Goal: Task Accomplishment & Management: Manage account settings

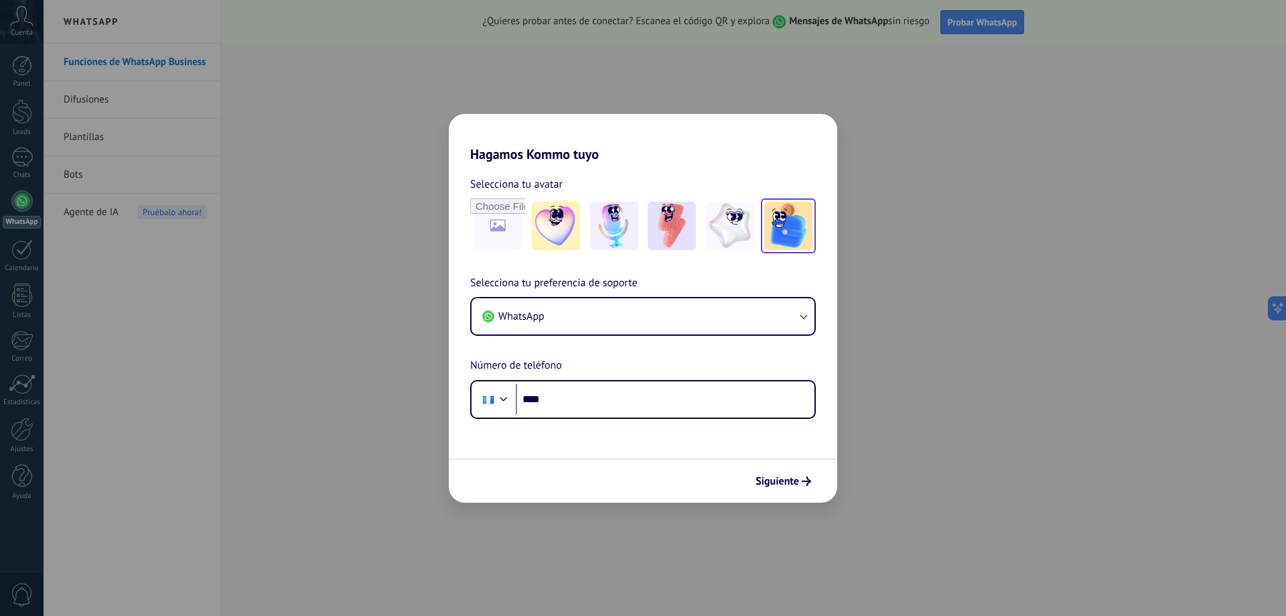
click at [790, 234] on img at bounding box center [788, 226] width 48 height 48
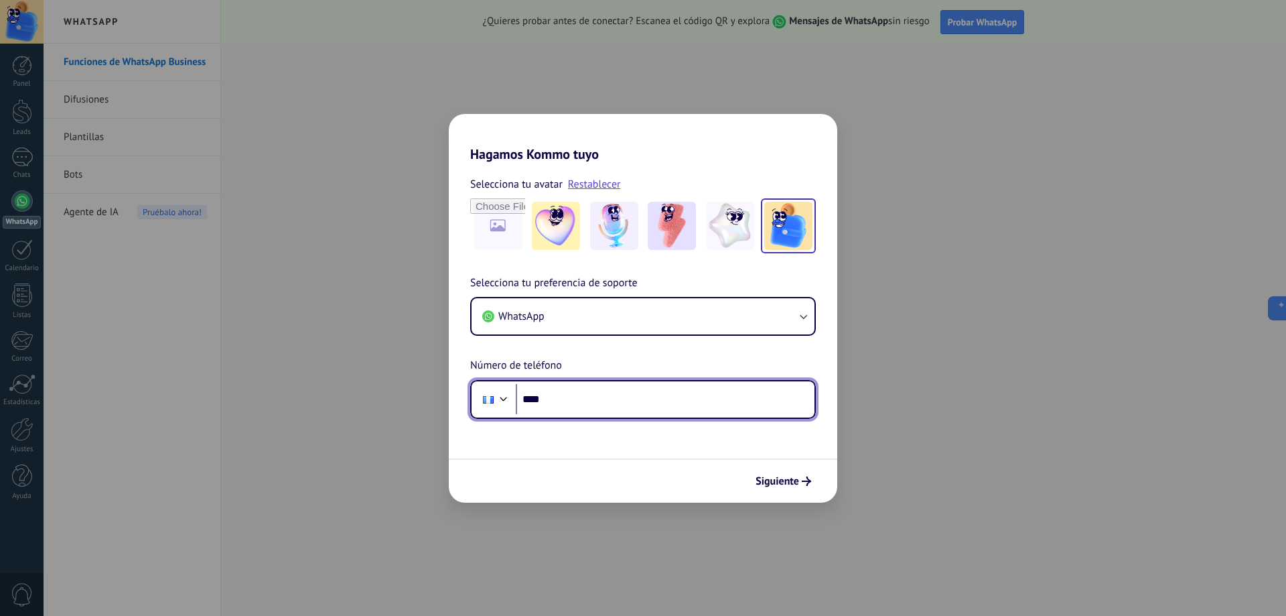
click at [591, 401] on input "****" at bounding box center [665, 399] width 299 height 31
click at [585, 397] on input "****" at bounding box center [665, 399] width 299 height 31
type input "**********"
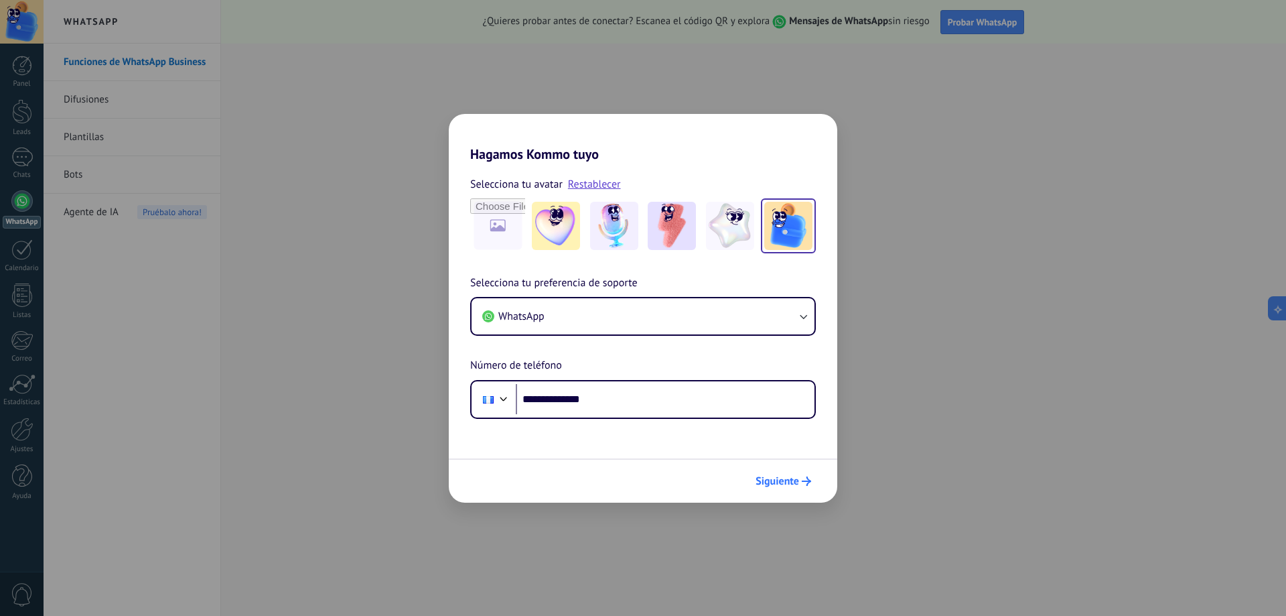
click at [803, 478] on icon "submit" at bounding box center [806, 480] width 9 height 9
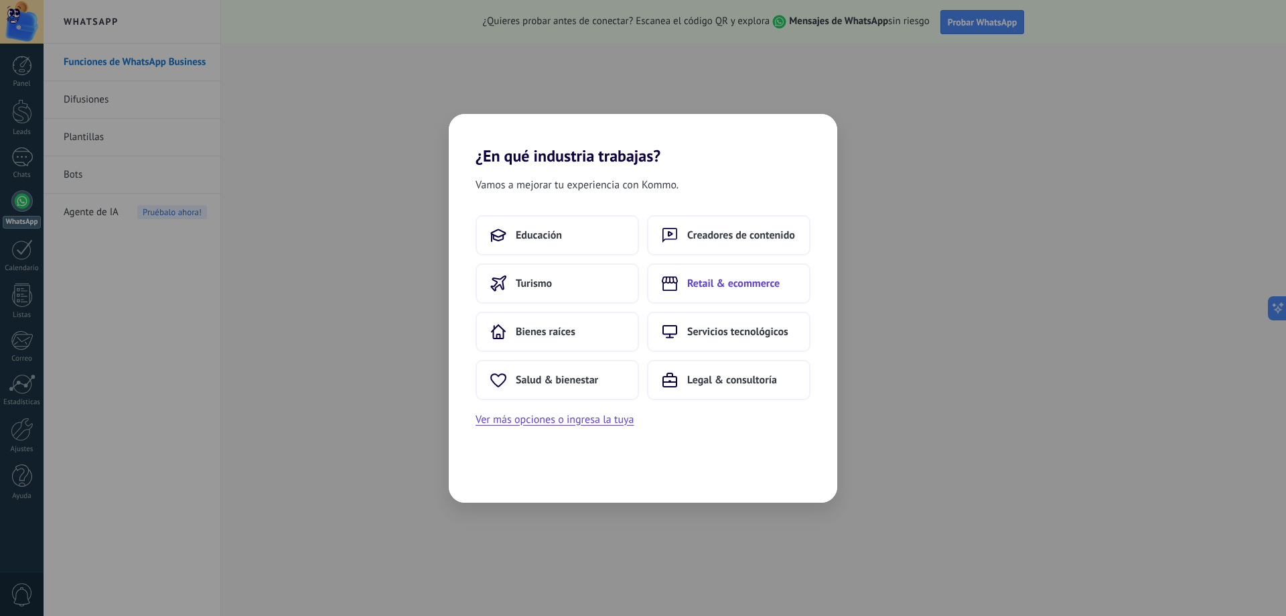
click at [764, 285] on span "Retail & ecommerce" at bounding box center [733, 283] width 92 height 13
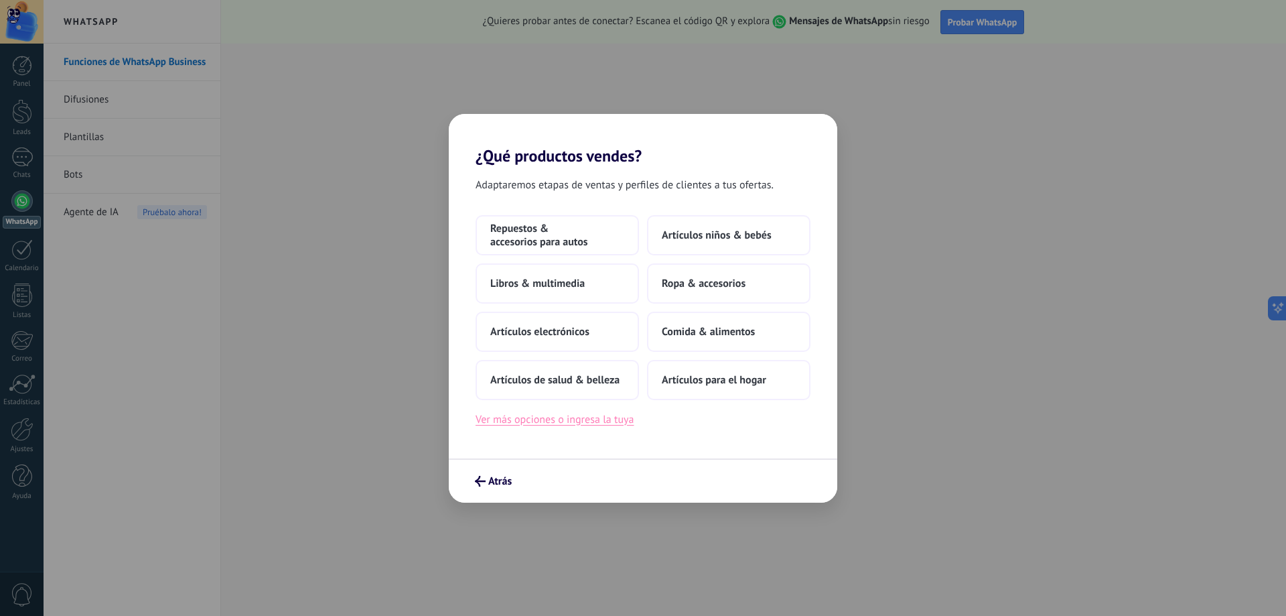
click at [621, 415] on button "Ver más opciones o ingresa la tuya" at bounding box center [555, 419] width 158 height 17
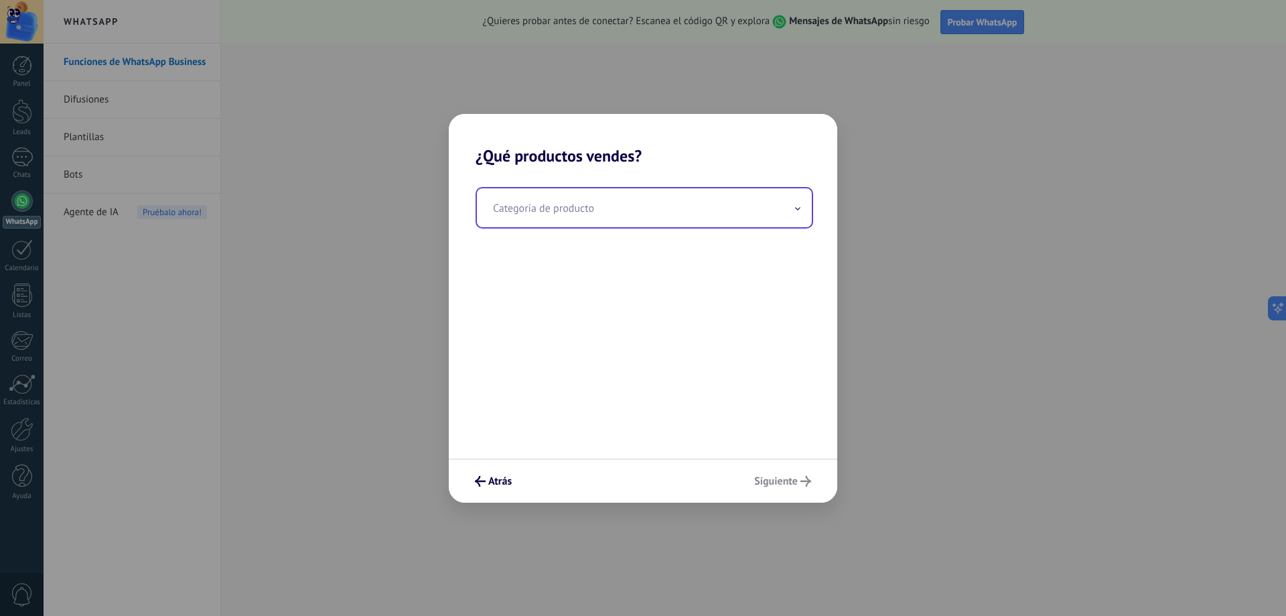
click at [612, 213] on input "text" at bounding box center [644, 207] width 335 height 39
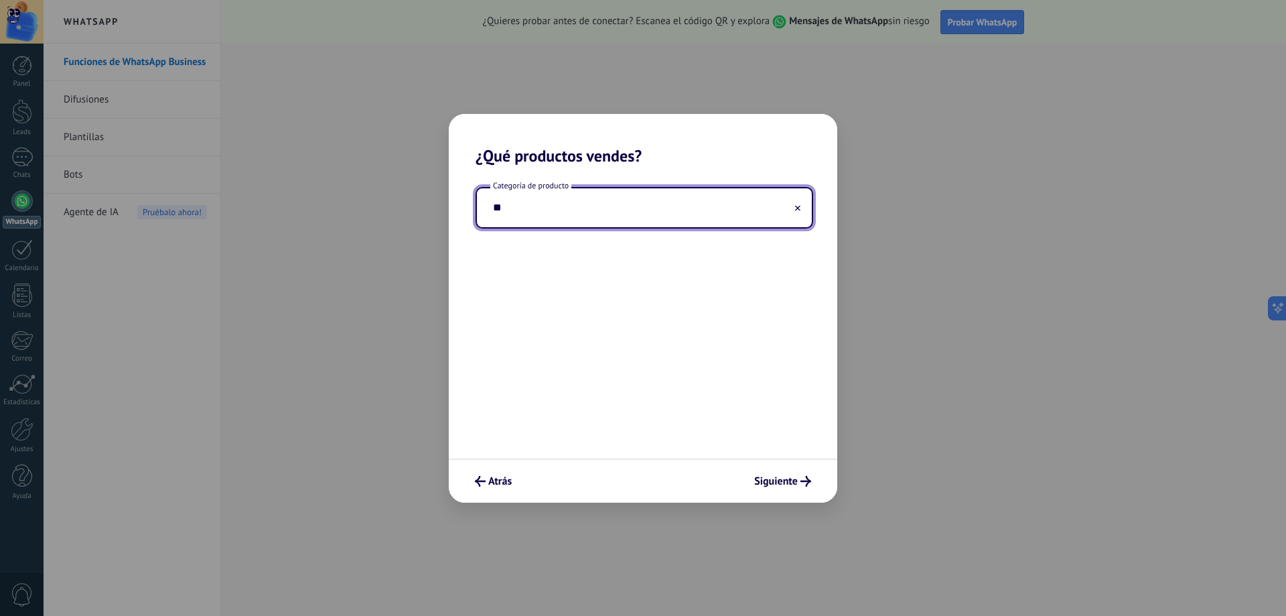
type input "*"
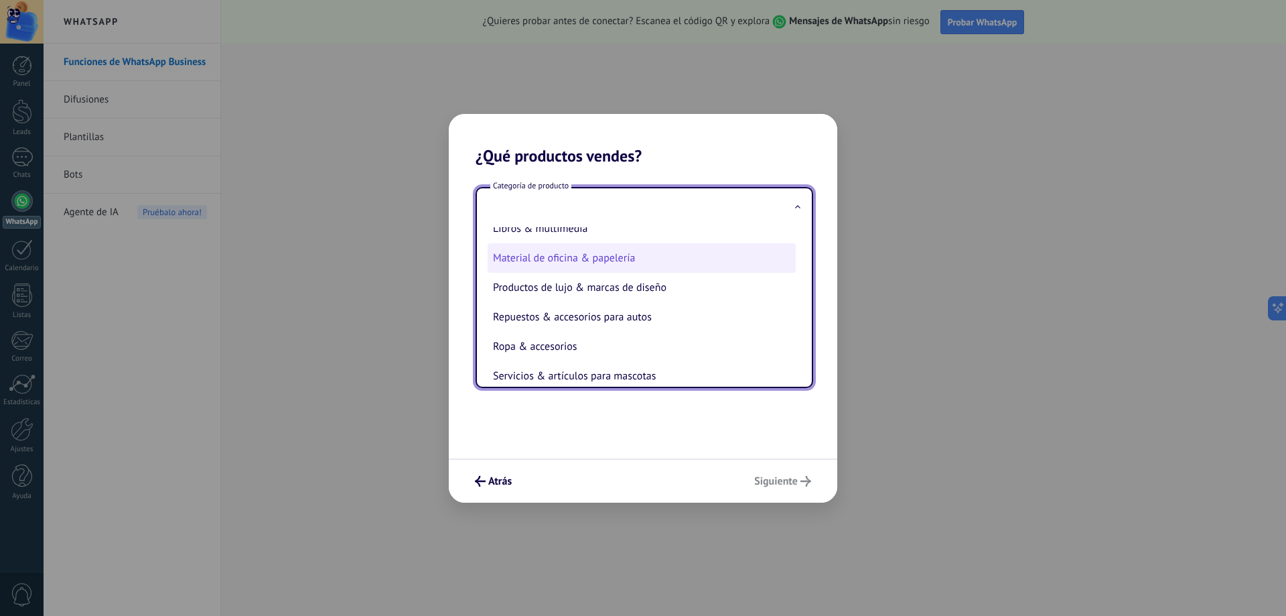
scroll to position [296, 0]
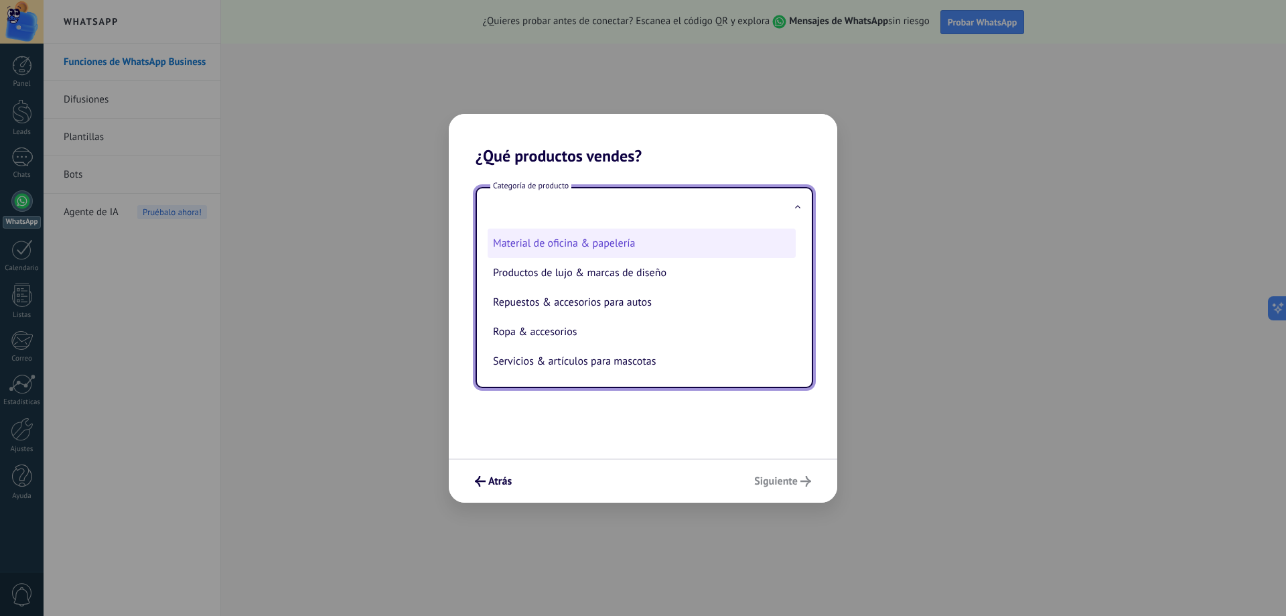
click at [617, 237] on li "Material de oficina & papelería" at bounding box center [642, 242] width 308 height 29
type input "**********"
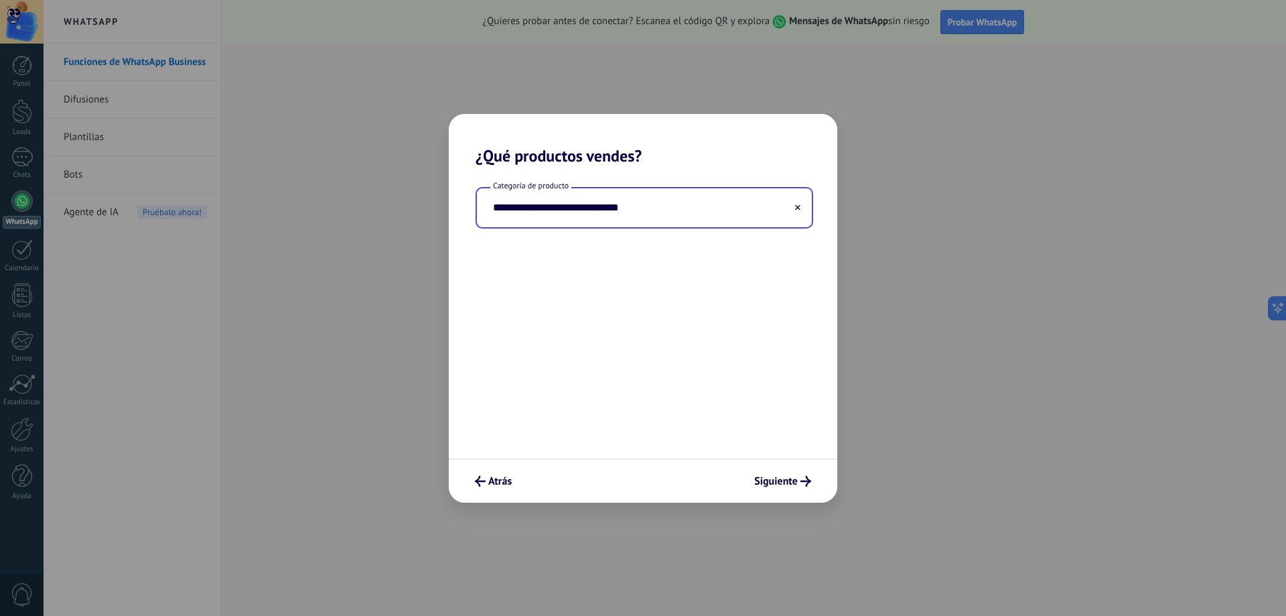
click at [812, 468] on div "Atrás Siguiente" at bounding box center [643, 480] width 389 height 44
click at [758, 478] on span "Siguiente" at bounding box center [776, 480] width 44 height 9
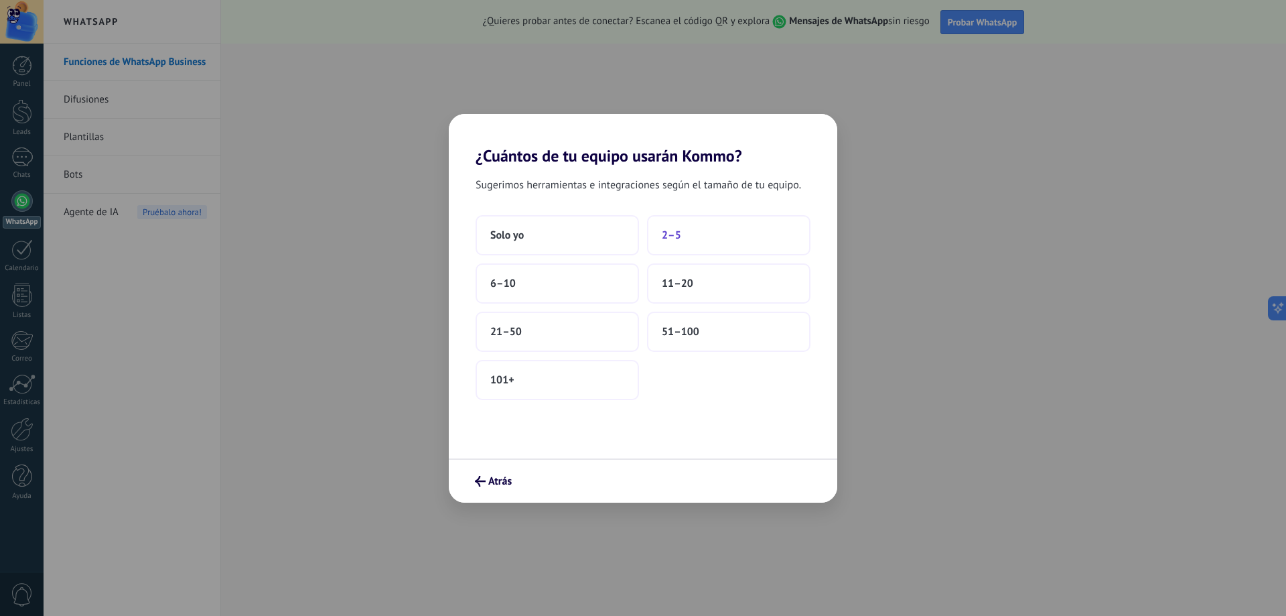
click at [693, 236] on button "2–5" at bounding box center [728, 235] width 163 height 40
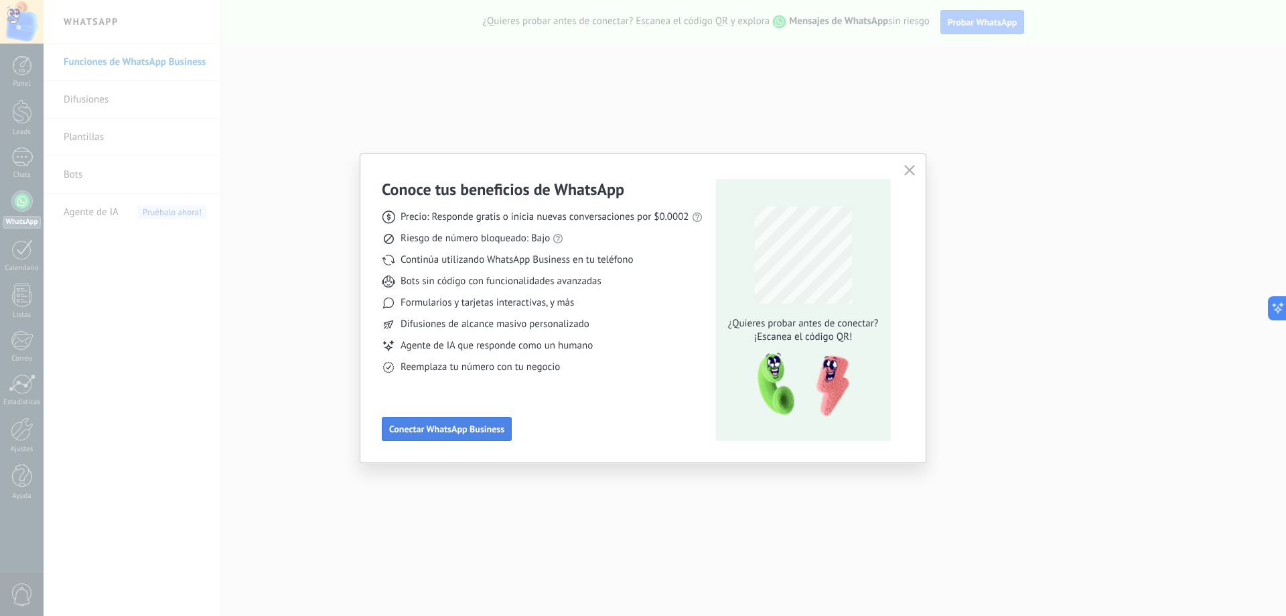
click at [473, 422] on button "Conectar WhatsApp Business" at bounding box center [447, 429] width 130 height 24
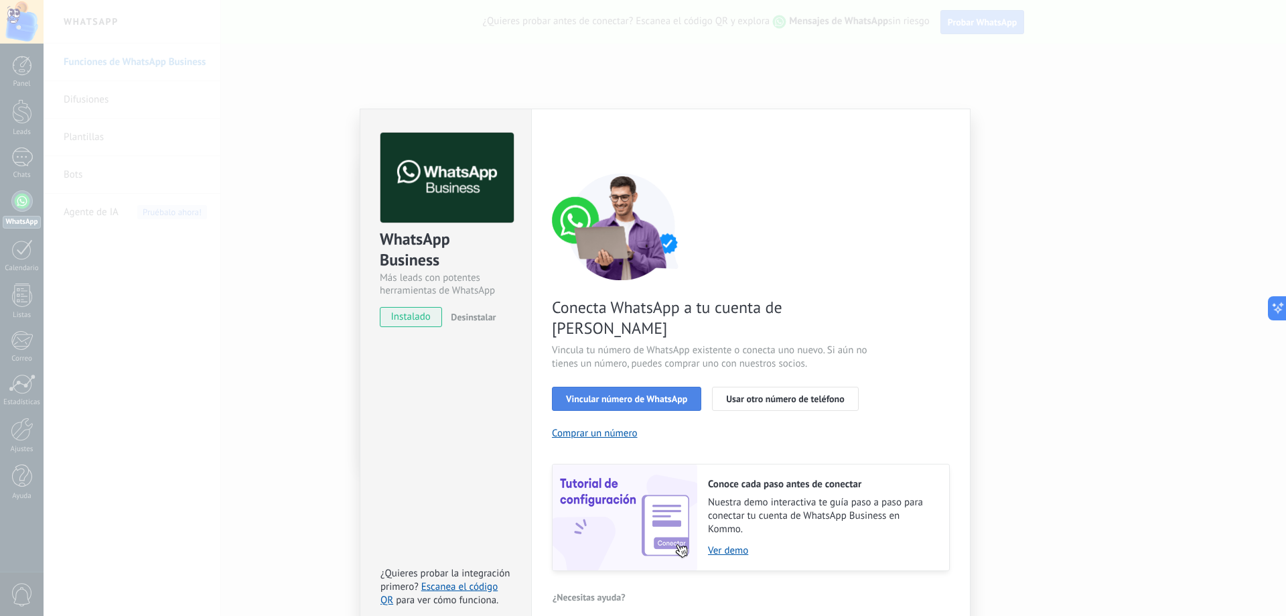
click at [611, 394] on span "Vincular número de WhatsApp" at bounding box center [626, 398] width 121 height 9
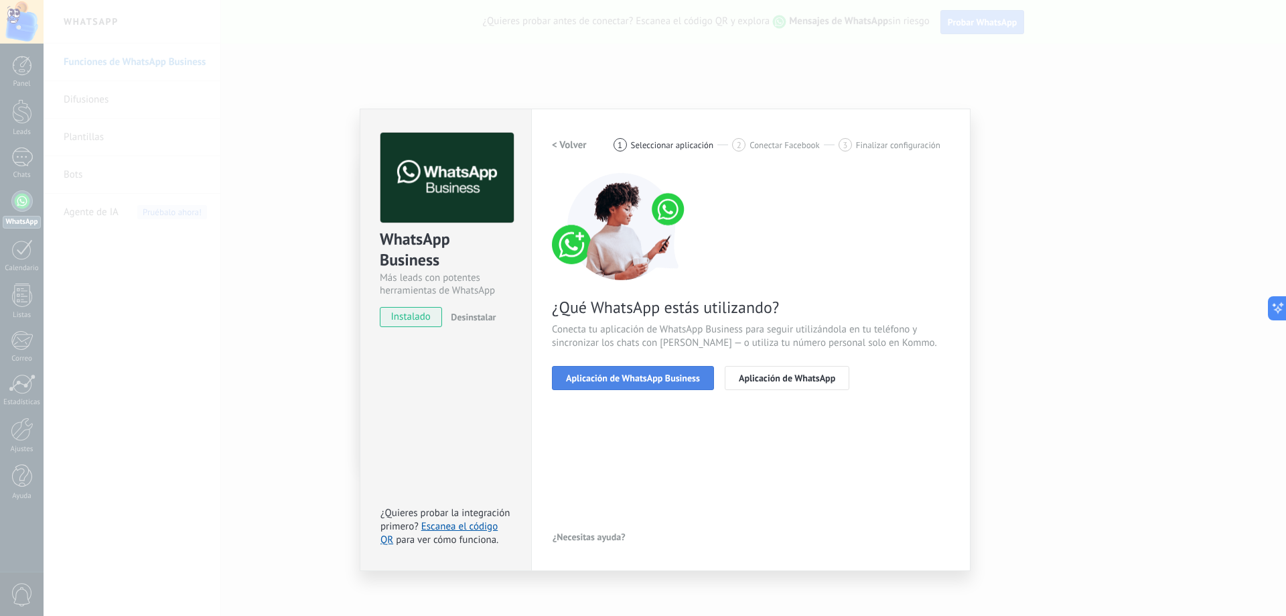
click at [622, 379] on span "Aplicación de WhatsApp Business" at bounding box center [633, 377] width 134 height 9
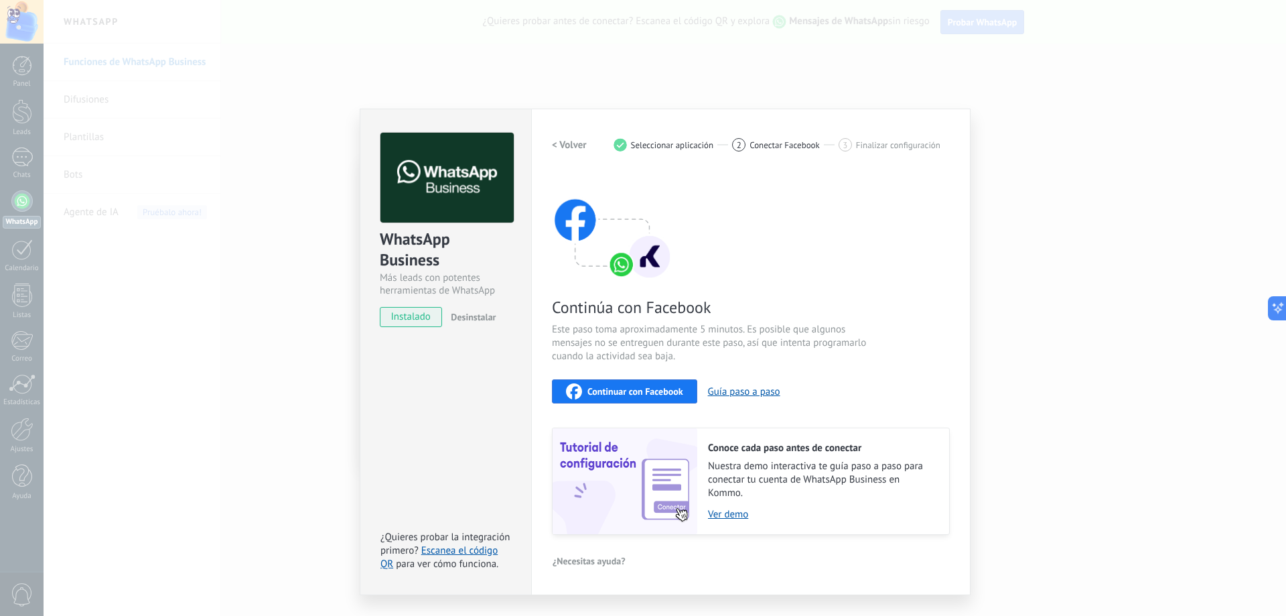
click at [613, 393] on span "Continuar con Facebook" at bounding box center [636, 391] width 96 height 9
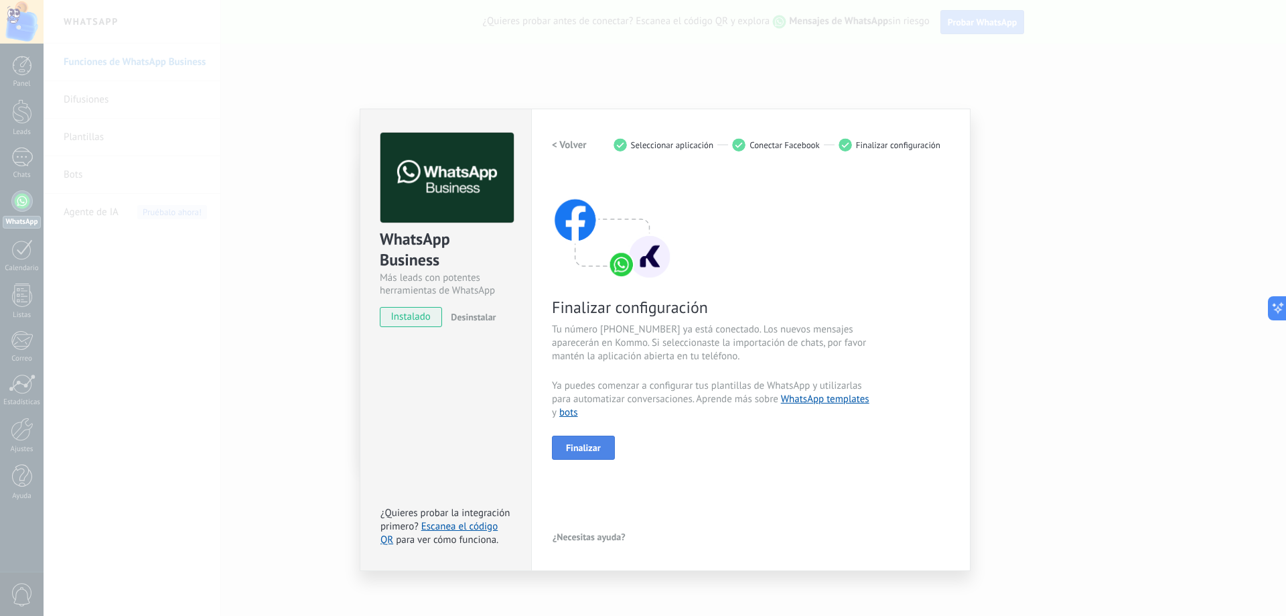
click at [593, 446] on span "Finalizar" at bounding box center [583, 447] width 35 height 9
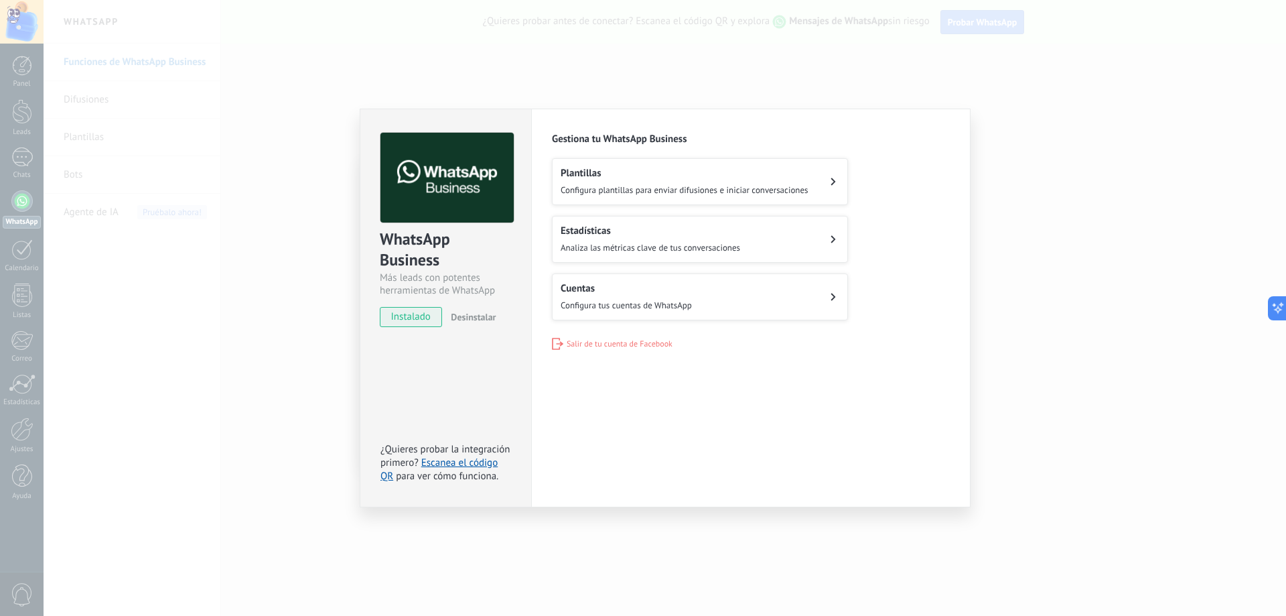
click at [1012, 80] on div "WhatsApp Business Más leads con potentes herramientas de WhatsApp instalado Des…" at bounding box center [665, 308] width 1243 height 616
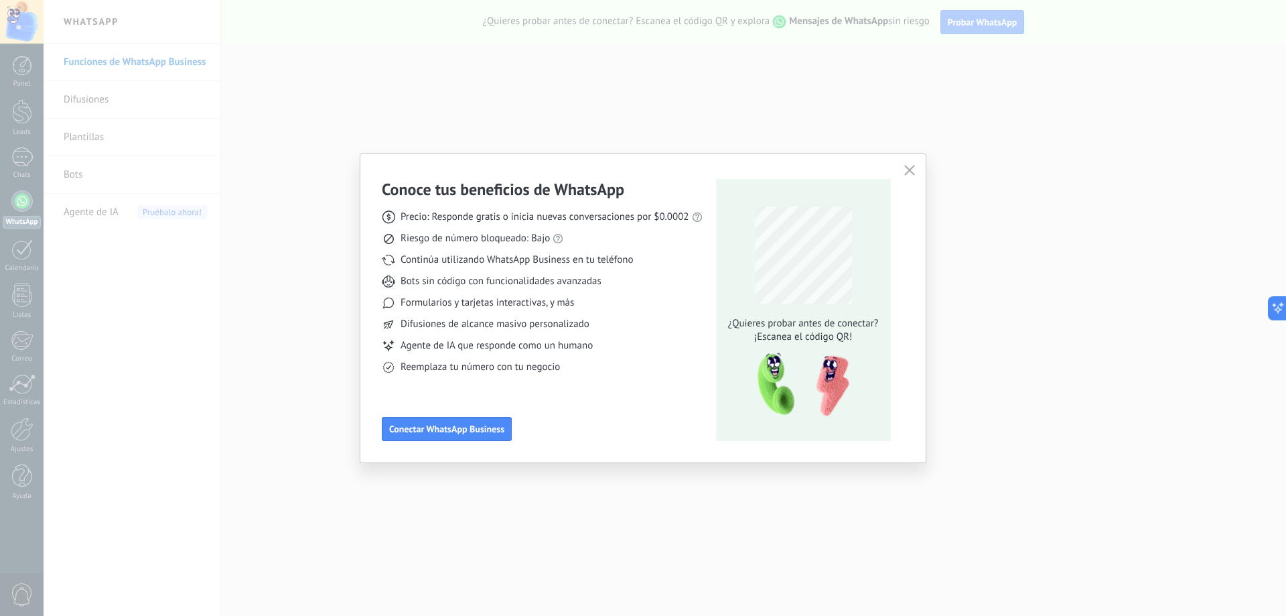
click at [910, 170] on use "button" at bounding box center [909, 170] width 10 height 10
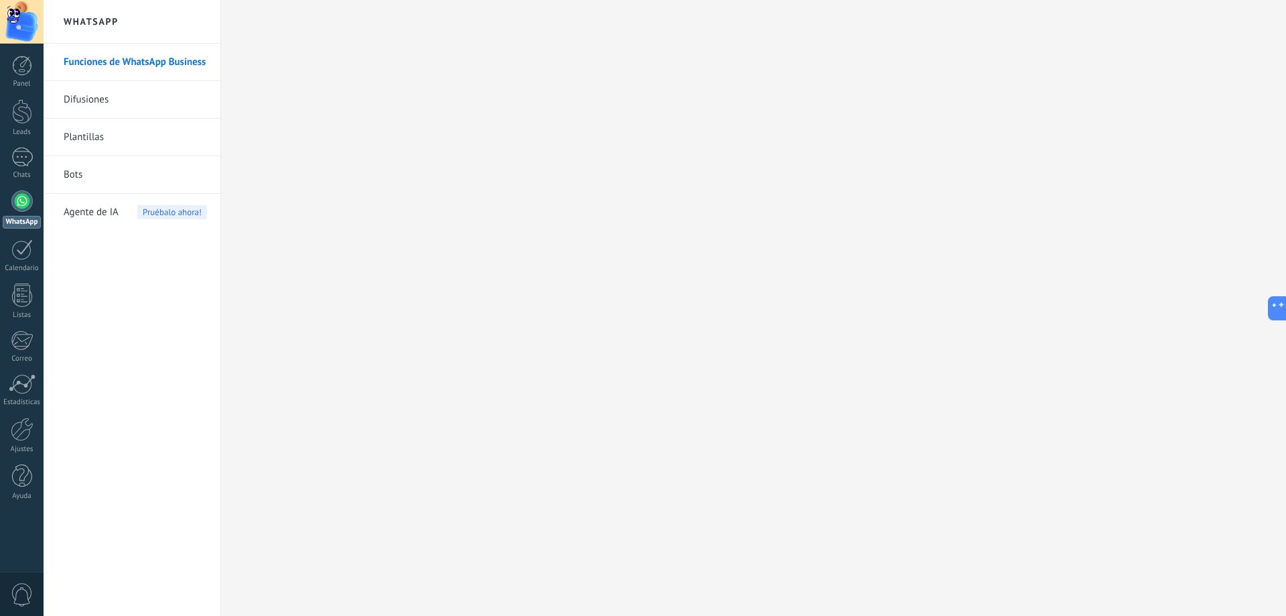
click at [14, 203] on div at bounding box center [21, 200] width 21 height 21
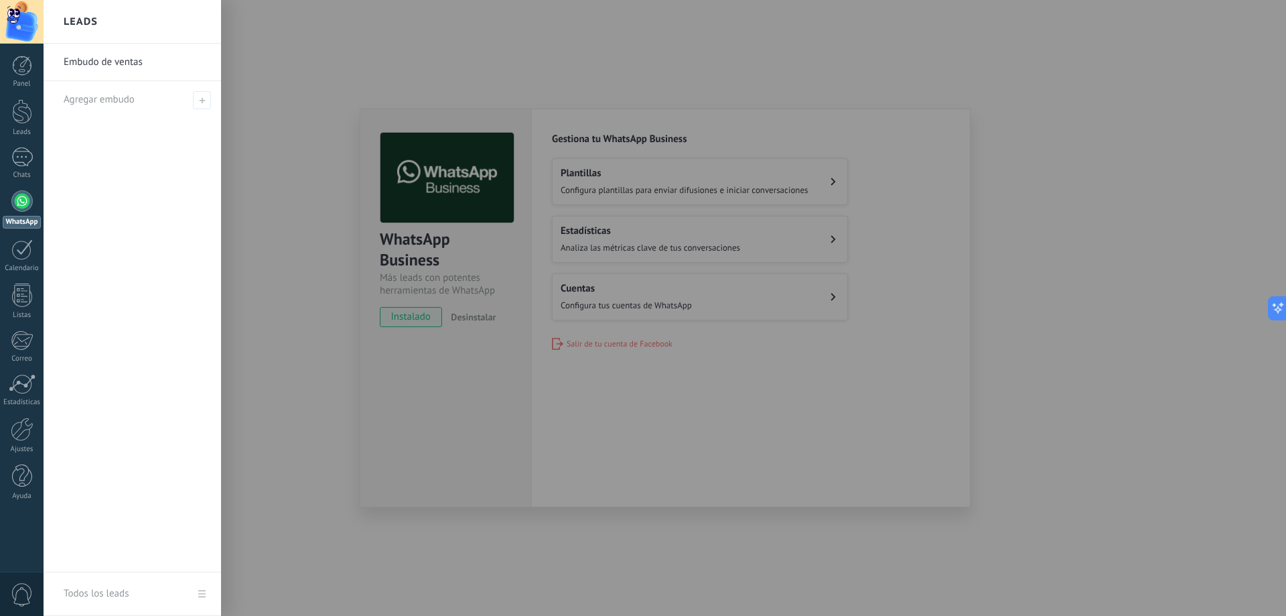
click at [795, 190] on div at bounding box center [687, 308] width 1286 height 616
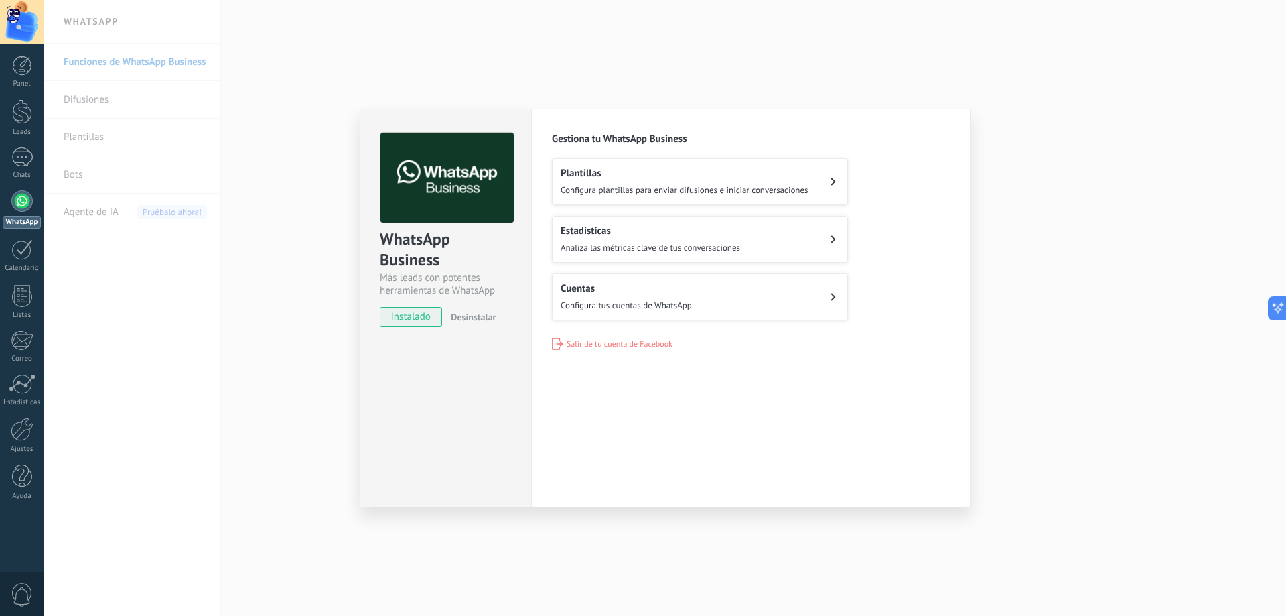
click at [795, 190] on span "Configura plantillas para enviar difusiones e iniciar conversaciones" at bounding box center [685, 189] width 248 height 11
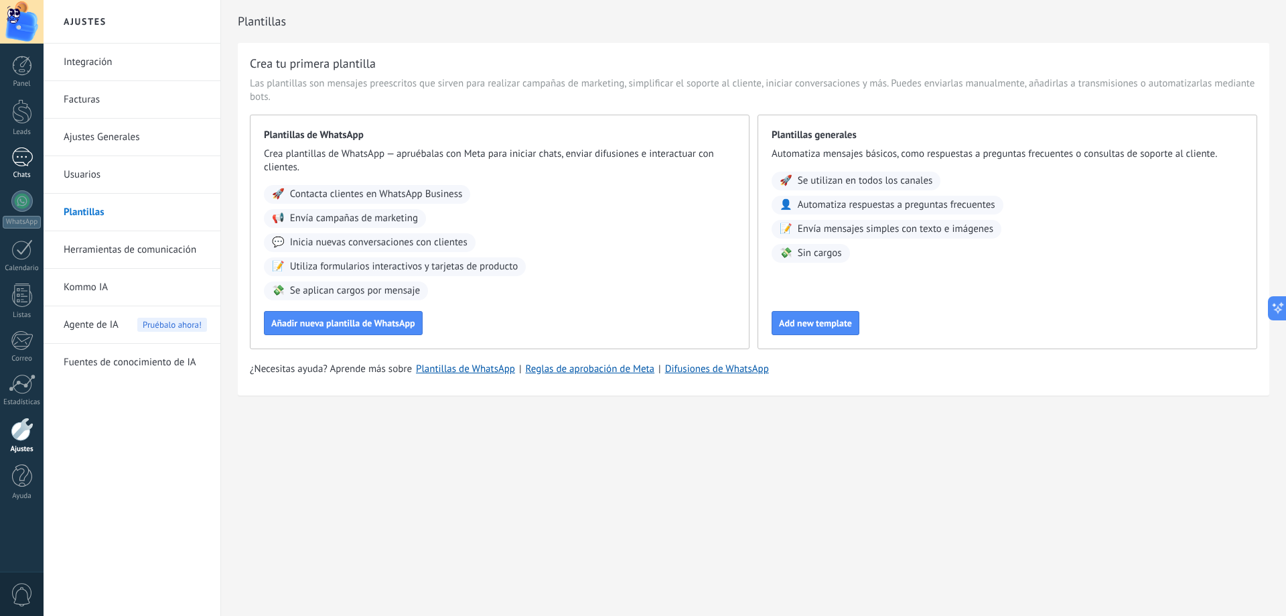
click at [20, 151] on div at bounding box center [21, 156] width 21 height 19
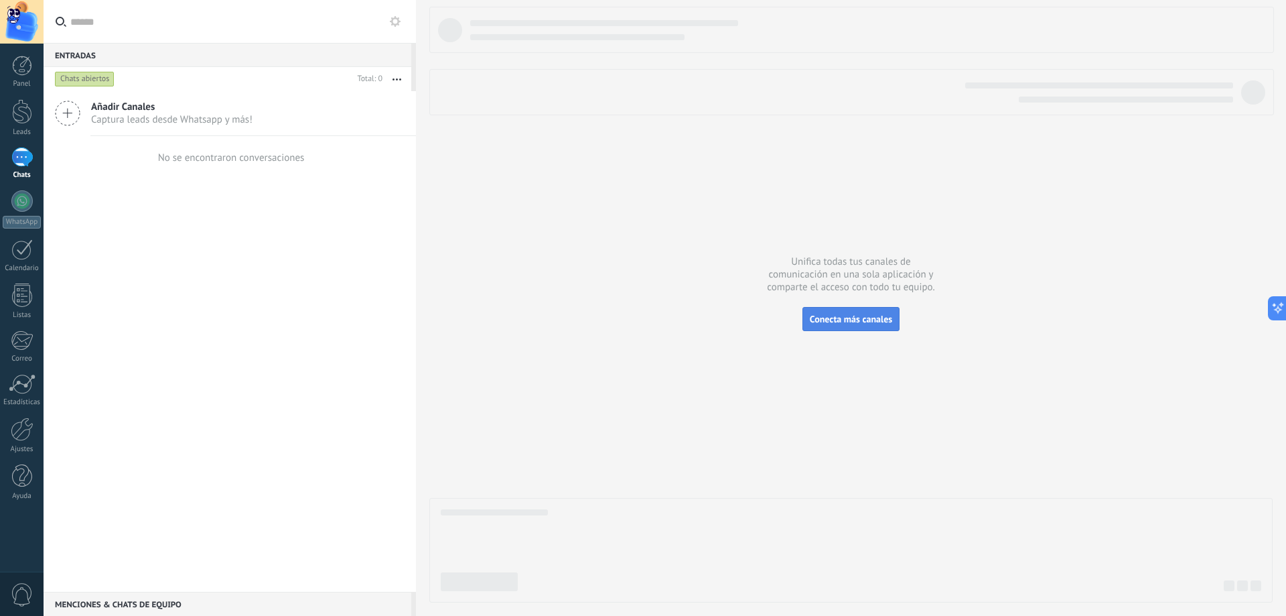
click at [816, 320] on span "Conecta más canales" at bounding box center [851, 319] width 82 height 12
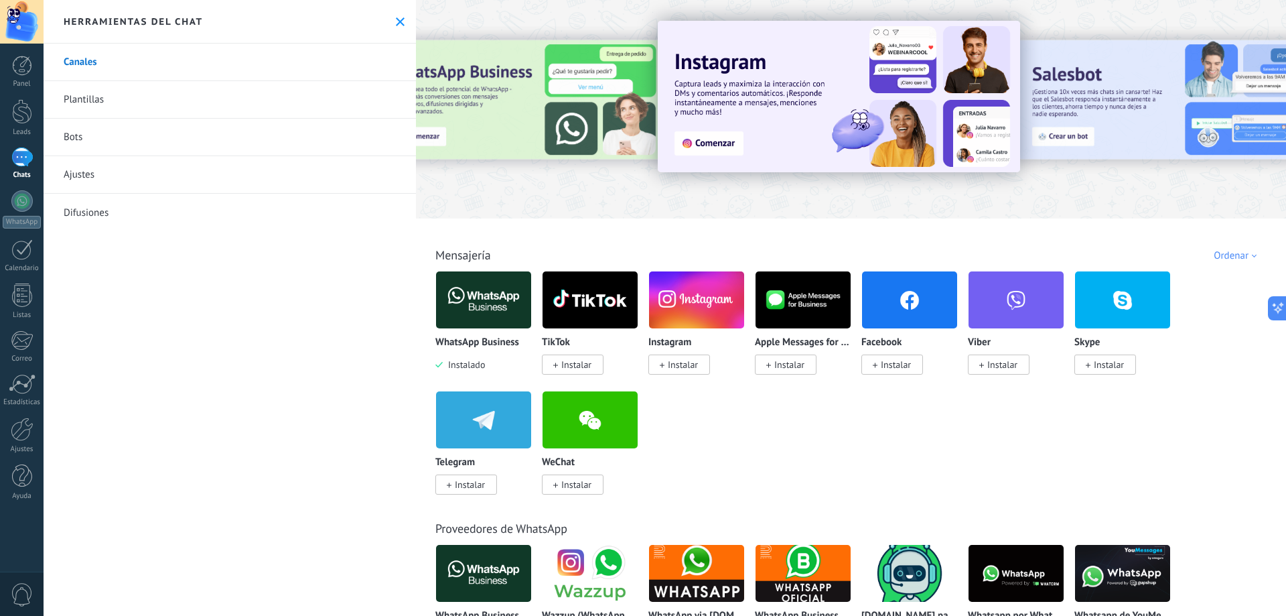
scroll to position [67, 0]
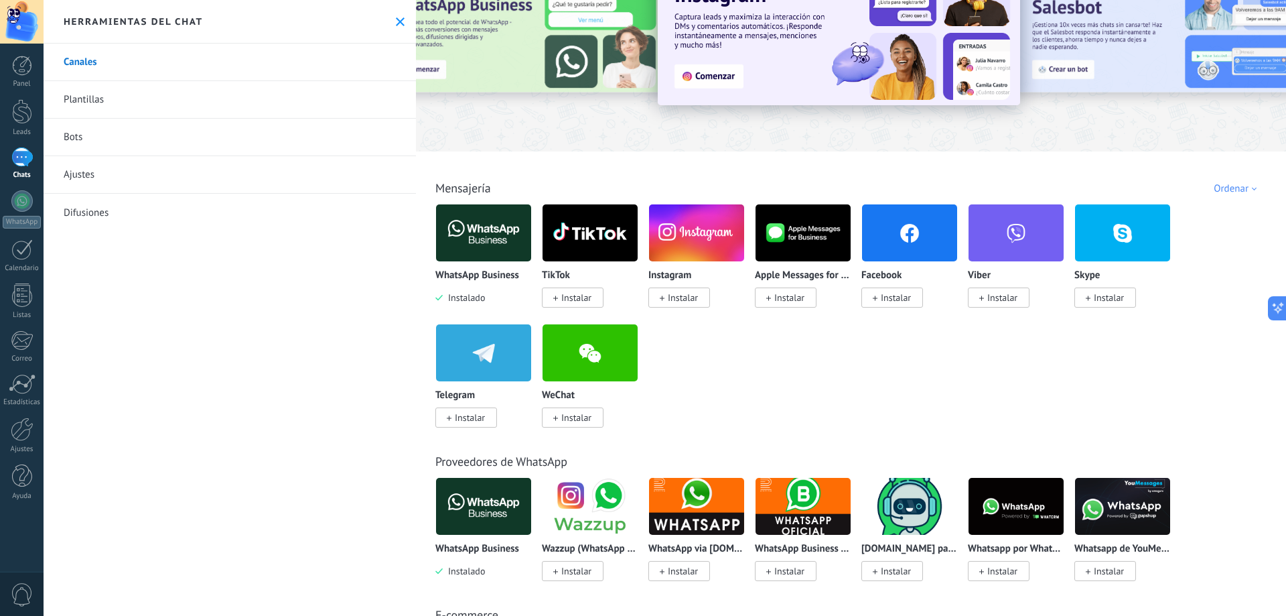
click at [692, 295] on span "Instalar" at bounding box center [683, 297] width 30 height 12
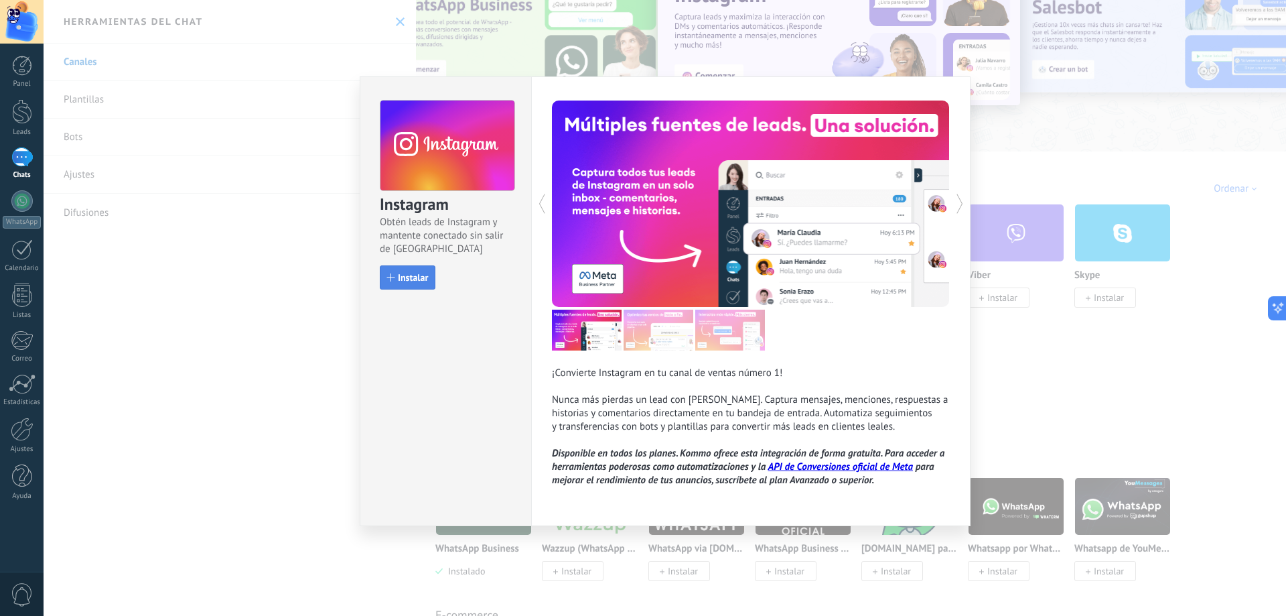
click at [419, 281] on span "Instalar" at bounding box center [413, 277] width 30 height 9
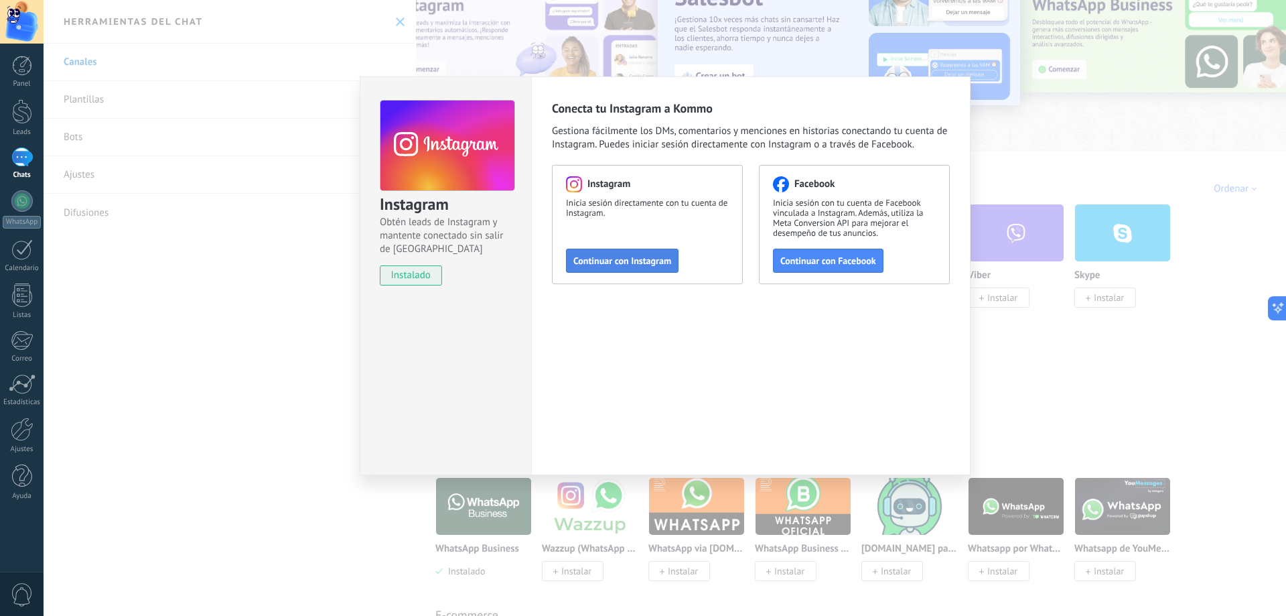
click at [620, 263] on span "Continuar con Instagram" at bounding box center [623, 260] width 98 height 9
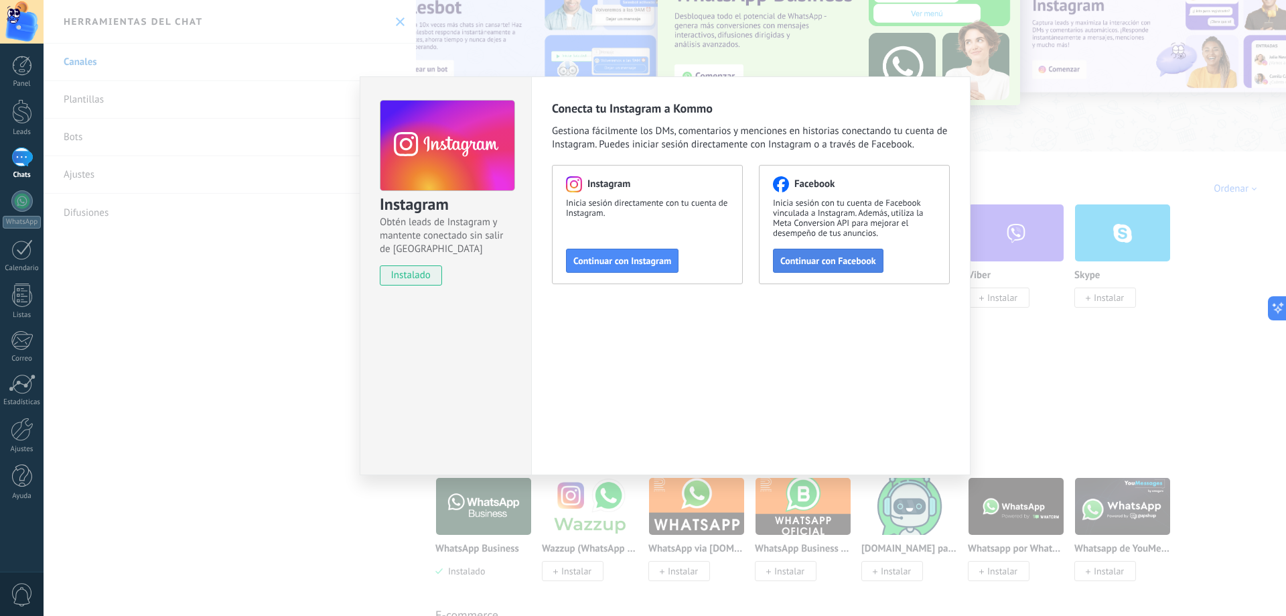
click at [809, 259] on span "Continuar con Facebook" at bounding box center [829, 260] width 96 height 9
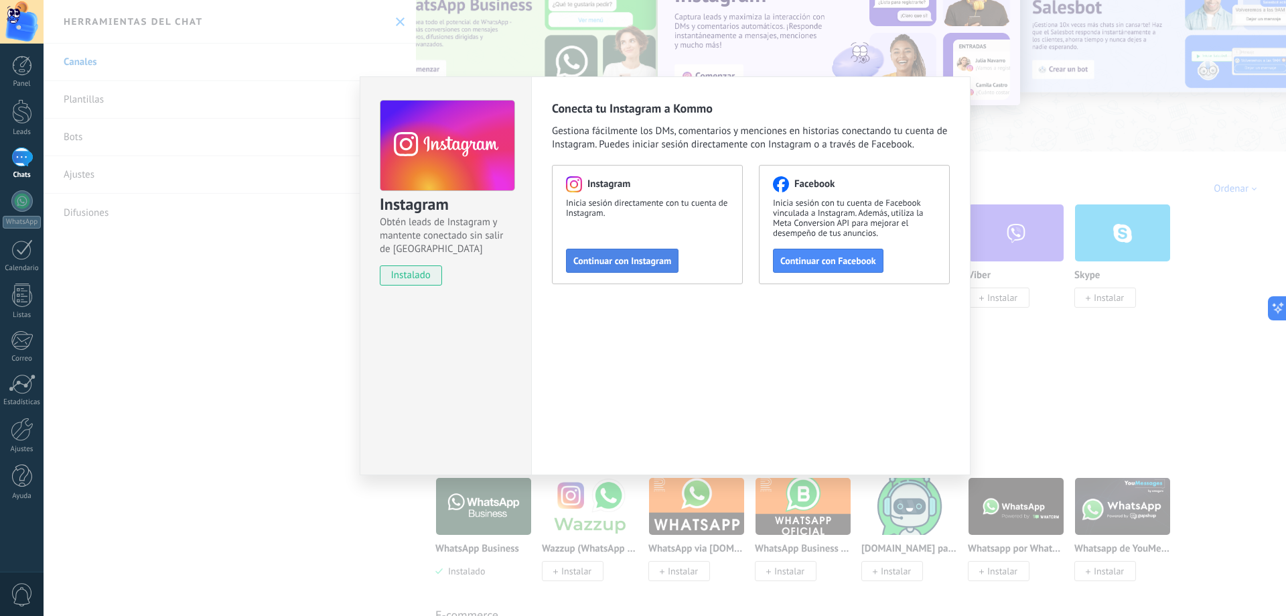
click at [598, 256] on span "Continuar con Instagram" at bounding box center [623, 260] width 98 height 9
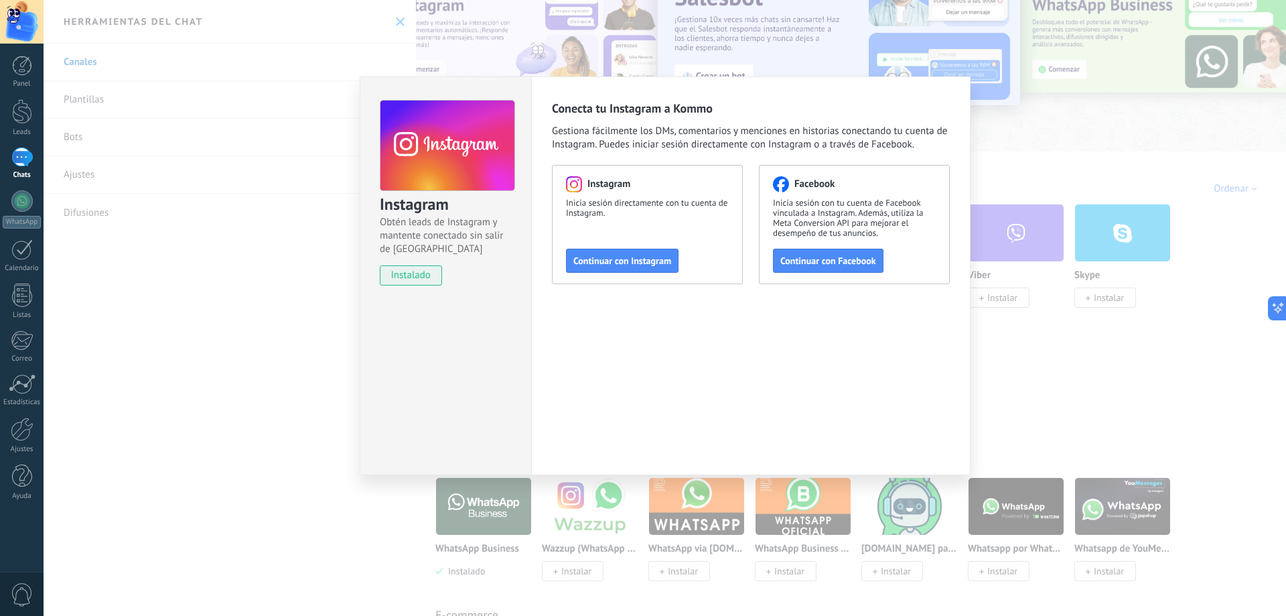
click at [1088, 78] on div "Instagram Obtén leads de Instagram y mantente conectado sin salir de Kommo inst…" at bounding box center [665, 308] width 1243 height 616
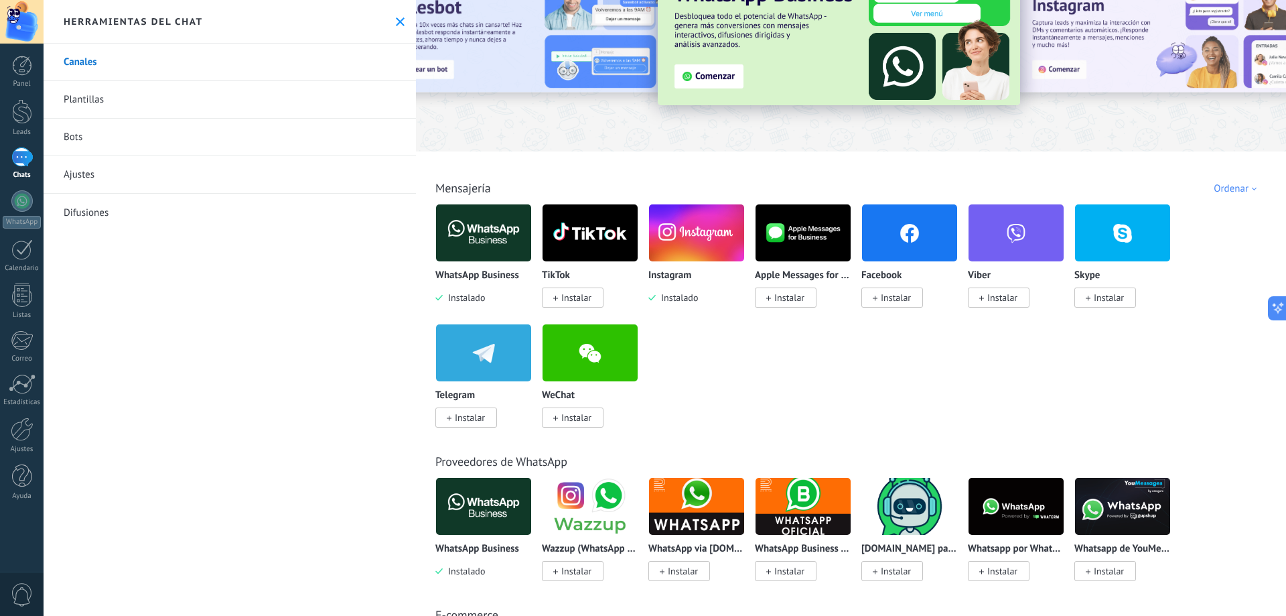
click at [29, 155] on div at bounding box center [21, 156] width 21 height 19
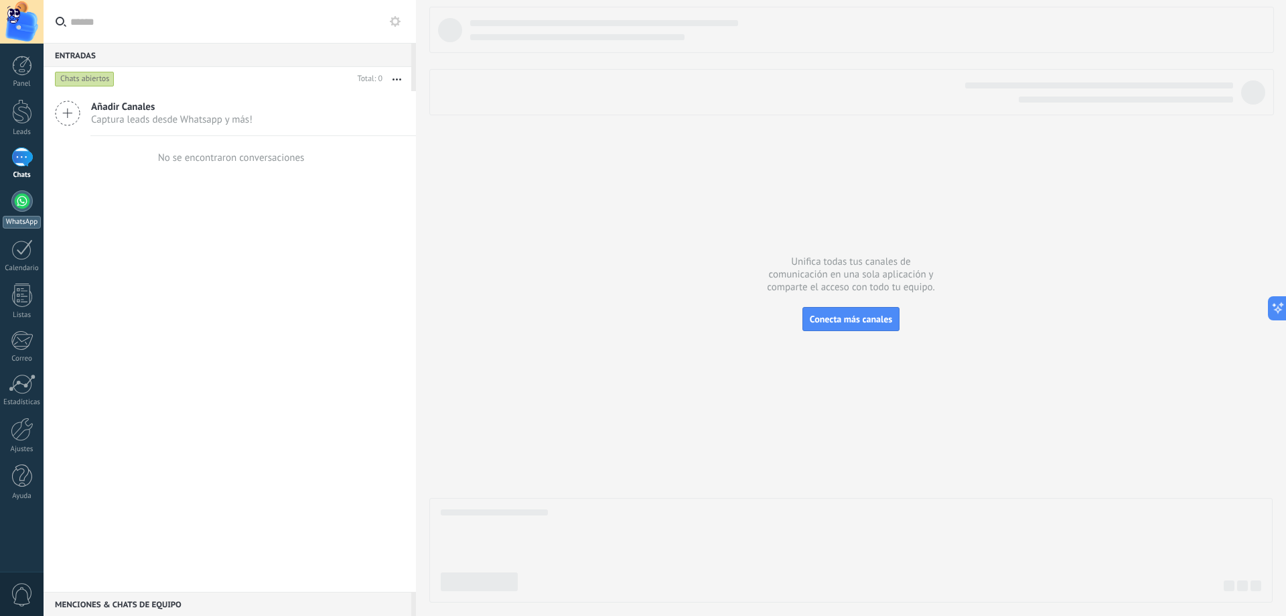
click at [17, 208] on div at bounding box center [21, 200] width 21 height 21
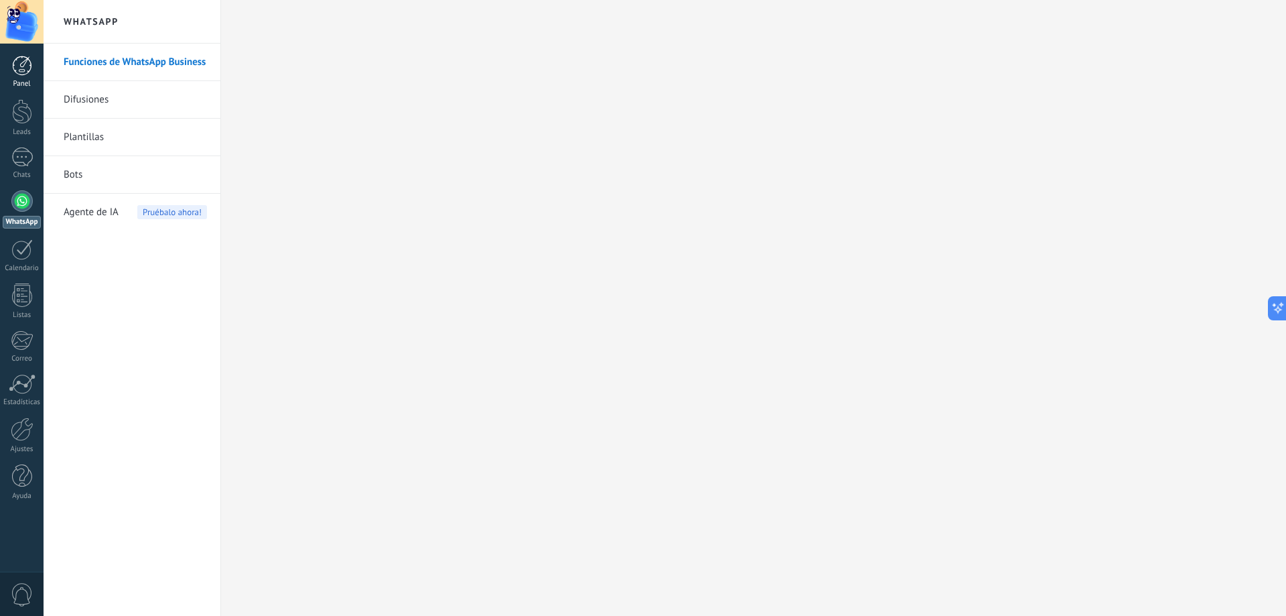
click at [32, 76] on link "Panel" at bounding box center [22, 72] width 44 height 33
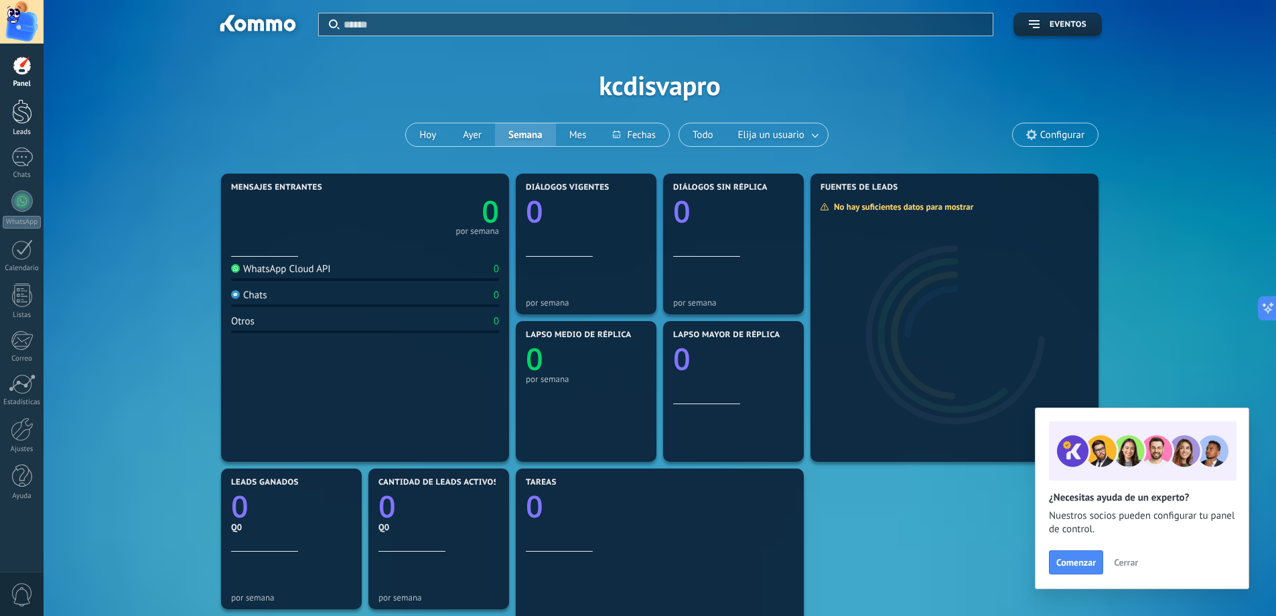
click at [30, 115] on div at bounding box center [22, 111] width 20 height 25
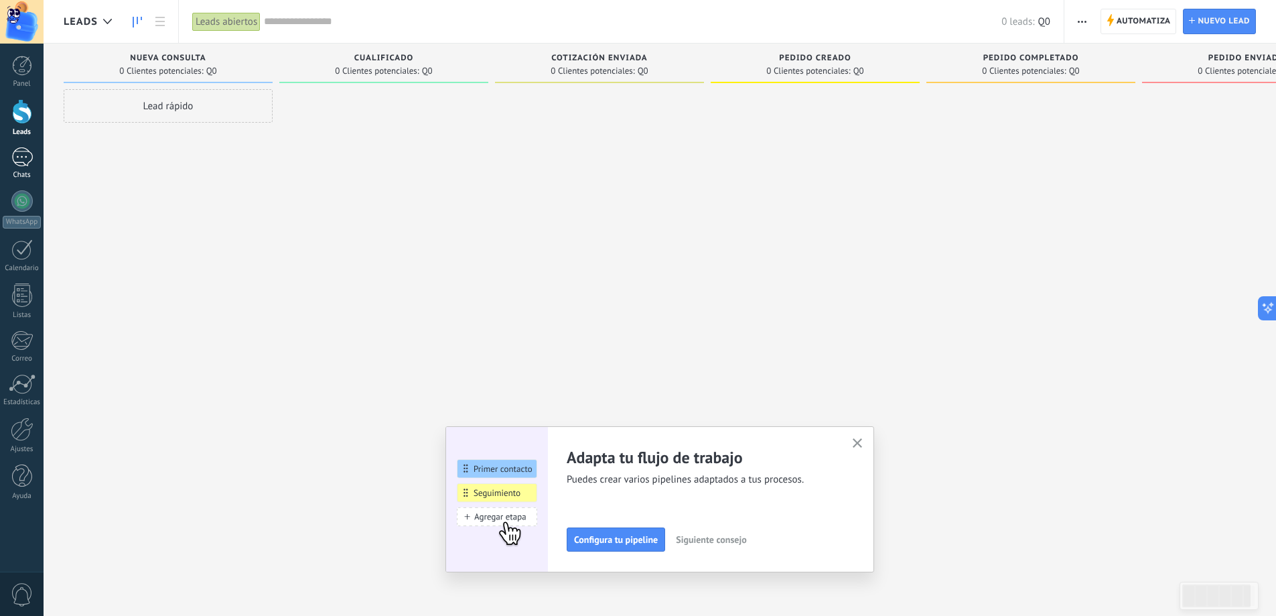
click at [15, 173] on div "Chats" at bounding box center [22, 175] width 39 height 9
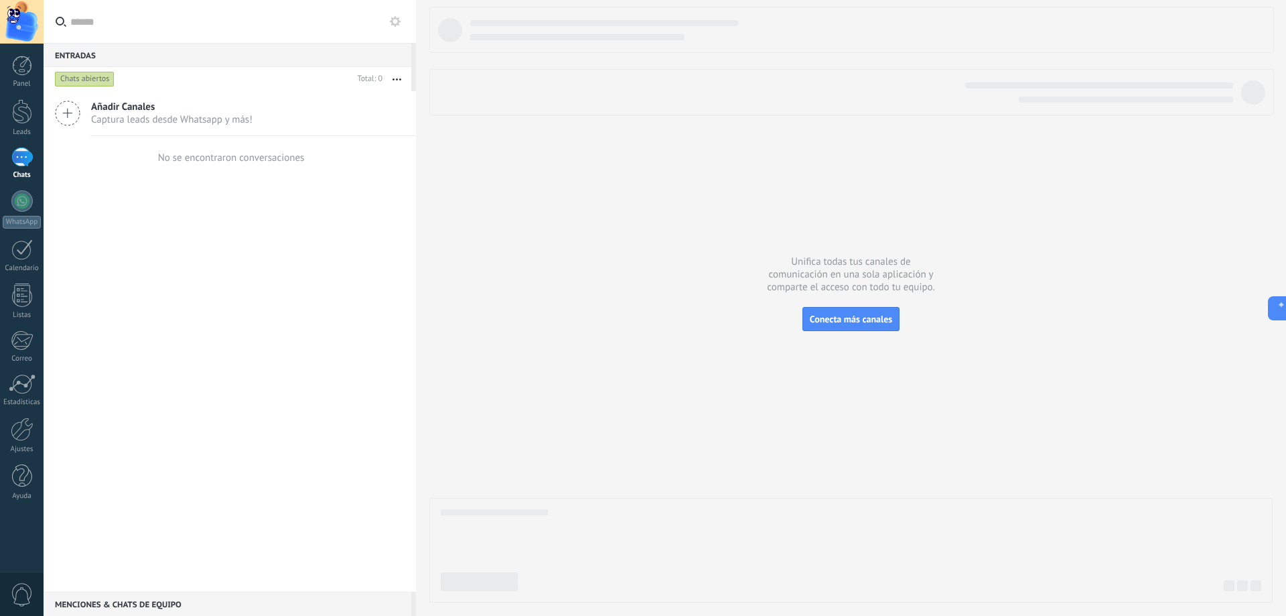
click at [389, 27] on button at bounding box center [395, 21] width 16 height 16
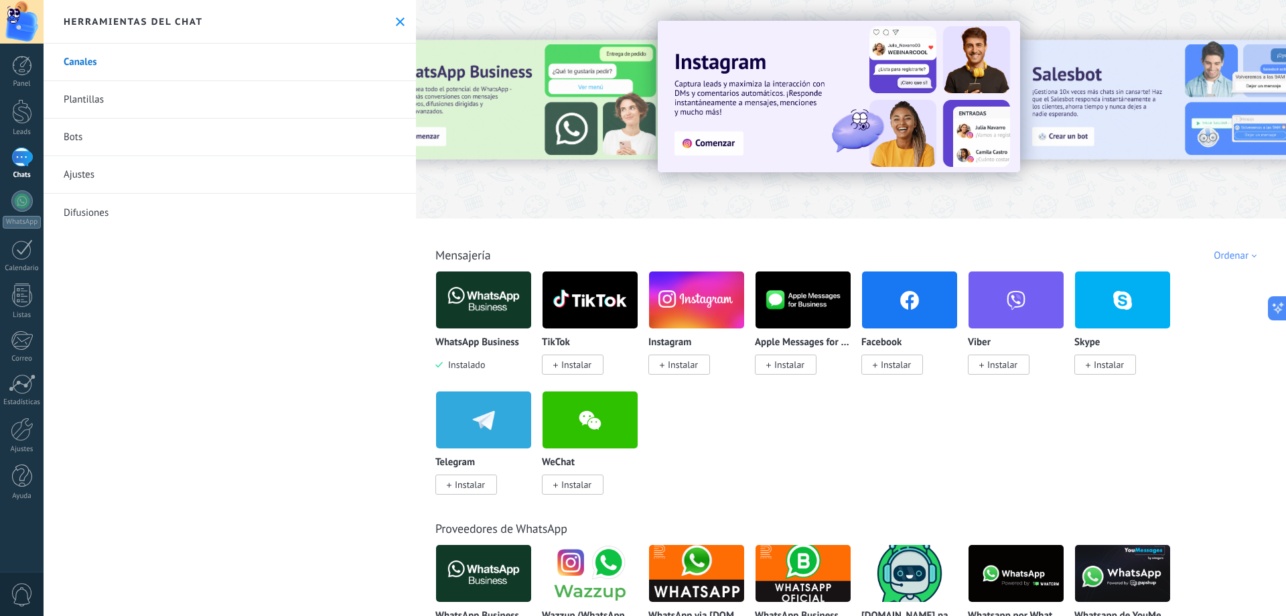
click at [508, 309] on img at bounding box center [483, 299] width 95 height 65
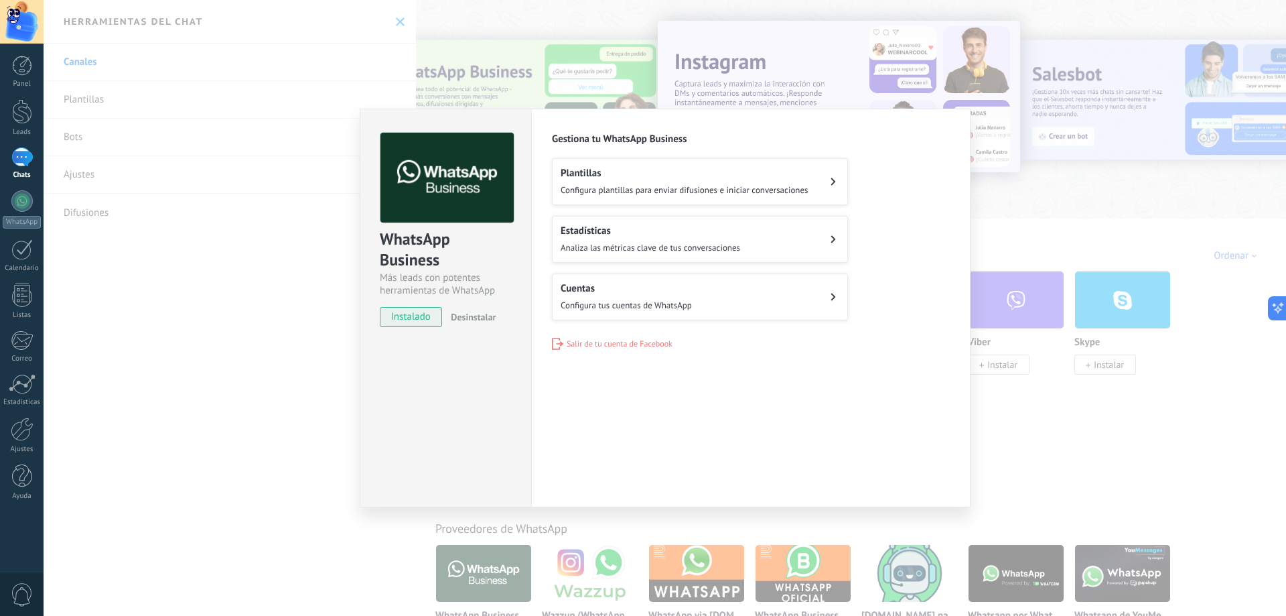
click at [613, 297] on div "Cuentas Configura tus cuentas de WhatsApp" at bounding box center [626, 296] width 131 height 29
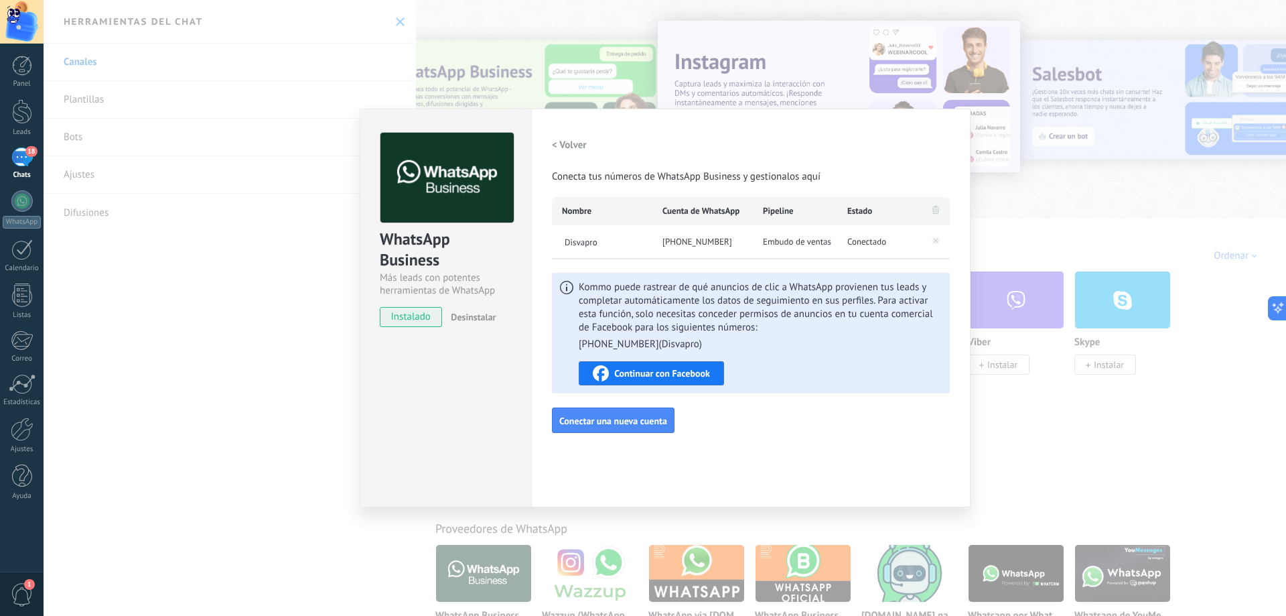
click at [690, 369] on span "Continuar con Facebook" at bounding box center [662, 372] width 96 height 9
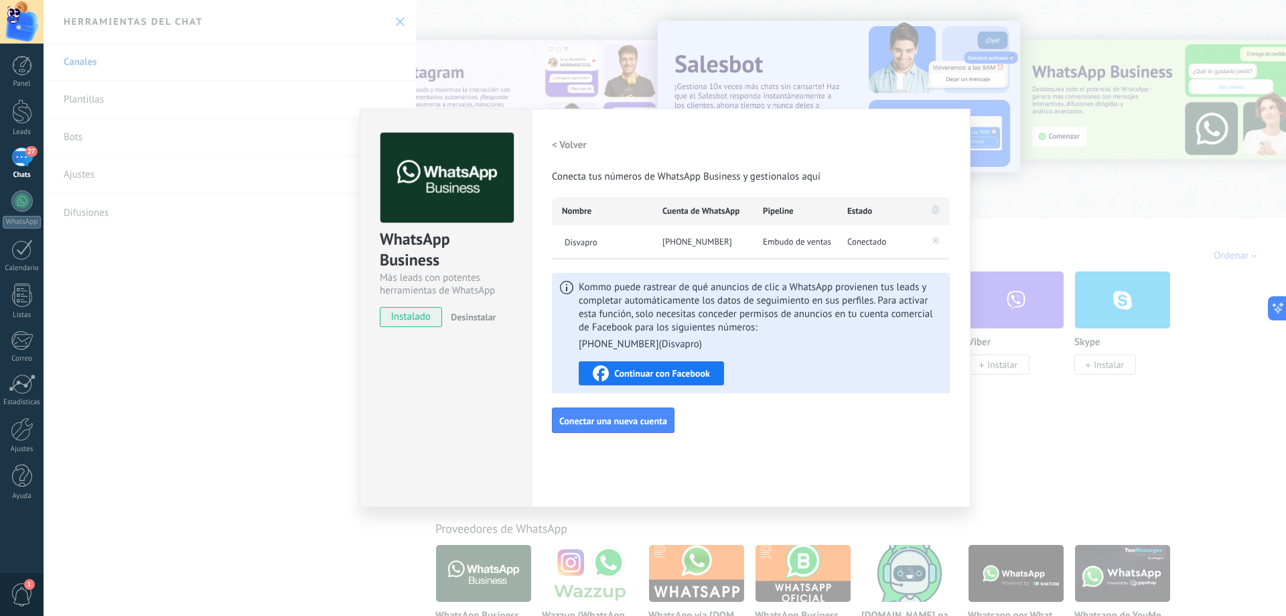
click at [29, 164] on div "27" at bounding box center [21, 156] width 21 height 19
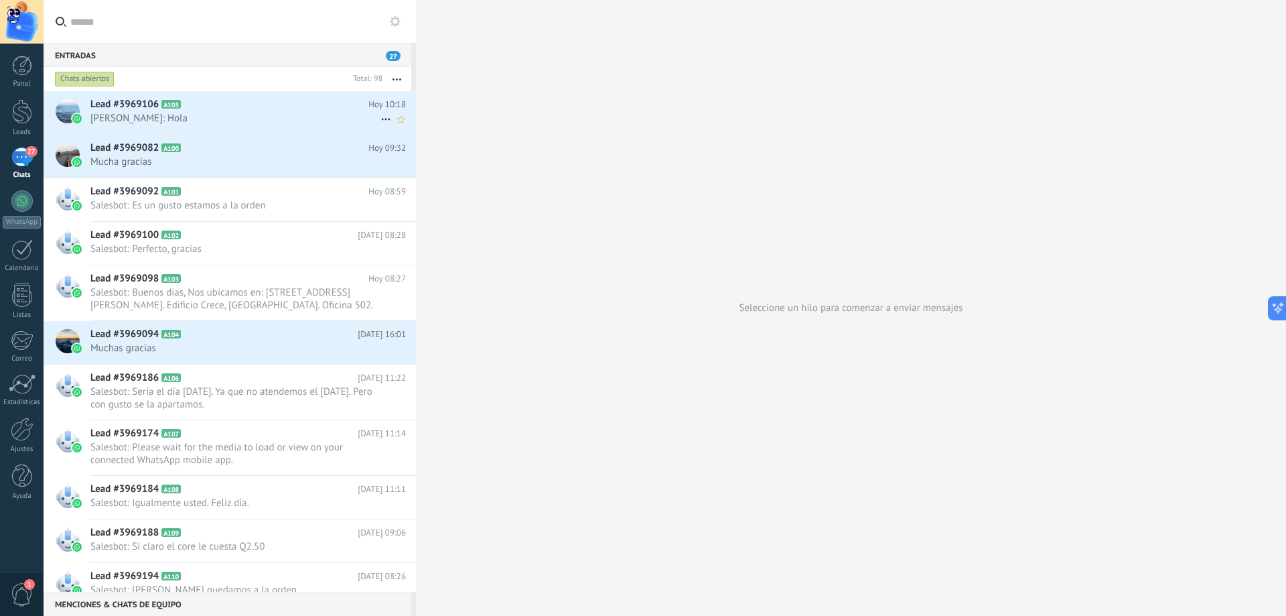
click at [292, 117] on span "[PERSON_NAME]: Hola" at bounding box center [235, 118] width 290 height 13
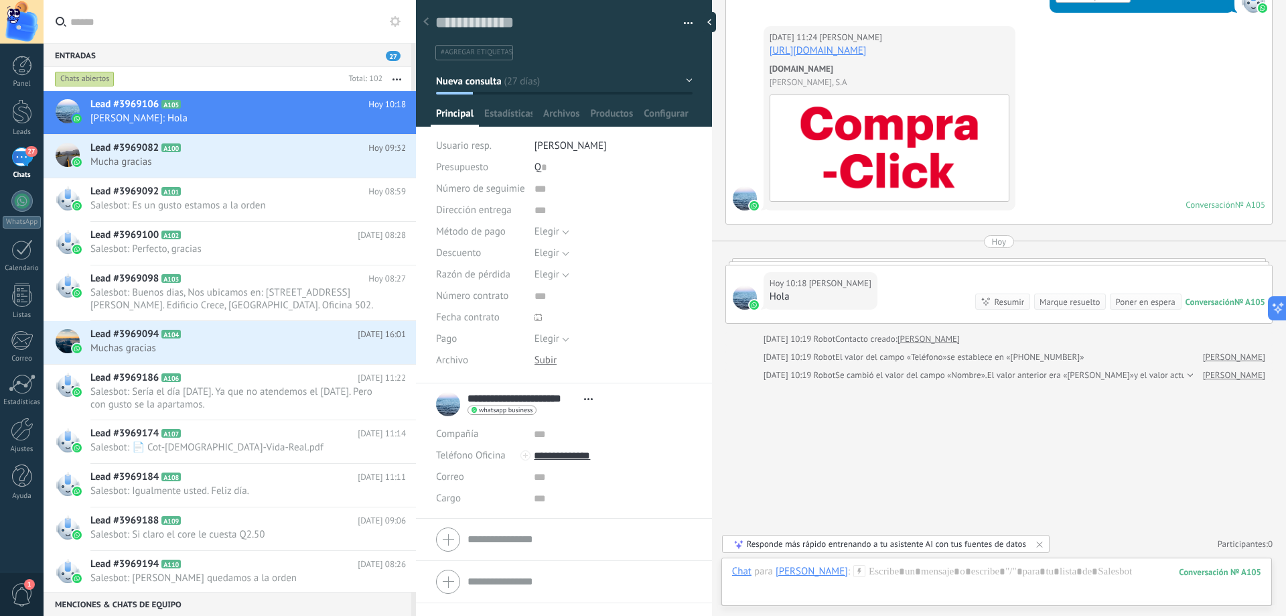
scroll to position [5800, 0]
click at [285, 155] on span "Mucha gracias" at bounding box center [235, 161] width 290 height 13
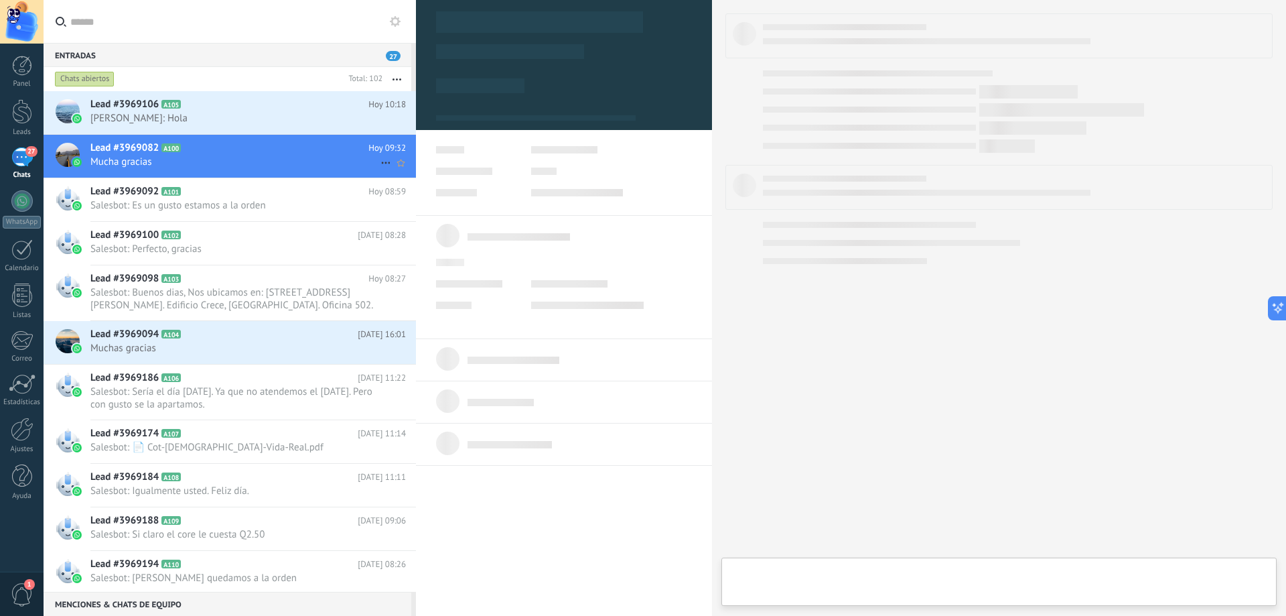
type textarea "**********"
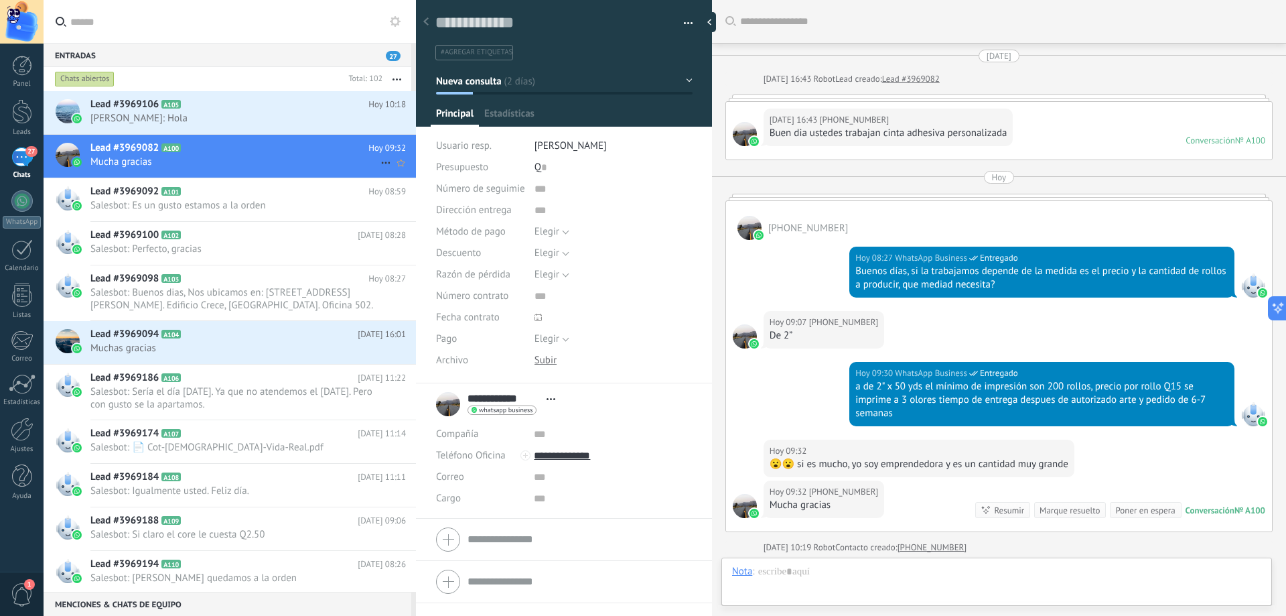
scroll to position [190, 0]
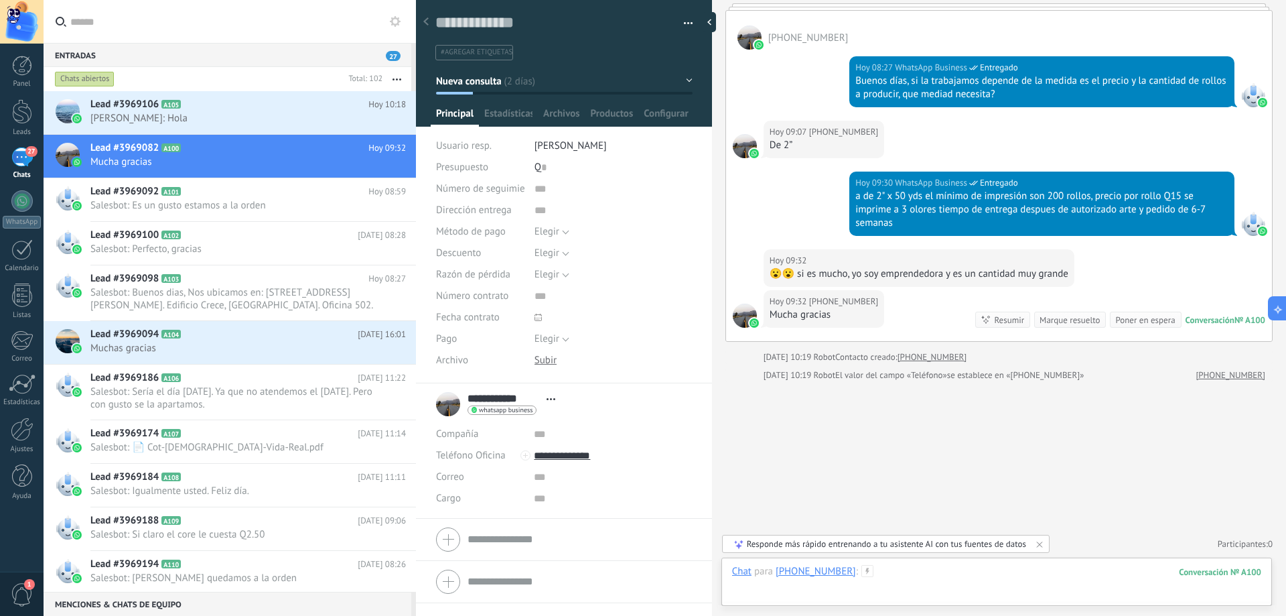
click at [890, 583] on div at bounding box center [996, 585] width 529 height 40
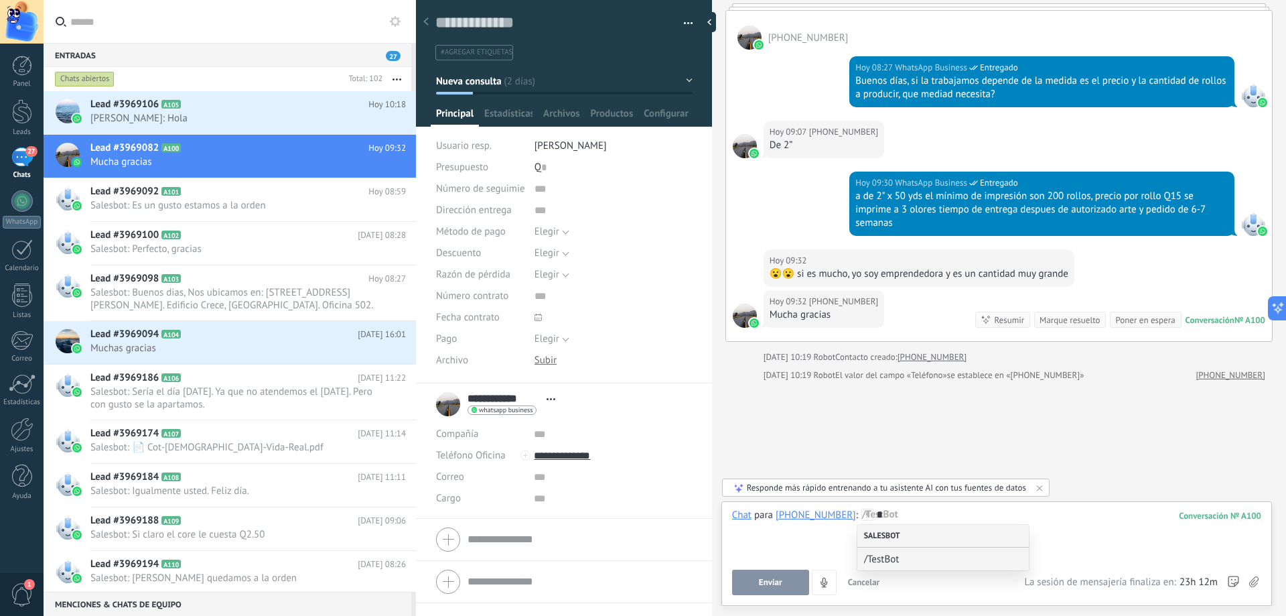
click at [903, 536] on div "Salesbot" at bounding box center [944, 536] width 172 height 23
click at [900, 561] on span "/TestBot" at bounding box center [937, 559] width 147 height 13
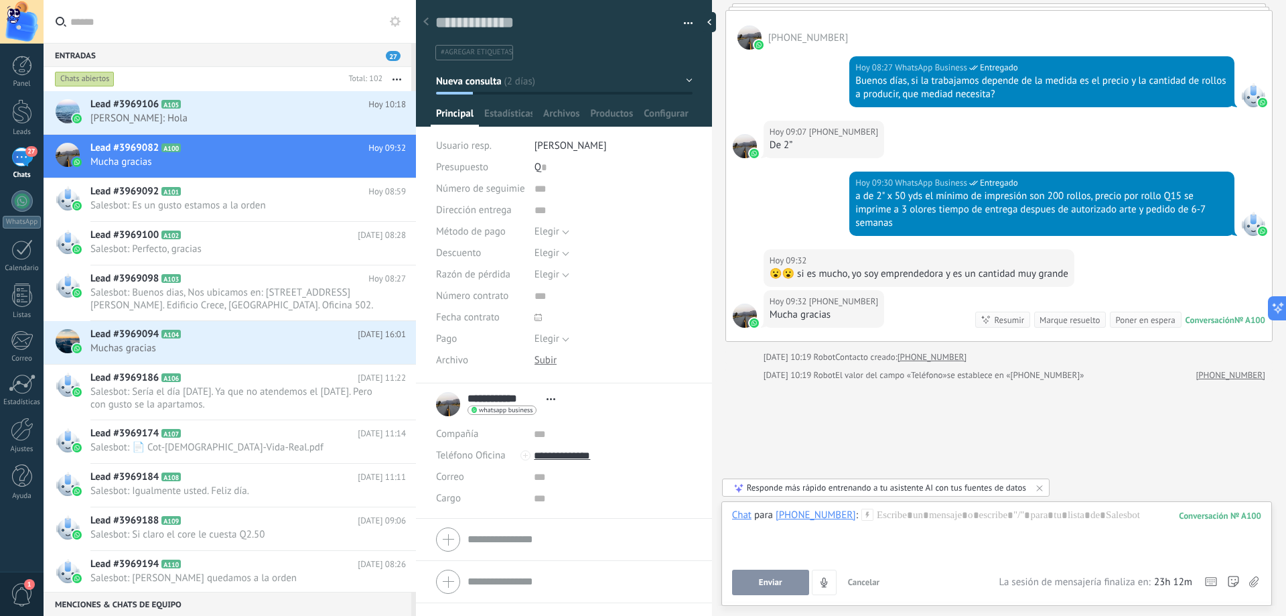
click at [962, 486] on div "Responde más rápido entrenando a tu asistente AI con tus fuentes de datos" at bounding box center [886, 487] width 279 height 11
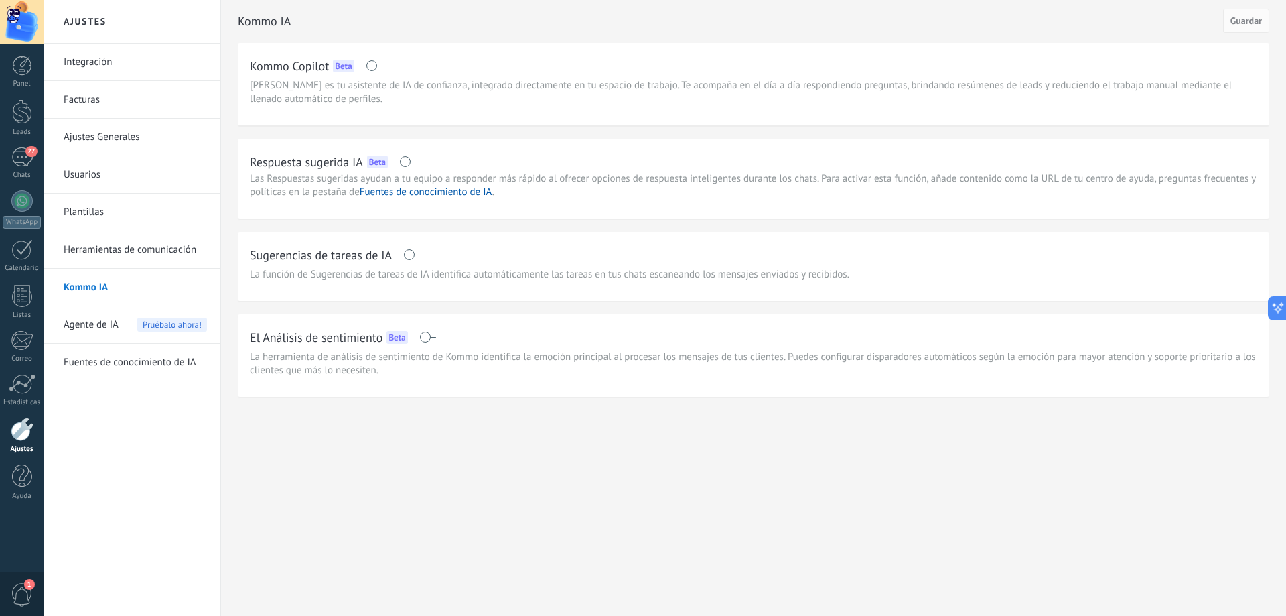
click at [110, 321] on span "Agente de IA" at bounding box center [91, 325] width 55 height 38
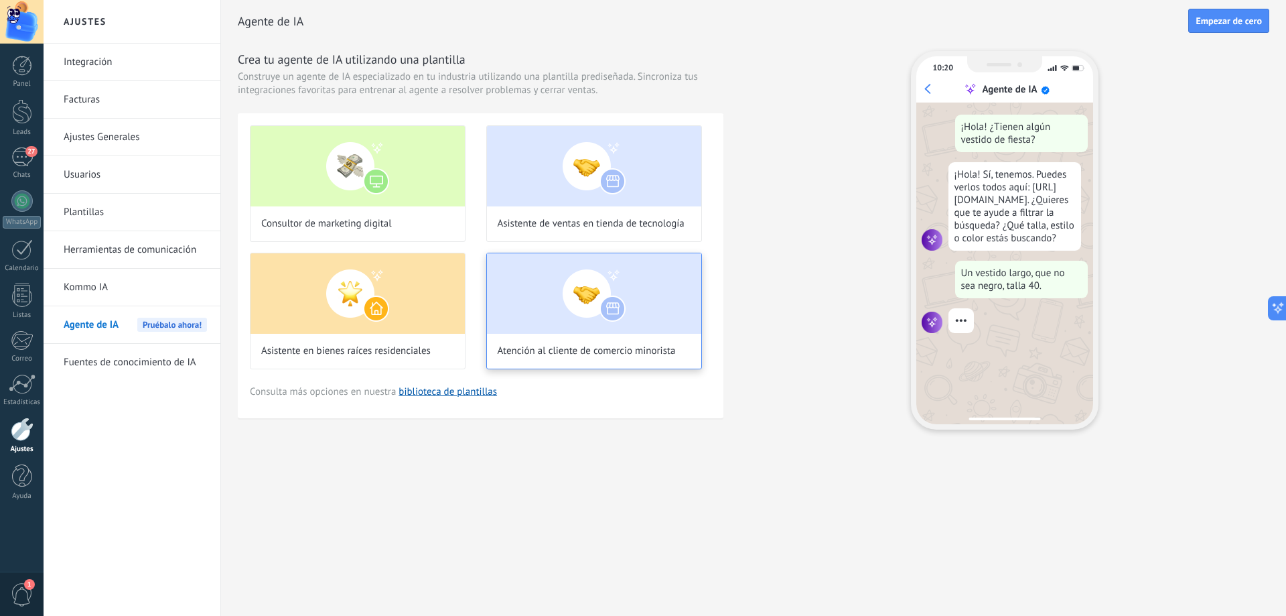
click at [589, 292] on img at bounding box center [594, 293] width 214 height 80
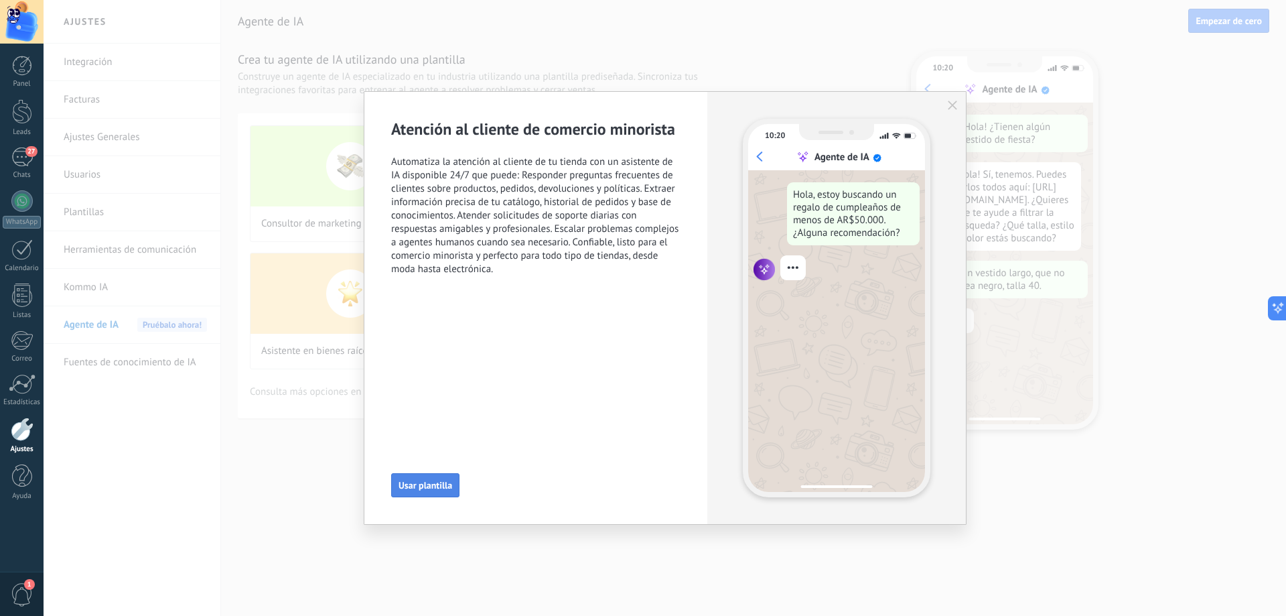
click at [421, 485] on span "Usar plantilla" at bounding box center [426, 484] width 54 height 9
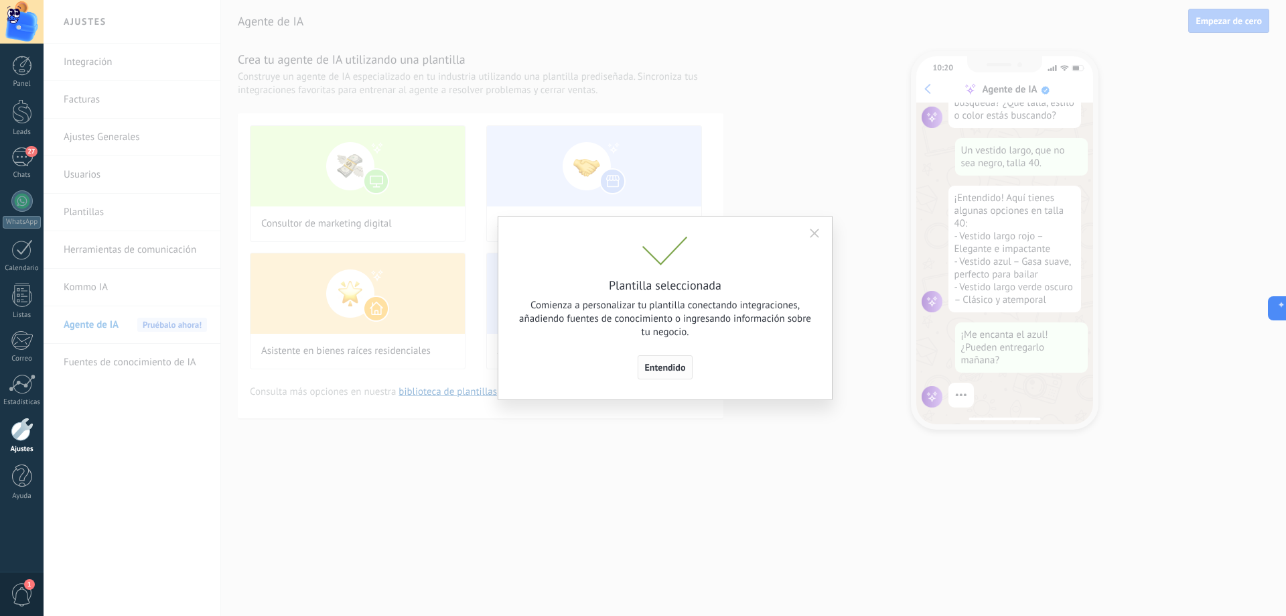
scroll to position [135, 0]
click at [666, 364] on span "Entendido" at bounding box center [665, 366] width 41 height 9
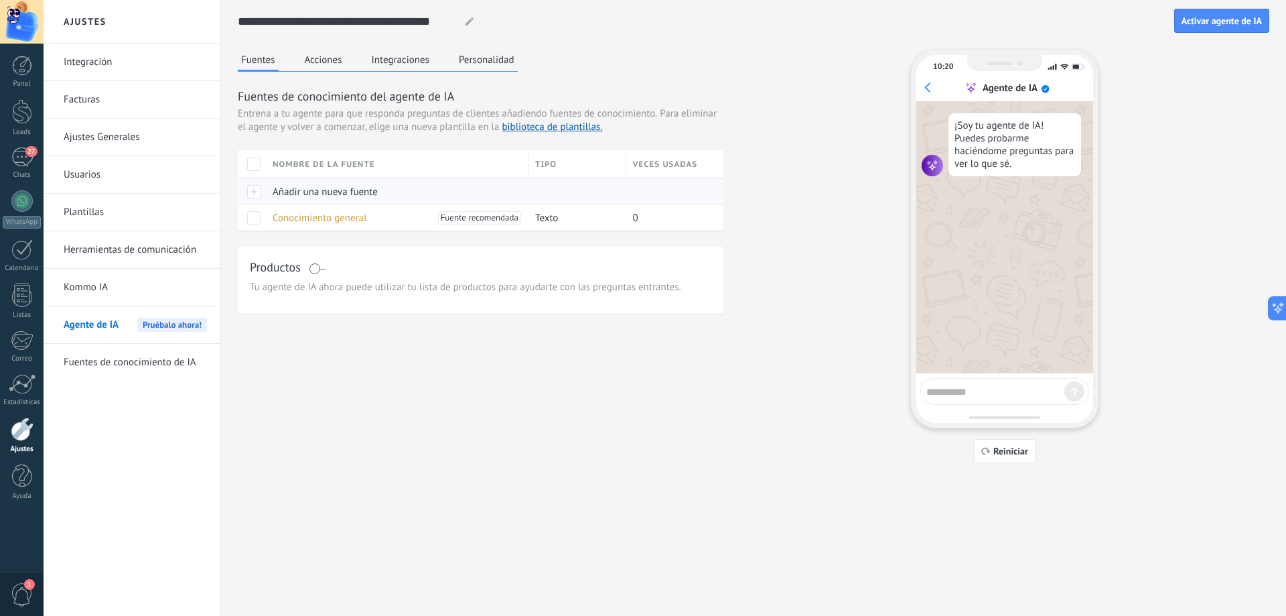
click at [369, 192] on span "Añadir una nueva fuente" at bounding box center [325, 192] width 105 height 13
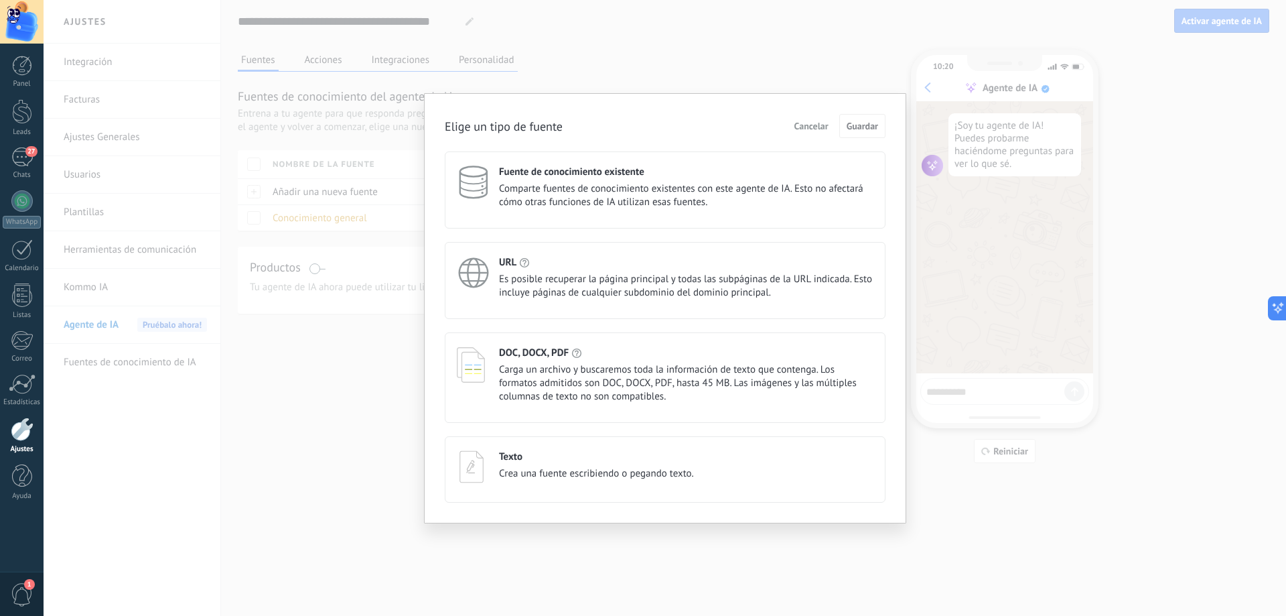
click at [574, 270] on div "URL Es posible recuperar la página principal y todas las subpáginas de la URL i…" at bounding box center [686, 278] width 375 height 44
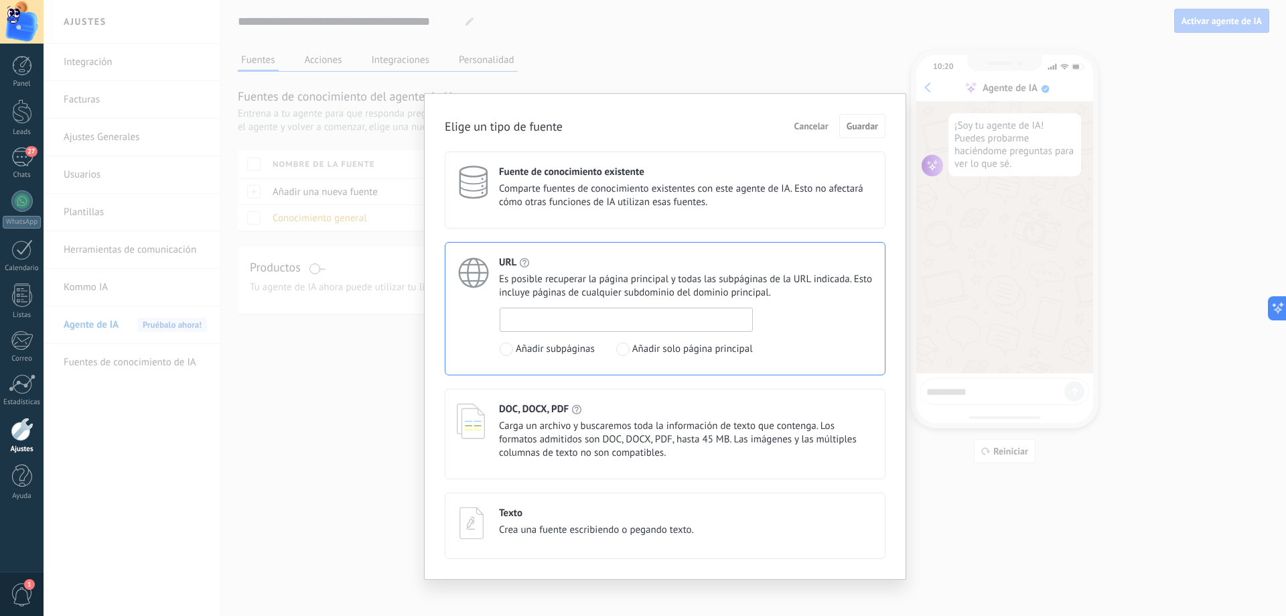
click at [630, 312] on input at bounding box center [626, 318] width 252 height 21
paste input "**********"
type input "**********"
click at [824, 318] on div "**********" at bounding box center [687, 332] width 374 height 48
click at [627, 347] on span at bounding box center [622, 348] width 13 height 13
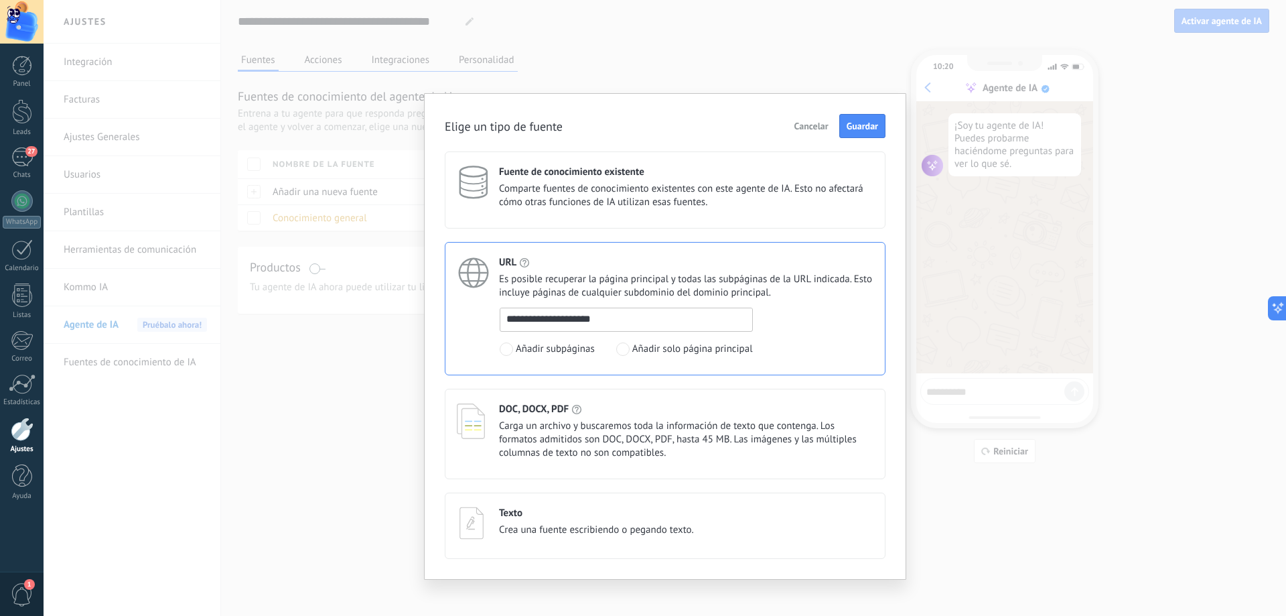
click at [502, 346] on span at bounding box center [506, 348] width 13 height 13
click at [850, 135] on button "Guardar" at bounding box center [863, 126] width 46 height 24
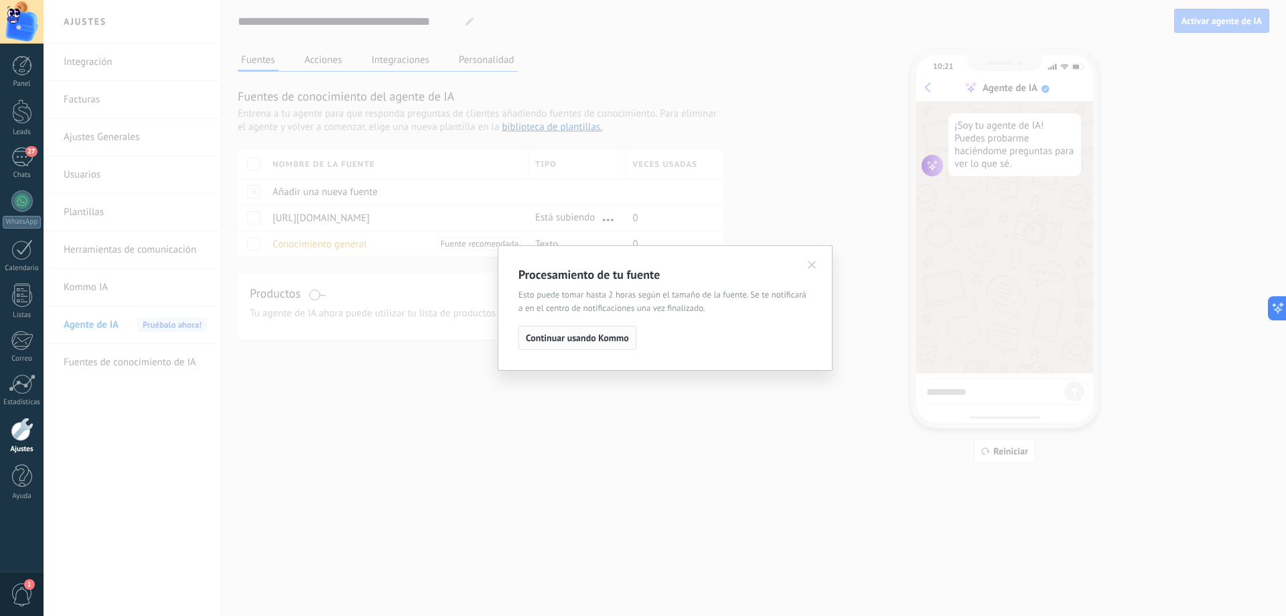
click at [604, 338] on span "Continuar usando Kommo" at bounding box center [577, 337] width 103 height 9
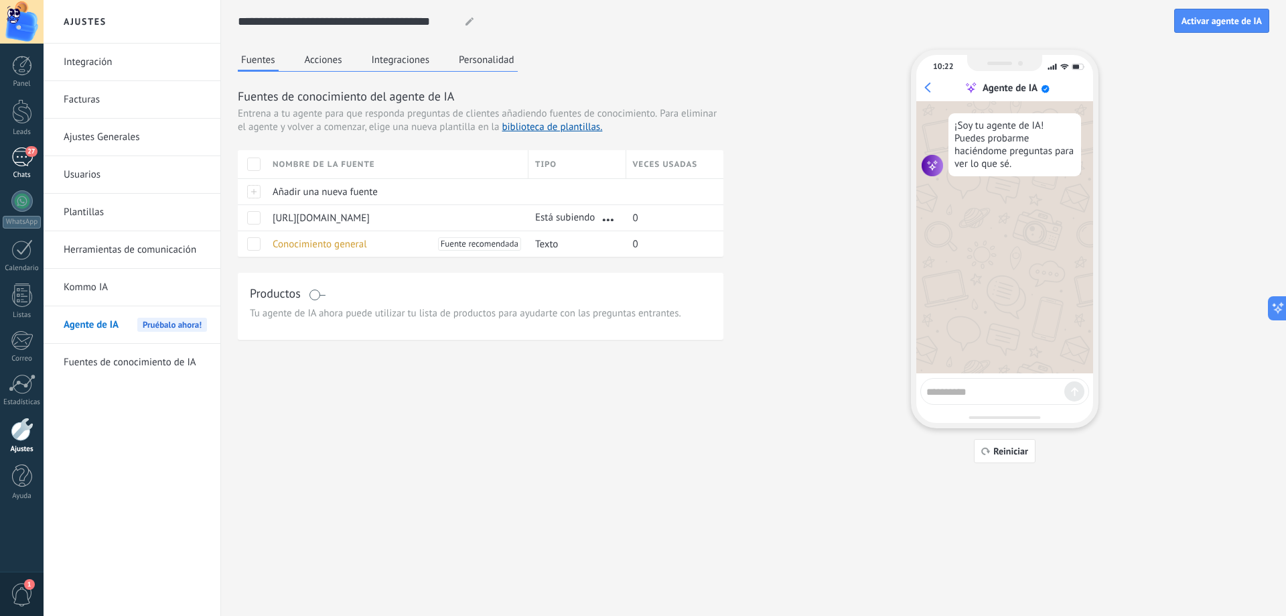
click at [14, 160] on div "27" at bounding box center [21, 156] width 21 height 19
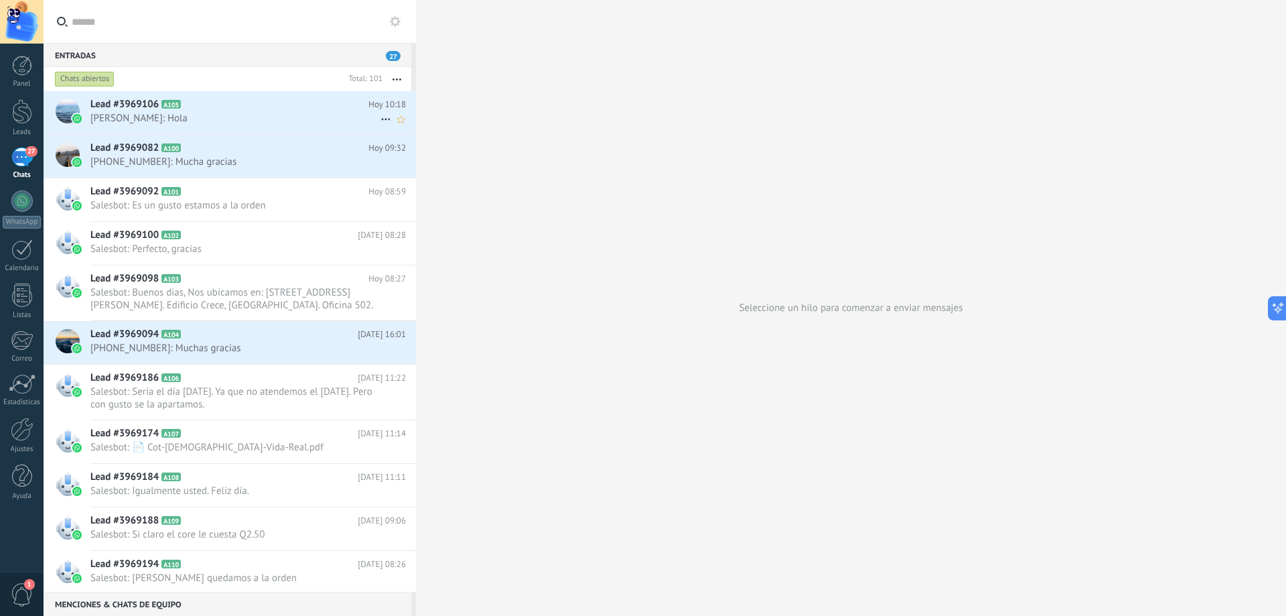
click at [285, 121] on span "[PERSON_NAME]: Hola" at bounding box center [235, 118] width 290 height 13
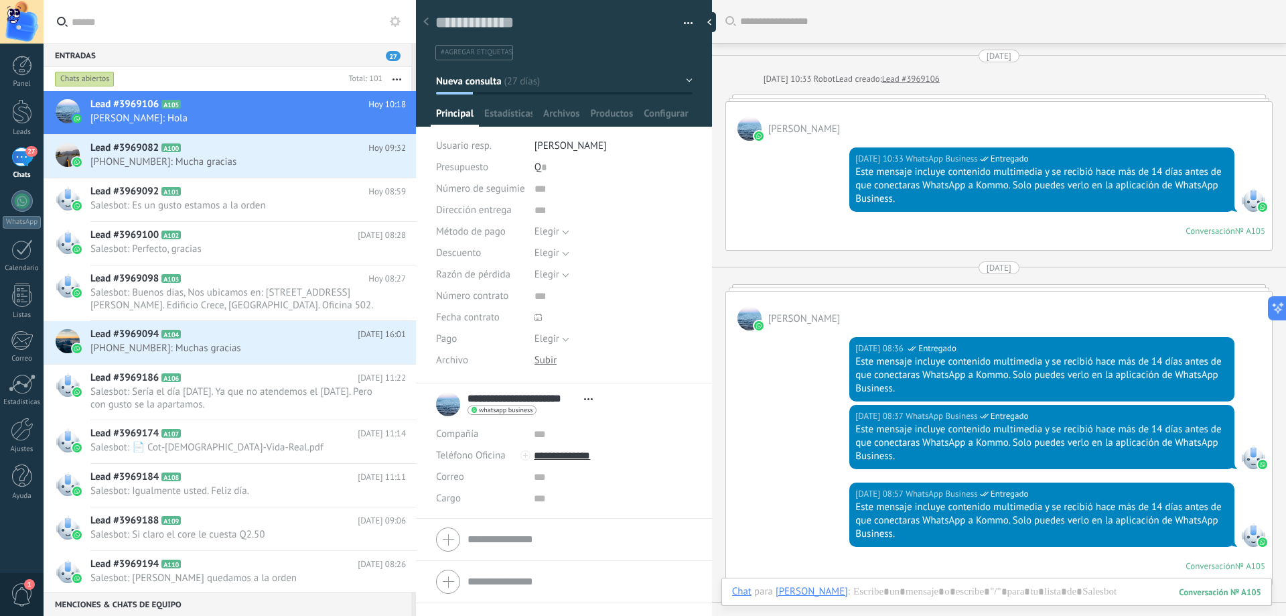
scroll to position [5637, 0]
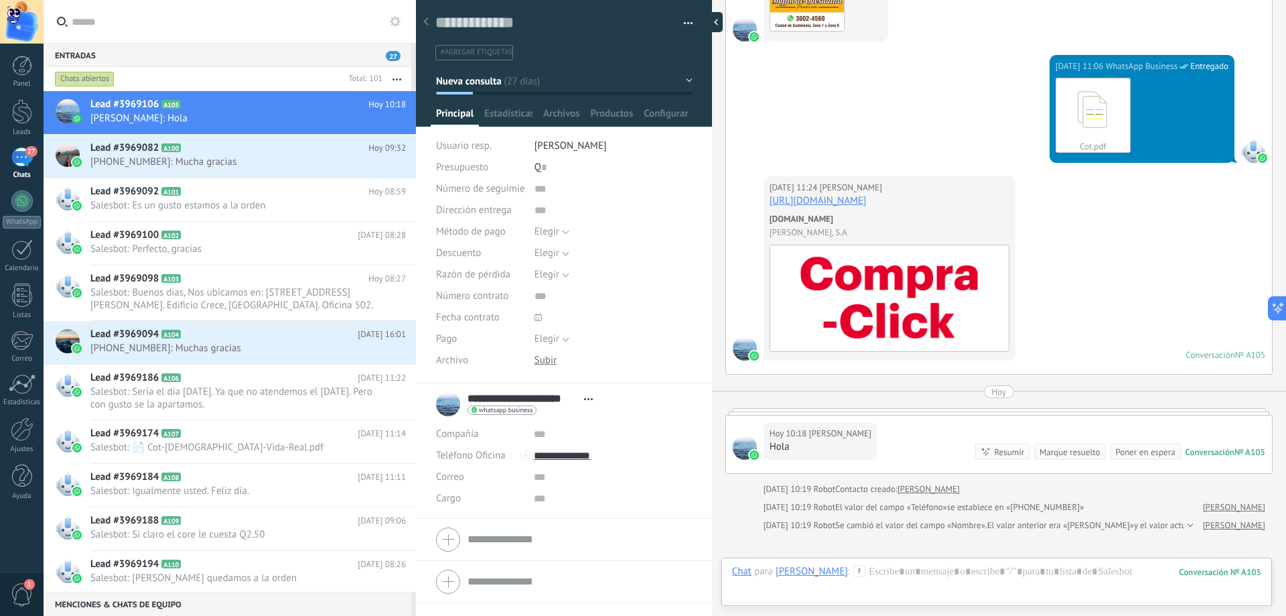
click at [703, 24] on div at bounding box center [713, 22] width 20 height 20
type textarea "**********"
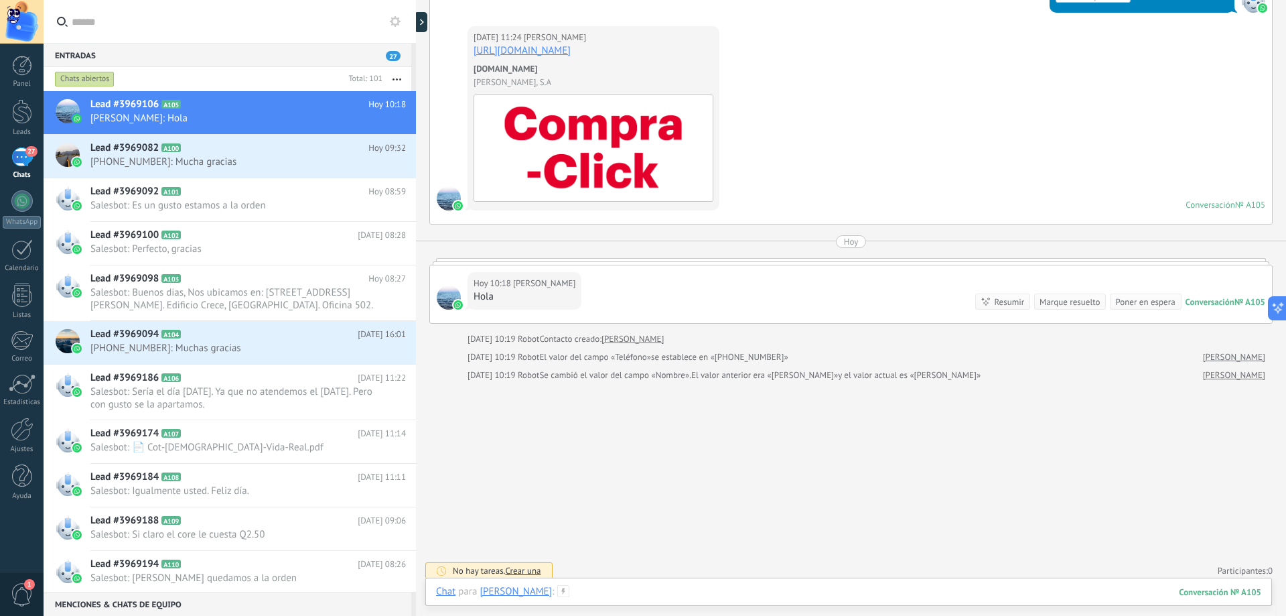
click at [686, 594] on div at bounding box center [848, 605] width 825 height 40
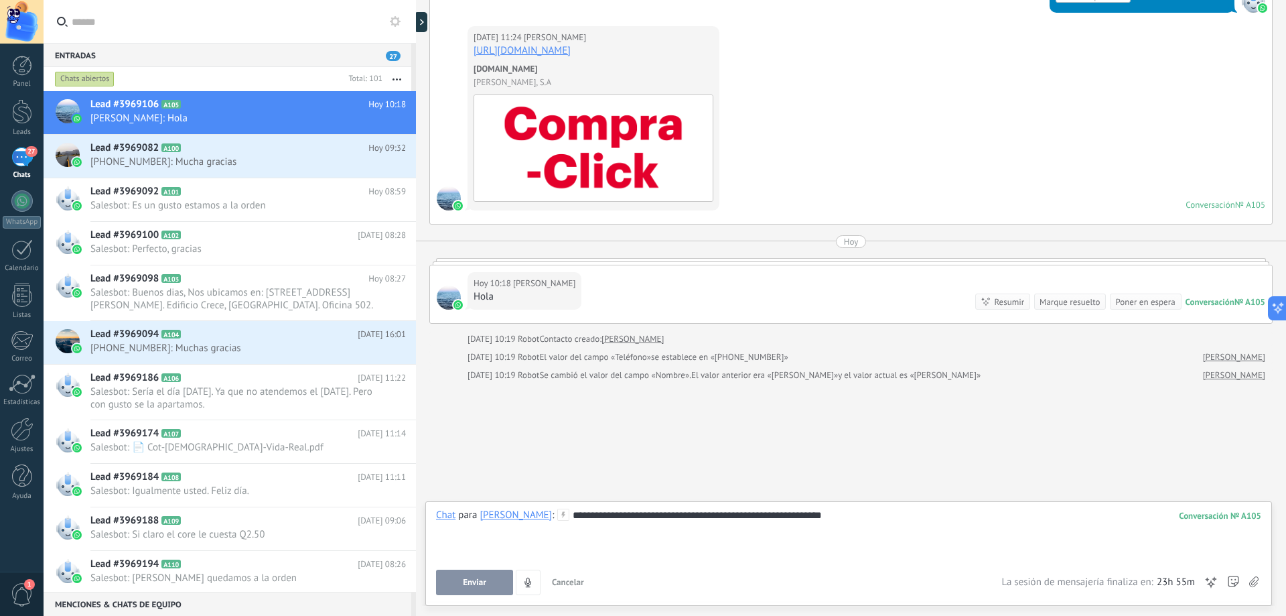
click at [478, 585] on span "Enviar" at bounding box center [474, 582] width 23 height 9
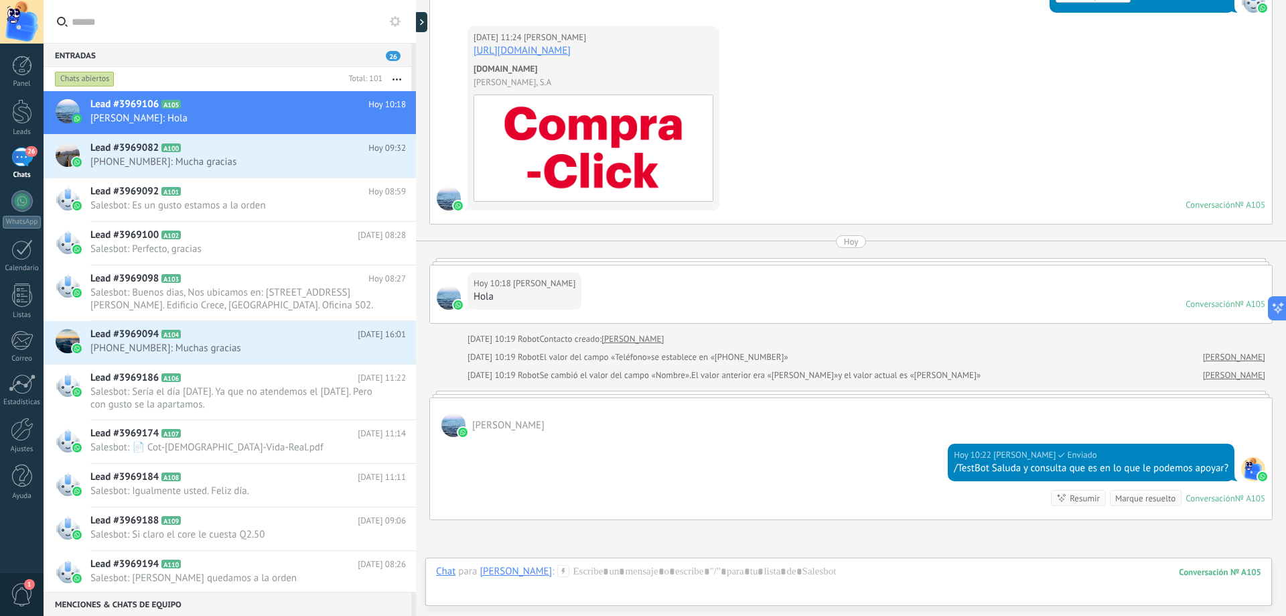
scroll to position [5470, 0]
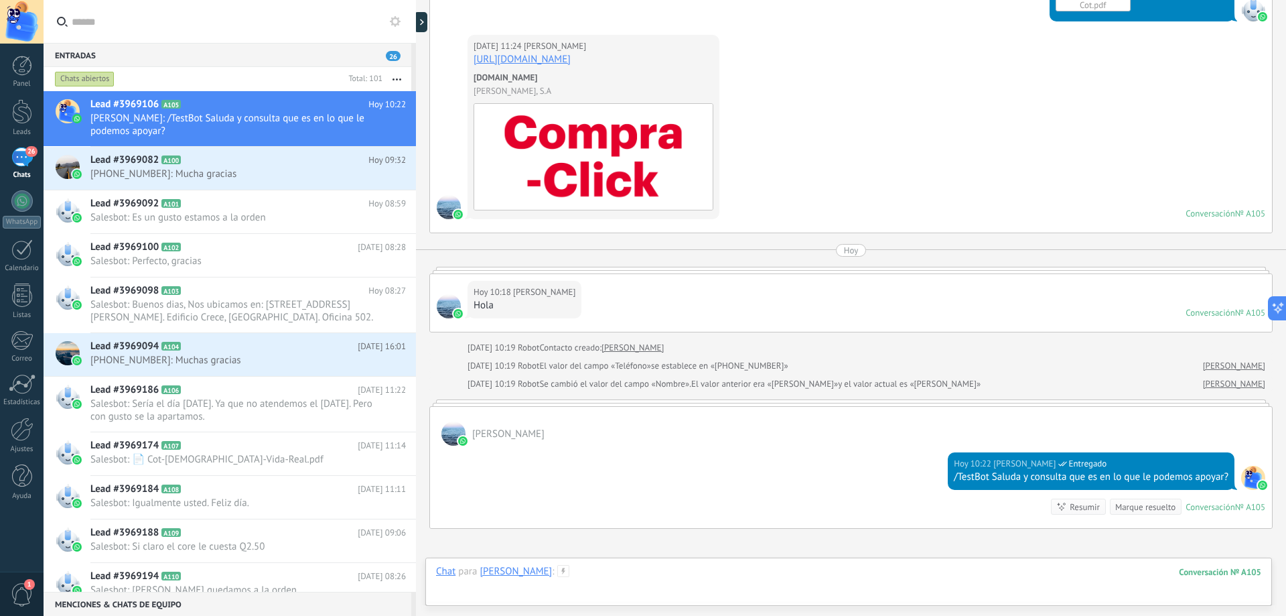
click at [768, 568] on div at bounding box center [848, 585] width 825 height 40
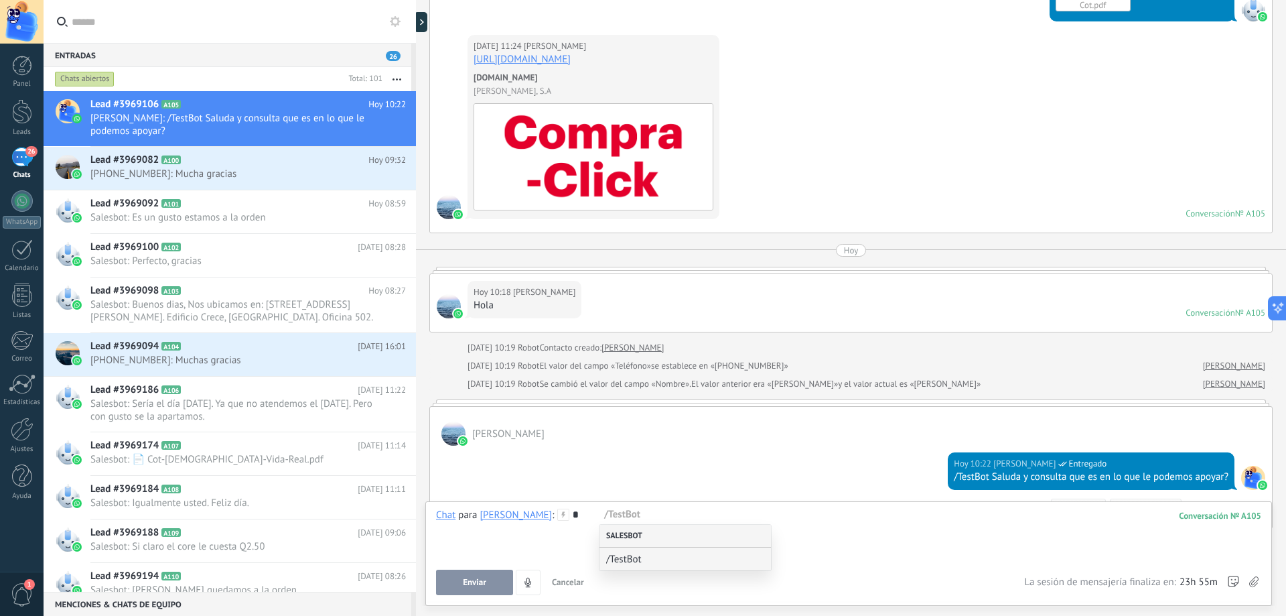
click at [655, 539] on div "Salesbot" at bounding box center [686, 536] width 172 height 23
click at [632, 517] on div "*" at bounding box center [848, 534] width 825 height 51
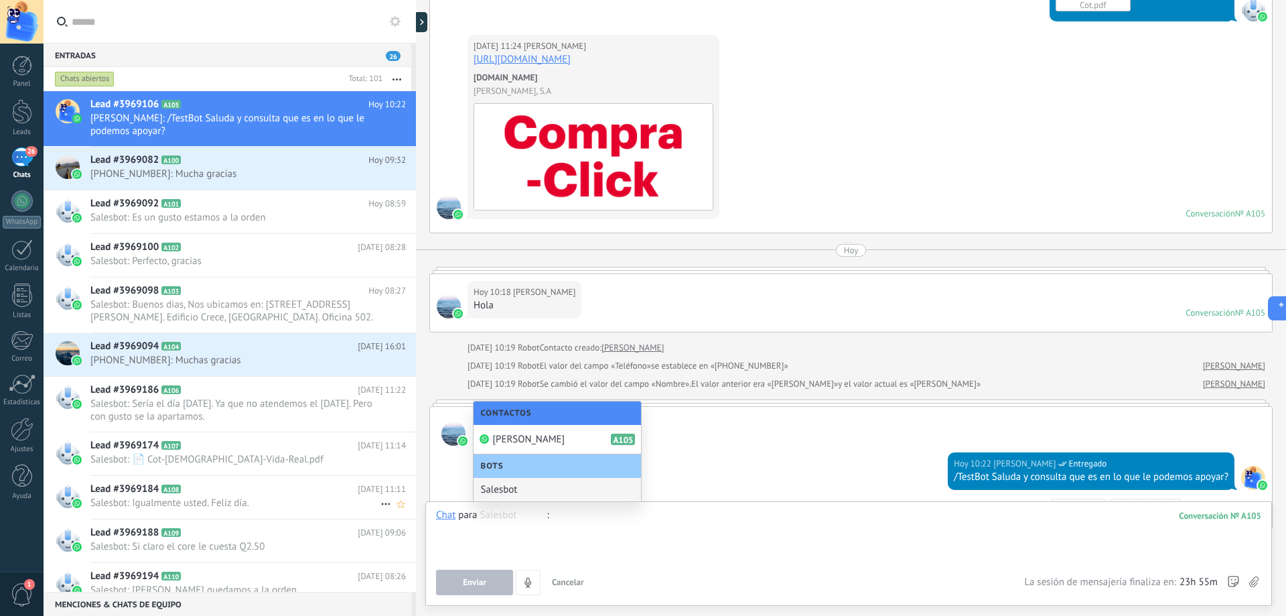
drag, startPoint x: 397, startPoint y: 504, endPoint x: 296, endPoint y: 494, distance: 101.7
click at [296, 494] on div "Entradas 26 Chats abiertos Total: 101 Silenciar Acciones múltiples Ordenar Más …" at bounding box center [643, 308] width 1286 height 616
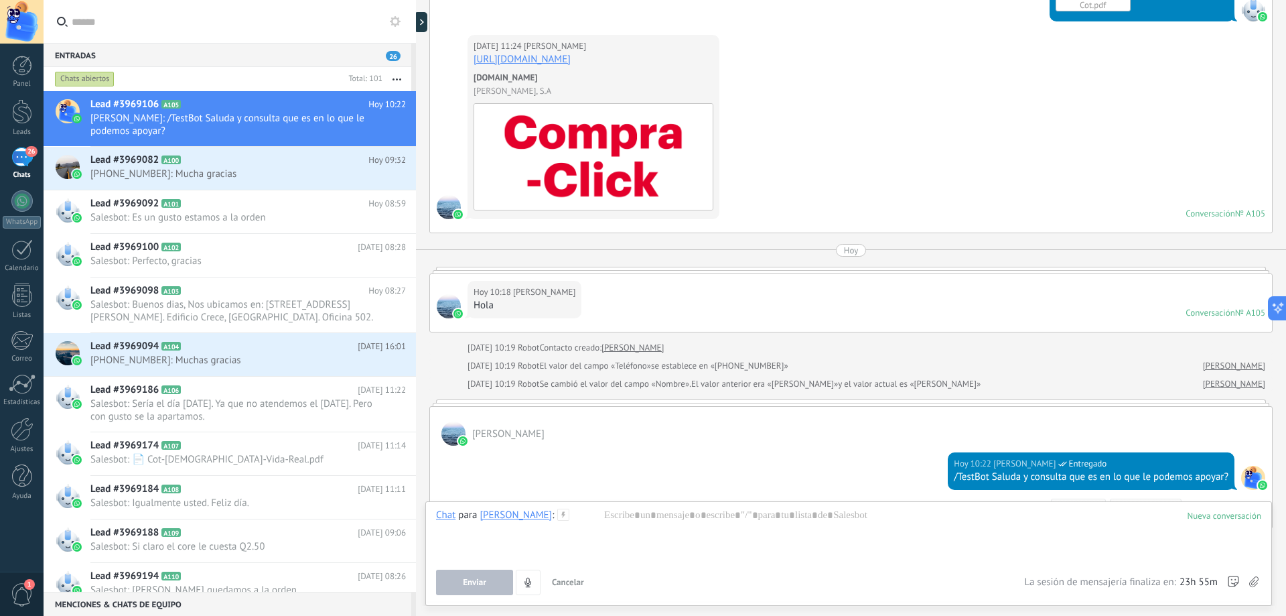
click at [569, 517] on icon at bounding box center [563, 515] width 12 height 12
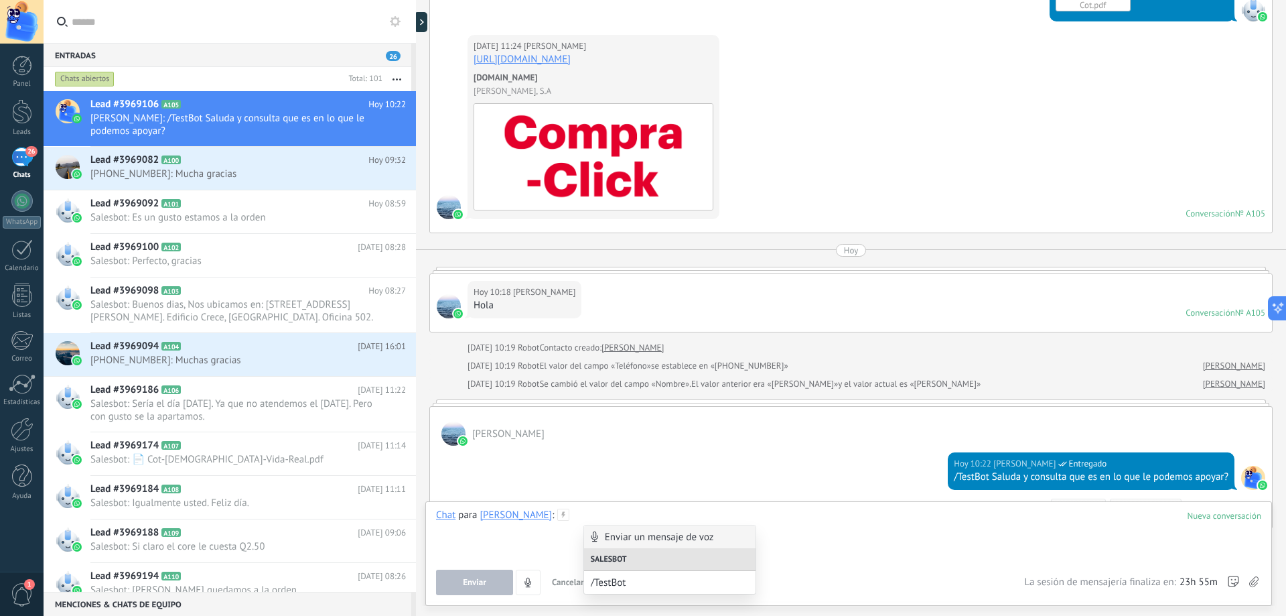
click at [1045, 521] on div at bounding box center [848, 534] width 825 height 51
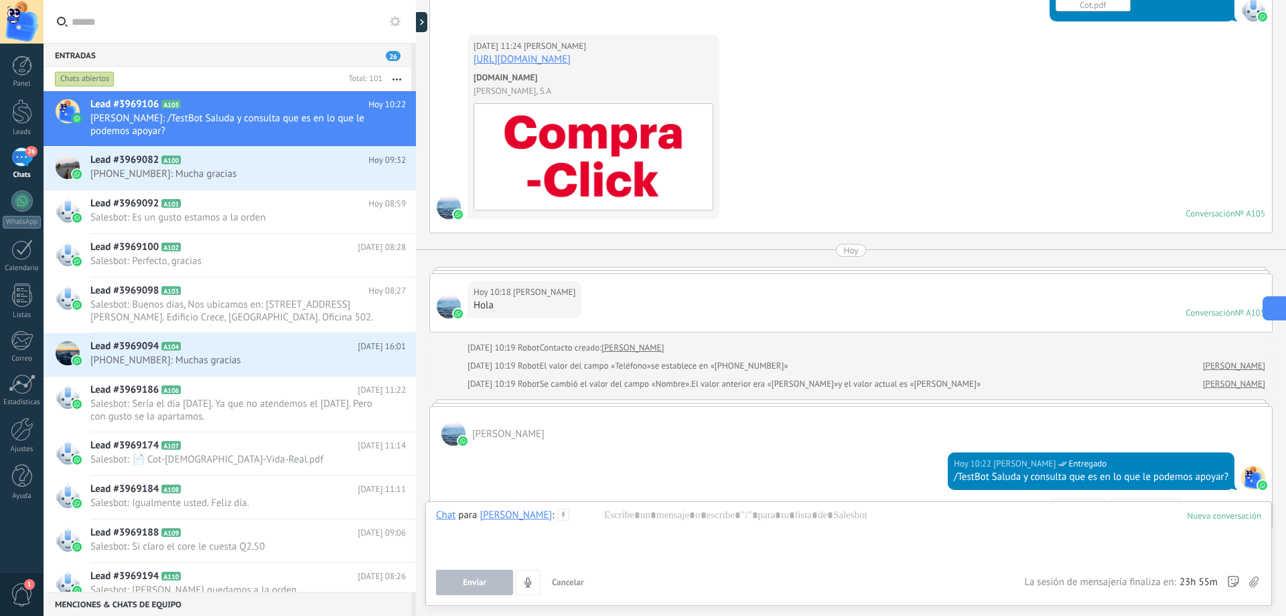
click at [1280, 306] on icon at bounding box center [1273, 308] width 14 height 14
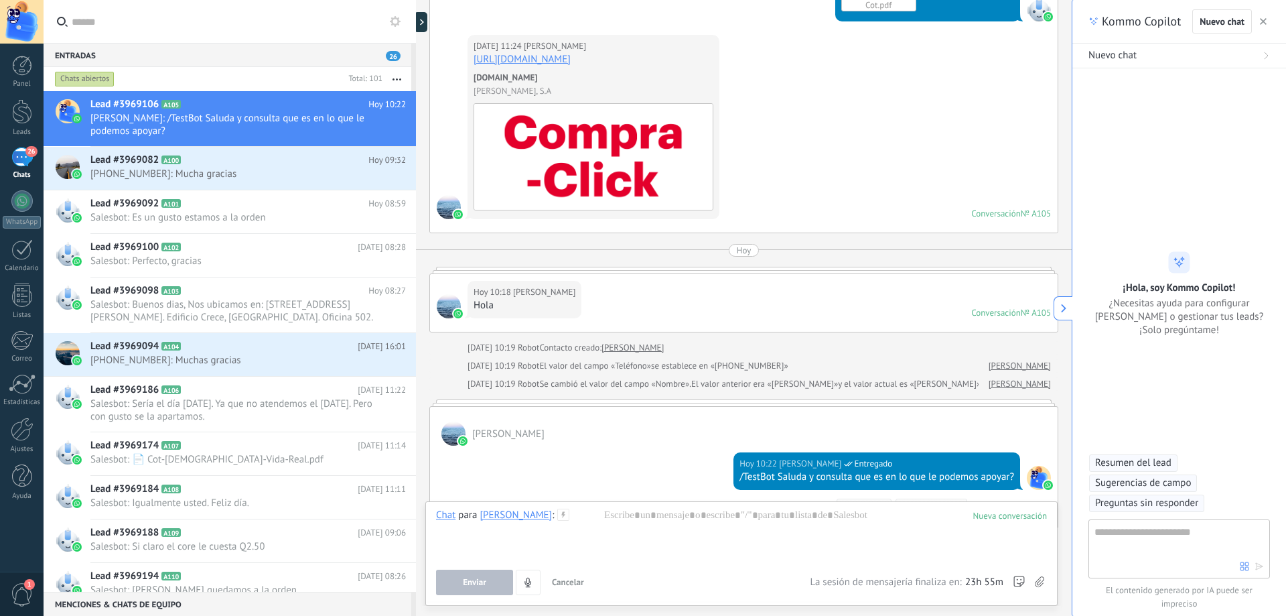
scroll to position [40, 0]
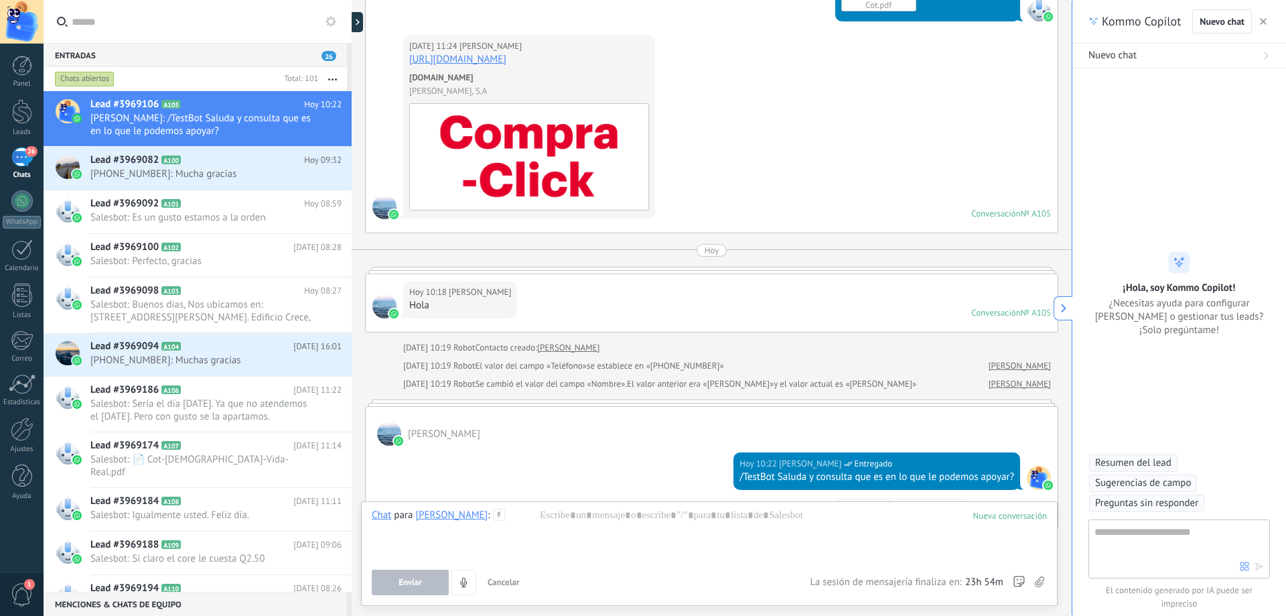
click at [1260, 52] on div "Nuevo chat" at bounding box center [1180, 55] width 182 height 13
click at [1264, 23] on use "button" at bounding box center [1263, 21] width 7 height 7
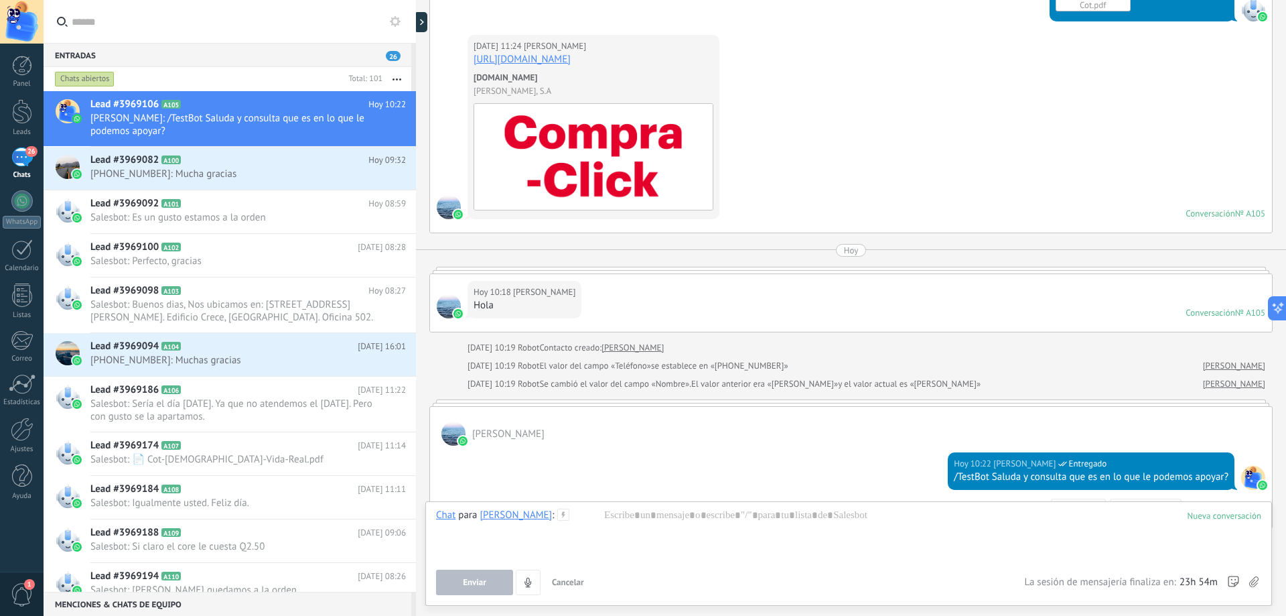
click at [569, 511] on icon at bounding box center [563, 515] width 12 height 12
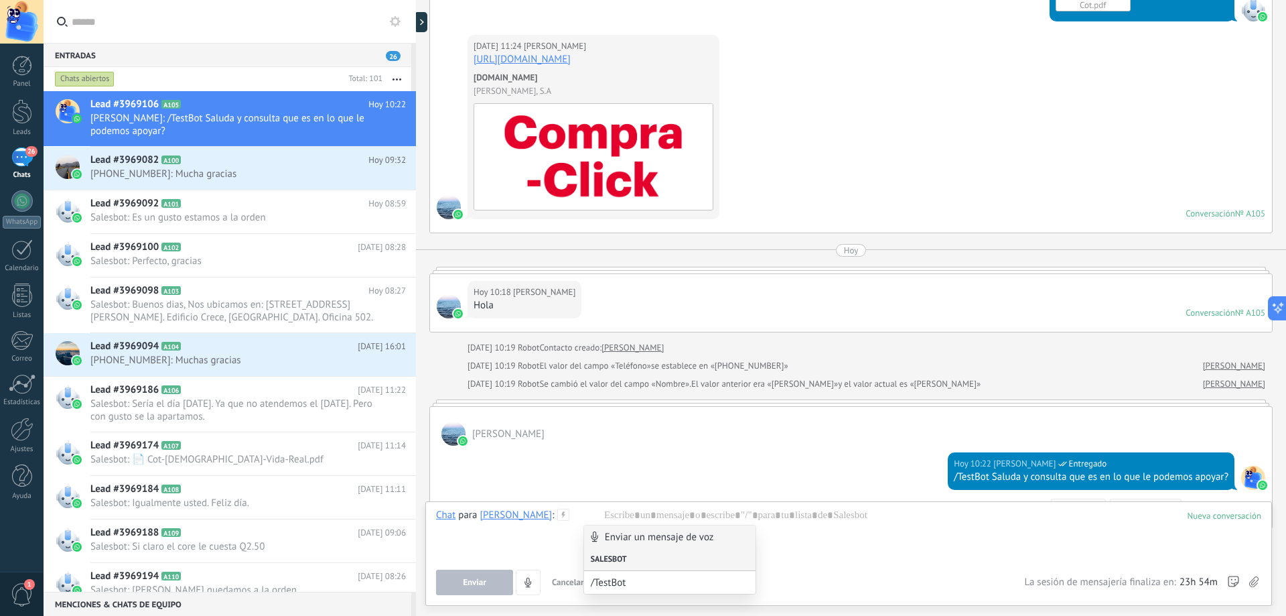
click at [605, 553] on div "Salesbot" at bounding box center [670, 559] width 172 height 23
click at [624, 560] on div "Salesbot" at bounding box center [670, 559] width 172 height 23
click at [625, 585] on span "/TestBot" at bounding box center [664, 582] width 147 height 13
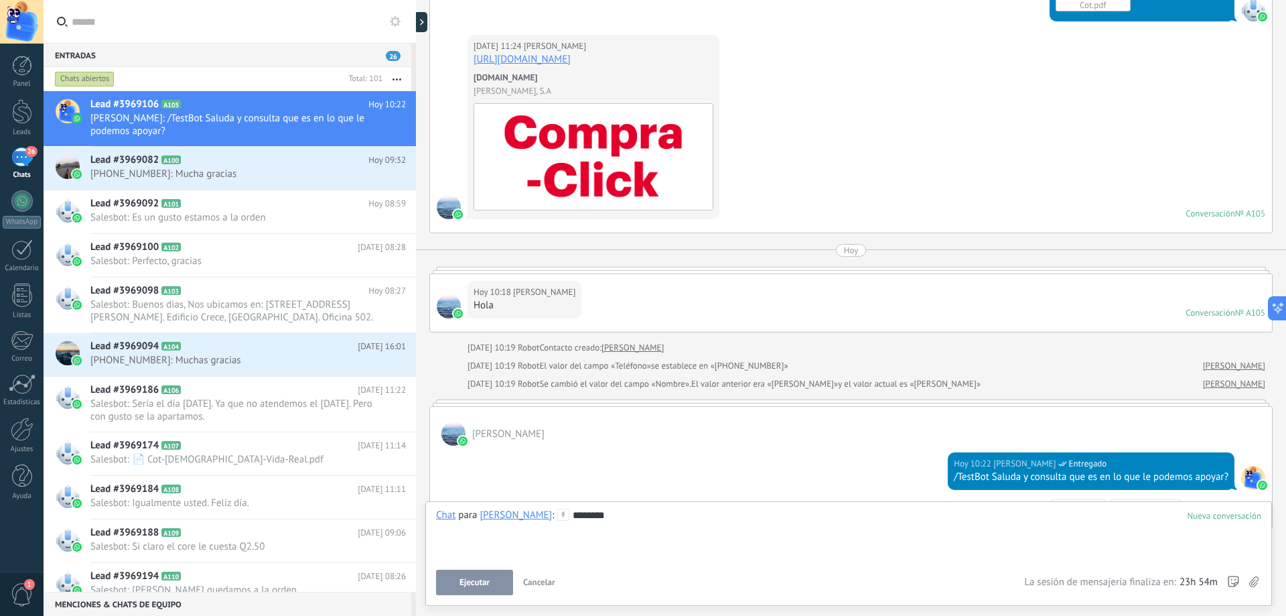
click at [492, 585] on button "Ejecutar" at bounding box center [474, 581] width 77 height 25
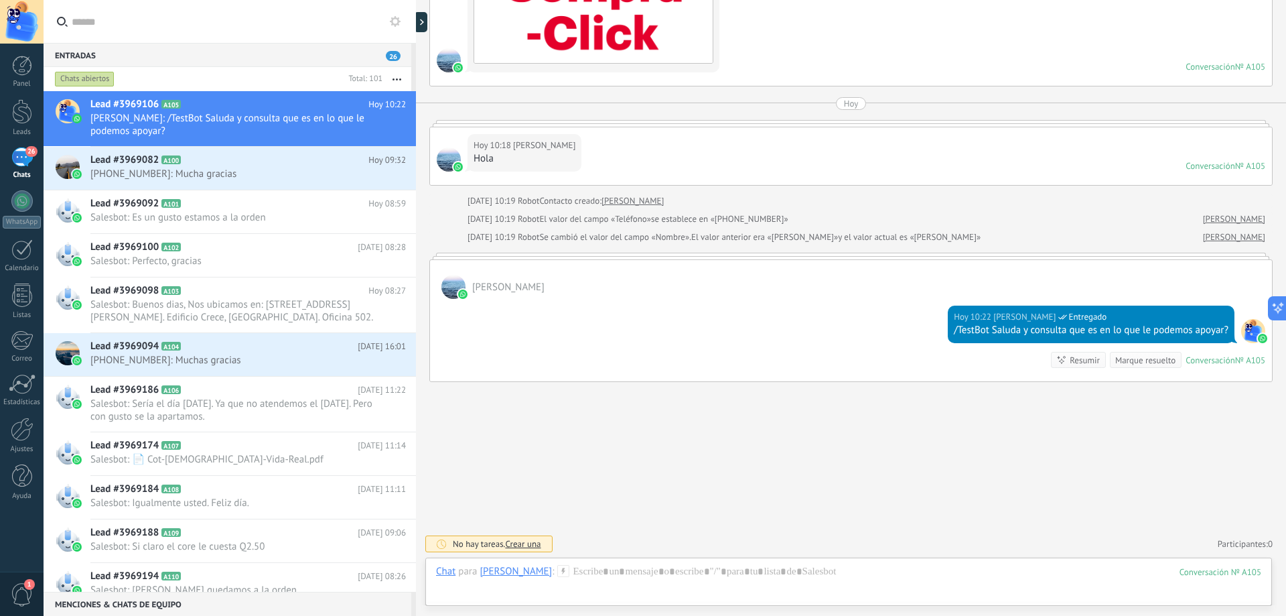
click at [535, 543] on span "Crear una" at bounding box center [523, 543] width 36 height 11
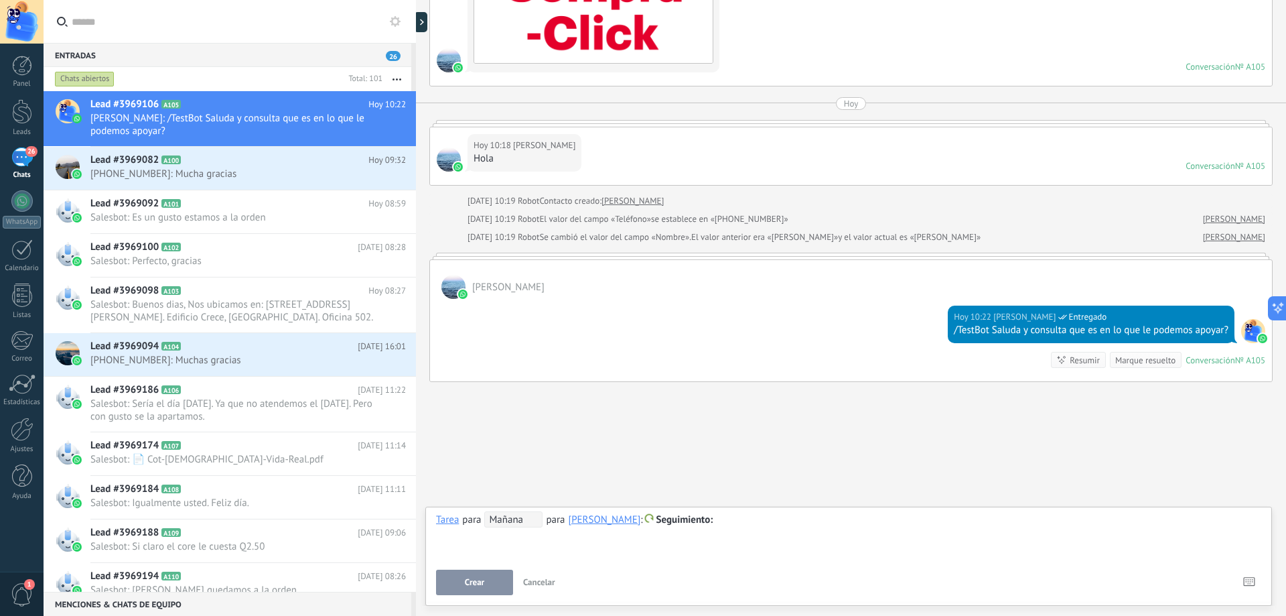
click at [489, 576] on button "Crear" at bounding box center [474, 581] width 77 height 25
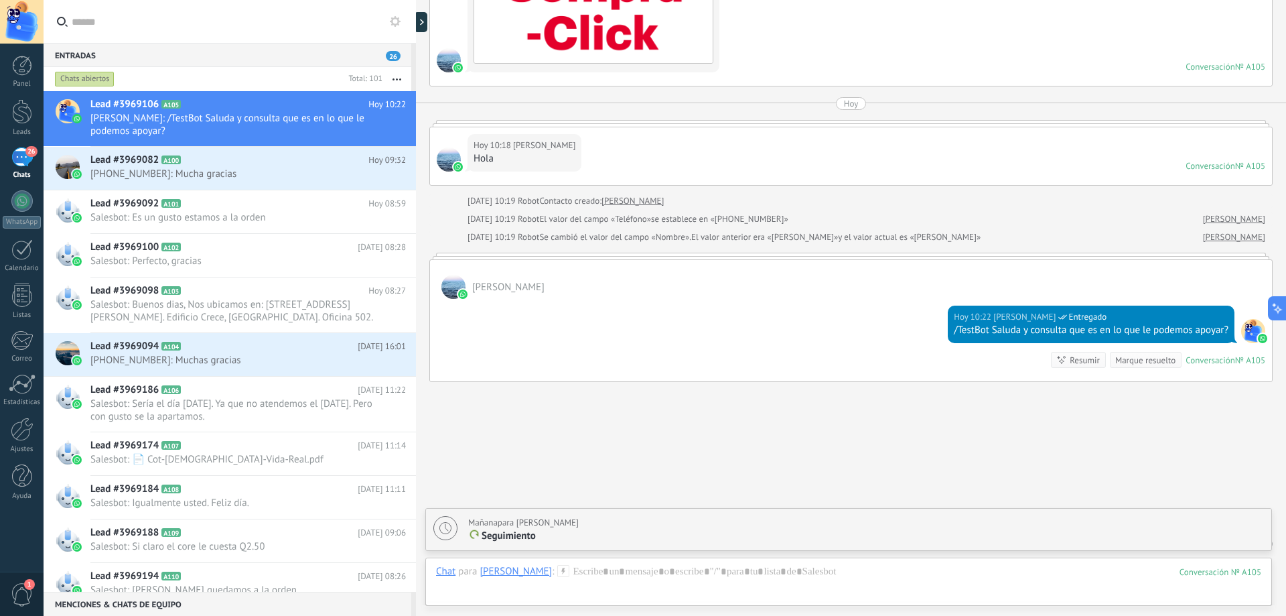
scroll to position [5663, 0]
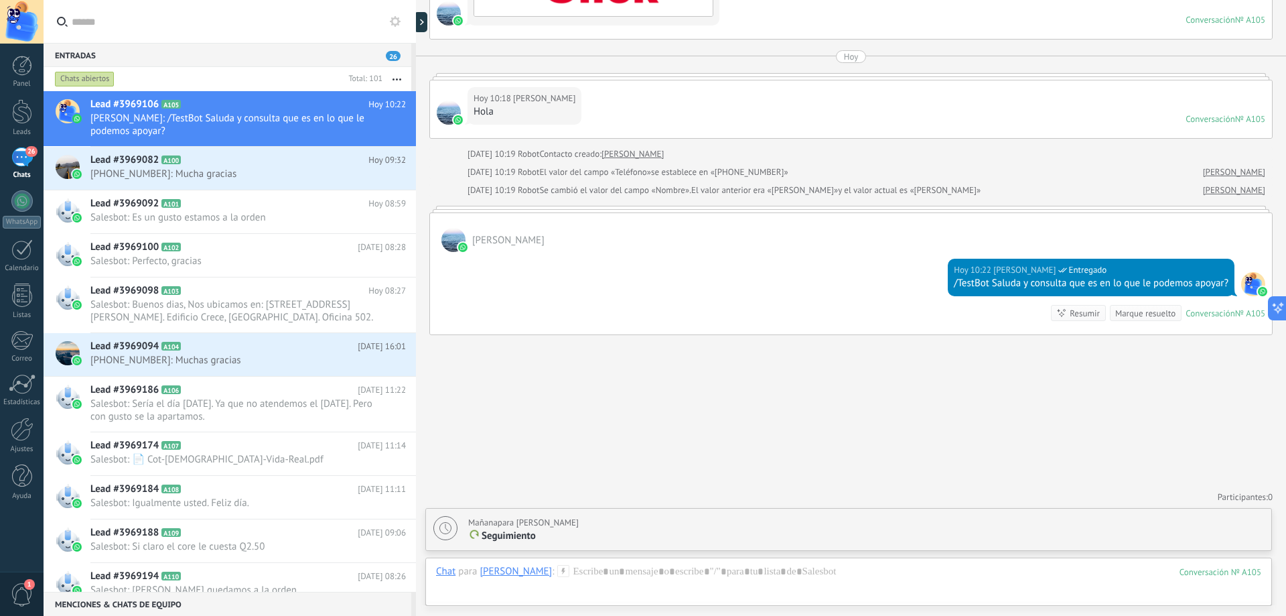
click at [478, 535] on span at bounding box center [474, 534] width 9 height 9
type textarea "**********"
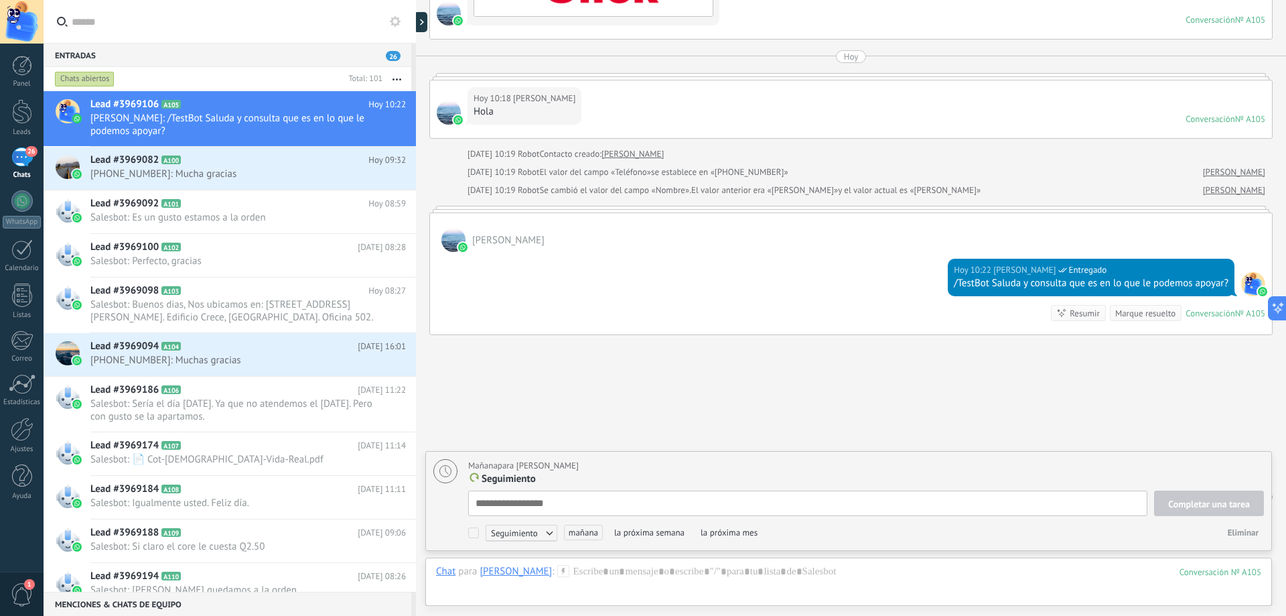
scroll to position [13, 0]
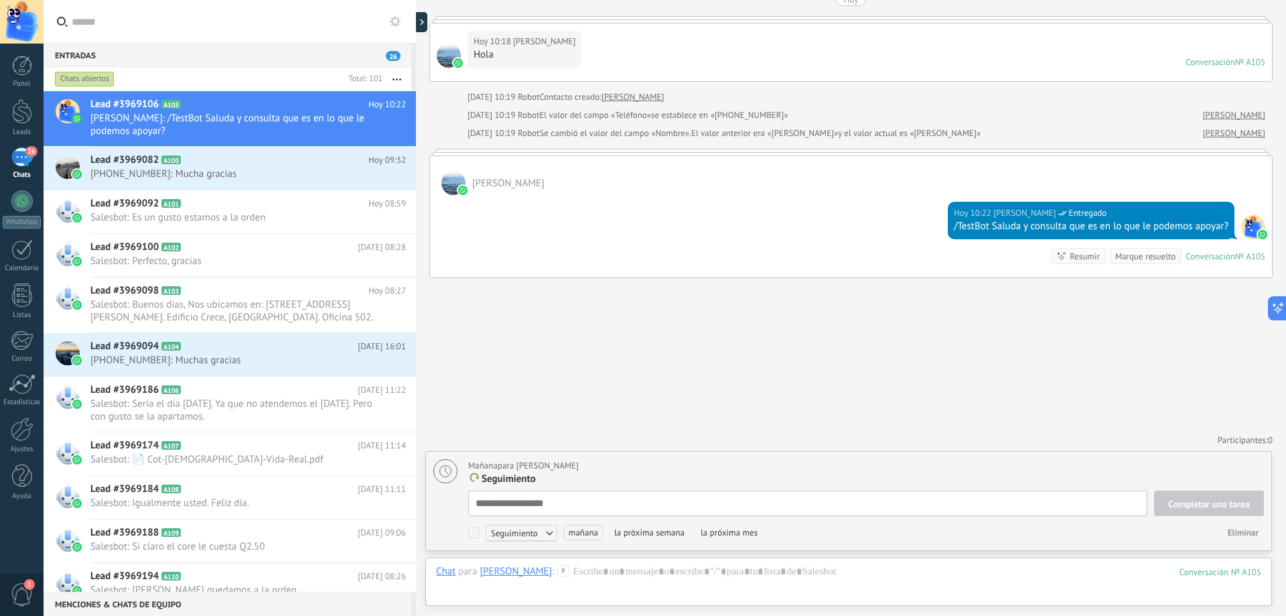
click at [578, 507] on textarea at bounding box center [807, 502] width 679 height 25
click at [556, 534] on span "Seguimiento" at bounding box center [522, 533] width 72 height 16
click at [699, 483] on div at bounding box center [643, 308] width 1286 height 616
click at [648, 572] on div at bounding box center [848, 585] width 825 height 40
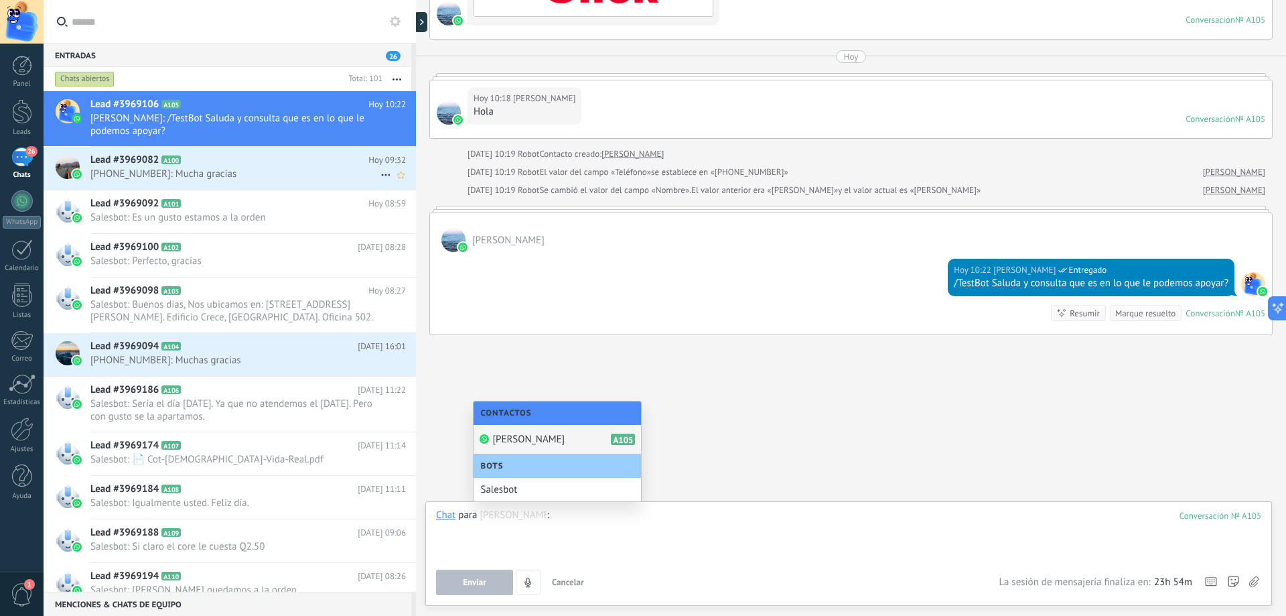
click at [295, 159] on h2 "Lead #3969082 A100" at bounding box center [229, 159] width 278 height 13
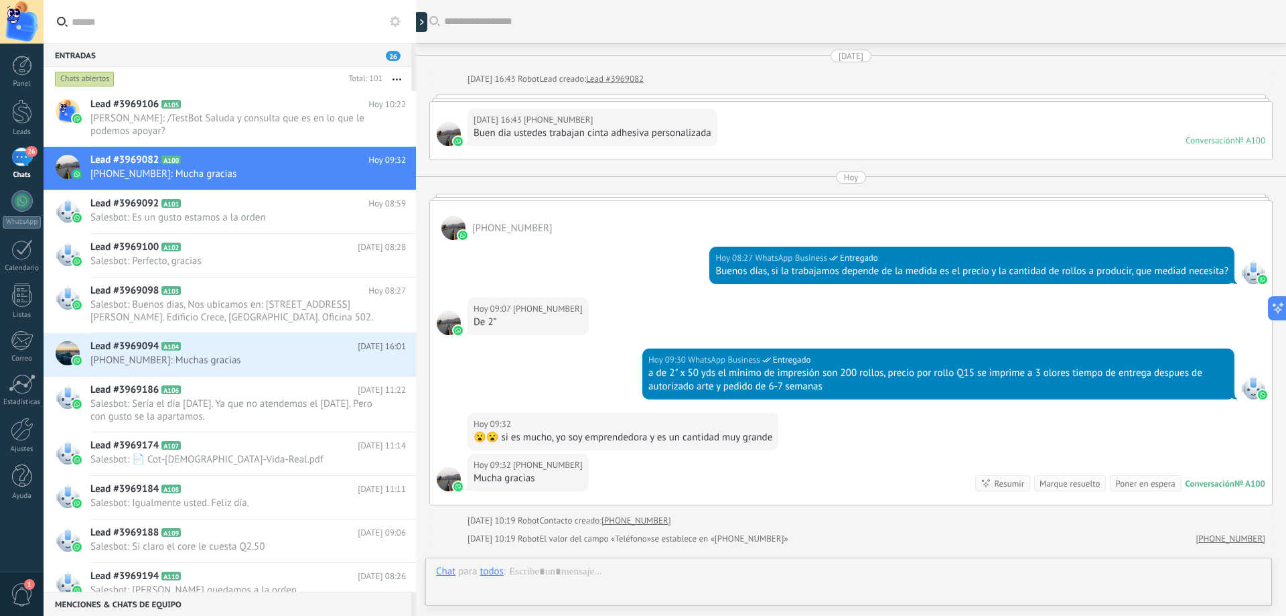
scroll to position [163, 0]
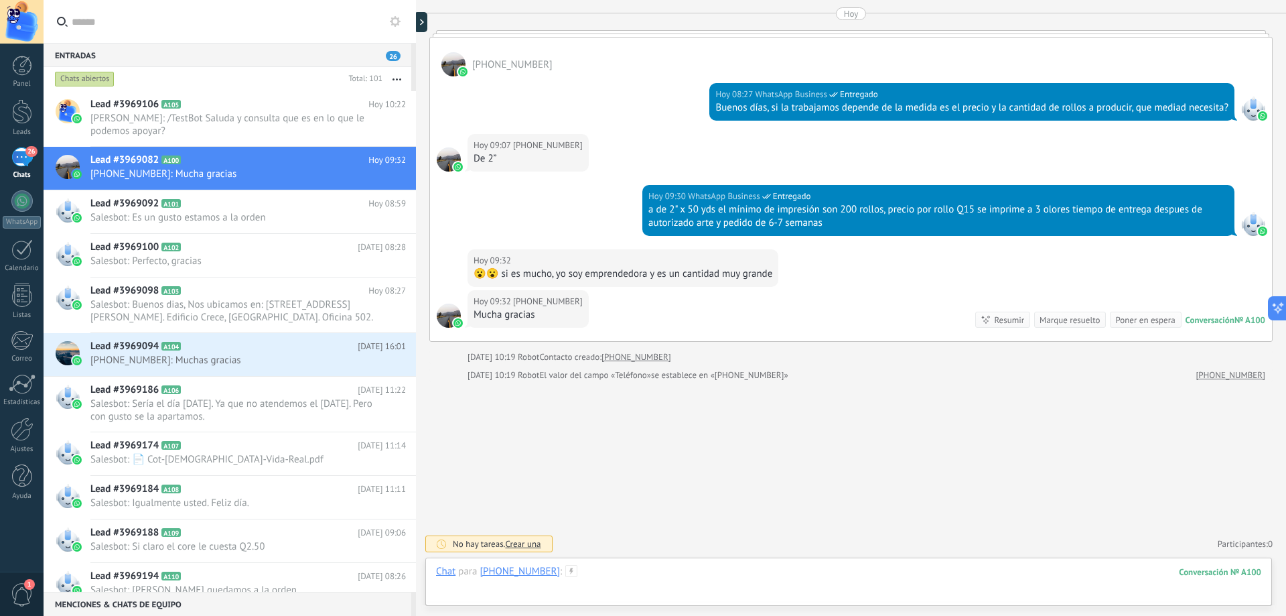
click at [624, 577] on div at bounding box center [848, 585] width 825 height 40
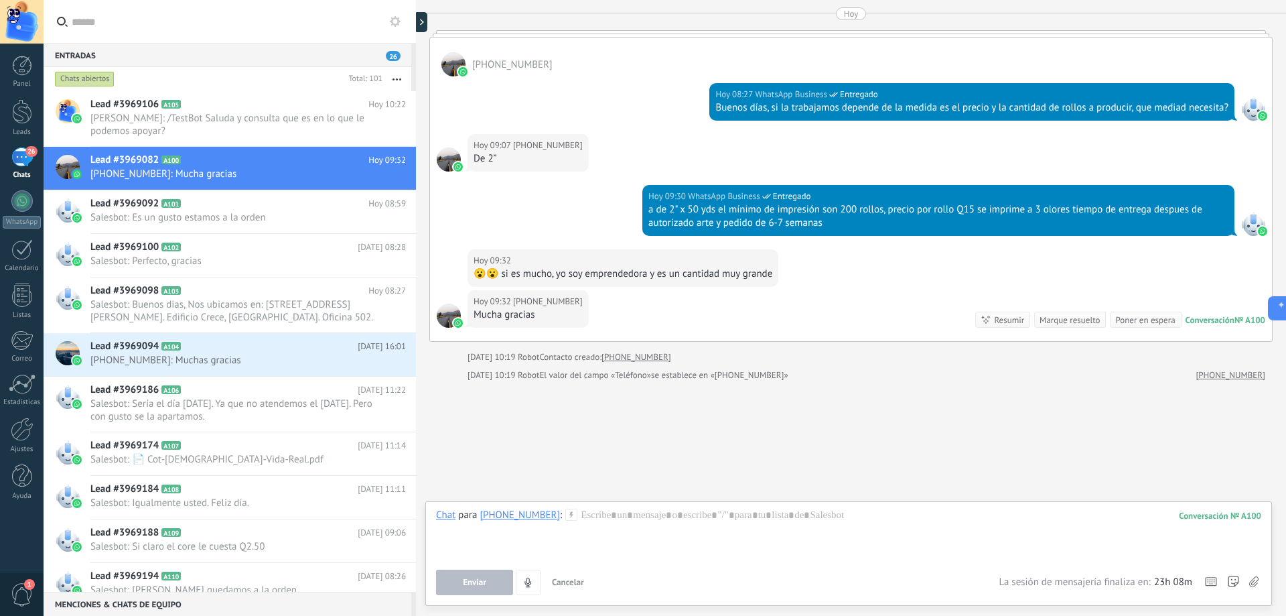
click at [649, 455] on div "Buscar Carga más [DATE] [DATE] 16:43 Robot Lead creado: Lead #3969082 [DATE] 16…" at bounding box center [851, 226] width 870 height 779
click at [1055, 316] on div "Marque resuelto" at bounding box center [1070, 320] width 60 height 13
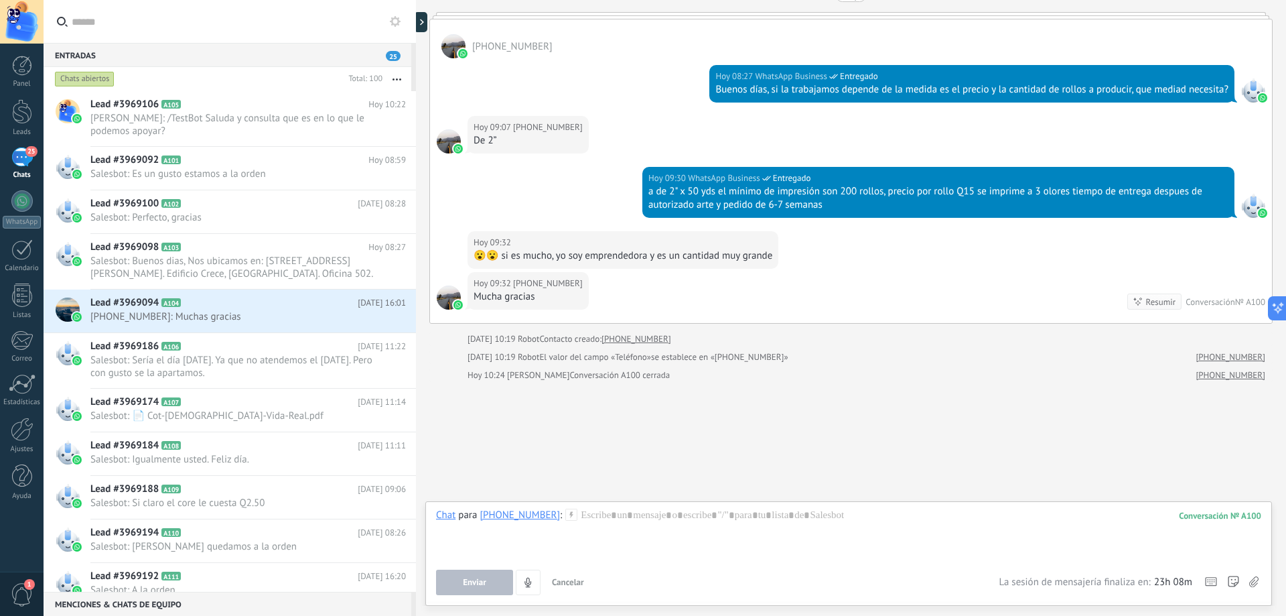
click at [740, 398] on div "Buscar Carga más [DATE] [DATE] 16:43 Robot Lead creado: Lead #3969082 [DATE] 16…" at bounding box center [851, 216] width 870 height 797
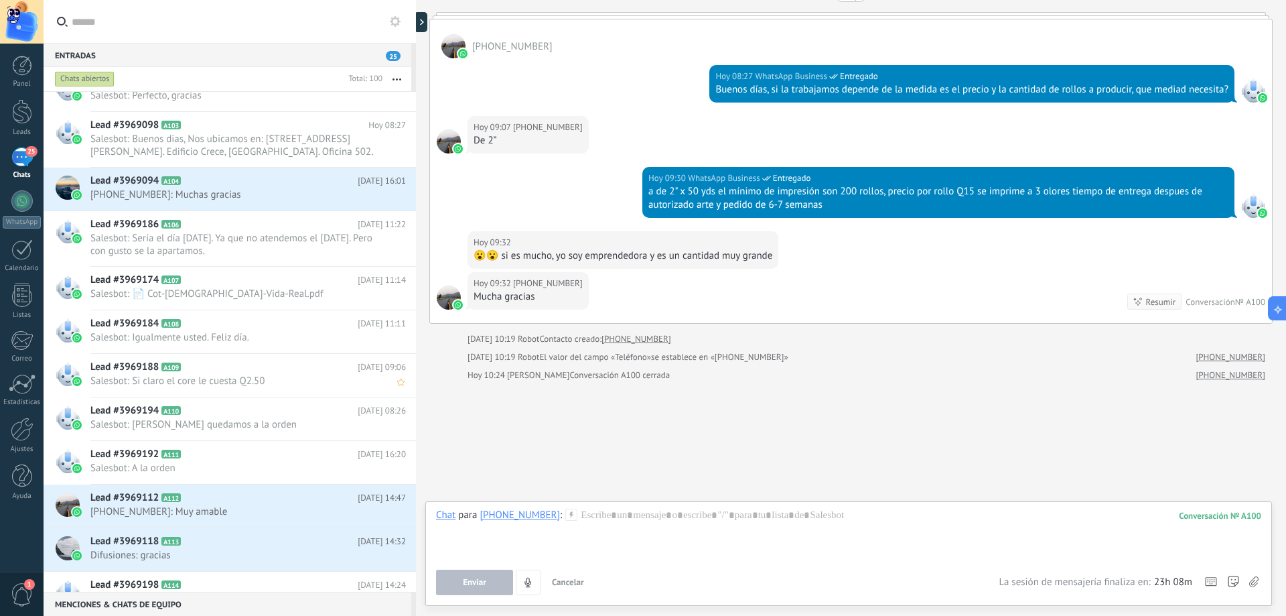
scroll to position [135, 0]
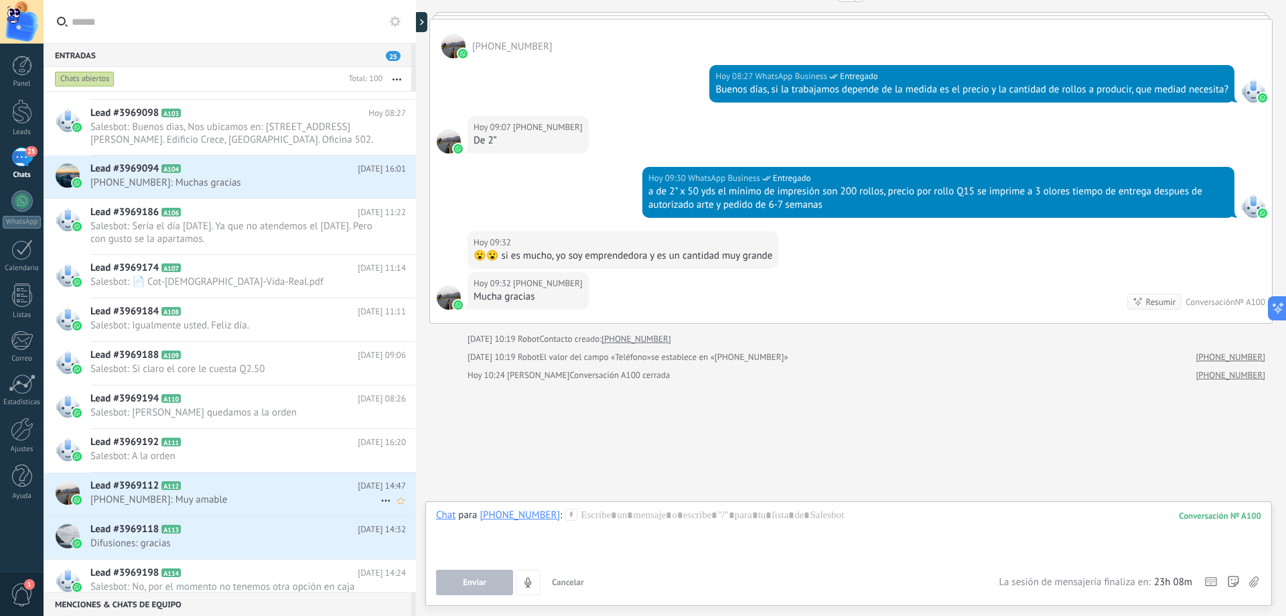
click at [274, 478] on div "Lead #3969112 A112 [DATE] 14:47 [PHONE_NUMBER]: Muy amable" at bounding box center [253, 493] width 326 height 42
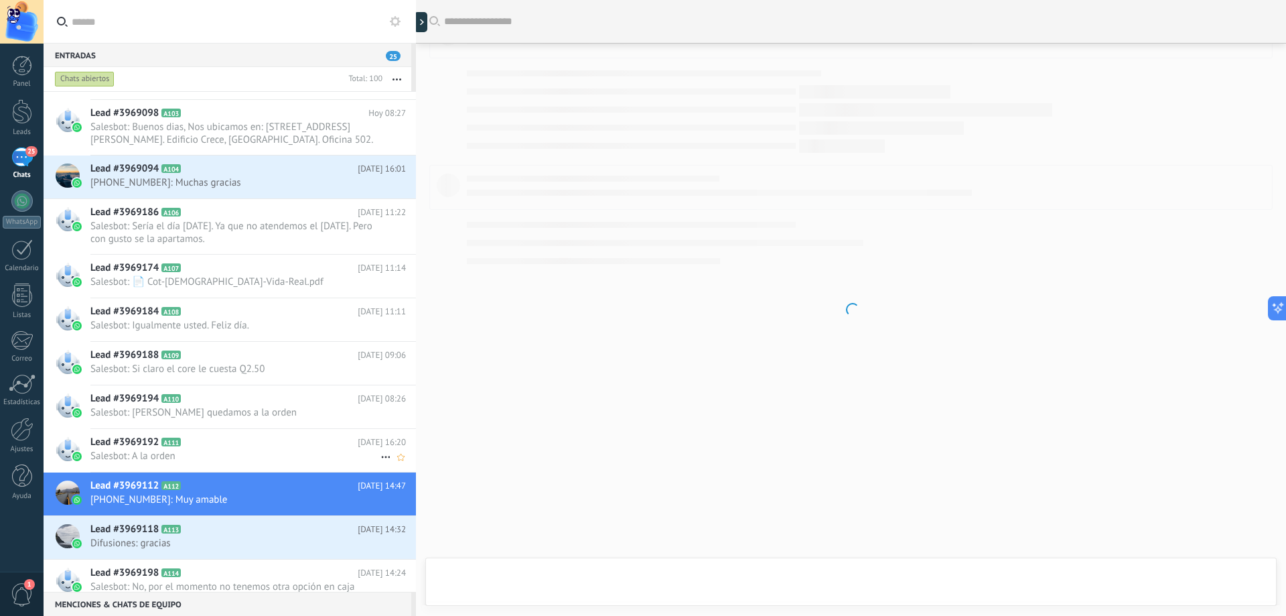
scroll to position [100, 0]
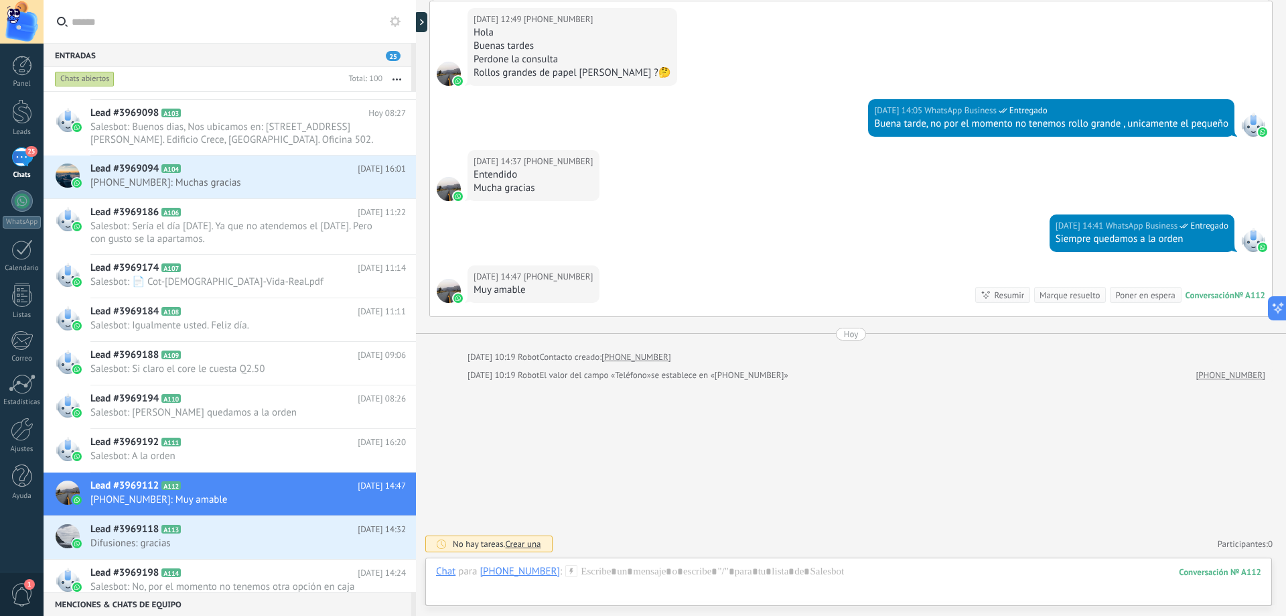
click at [1063, 295] on div "Marque resuelto" at bounding box center [1070, 295] width 60 height 13
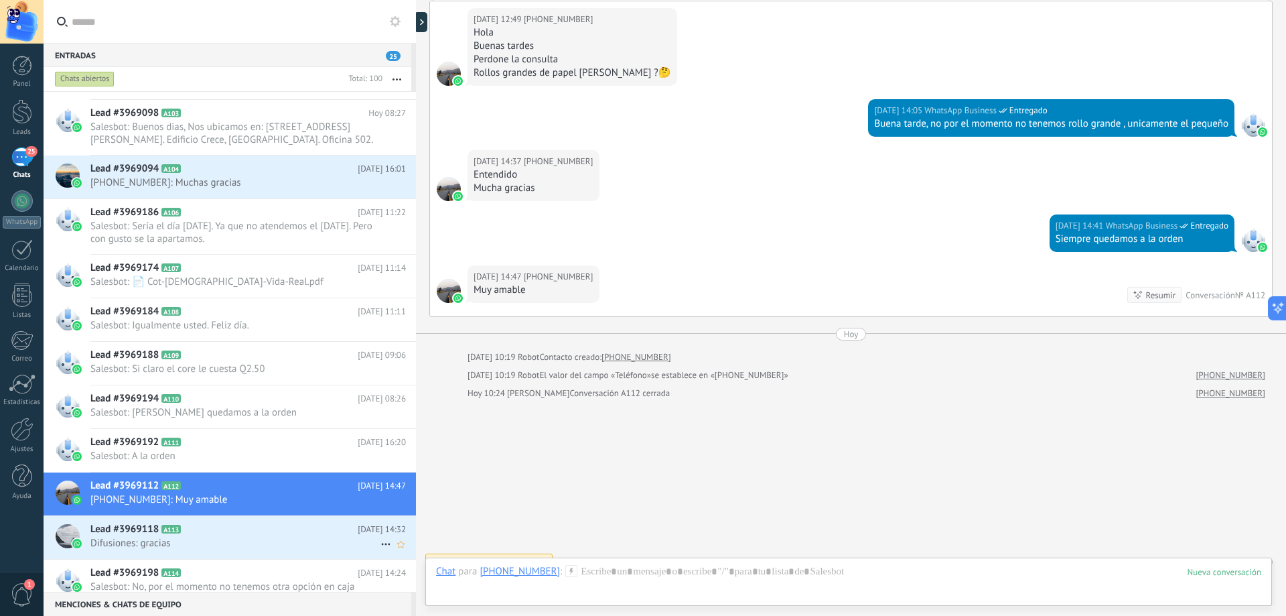
scroll to position [119, 0]
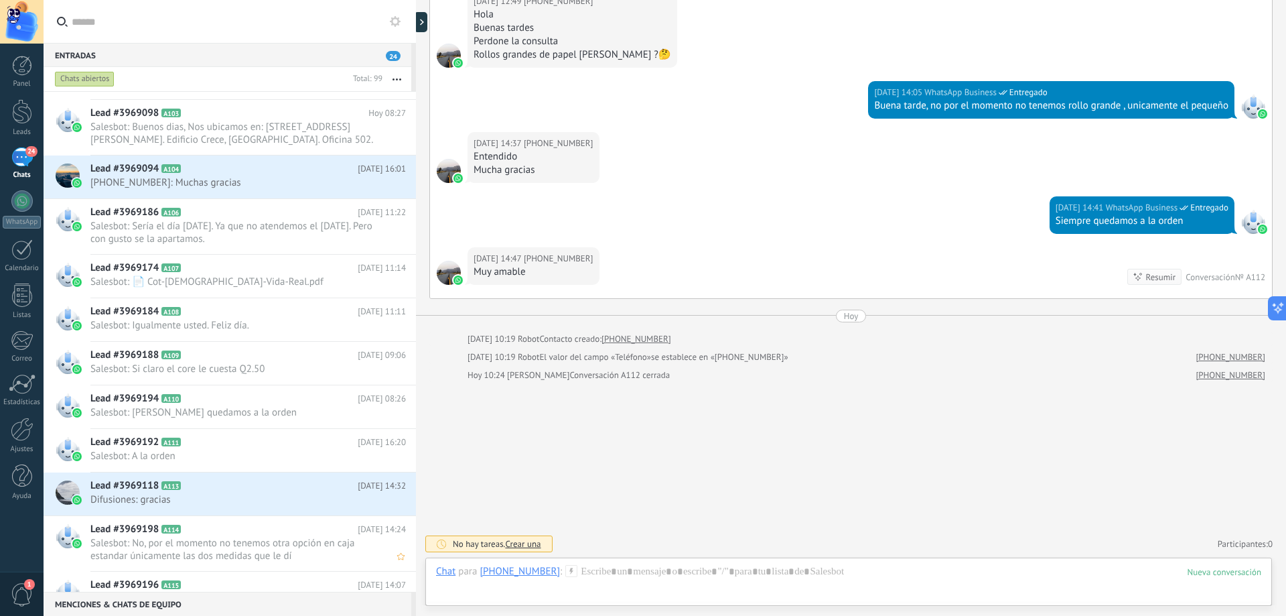
click at [273, 546] on span "Salesbot: No, por el momento no tenemos otra opción en caja estandar únicamente…" at bounding box center [235, 549] width 290 height 25
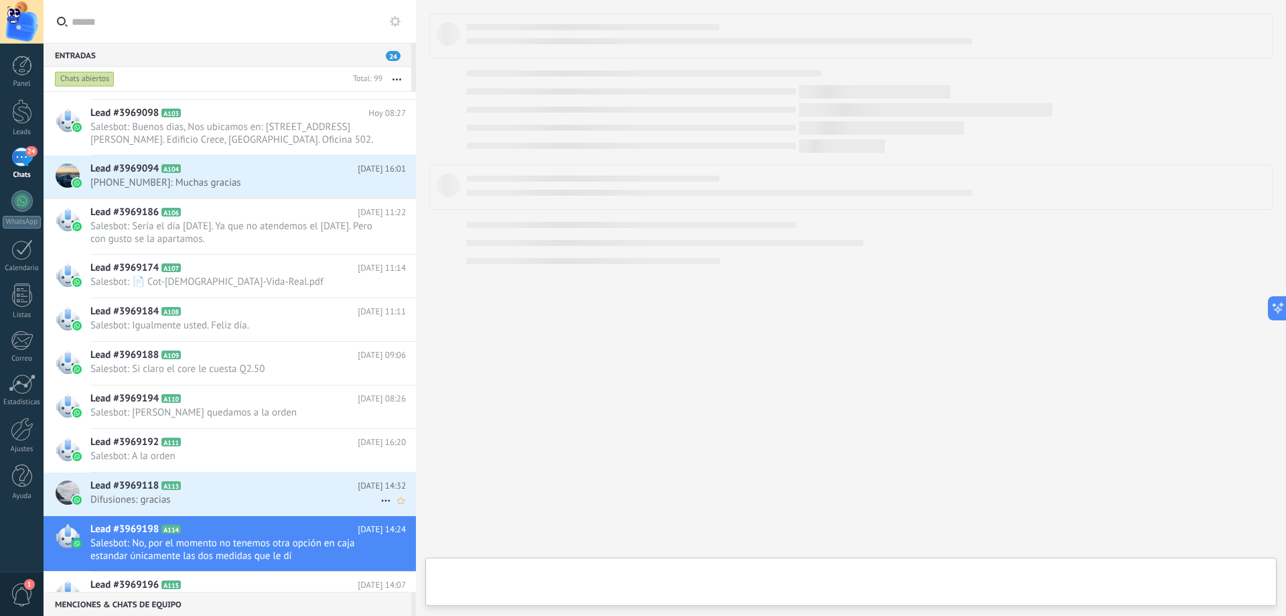
click at [247, 495] on span "Difusiones: gracias" at bounding box center [235, 499] width 290 height 13
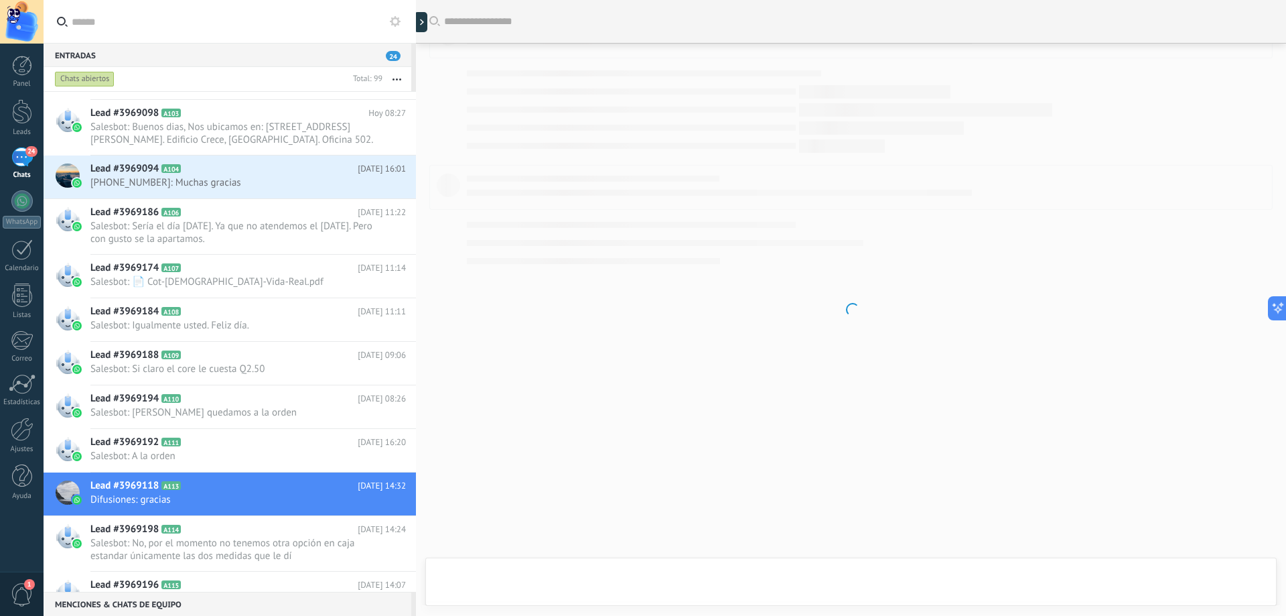
scroll to position [706, 0]
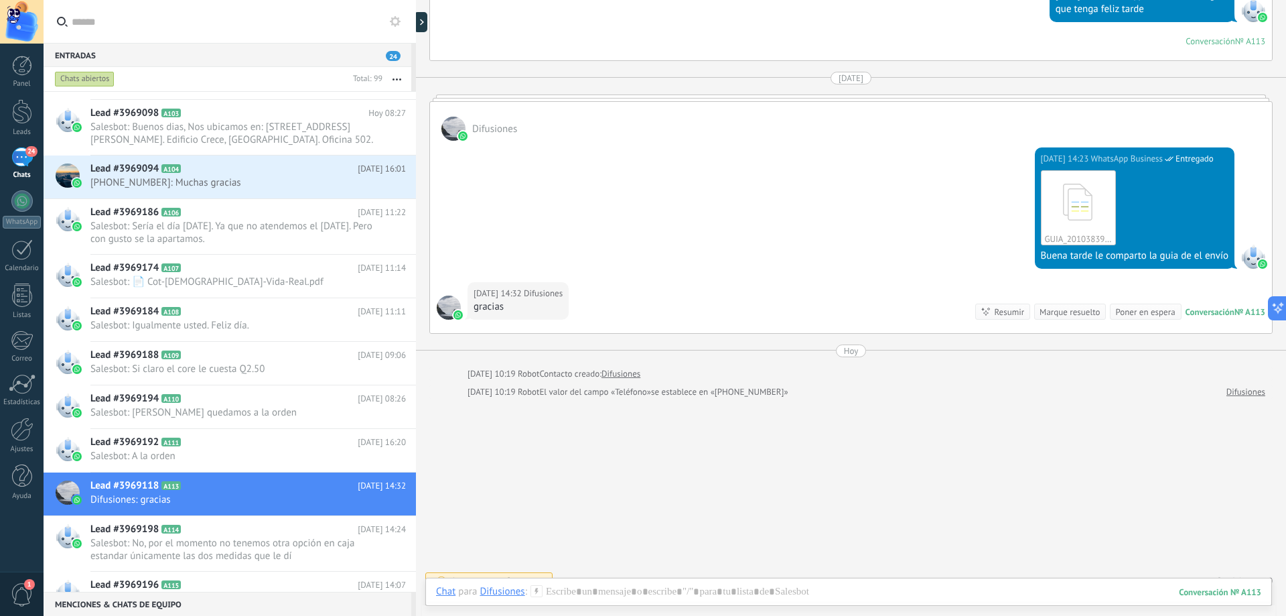
click at [1045, 317] on div "Marque resuelto" at bounding box center [1070, 312] width 60 height 13
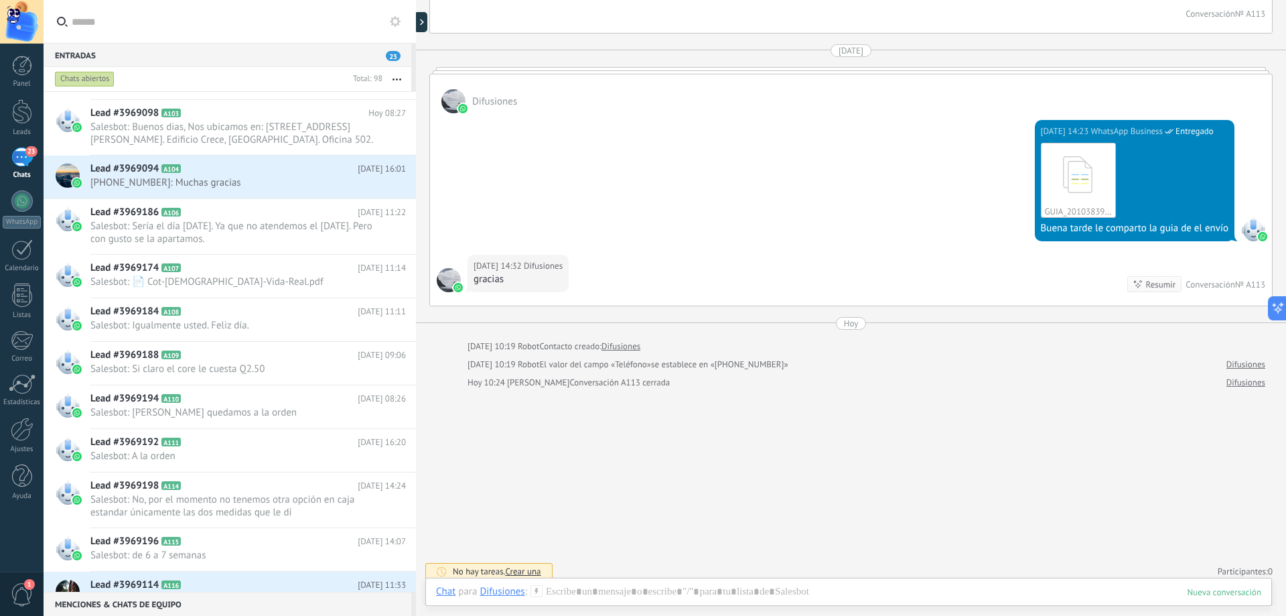
scroll to position [741, 0]
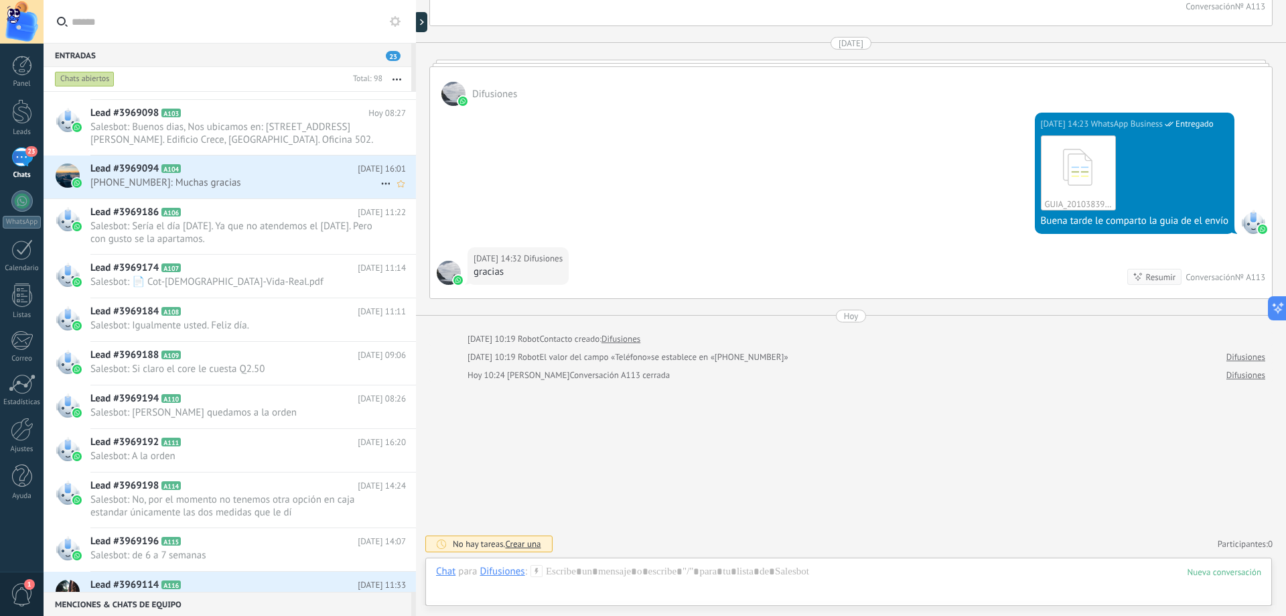
click at [293, 169] on h2 "Lead #3969094 A104" at bounding box center [223, 168] width 267 height 13
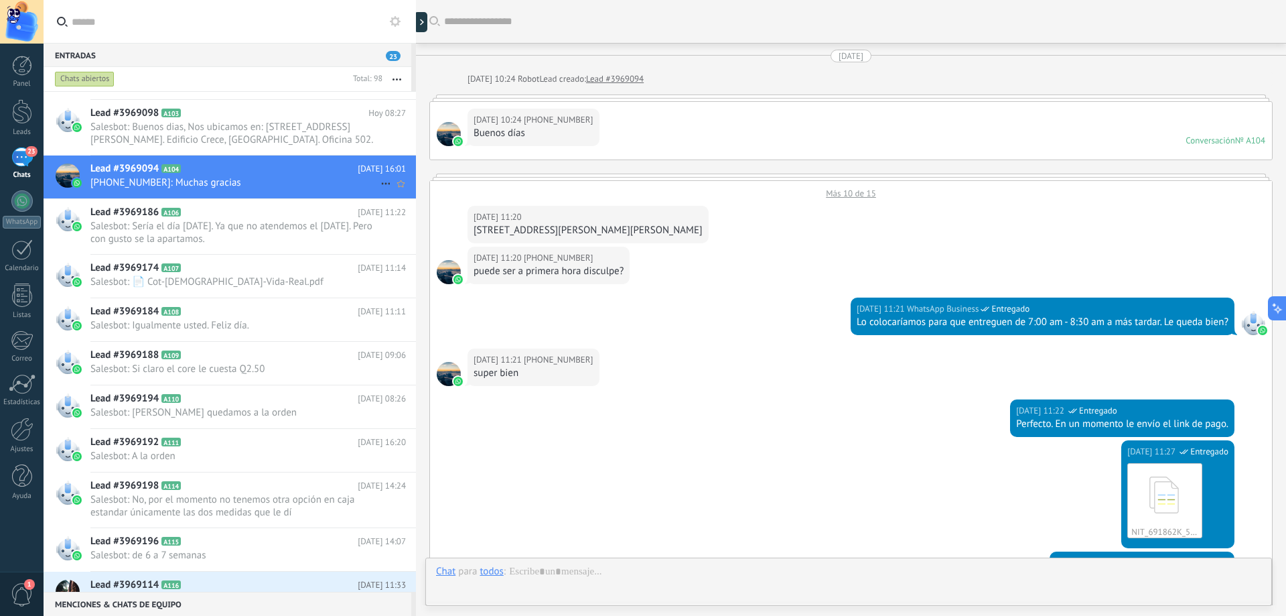
scroll to position [492, 0]
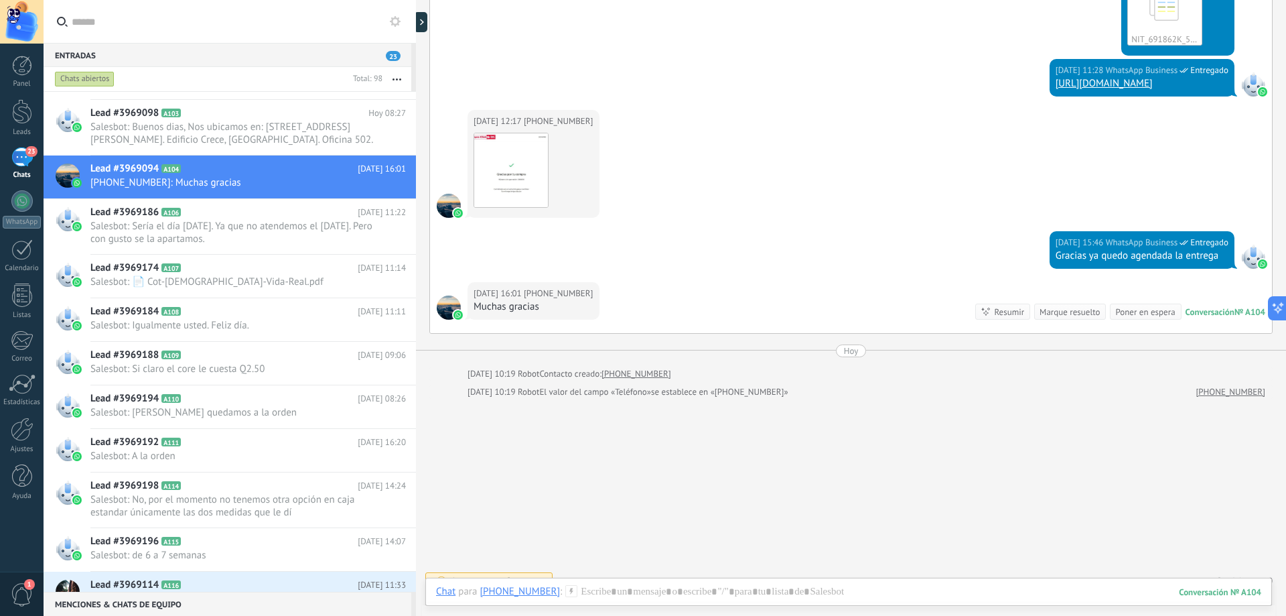
click at [1055, 306] on div "Marque resuelto" at bounding box center [1070, 312] width 60 height 13
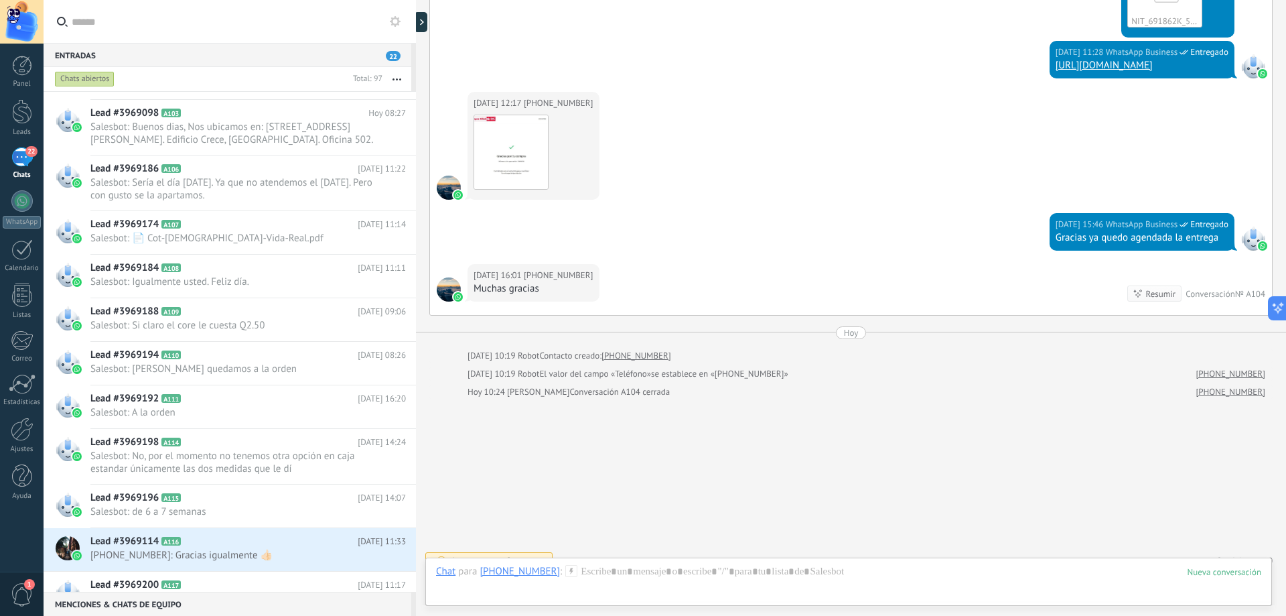
click at [394, 56] on span "22" at bounding box center [393, 56] width 15 height 10
click at [397, 75] on button "button" at bounding box center [397, 79] width 29 height 24
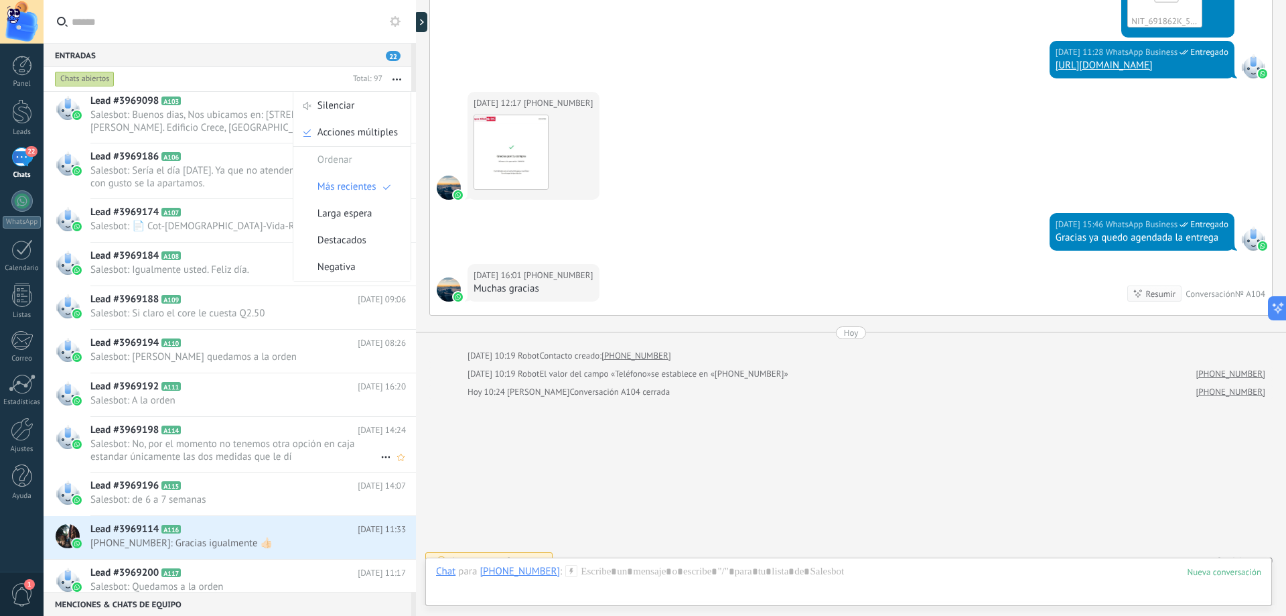
scroll to position [403, 0]
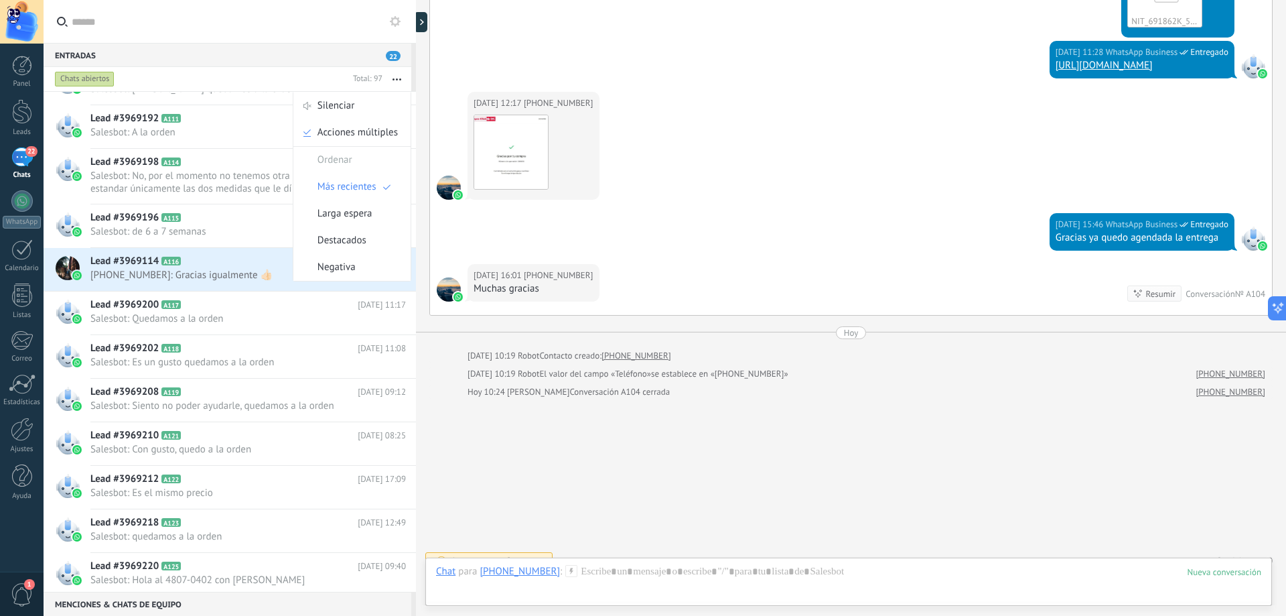
click at [233, 263] on h2 "Lead #3969114 A116" at bounding box center [223, 261] width 267 height 13
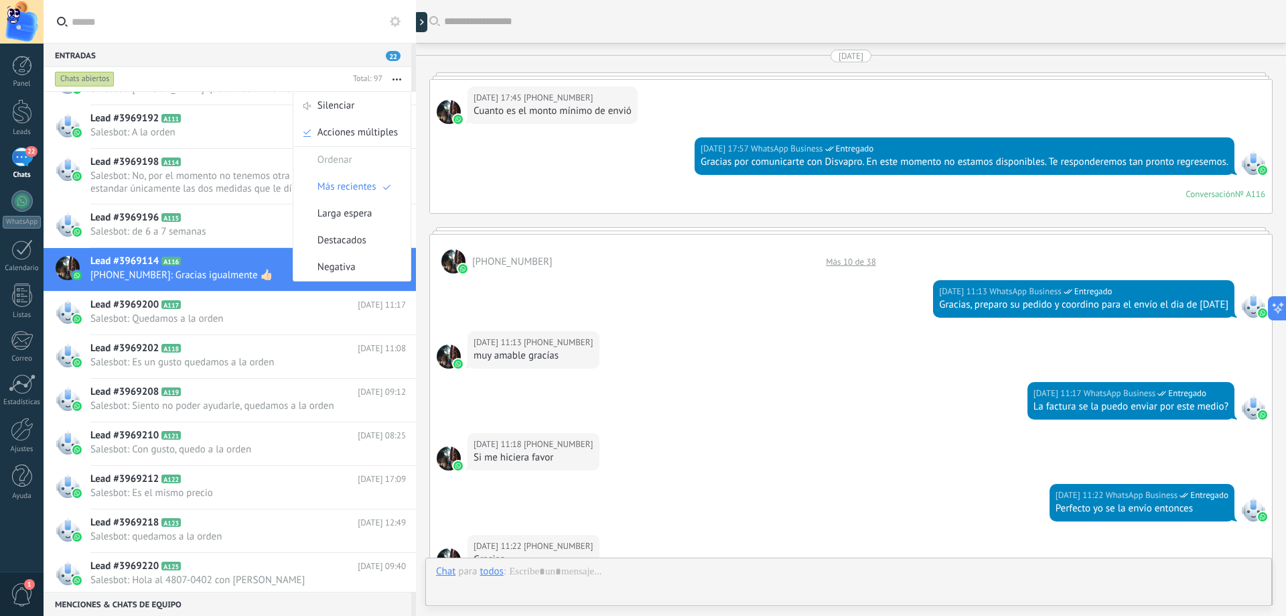
scroll to position [540, 0]
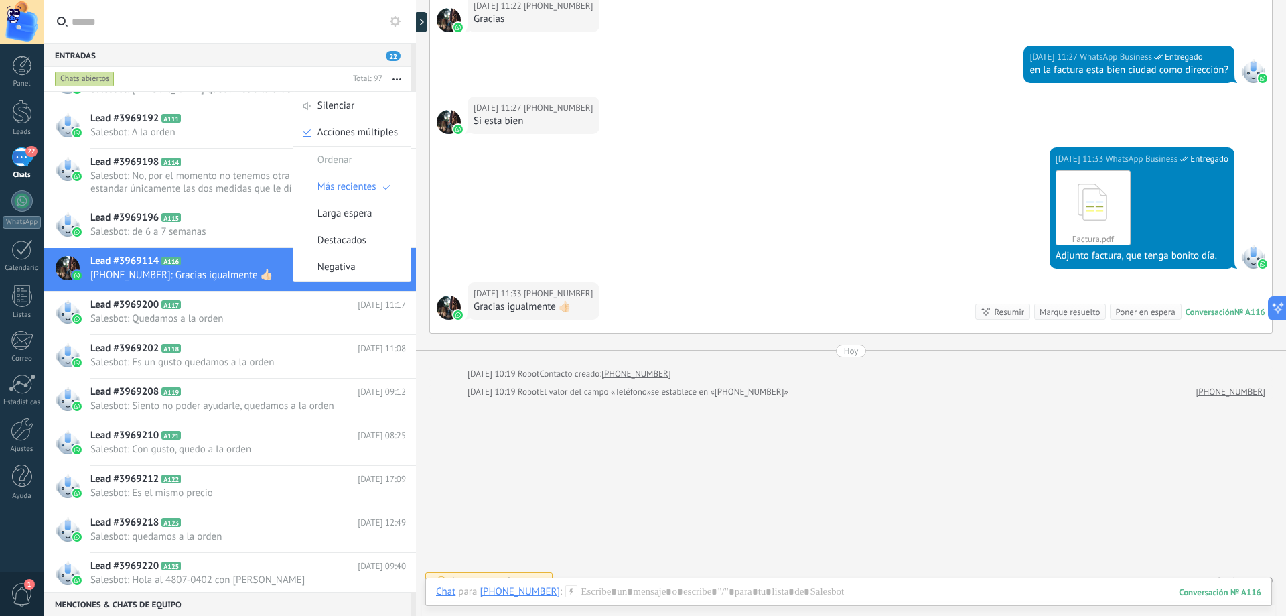
click at [1064, 310] on div "Marque resuelto" at bounding box center [1070, 312] width 60 height 13
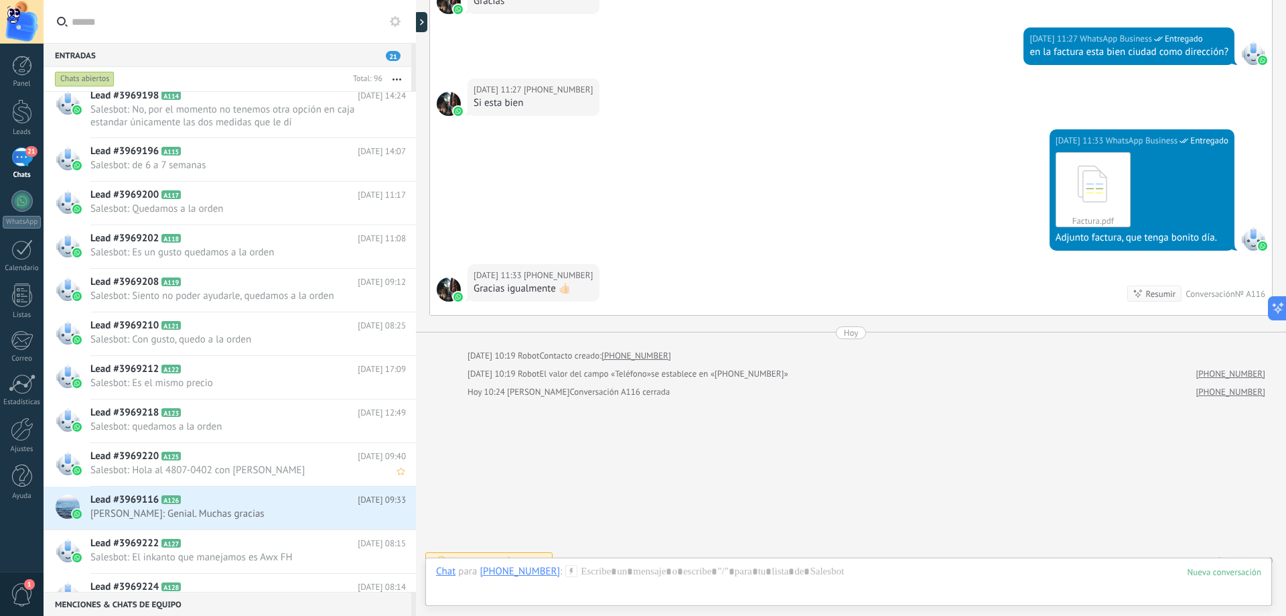
scroll to position [671, 0]
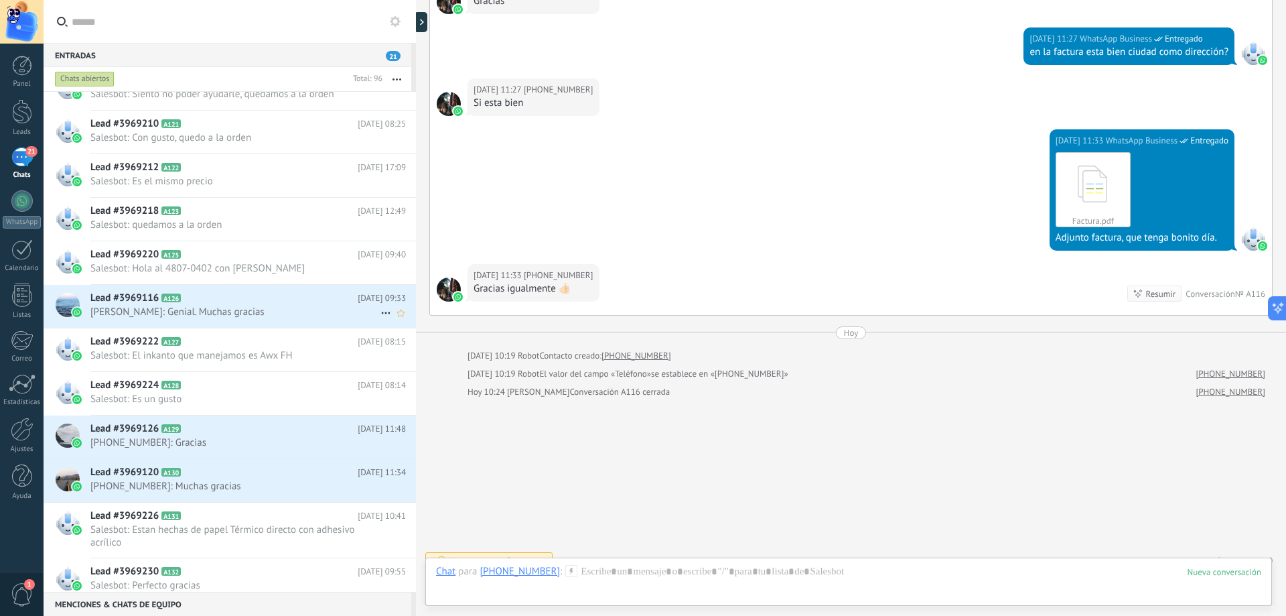
click at [319, 295] on h2 "Lead #3969116 A126" at bounding box center [223, 297] width 267 height 13
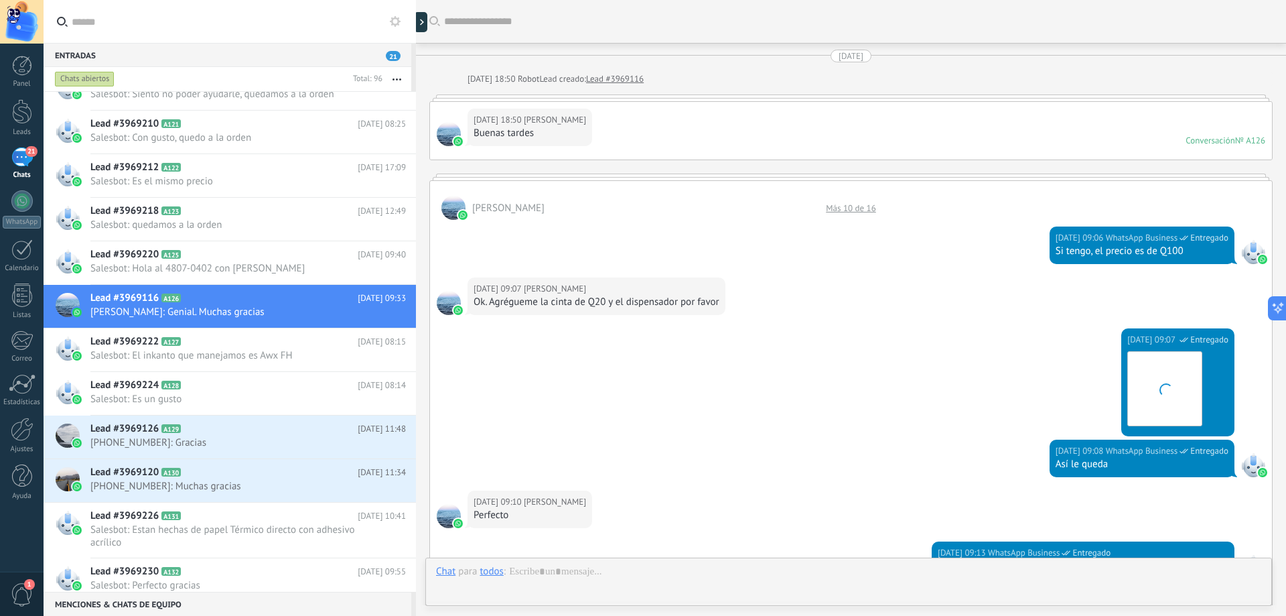
scroll to position [884, 0]
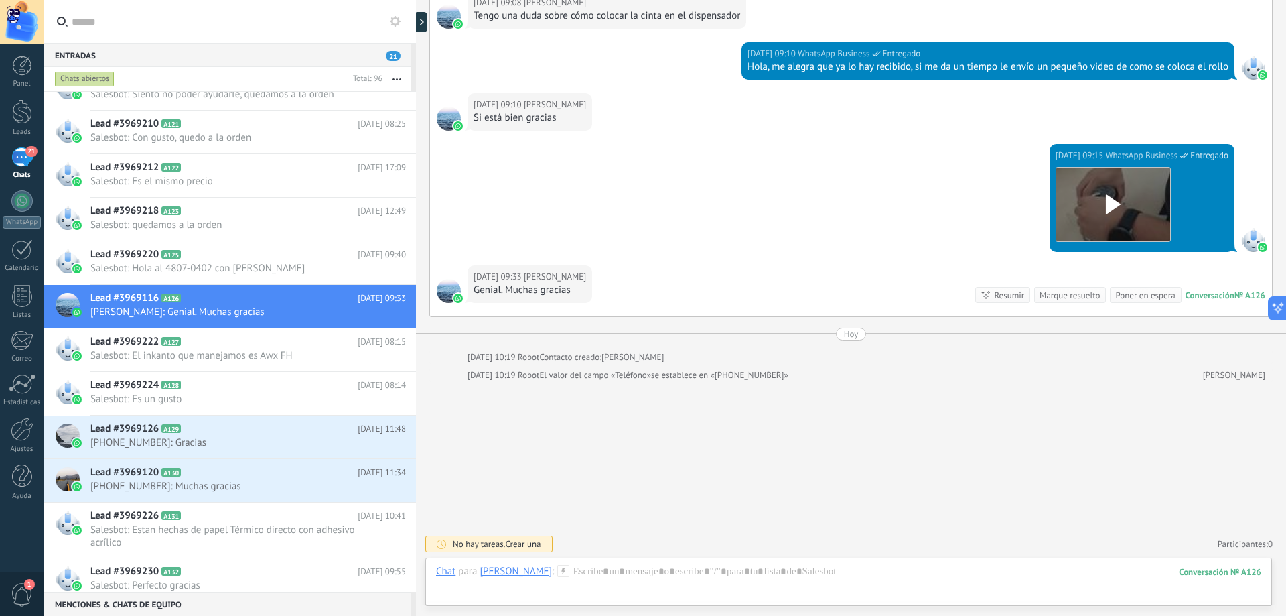
click at [1047, 294] on div "Marque resuelto" at bounding box center [1070, 295] width 60 height 13
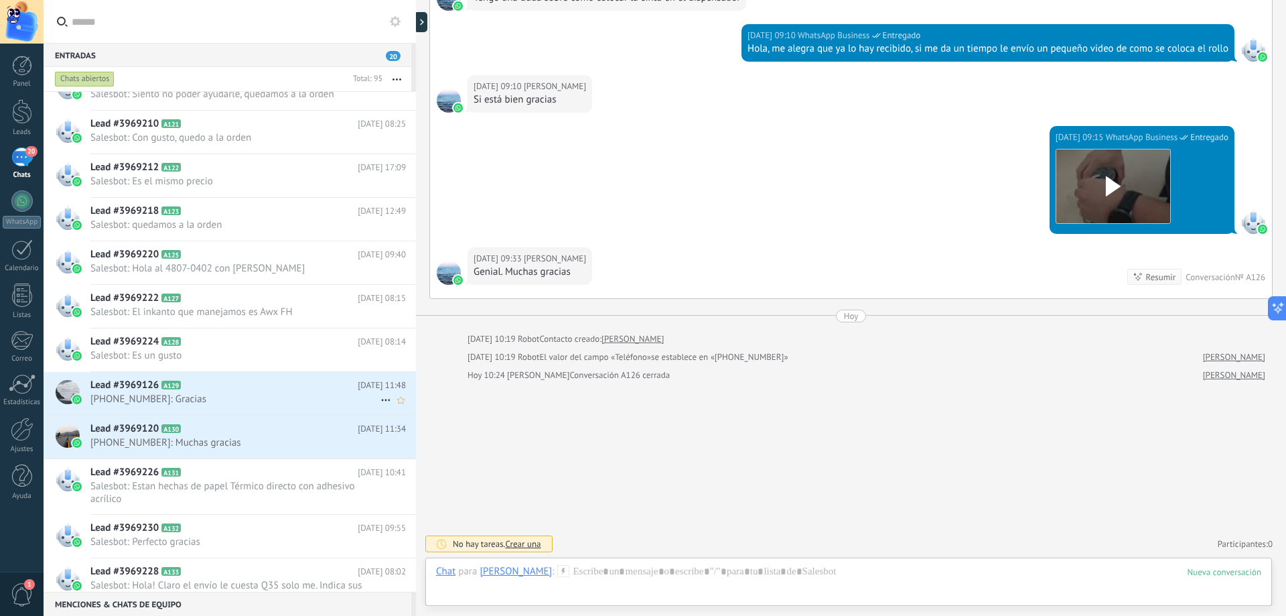
click at [298, 405] on div "Lead #3969126 A129 [DATE] 11:48 [PHONE_NUMBER]: Gracias" at bounding box center [253, 393] width 326 height 42
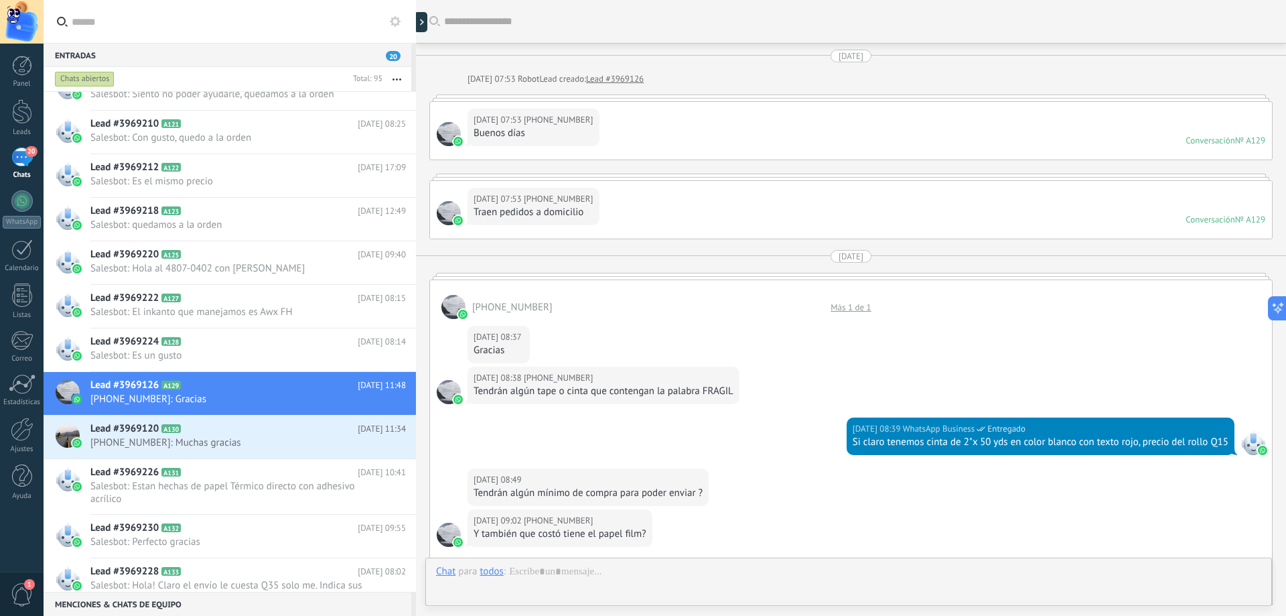
scroll to position [1018, 0]
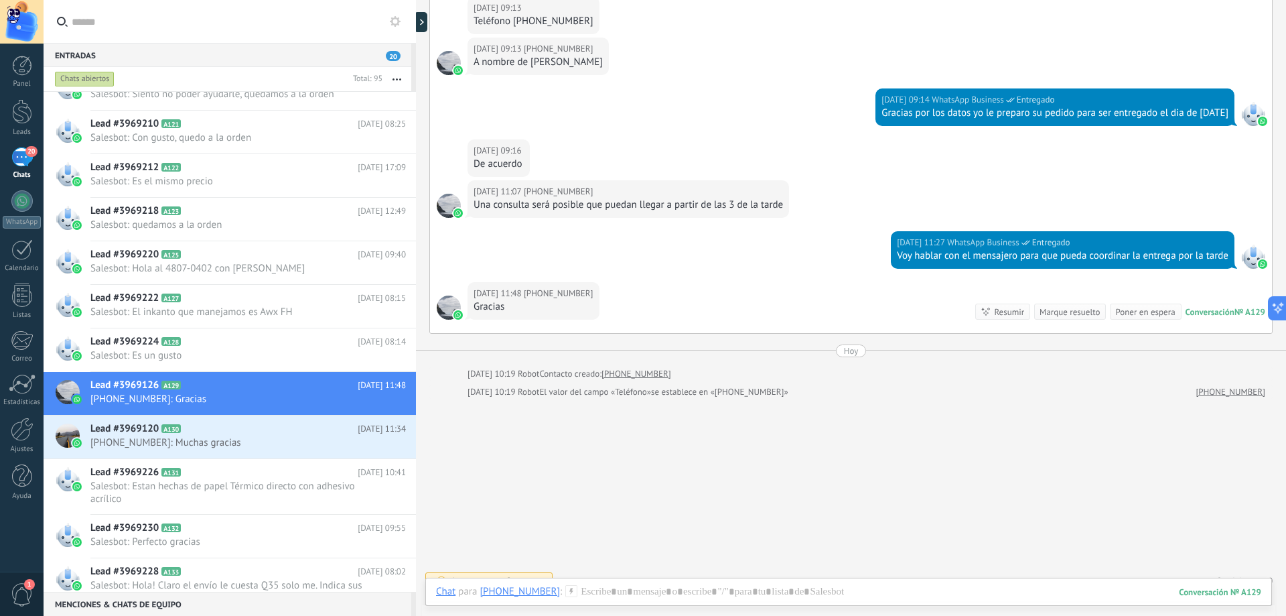
click at [1049, 312] on div "Marque resuelto" at bounding box center [1070, 312] width 60 height 13
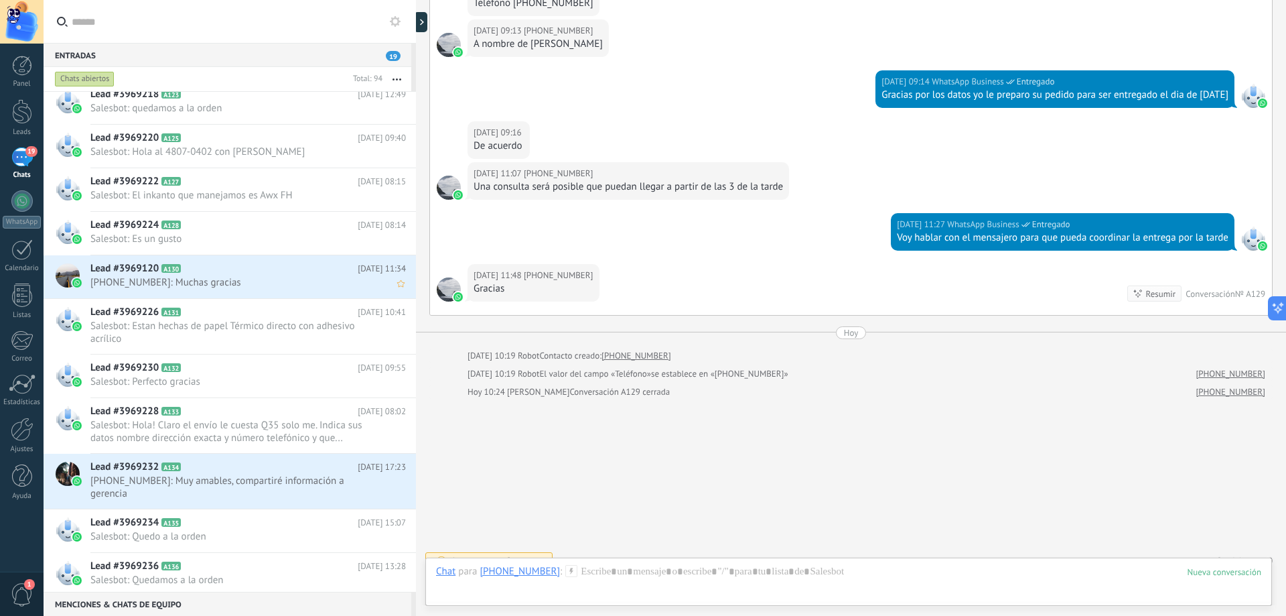
scroll to position [872, 0]
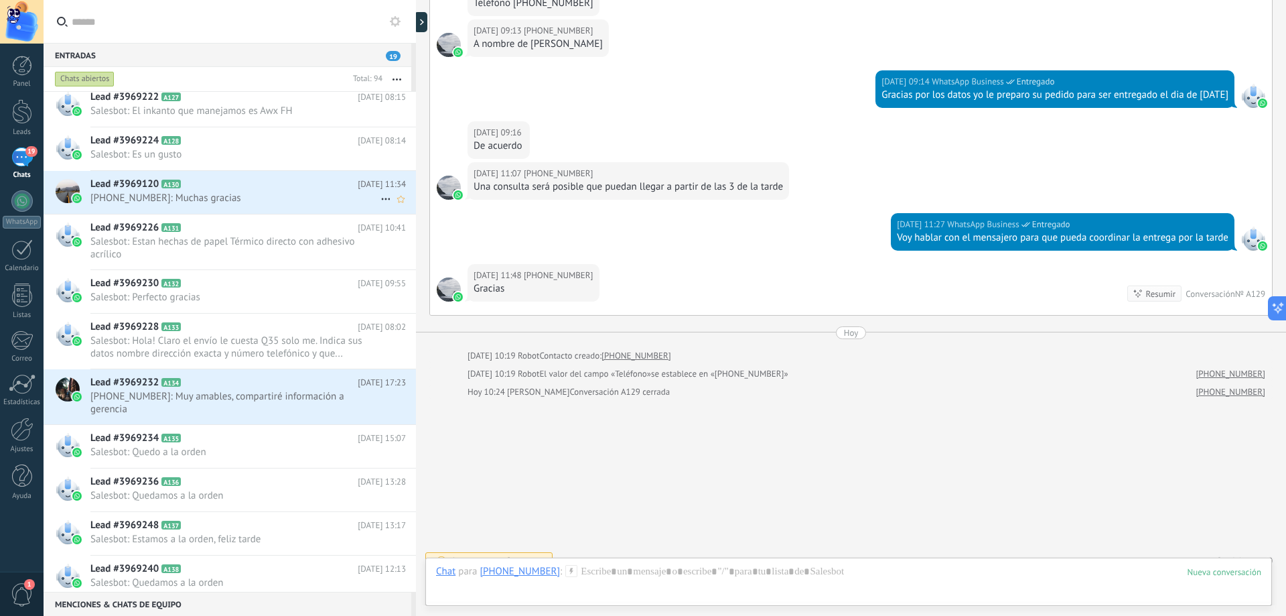
click at [255, 188] on h2 "Lead #3969120 A130" at bounding box center [223, 184] width 267 height 13
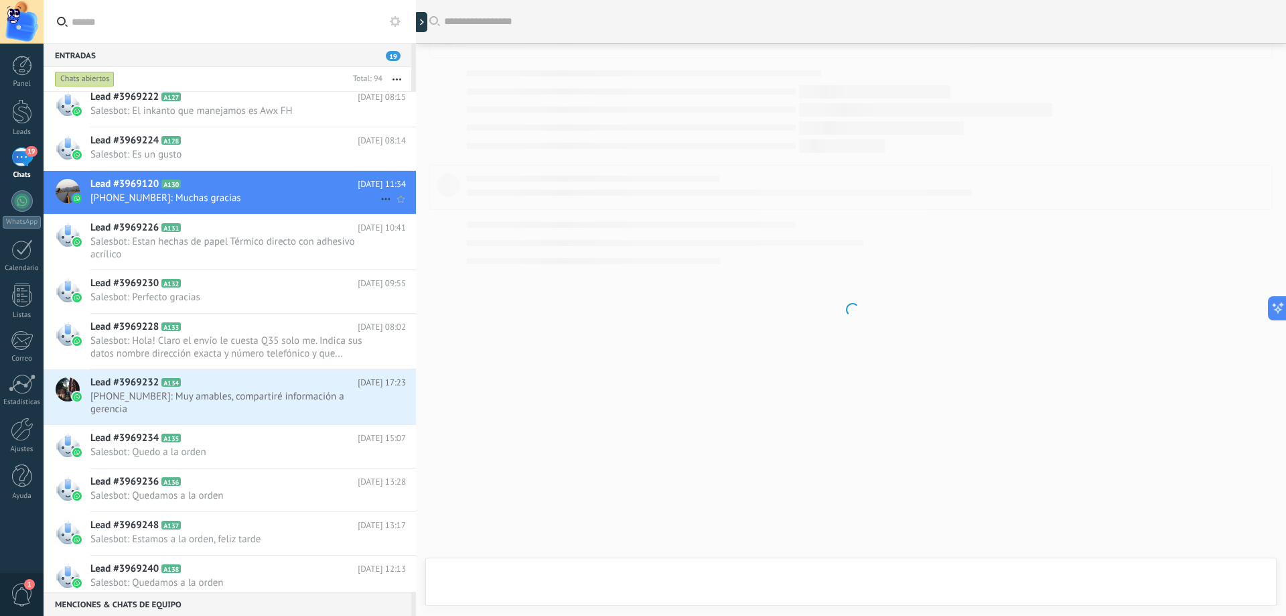
scroll to position [1057, 0]
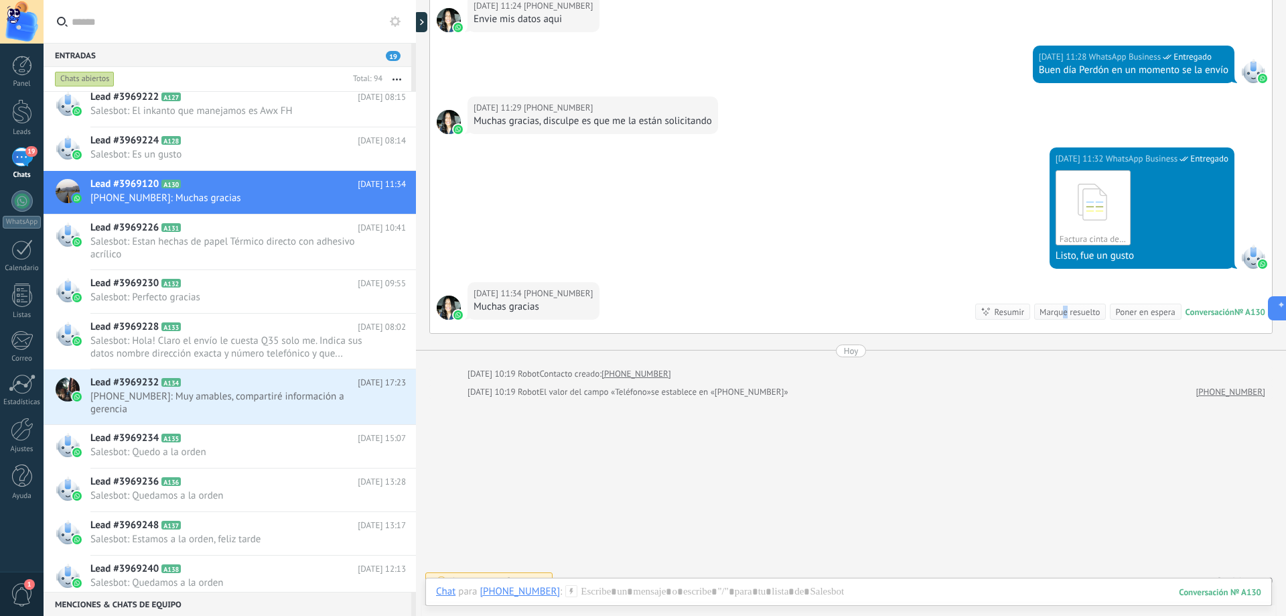
click at [1059, 314] on div "Marque resuelto" at bounding box center [1070, 312] width 60 height 13
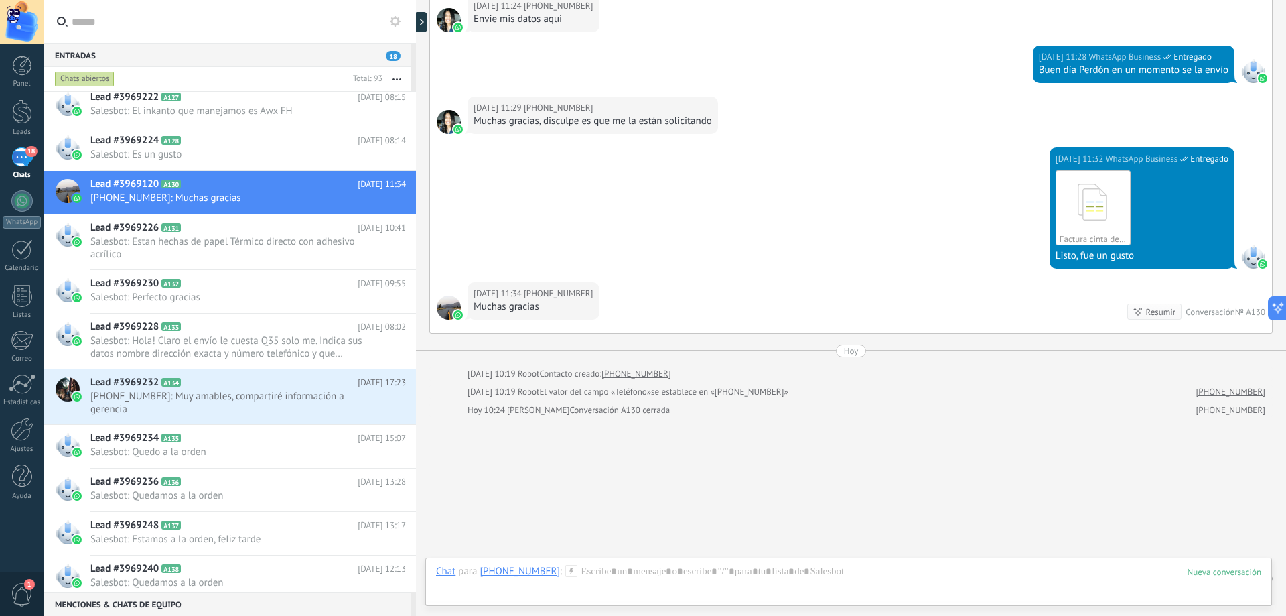
scroll to position [1075, 0]
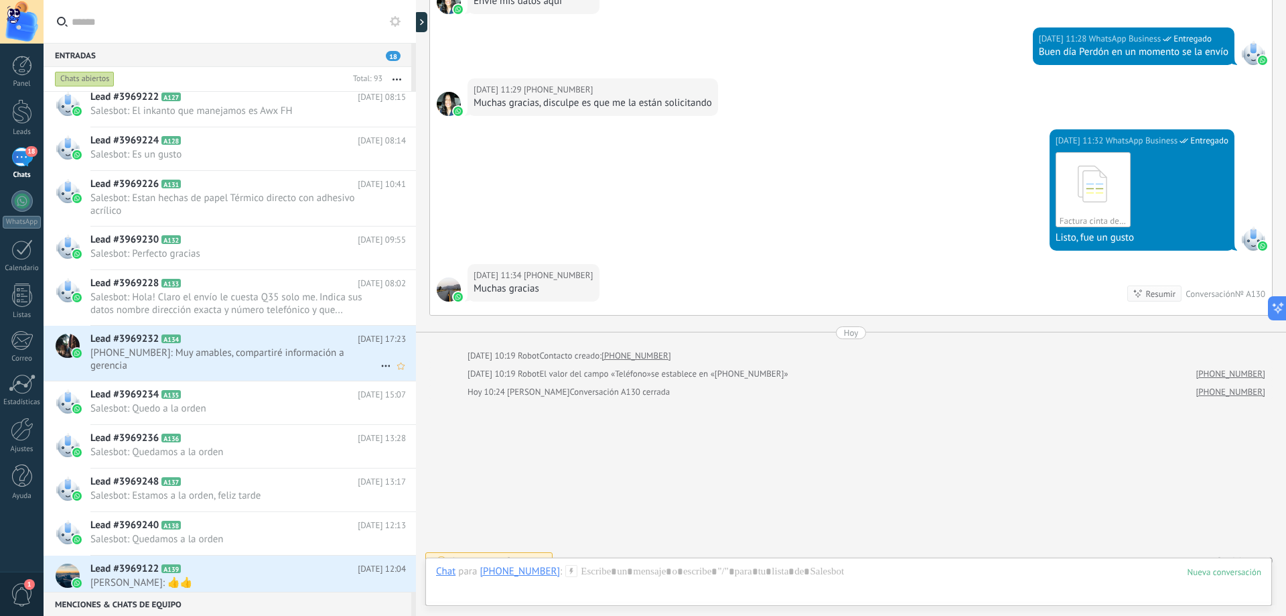
click at [332, 342] on h2 "Lead #3969232 A134" at bounding box center [223, 338] width 267 height 13
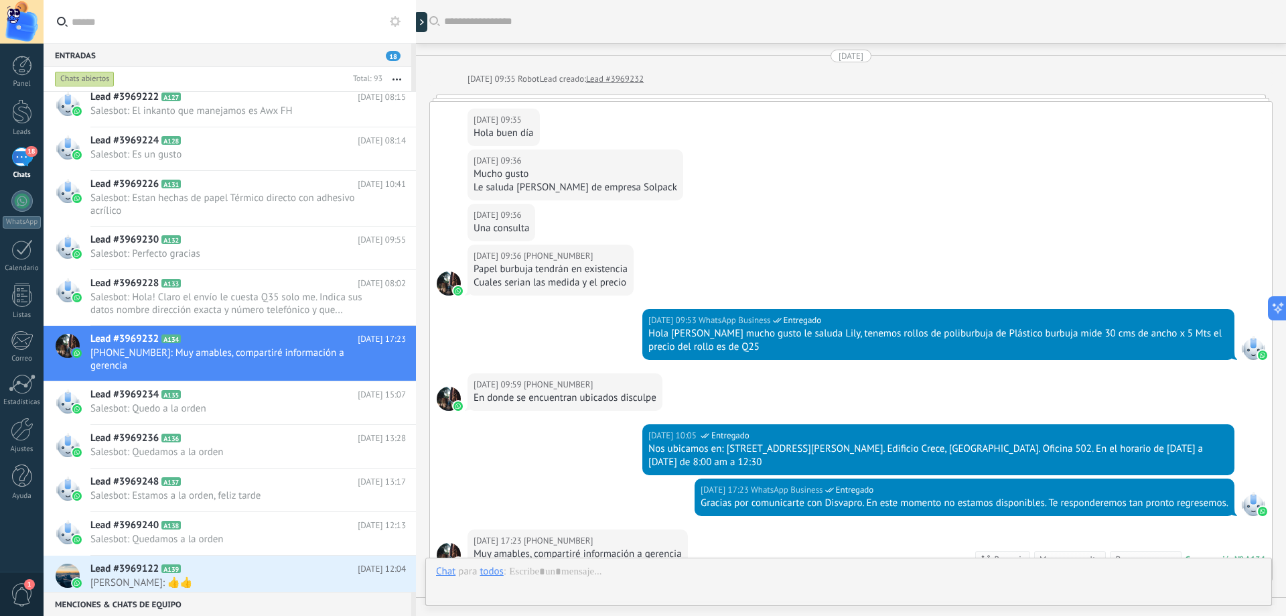
scroll to position [264, 0]
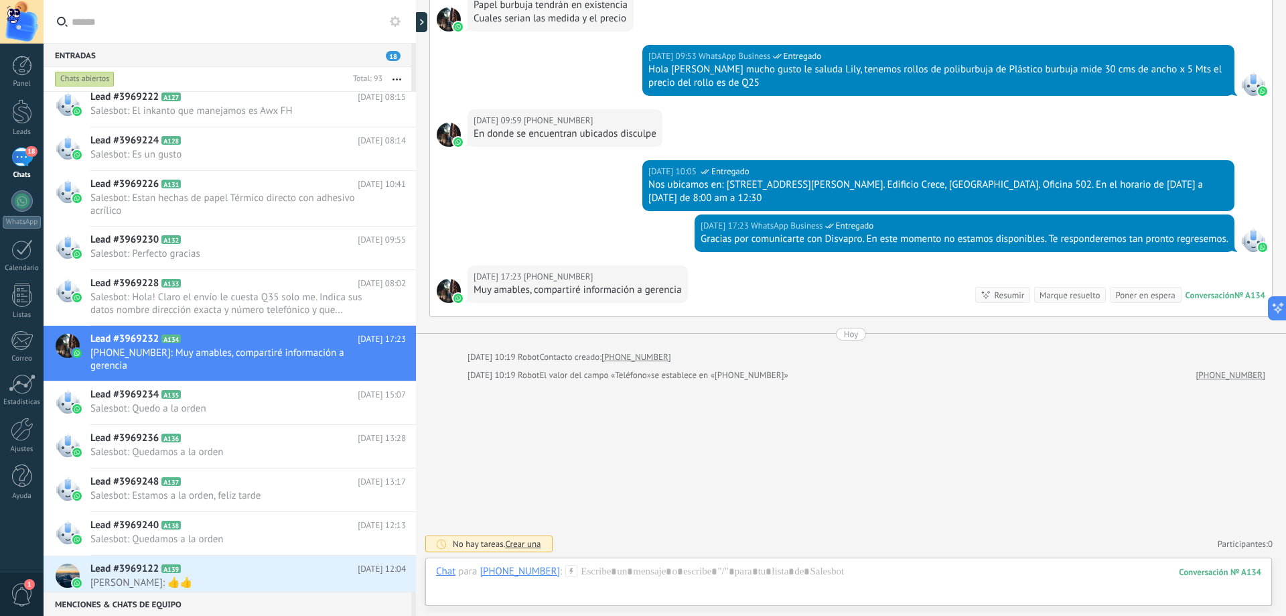
click at [1048, 297] on div "Marque resuelto" at bounding box center [1070, 295] width 60 height 13
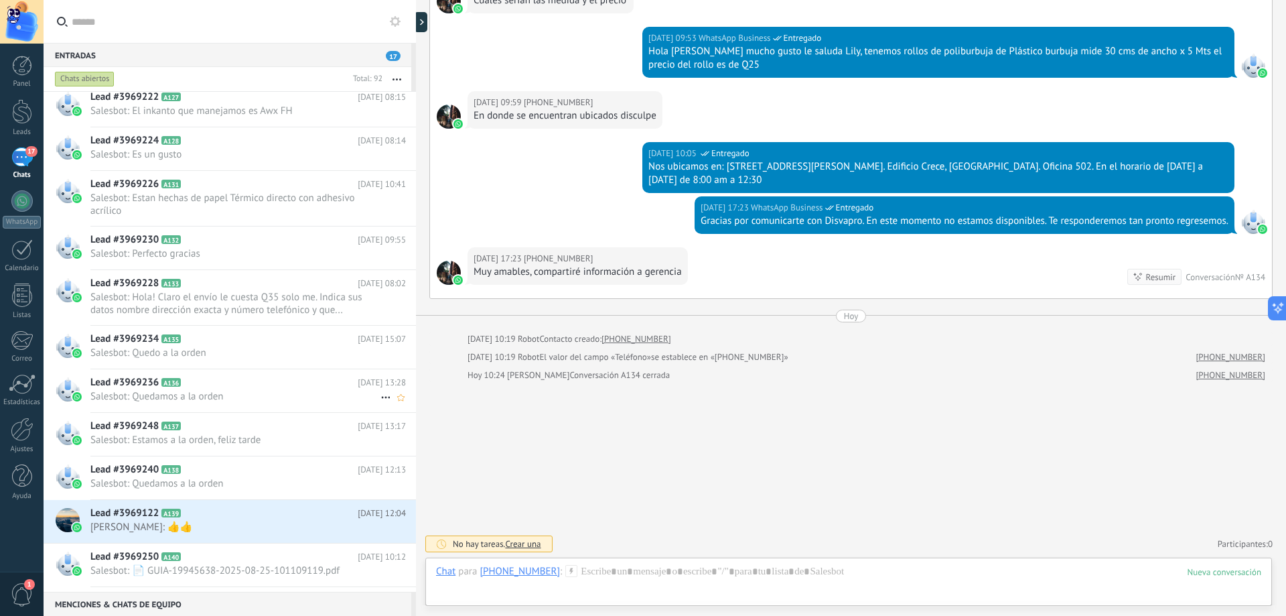
scroll to position [1006, 0]
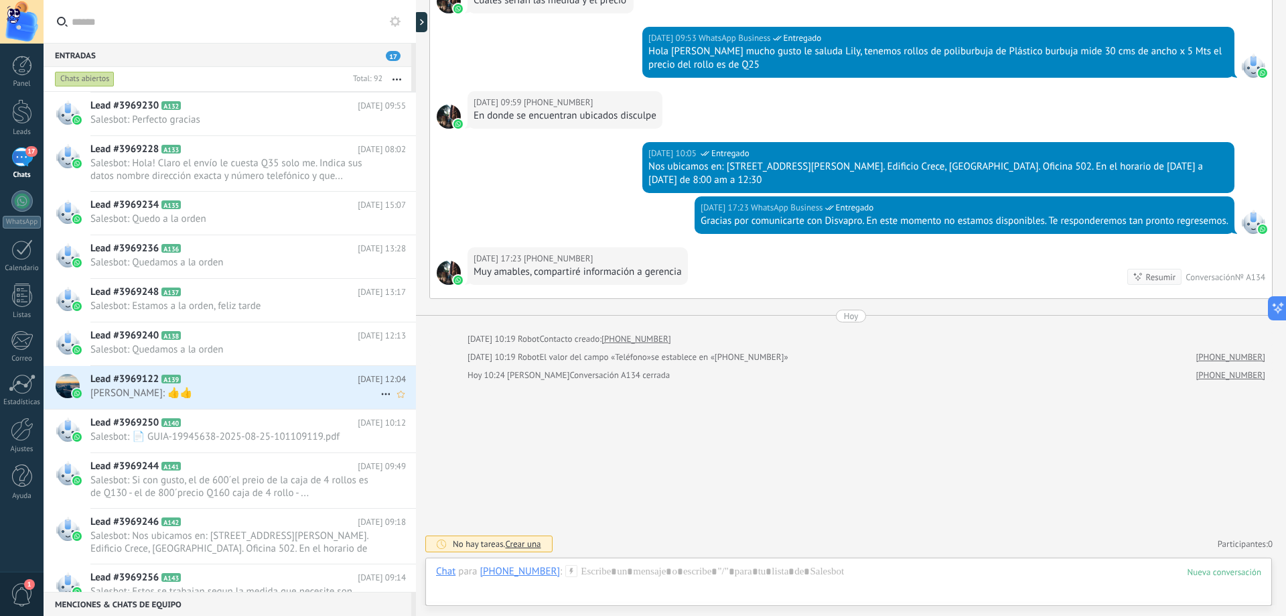
click at [222, 386] on div "Lead #3969122 A139 [DATE] 12:04 [PERSON_NAME]: 👍👍" at bounding box center [253, 387] width 326 height 42
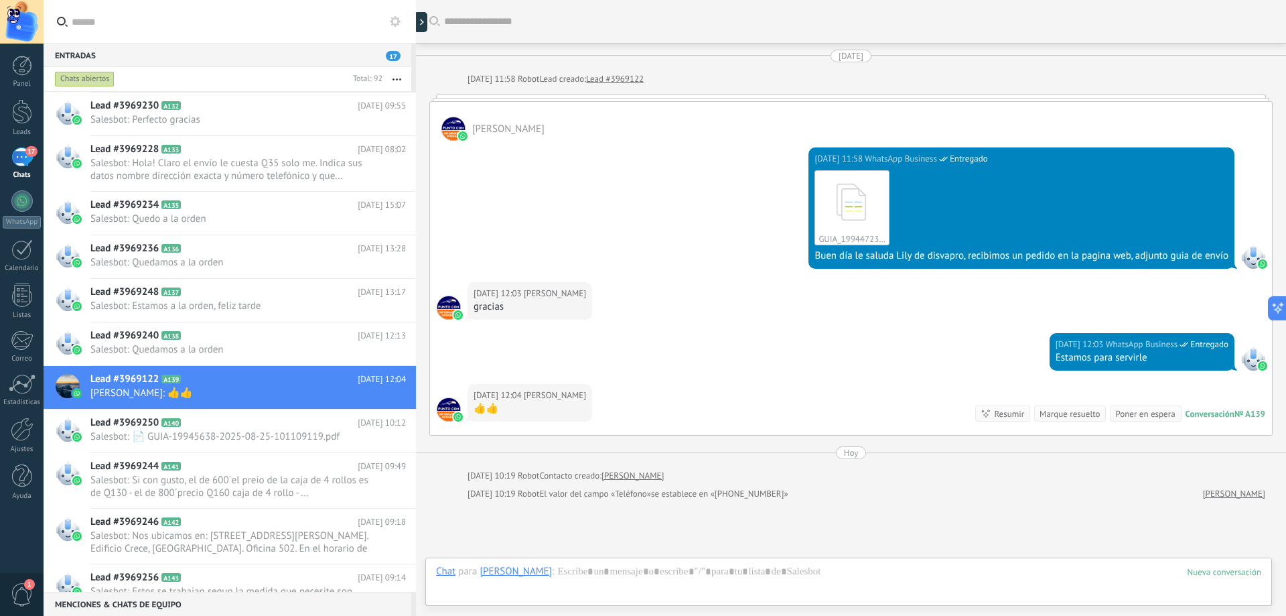
scroll to position [119, 0]
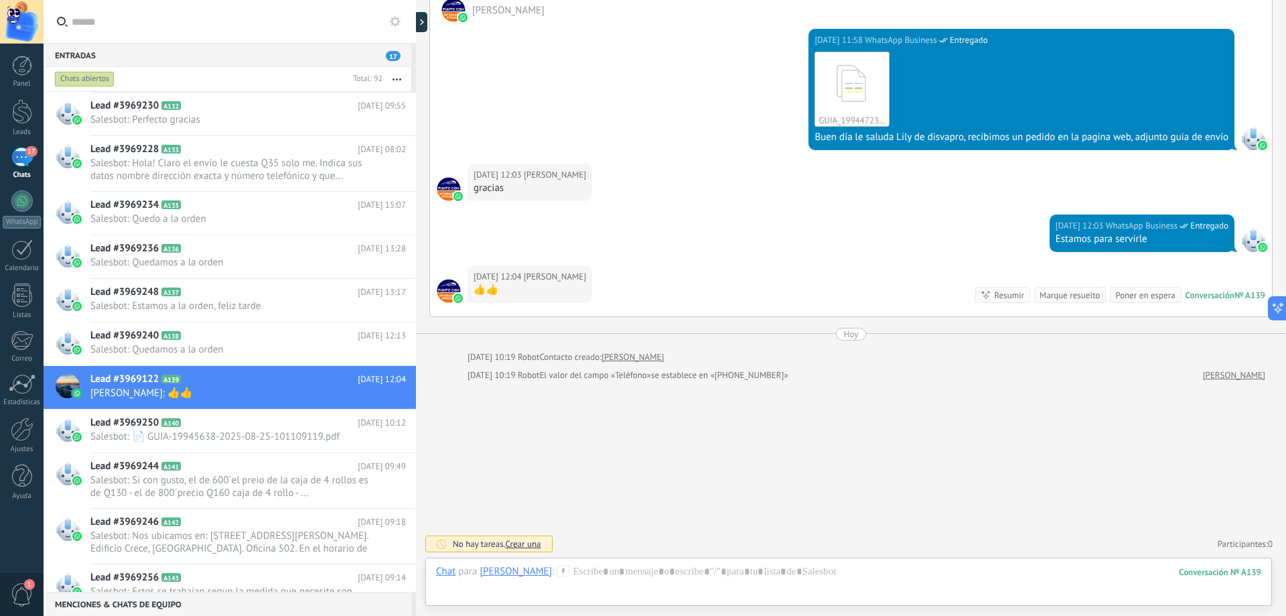
click at [1051, 297] on div "Marque resuelto" at bounding box center [1070, 295] width 60 height 13
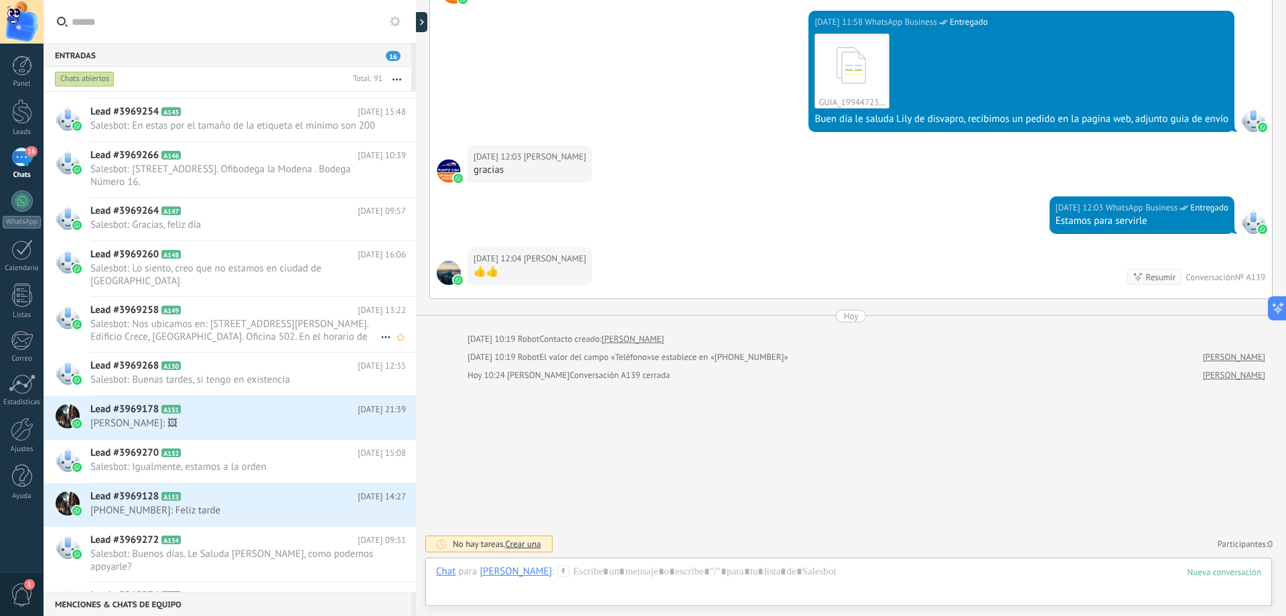
scroll to position [1542, 0]
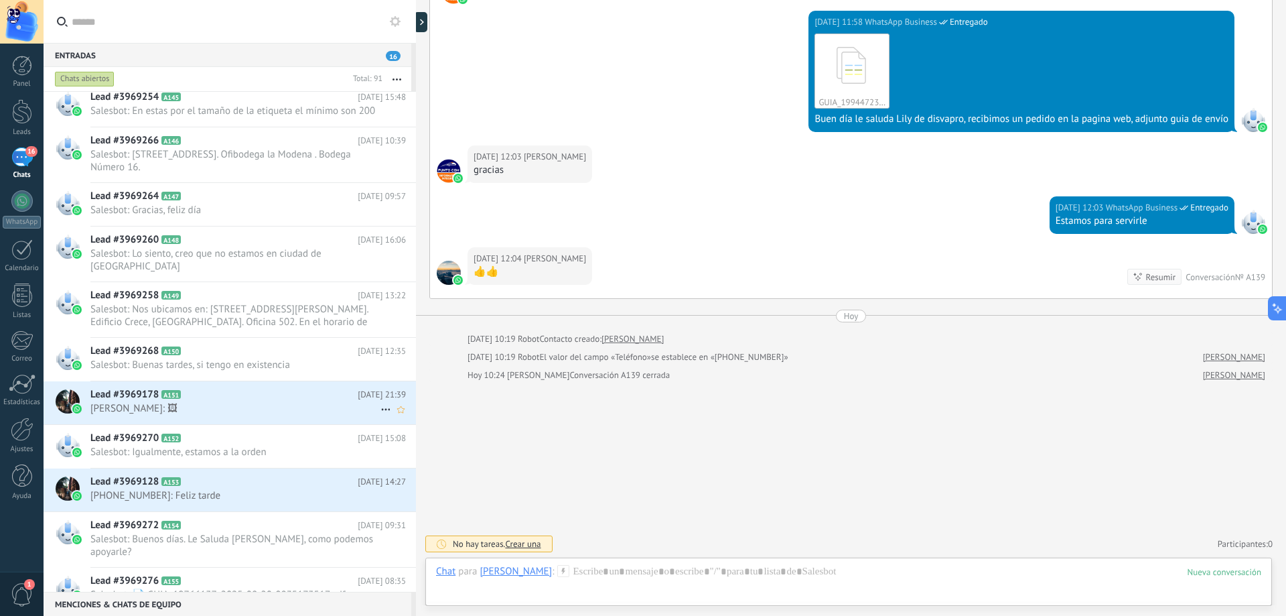
click at [238, 402] on span "[PERSON_NAME]: 🖼" at bounding box center [235, 408] width 290 height 13
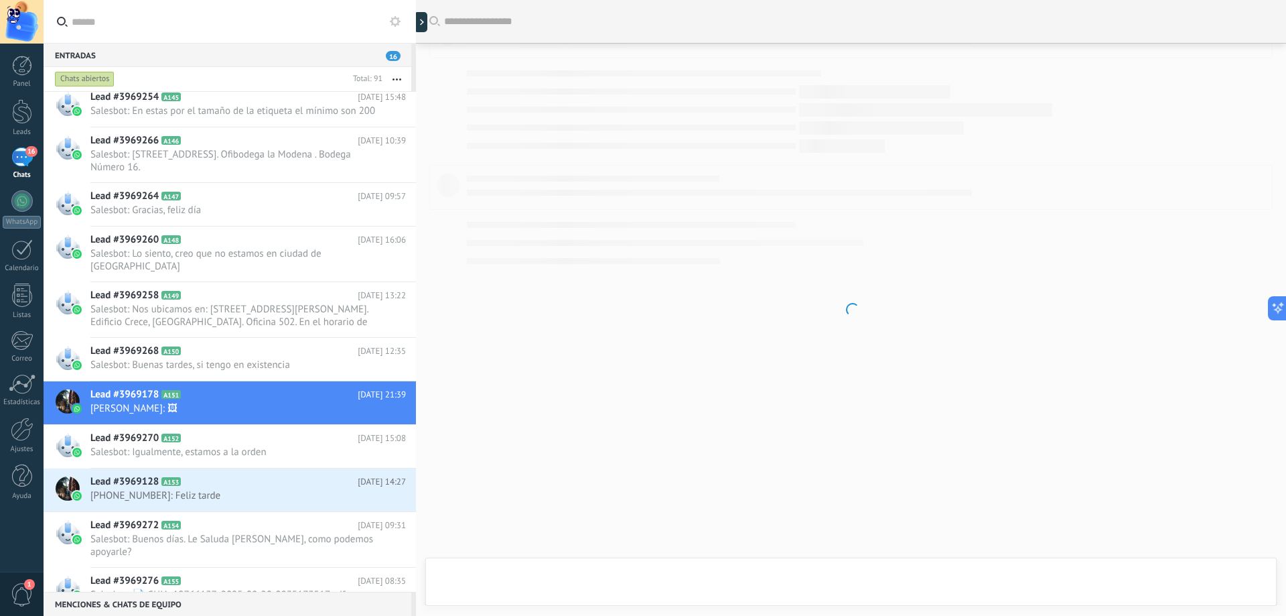
scroll to position [379, 0]
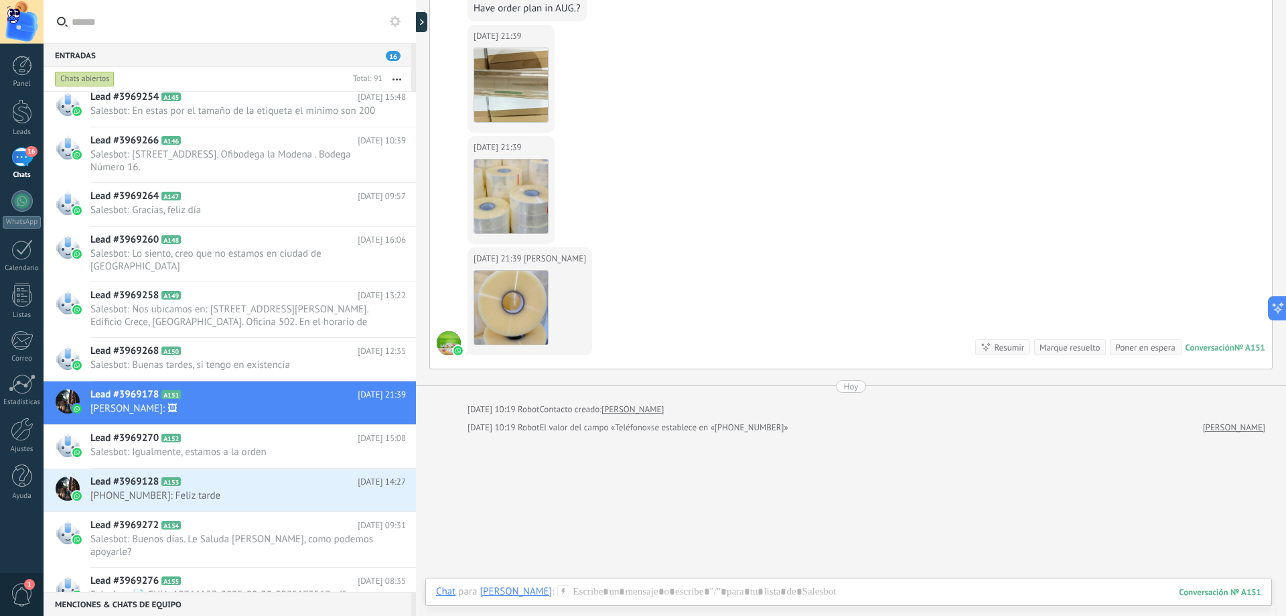
click at [1051, 346] on div "Marque resuelto" at bounding box center [1070, 347] width 60 height 13
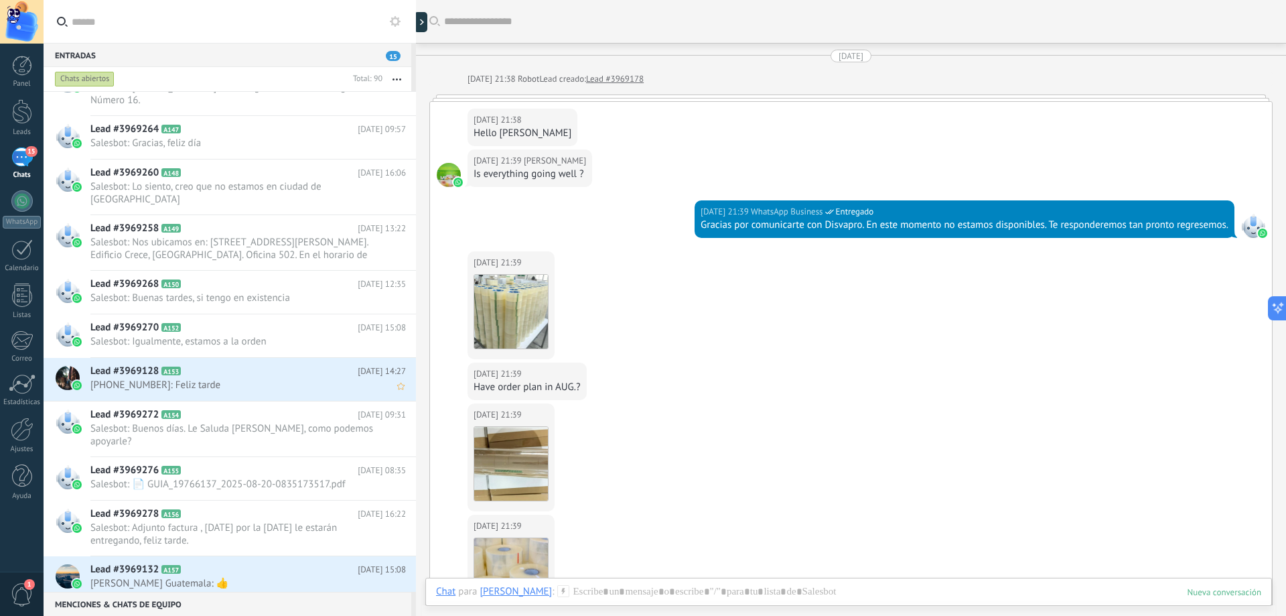
scroll to position [1676, 0]
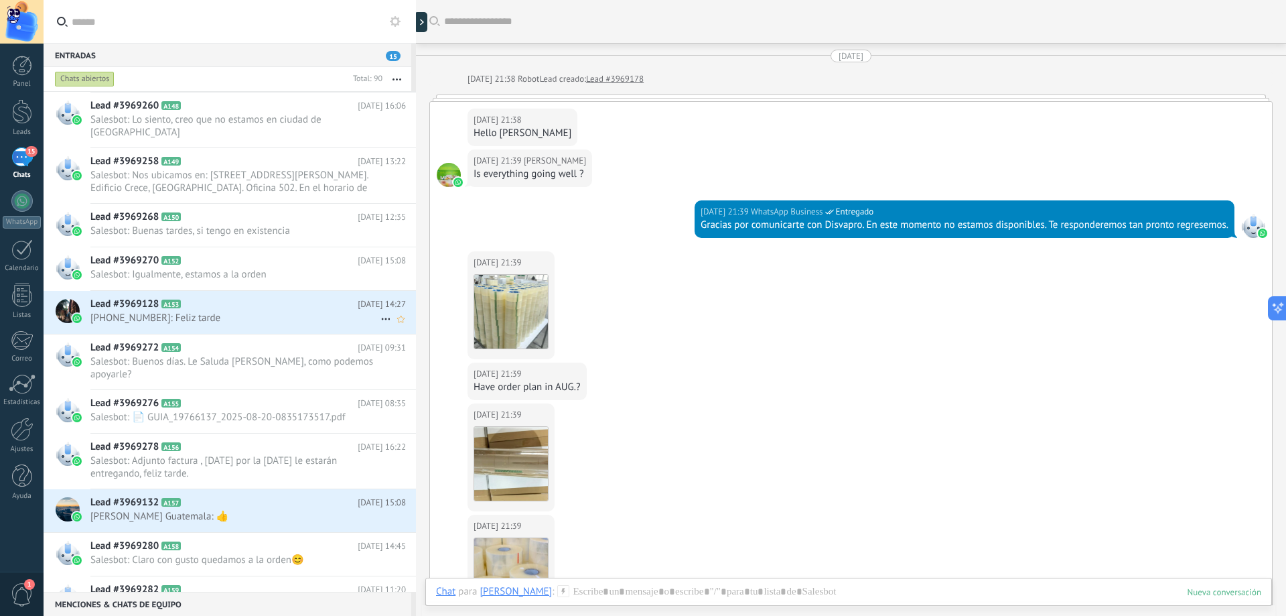
click at [317, 312] on span "[PHONE_NUMBER]: Feliz tarde" at bounding box center [235, 318] width 290 height 13
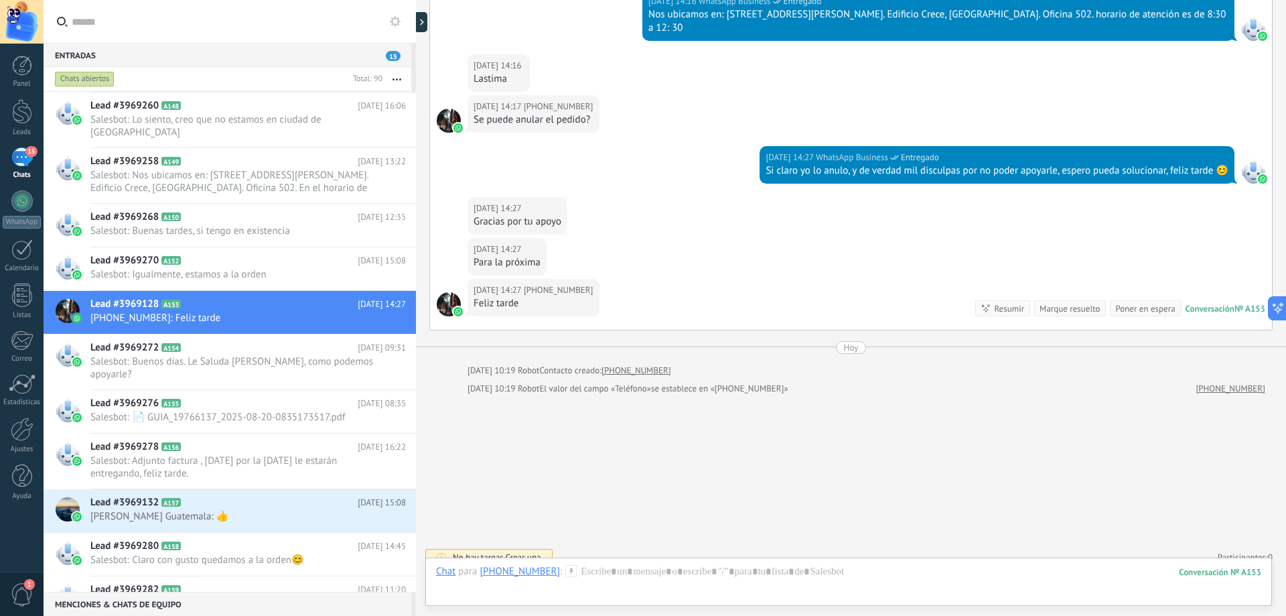
click at [1045, 302] on div "Marque resuelto" at bounding box center [1070, 308] width 60 height 13
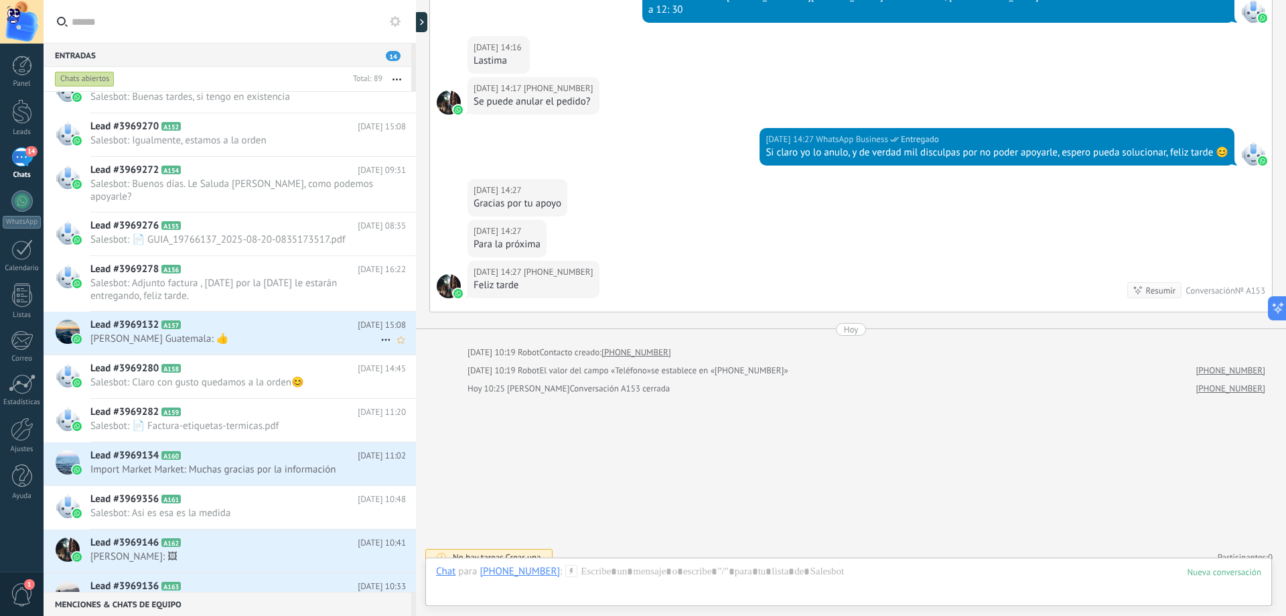
click at [269, 332] on span "[PERSON_NAME] Guatemala: 👍" at bounding box center [235, 338] width 290 height 13
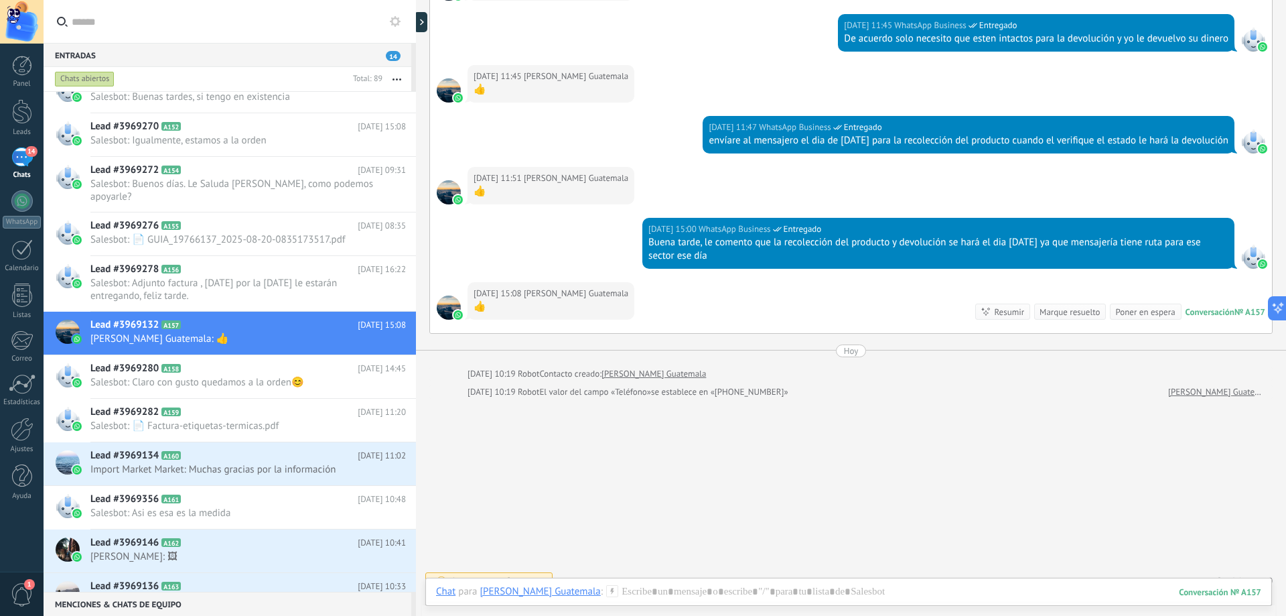
click at [1054, 309] on div "Marque resuelto" at bounding box center [1070, 312] width 60 height 13
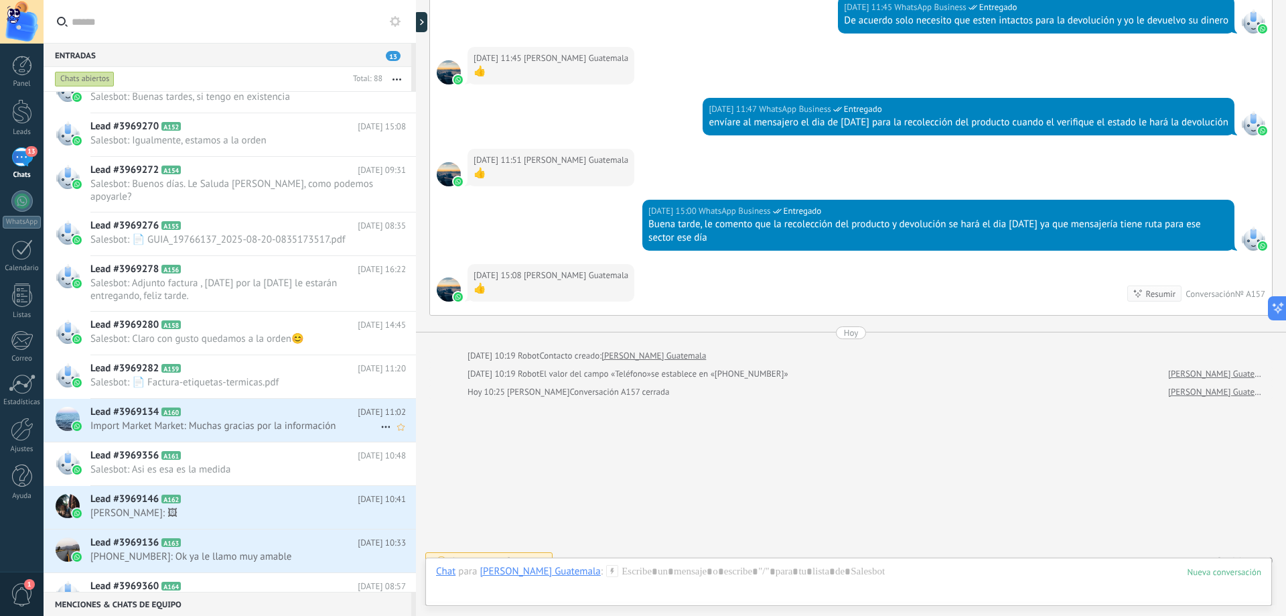
click at [299, 419] on span "Import Market Market: Muchas gracias por la información" at bounding box center [235, 425] width 290 height 13
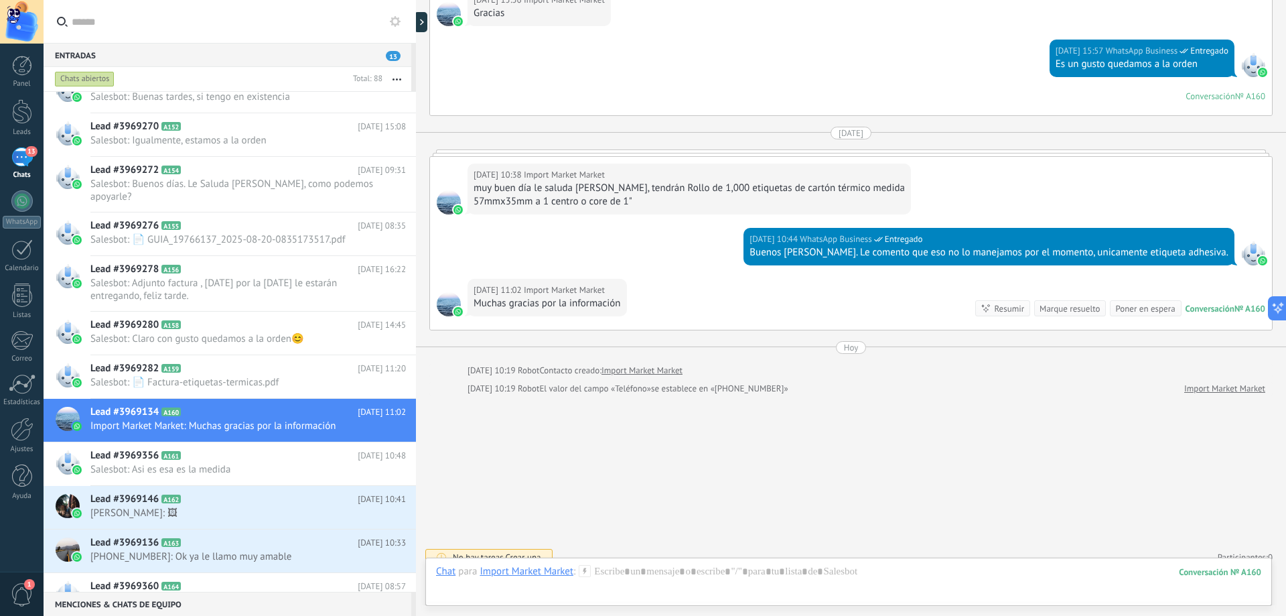
click at [1065, 302] on div "Marque resuelto" at bounding box center [1070, 308] width 60 height 13
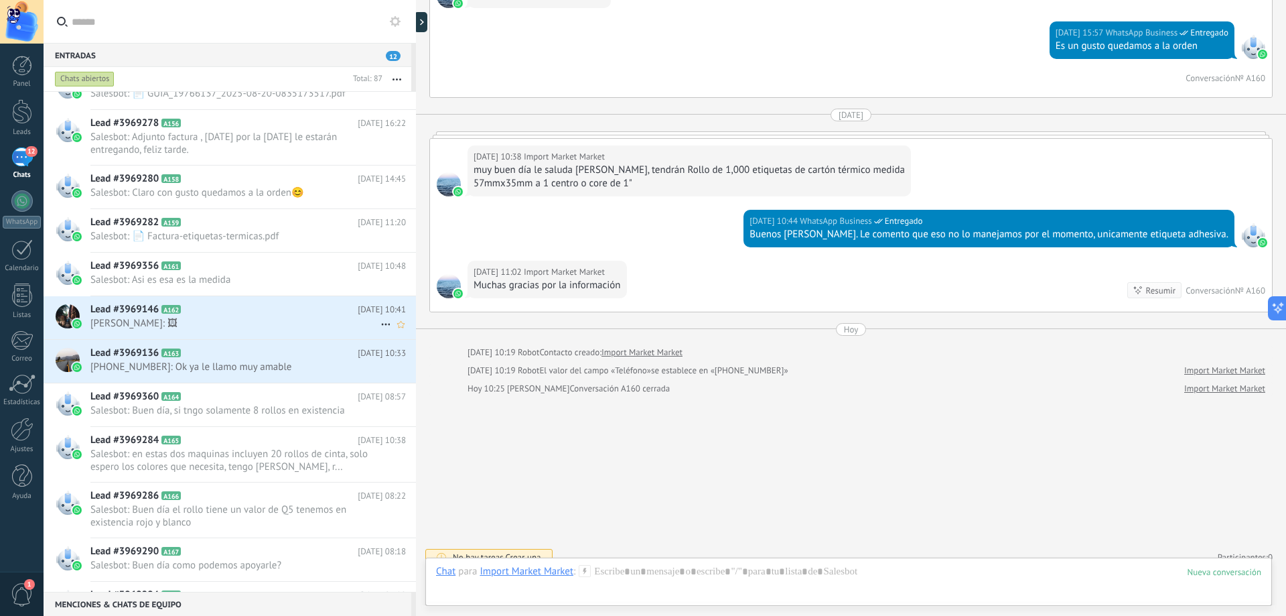
click at [261, 332] on div "Lead #3969146 A162 [DATE] 10:41 [PERSON_NAME]: 🖼" at bounding box center [253, 317] width 326 height 42
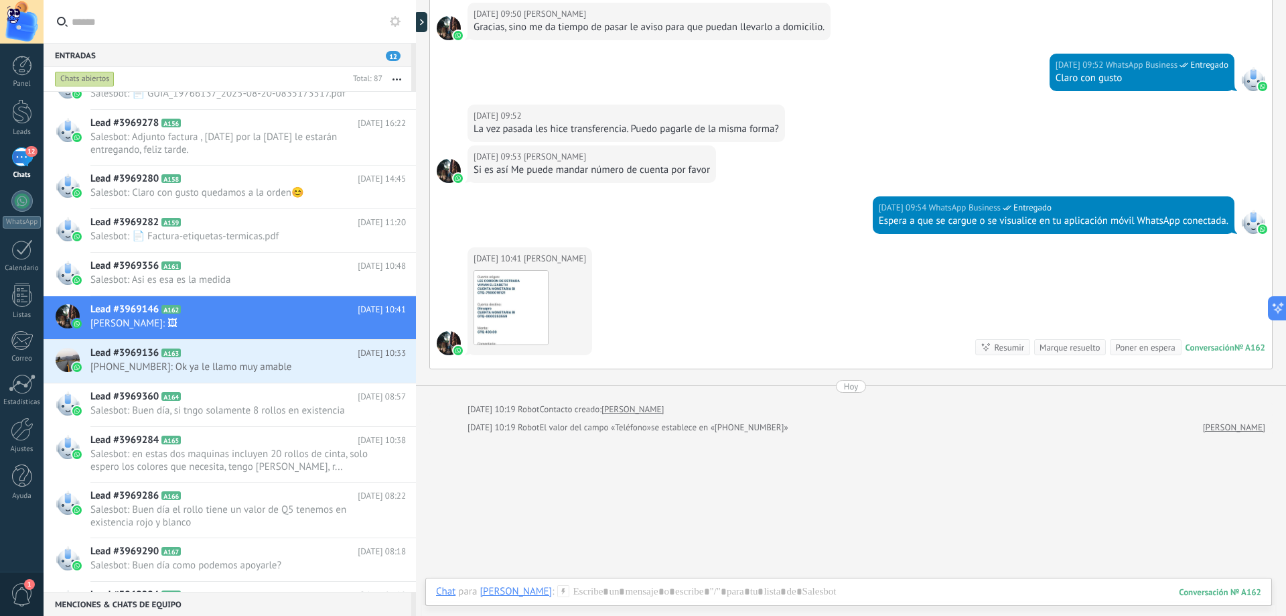
click at [1045, 349] on div "Marque resuelto" at bounding box center [1070, 347] width 60 height 13
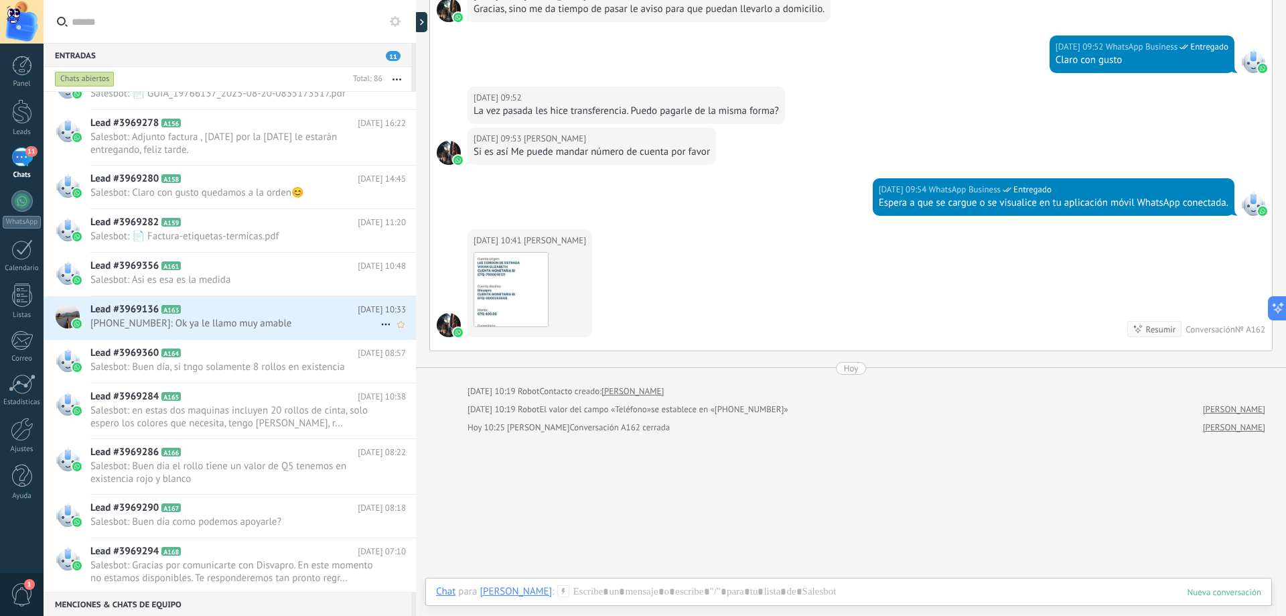
click at [273, 319] on span "[PHONE_NUMBER]: Ok ya le llamo muy amable" at bounding box center [235, 323] width 290 height 13
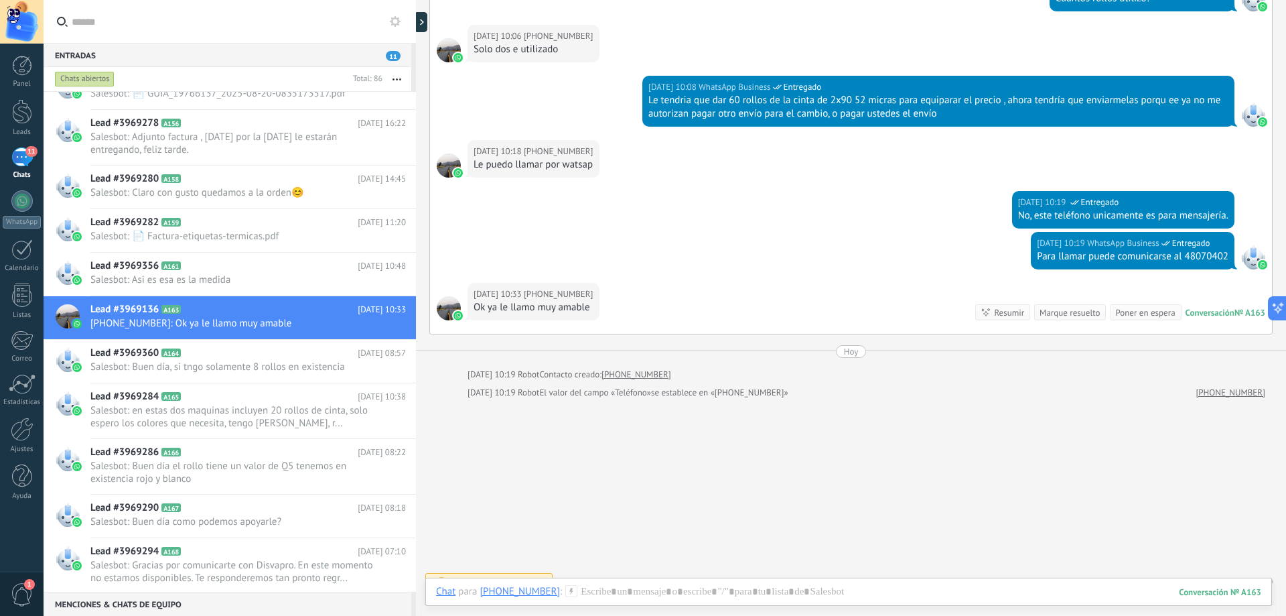
click at [1065, 310] on div "Marque resuelto" at bounding box center [1070, 312] width 60 height 13
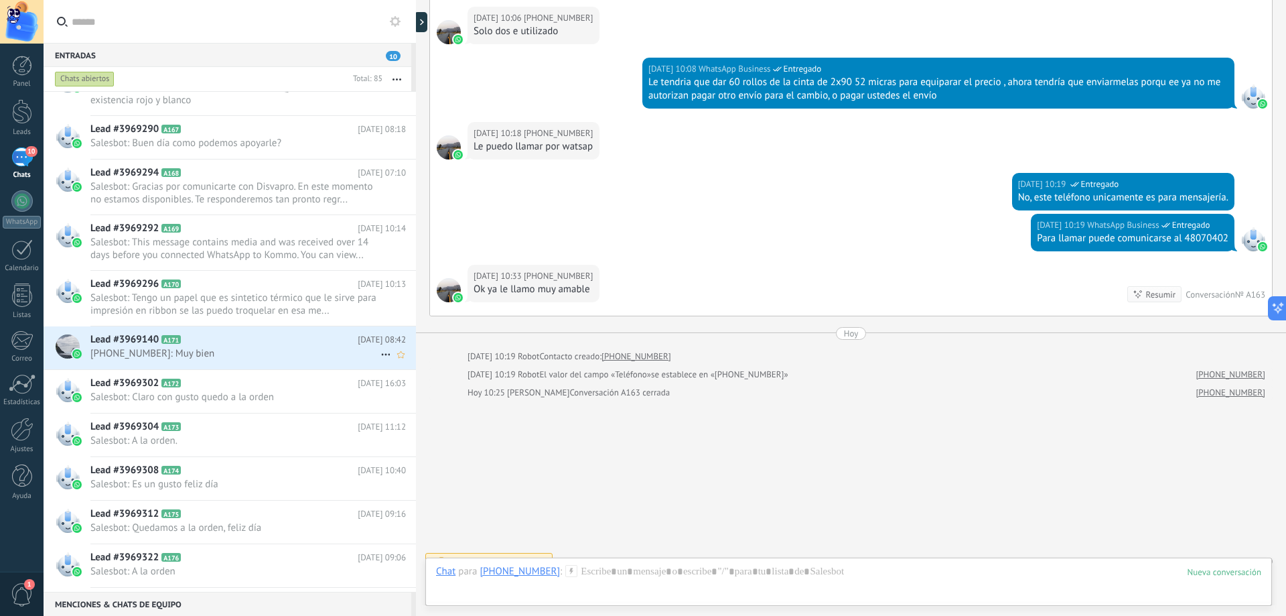
click at [249, 348] on span "[PHONE_NUMBER]: Muy bien" at bounding box center [235, 353] width 290 height 13
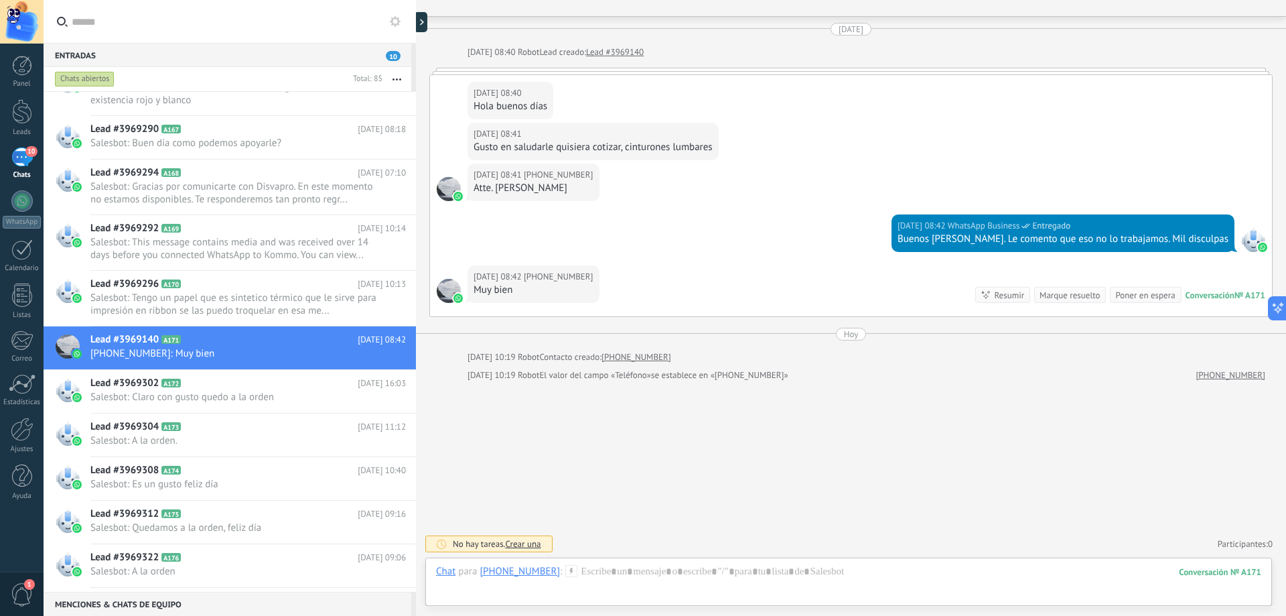
click at [1054, 291] on div "Marque resuelto" at bounding box center [1070, 295] width 60 height 13
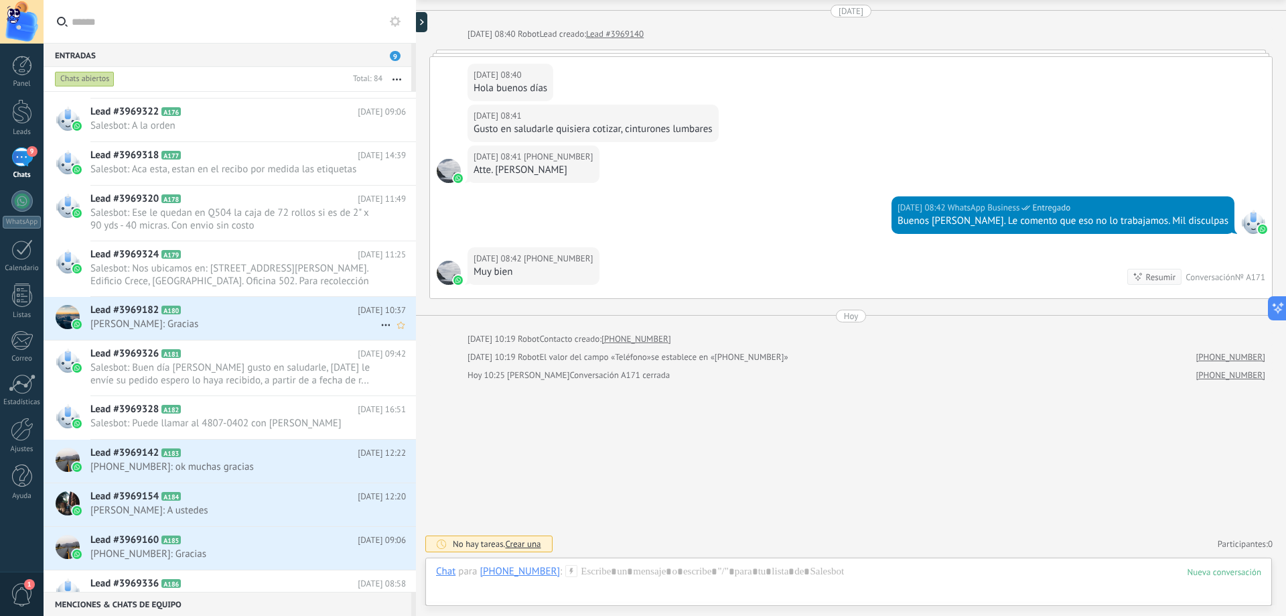
click at [247, 318] on span "[PERSON_NAME]: Gracias" at bounding box center [235, 324] width 290 height 13
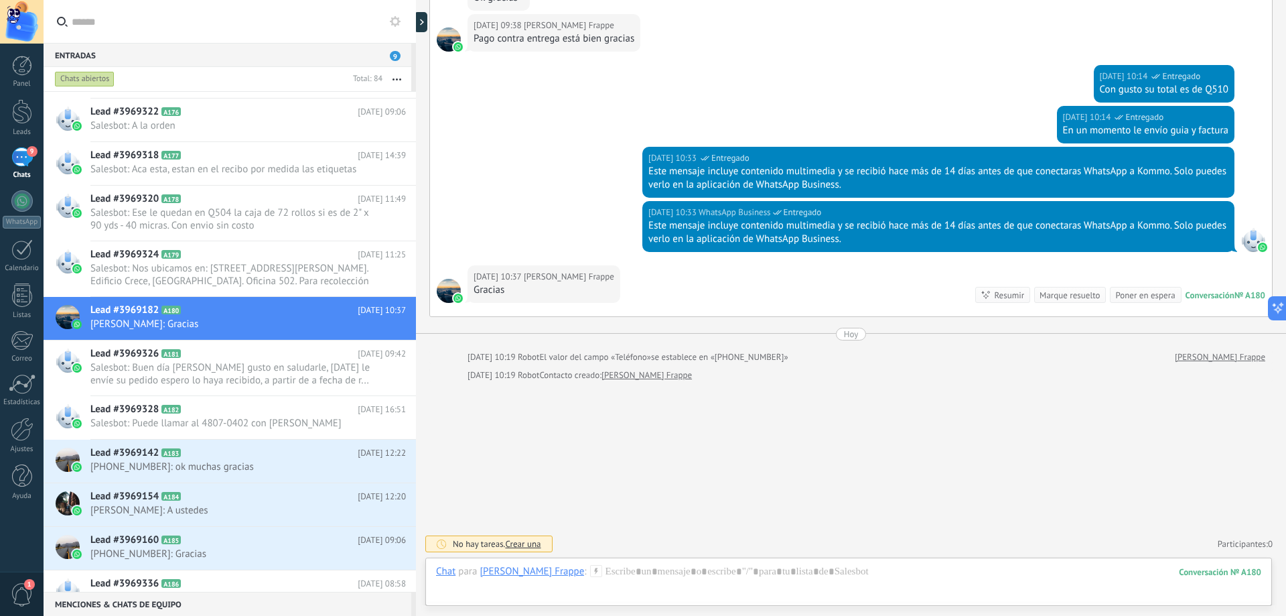
click at [1056, 295] on div "Marque resuelto" at bounding box center [1070, 295] width 60 height 13
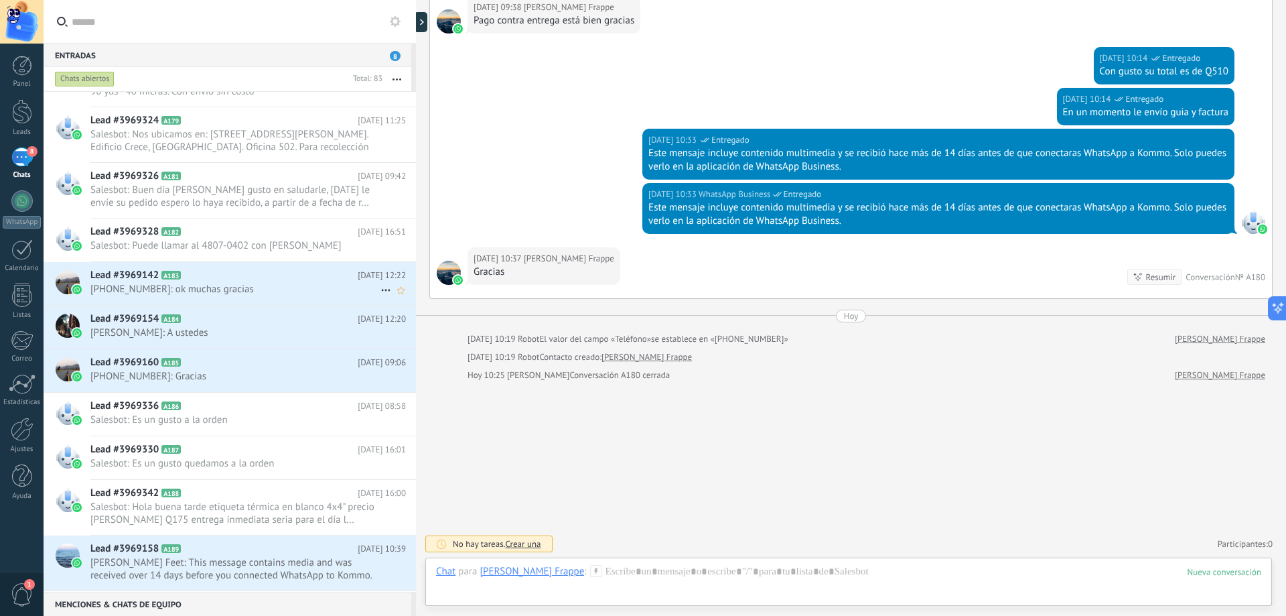
click at [295, 277] on h2 "Lead #3969142 A183" at bounding box center [223, 275] width 267 height 13
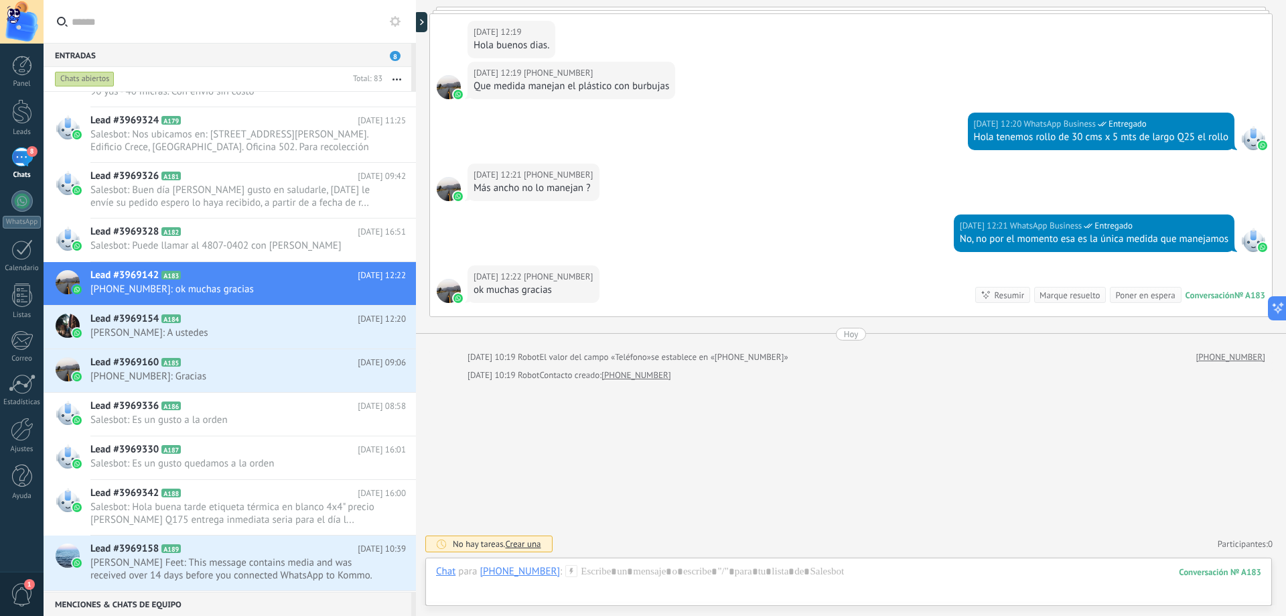
click at [1083, 293] on div "Marque resuelto" at bounding box center [1070, 295] width 60 height 13
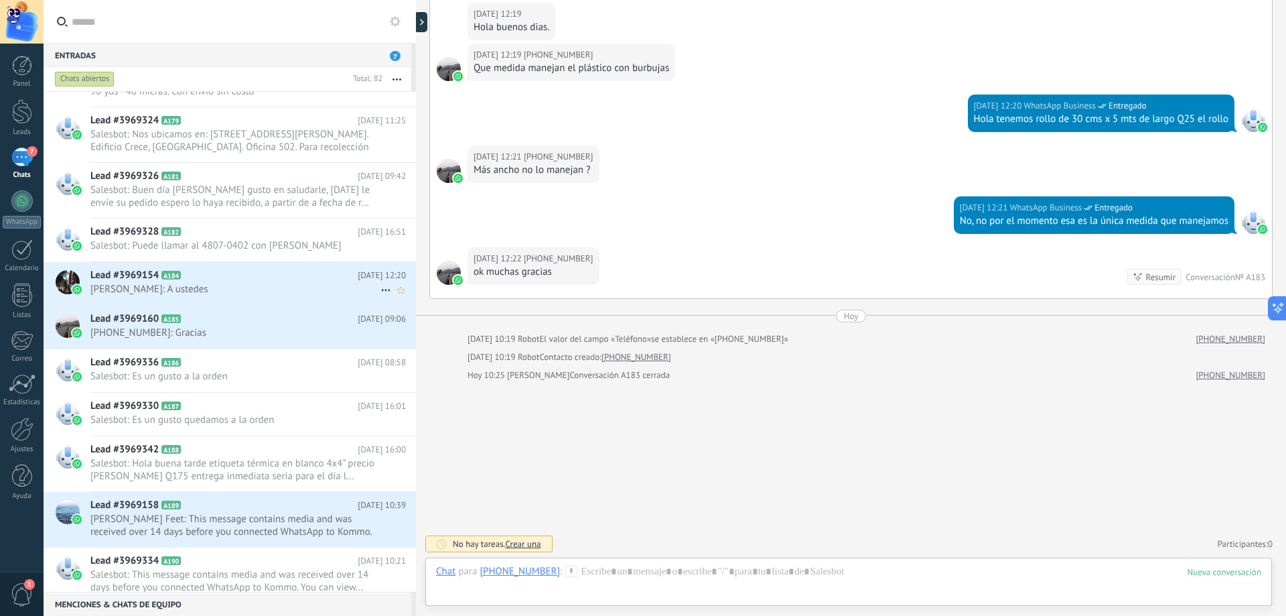
click at [280, 281] on h2 "Lead #3969154 A184" at bounding box center [223, 275] width 267 height 13
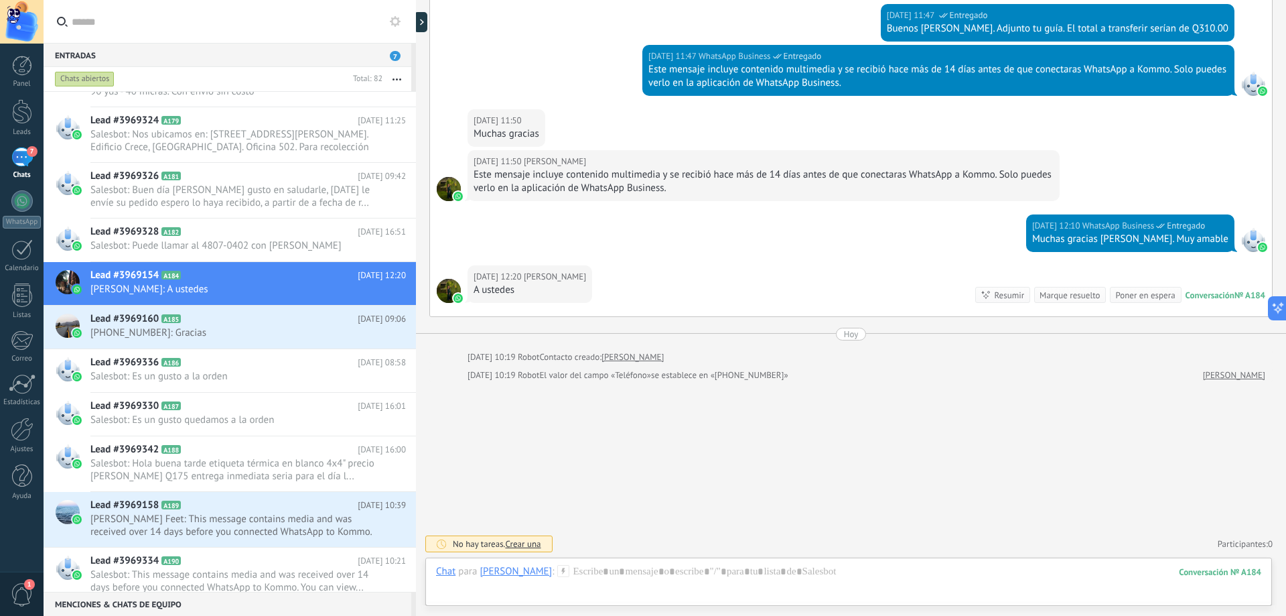
click at [1040, 293] on div "Marque resuelto" at bounding box center [1070, 295] width 60 height 13
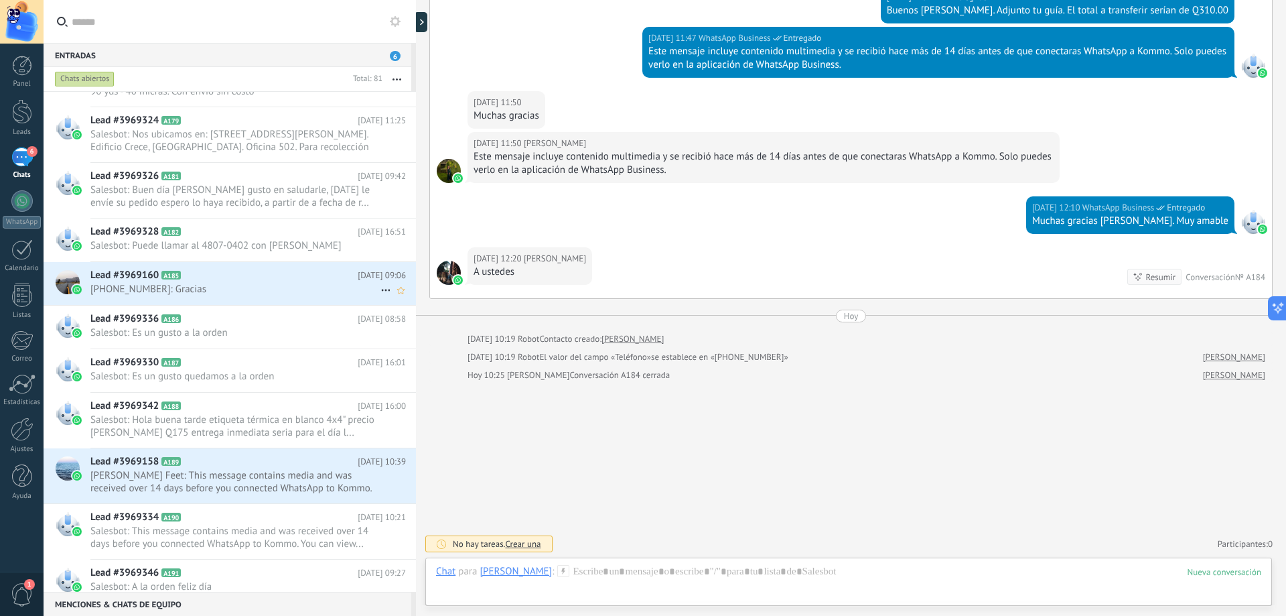
click at [228, 278] on h2 "Lead #3969160 A185" at bounding box center [223, 275] width 267 height 13
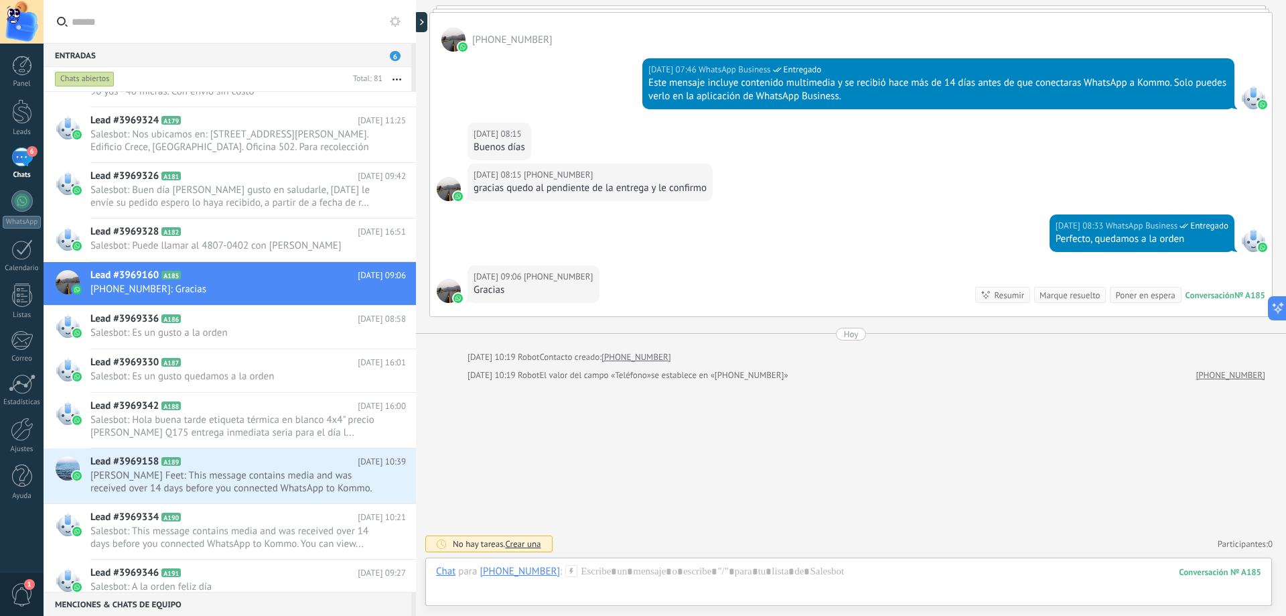
click at [1063, 287] on div "Marque resuelto" at bounding box center [1070, 295] width 72 height 16
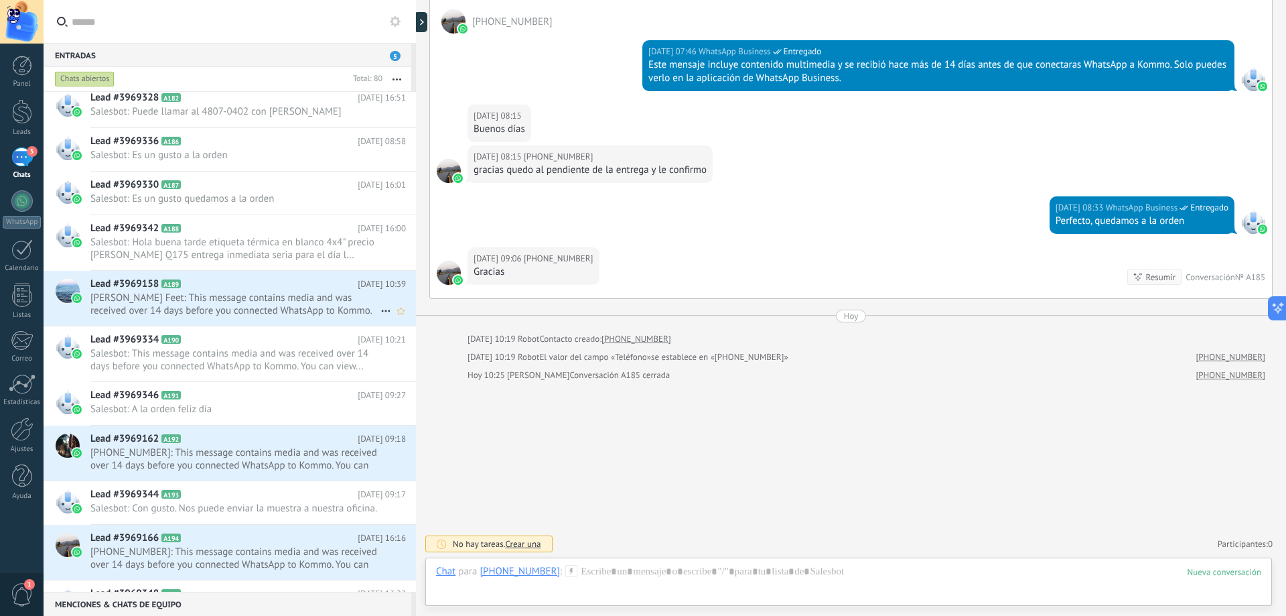
click at [280, 288] on h2 "Lead #3969158 A189" at bounding box center [223, 283] width 267 height 13
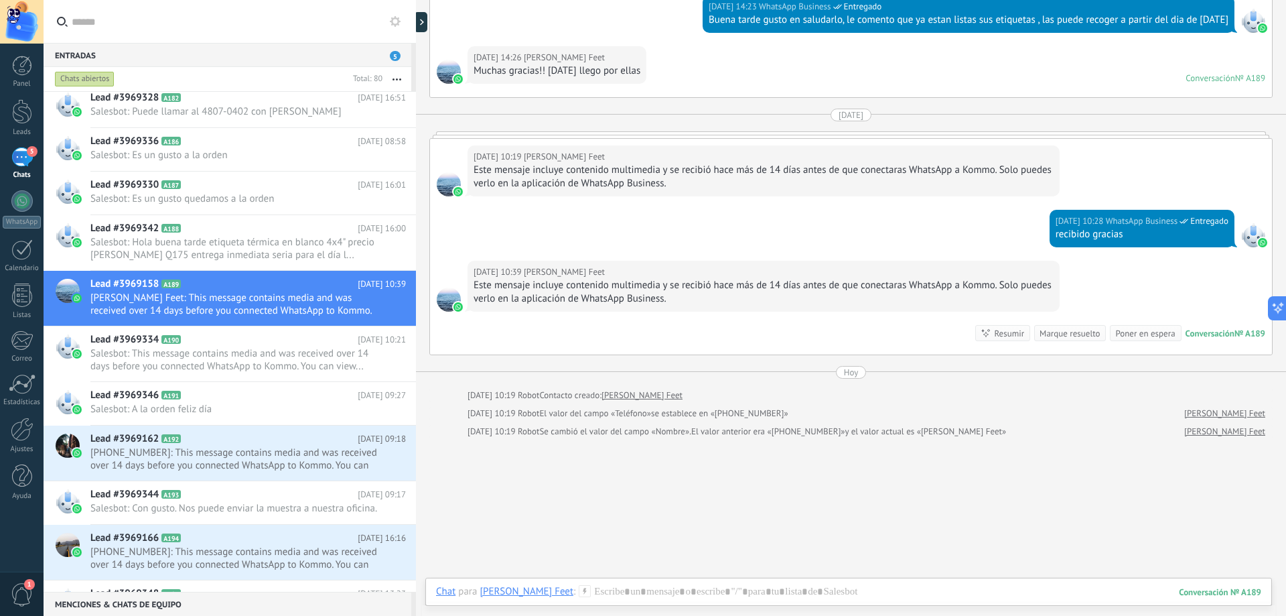
click at [1049, 334] on div "Marque resuelto" at bounding box center [1070, 333] width 60 height 13
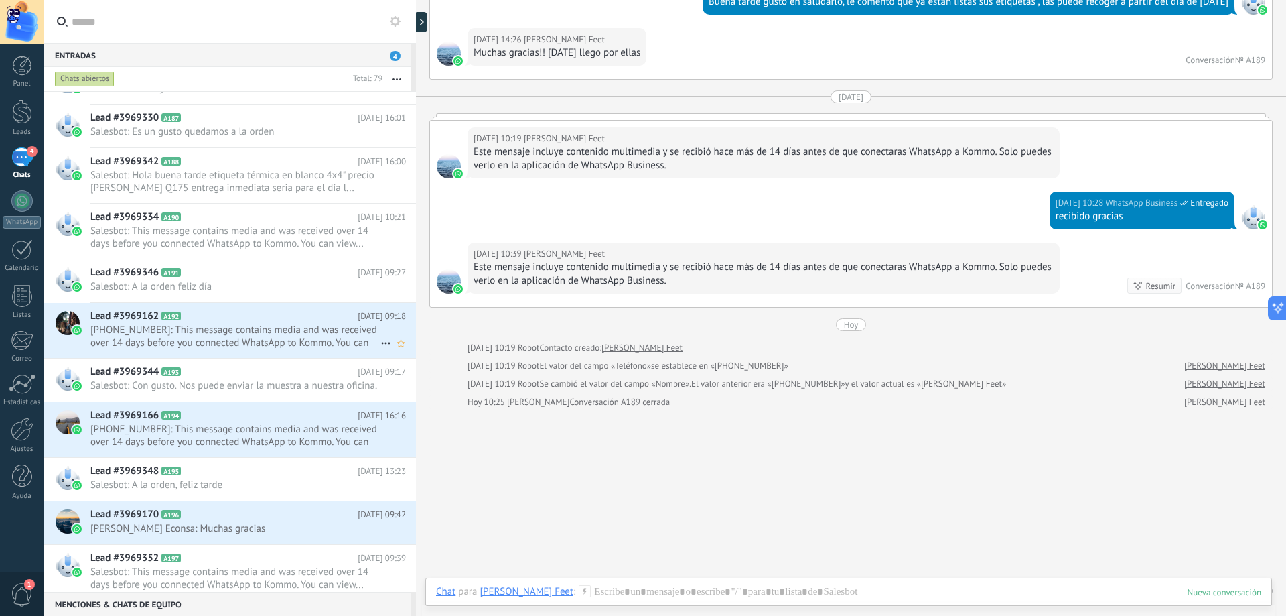
click at [289, 330] on span "[PHONE_NUMBER]: This message contains media and was received over 14 days befor…" at bounding box center [235, 336] width 290 height 25
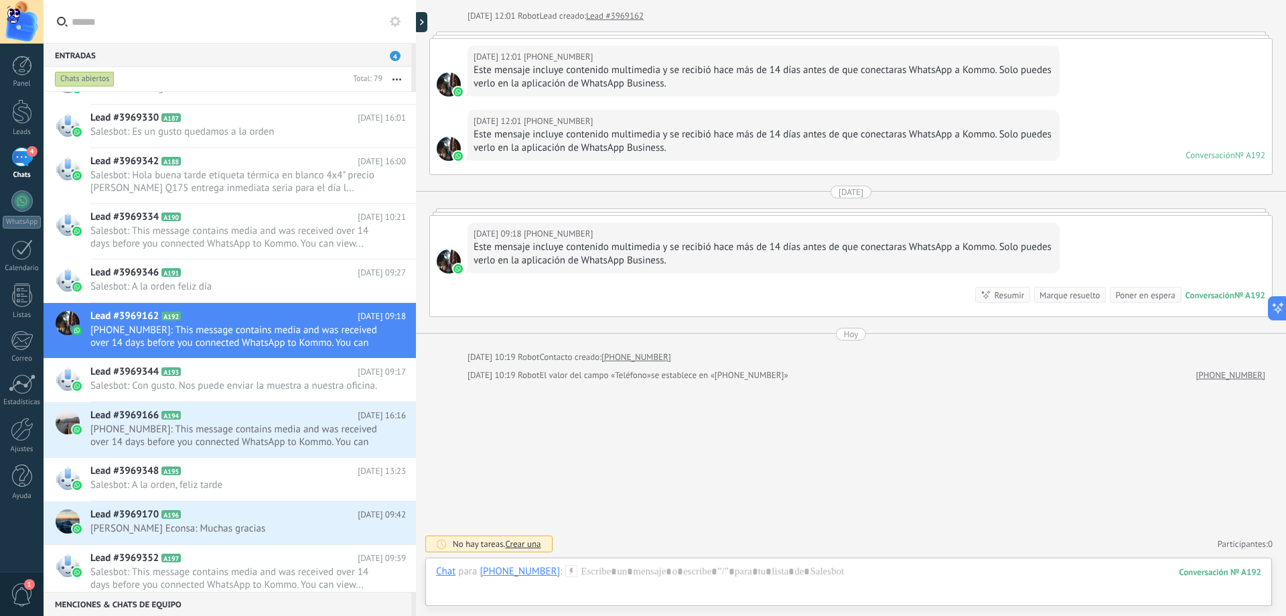
click at [1060, 293] on div "Marque resuelto" at bounding box center [1070, 295] width 60 height 13
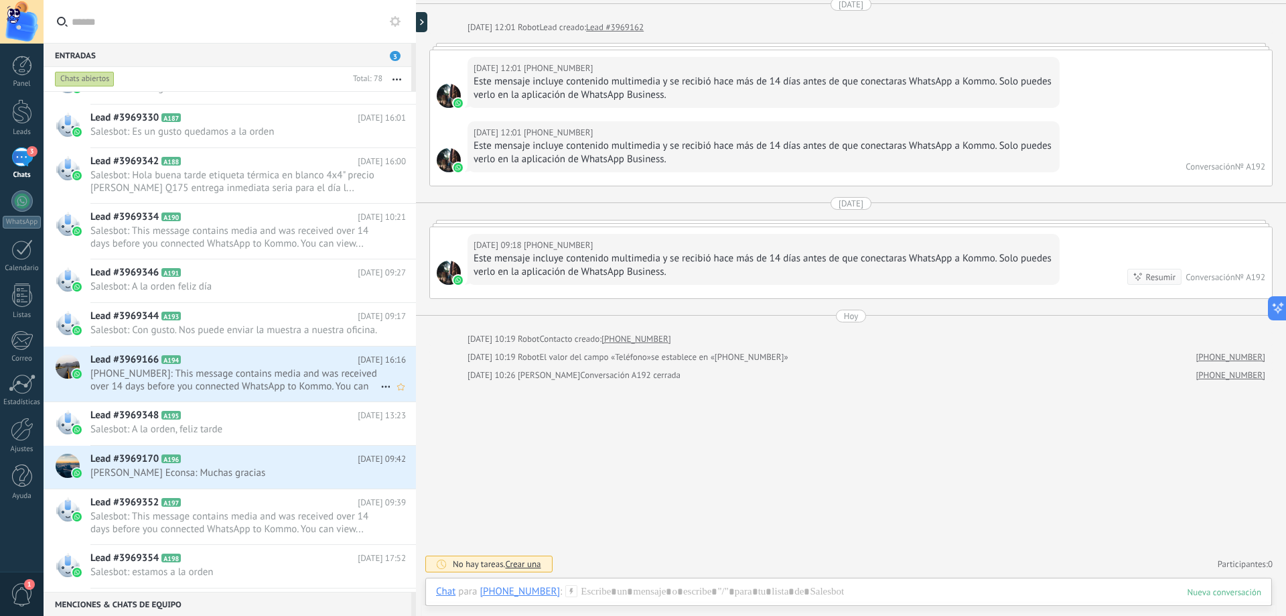
click at [351, 383] on span "[PHONE_NUMBER]: This message contains media and was received over 14 days befor…" at bounding box center [235, 379] width 290 height 25
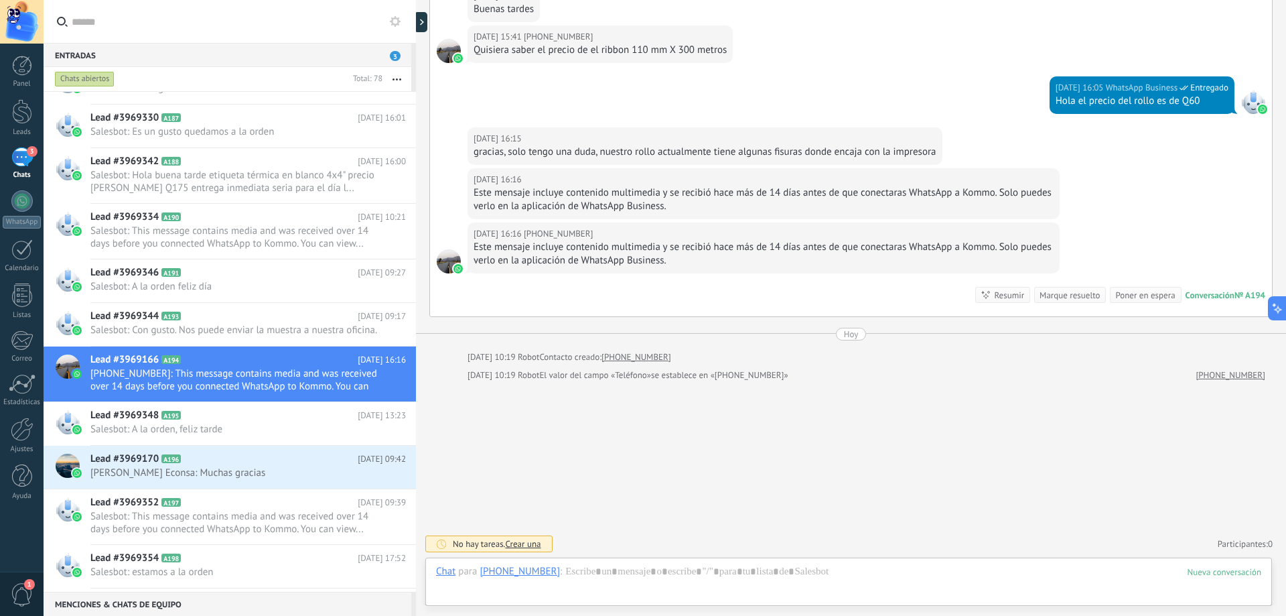
click at [1052, 293] on div "Marque resuelto" at bounding box center [1070, 295] width 60 height 13
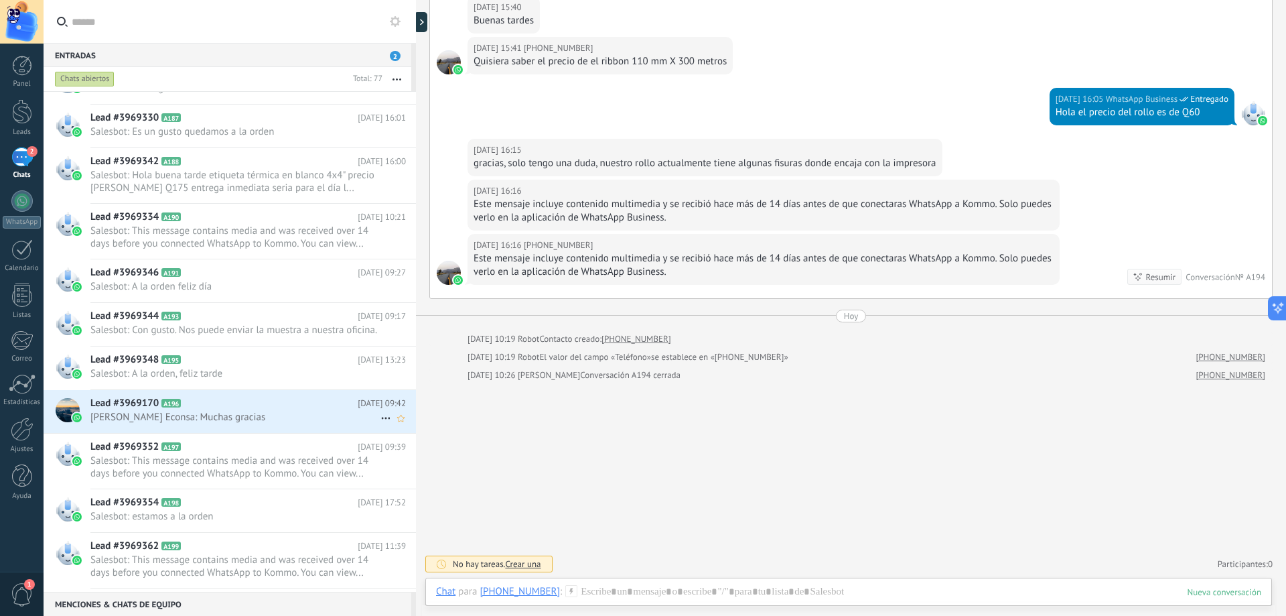
click at [229, 423] on span "[PERSON_NAME] Econsa: Muchas gracias" at bounding box center [235, 417] width 290 height 13
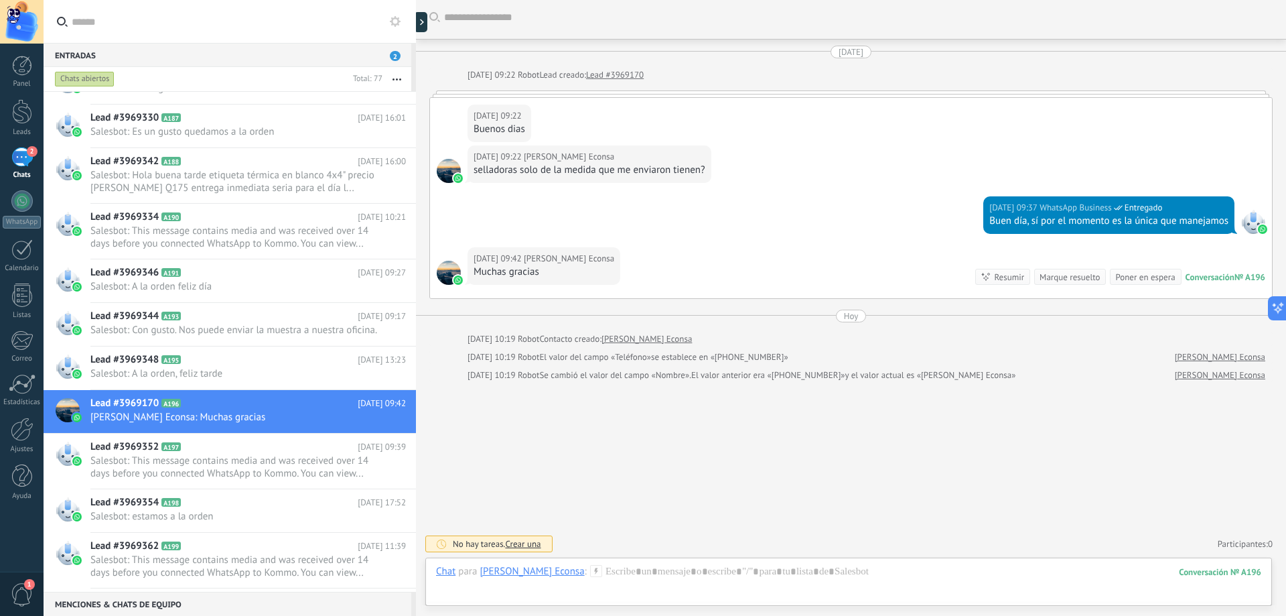
click at [1050, 272] on div "Marque resuelto" at bounding box center [1070, 277] width 60 height 13
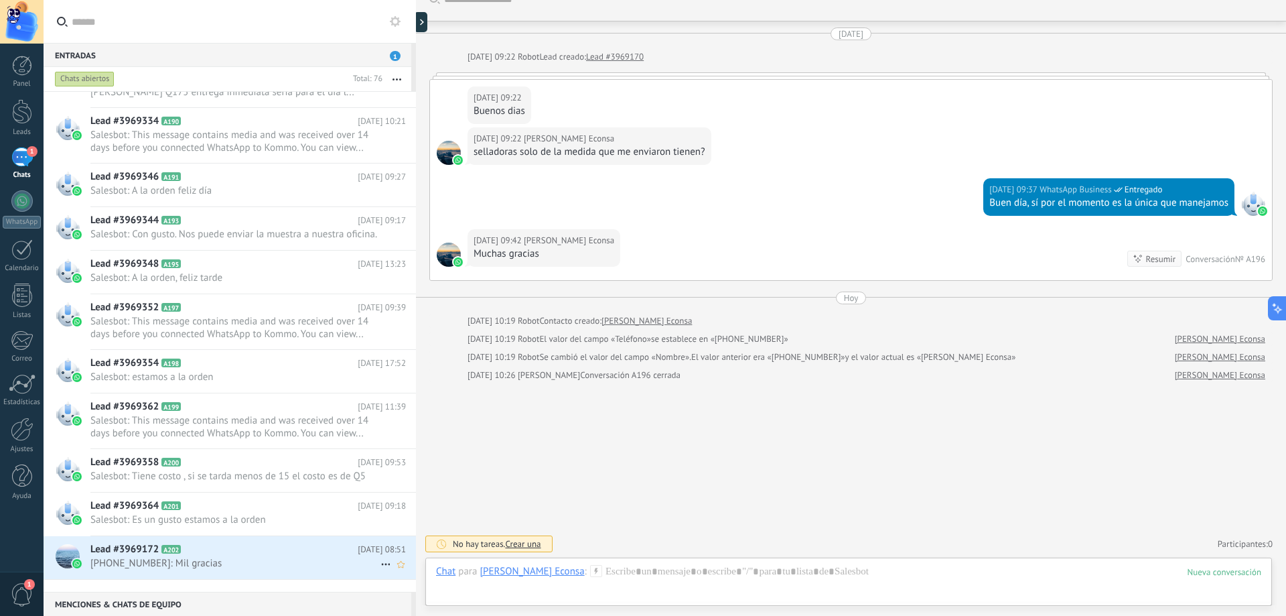
click at [277, 569] on span "[PHONE_NUMBER]: Mil gracias" at bounding box center [235, 563] width 290 height 13
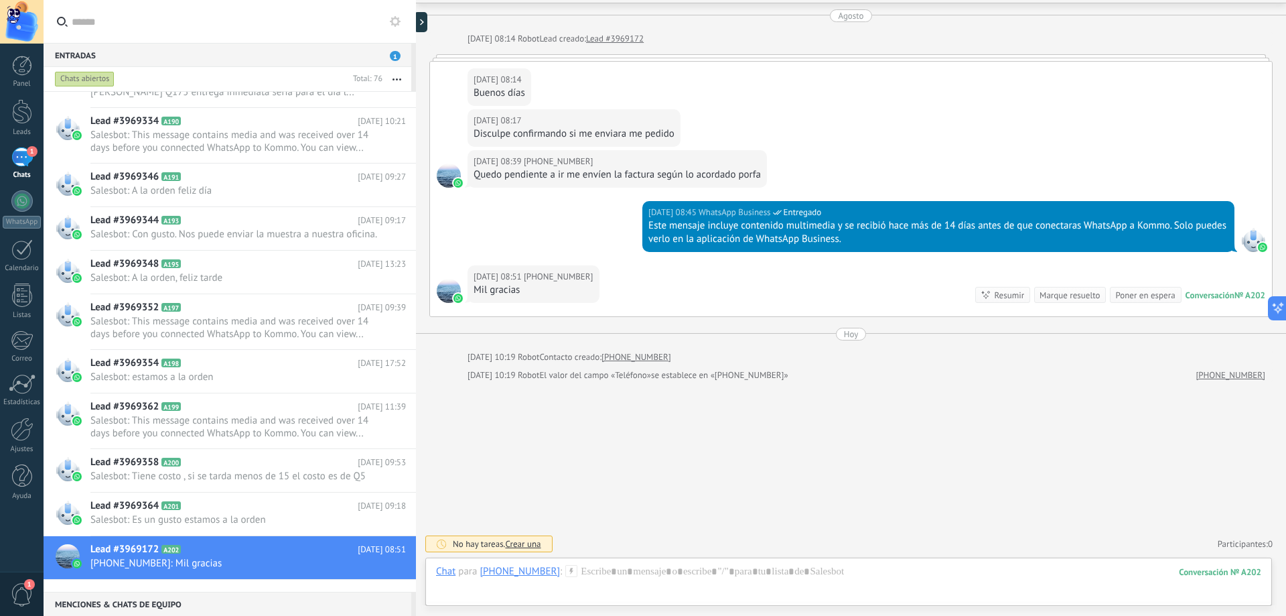
click at [1069, 287] on div "Marque resuelto" at bounding box center [1070, 295] width 72 height 16
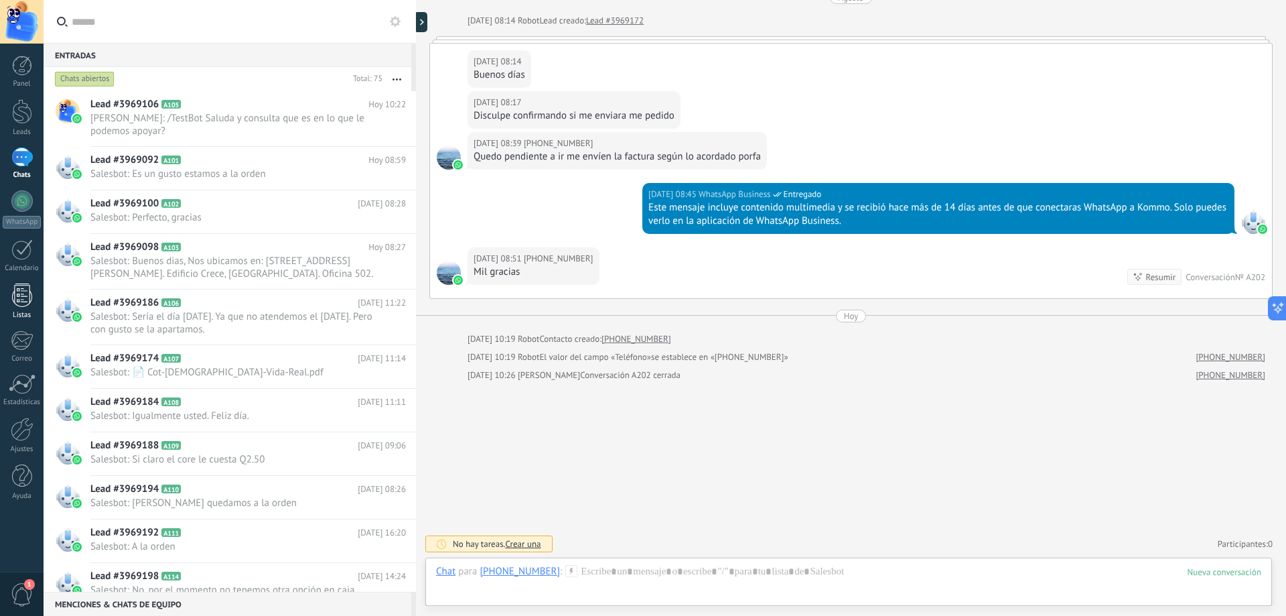
click at [19, 307] on link "Listas" at bounding box center [22, 301] width 44 height 36
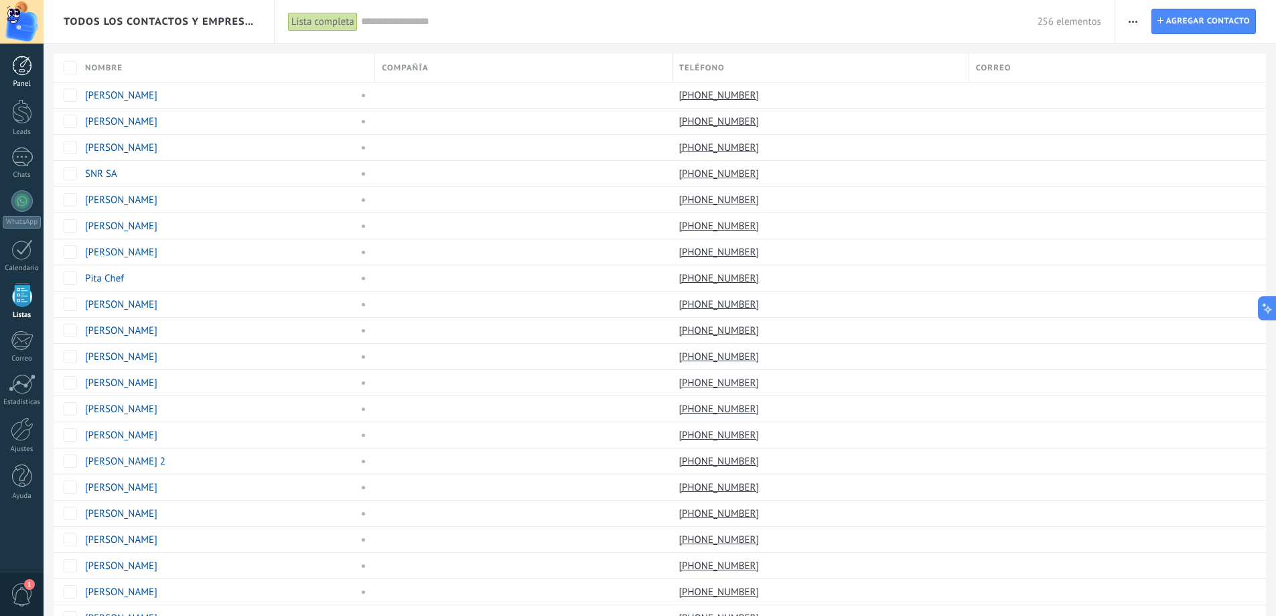
click at [13, 72] on div at bounding box center [22, 66] width 20 height 20
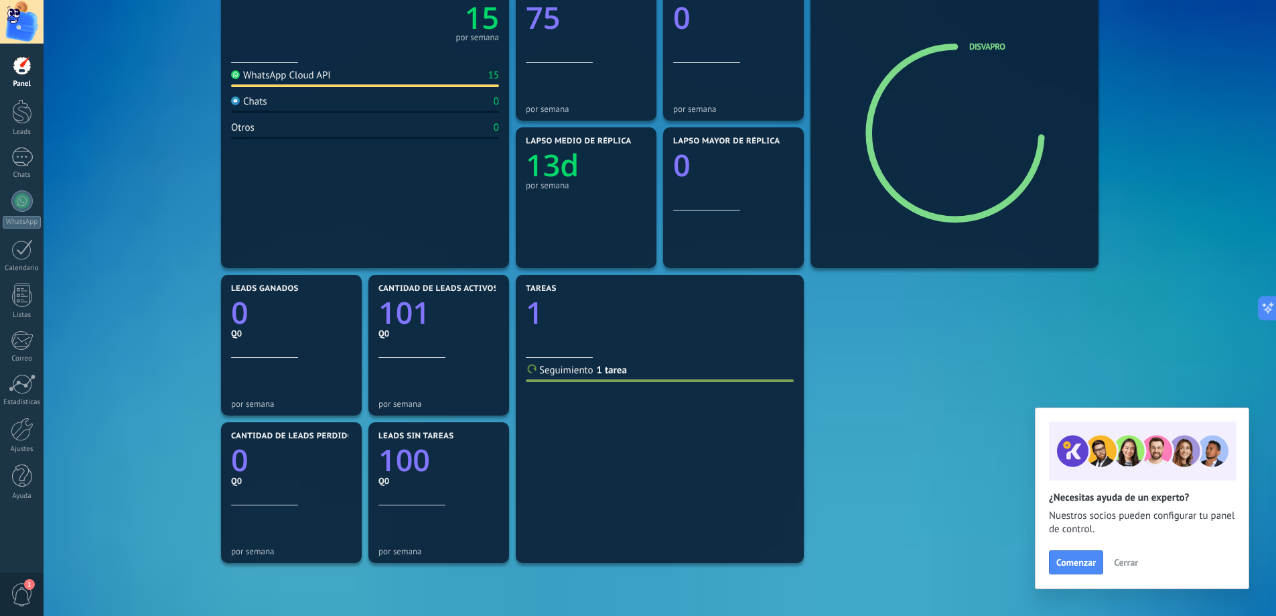
scroll to position [201, 0]
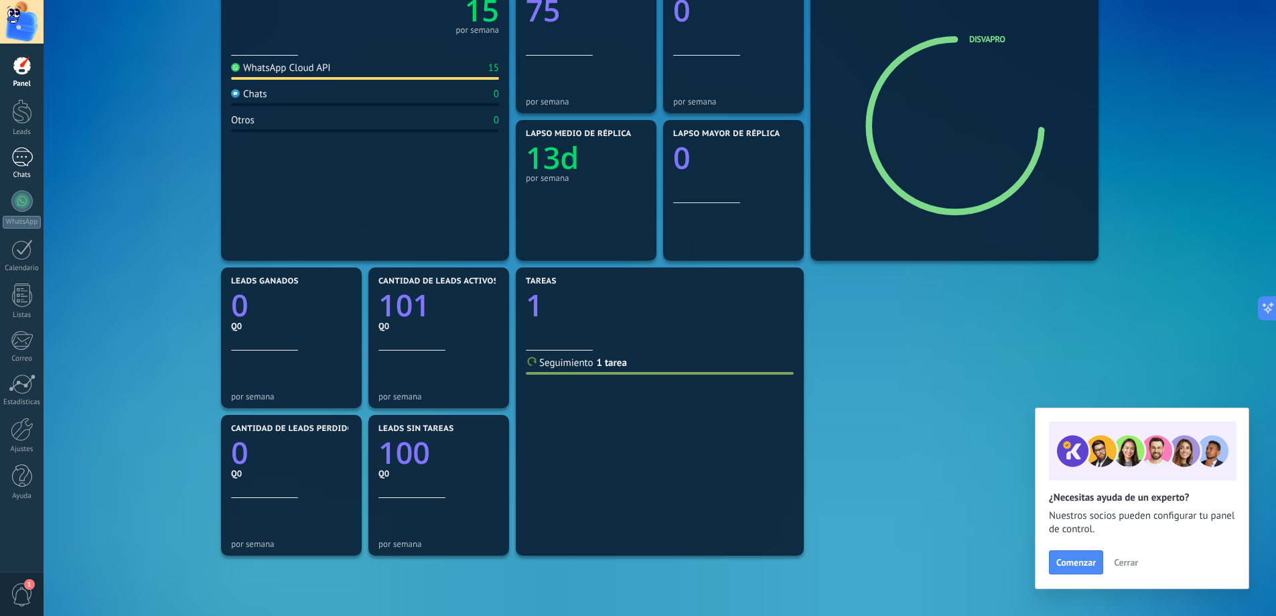
click at [9, 165] on link "1 Chats" at bounding box center [22, 163] width 44 height 32
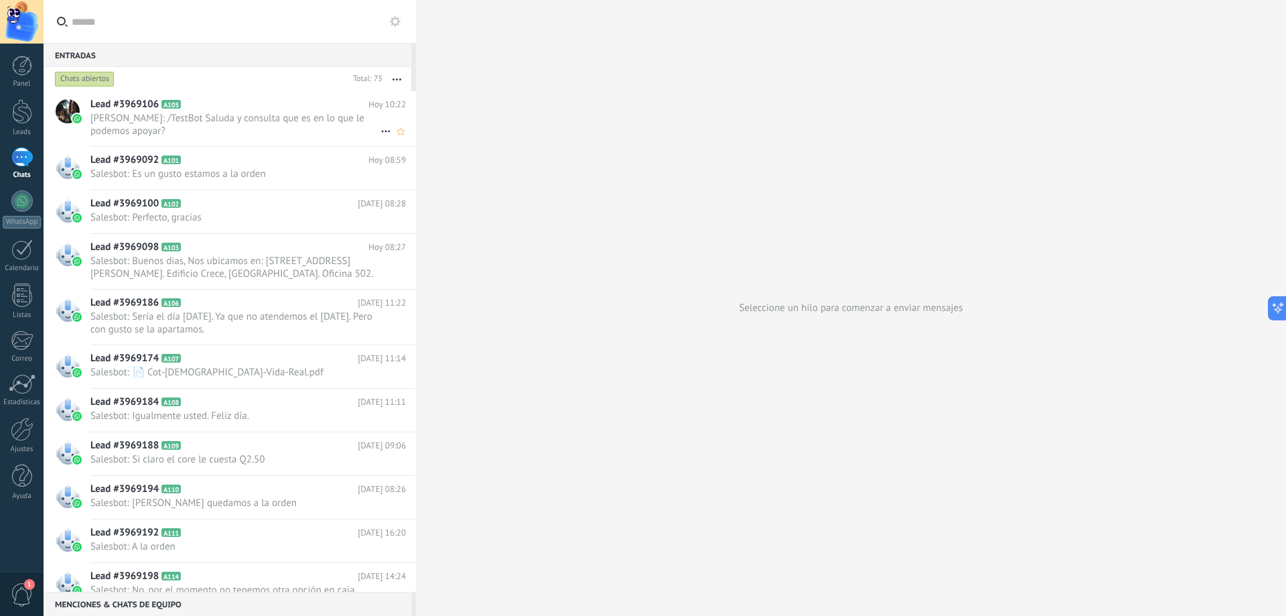
click at [260, 117] on span "[PERSON_NAME]: /TestBot Saluda y consulta que es en lo que le podemos apoyar?" at bounding box center [235, 124] width 290 height 25
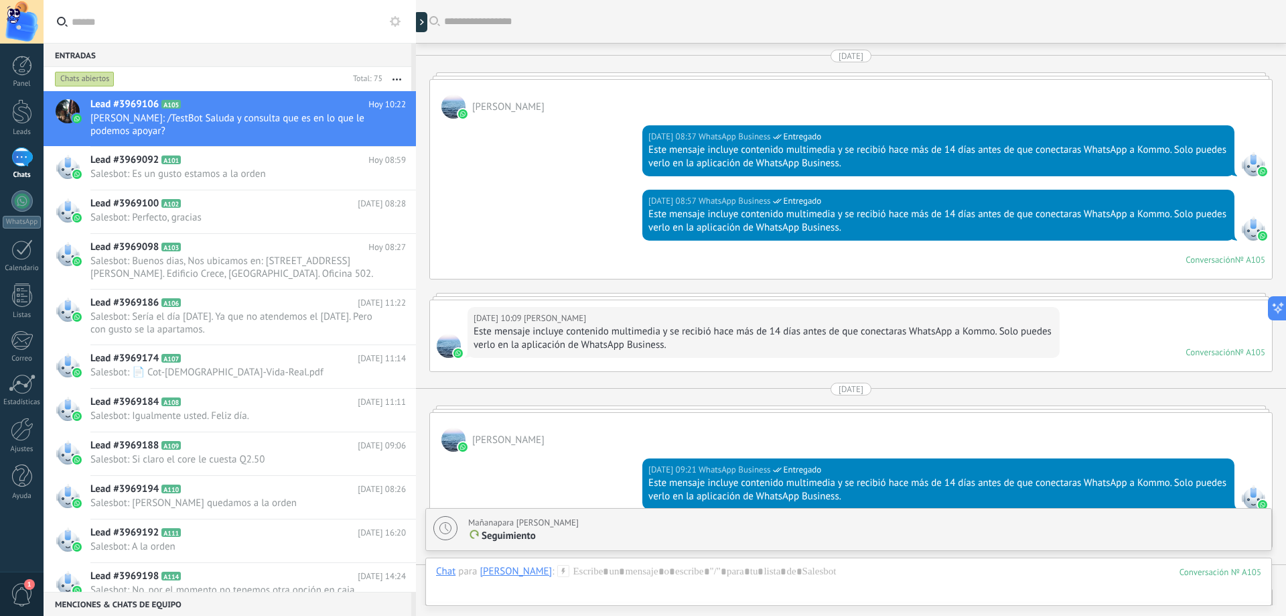
scroll to position [5391, 0]
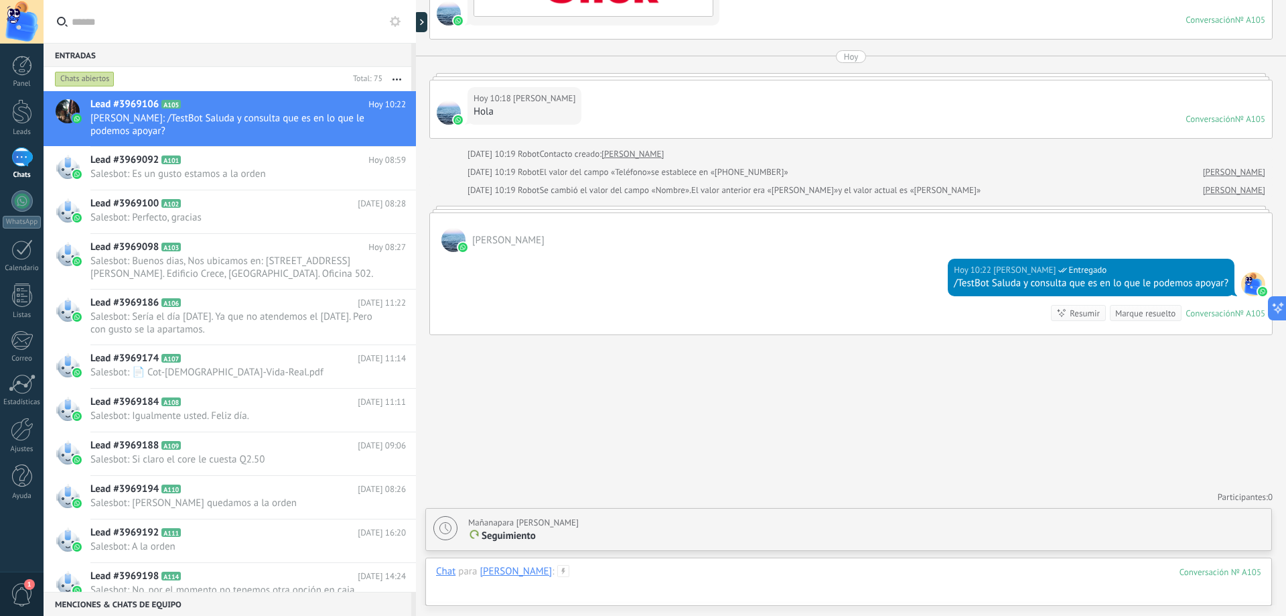
click at [648, 574] on div at bounding box center [848, 585] width 825 height 40
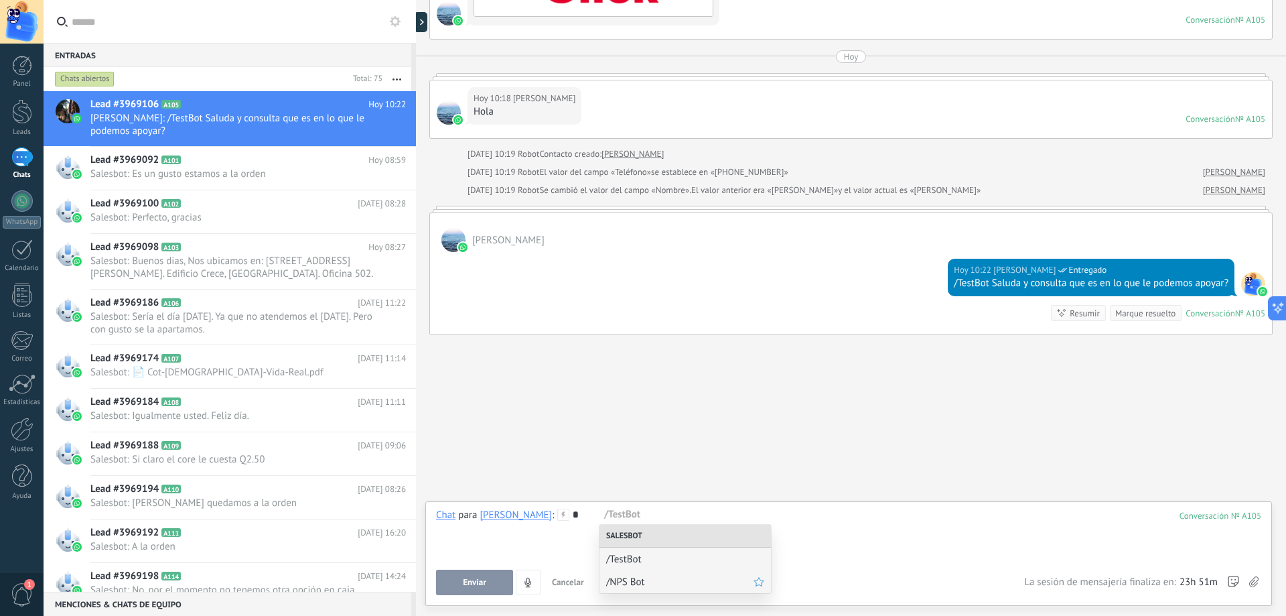
click at [649, 586] on span "/NPS Bot" at bounding box center [679, 582] width 147 height 13
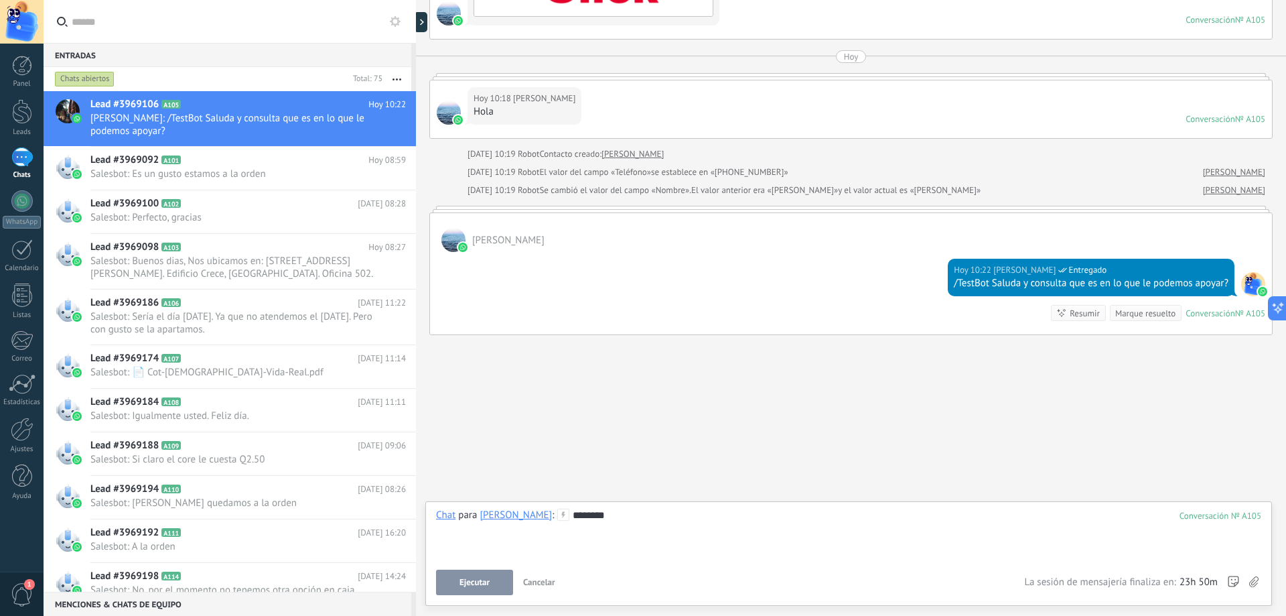
click at [472, 589] on button "Ejecutar" at bounding box center [474, 581] width 77 height 25
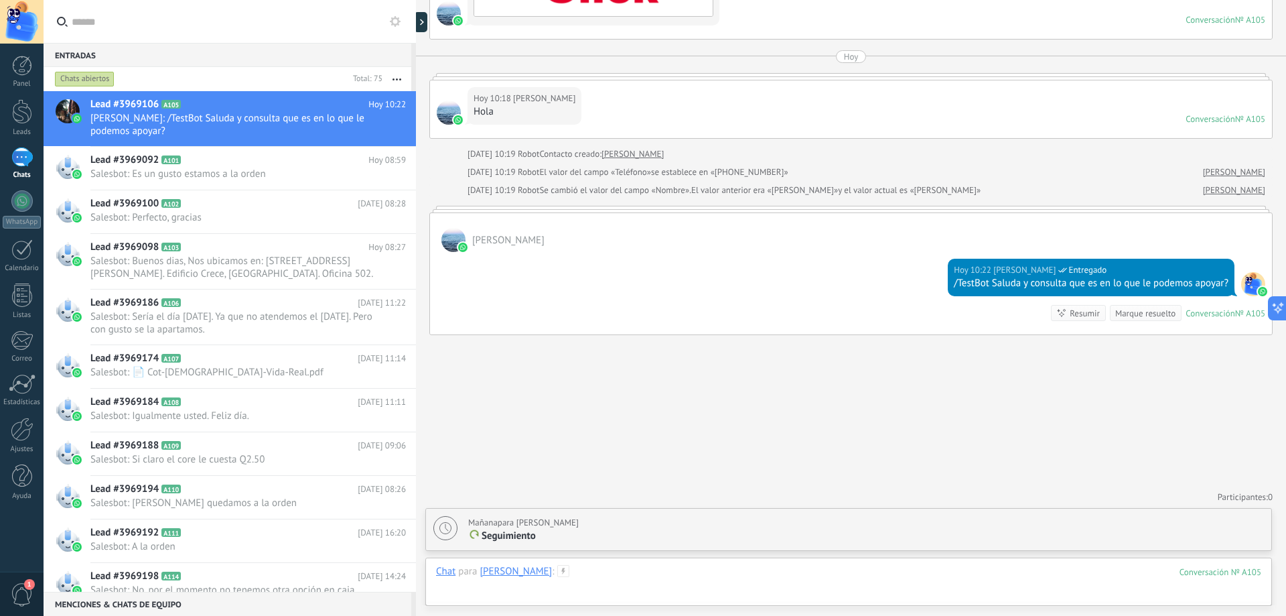
click at [752, 571] on div at bounding box center [848, 585] width 825 height 40
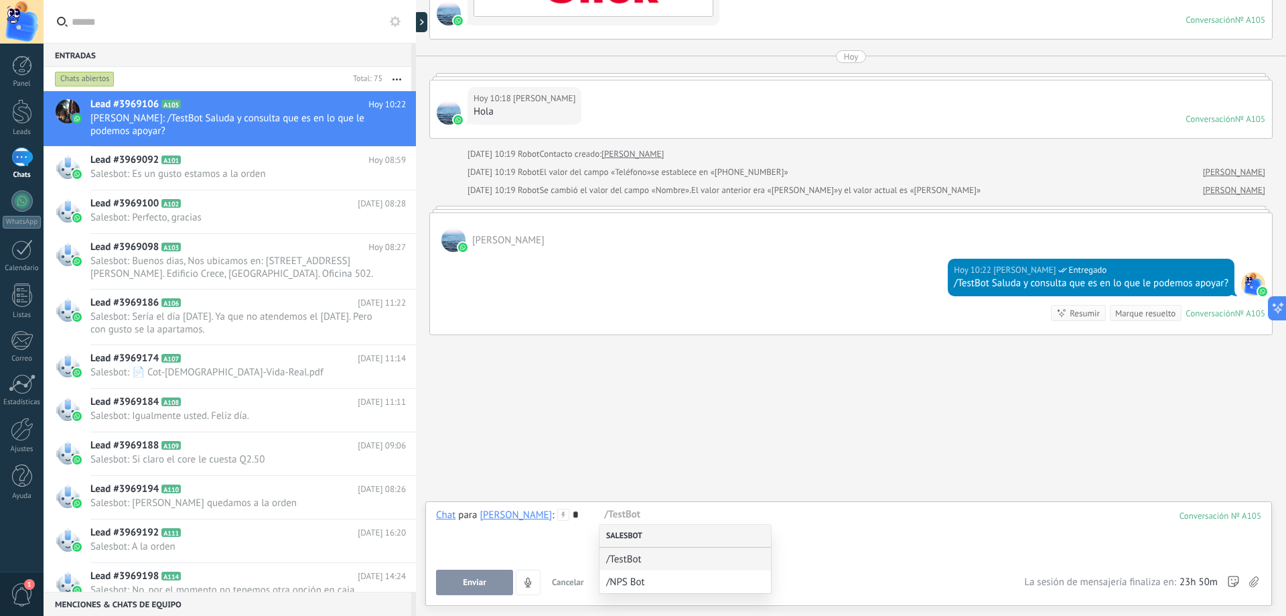
click at [675, 533] on div "Salesbot" at bounding box center [686, 536] width 172 height 23
click at [657, 567] on div "/TestBot" at bounding box center [686, 558] width 172 height 23
click at [474, 578] on span "Ejecutar" at bounding box center [475, 582] width 30 height 9
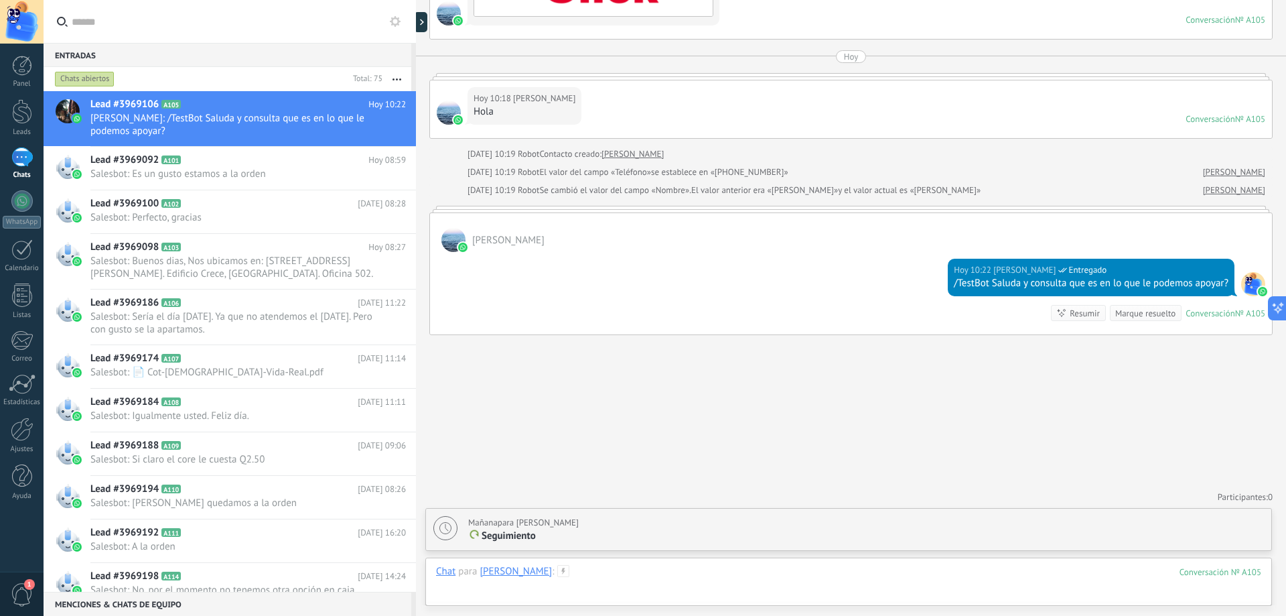
click at [675, 569] on div at bounding box center [848, 585] width 825 height 40
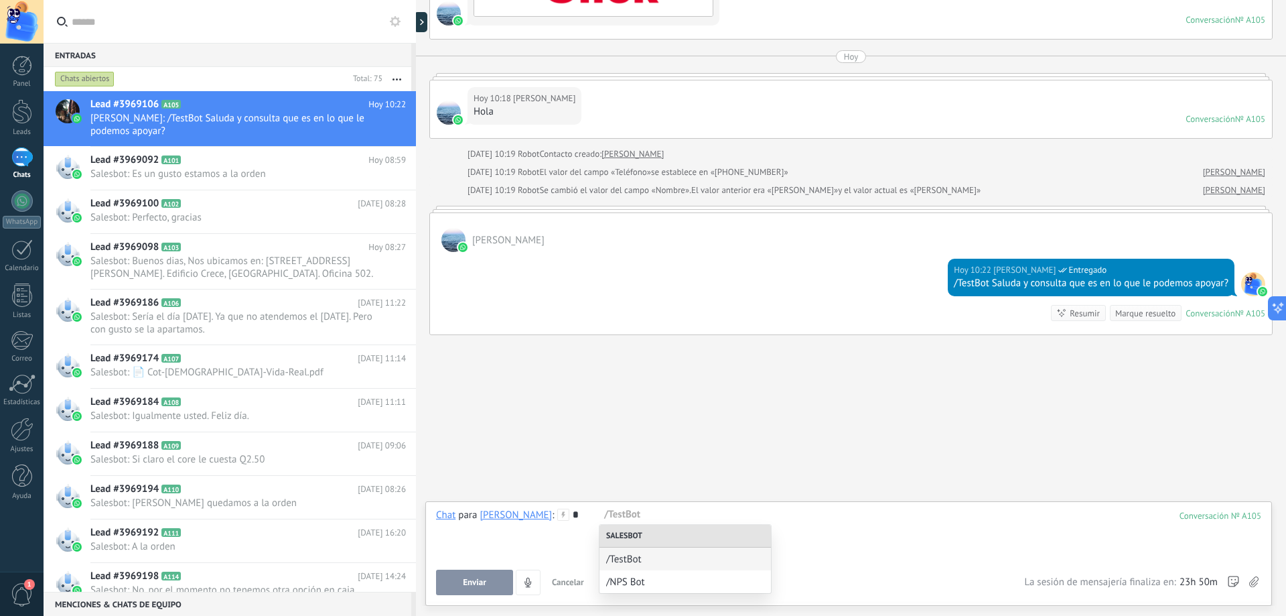
click at [663, 547] on div "/TestBot" at bounding box center [686, 558] width 172 height 23
click at [681, 563] on span "/TestBot" at bounding box center [679, 559] width 147 height 13
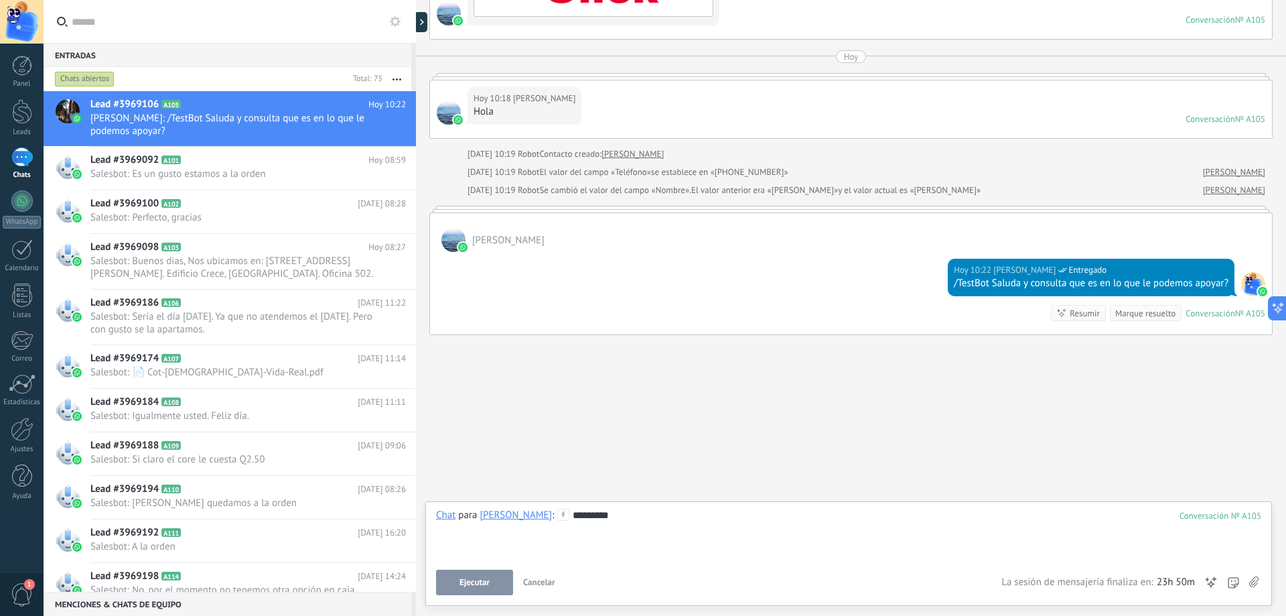
click at [676, 517] on div "********" at bounding box center [848, 534] width 825 height 51
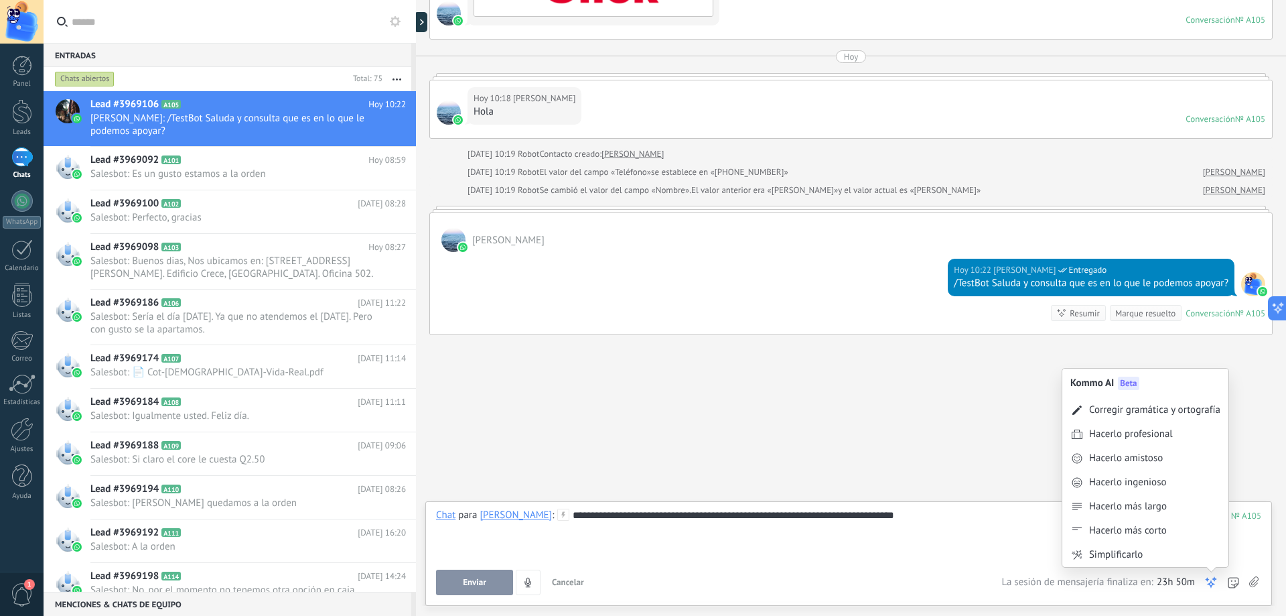
click at [1217, 582] on icon at bounding box center [1211, 582] width 13 height 13
click at [1189, 435] on div "Hacerlo profesional" at bounding box center [1146, 434] width 166 height 24
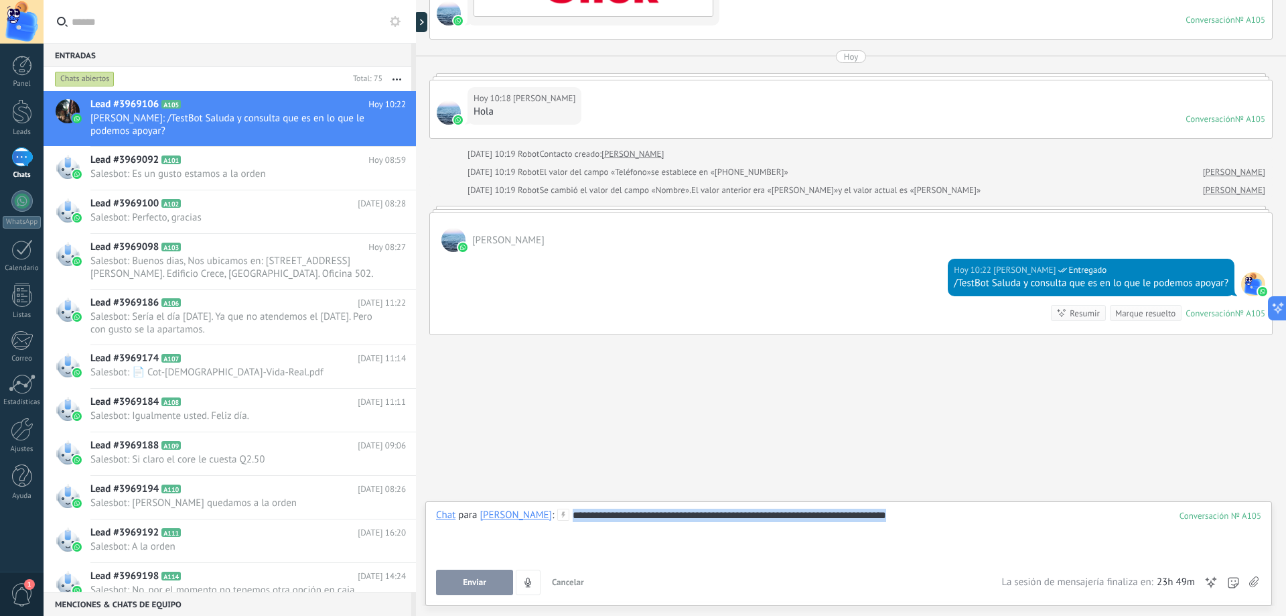
drag, startPoint x: 981, startPoint y: 515, endPoint x: 605, endPoint y: 519, distance: 375.9
click at [605, 519] on div "**********" at bounding box center [848, 534] width 825 height 51
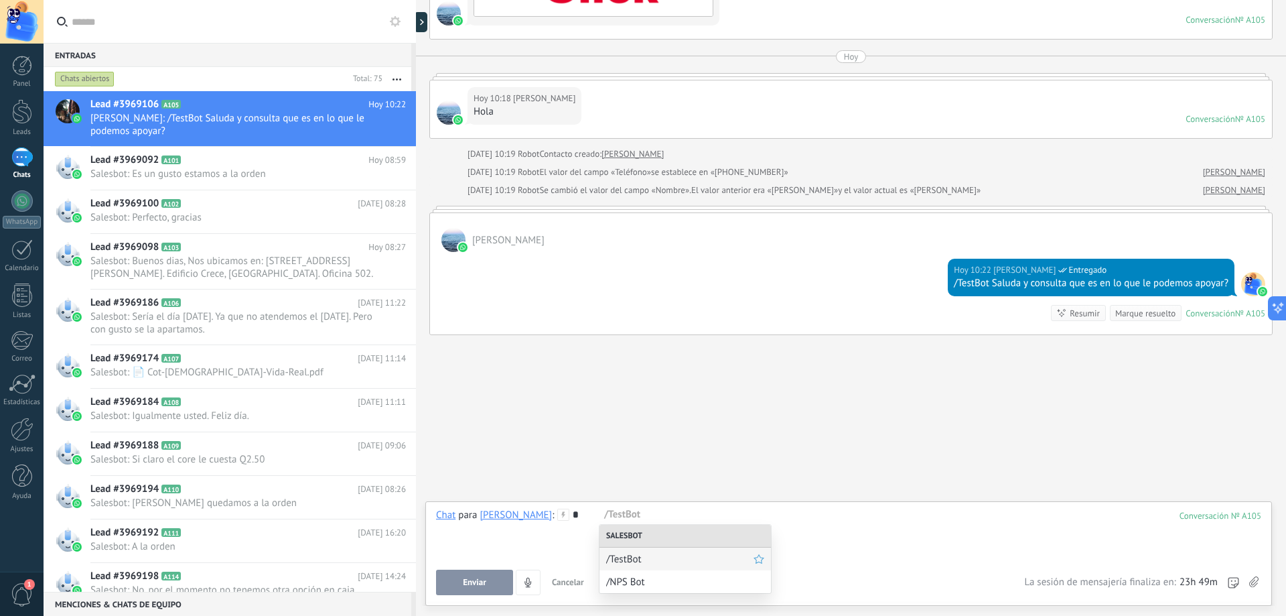
click at [639, 563] on span "/TestBot" at bounding box center [679, 559] width 147 height 13
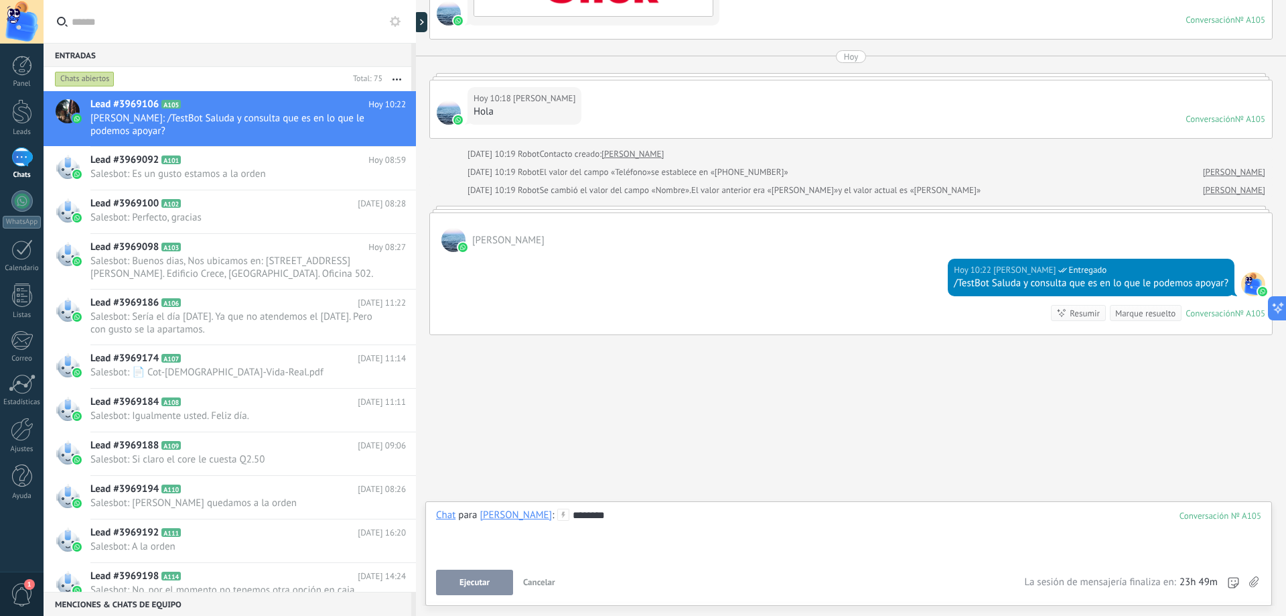
click at [684, 526] on div "********" at bounding box center [848, 534] width 825 height 51
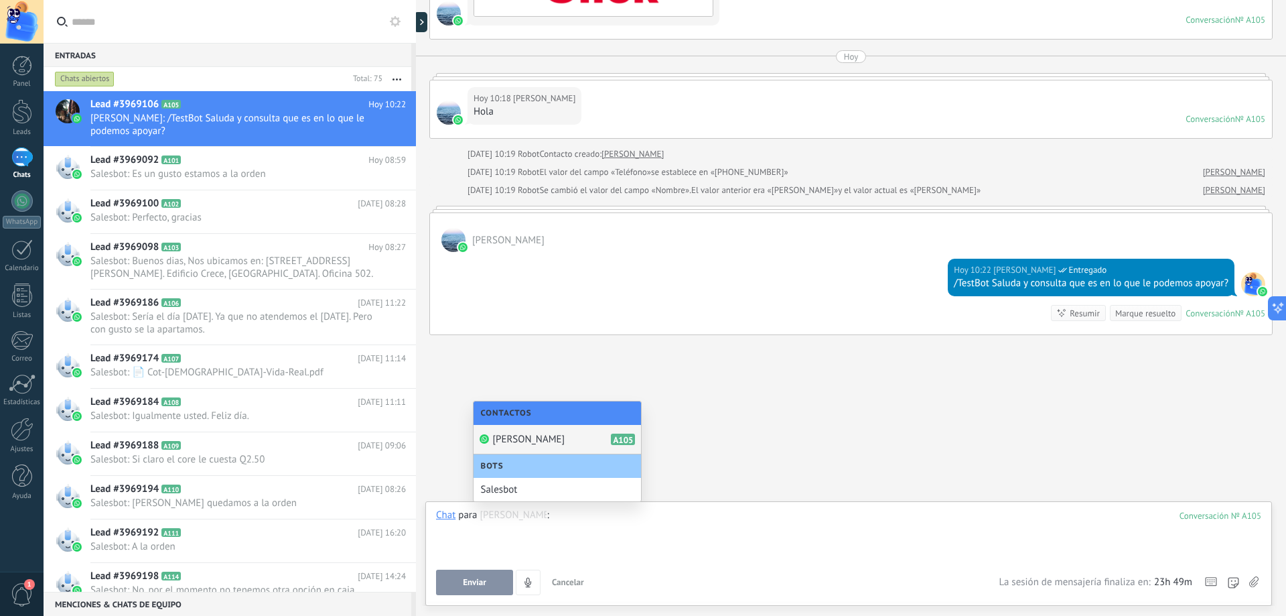
click at [565, 438] on span "[PERSON_NAME]" at bounding box center [528, 439] width 72 height 13
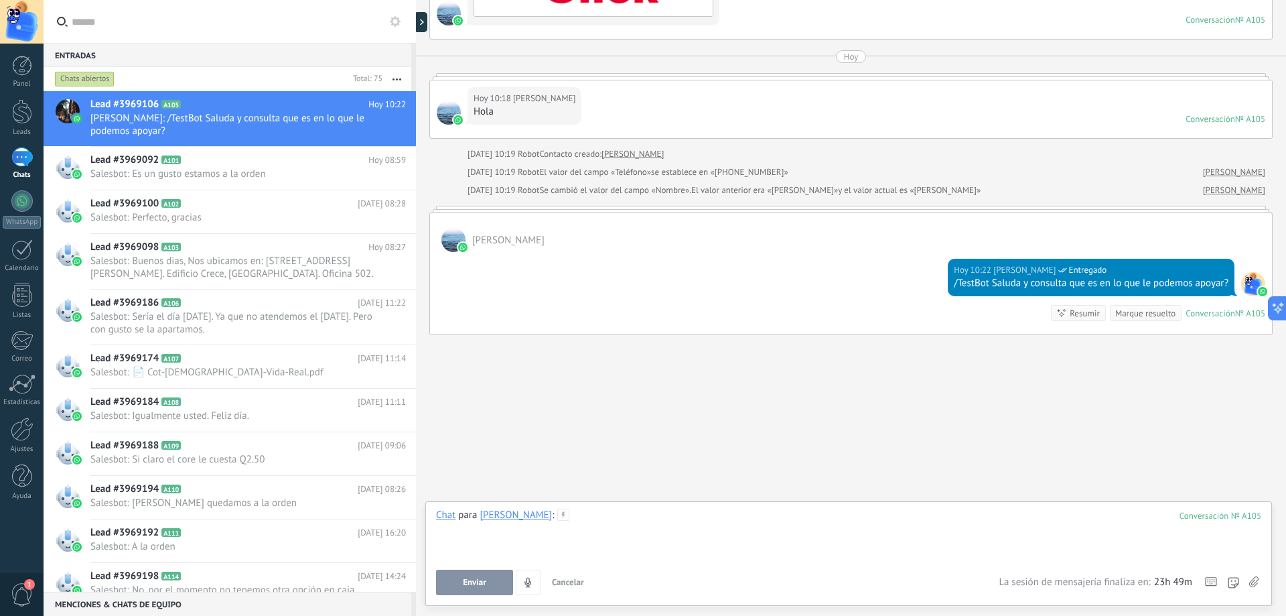
click at [638, 517] on div at bounding box center [848, 534] width 825 height 51
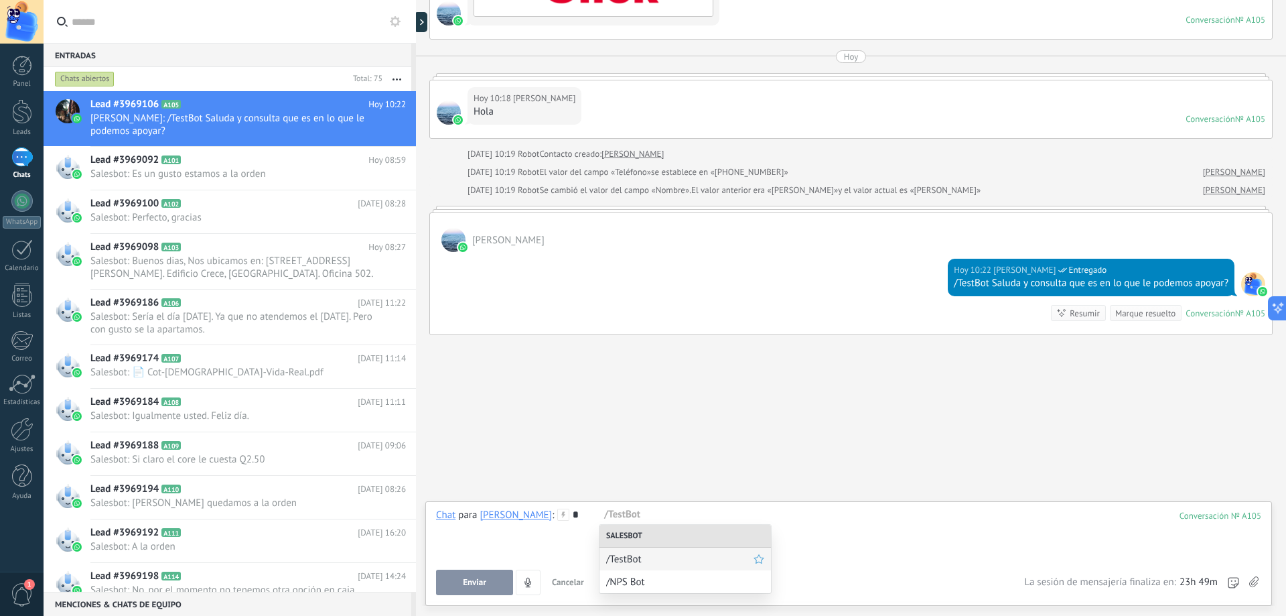
click at [647, 559] on span "/TestBot" at bounding box center [679, 559] width 147 height 13
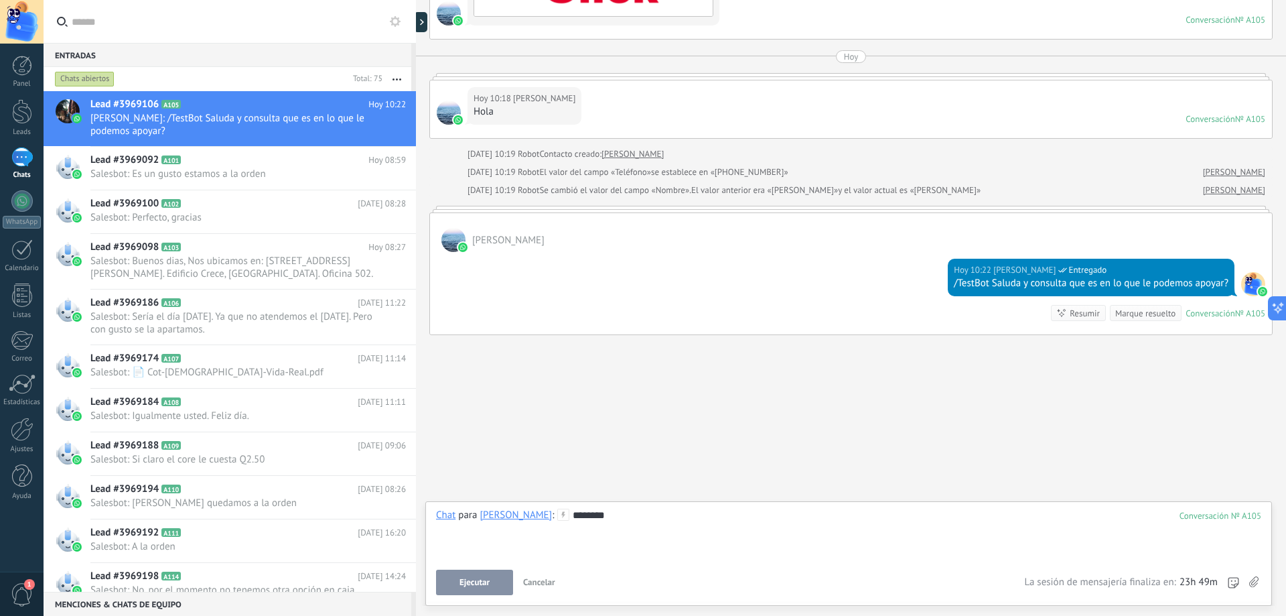
click at [691, 518] on div "********" at bounding box center [848, 534] width 825 height 51
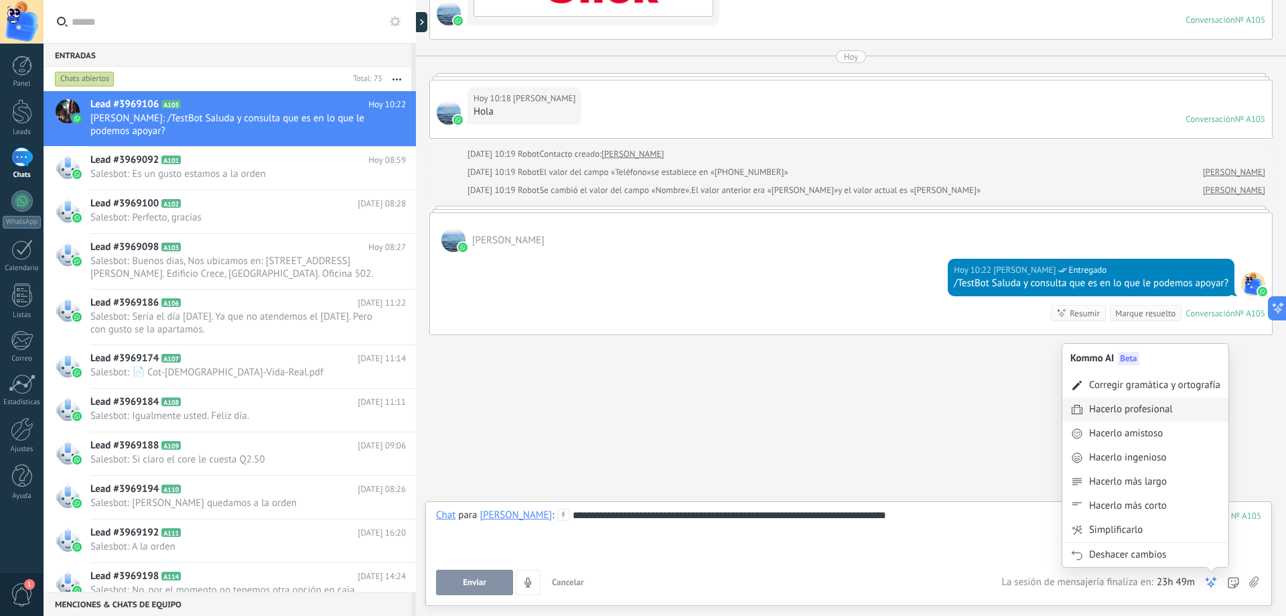
click at [1165, 406] on div "Hacerlo profesional" at bounding box center [1131, 409] width 84 height 13
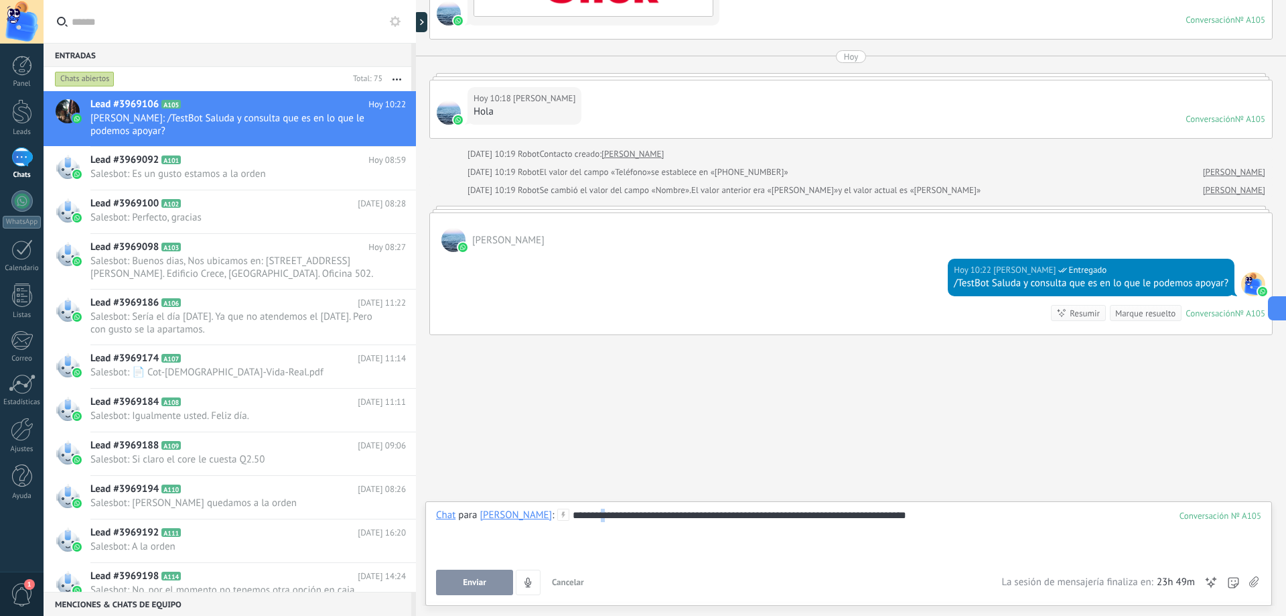
click at [634, 512] on div "**********" at bounding box center [848, 534] width 825 height 51
drag, startPoint x: 644, startPoint y: 514, endPoint x: 653, endPoint y: 520, distance: 11.2
click at [644, 515] on div "**********" at bounding box center [848, 534] width 825 height 51
click at [993, 512] on div "**********" at bounding box center [848, 534] width 825 height 51
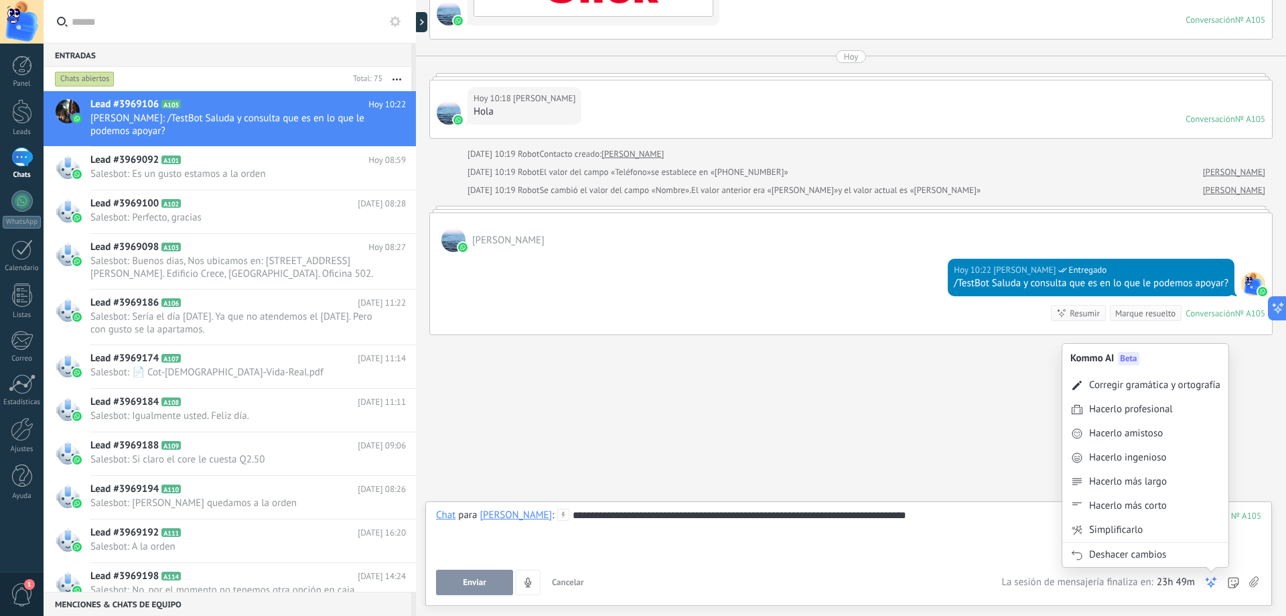
click at [1215, 581] on use at bounding box center [1211, 582] width 9 height 9
click at [1135, 433] on div "Hacerlo amistoso" at bounding box center [1126, 433] width 74 height 13
click at [1132, 485] on div "Hacerlo más largo" at bounding box center [1128, 481] width 78 height 13
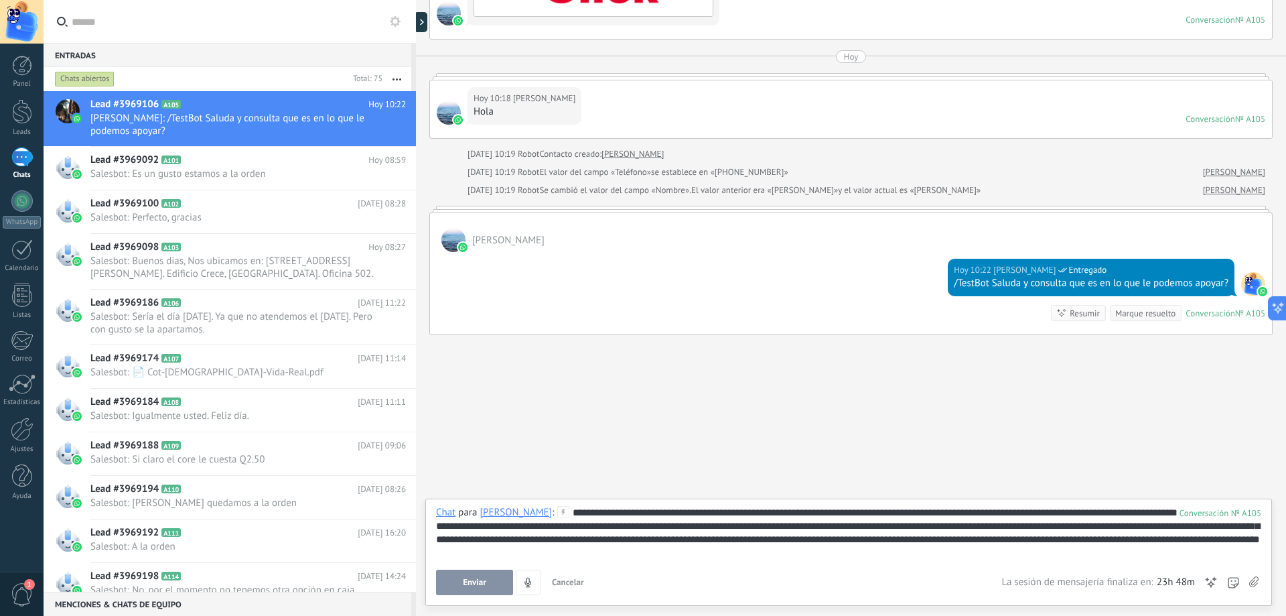
click at [1204, 574] on div "Enviar Cancelar Rastrear clics en links ? Reducir links largos y rastrear clics…" at bounding box center [848, 581] width 825 height 25
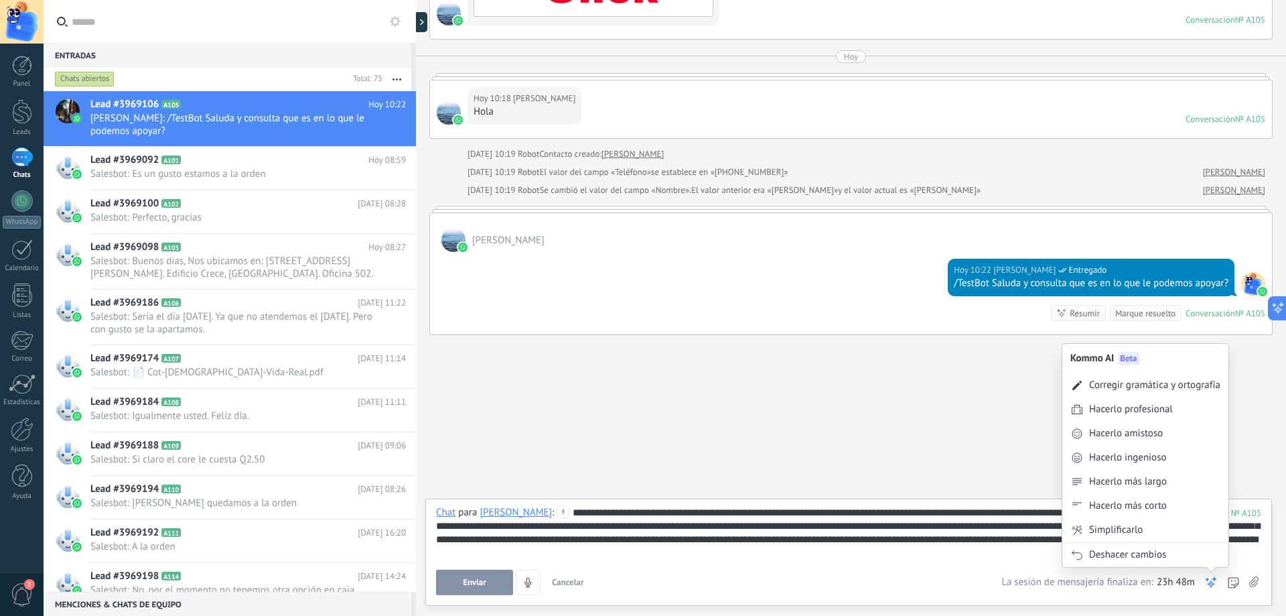
click at [1215, 574] on div "Kommo AI Beta Corregir gramática y ortografía Hacerlo profesional Hacerlo amist…" at bounding box center [1211, 581] width 13 height 25
click at [1168, 413] on div "Hacerlo profesional" at bounding box center [1131, 409] width 84 height 13
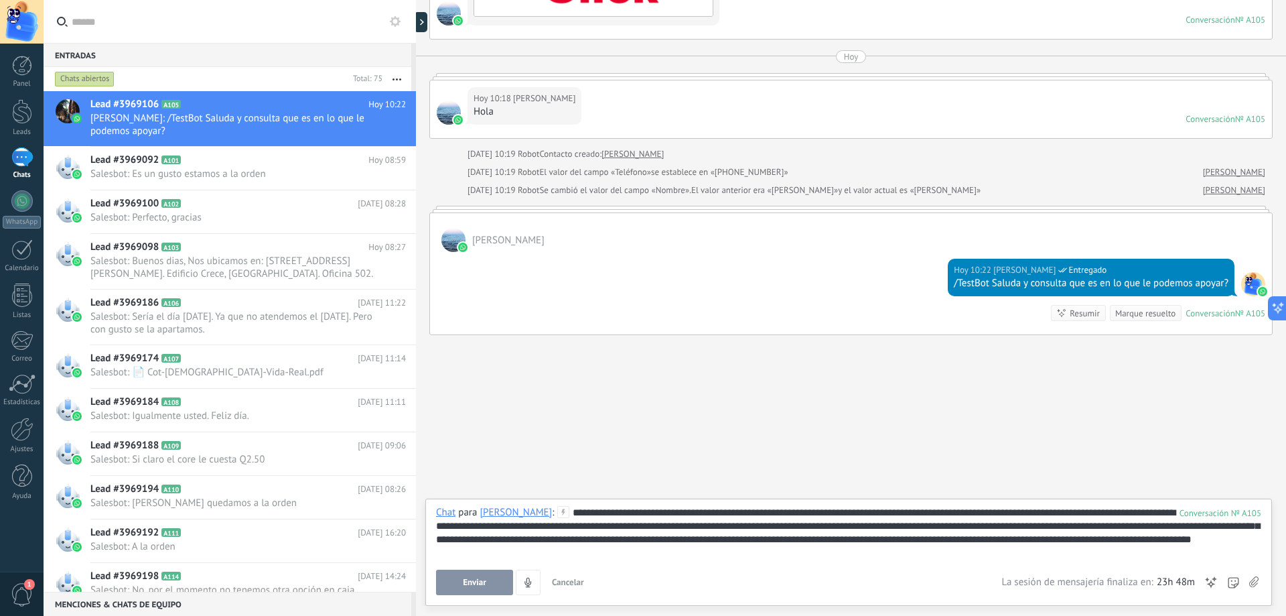
click at [1204, 580] on div "Enviar Cancelar Rastrear clics en links ? Reducir links largos y rastrear clics…" at bounding box center [848, 581] width 825 height 25
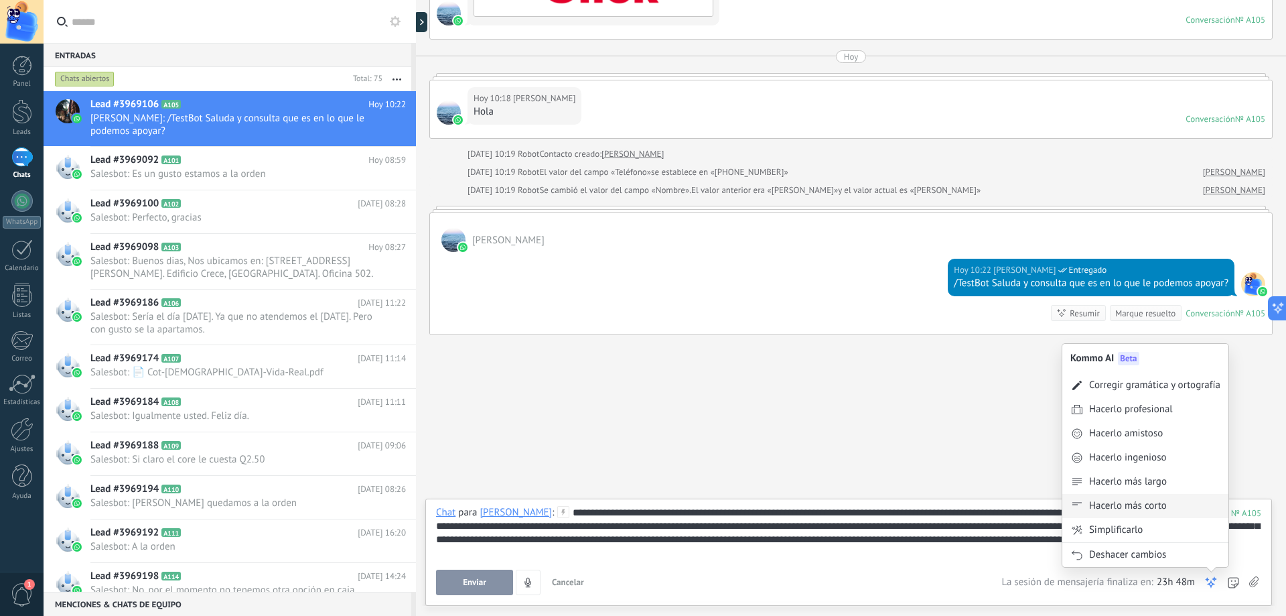
click at [1128, 498] on div "Hacerlo más corto" at bounding box center [1146, 506] width 166 height 24
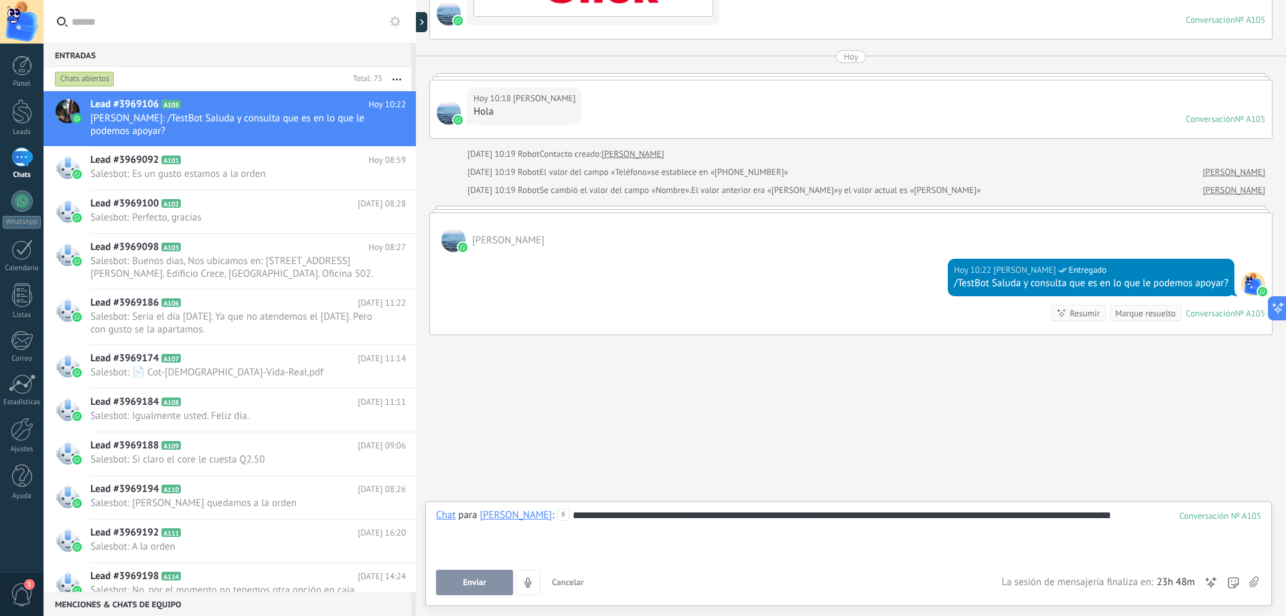
click at [571, 587] on span "Cancelar" at bounding box center [568, 581] width 32 height 11
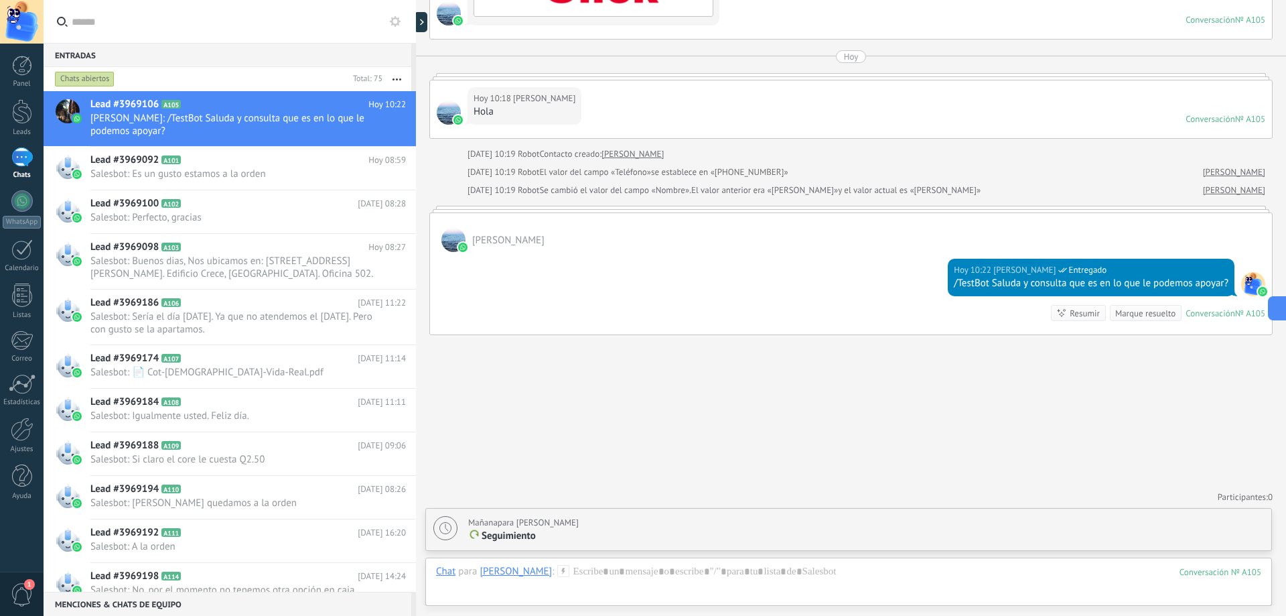
click at [19, 24] on div at bounding box center [22, 22] width 44 height 44
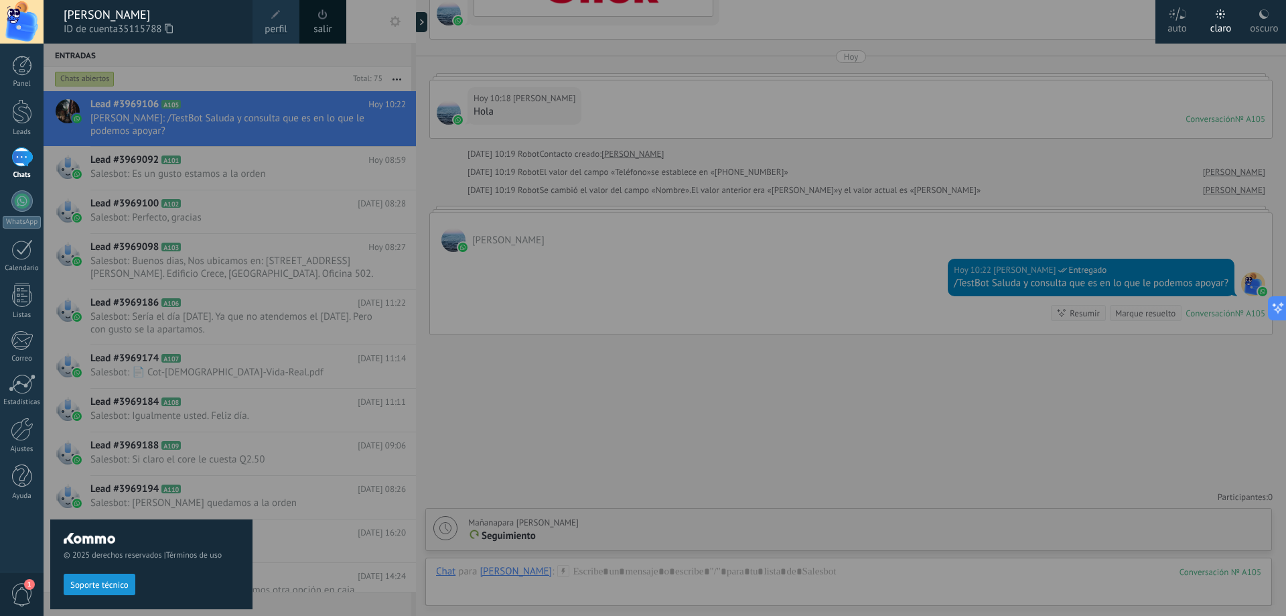
click at [0, 597] on div "1" at bounding box center [22, 594] width 44 height 44
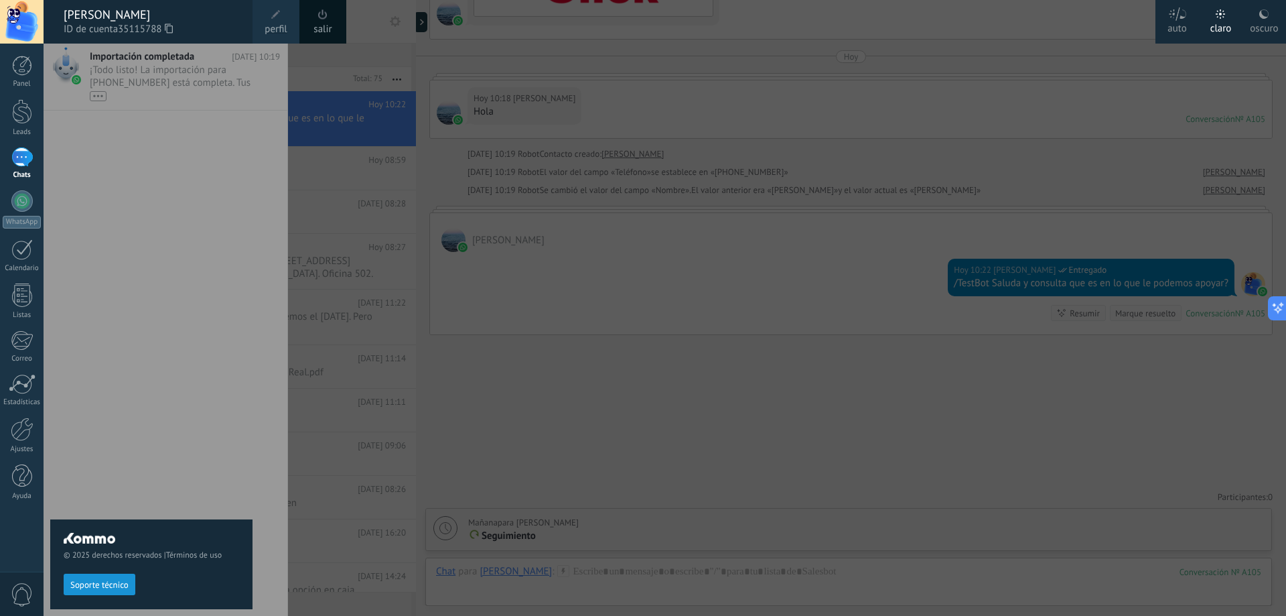
click at [19, 590] on span "0" at bounding box center [22, 594] width 23 height 23
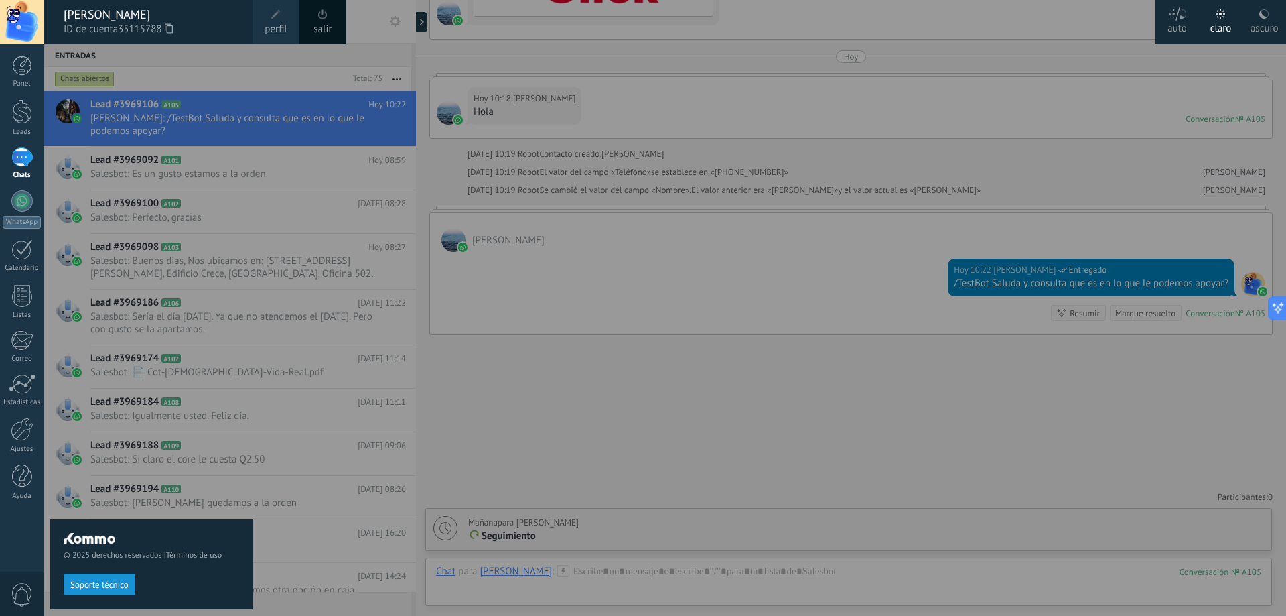
click at [19, 590] on span "0" at bounding box center [22, 594] width 23 height 23
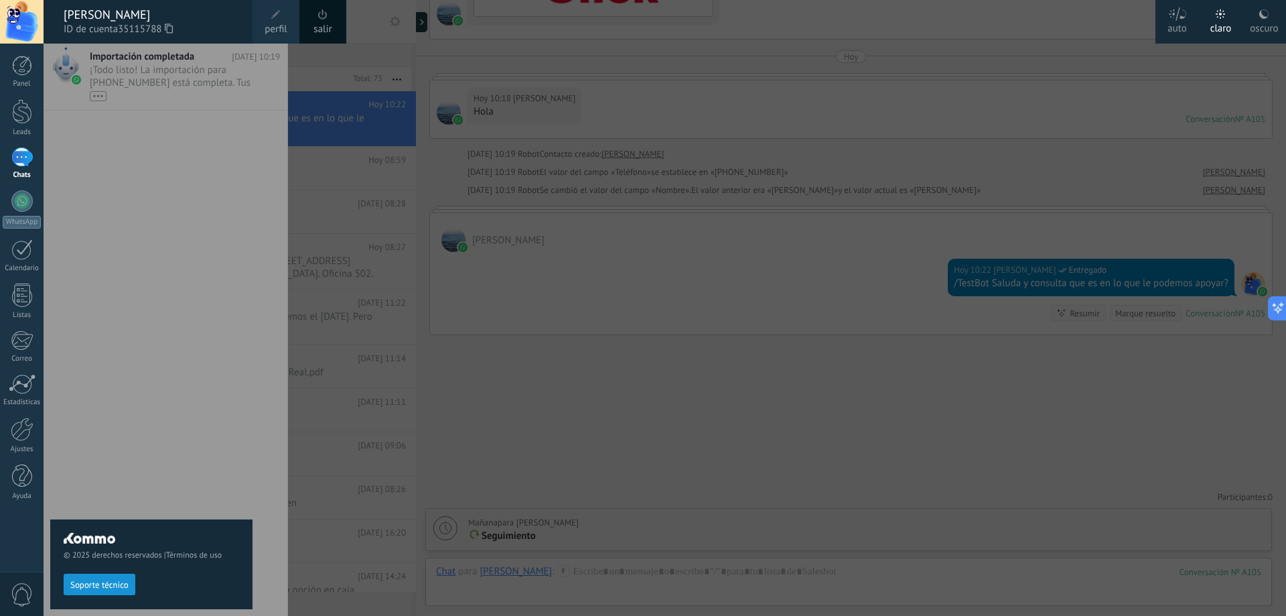
click at [444, 170] on div at bounding box center [687, 308] width 1286 height 616
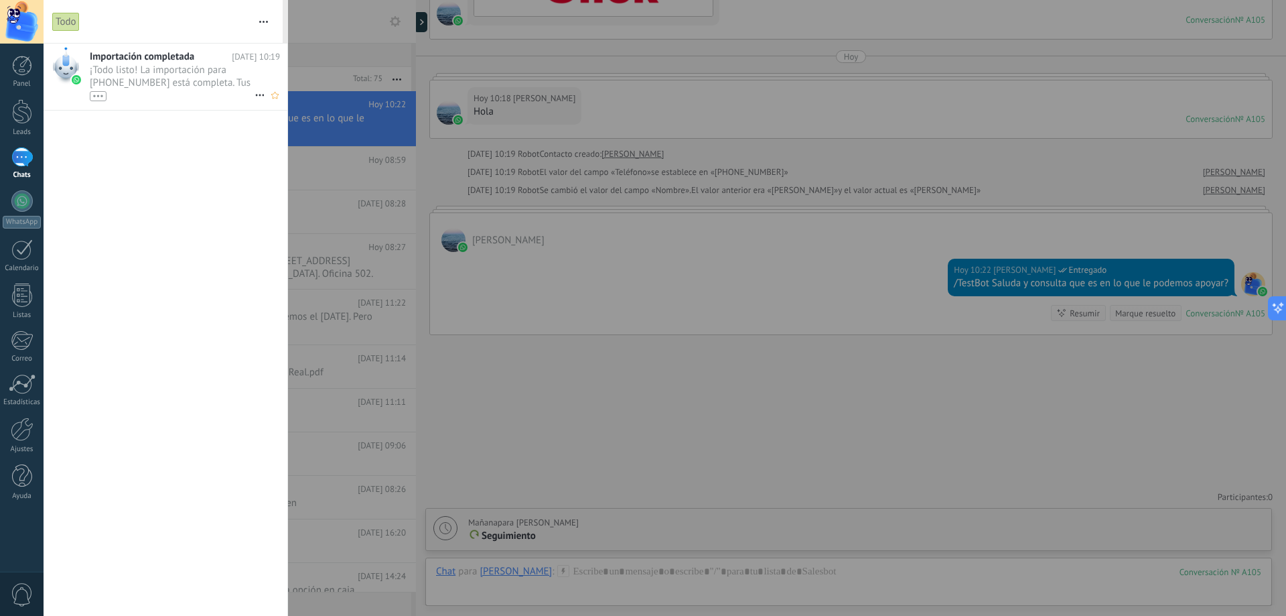
click at [175, 79] on span "¡Todo listo! La importación para [PHONE_NUMBER] está completa. Tus datos de Wha…" at bounding box center [172, 83] width 165 height 38
click at [350, 274] on div at bounding box center [643, 308] width 1286 height 616
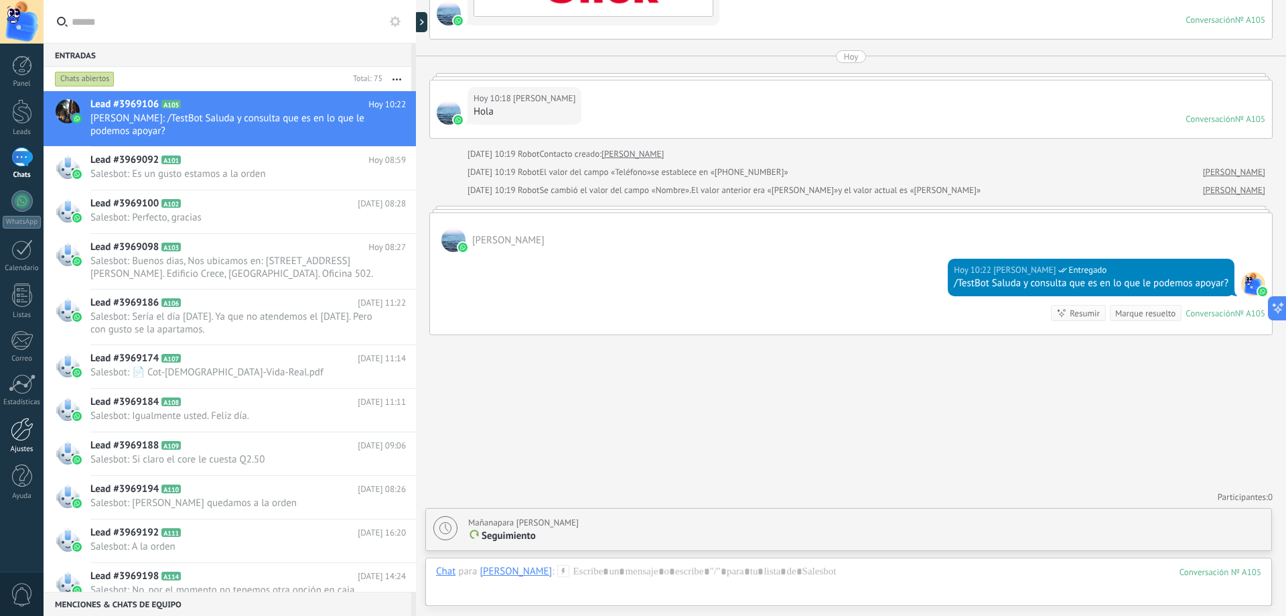
click at [0, 442] on link "Ajustes" at bounding box center [22, 435] width 44 height 36
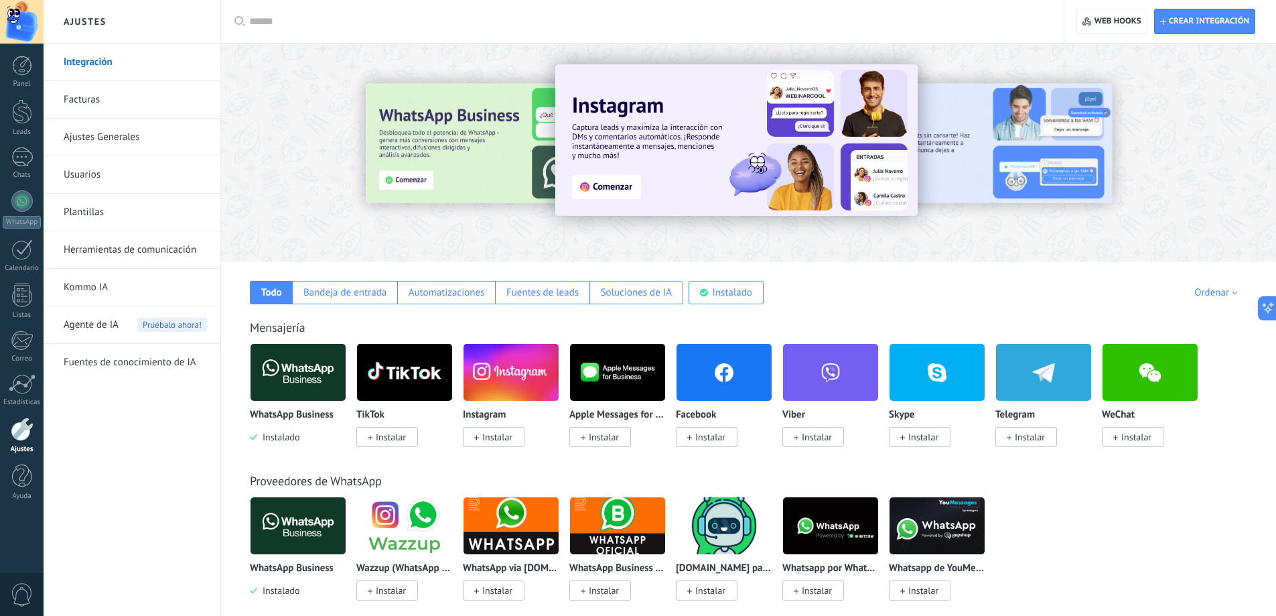
click at [108, 321] on span "Agente de IA" at bounding box center [91, 325] width 55 height 38
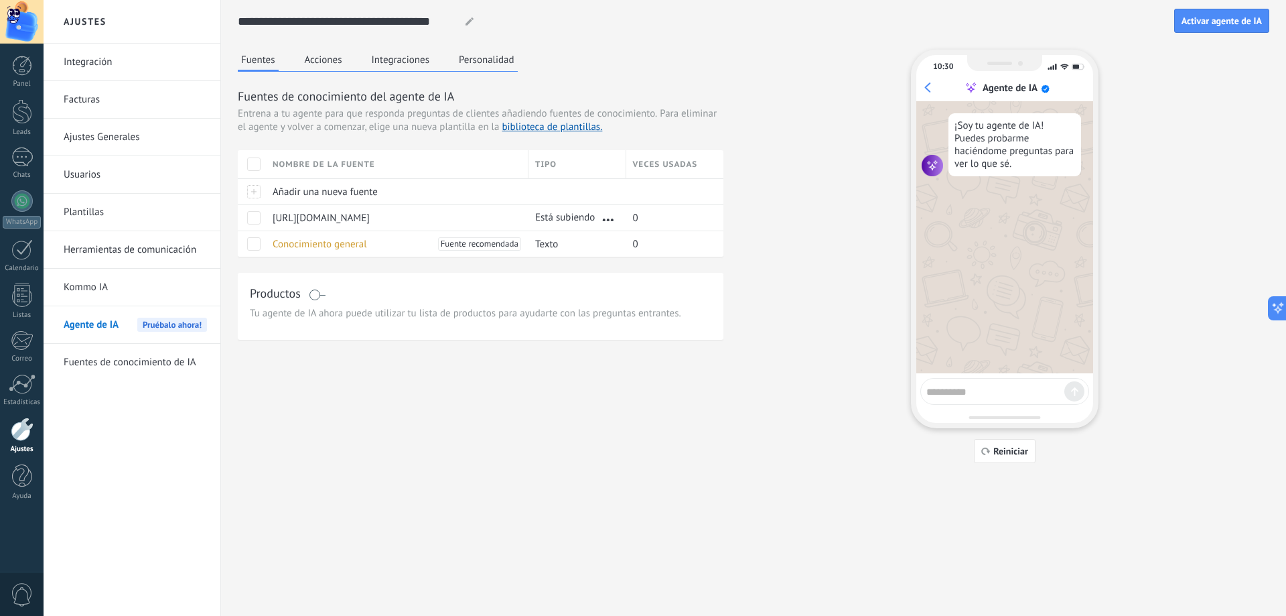
scroll to position [13, 0]
click at [973, 390] on textarea at bounding box center [996, 389] width 138 height 17
type textarea "**********"
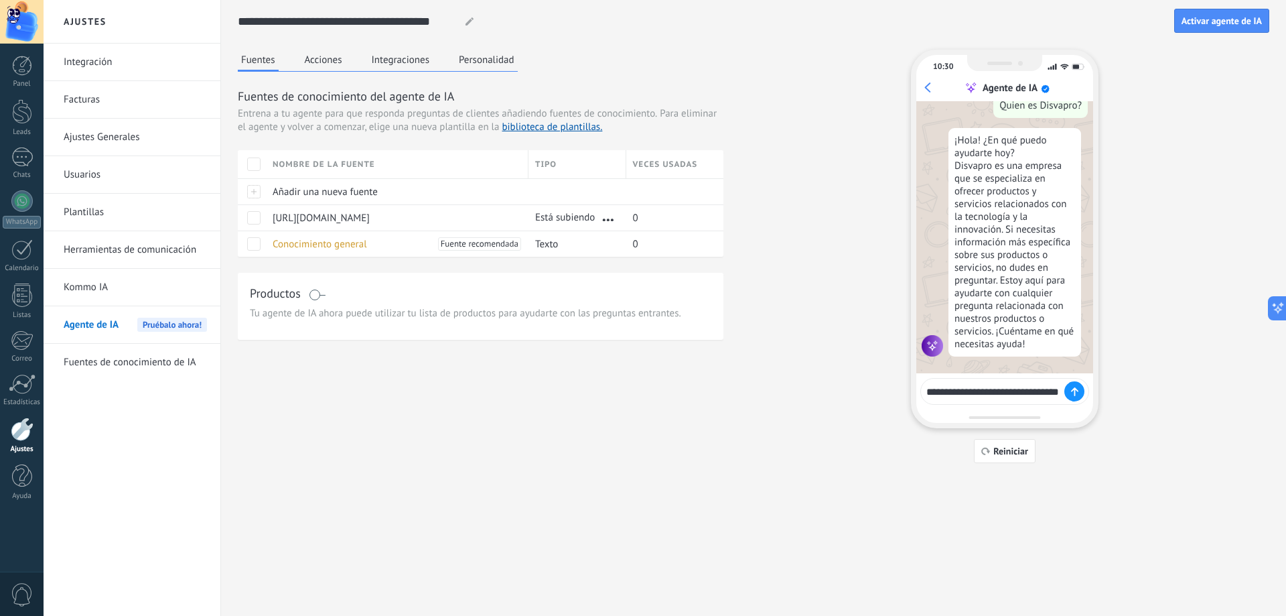
scroll to position [103, 0]
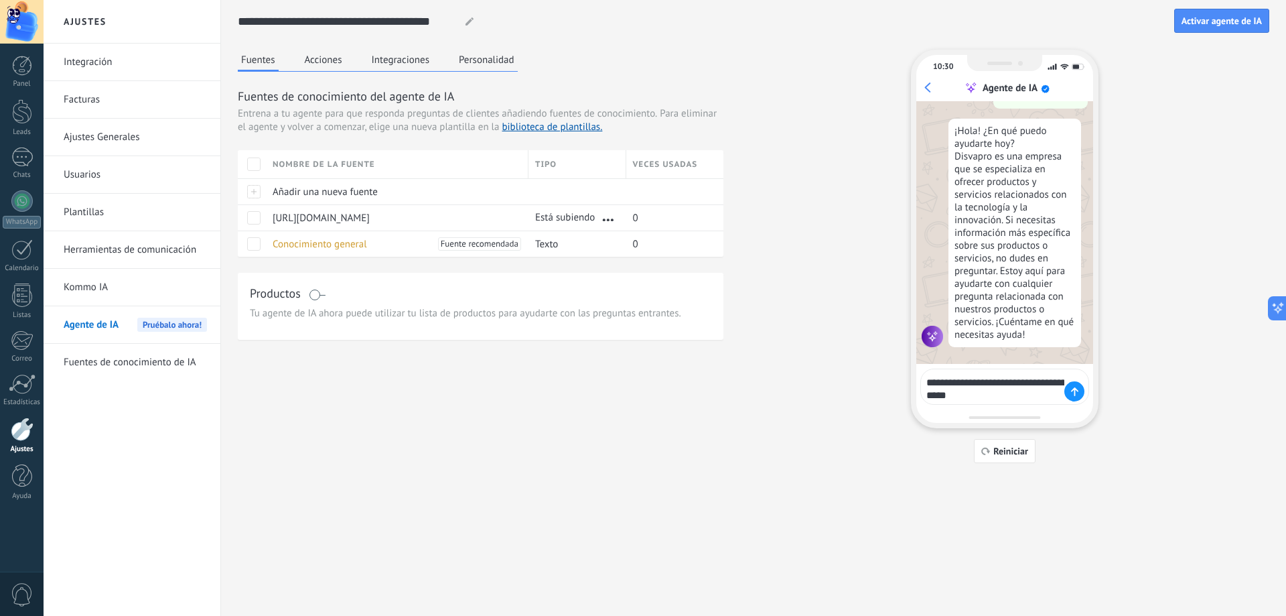
type textarea "**********"
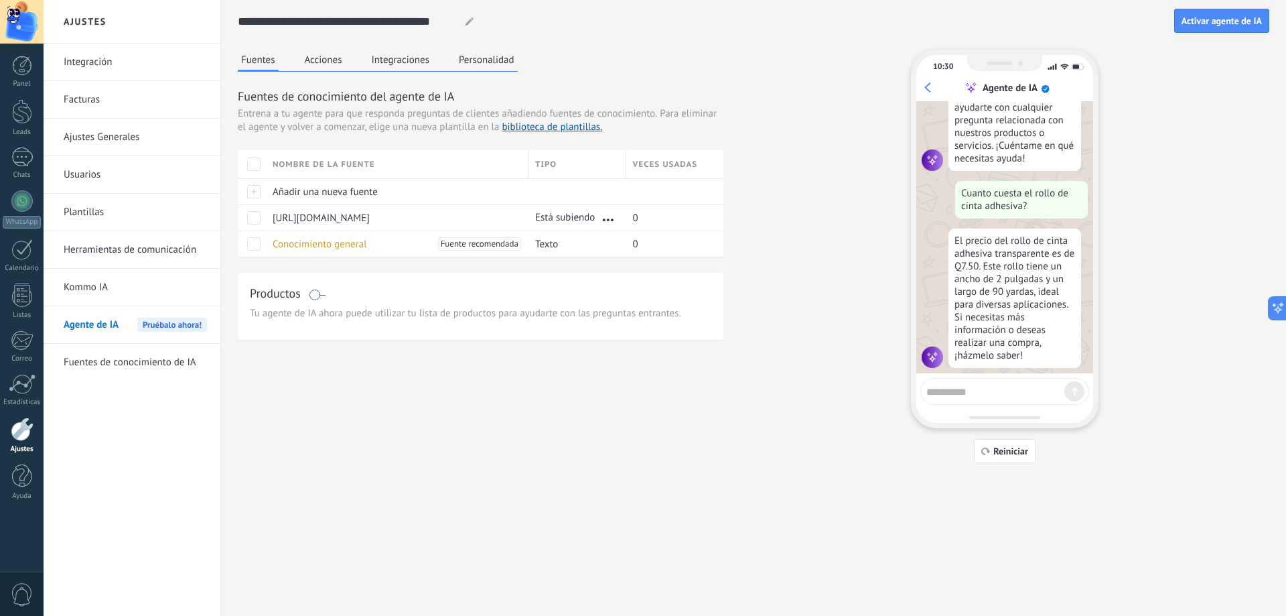
scroll to position [290, 0]
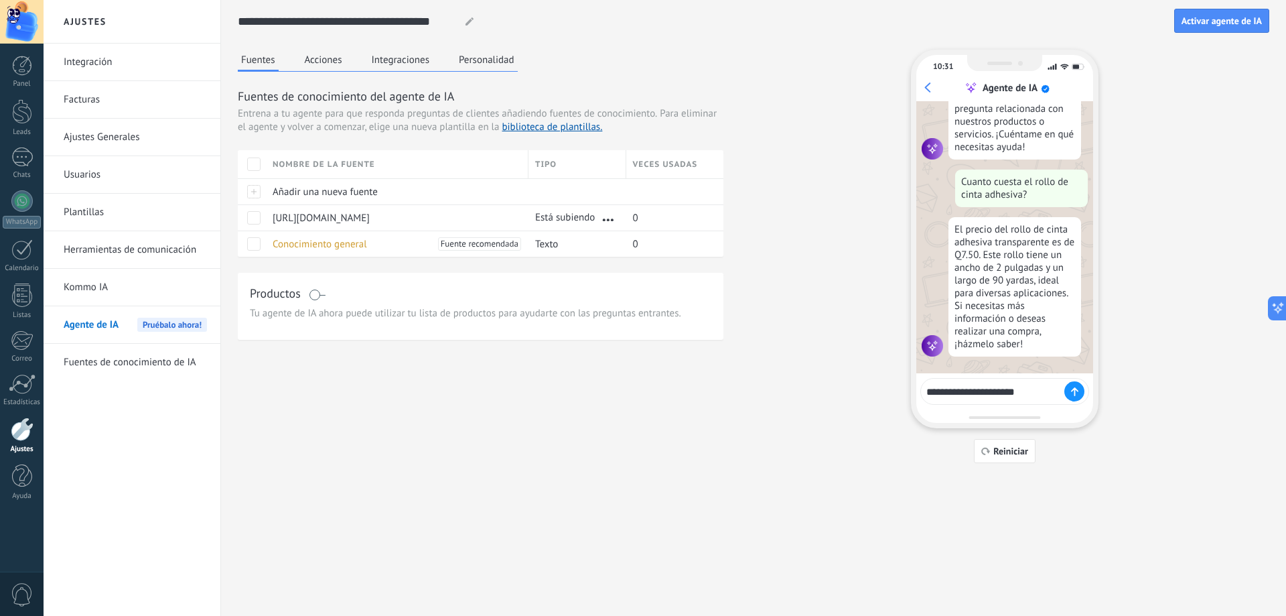
type textarea "**********"
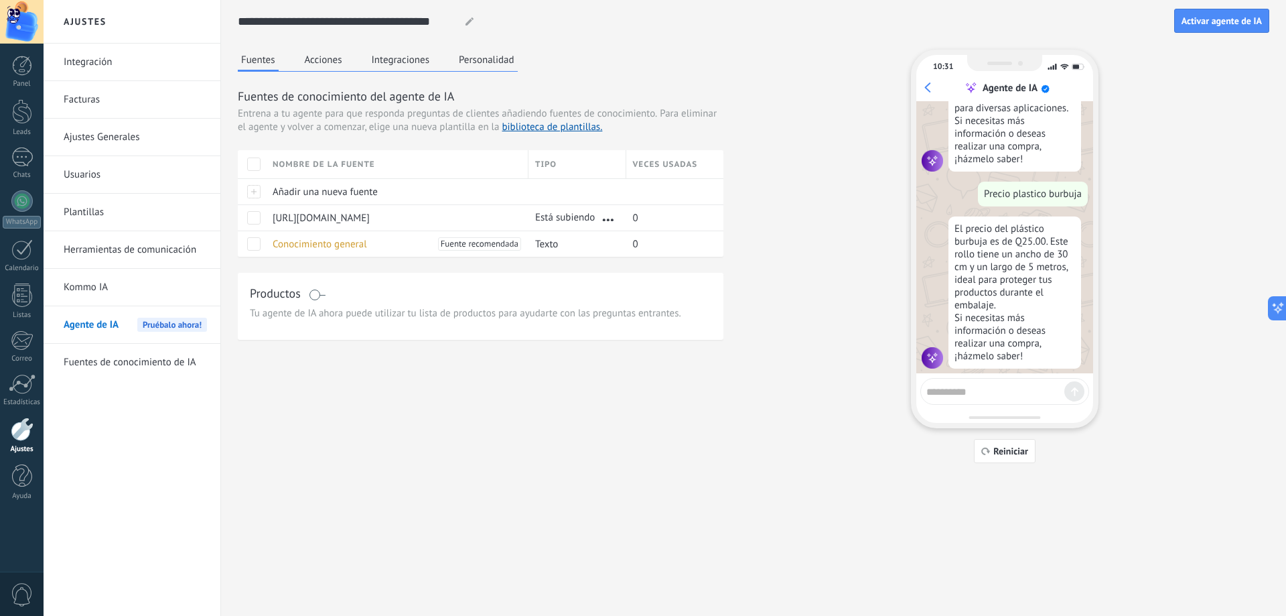
scroll to position [487, 0]
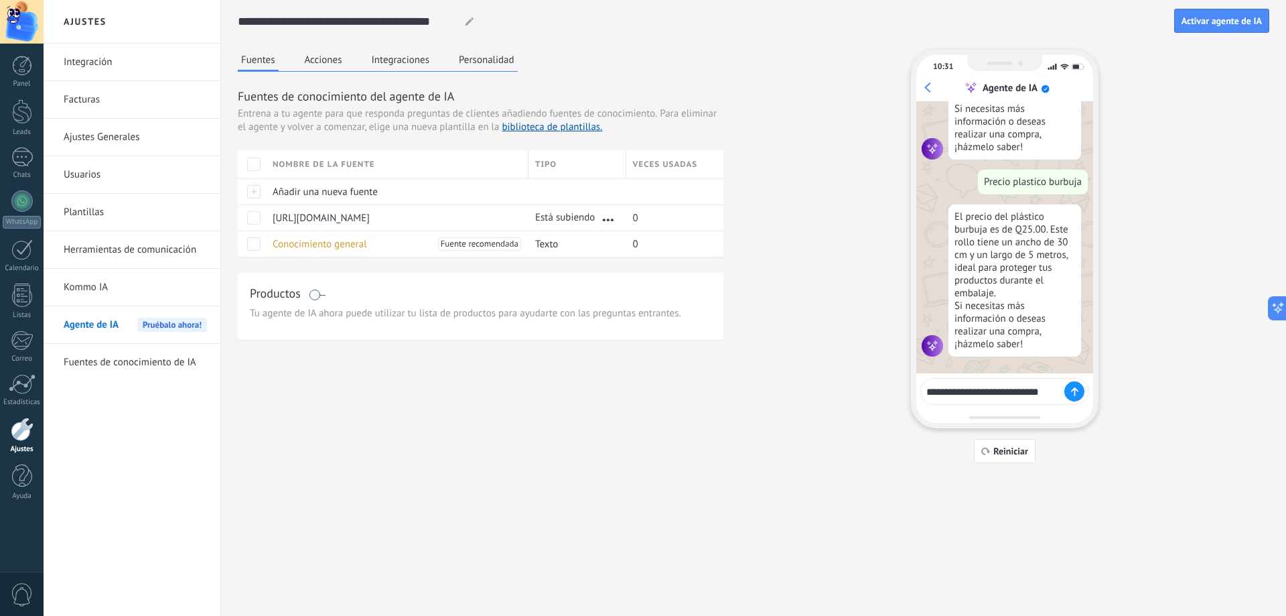
type textarea "**********"
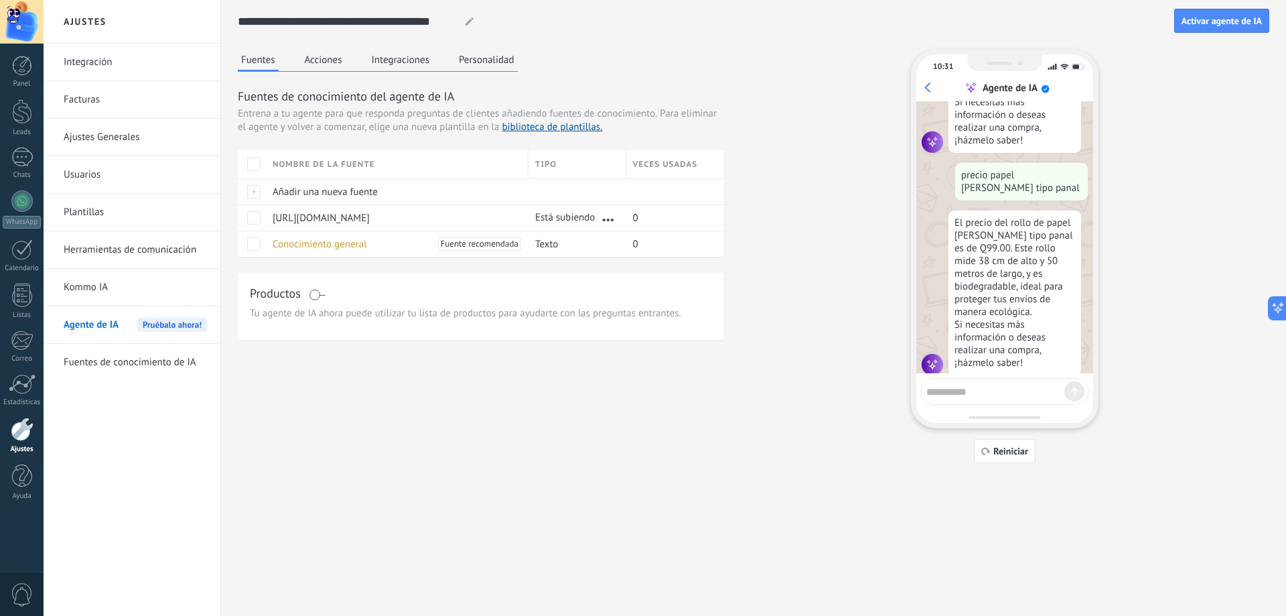
scroll to position [710, 0]
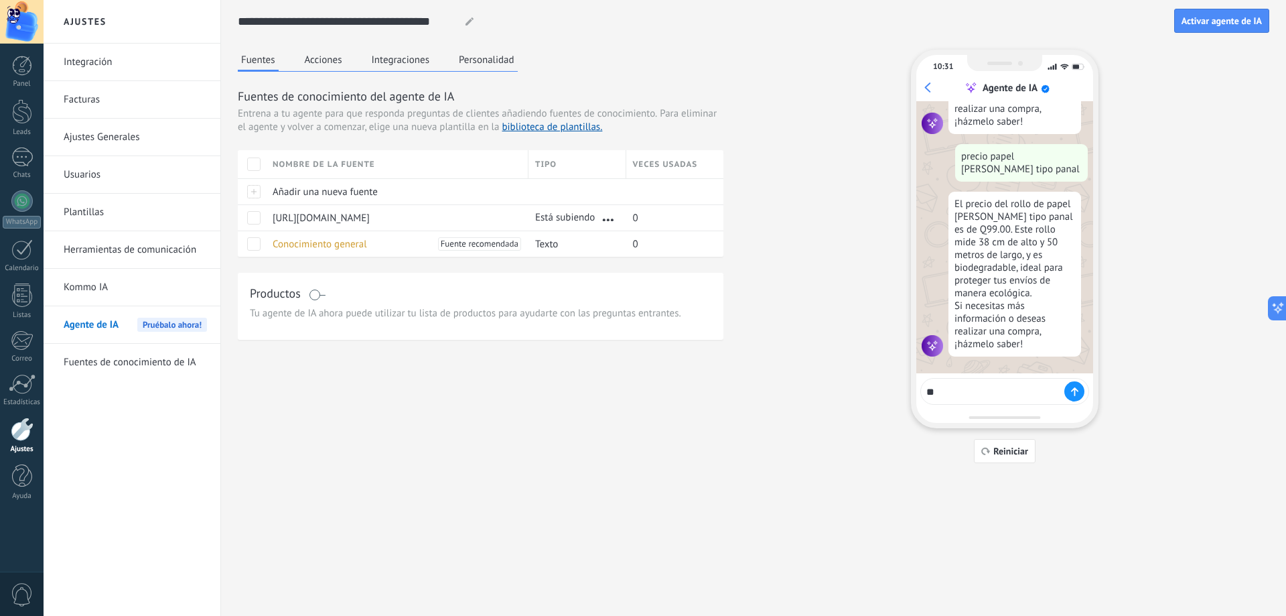
type textarea "*"
type textarea "**********"
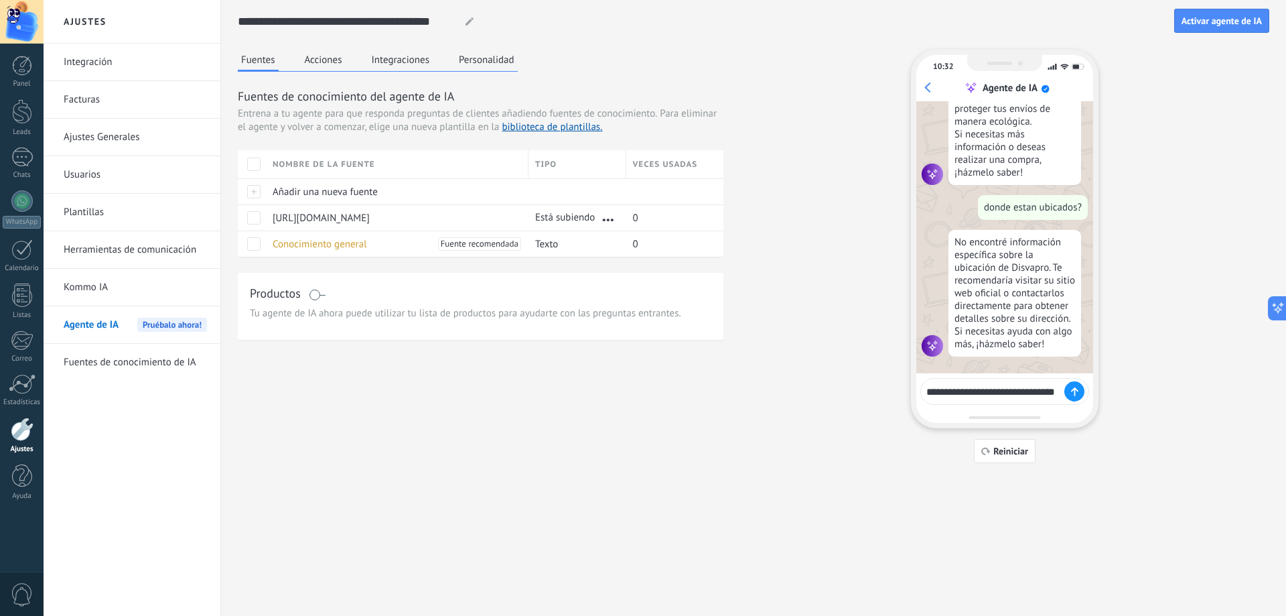
scroll to position [890, 0]
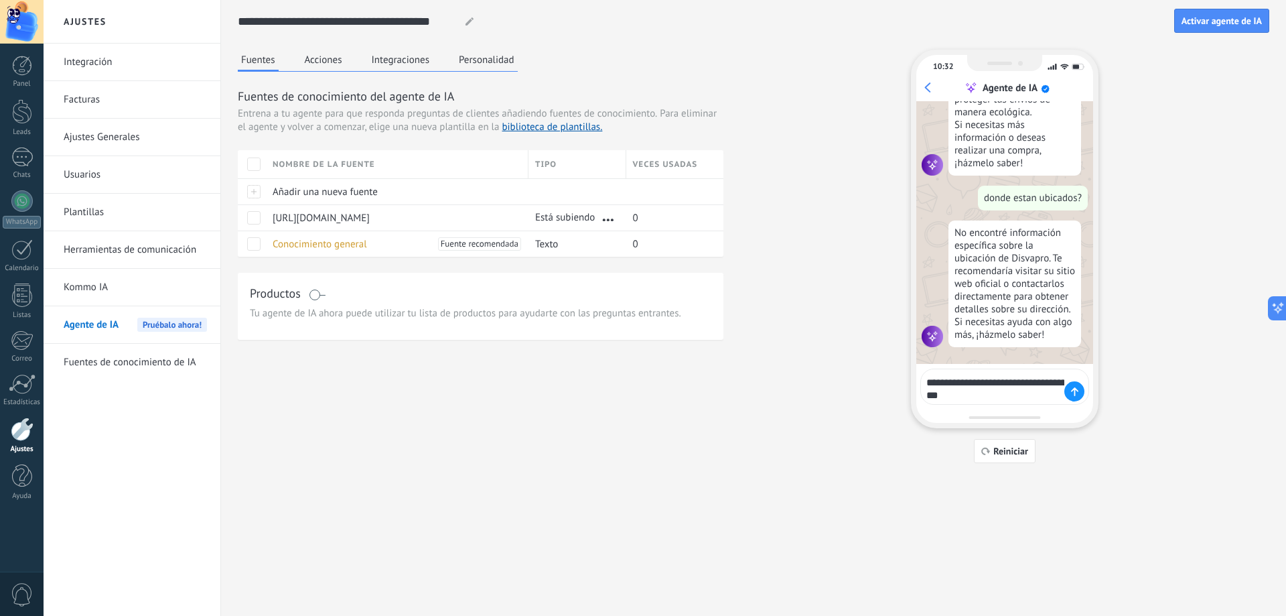
type textarea "**********"
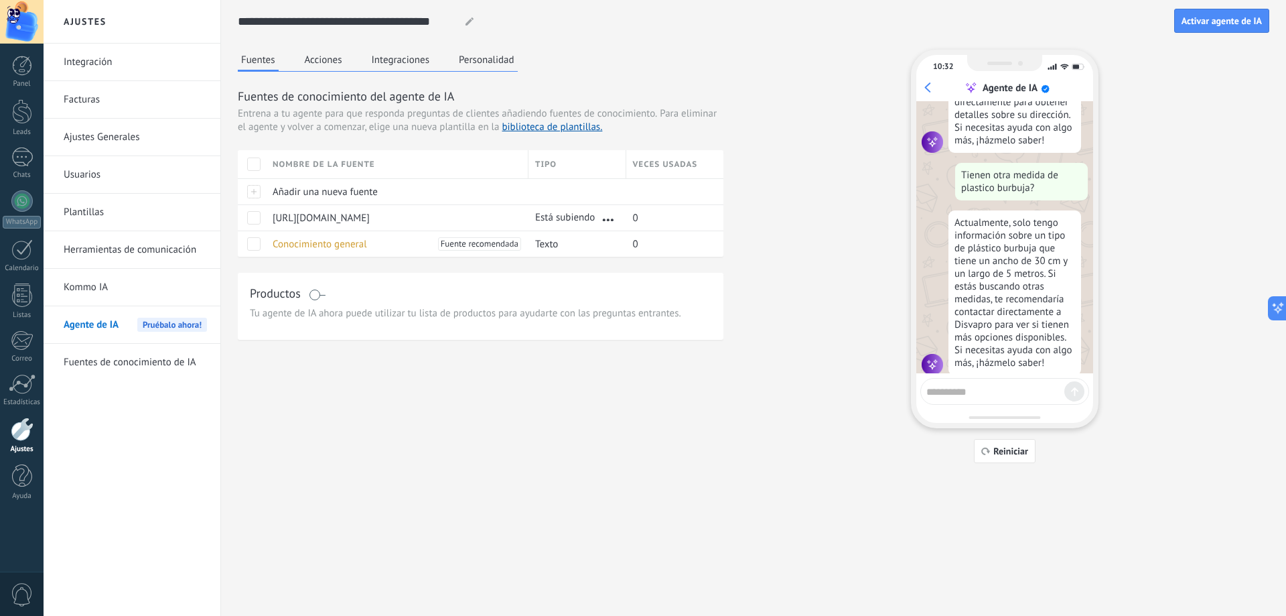
scroll to position [1103, 0]
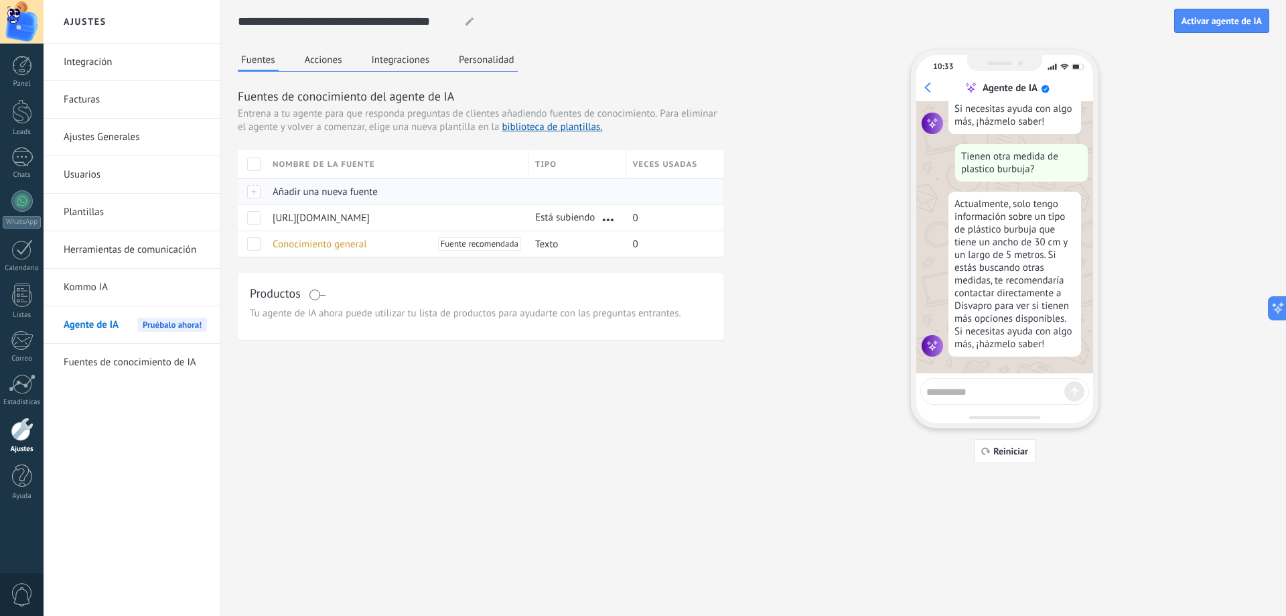
click at [255, 191] on div at bounding box center [252, 191] width 28 height 26
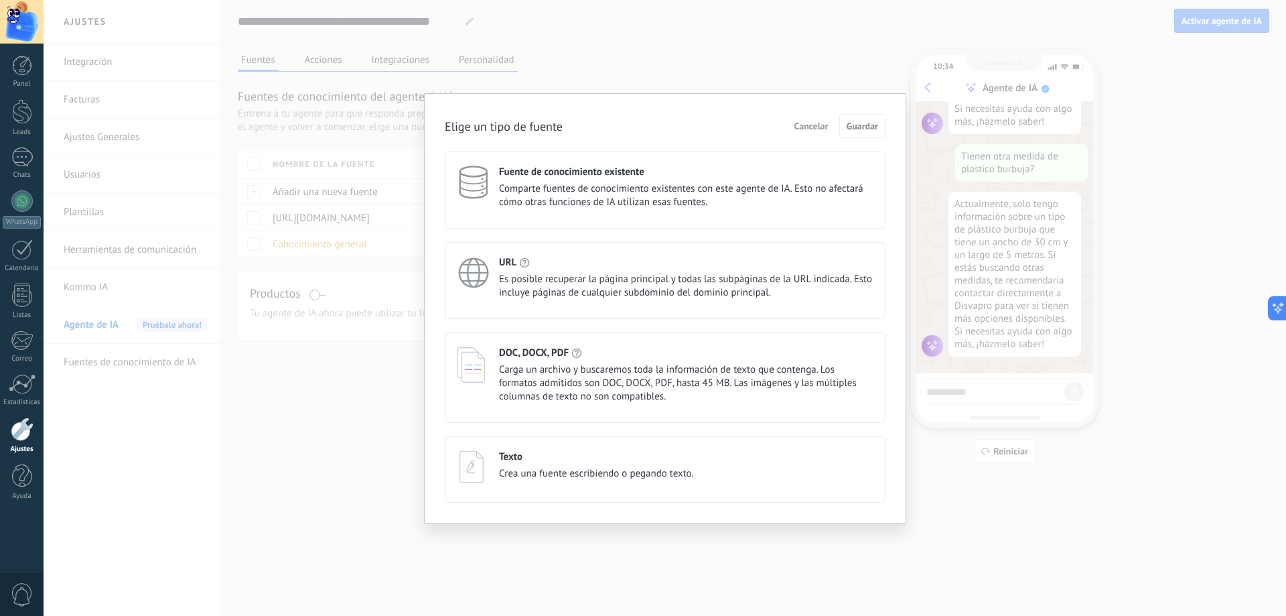
click at [822, 125] on span "Cancelar" at bounding box center [812, 125] width 34 height 9
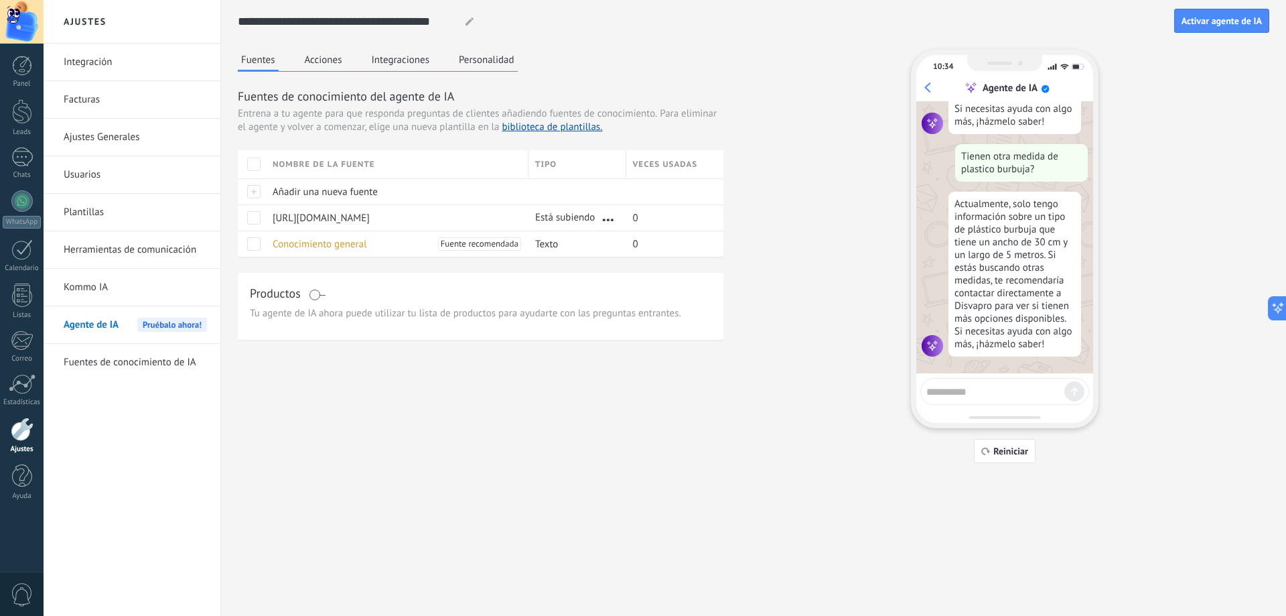
click at [113, 100] on link "Facturas" at bounding box center [135, 100] width 143 height 38
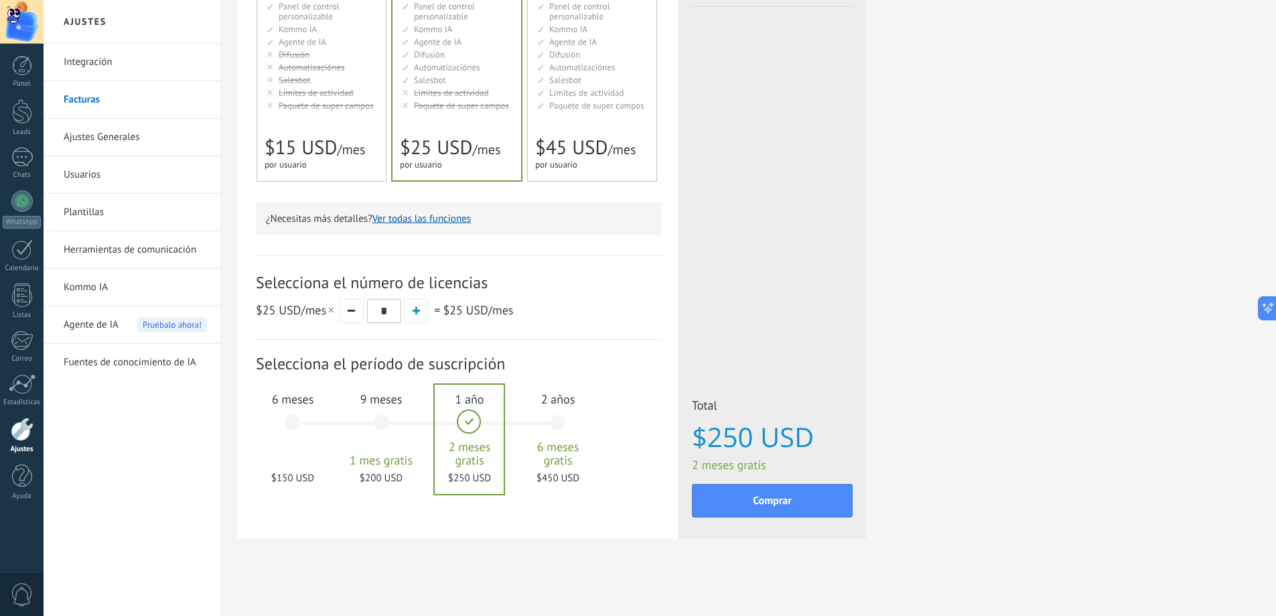
scroll to position [243, 0]
click at [89, 323] on span "Agente de IA" at bounding box center [91, 325] width 55 height 38
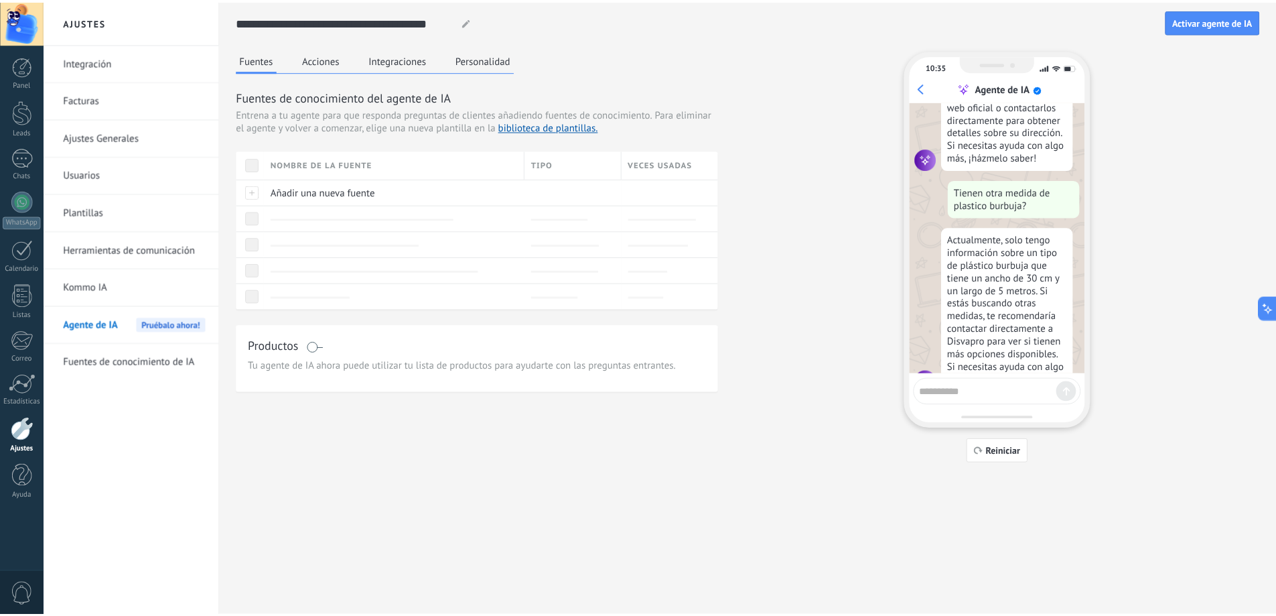
scroll to position [1103, 0]
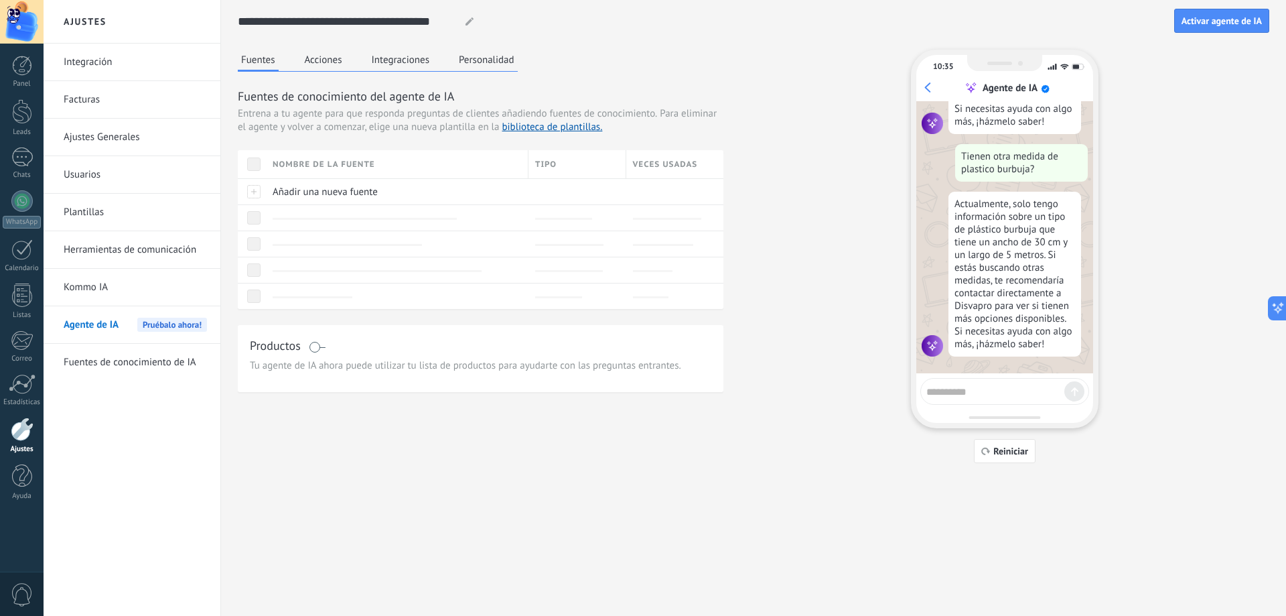
click at [329, 55] on button "Acciones" at bounding box center [323, 60] width 44 height 20
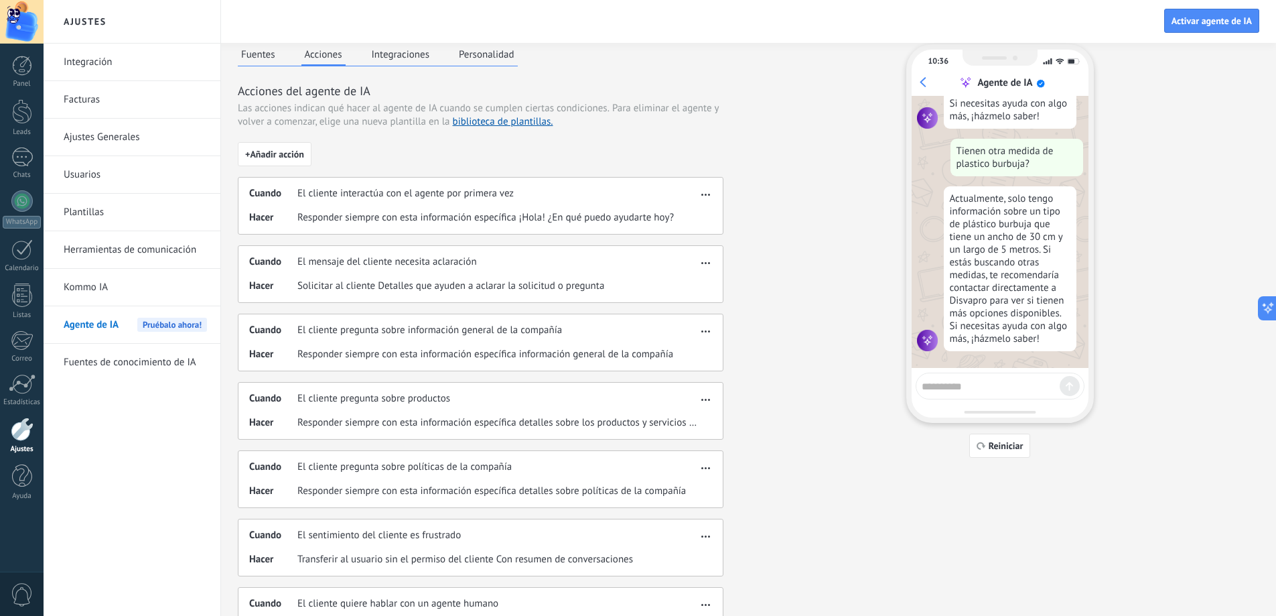
scroll to position [0, 0]
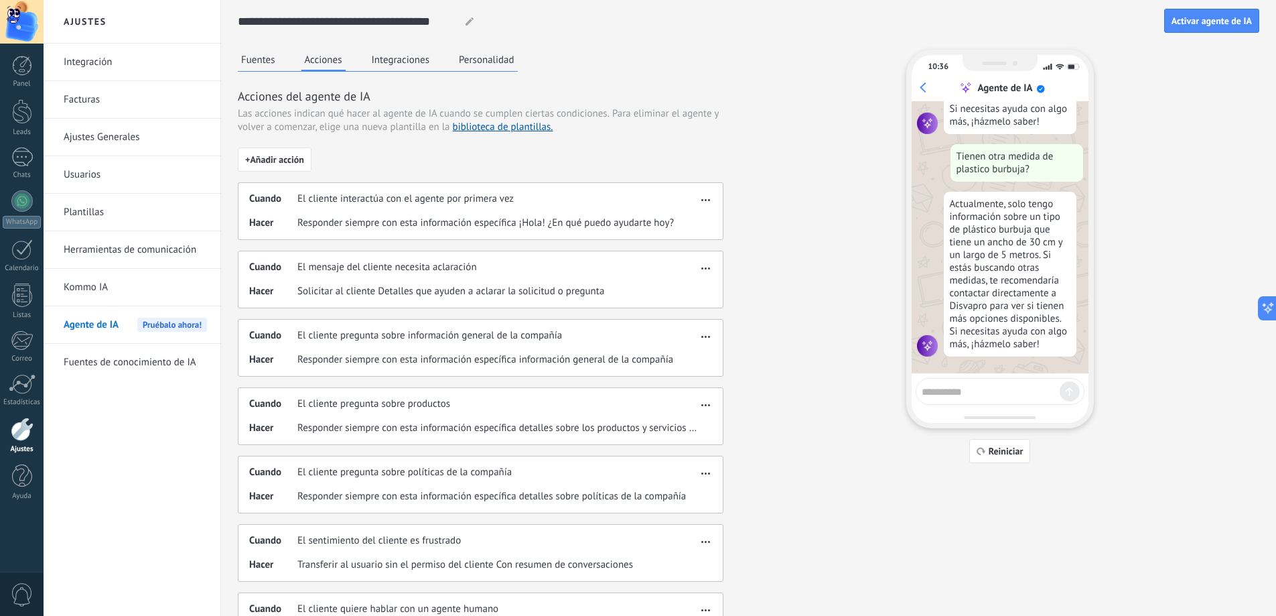
click at [398, 70] on div "Fuentes Acciones Integraciones Personalidad" at bounding box center [378, 61] width 280 height 22
click at [396, 59] on button "Integraciones" at bounding box center [400, 60] width 65 height 20
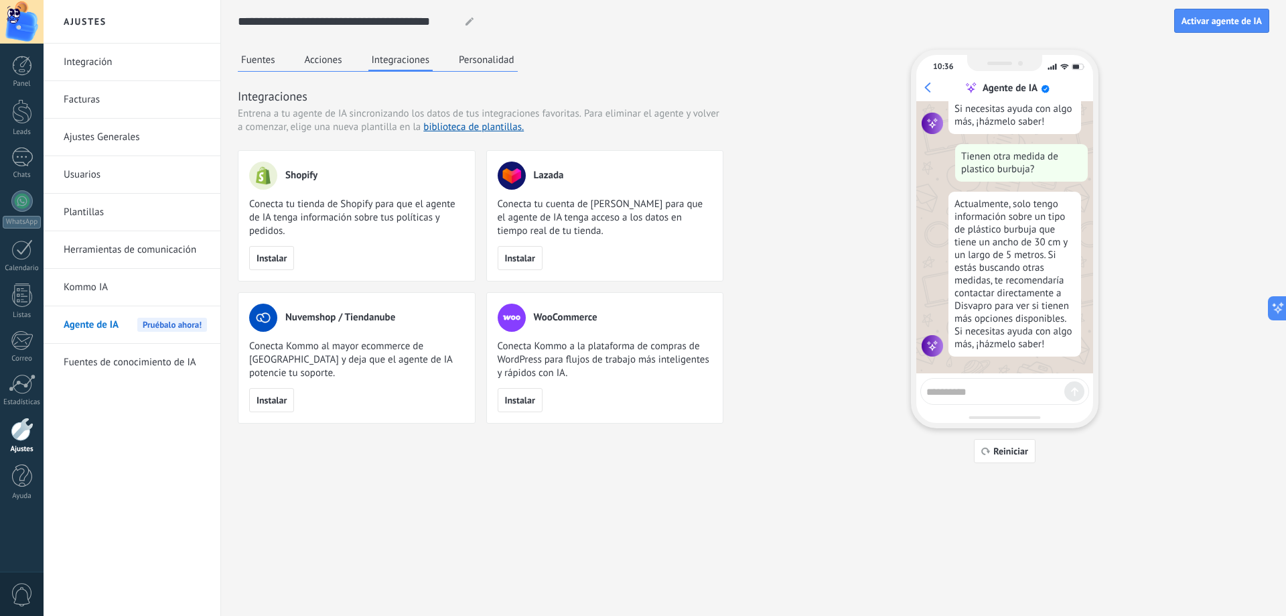
click at [486, 69] on button "Personalidad" at bounding box center [487, 60] width 62 height 20
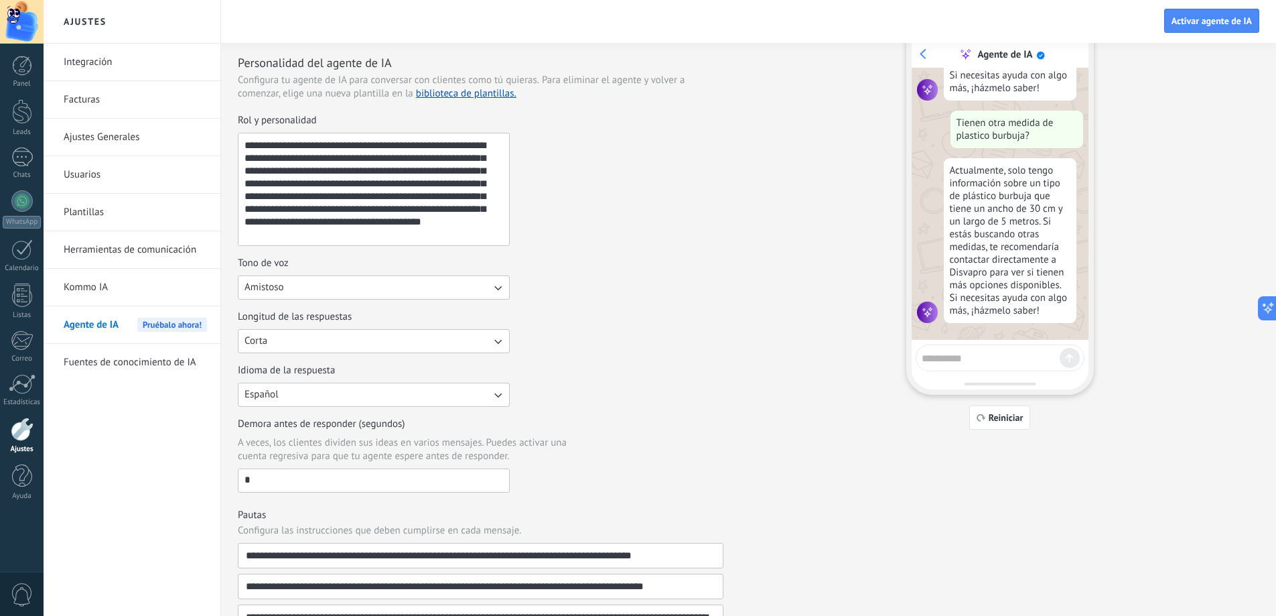
scroll to position [67, 0]
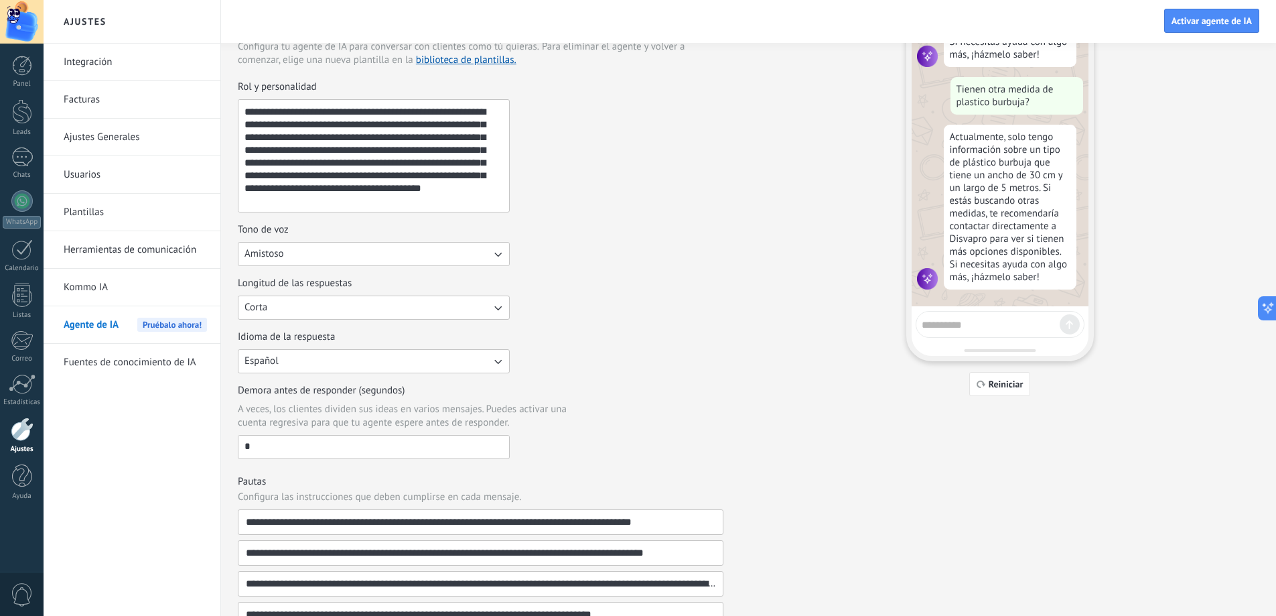
click at [446, 251] on button "Amistoso" at bounding box center [374, 254] width 272 height 24
click at [565, 192] on div "**********" at bounding box center [481, 146] width 486 height 132
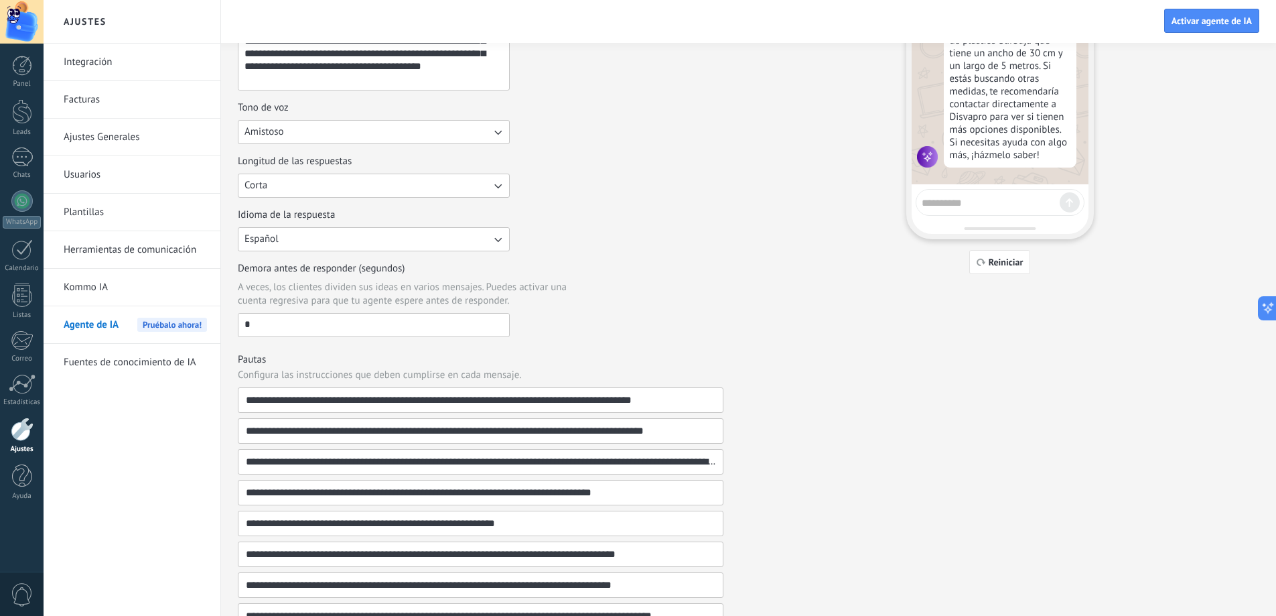
scroll to position [201, 0]
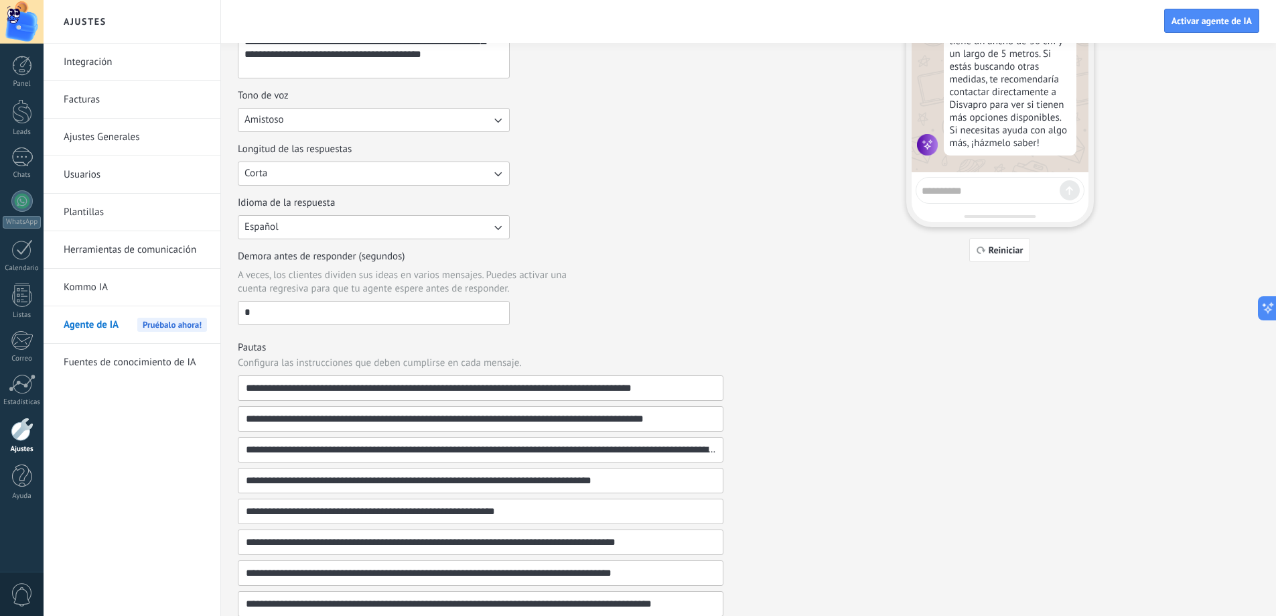
click at [397, 177] on button "Corta" at bounding box center [374, 173] width 272 height 24
click at [583, 150] on div "Longitud de las respuestas Corta Corta Media Larga" at bounding box center [481, 164] width 486 height 43
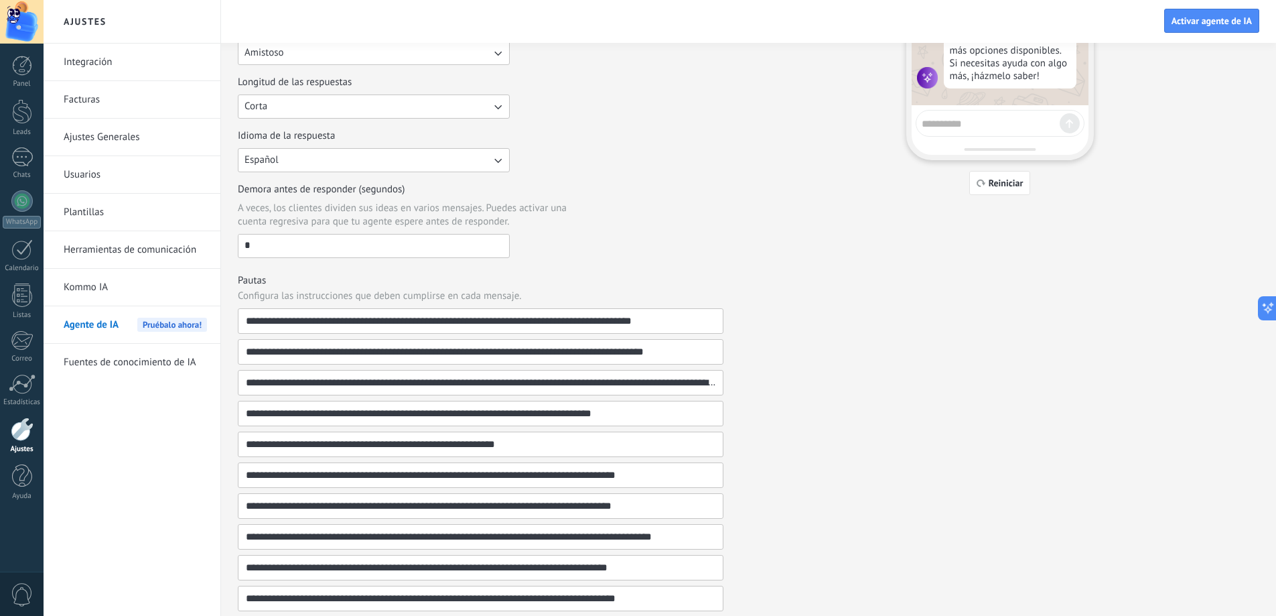
drag, startPoint x: 366, startPoint y: 238, endPoint x: 298, endPoint y: 259, distance: 70.8
click at [298, 259] on div "**********" at bounding box center [481, 230] width 486 height 821
drag, startPoint x: 346, startPoint y: 245, endPoint x: 251, endPoint y: 261, distance: 96.5
click at [252, 263] on div "**********" at bounding box center [481, 230] width 486 height 821
drag, startPoint x: 264, startPoint y: 239, endPoint x: 64, endPoint y: 210, distance: 202.3
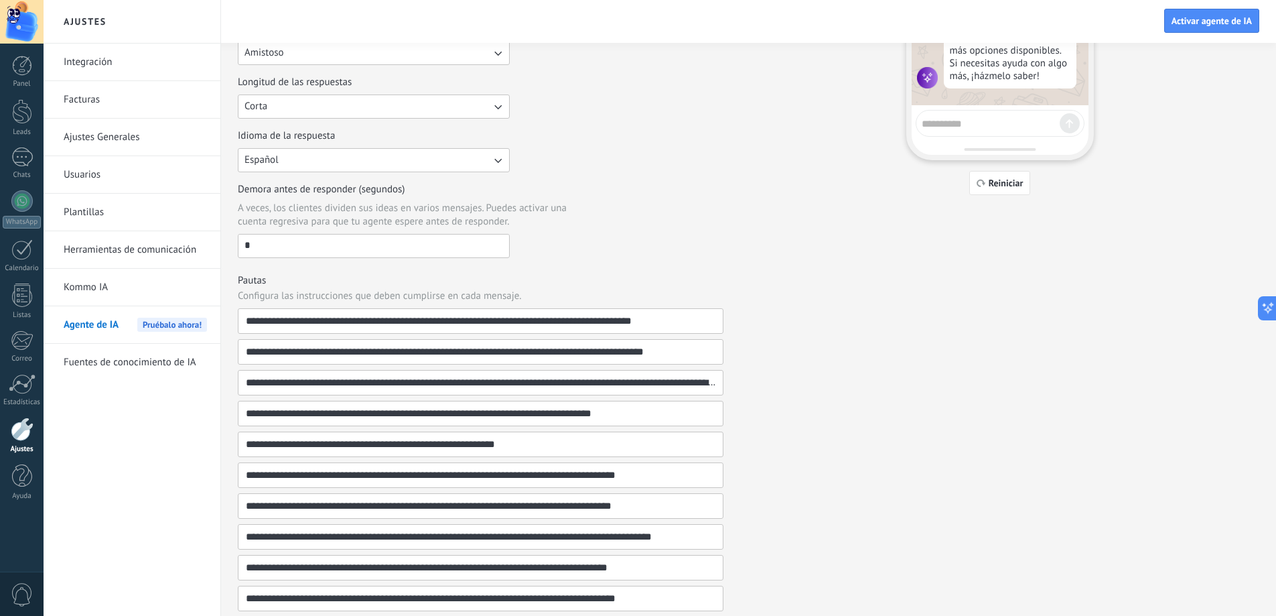
click at [109, 233] on div "**********" at bounding box center [660, 208] width 1233 height 952
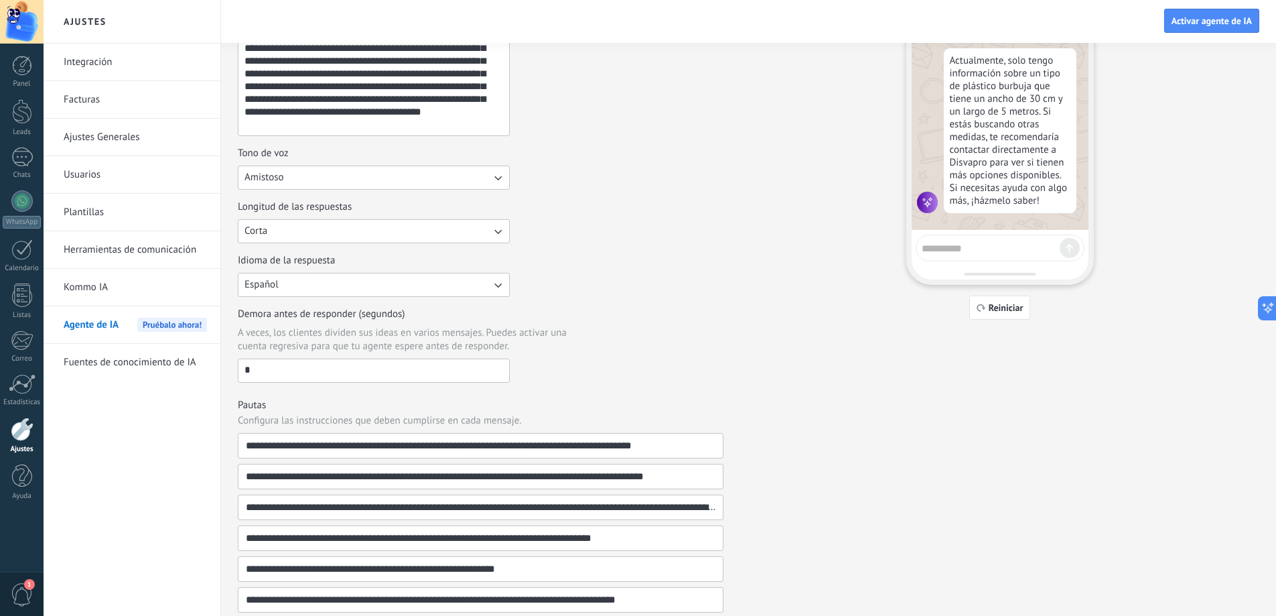
scroll to position [201, 0]
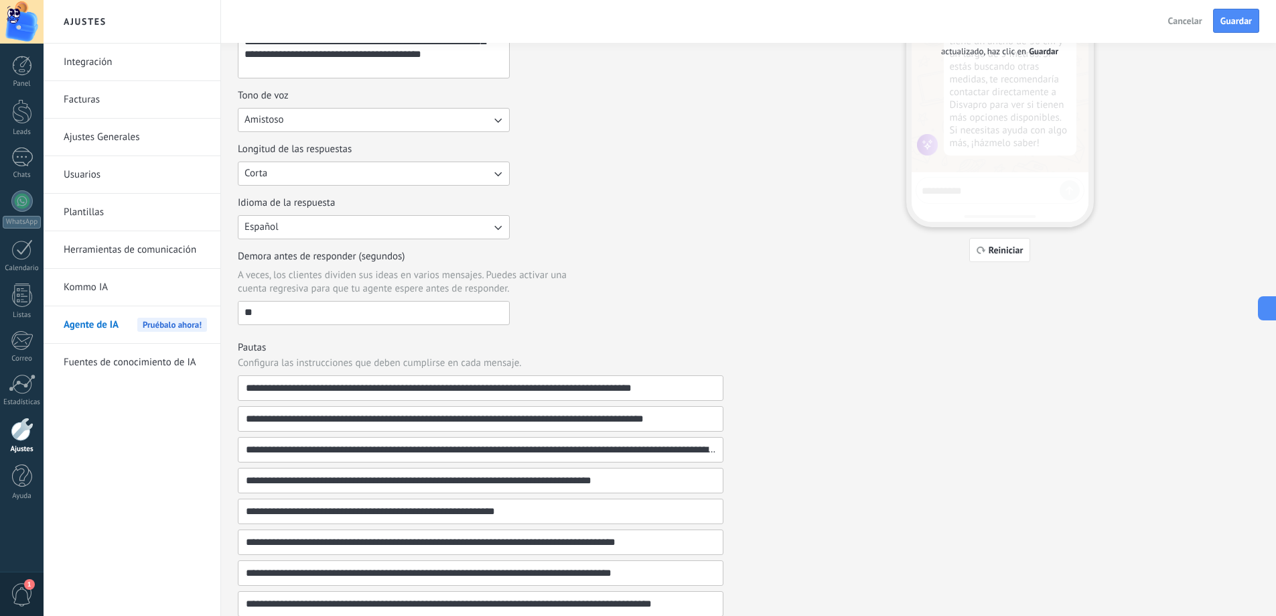
type input "**"
click at [770, 225] on div "**********" at bounding box center [749, 278] width 1022 height 859
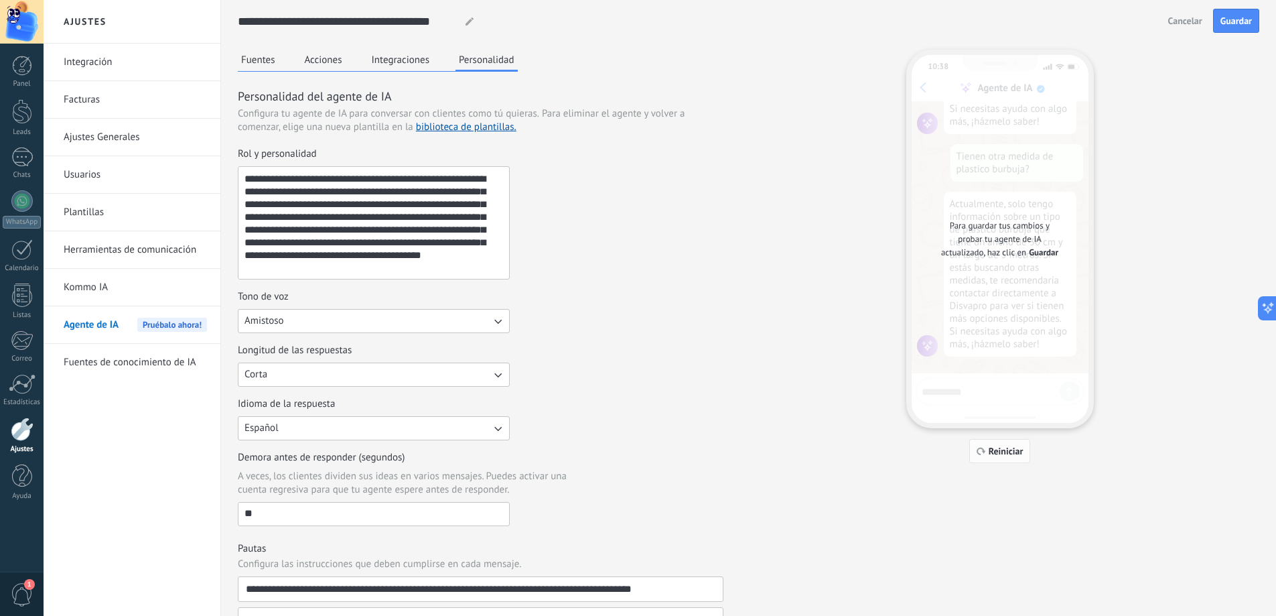
click at [1008, 442] on button "Reiniciar" at bounding box center [1000, 451] width 62 height 24
click at [1276, 13] on div "**********" at bounding box center [748, 476] width 1055 height 952
click at [1251, 20] on span "Guardar" at bounding box center [1236, 20] width 31 height 9
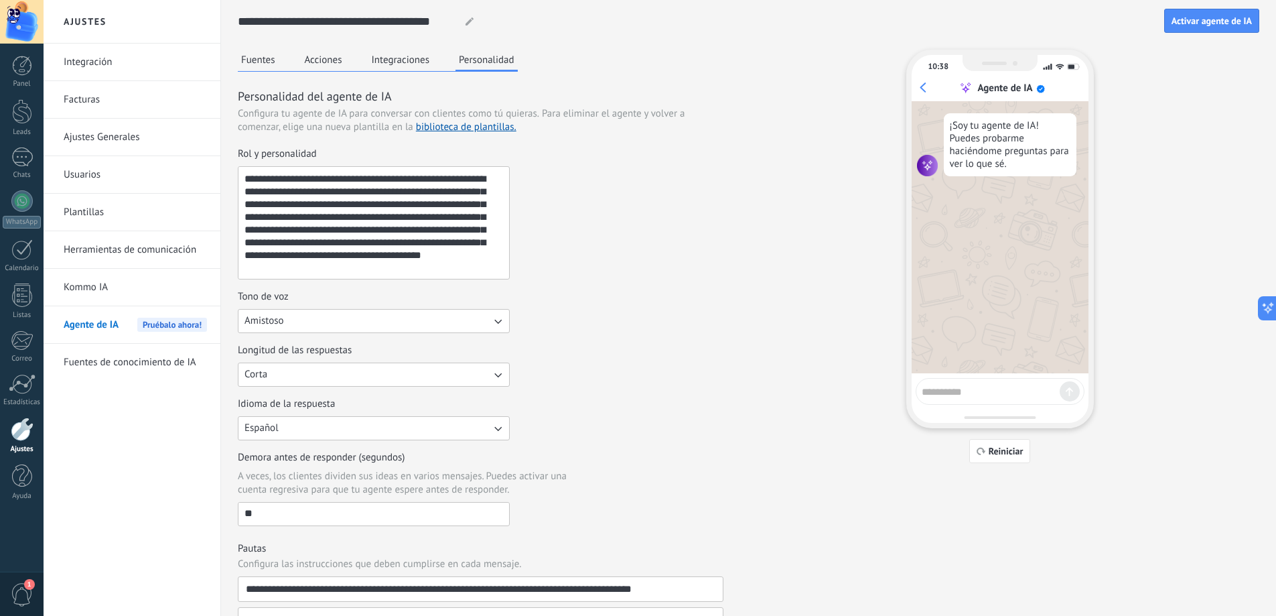
click at [269, 52] on button "Fuentes" at bounding box center [258, 60] width 41 height 20
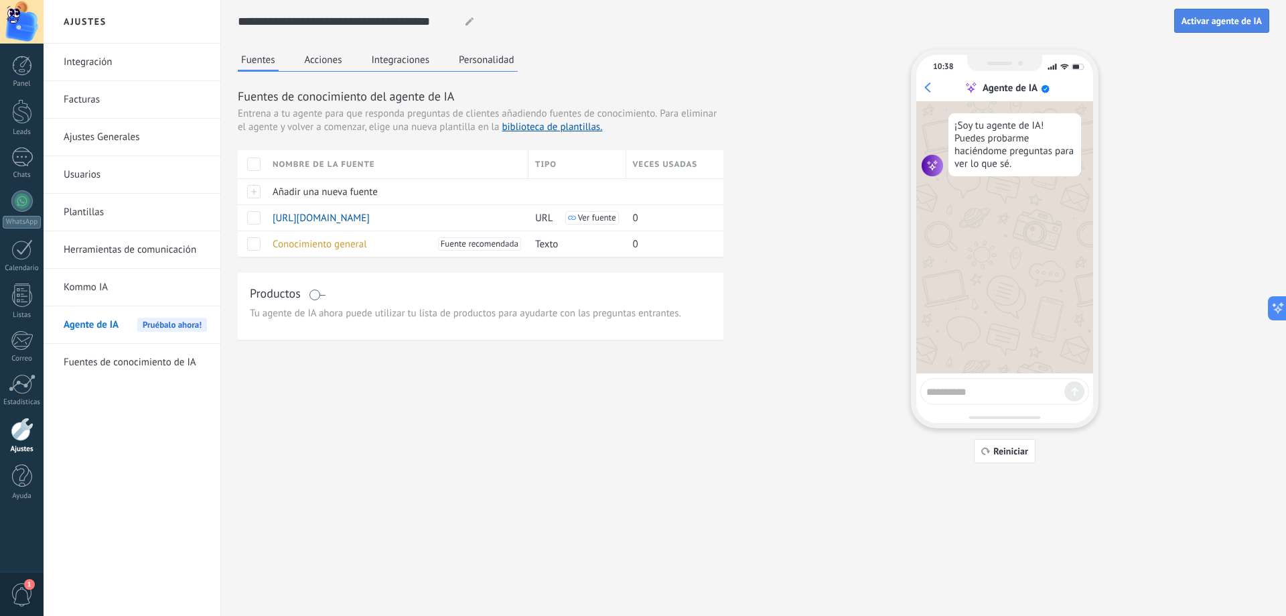
click at [1215, 20] on span "Activar agente de IA" at bounding box center [1222, 20] width 80 height 9
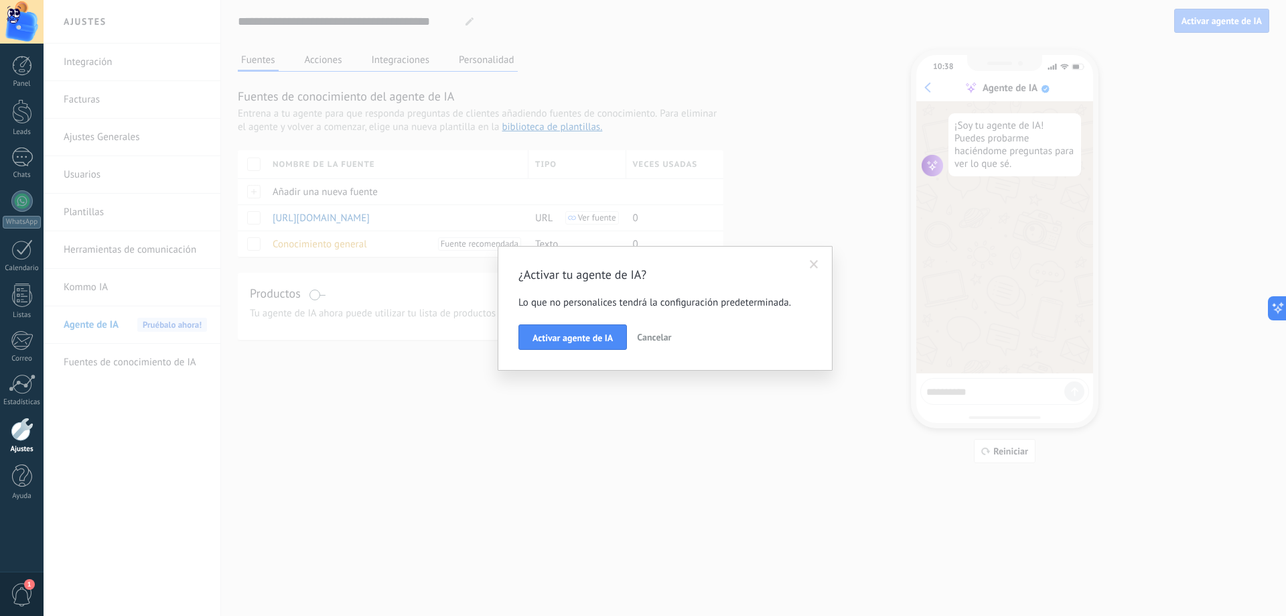
click at [812, 263] on span at bounding box center [814, 264] width 9 height 9
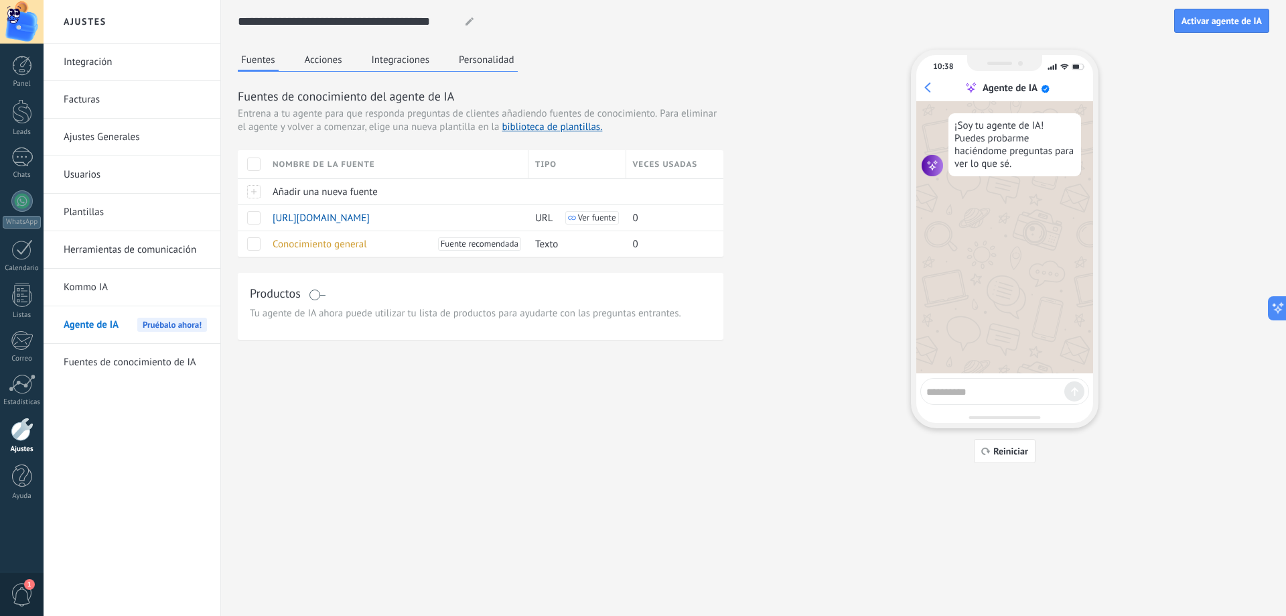
click at [989, 393] on textarea at bounding box center [996, 389] width 138 height 17
type textarea "*"
type textarea "**********"
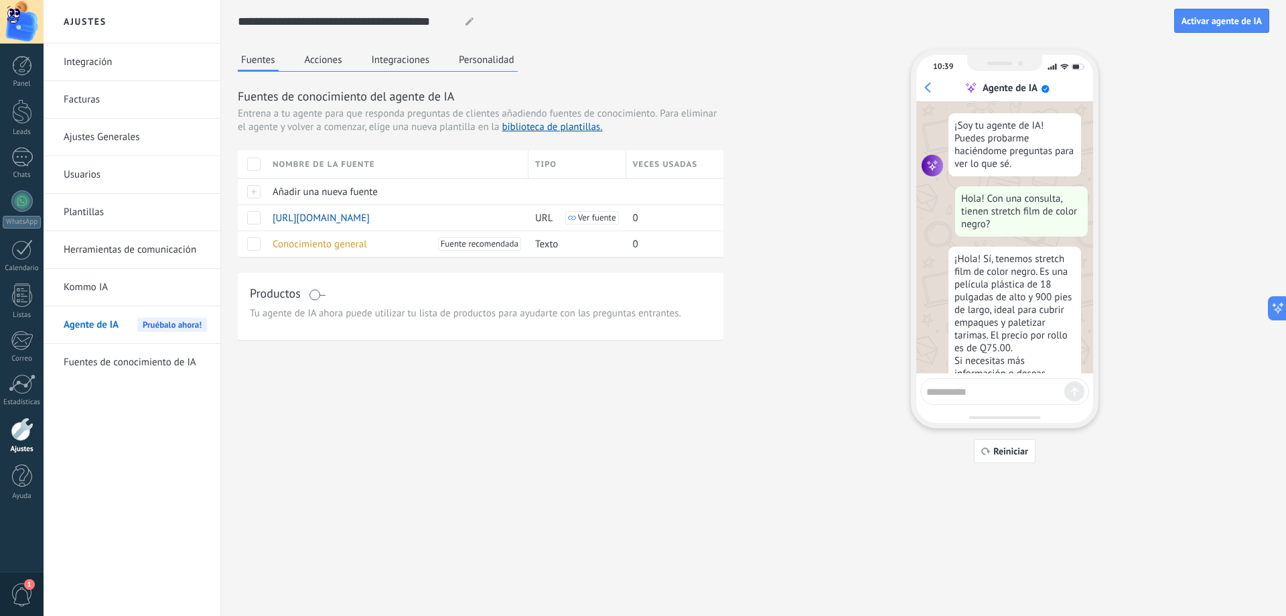
scroll to position [55, 0]
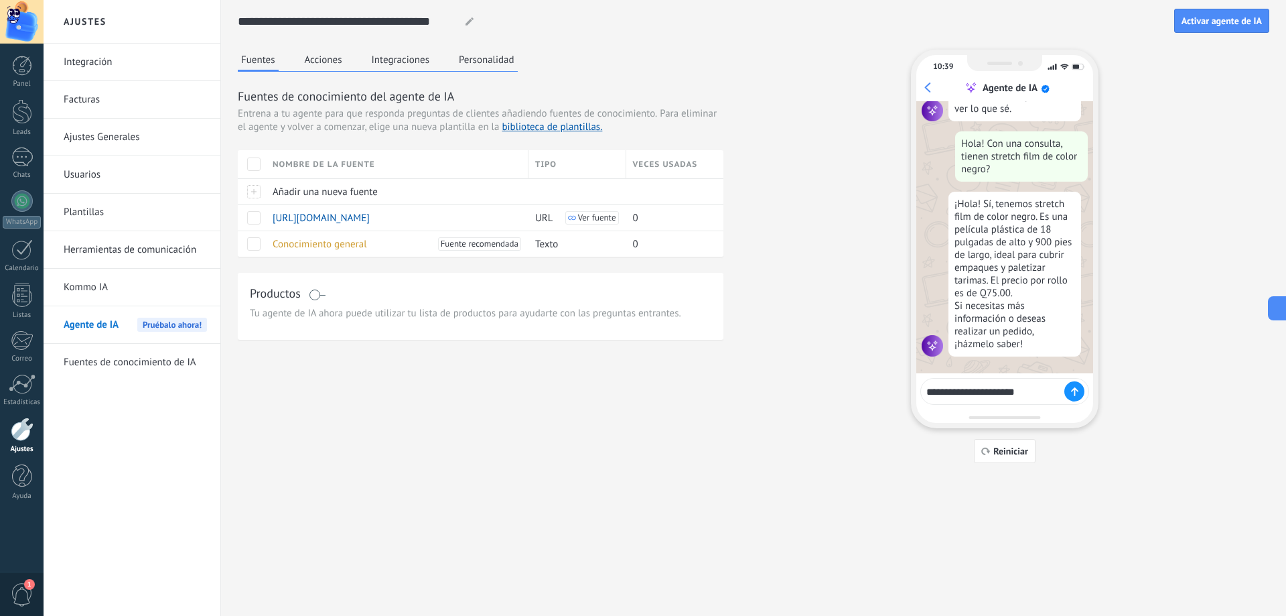
type textarea "**********"
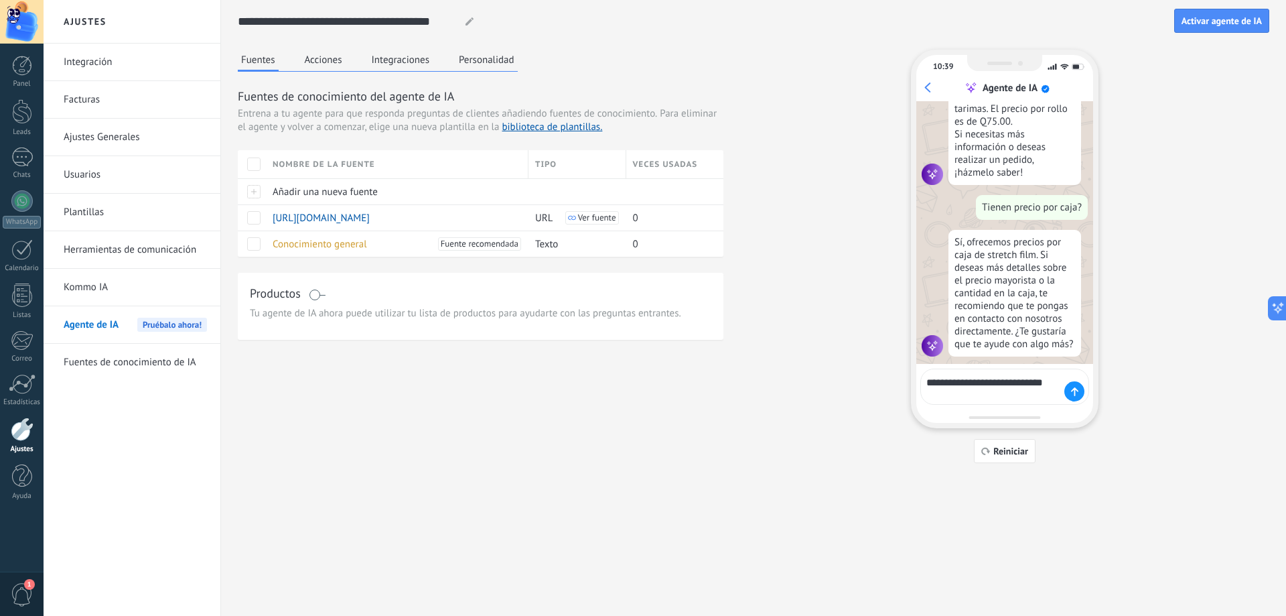
scroll to position [236, 0]
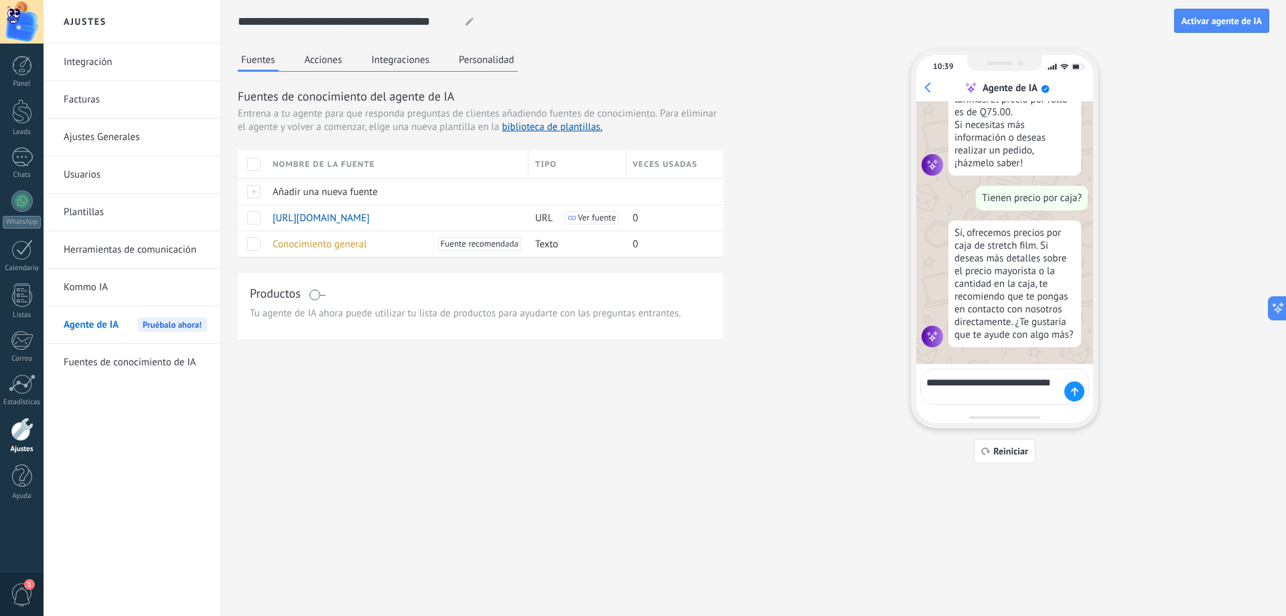
type textarea "**********"
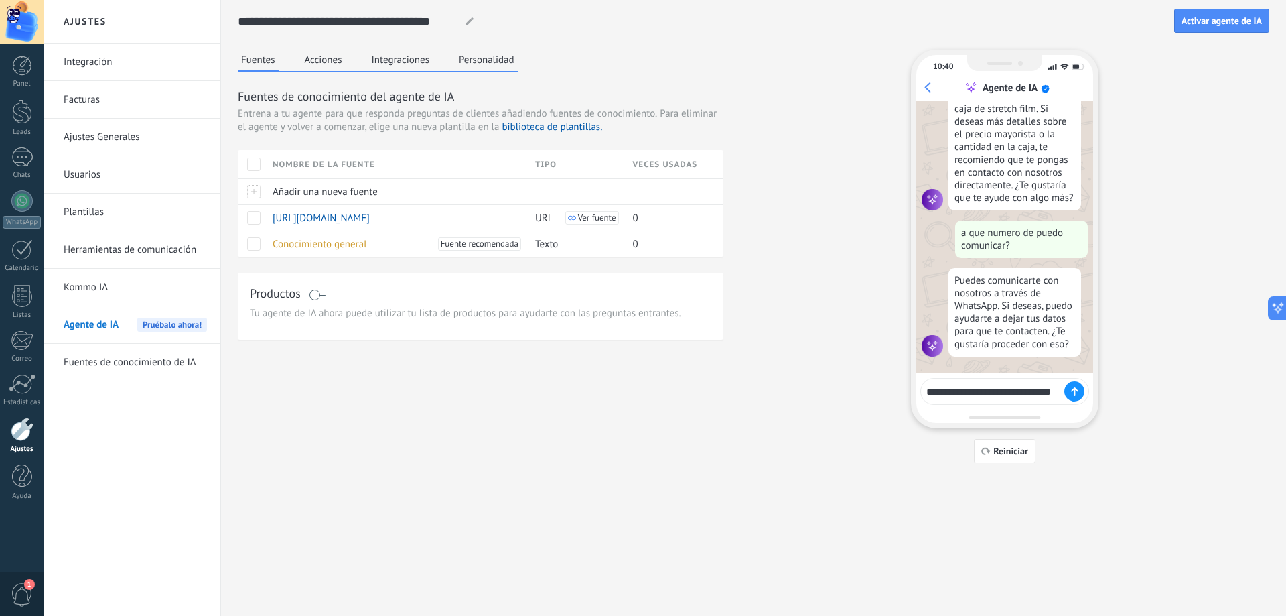
scroll to position [373, 0]
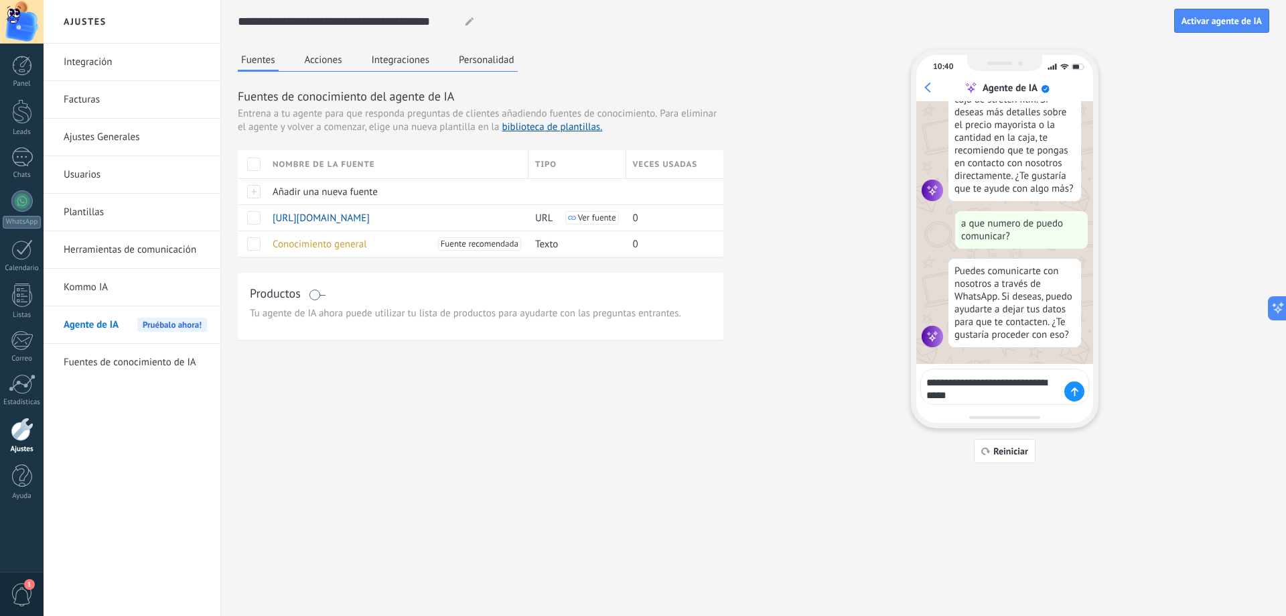
type textarea "**********"
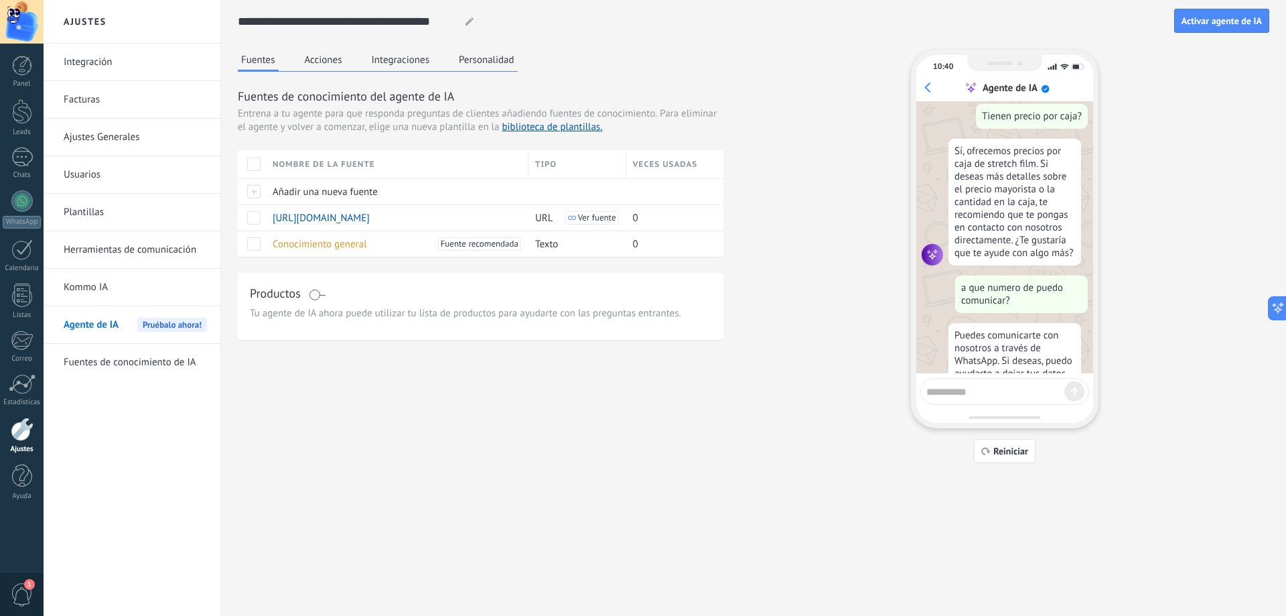
scroll to position [519, 0]
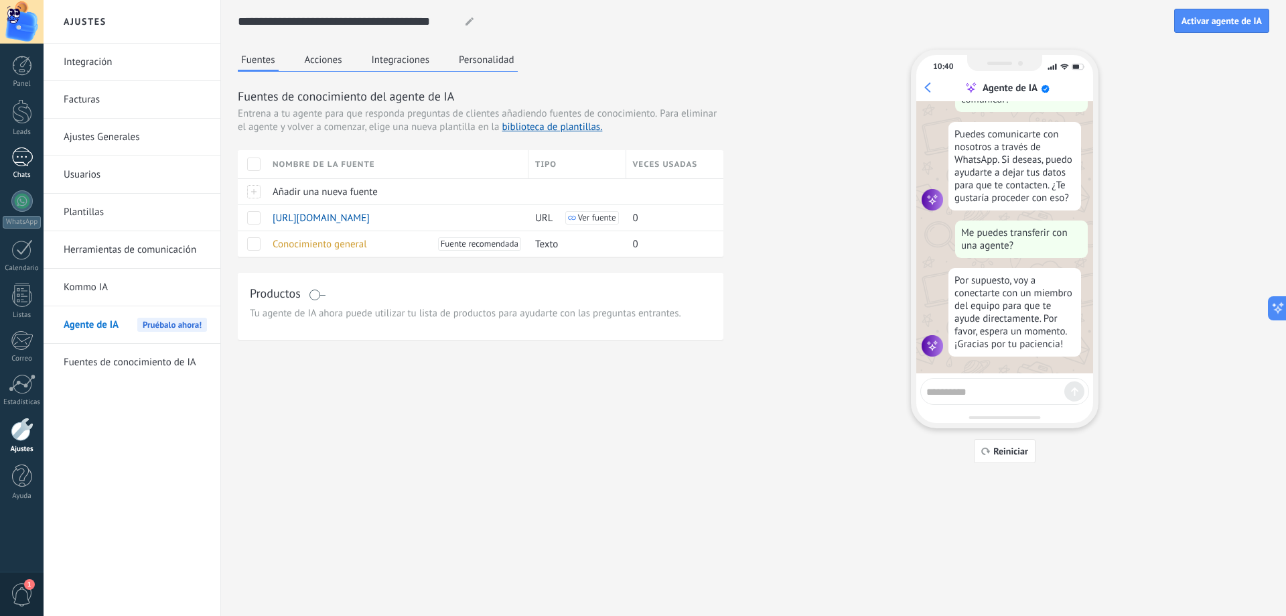
click at [19, 153] on div at bounding box center [21, 156] width 21 height 19
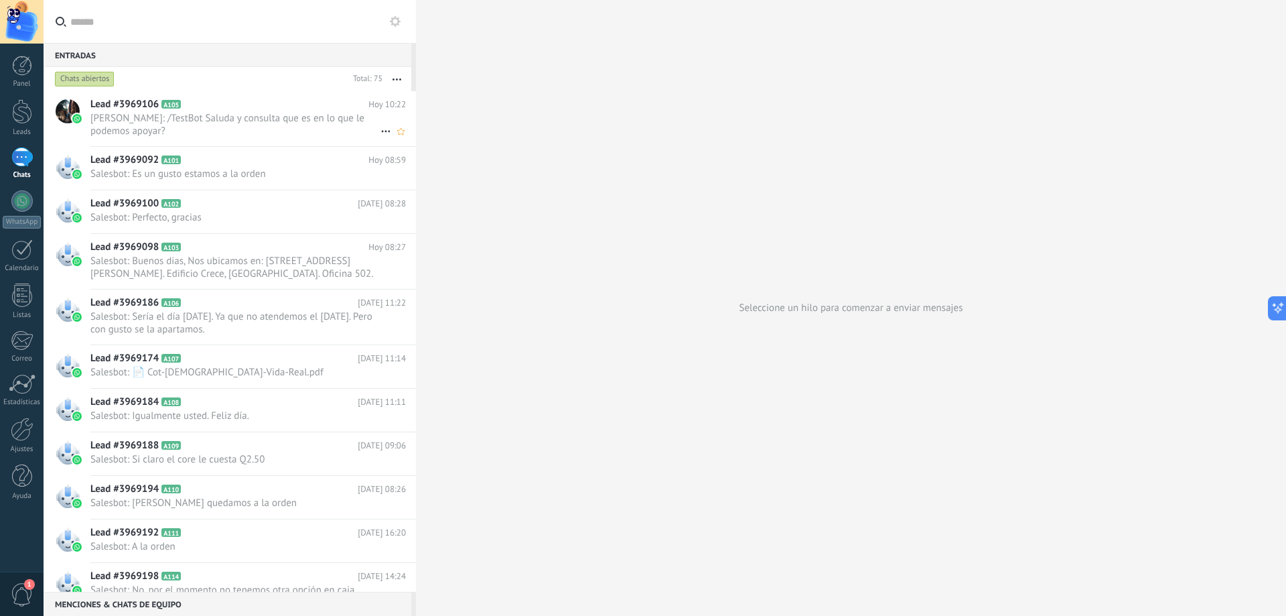
click at [230, 127] on span "[PERSON_NAME]: /TestBot Saluda y consulta que es en lo que le podemos apoyar?" at bounding box center [235, 124] width 290 height 25
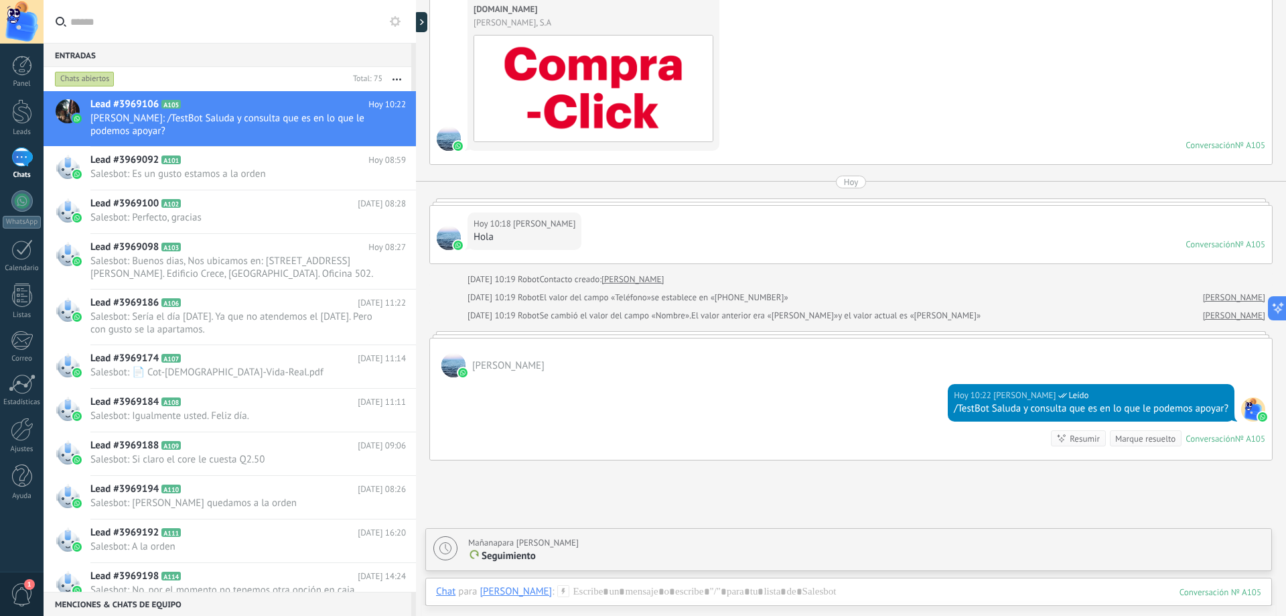
scroll to position [5391, 0]
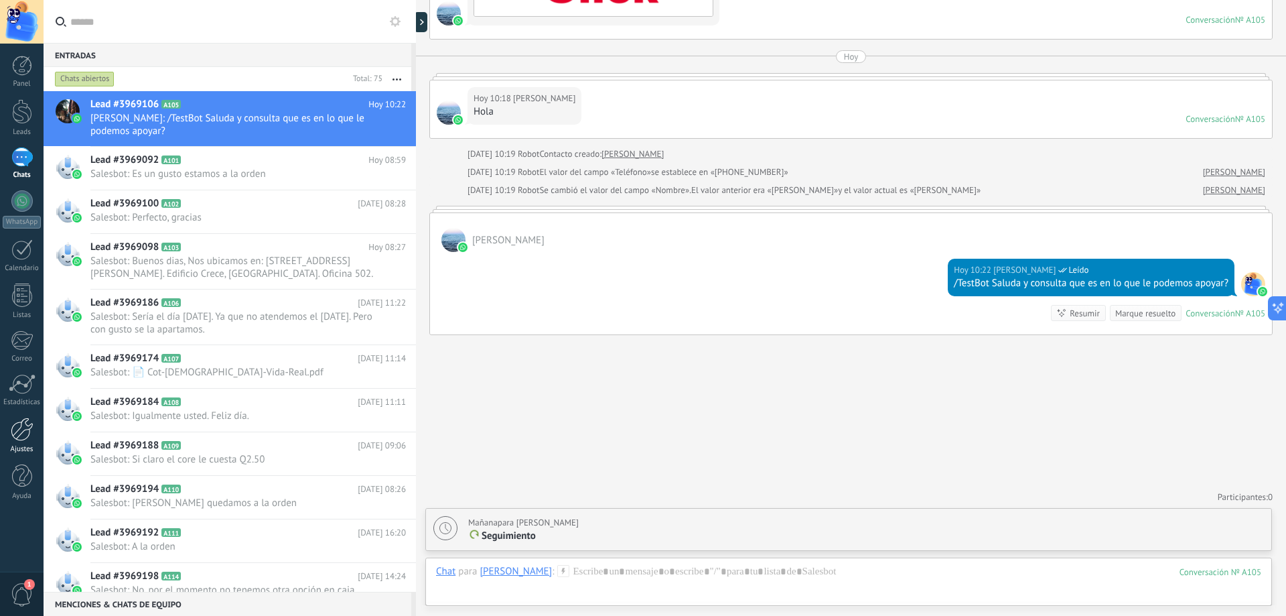
click at [32, 429] on div at bounding box center [22, 428] width 23 height 23
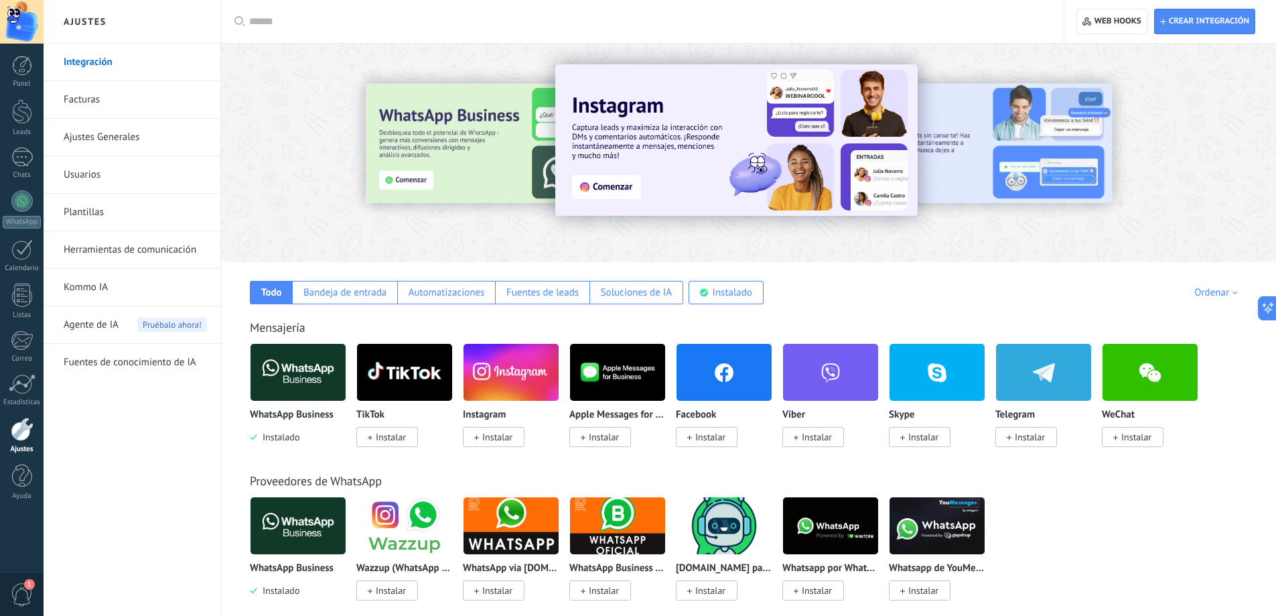
click at [104, 330] on span "Agente de IA" at bounding box center [91, 325] width 55 height 38
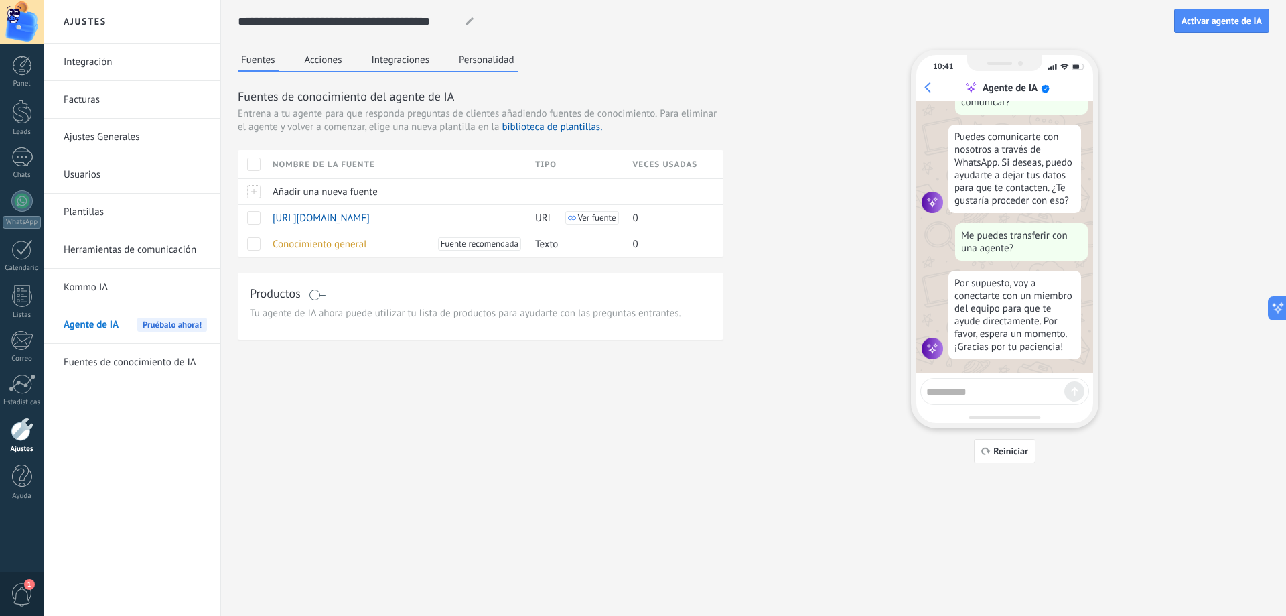
scroll to position [519, 0]
click at [973, 394] on textarea at bounding box center [996, 389] width 138 height 17
click at [342, 247] on span "Conocimiento general" at bounding box center [320, 244] width 94 height 13
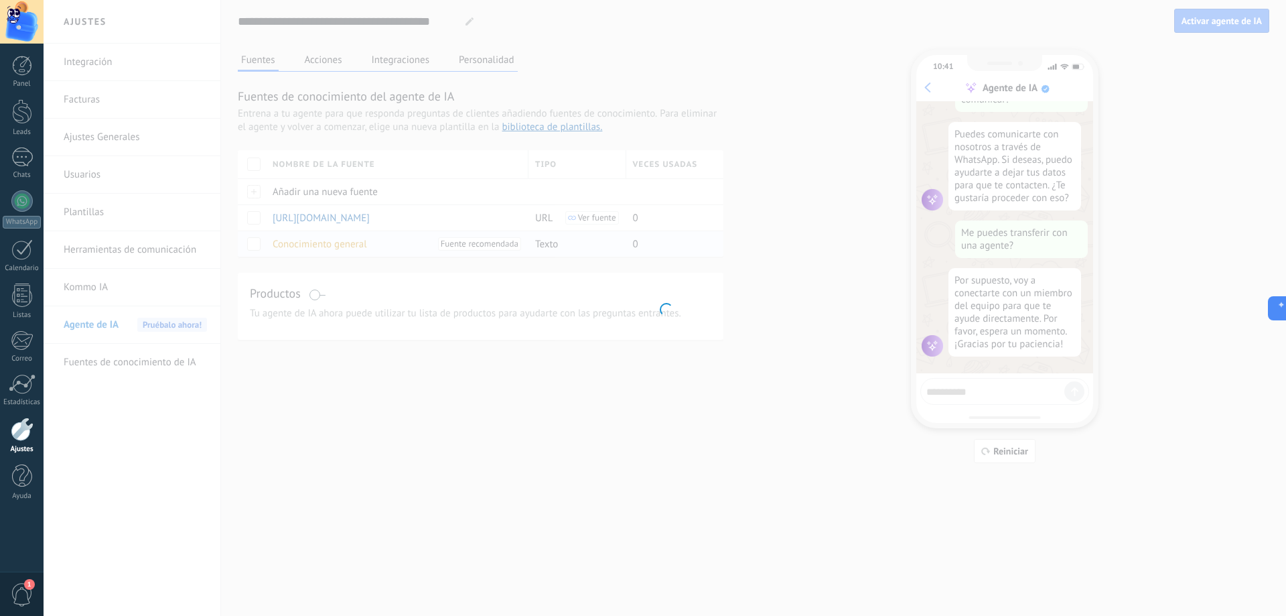
type input "**********"
type textarea "**********"
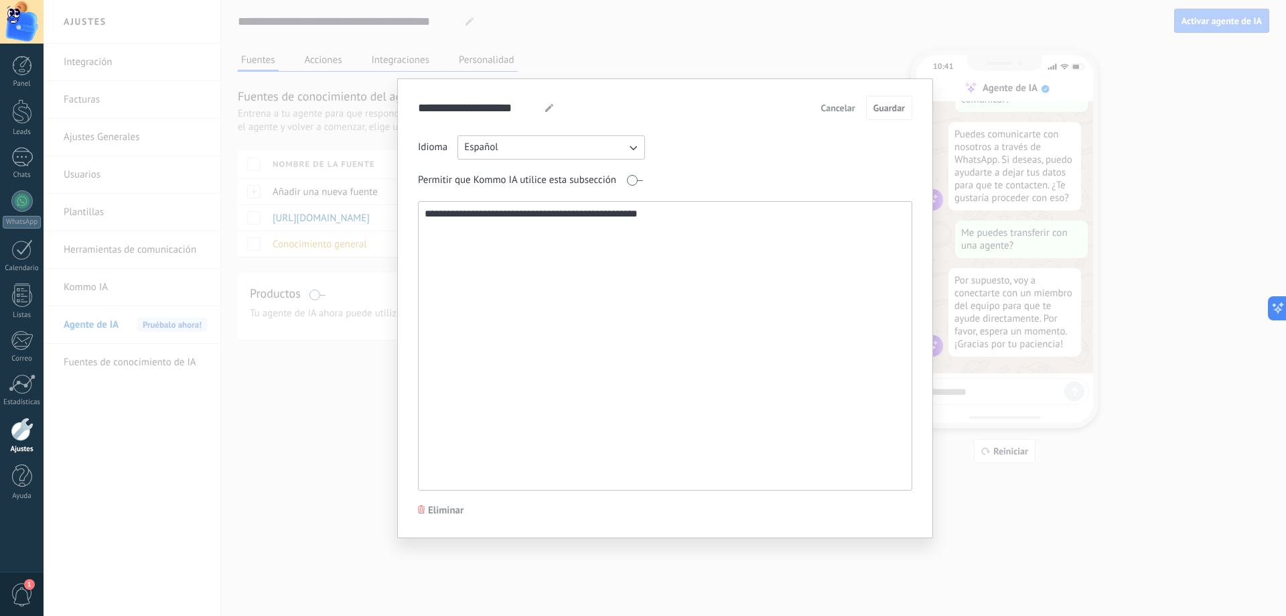
drag, startPoint x: 578, startPoint y: 178, endPoint x: 361, endPoint y: 189, distance: 217.3
click at [361, 189] on div "**********" at bounding box center [665, 308] width 1243 height 616
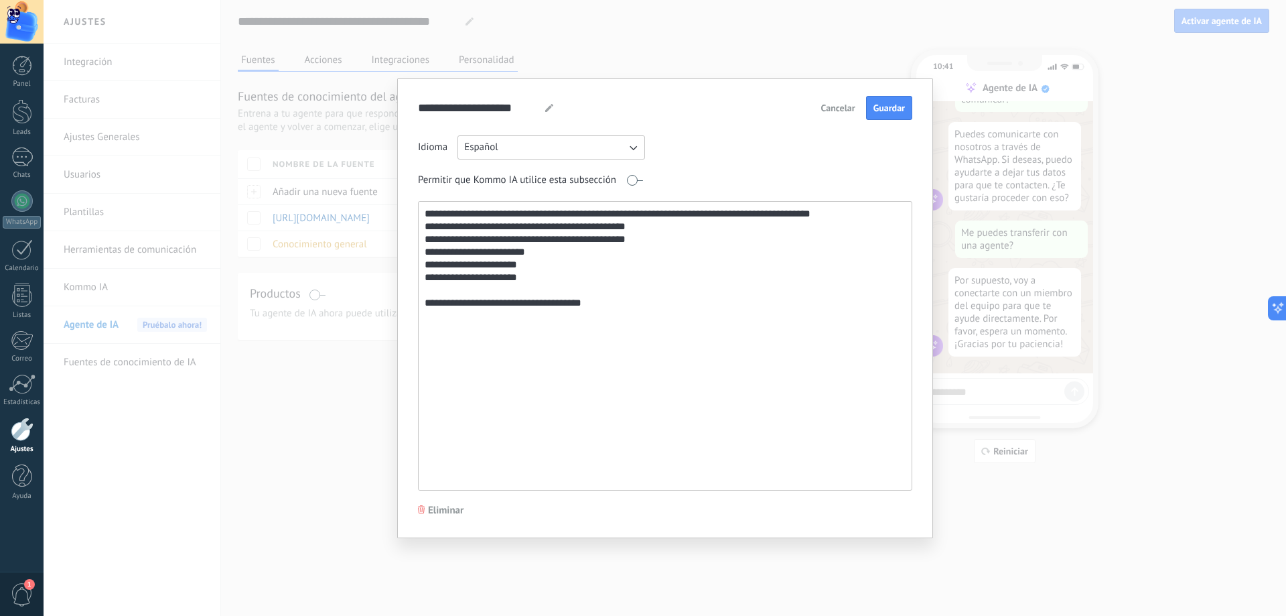
drag, startPoint x: 459, startPoint y: 309, endPoint x: 454, endPoint y: 318, distance: 9.9
type textarea "**********"
click at [902, 110] on span "Guardar" at bounding box center [889, 107] width 31 height 9
click at [910, 46] on div "**********" at bounding box center [665, 308] width 1243 height 616
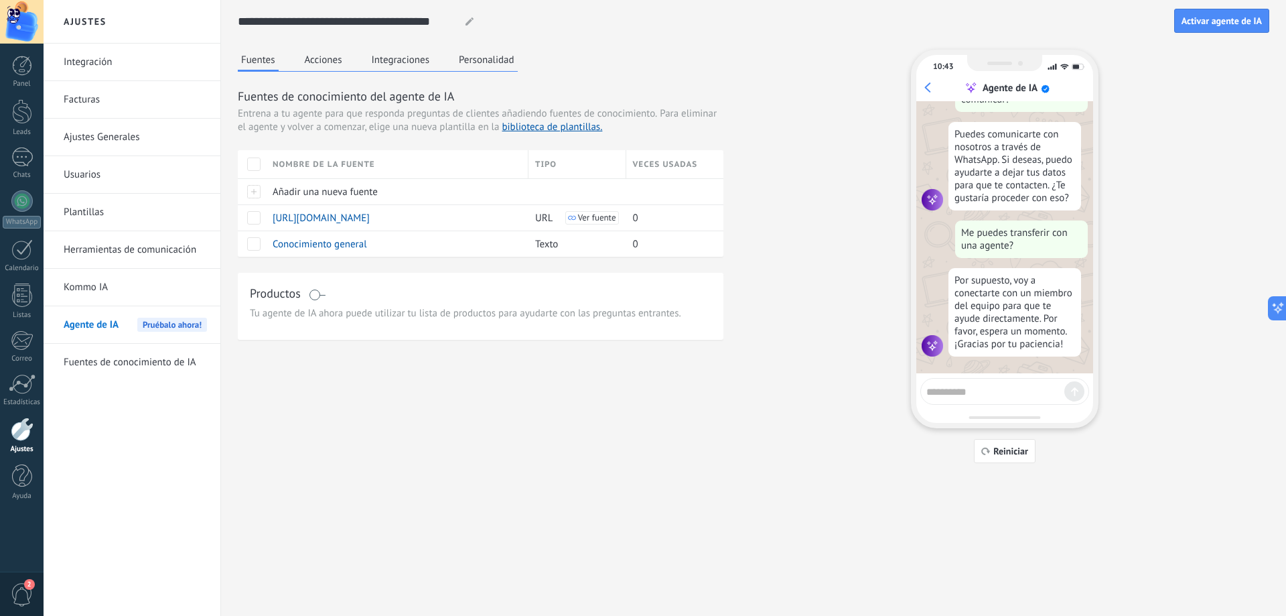
click at [972, 387] on textarea at bounding box center [996, 389] width 138 height 17
type textarea "*"
type textarea "**********"
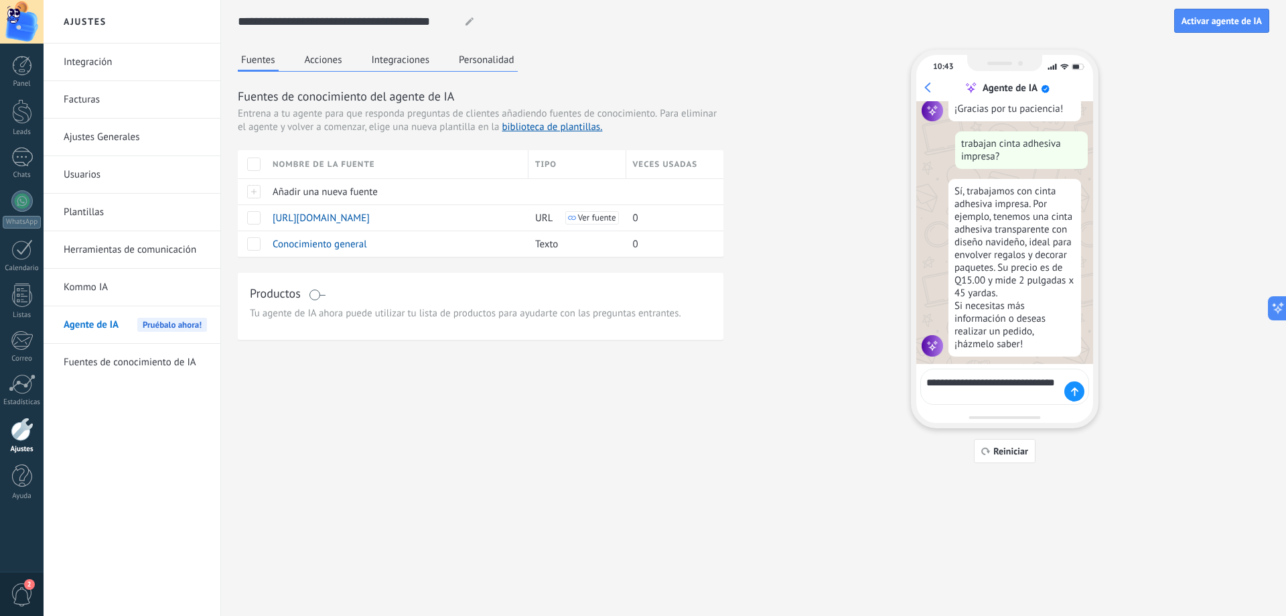
scroll to position [763, 0]
type textarea "**********"
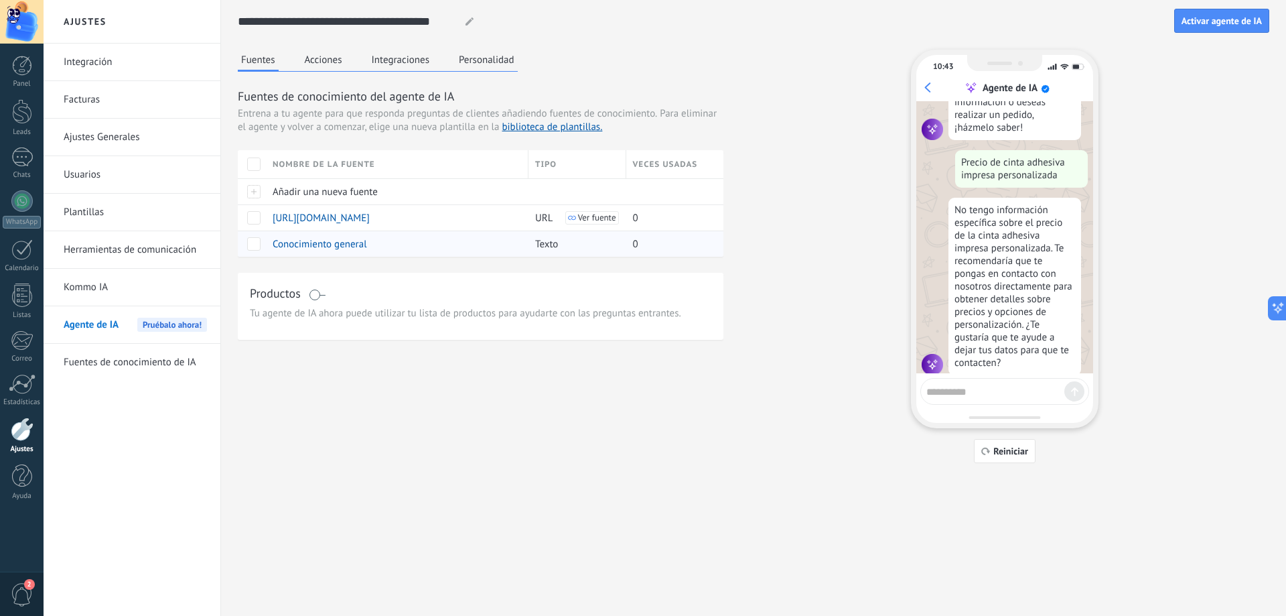
scroll to position [989, 0]
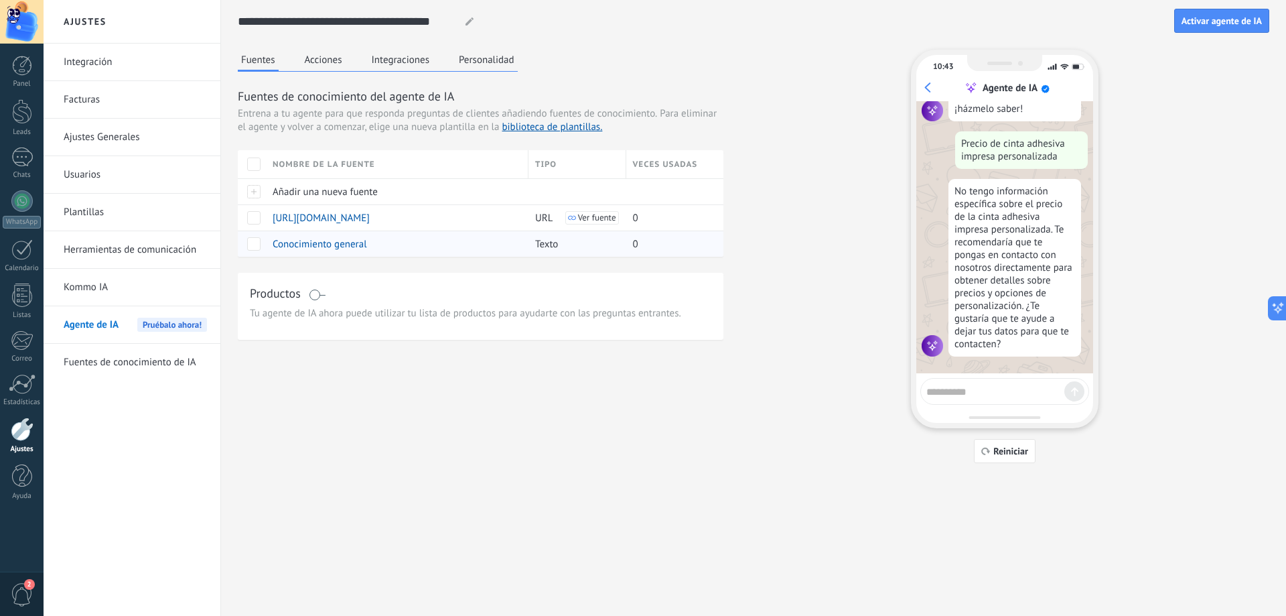
click at [251, 248] on span at bounding box center [253, 243] width 13 height 13
click at [253, 220] on span at bounding box center [253, 217] width 13 height 13
click at [254, 222] on span at bounding box center [253, 217] width 13 height 13
click at [257, 243] on span at bounding box center [253, 243] width 13 height 13
click at [1008, 456] on span "Reiniciar" at bounding box center [1011, 450] width 35 height 9
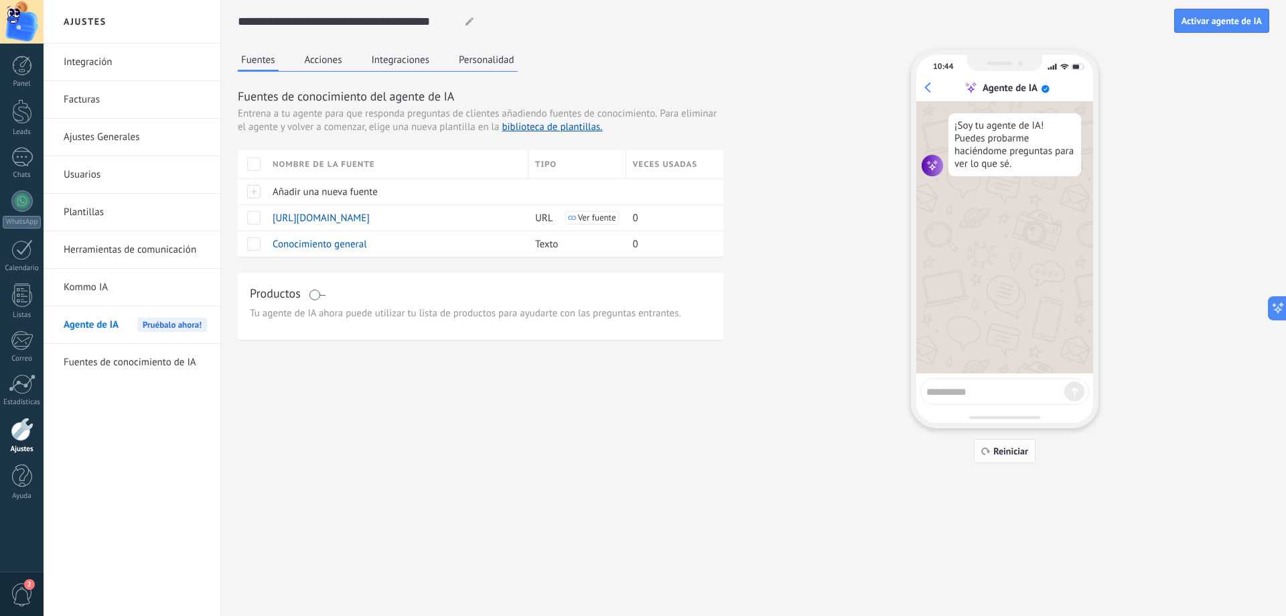
scroll to position [0, 0]
click at [984, 394] on textarea at bounding box center [996, 389] width 138 height 17
type textarea "**********"
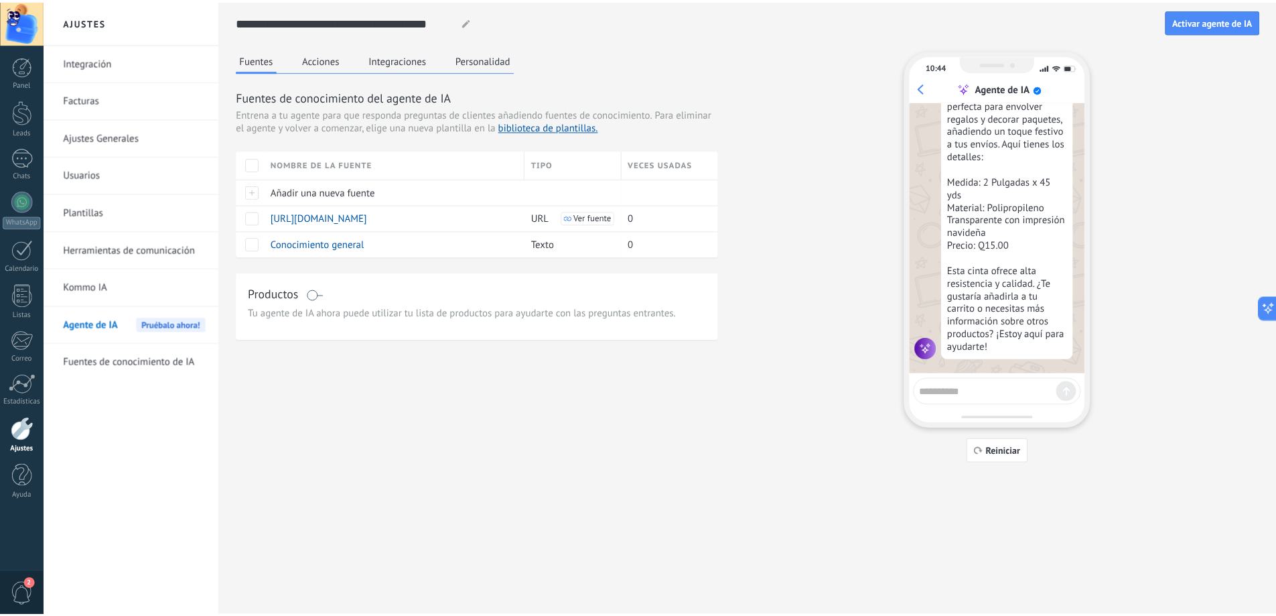
scroll to position [195, 0]
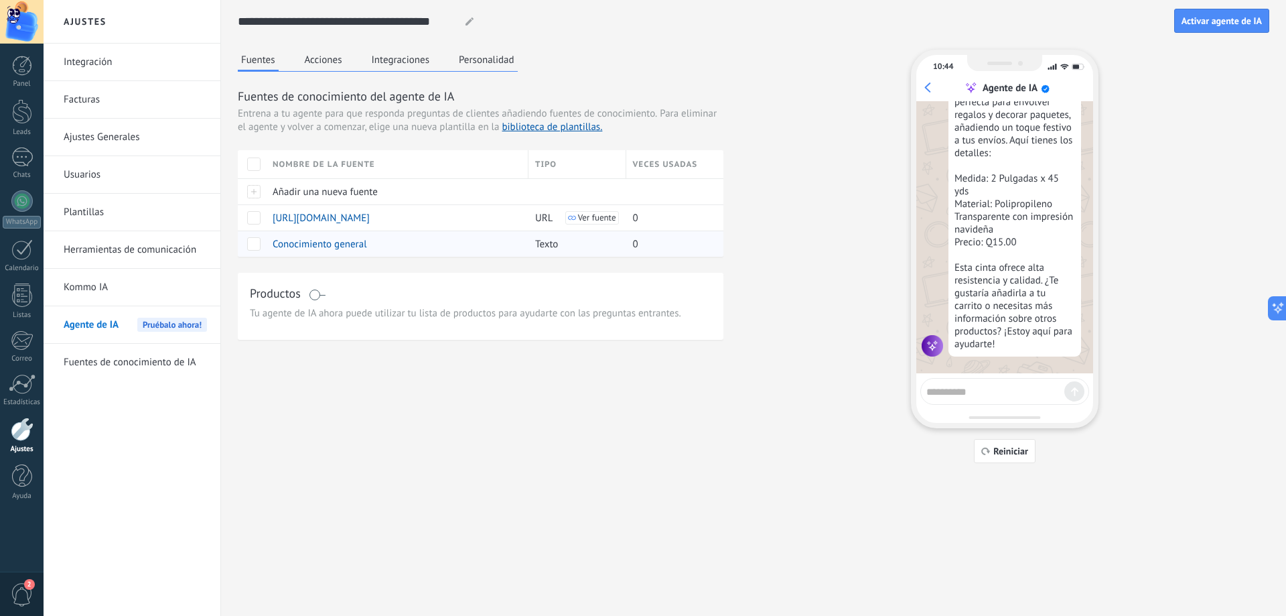
click at [363, 242] on span "Conocimiento general" at bounding box center [320, 244] width 94 height 13
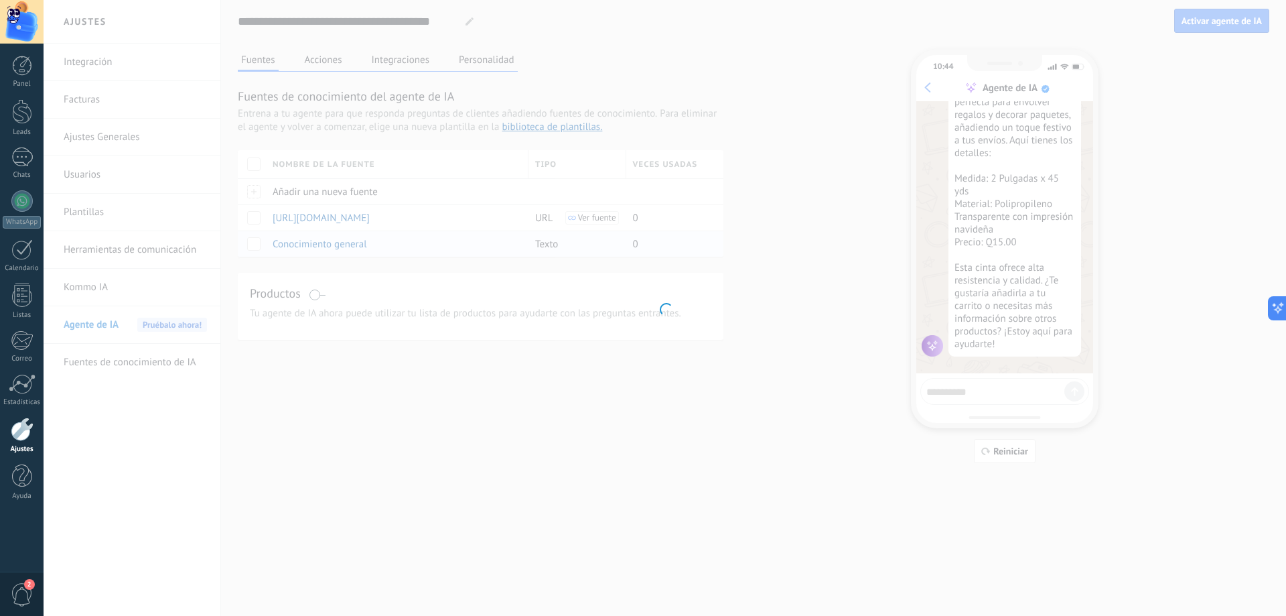
type input "**********"
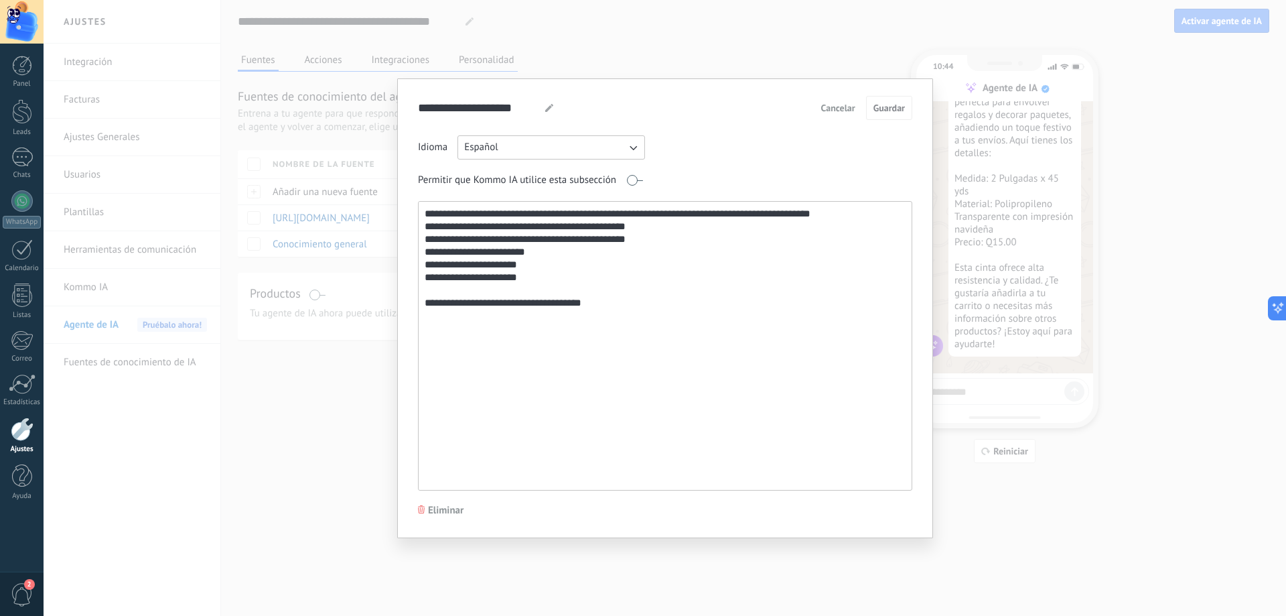
click at [636, 182] on span at bounding box center [634, 180] width 17 height 11
click at [632, 180] on span at bounding box center [634, 180] width 17 height 11
click at [628, 157] on button "Español" at bounding box center [552, 147] width 188 height 24
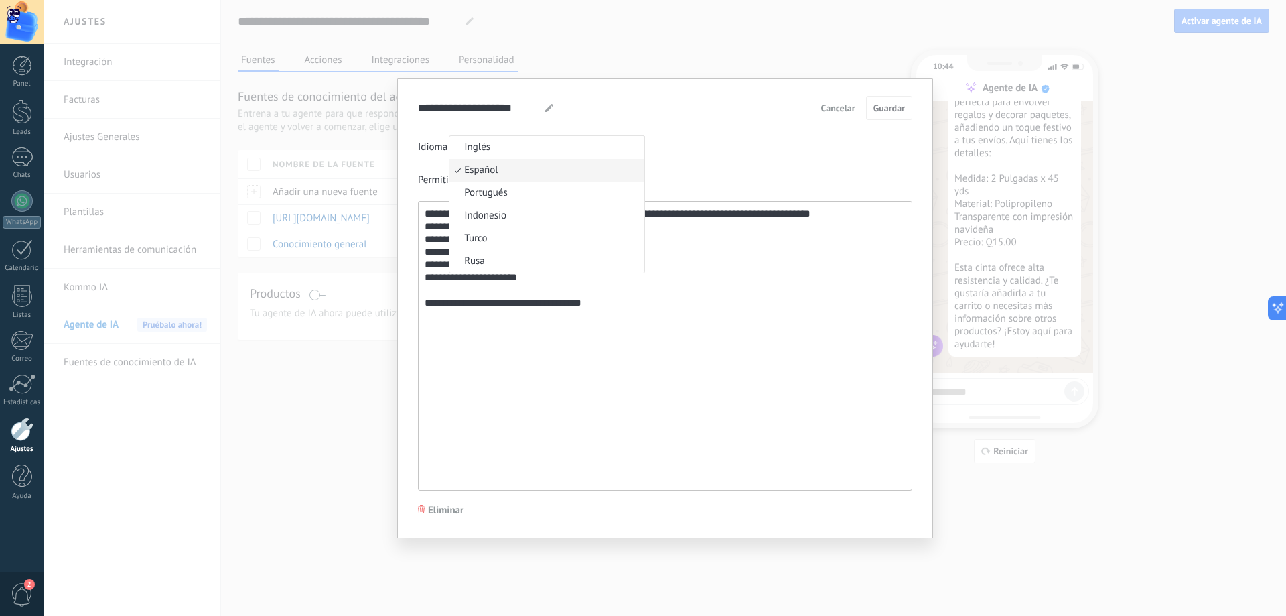
click at [582, 171] on li "Español" at bounding box center [547, 170] width 195 height 23
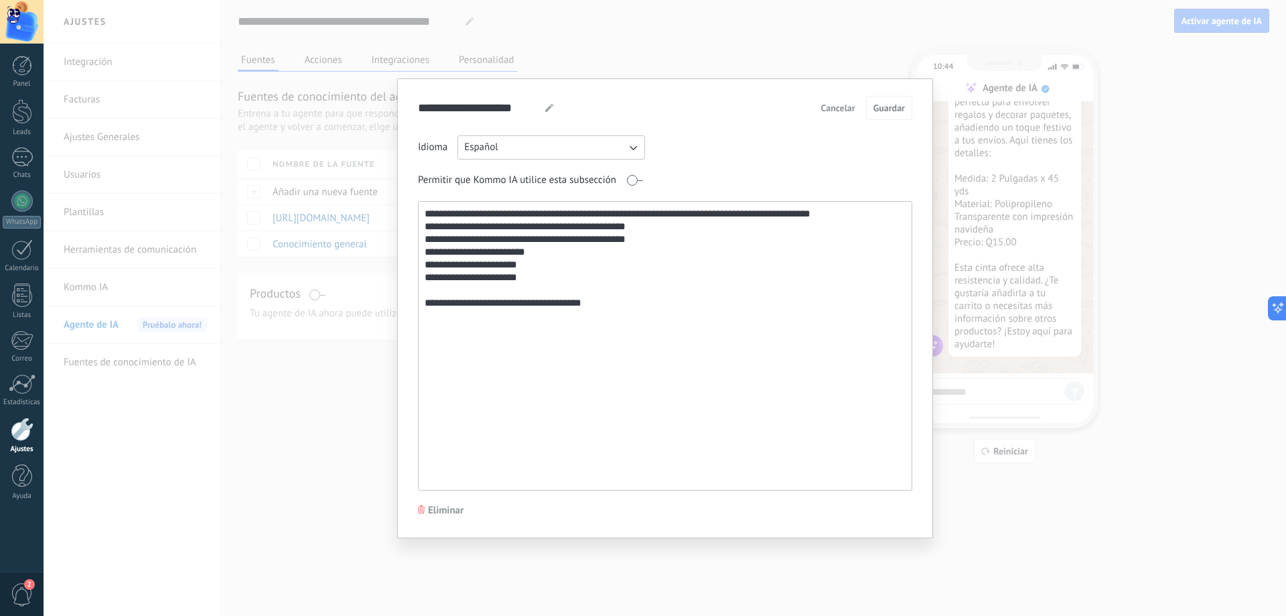
click at [856, 212] on textarea "**********" at bounding box center [664, 346] width 490 height 288
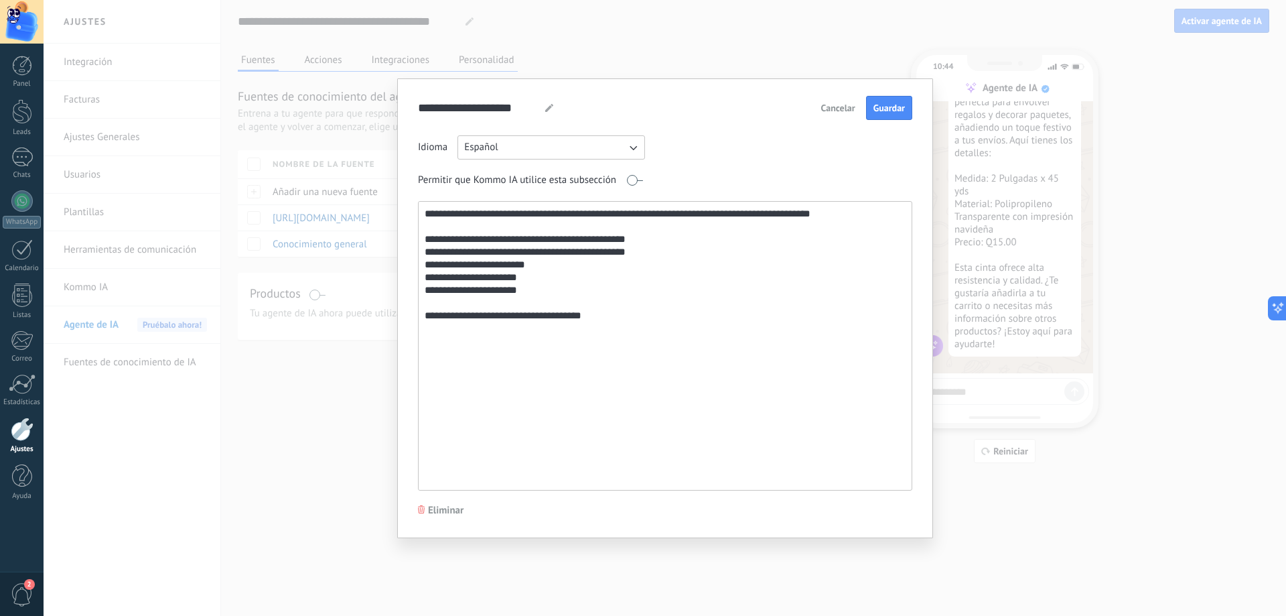
click at [691, 237] on textarea "**********" at bounding box center [664, 346] width 490 height 288
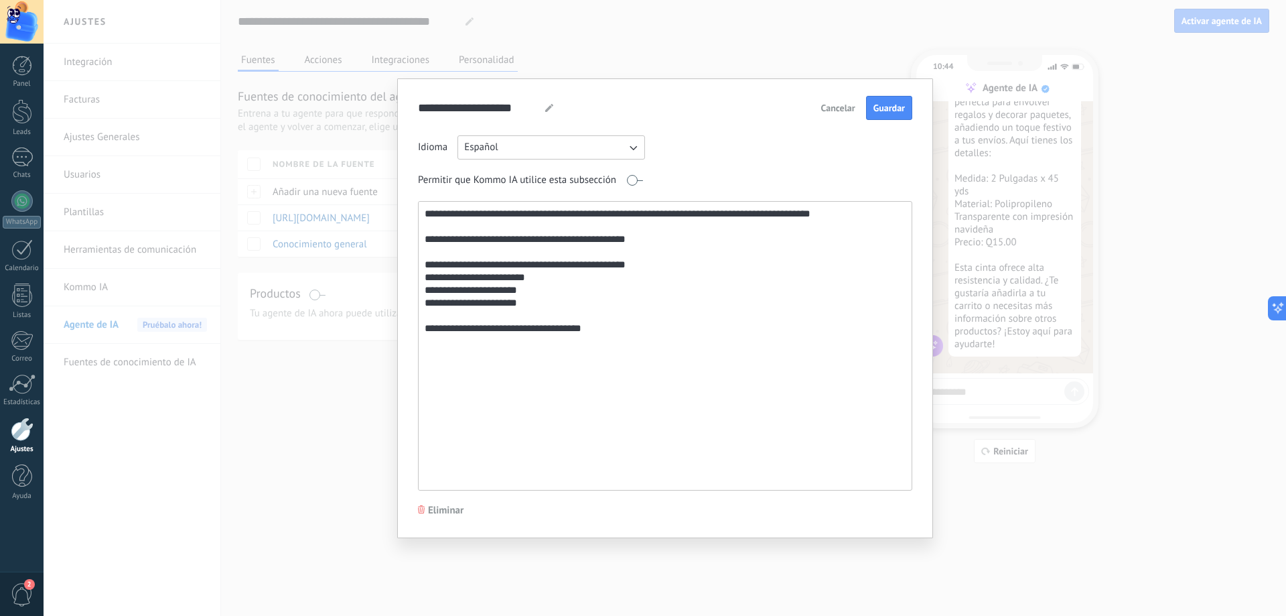
click at [435, 239] on textarea "**********" at bounding box center [664, 346] width 490 height 288
type textarea "**********"
click at [886, 100] on button "Guardar" at bounding box center [889, 108] width 46 height 24
click at [31, 590] on span "3" at bounding box center [22, 594] width 23 height 23
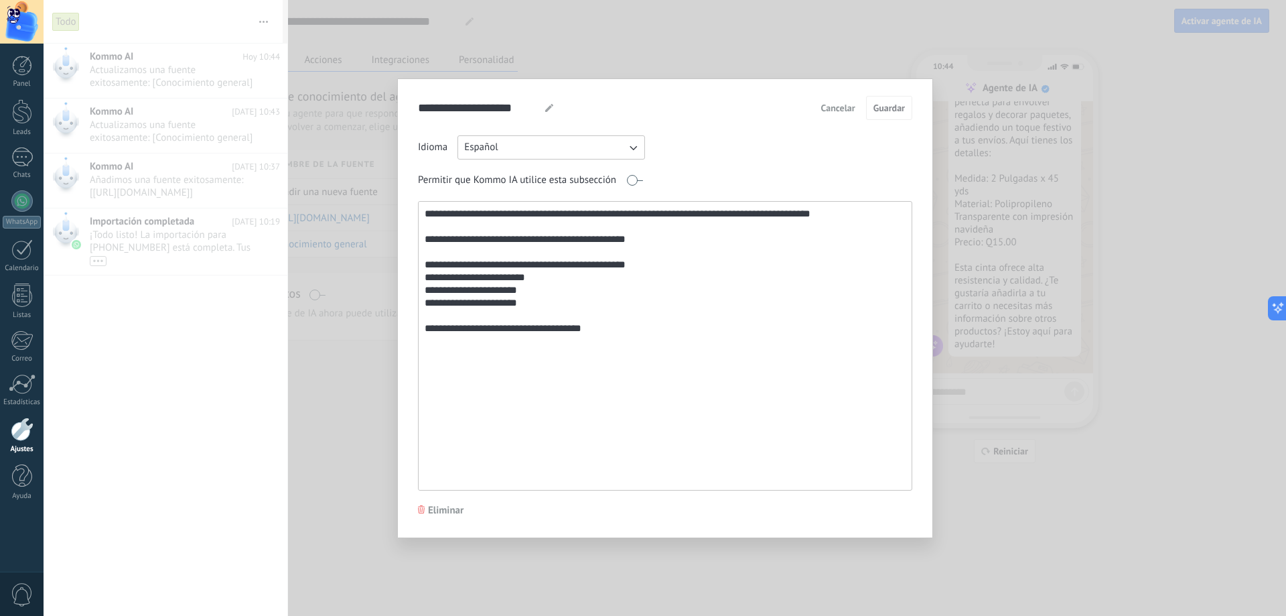
click at [308, 369] on div "**********" at bounding box center [665, 308] width 1243 height 616
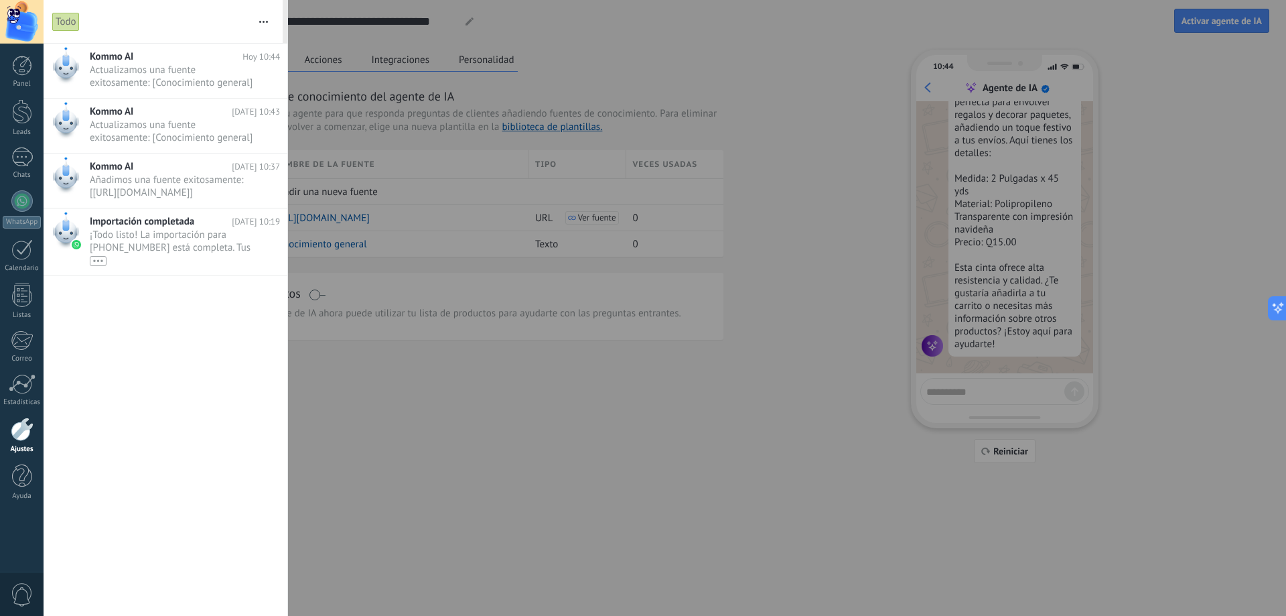
click at [320, 383] on div at bounding box center [643, 308] width 1286 height 616
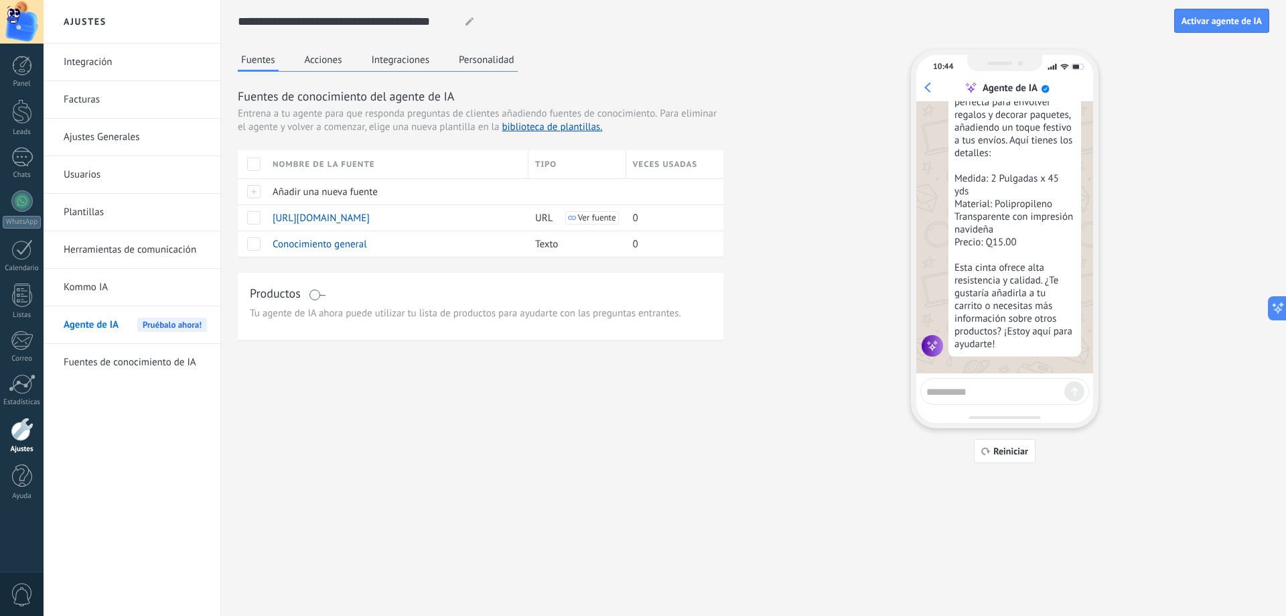
click at [335, 62] on button "Acciones" at bounding box center [323, 60] width 44 height 20
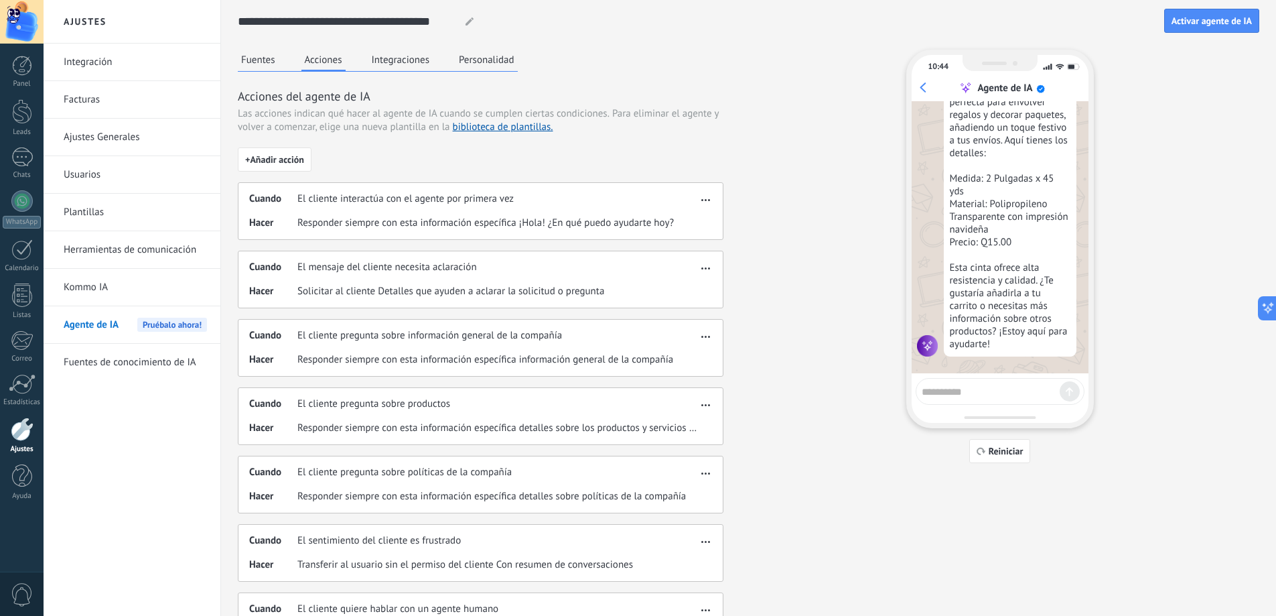
click at [404, 64] on button "Integraciones" at bounding box center [400, 60] width 65 height 20
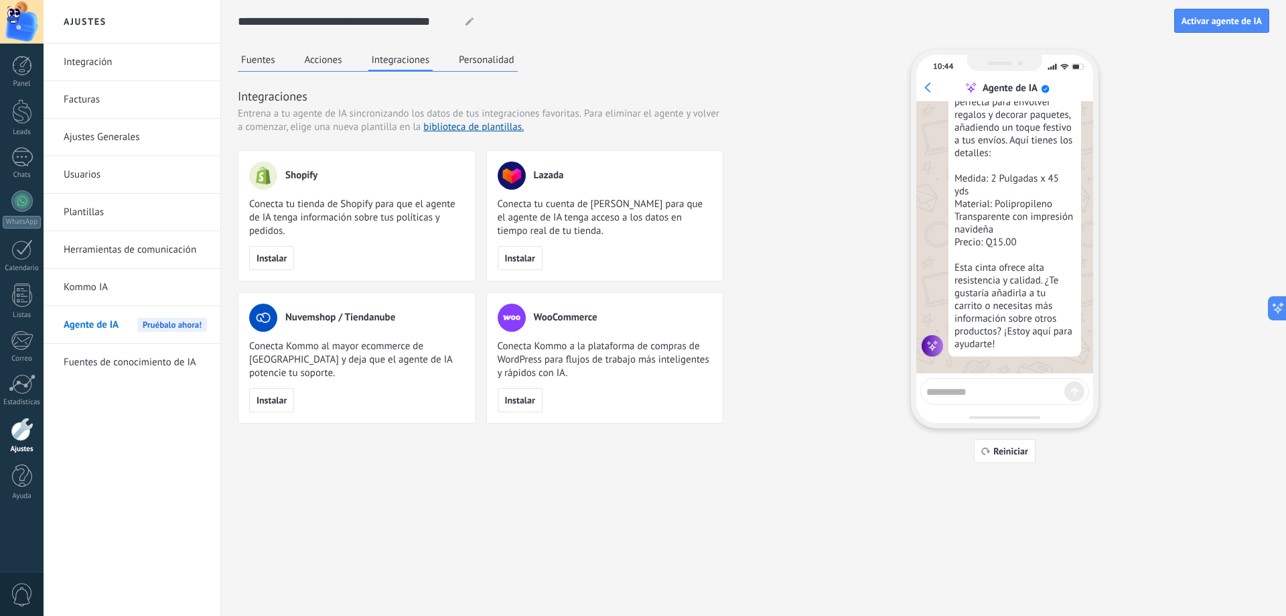
click at [487, 60] on button "Personalidad" at bounding box center [487, 60] width 62 height 20
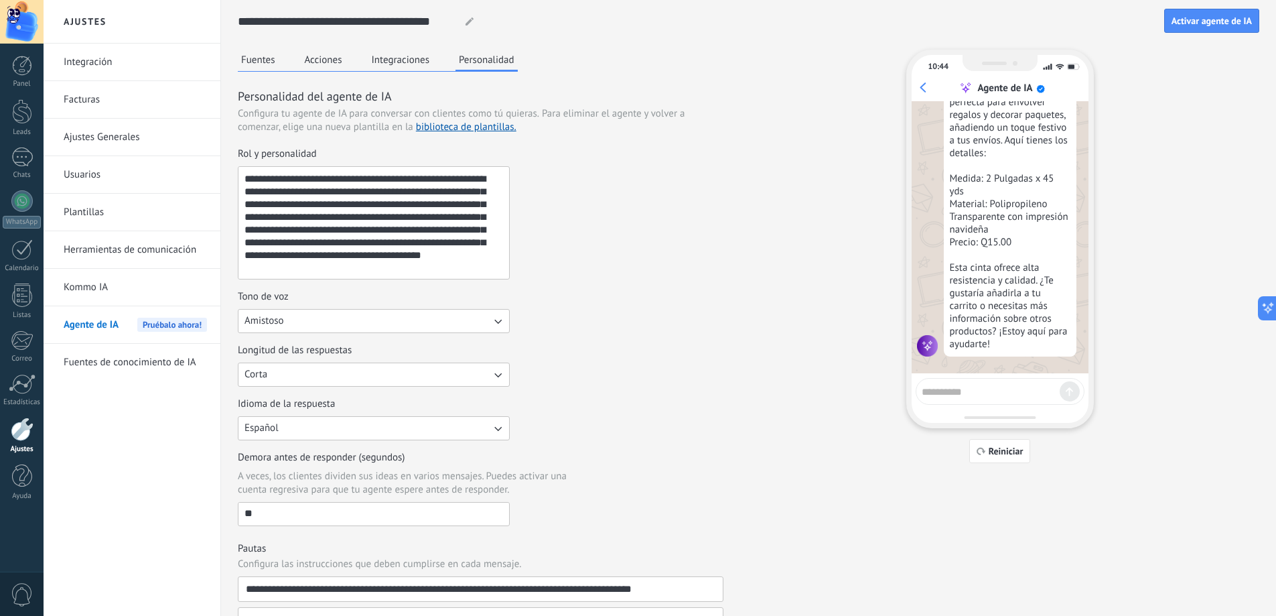
click at [344, 316] on button "Amistoso" at bounding box center [374, 321] width 272 height 24
click at [291, 344] on li "Formal" at bounding box center [369, 343] width 279 height 23
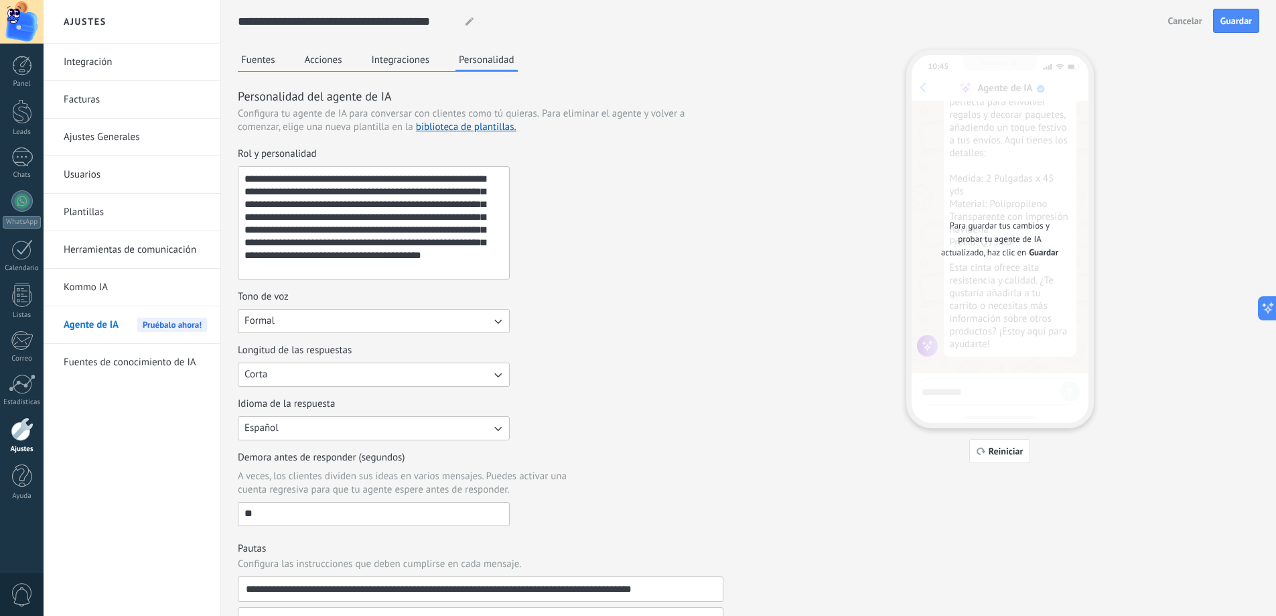
click at [337, 324] on button "Formal" at bounding box center [374, 321] width 272 height 24
click at [285, 364] on li "Amistoso" at bounding box center [369, 366] width 279 height 23
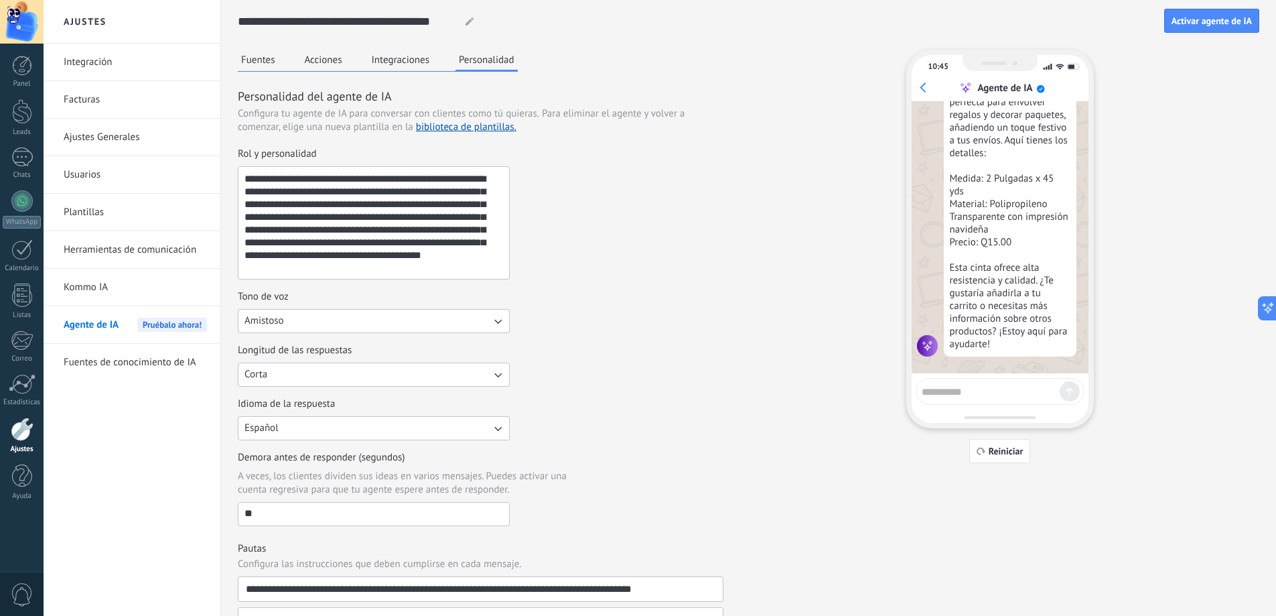
click at [1183, 89] on div "**********" at bounding box center [749, 479] width 1022 height 859
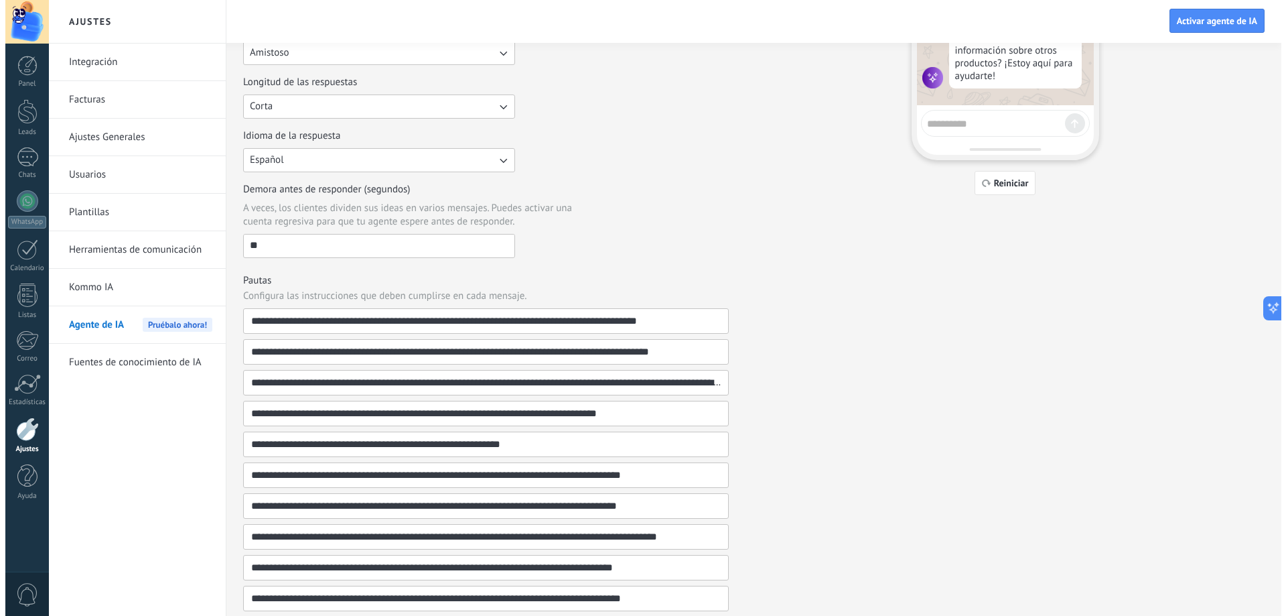
scroll to position [0, 0]
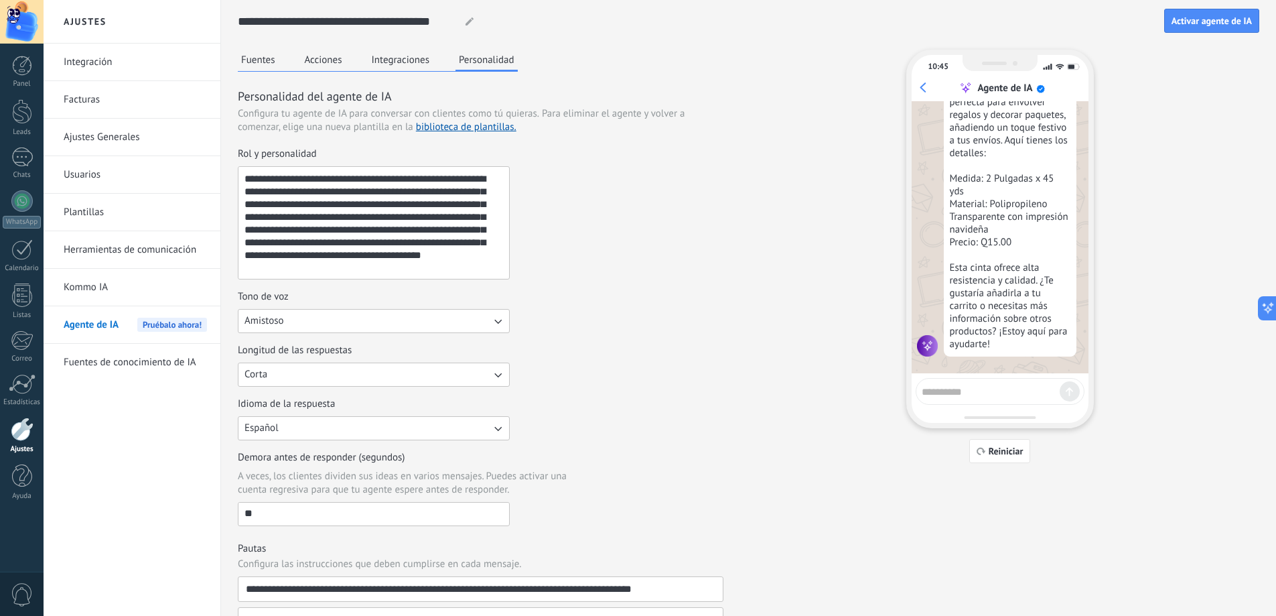
click at [276, 60] on button "Fuentes" at bounding box center [258, 60] width 41 height 20
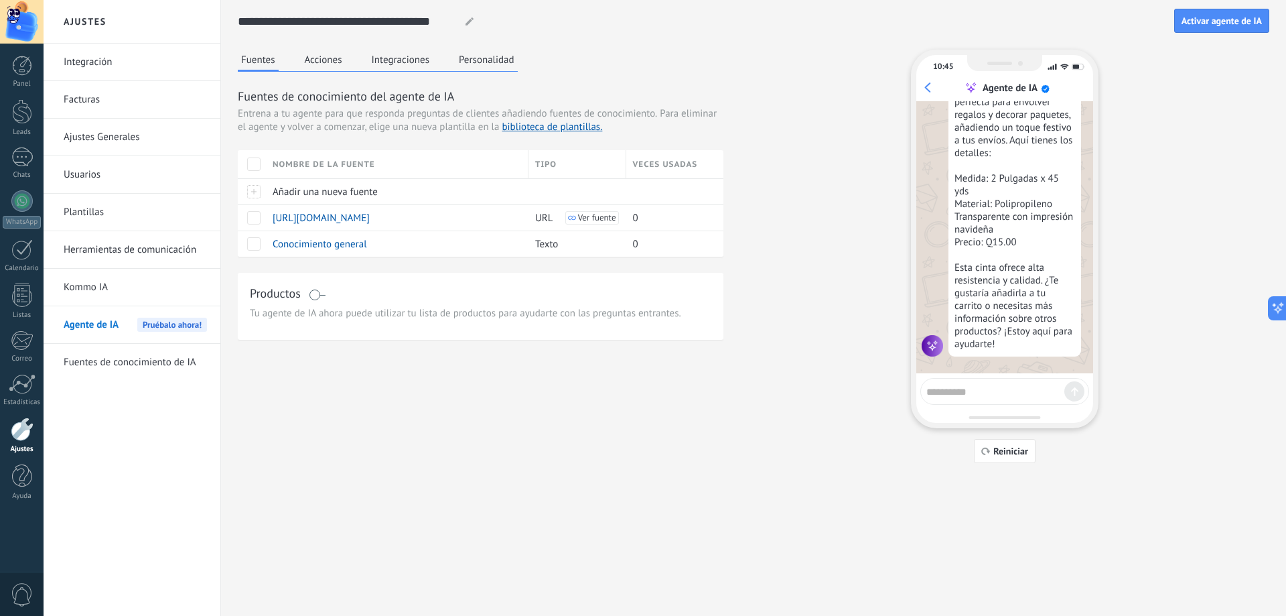
click at [978, 393] on textarea at bounding box center [996, 389] width 138 height 17
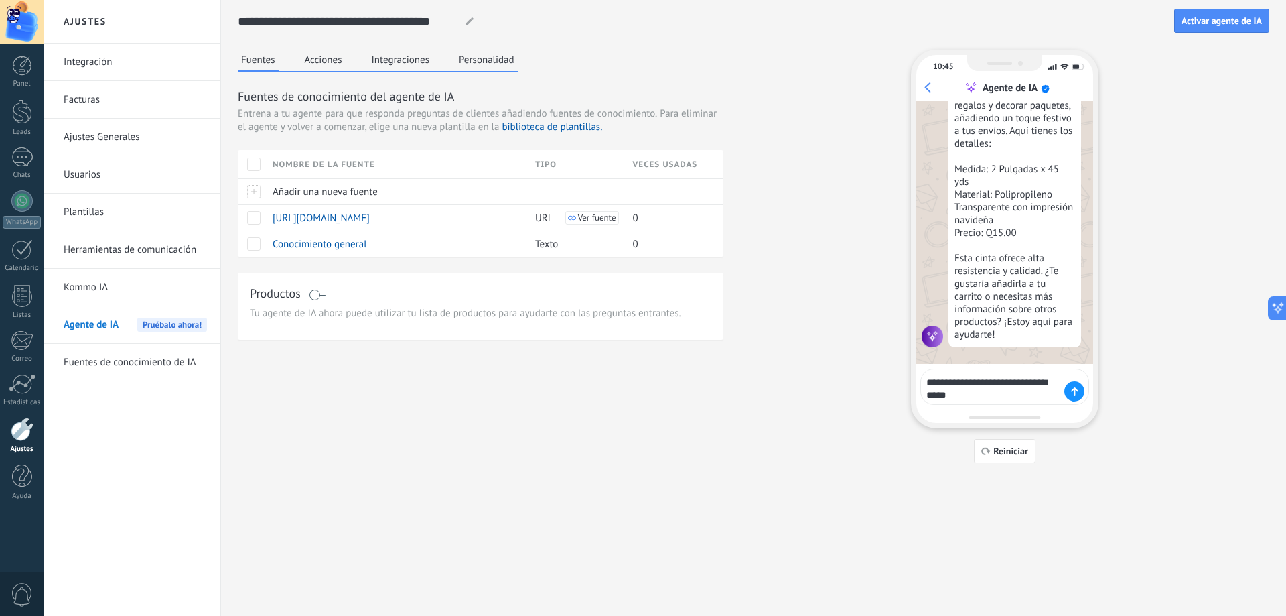
type textarea "**********"
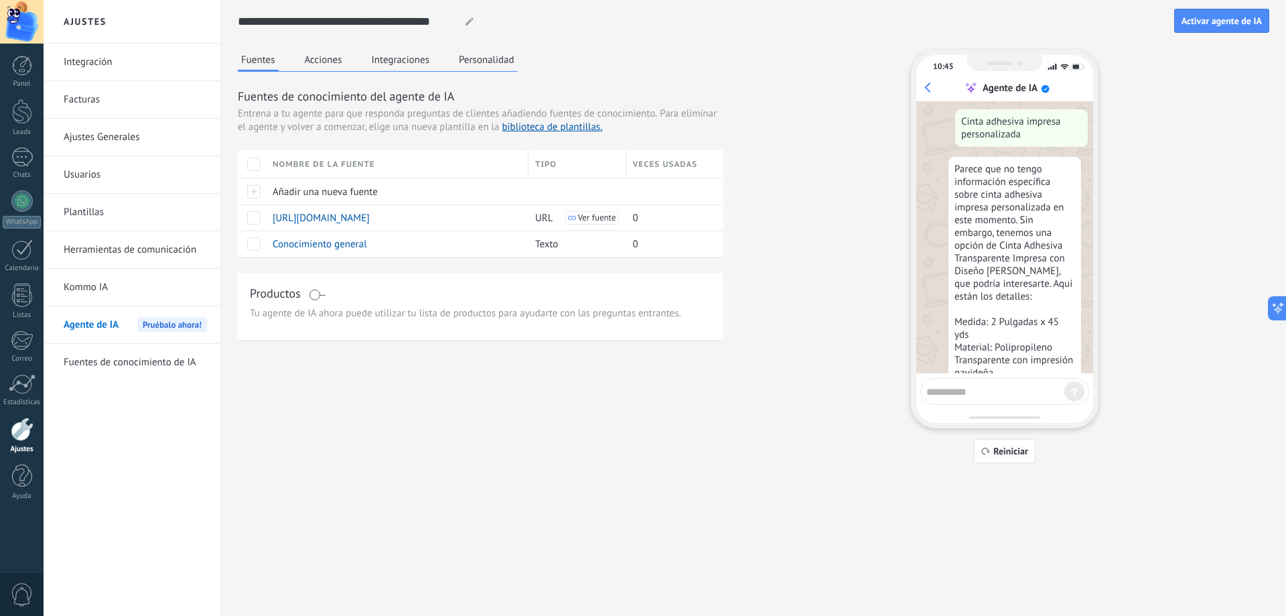
scroll to position [634, 0]
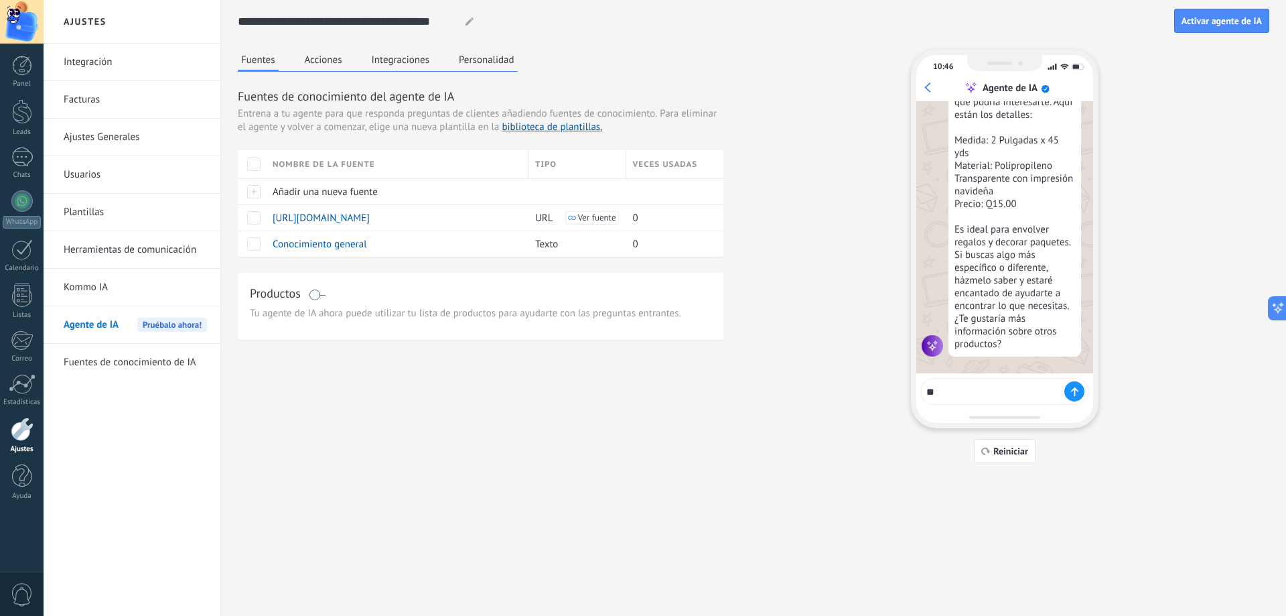
type textarea "*"
type textarea "**********"
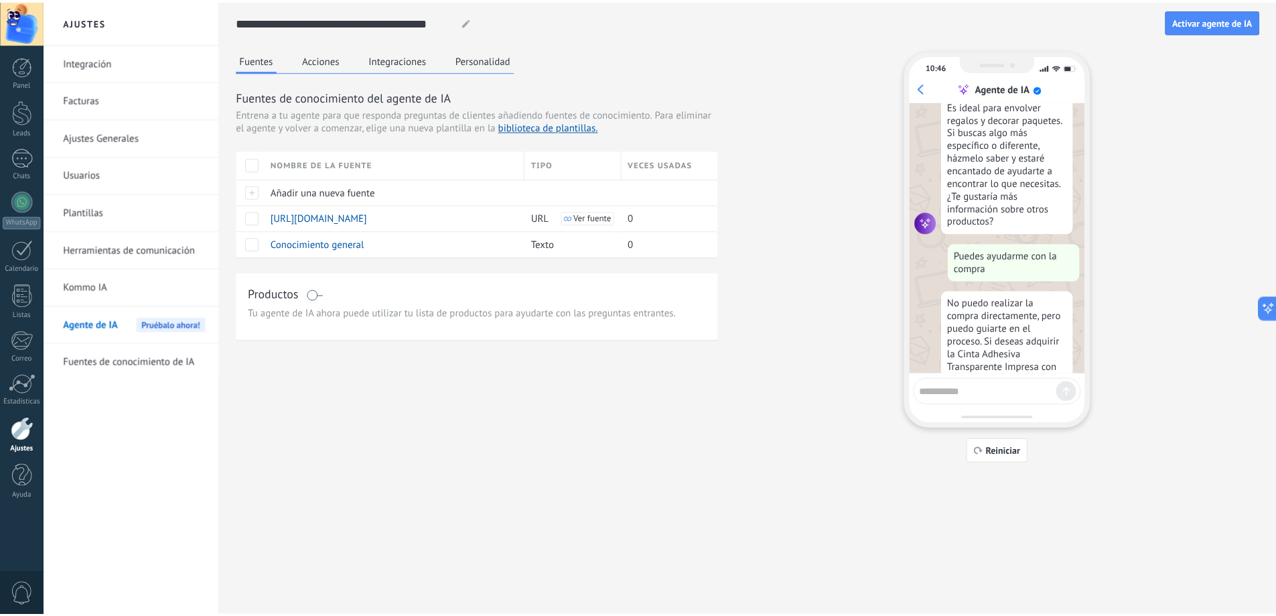
scroll to position [882, 0]
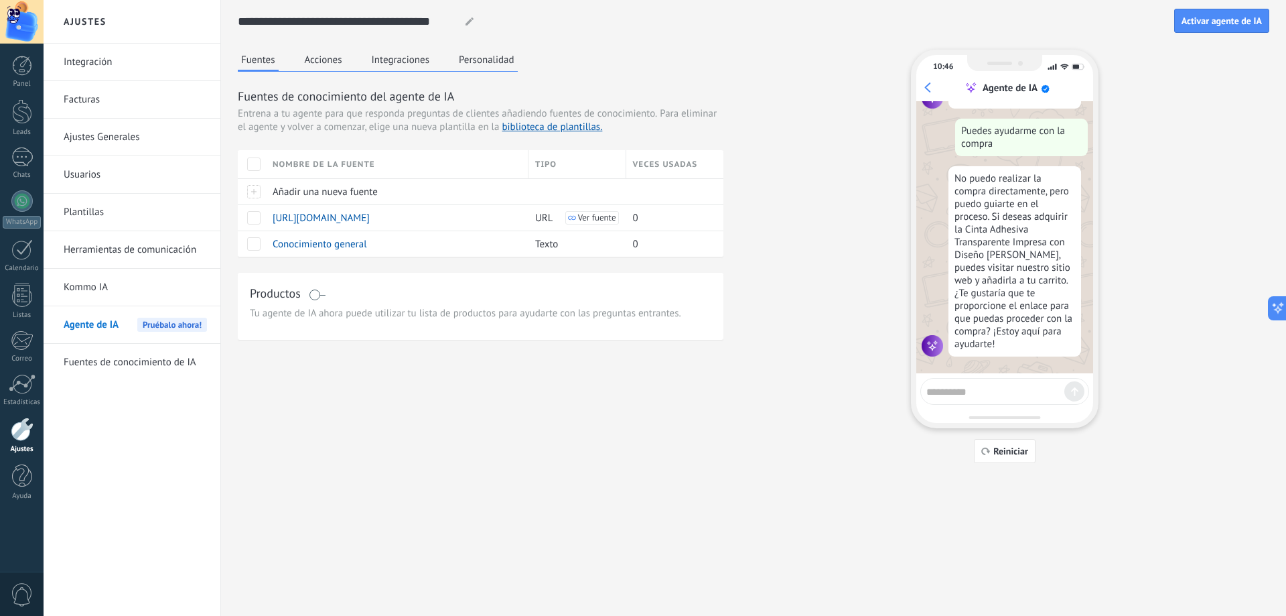
click at [322, 67] on button "Acciones" at bounding box center [323, 60] width 44 height 20
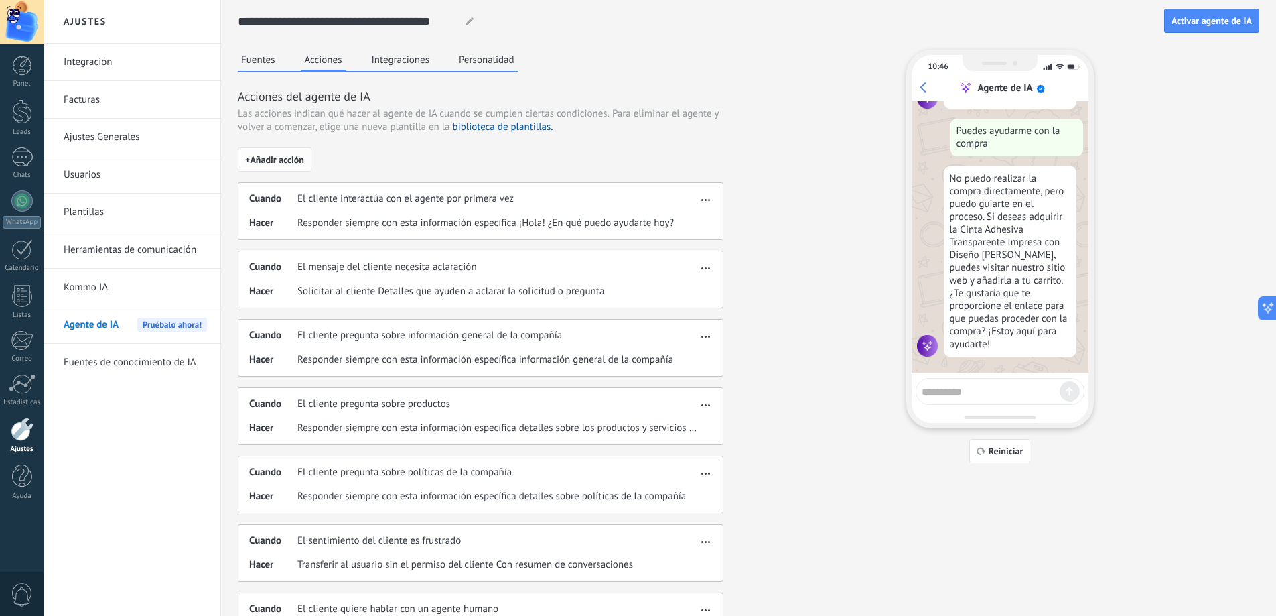
click at [283, 157] on span "+ Añadir acción" at bounding box center [274, 159] width 59 height 9
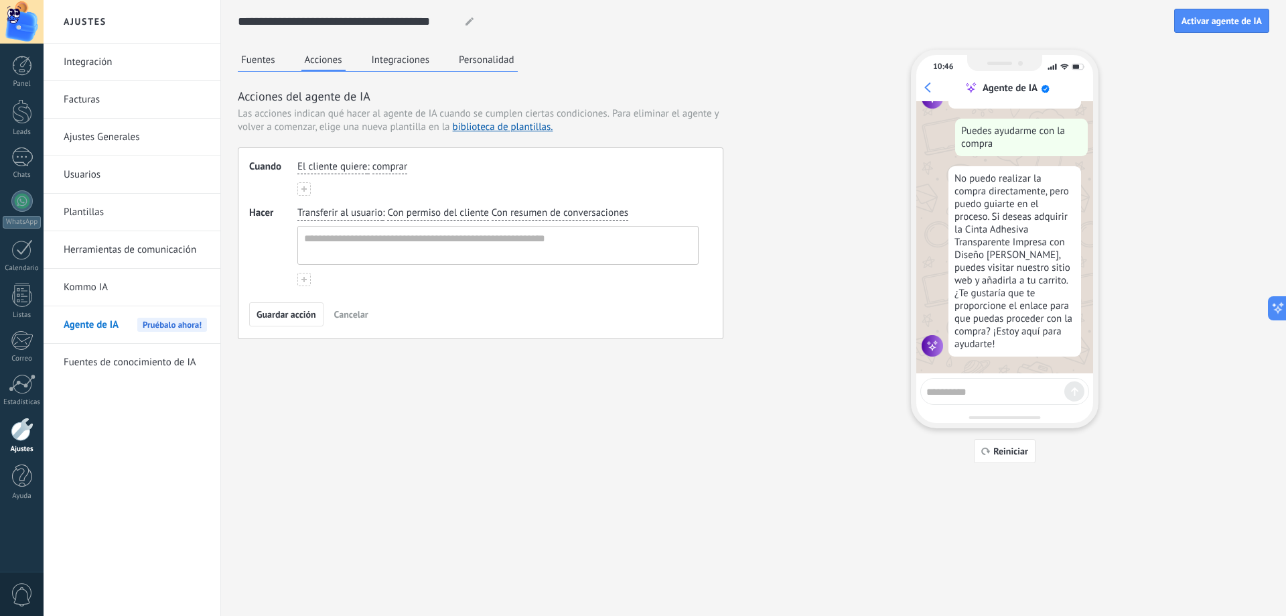
click at [365, 214] on span "Transferir al usuario" at bounding box center [339, 212] width 85 height 13
click at [399, 167] on span "comprar" at bounding box center [390, 166] width 35 height 13
click at [466, 149] on div "Cuando El cliente quiere : comprar comprar obtener soporte obtener un reembolso…" at bounding box center [481, 243] width 486 height 192
click at [349, 314] on span "Cancelar" at bounding box center [351, 314] width 34 height 9
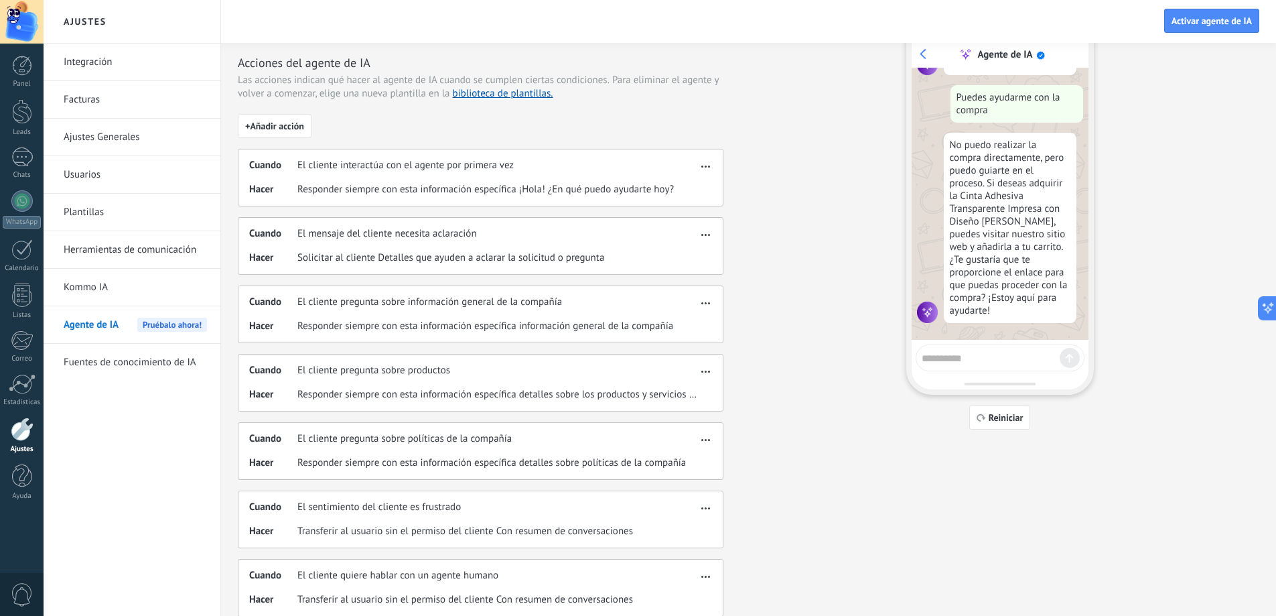
scroll to position [0, 0]
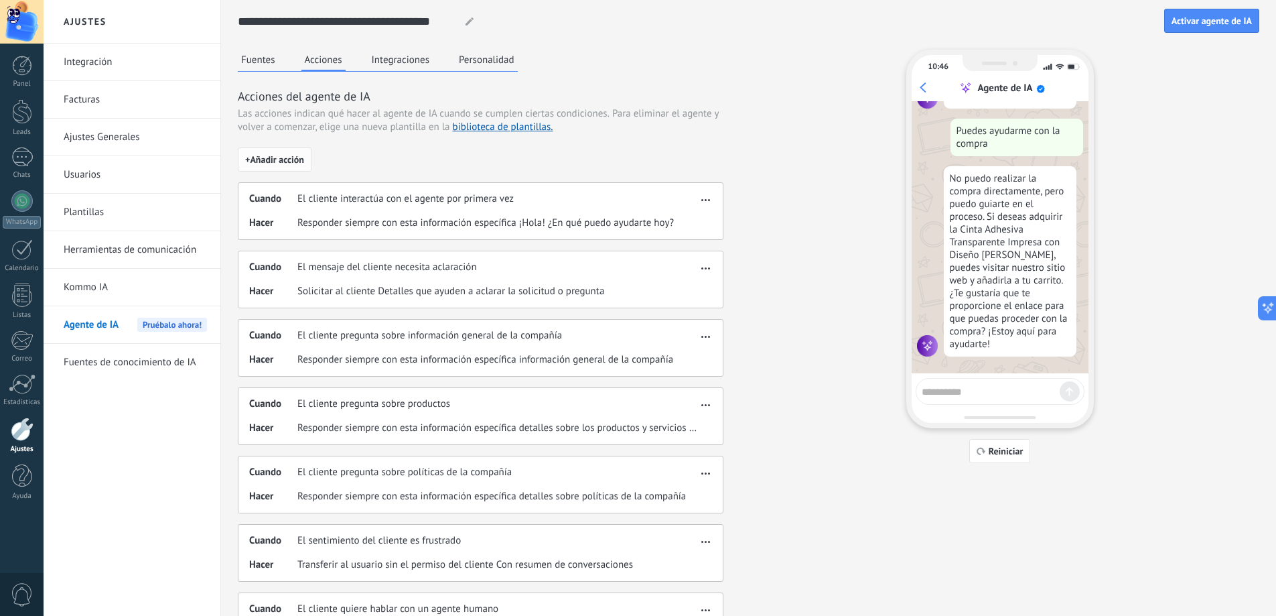
click at [291, 151] on button "+ Añadir acción" at bounding box center [275, 159] width 74 height 24
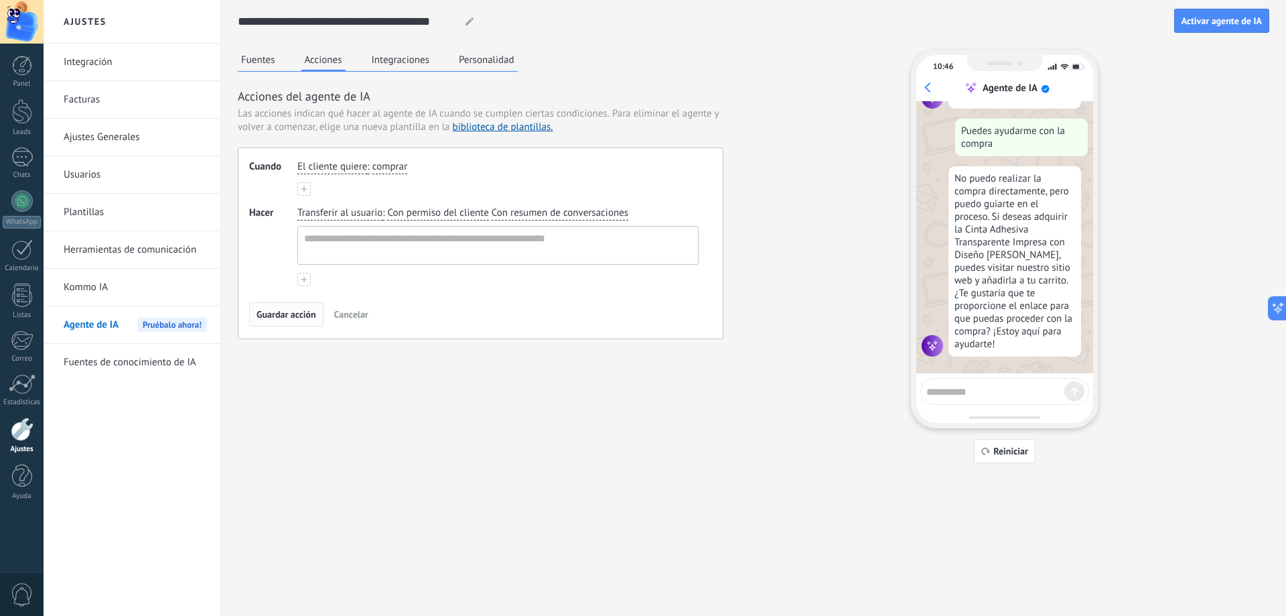
click at [300, 319] on span "Guardar acción" at bounding box center [287, 314] width 60 height 9
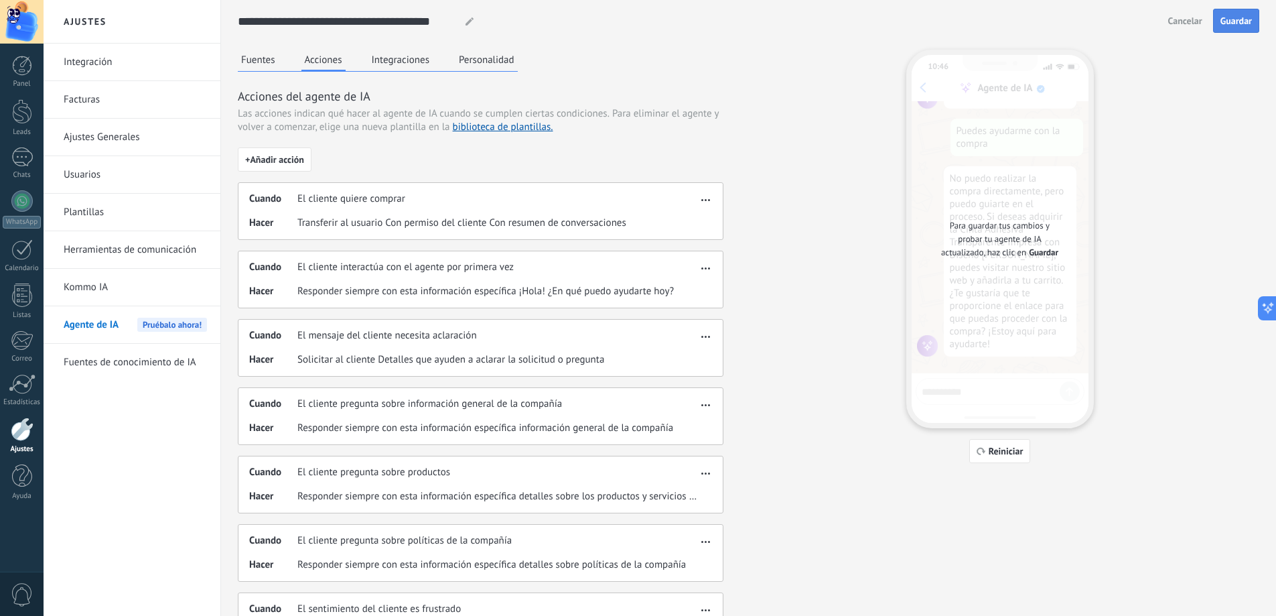
click at [1235, 19] on span "Guardar" at bounding box center [1236, 20] width 31 height 9
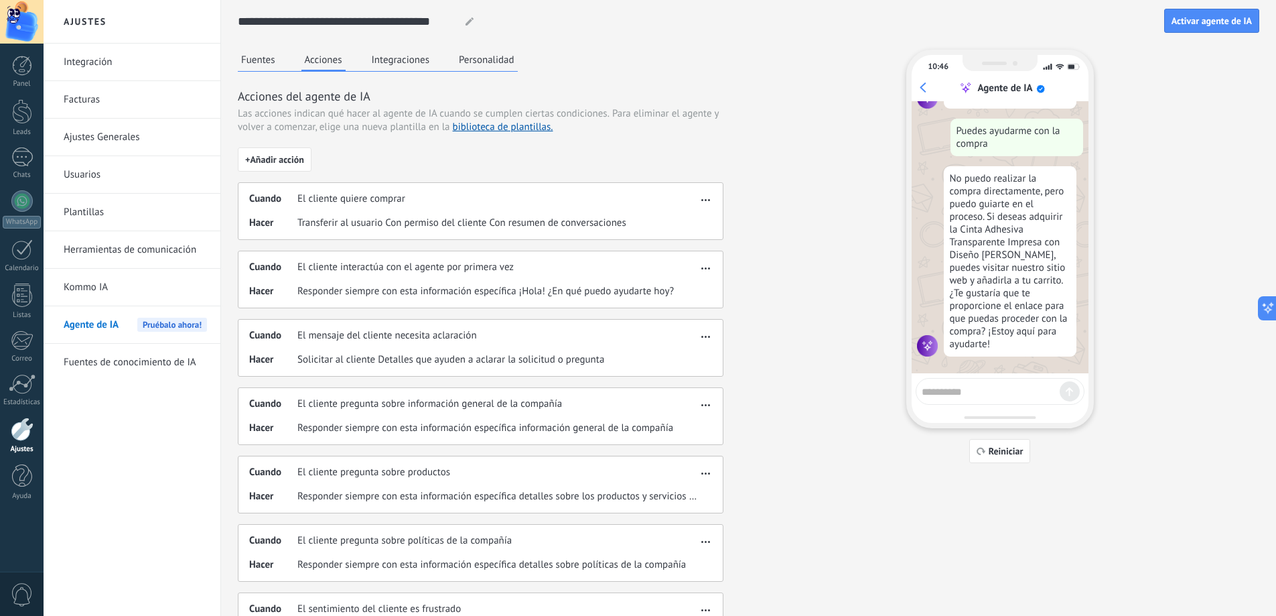
click at [984, 386] on textarea at bounding box center [991, 389] width 138 height 17
type textarea "**********"
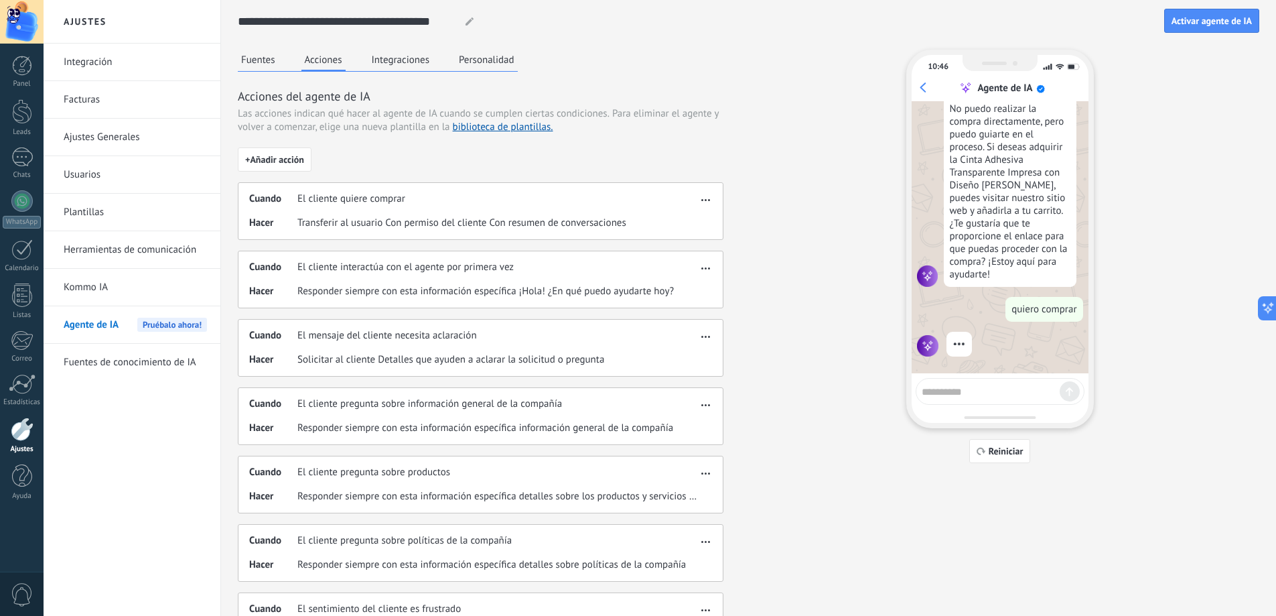
scroll to position [1028, 0]
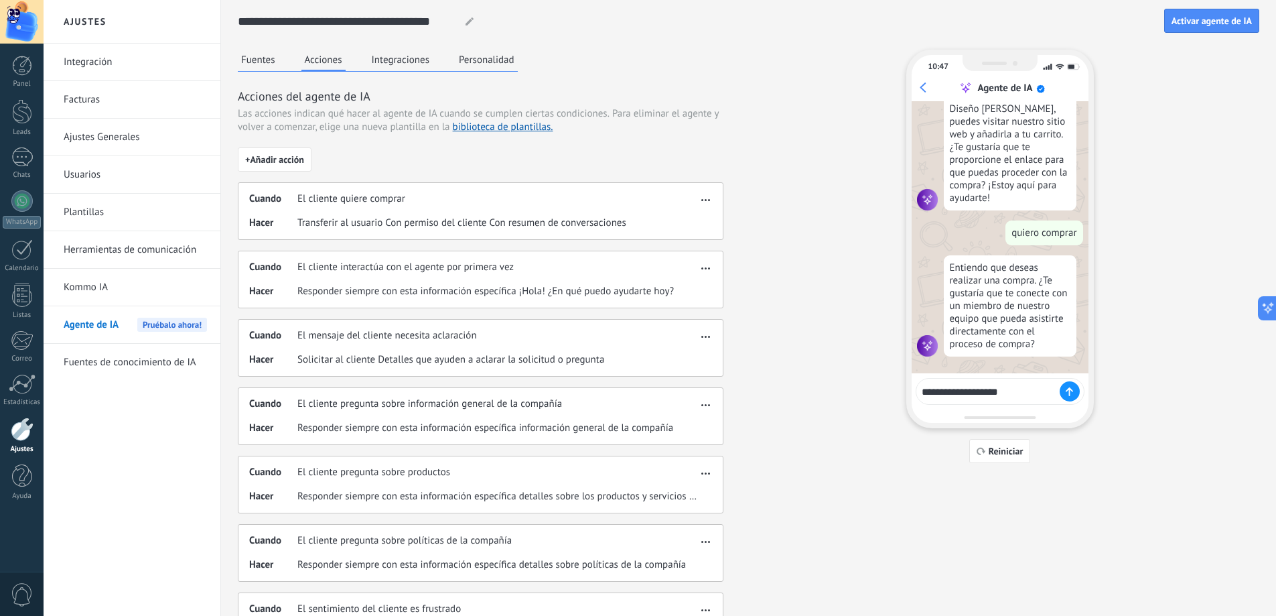
type textarea "**********"
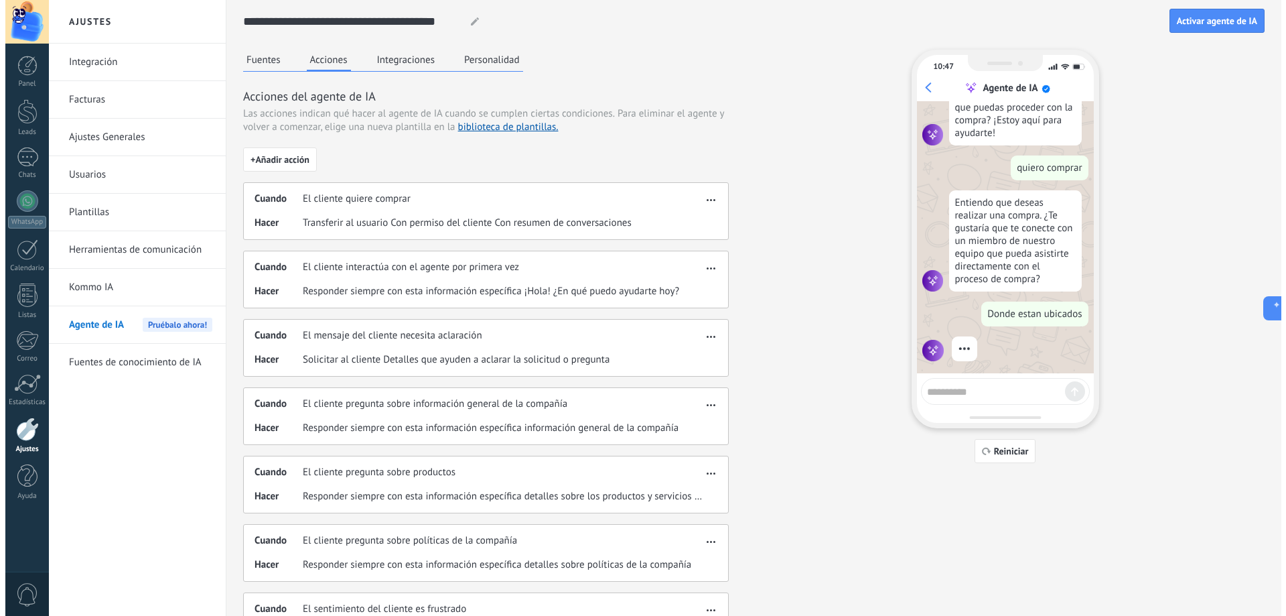
scroll to position [1097, 0]
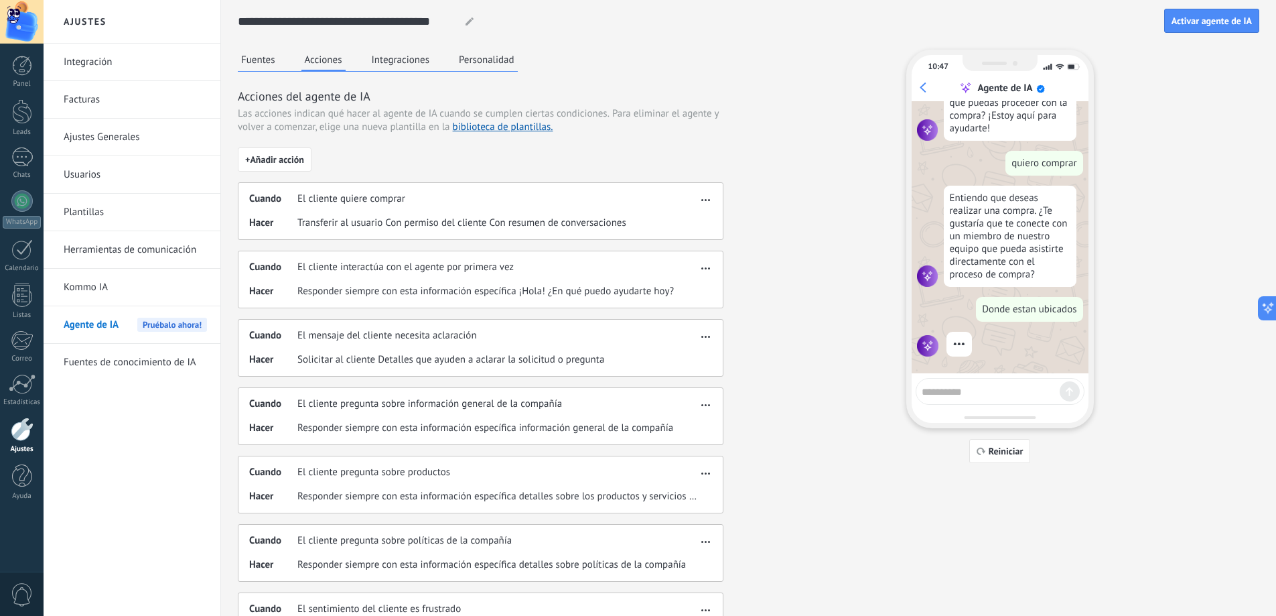
click at [279, 64] on div "Fuentes Acciones Integraciones Personalidad" at bounding box center [378, 61] width 280 height 22
click at [257, 56] on button "Fuentes" at bounding box center [258, 60] width 41 height 20
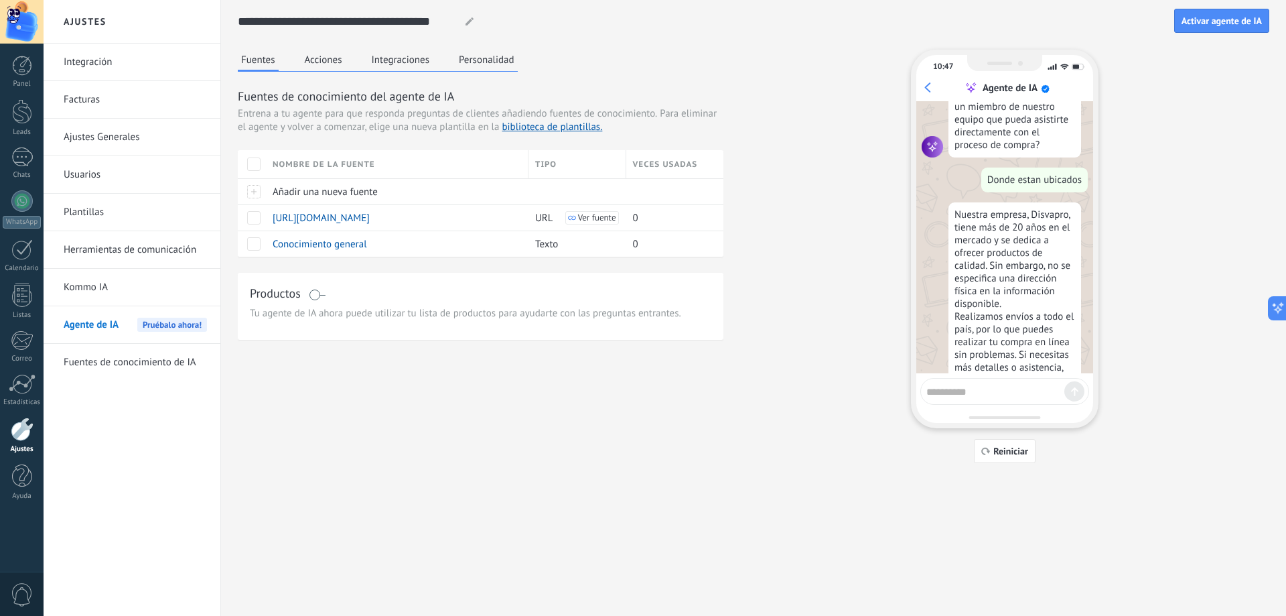
scroll to position [1288, 0]
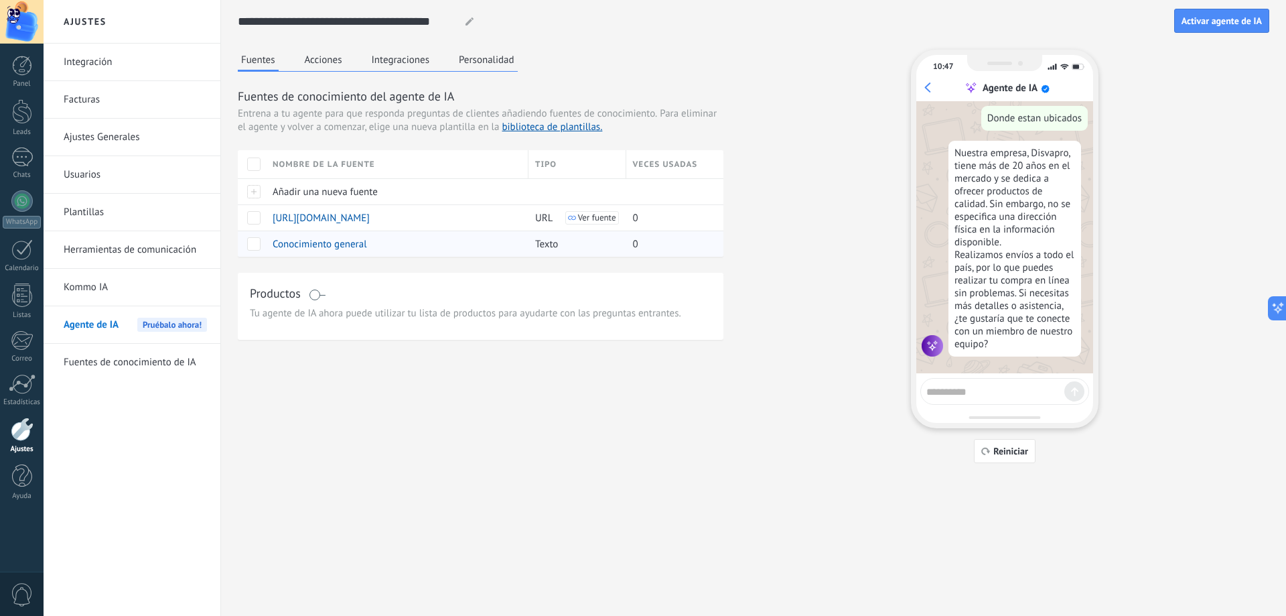
click at [349, 250] on span "Conocimiento general" at bounding box center [320, 244] width 94 height 13
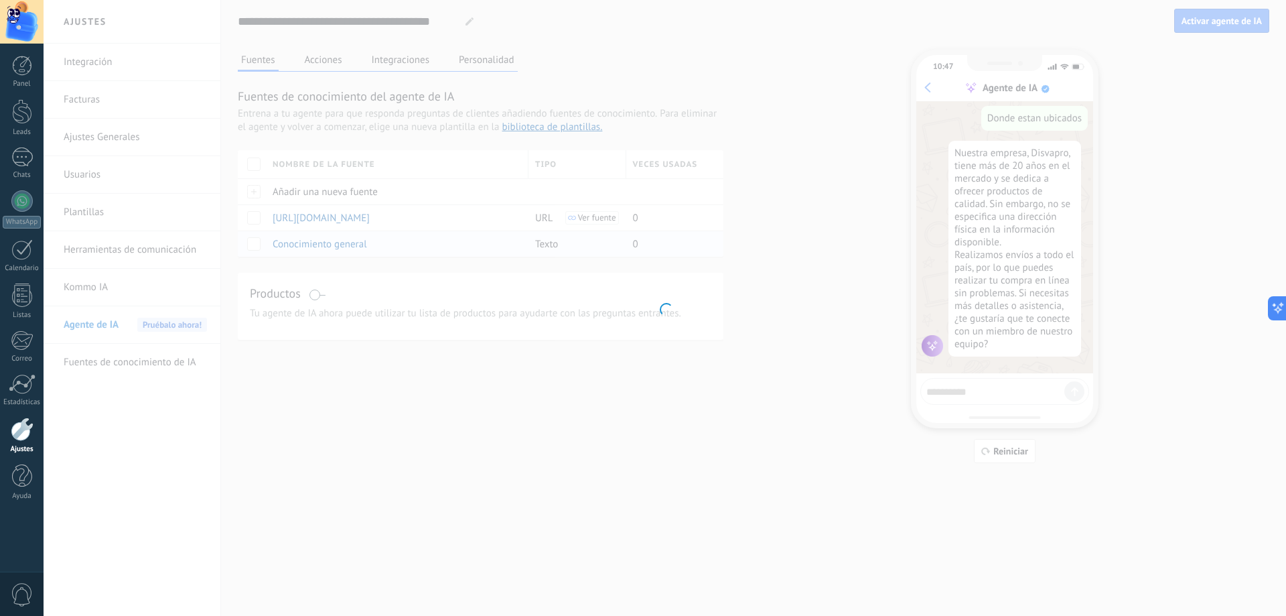
type input "**********"
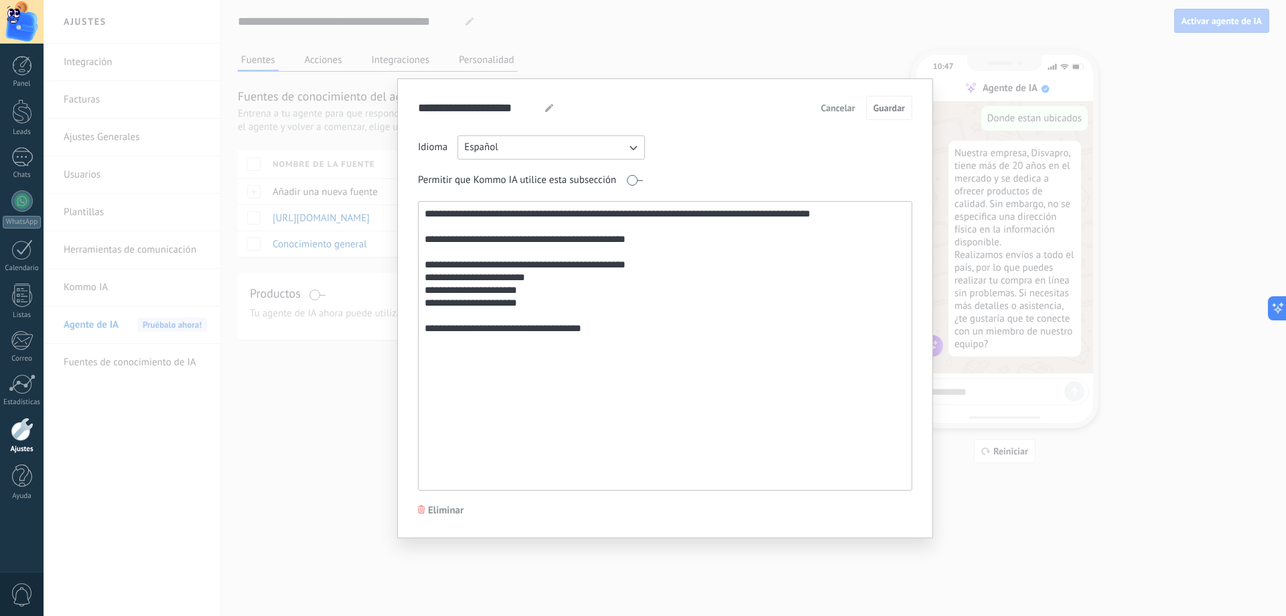
click at [423, 210] on textarea "**********" at bounding box center [664, 346] width 490 height 288
click at [425, 216] on textarea "**********" at bounding box center [664, 346] width 490 height 288
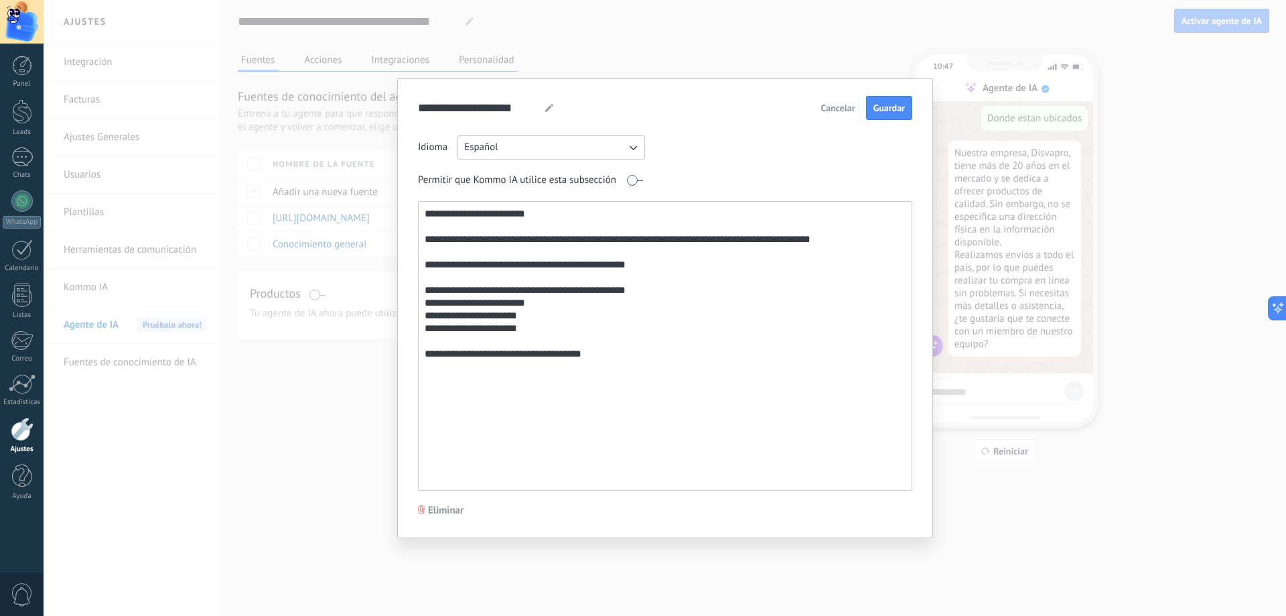
paste textarea "**********"
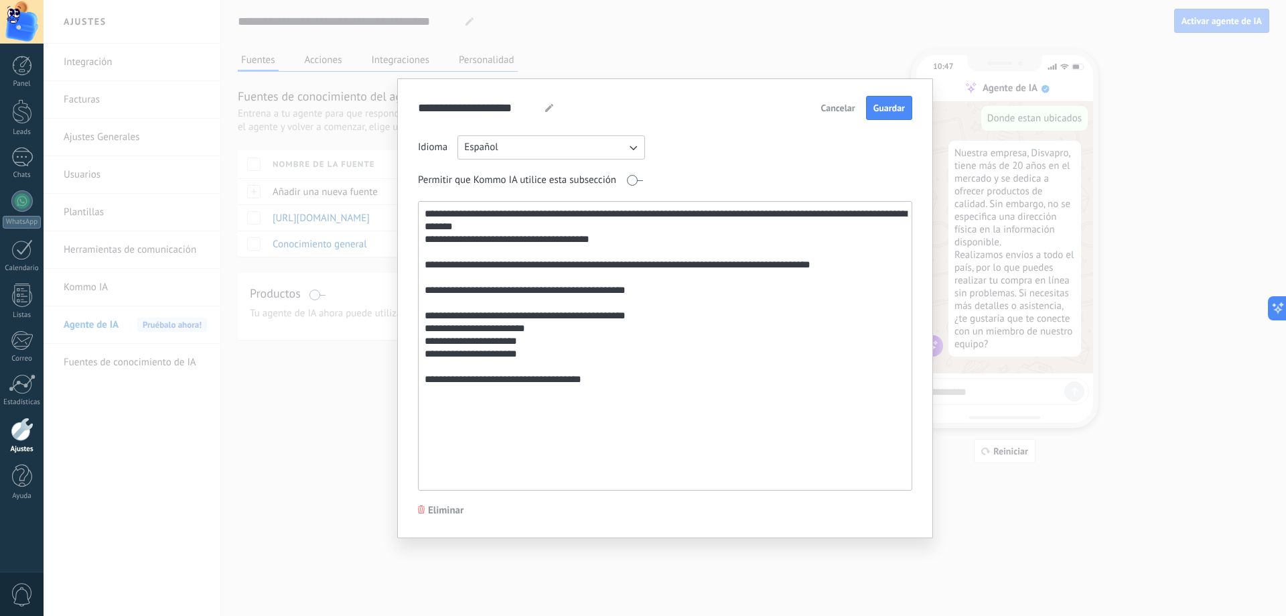
click at [523, 210] on textarea "**********" at bounding box center [664, 346] width 490 height 288
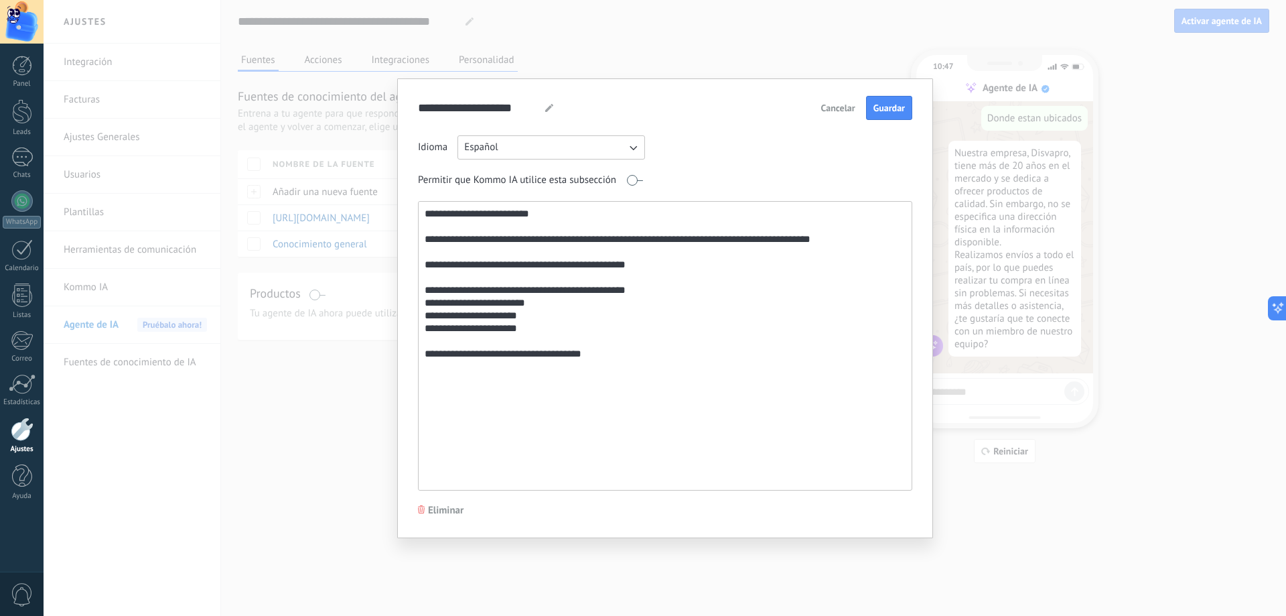
paste textarea "**********"
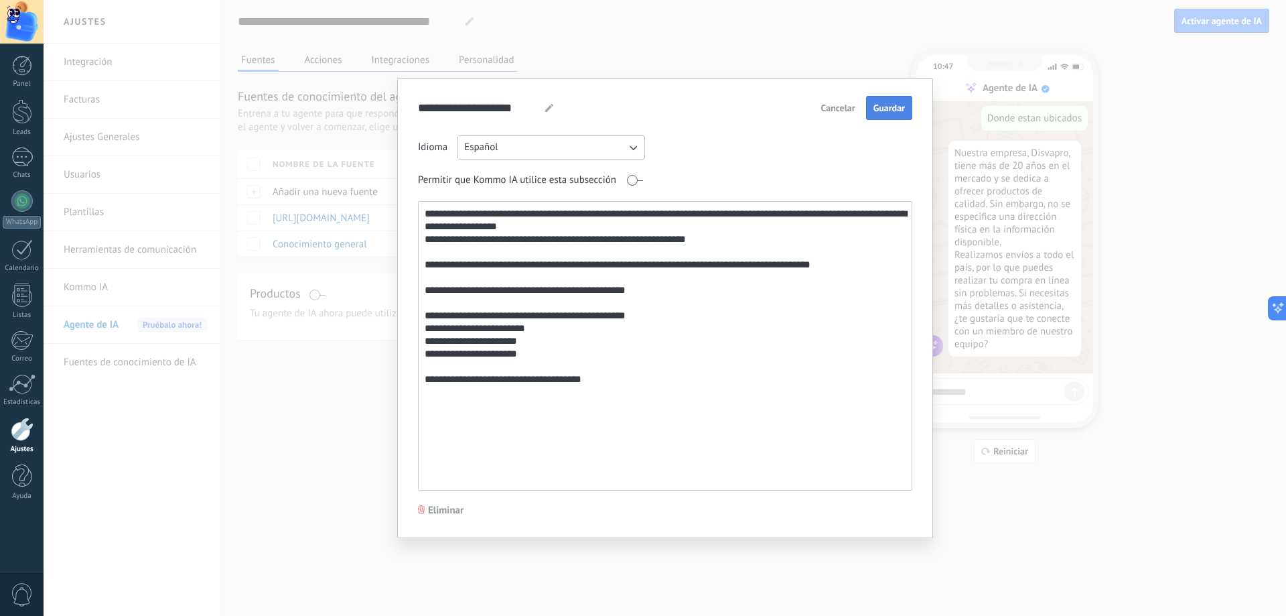
type textarea "**********"
click at [897, 109] on span "Guardar" at bounding box center [889, 107] width 31 height 9
click at [306, 383] on div "**********" at bounding box center [665, 308] width 1243 height 616
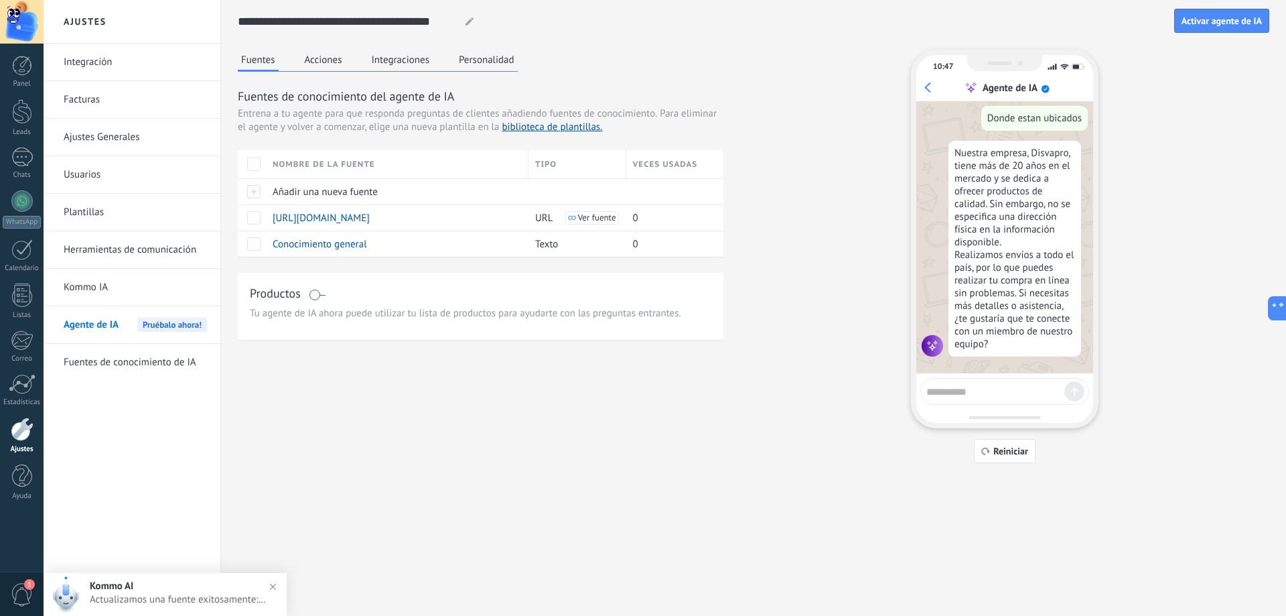
drag, startPoint x: 991, startPoint y: 450, endPoint x: 995, endPoint y: 420, distance: 29.8
click at [991, 448] on icon "button" at bounding box center [986, 451] width 9 height 8
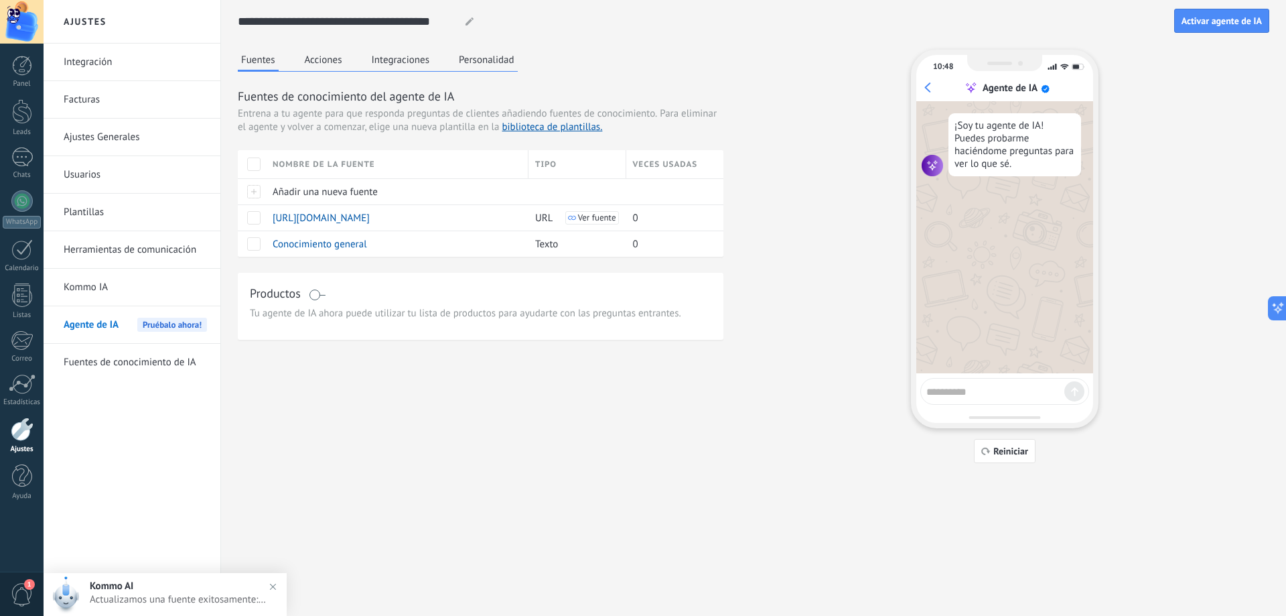
drag, startPoint x: 999, startPoint y: 385, endPoint x: 1007, endPoint y: 374, distance: 13.9
click at [999, 385] on textarea at bounding box center [996, 389] width 138 height 17
type textarea "**********"
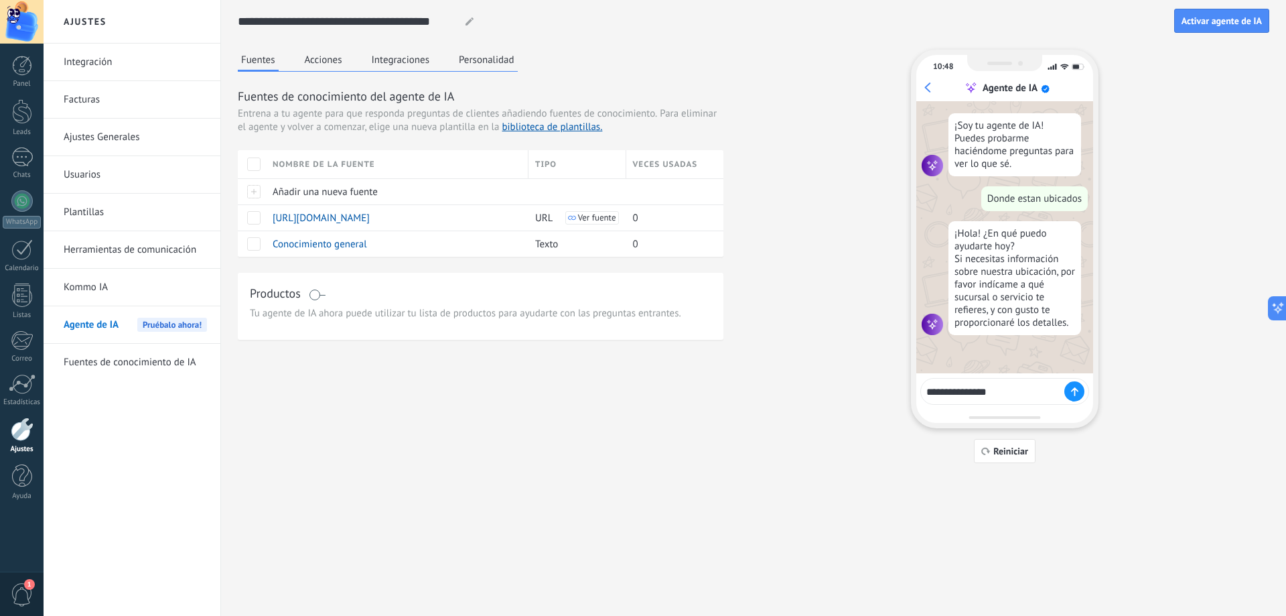
type textarea "**********"
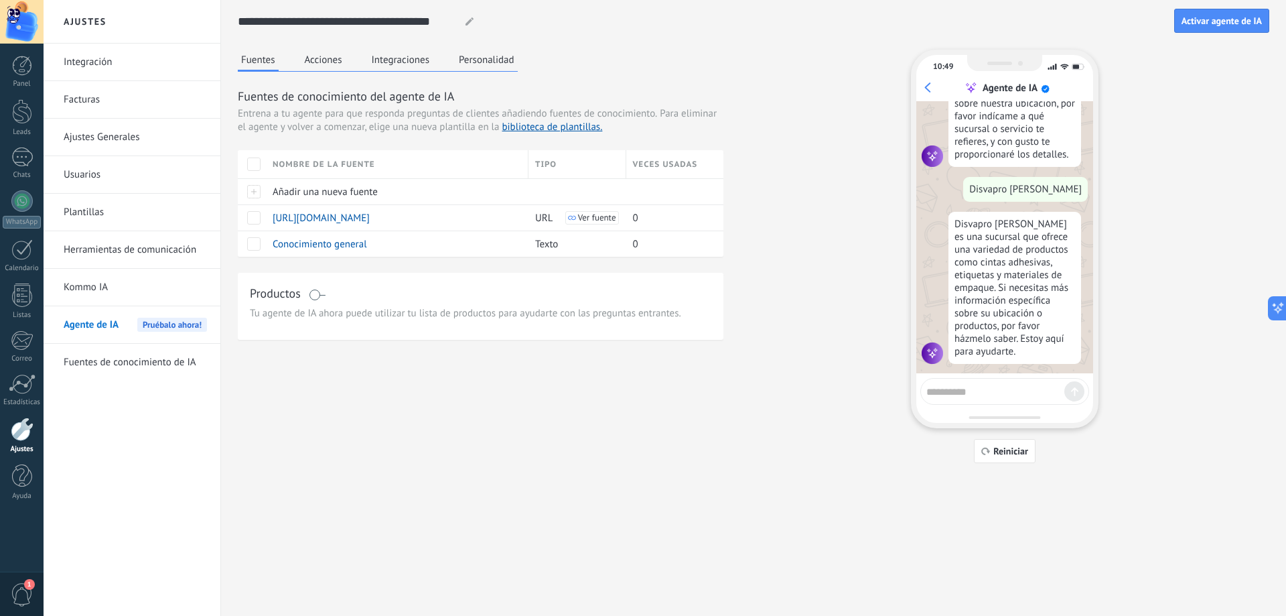
scroll to position [176, 0]
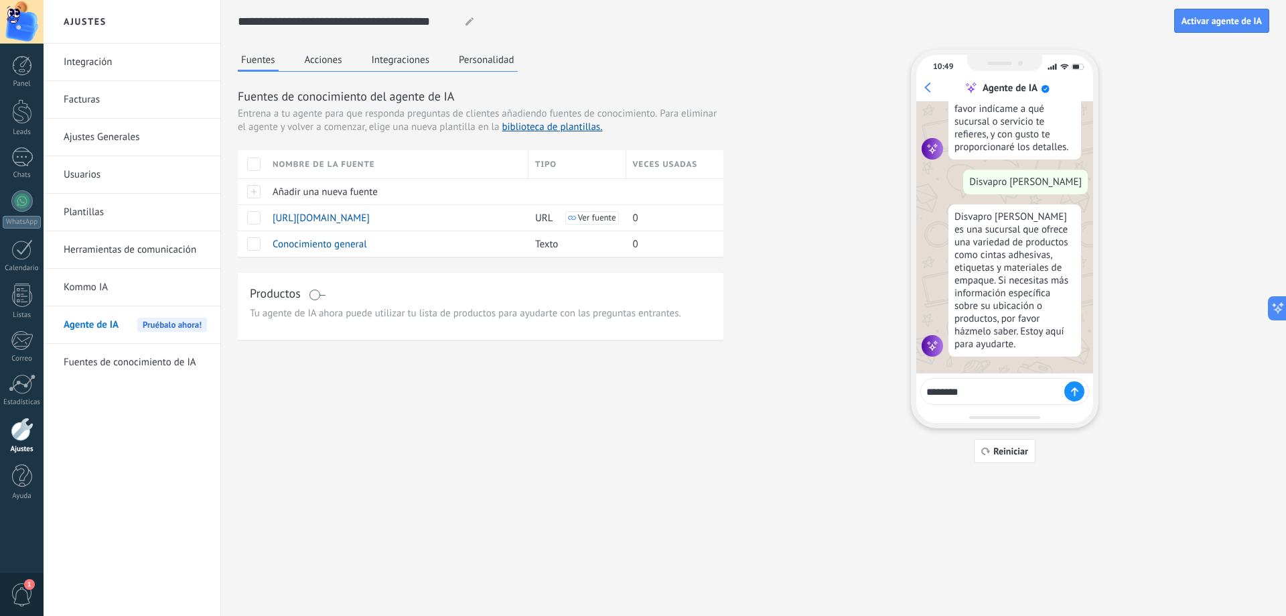
type textarea "*********"
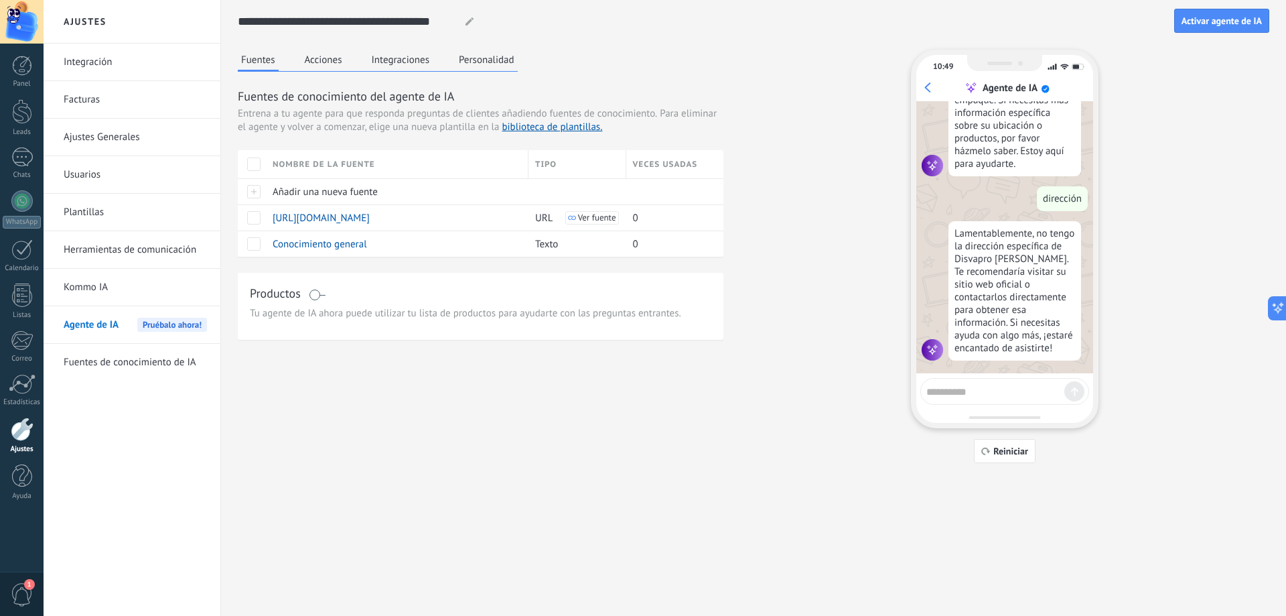
scroll to position [360, 0]
click at [1016, 458] on button "Reiniciar" at bounding box center [1005, 451] width 62 height 24
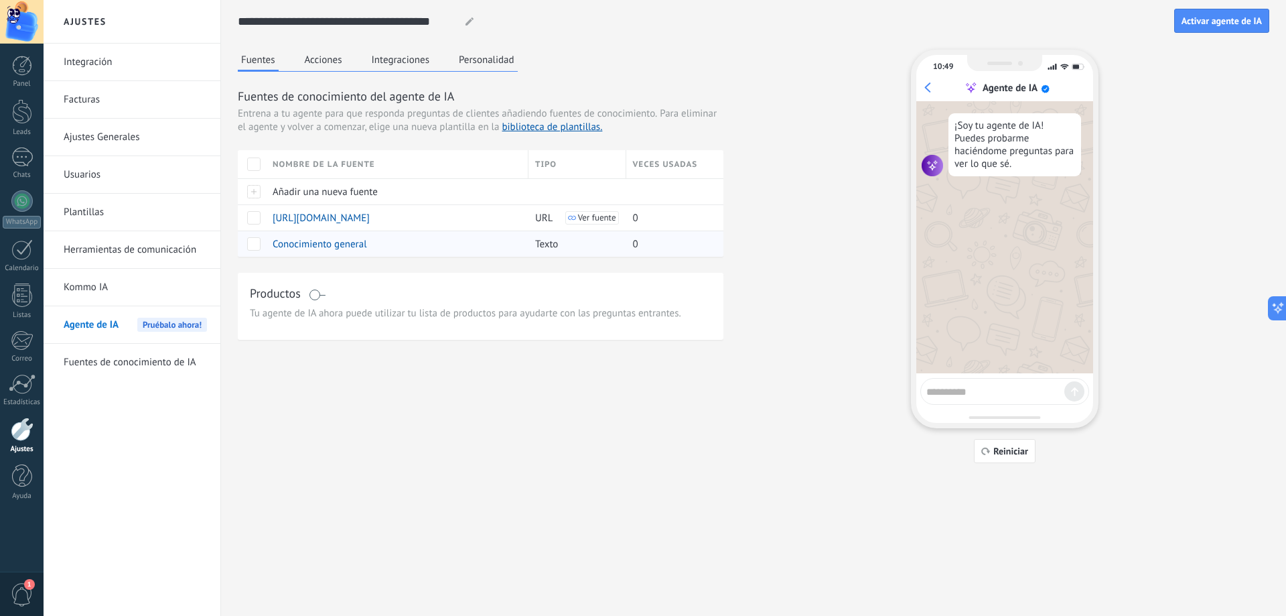
click at [309, 247] on span "Conocimiento general" at bounding box center [320, 244] width 94 height 13
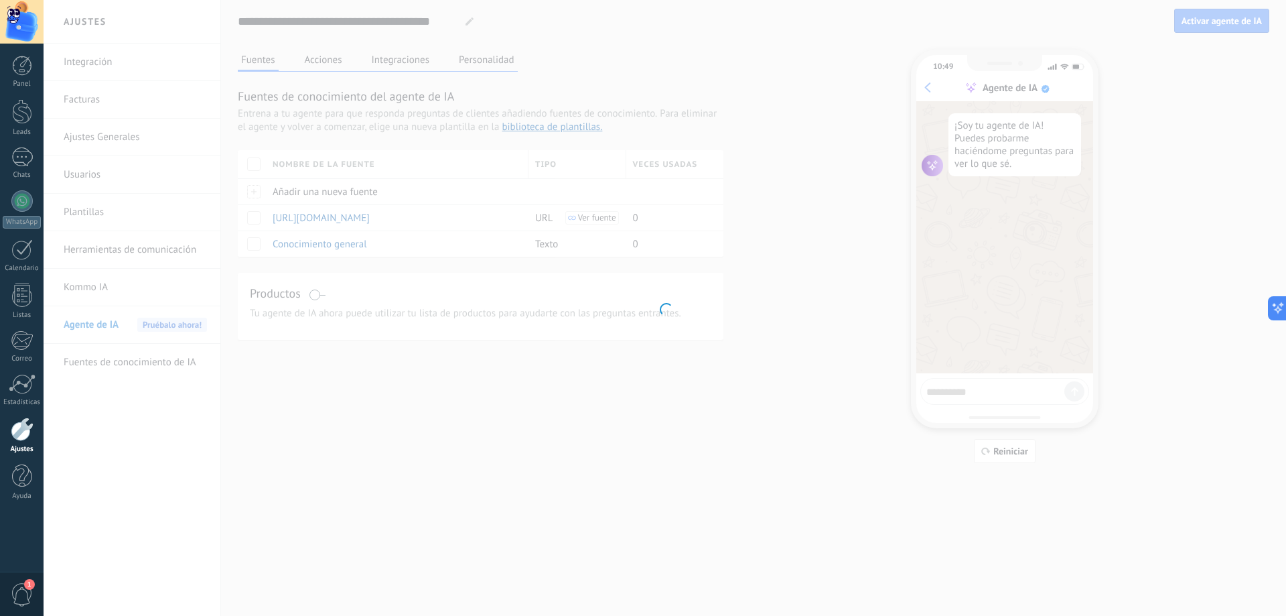
type input "**********"
type textarea "**********"
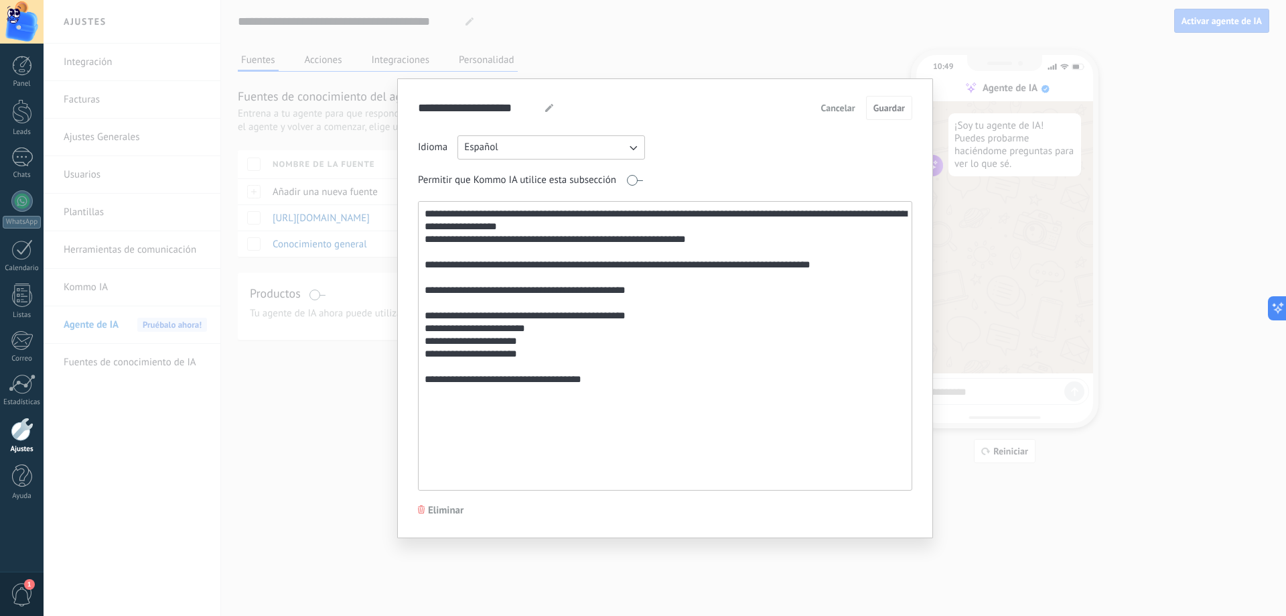
drag, startPoint x: 487, startPoint y: 359, endPoint x: 402, endPoint y: 222, distance: 161.6
click at [397, 222] on div "**********" at bounding box center [665, 308] width 536 height 460
click at [687, 407] on textarea "**********" at bounding box center [664, 346] width 490 height 288
drag, startPoint x: 632, startPoint y: 378, endPoint x: 364, endPoint y: 203, distance: 320.6
click at [361, 202] on div "**********" at bounding box center [665, 308] width 1243 height 616
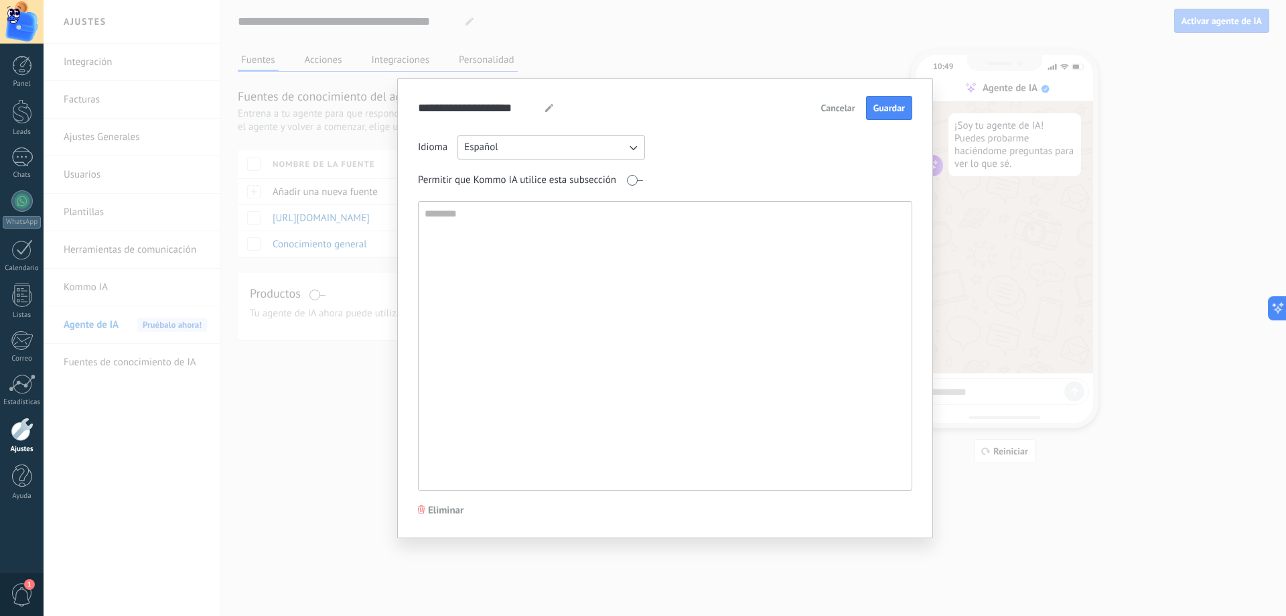
click at [434, 510] on span "Eliminar" at bounding box center [446, 510] width 36 height 13
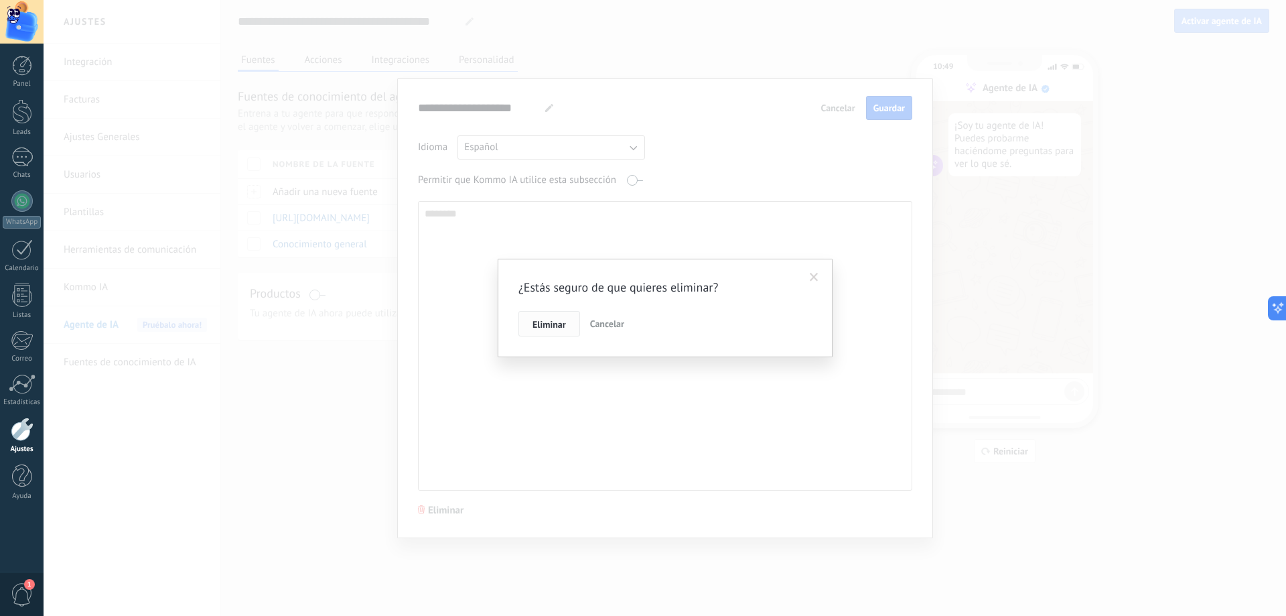
click at [560, 320] on span "Eliminar" at bounding box center [549, 324] width 33 height 9
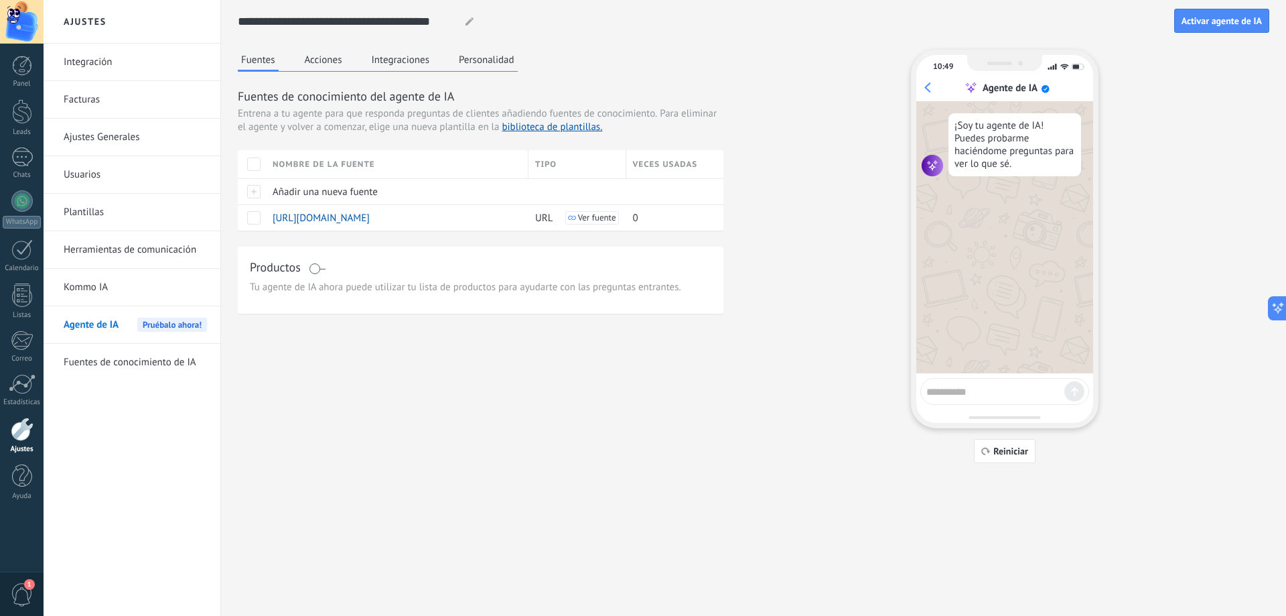
click at [523, 375] on div "Fuentes Acciones Integraciones Personalidad Fuentes de conocimiento del agente …" at bounding box center [754, 256] width 1032 height 413
click at [328, 188] on span "Añadir una nueva fuente" at bounding box center [325, 192] width 105 height 13
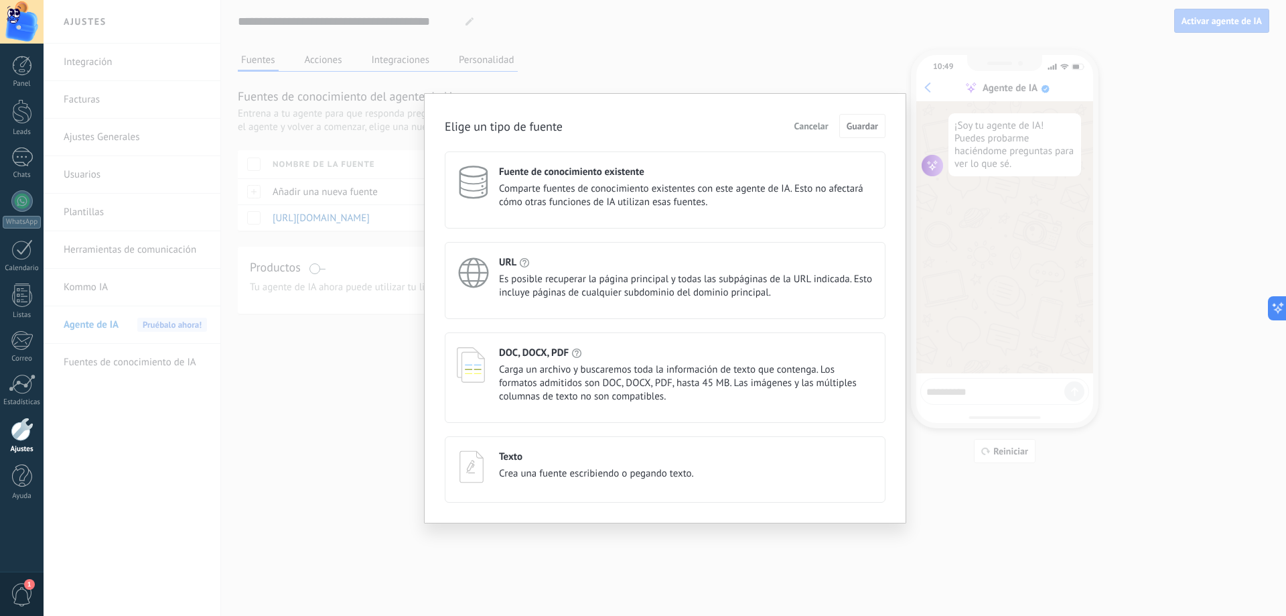
click at [609, 191] on span "Comparte fuentes de conocimiento existentes con este agente de IA. Esto no afec…" at bounding box center [686, 195] width 375 height 27
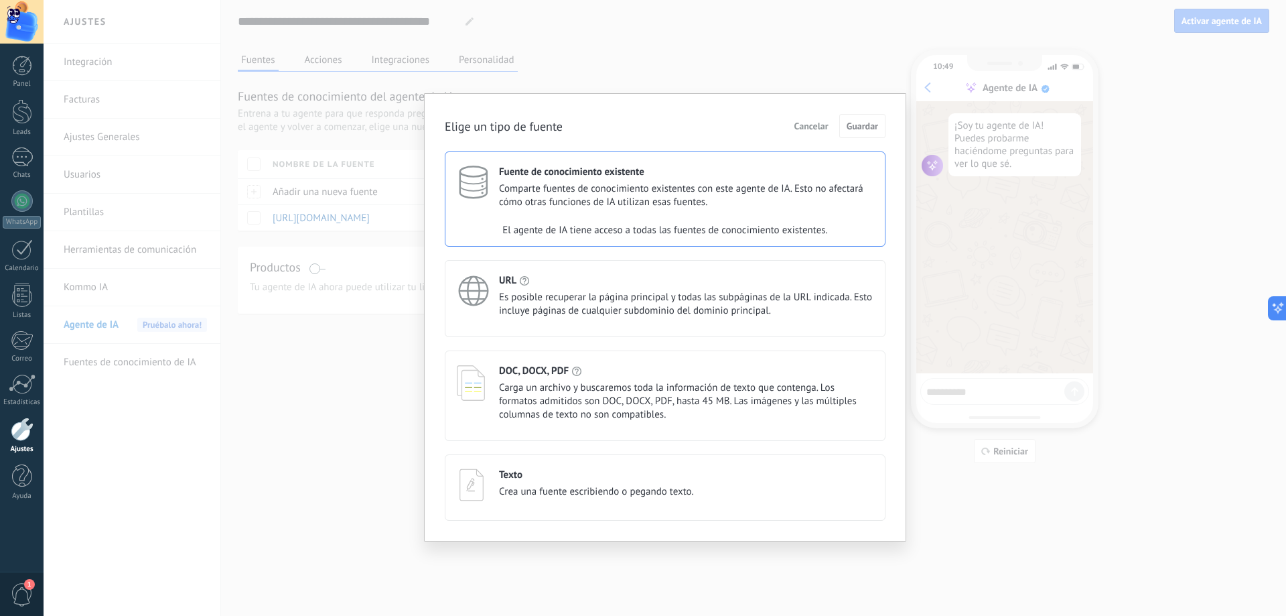
click at [606, 230] on div "El agente de IA tiene acceso a todas las fuentes de conocimiento existentes." at bounding box center [666, 230] width 440 height 27
click at [623, 363] on div "DOC, DOCX, PDF Carga un archivo y buscaremos toda la información de texto que c…" at bounding box center [665, 395] width 441 height 90
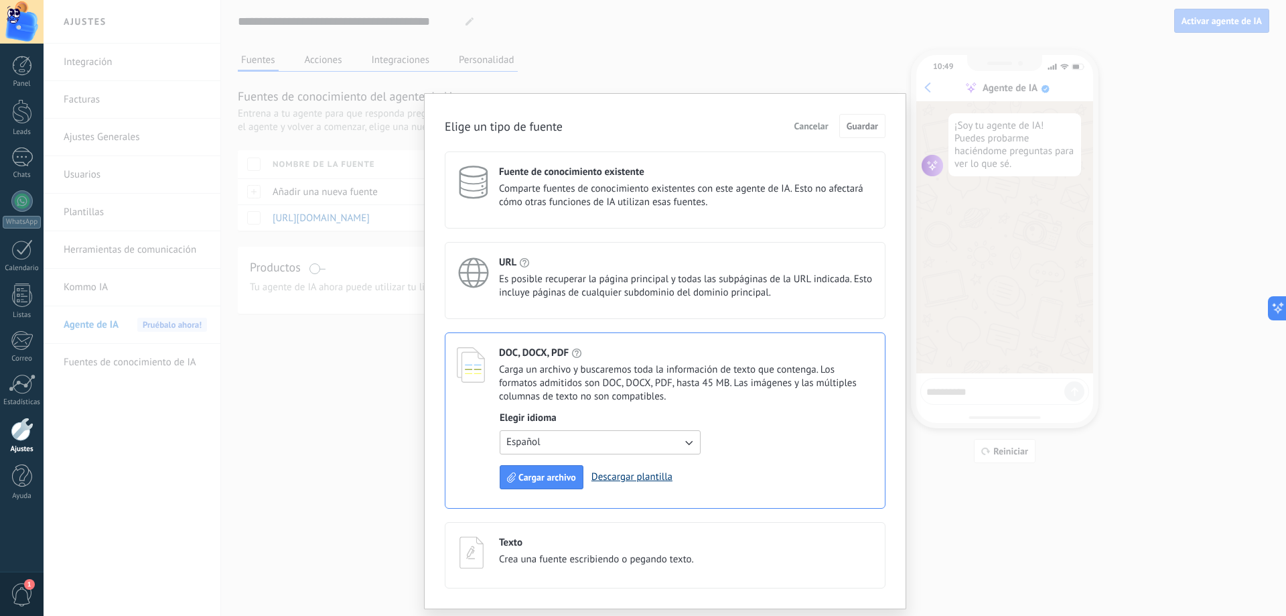
click at [653, 478] on link "Descargar plantilla" at bounding box center [632, 476] width 81 height 13
click at [815, 121] on span "Cancelar" at bounding box center [812, 125] width 34 height 9
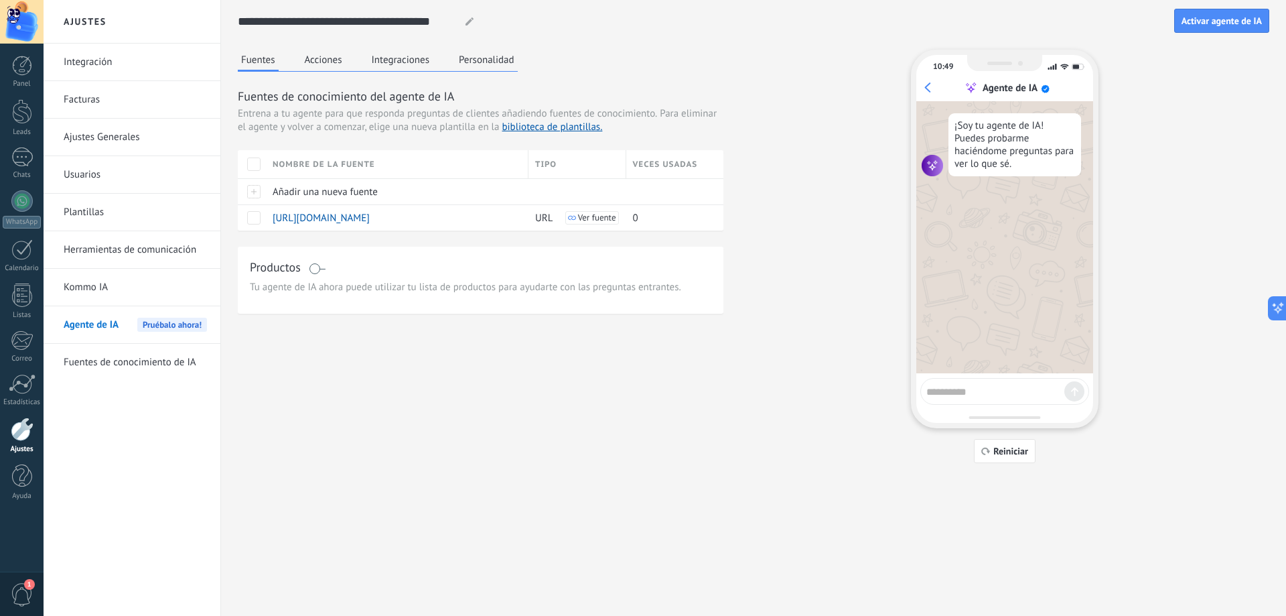
click at [333, 61] on button "Acciones" at bounding box center [323, 60] width 44 height 20
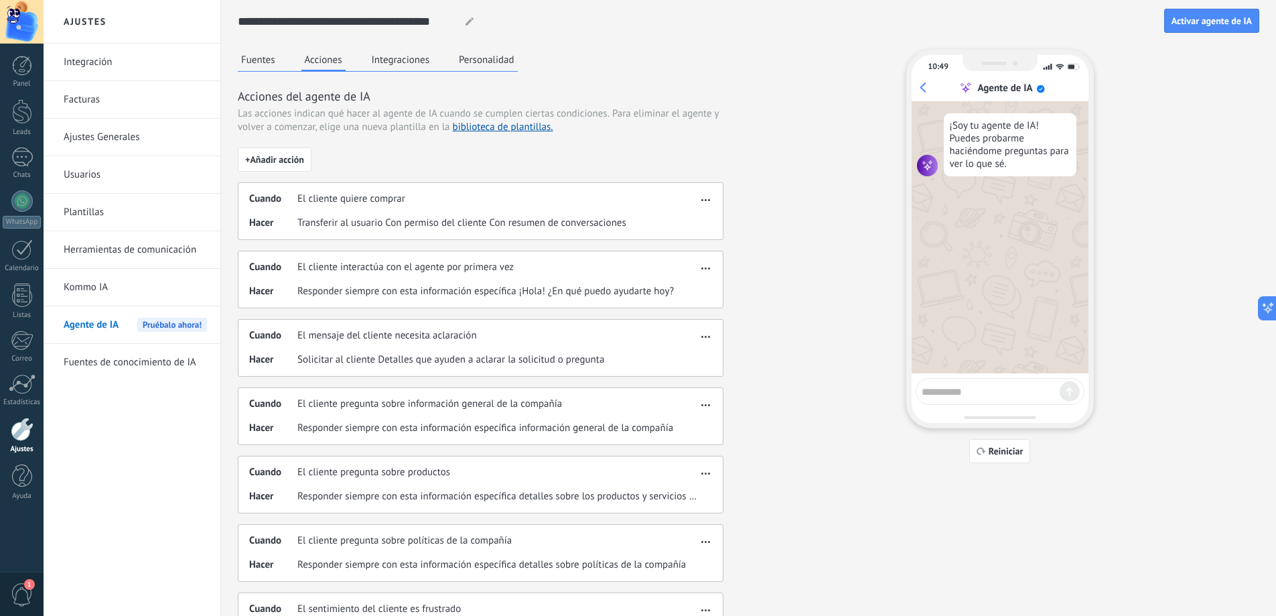
drag, startPoint x: 373, startPoint y: 64, endPoint x: 373, endPoint y: 56, distance: 8.0
click at [373, 64] on button "Integraciones" at bounding box center [400, 60] width 65 height 20
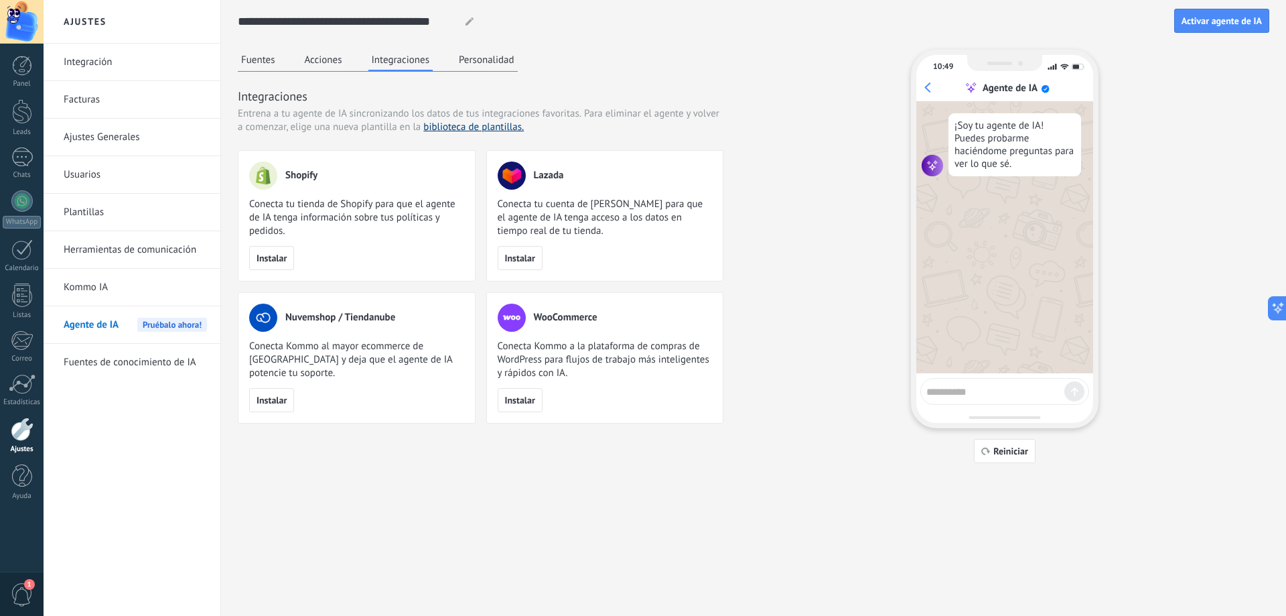
click at [462, 125] on link "biblioteca de plantillas." at bounding box center [473, 127] width 100 height 13
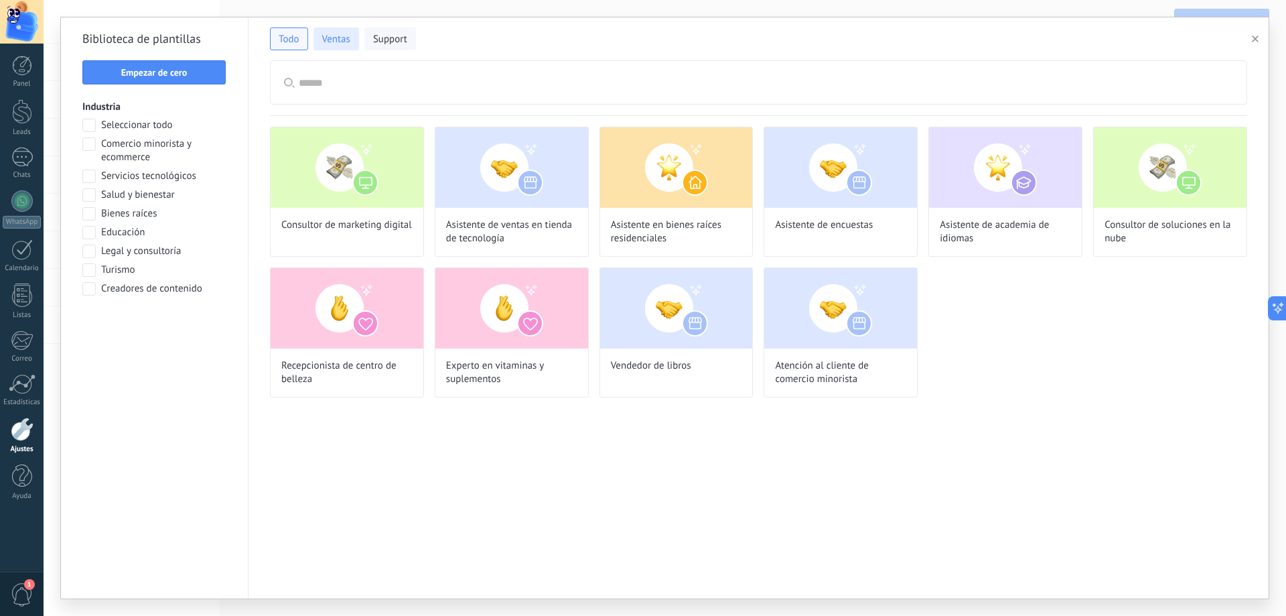
click at [338, 34] on span "Ventas" at bounding box center [336, 39] width 28 height 13
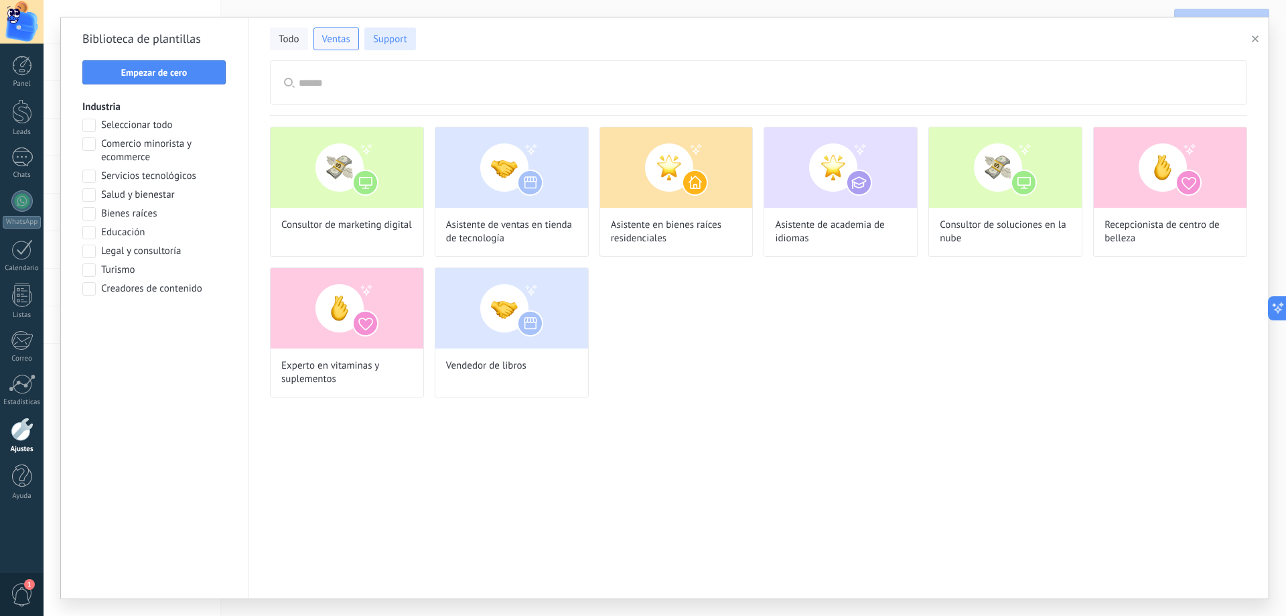
click at [378, 31] on button "Support" at bounding box center [390, 38] width 52 height 23
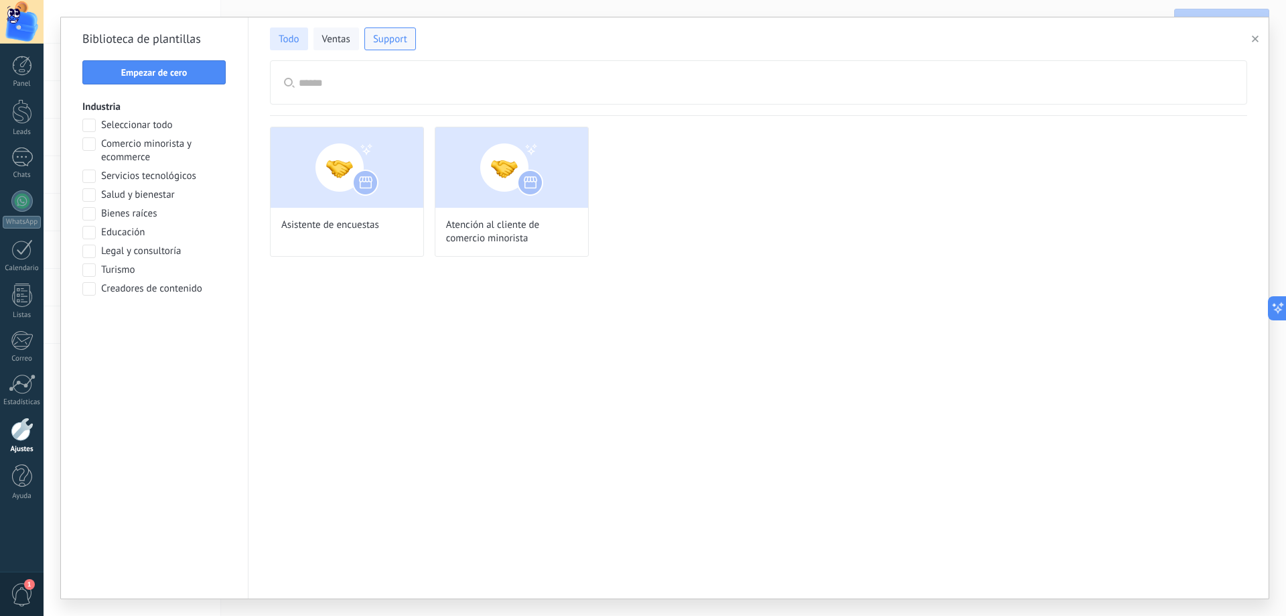
click at [287, 43] on span "Todo" at bounding box center [289, 39] width 21 height 13
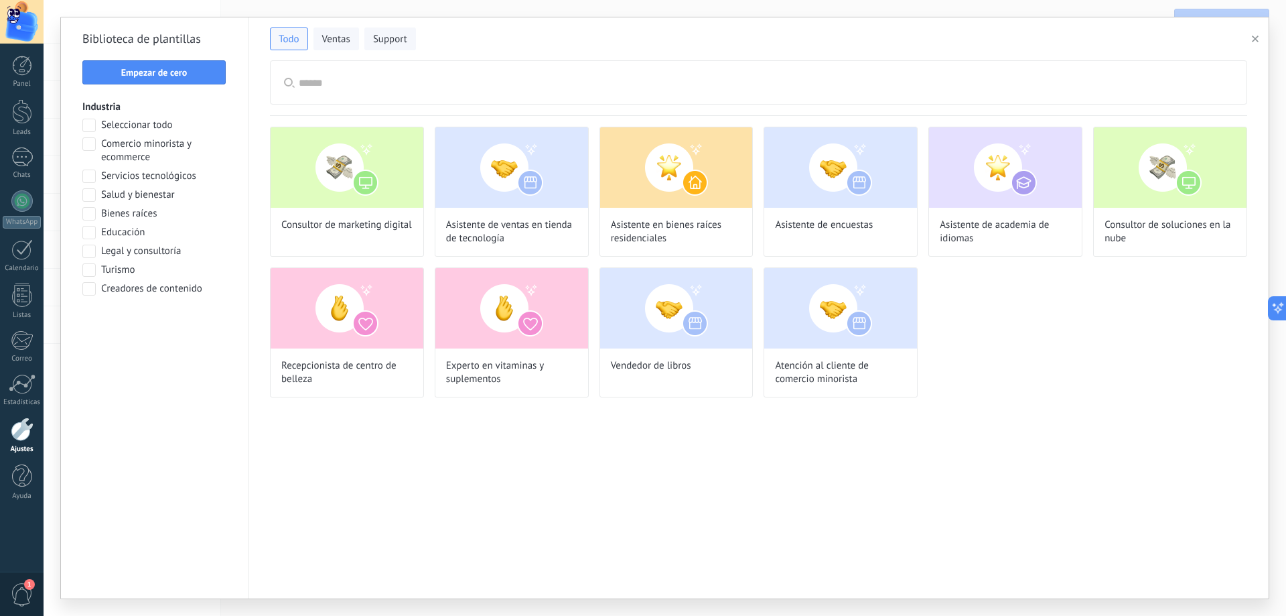
click at [1252, 41] on icon "button" at bounding box center [1255, 39] width 7 height 7
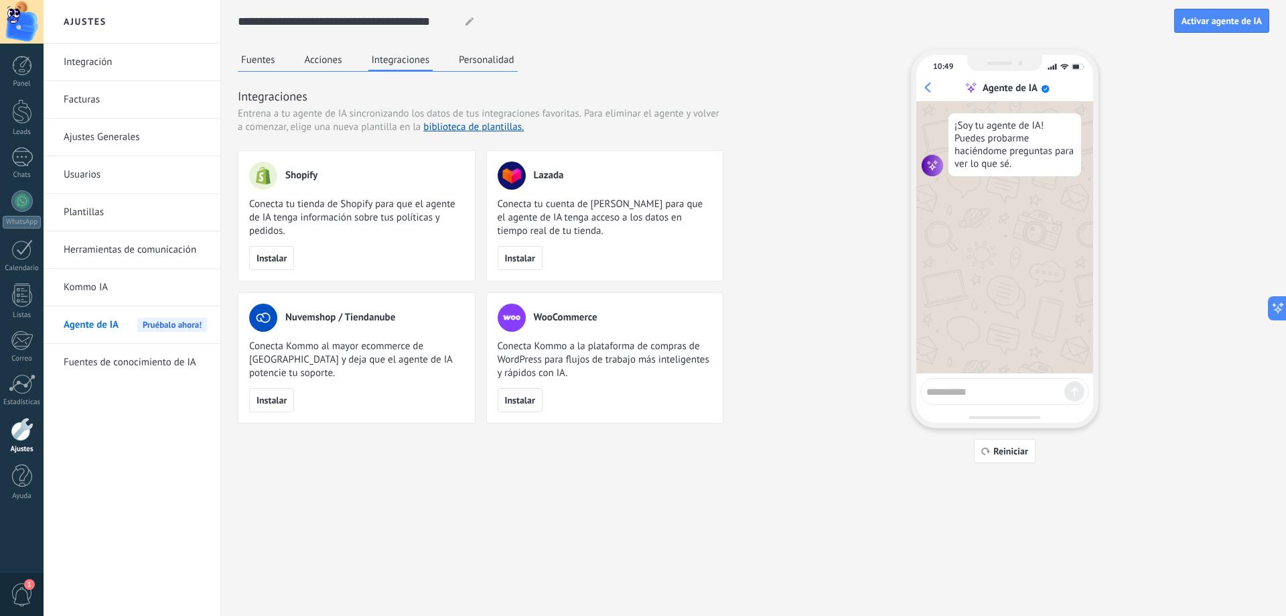
click at [510, 394] on button "Instalar" at bounding box center [520, 400] width 45 height 24
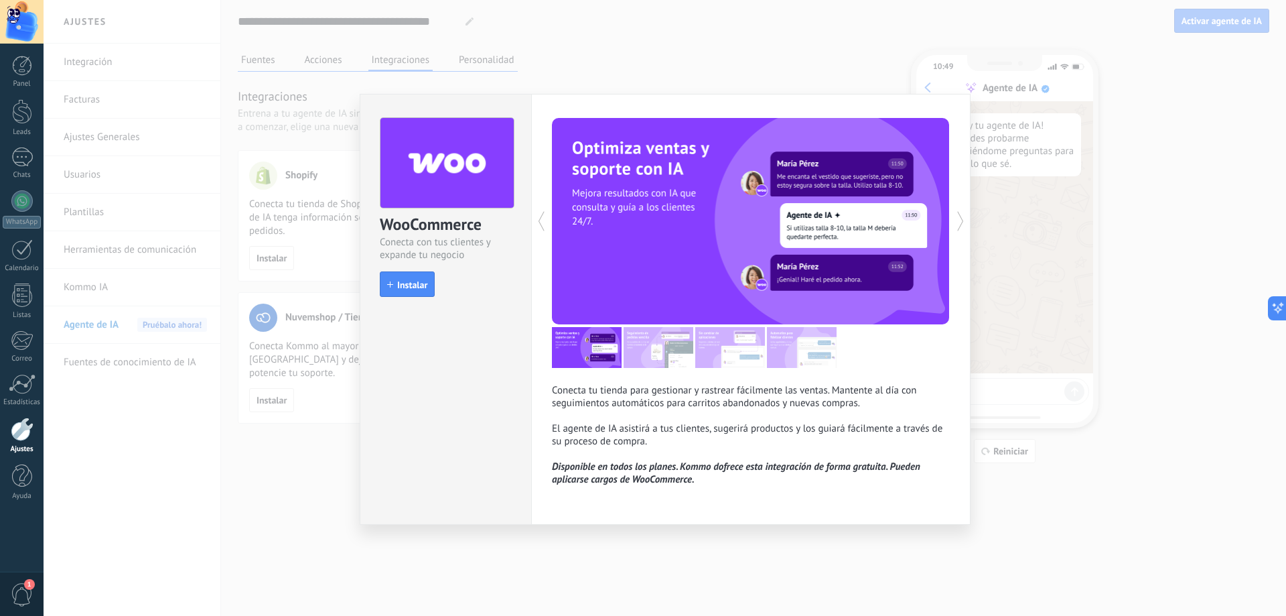
click at [411, 275] on button "Instalar" at bounding box center [407, 283] width 55 height 25
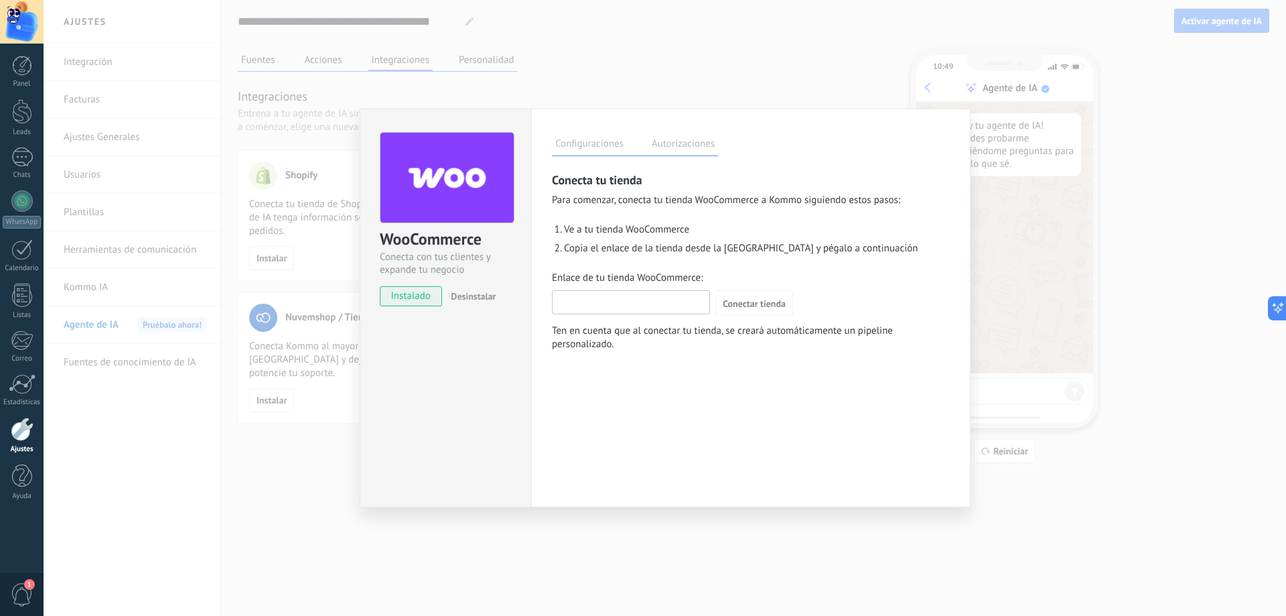
click at [580, 301] on input "Enlace de tu tienda WooCommerce:" at bounding box center [631, 301] width 157 height 21
paste input "**********"
type input "**********"
click at [715, 293] on div "**********" at bounding box center [672, 302] width 241 height 25
click at [750, 293] on button "Conectar tienda" at bounding box center [755, 302] width 78 height 25
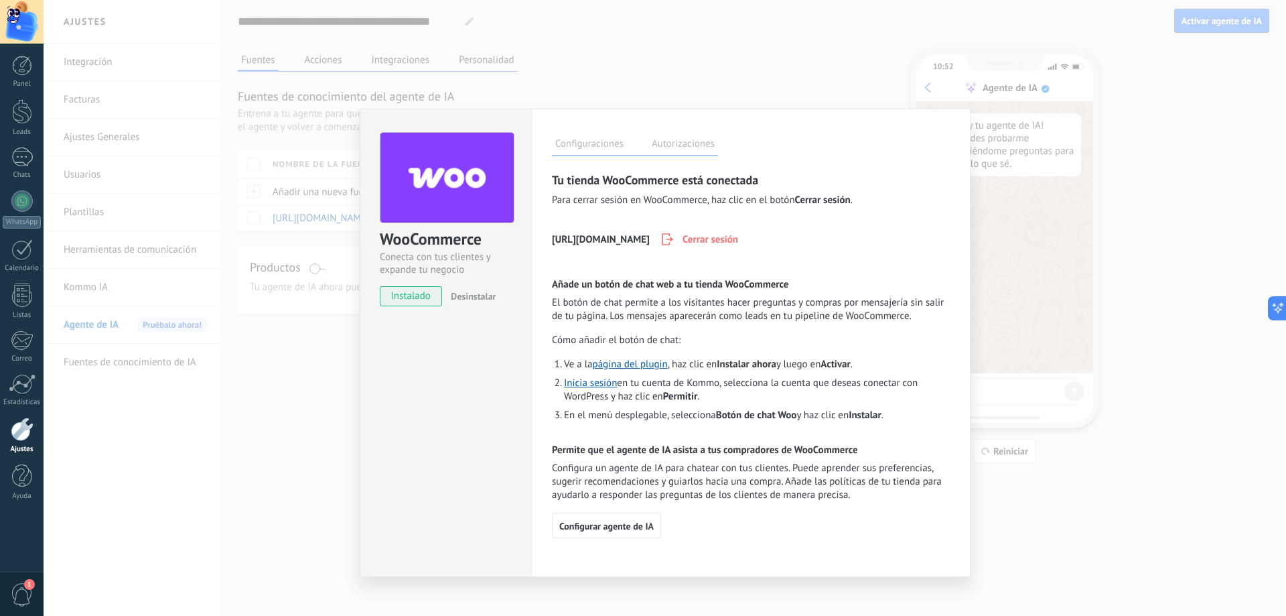
click at [764, 56] on div "WooCommerce Conecta con tus clientes y expande tu negocio instalado Desinstalar…" at bounding box center [665, 308] width 1243 height 616
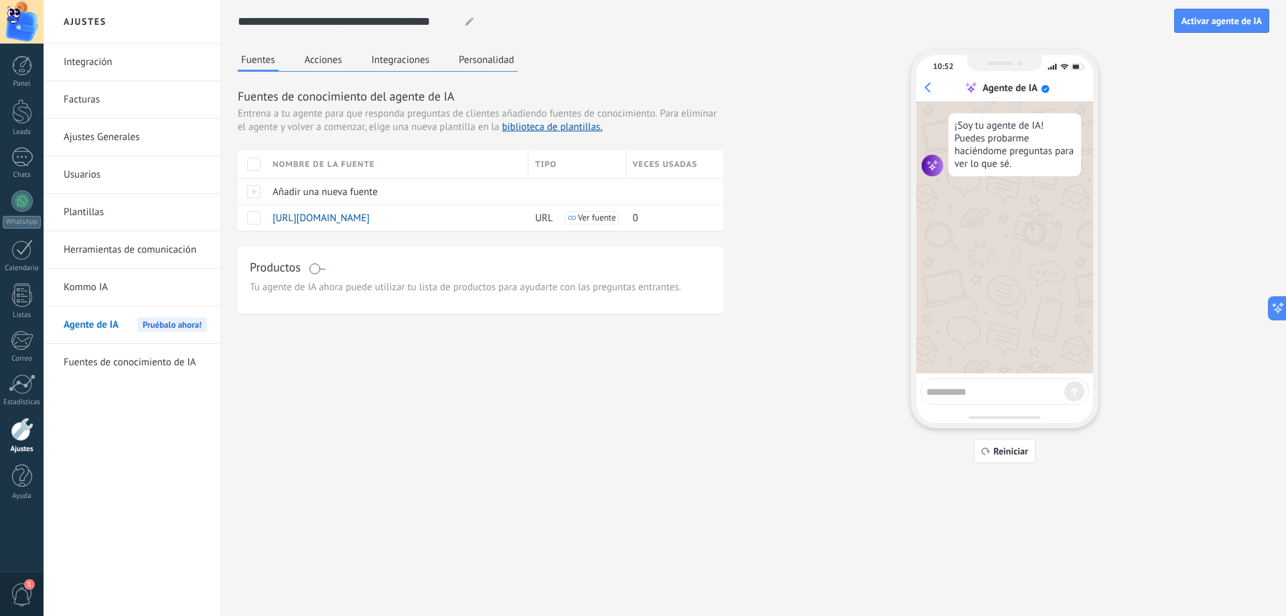
click at [344, 64] on button "Acciones" at bounding box center [323, 60] width 44 height 20
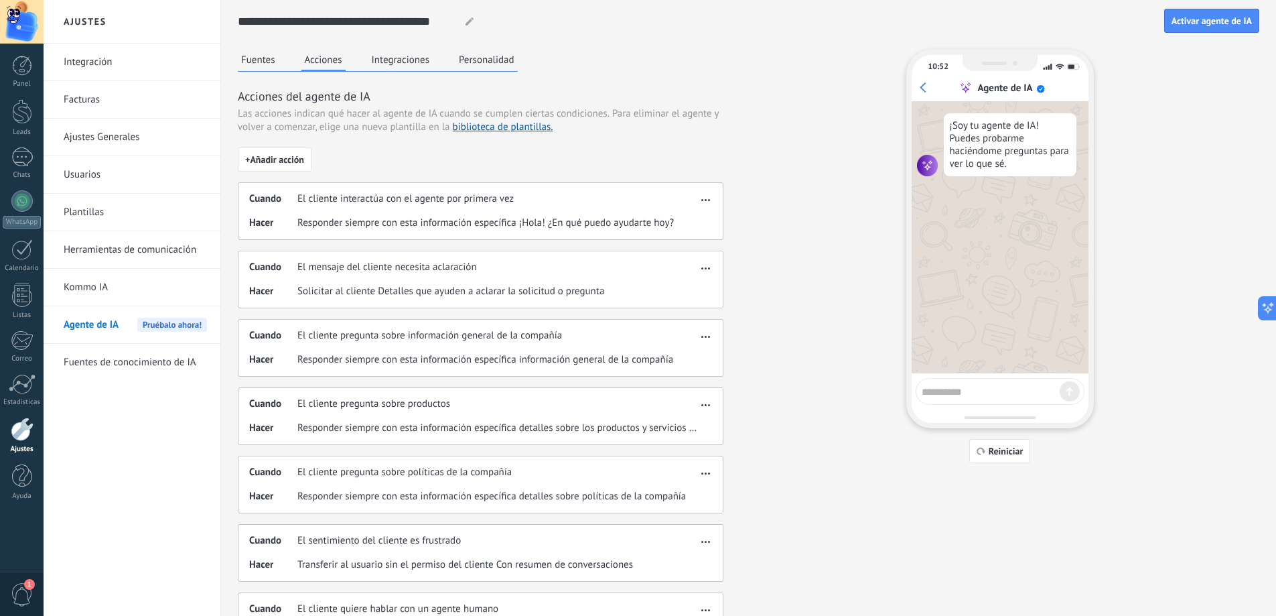
click at [384, 57] on button "Integraciones" at bounding box center [400, 60] width 65 height 20
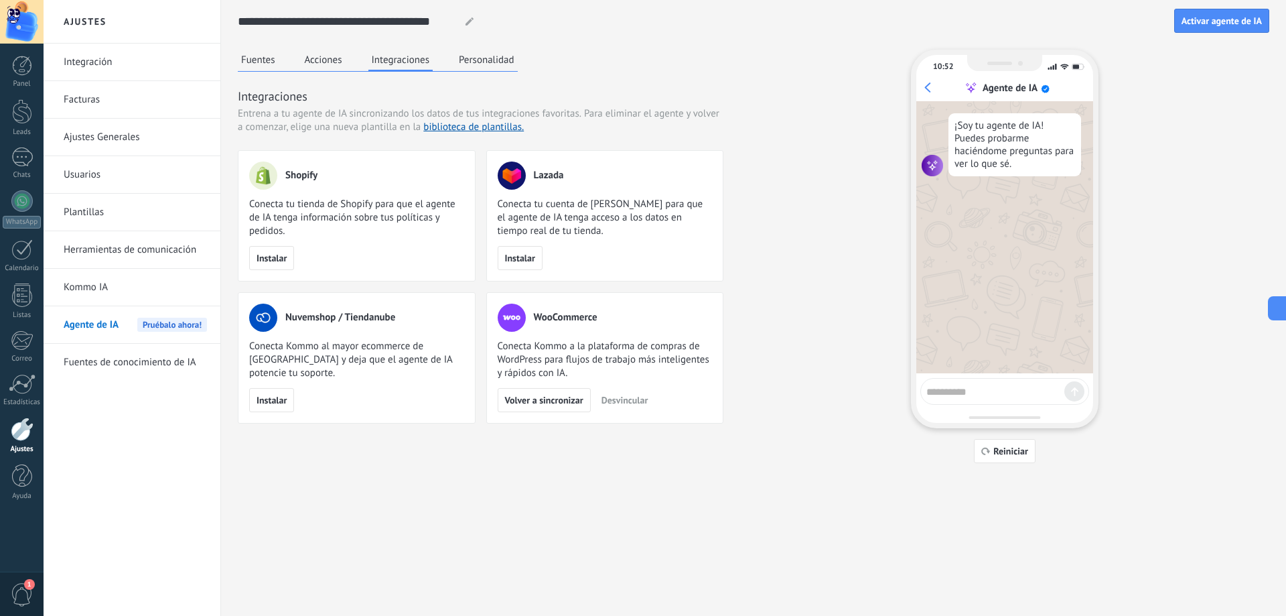
drag, startPoint x: 989, startPoint y: 383, endPoint x: 978, endPoint y: 387, distance: 11.7
click at [987, 383] on textarea at bounding box center [996, 389] width 138 height 17
type textarea "**********"
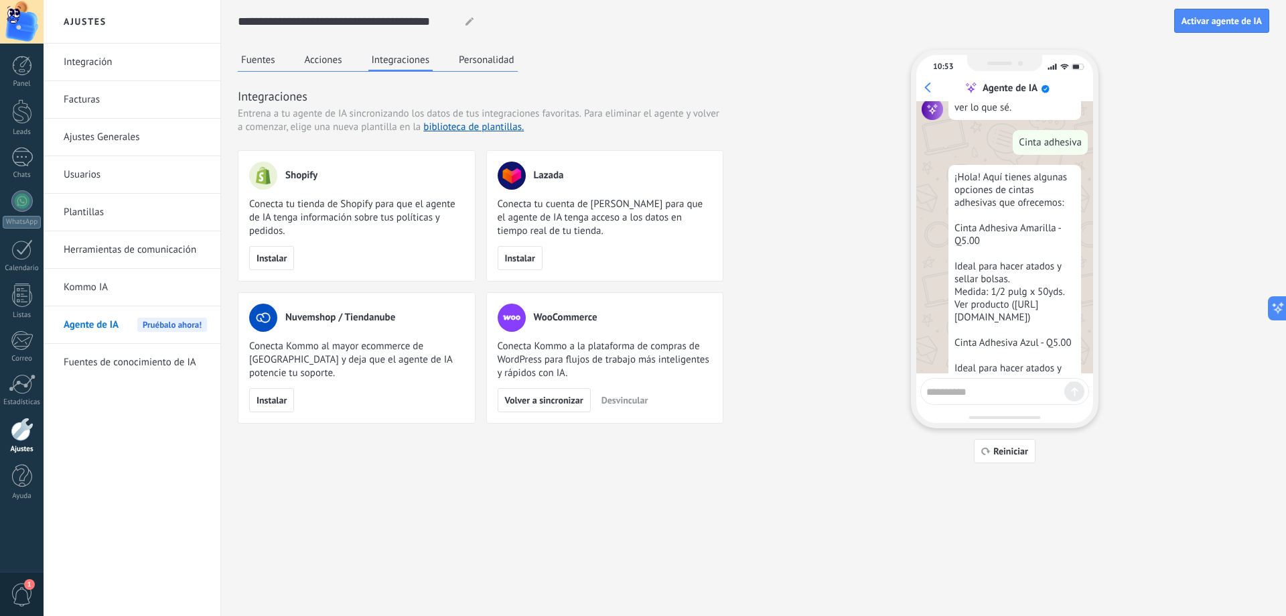
scroll to position [54, 0]
click at [990, 382] on textarea at bounding box center [996, 389] width 138 height 17
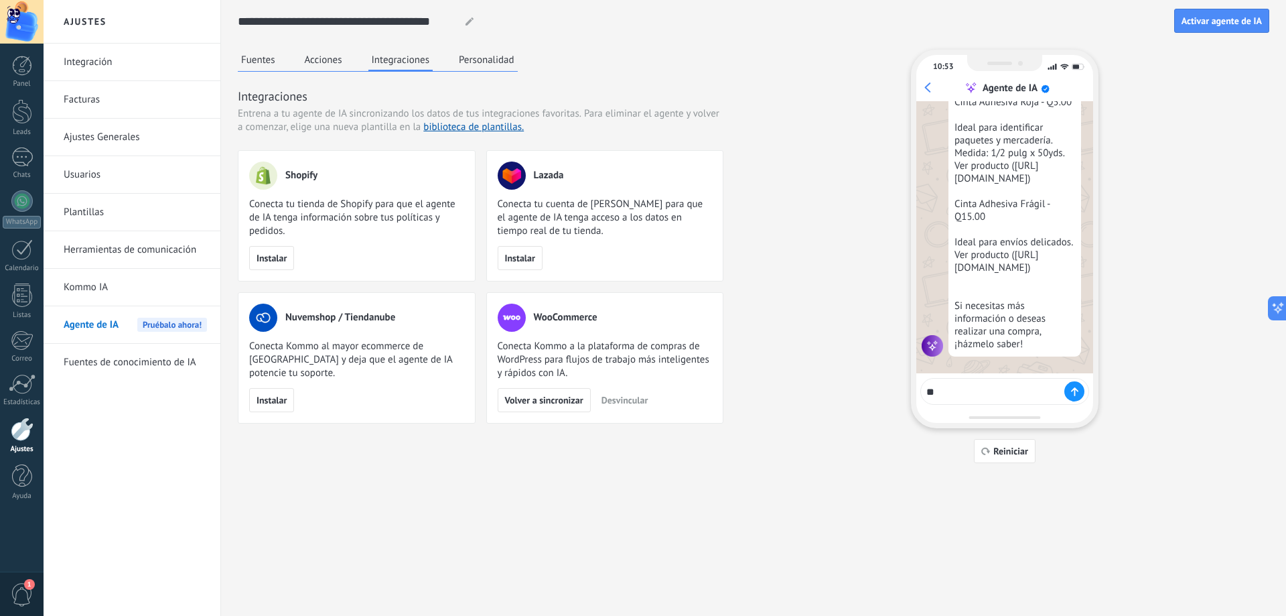
scroll to position [590, 0]
type textarea "**********"
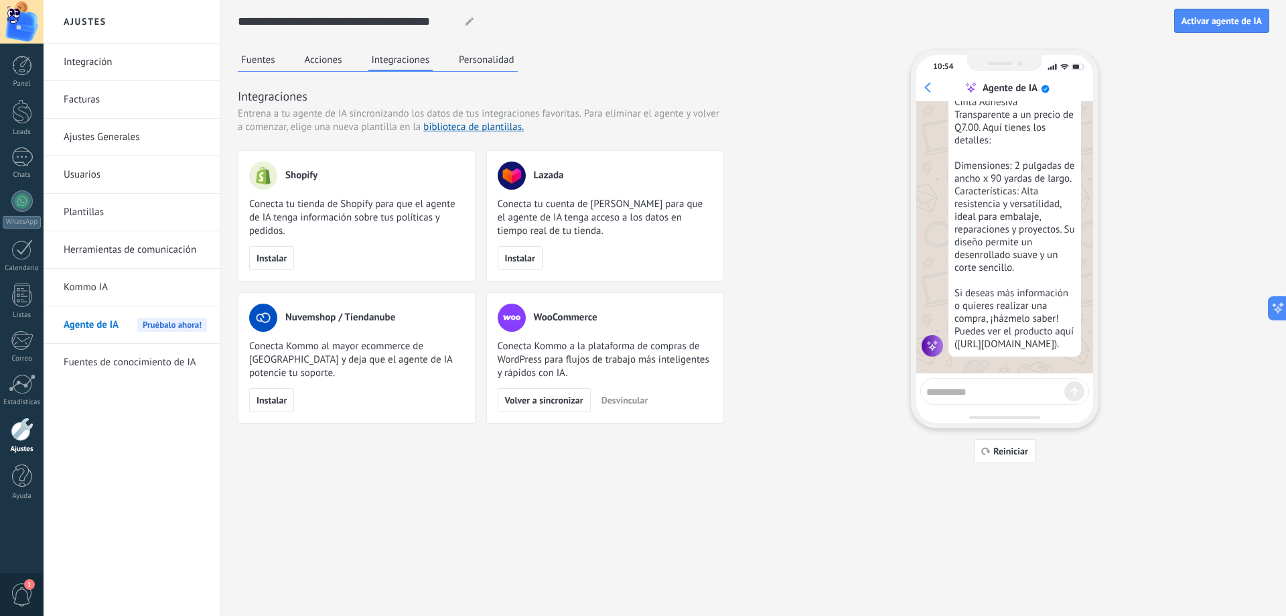
scroll to position [939, 0]
drag, startPoint x: 958, startPoint y: 319, endPoint x: 1011, endPoint y: 346, distance: 59.6
click at [1011, 346] on div "Tenemos disponible la Cinta Adhesiva Transparente a un precio de Q7.00. Aquí ti…" at bounding box center [1015, 216] width 133 height 279
copy div "https://disvapro.com/producto/cinta-adhesiva-transparente/"
click at [633, 398] on span "Desvincular" at bounding box center [625, 399] width 47 height 9
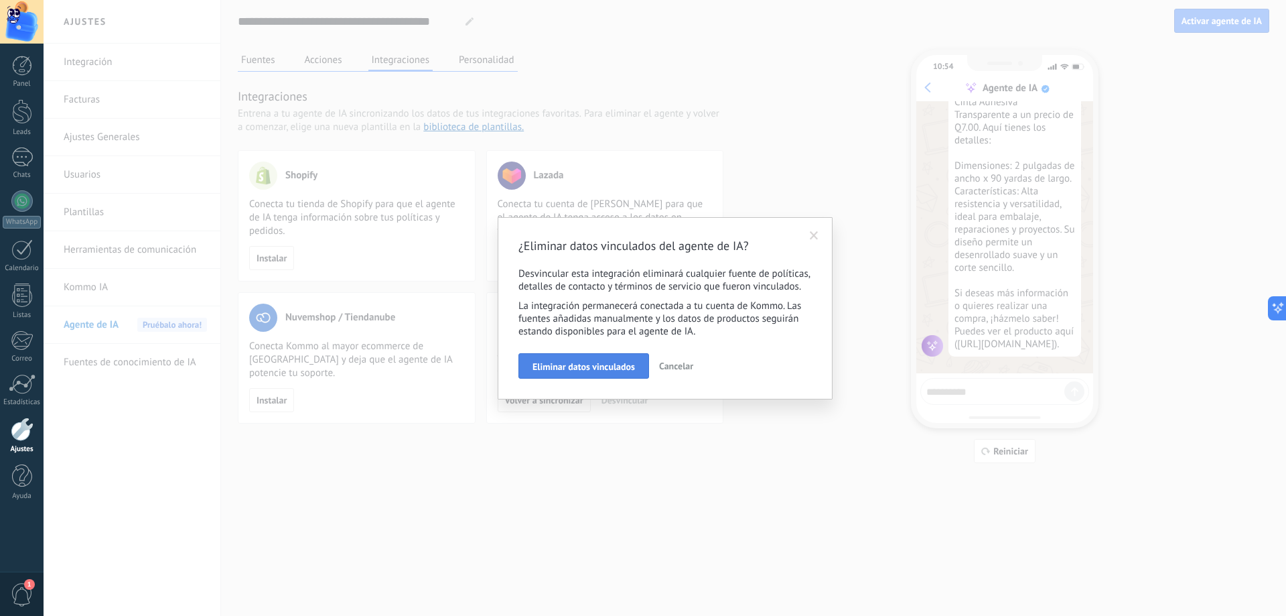
click at [616, 368] on span "Eliminar datos vinculados" at bounding box center [584, 366] width 103 height 9
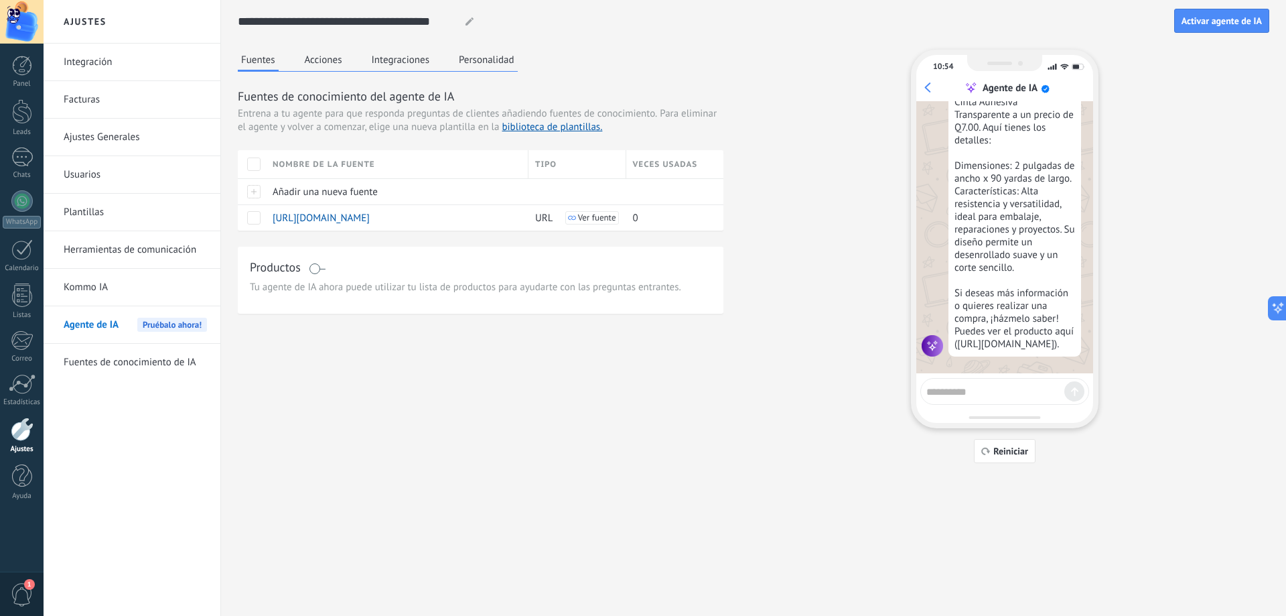
scroll to position [2059, 0]
click at [1017, 450] on span "Reiniciar" at bounding box center [1011, 450] width 35 height 9
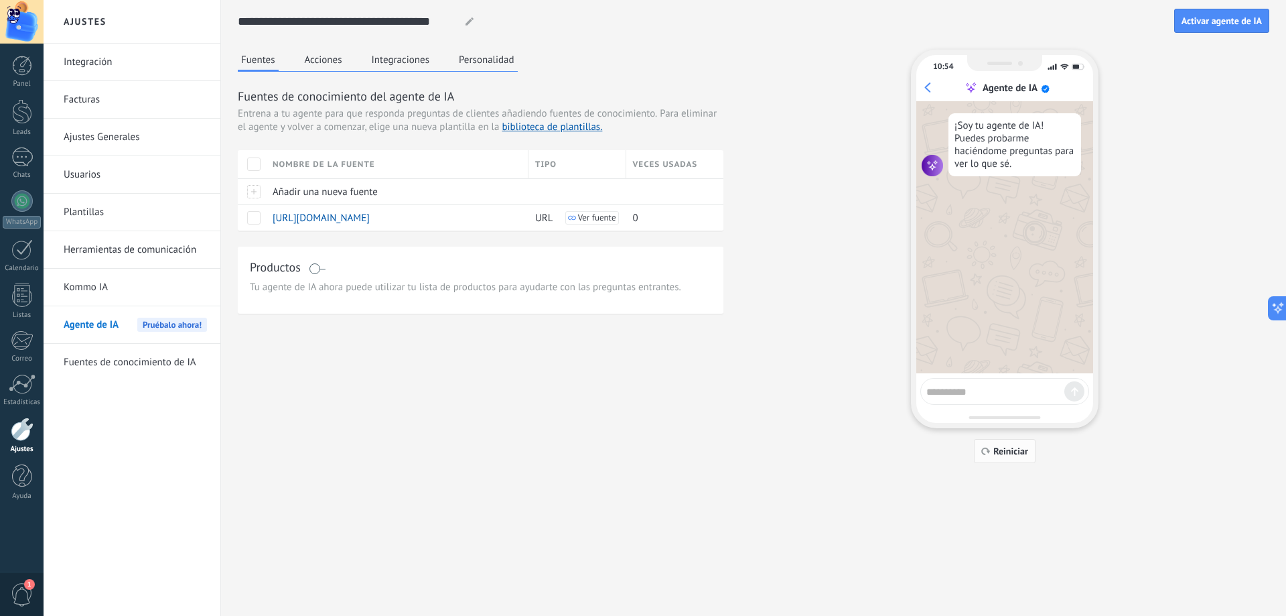
scroll to position [0, 0]
click at [993, 395] on textarea at bounding box center [996, 389] width 138 height 17
type textarea "**********"
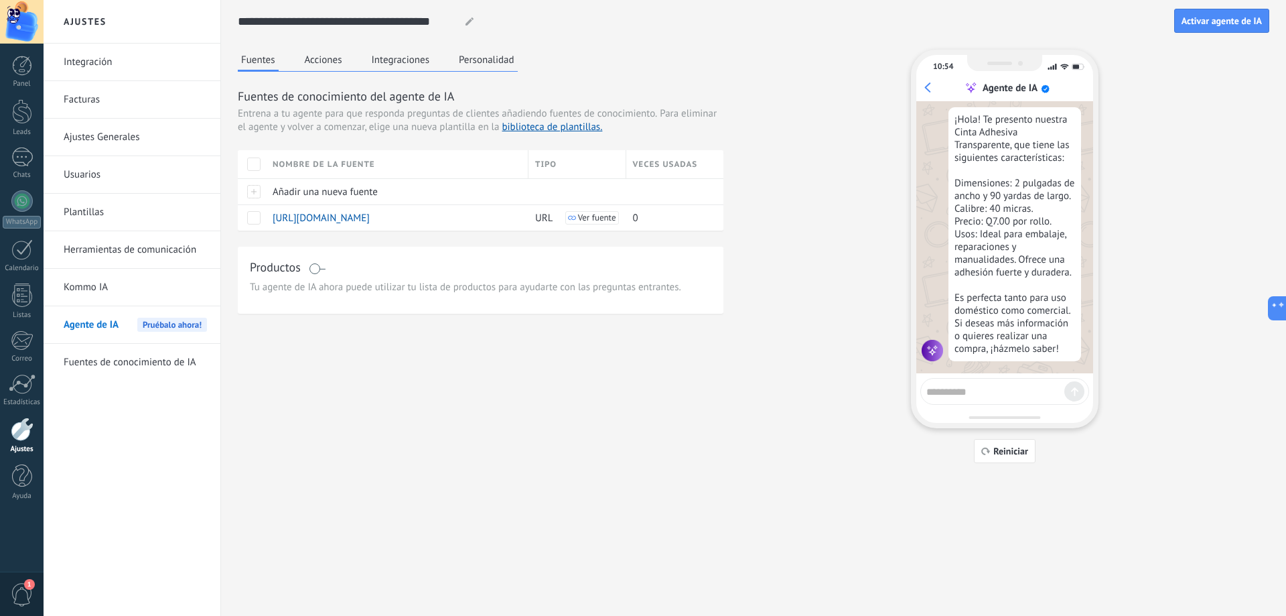
scroll to position [119, 0]
click at [1004, 398] on div at bounding box center [1005, 391] width 169 height 27
click at [979, 381] on textarea at bounding box center [996, 389] width 138 height 17
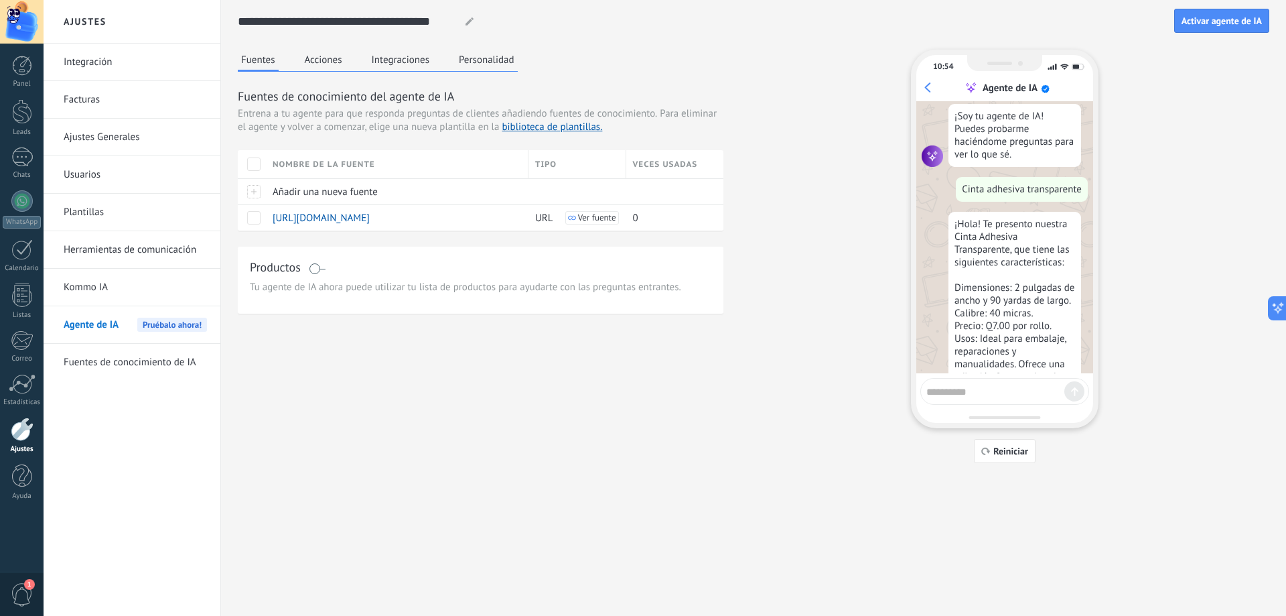
scroll to position [0, 0]
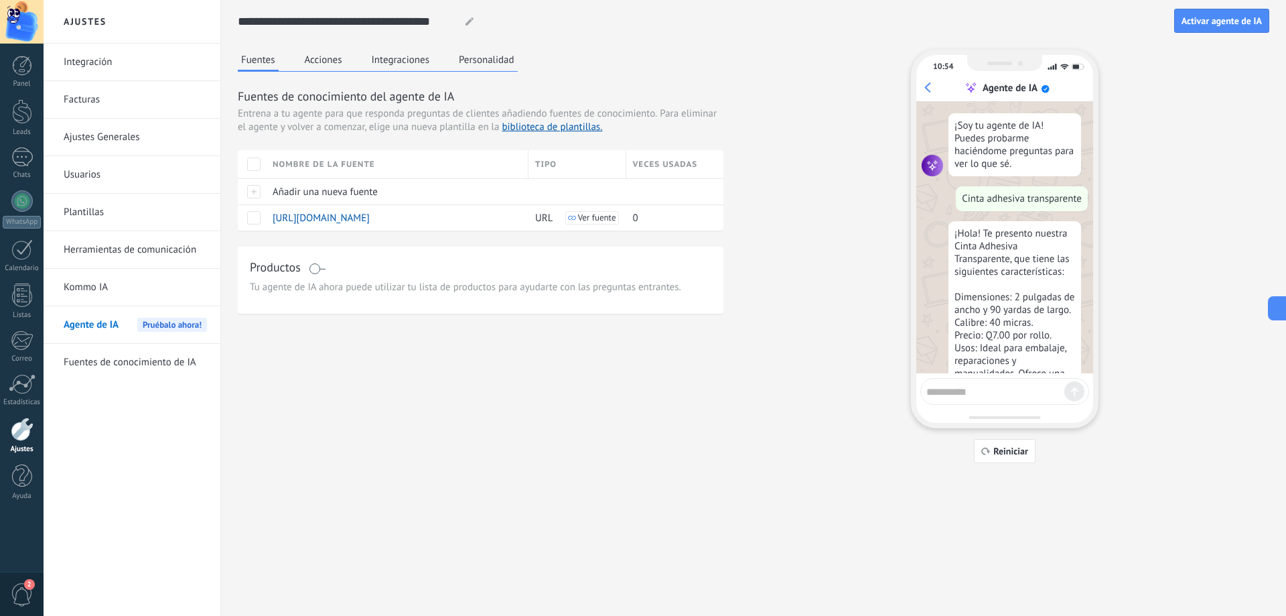
click at [380, 457] on div "Fuentes Acciones Integraciones Personalidad Fuentes de conocimiento del agente …" at bounding box center [754, 256] width 1032 height 413
click at [21, 158] on div at bounding box center [21, 156] width 21 height 19
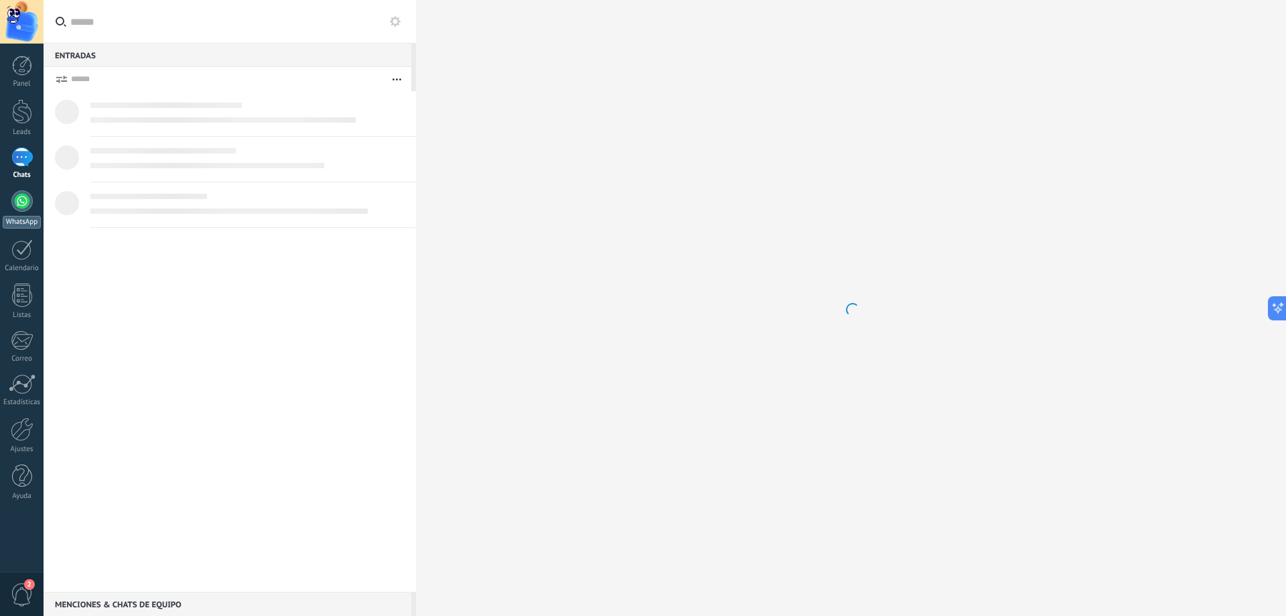
click at [19, 204] on div at bounding box center [21, 200] width 21 height 21
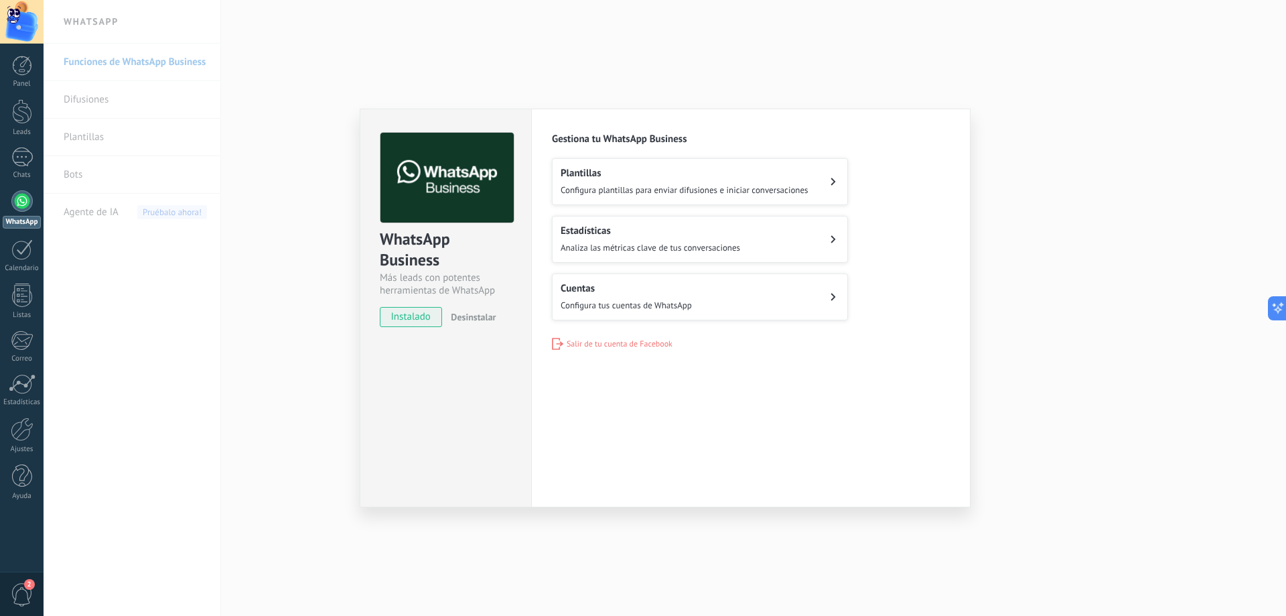
click at [770, 299] on button "Cuentas Configura tus cuentas de WhatsApp" at bounding box center [700, 296] width 296 height 47
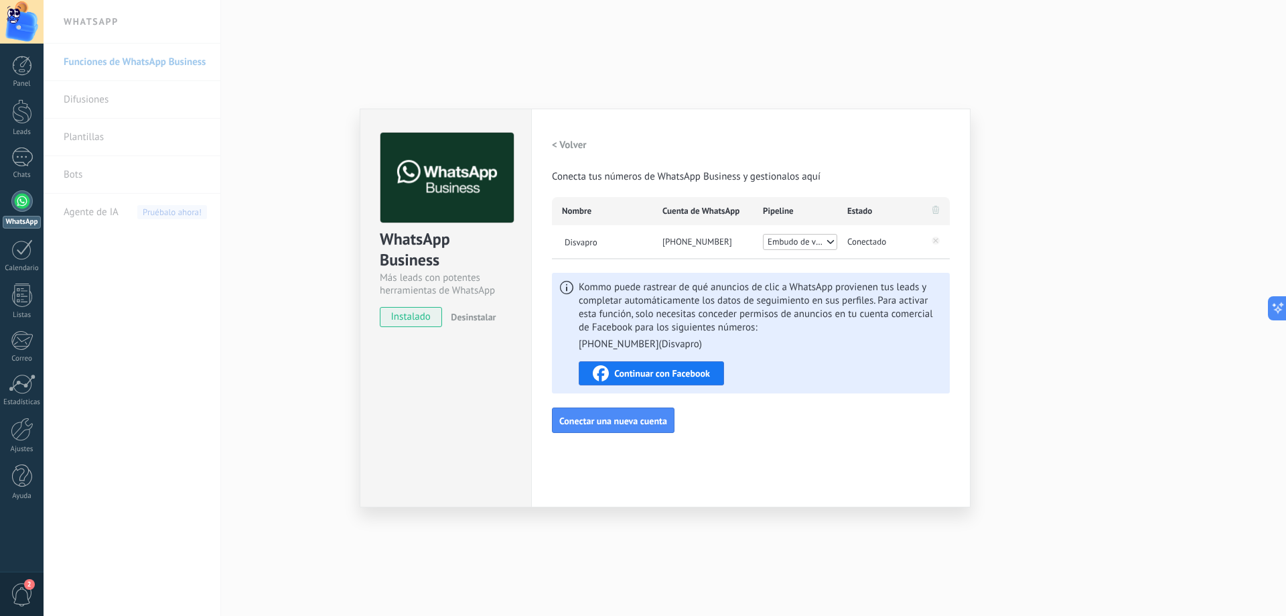
click at [834, 243] on icon at bounding box center [829, 242] width 9 height 11
click at [679, 367] on div "Continuar con Facebook" at bounding box center [651, 373] width 117 height 16
click at [741, 409] on div "< Volver Conecta tus números de WhatsApp Business y gestionalos aquí Nombre Cue…" at bounding box center [751, 283] width 398 height 300
click at [697, 376] on span "Continuar con Facebook" at bounding box center [662, 372] width 96 height 9
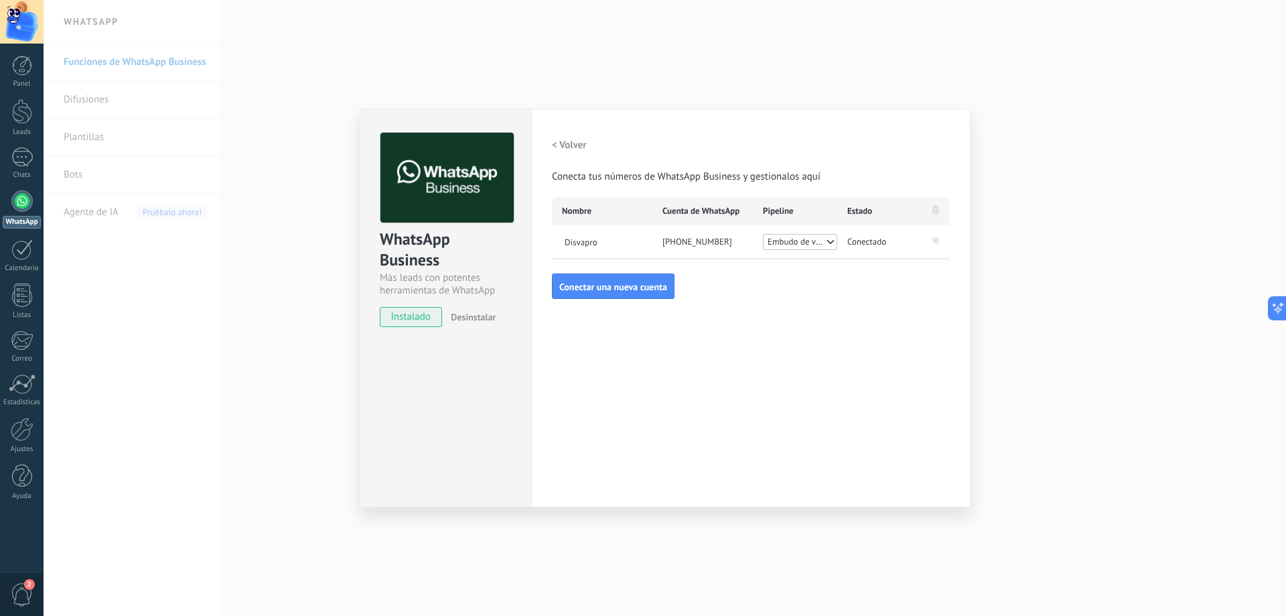
click at [744, 81] on div "WhatsApp Business Más leads con potentes herramientas de WhatsApp instalado Des…" at bounding box center [665, 308] width 1243 height 616
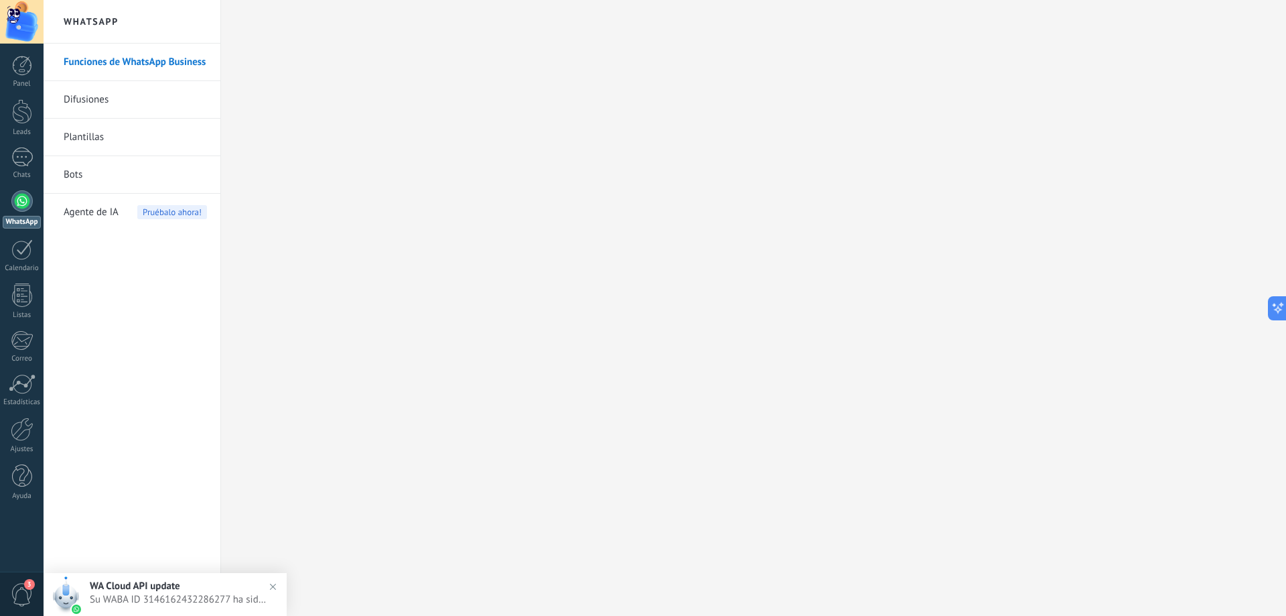
click at [172, 594] on span "Su WABA ID 3146162432286277 ha sido restablecido. Esto te permitirá continuar e…" at bounding box center [179, 599] width 178 height 13
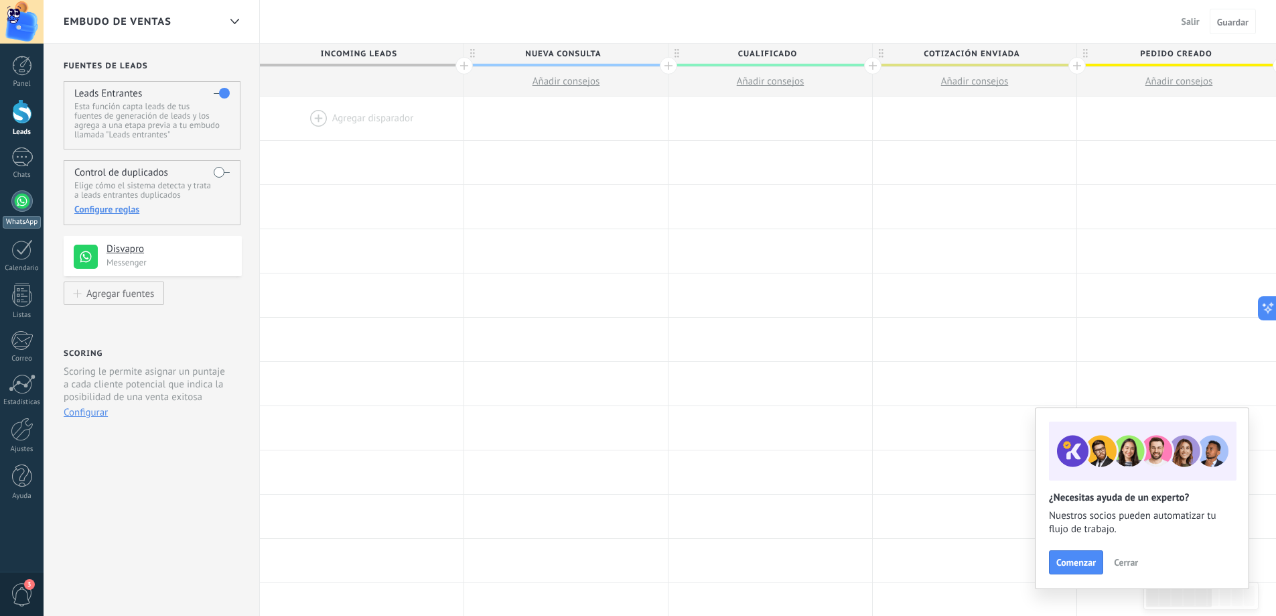
click at [12, 210] on link "WhatsApp" at bounding box center [22, 209] width 44 height 38
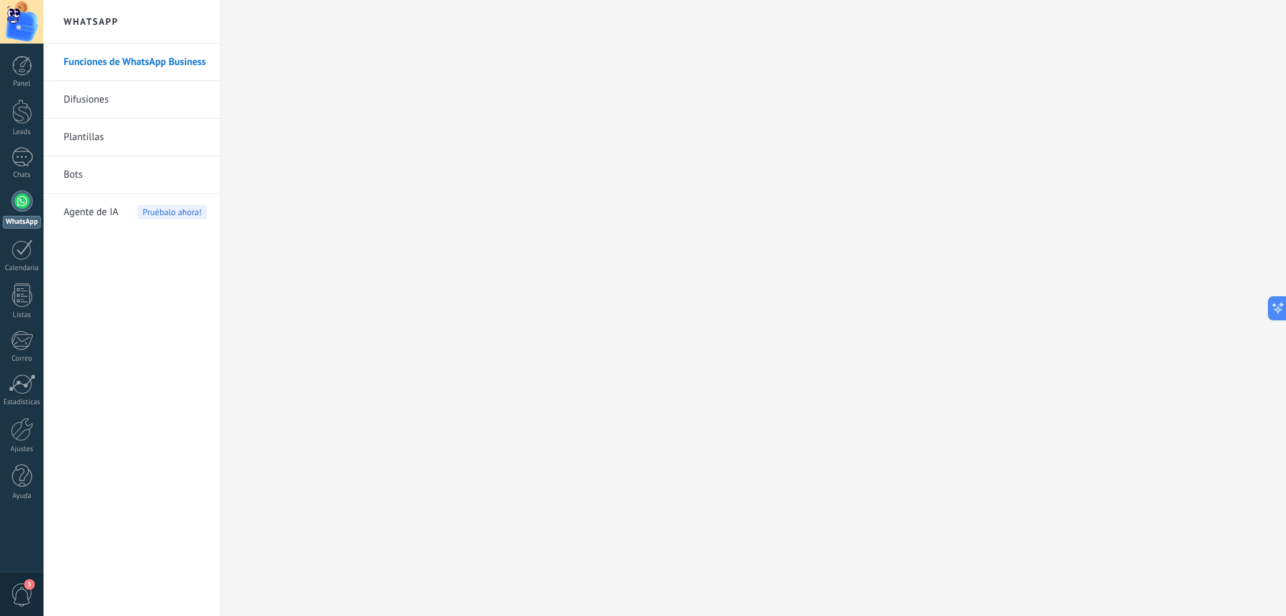
click at [28, 592] on span "3" at bounding box center [22, 594] width 23 height 23
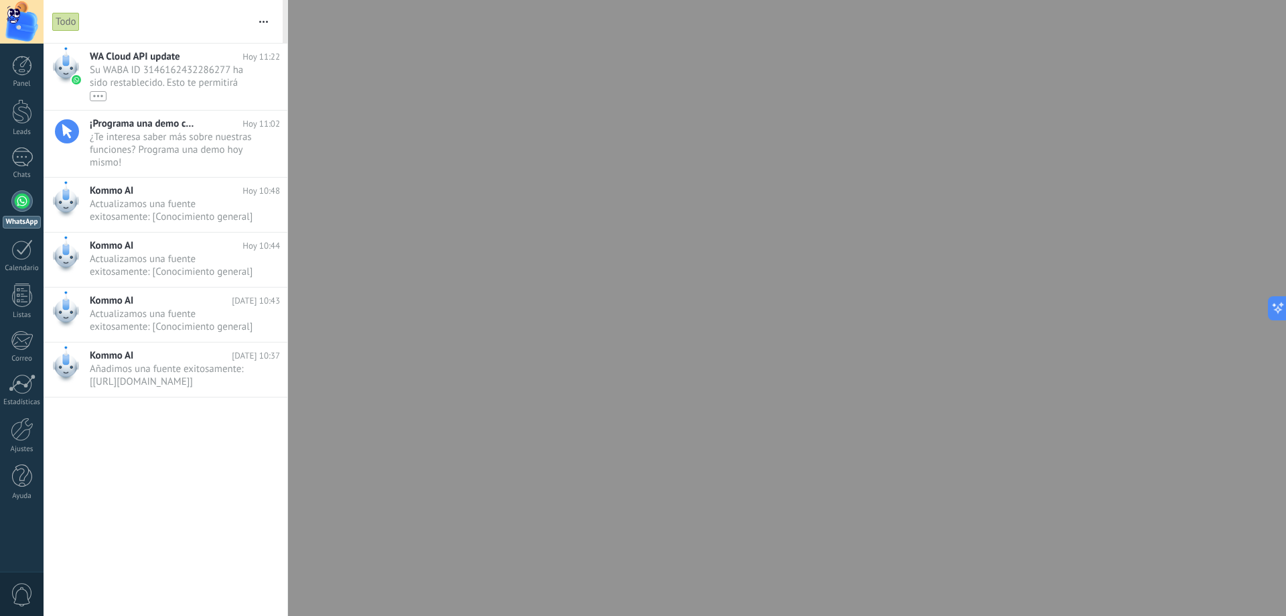
click at [320, 121] on div at bounding box center [643, 308] width 1286 height 616
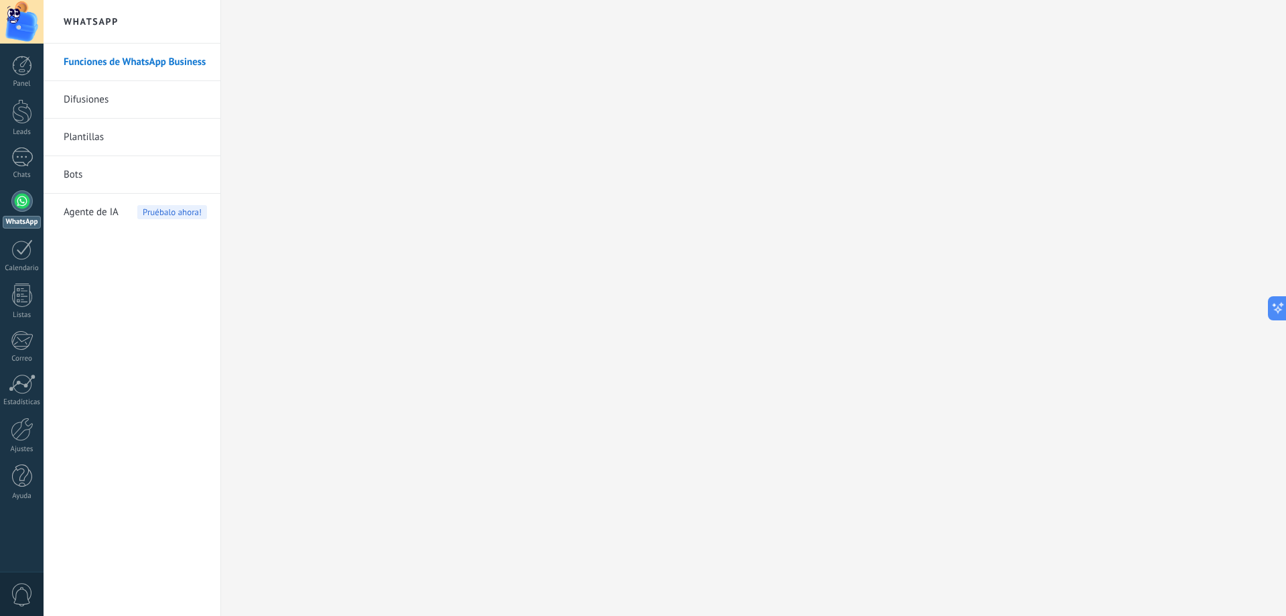
click at [122, 94] on link "Difusiones" at bounding box center [135, 100] width 143 height 38
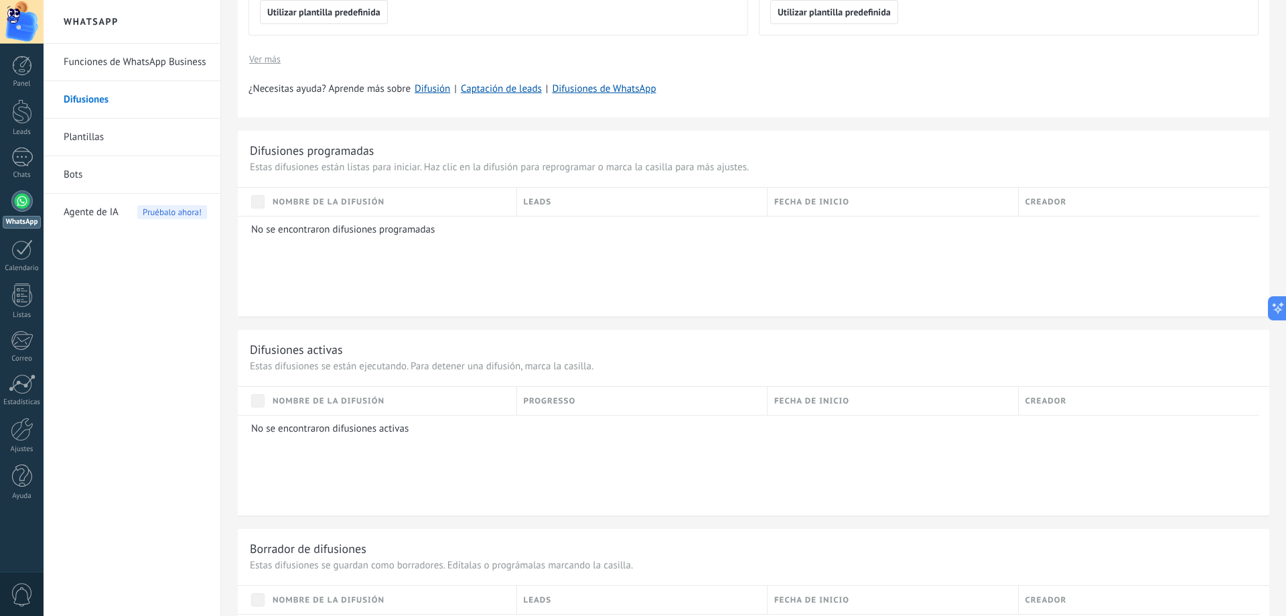
scroll to position [402, 0]
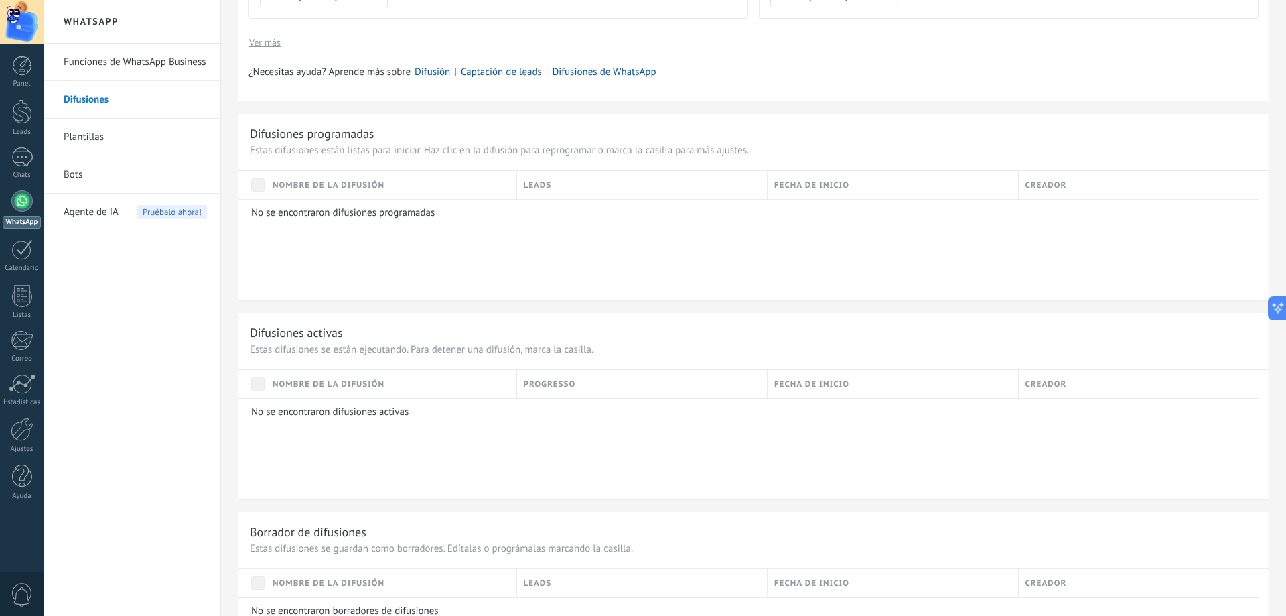
click at [119, 145] on link "Plantillas" at bounding box center [135, 138] width 143 height 38
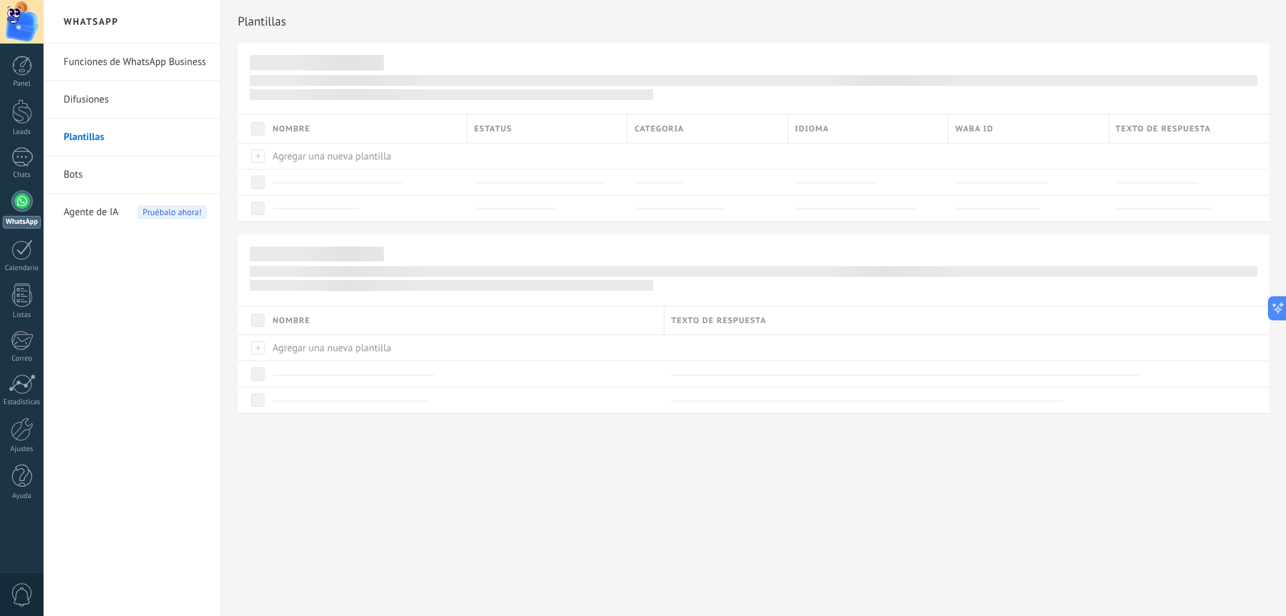
click at [104, 177] on link "Bots" at bounding box center [135, 175] width 143 height 38
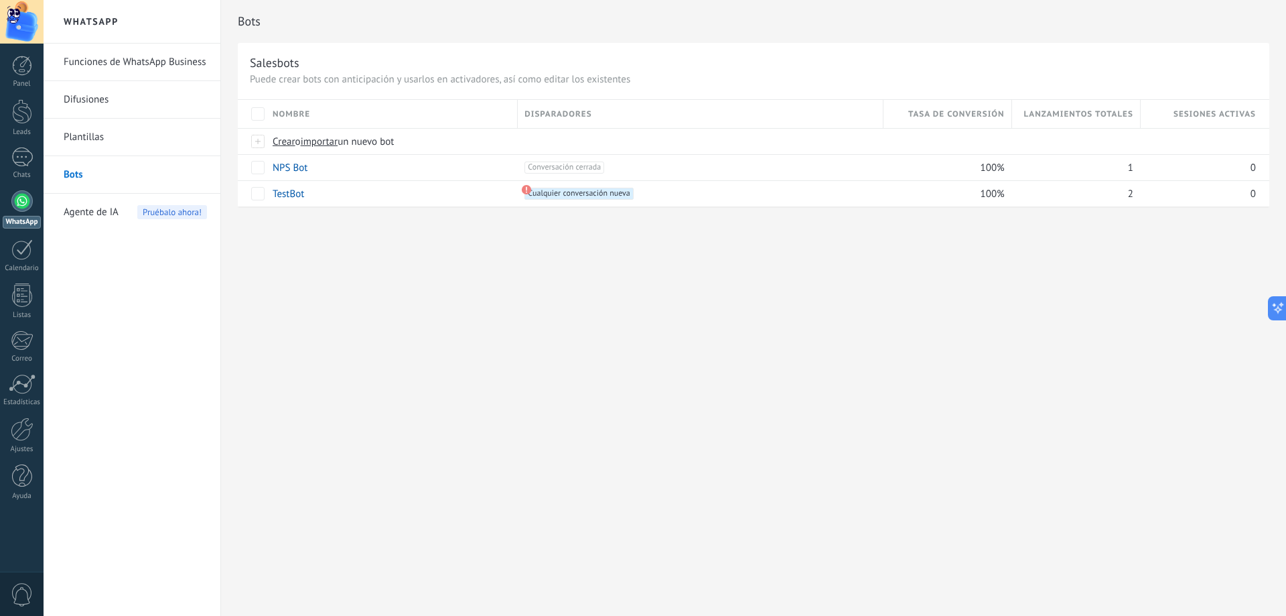
click at [100, 219] on span "Agente de IA" at bounding box center [91, 213] width 55 height 38
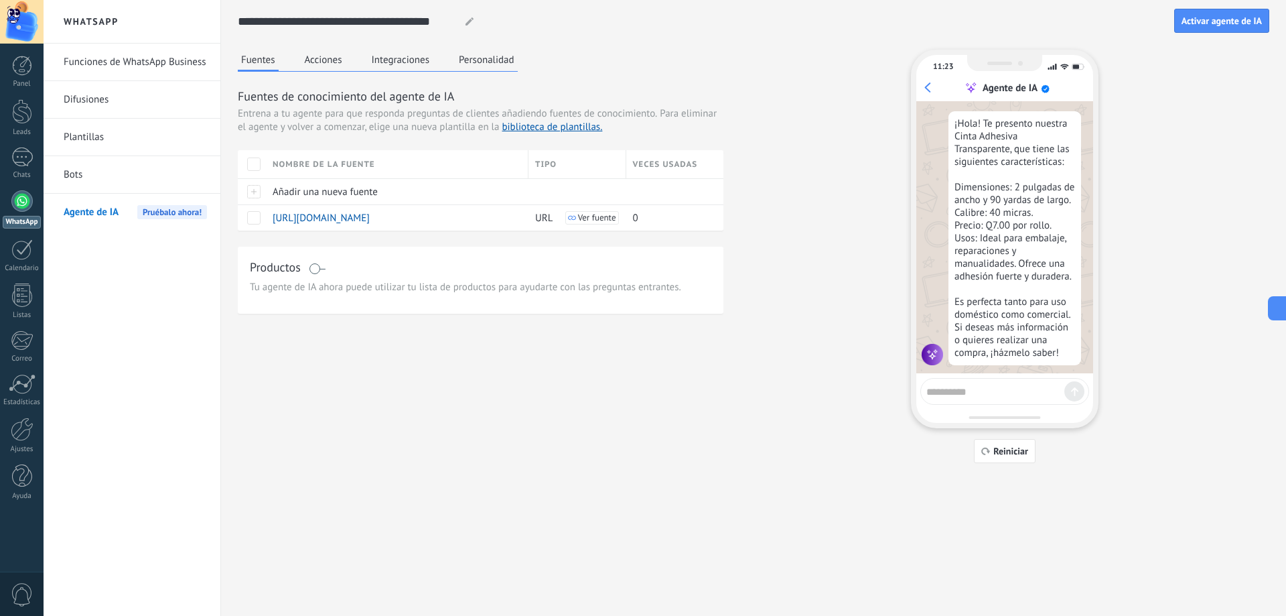
scroll to position [119, 0]
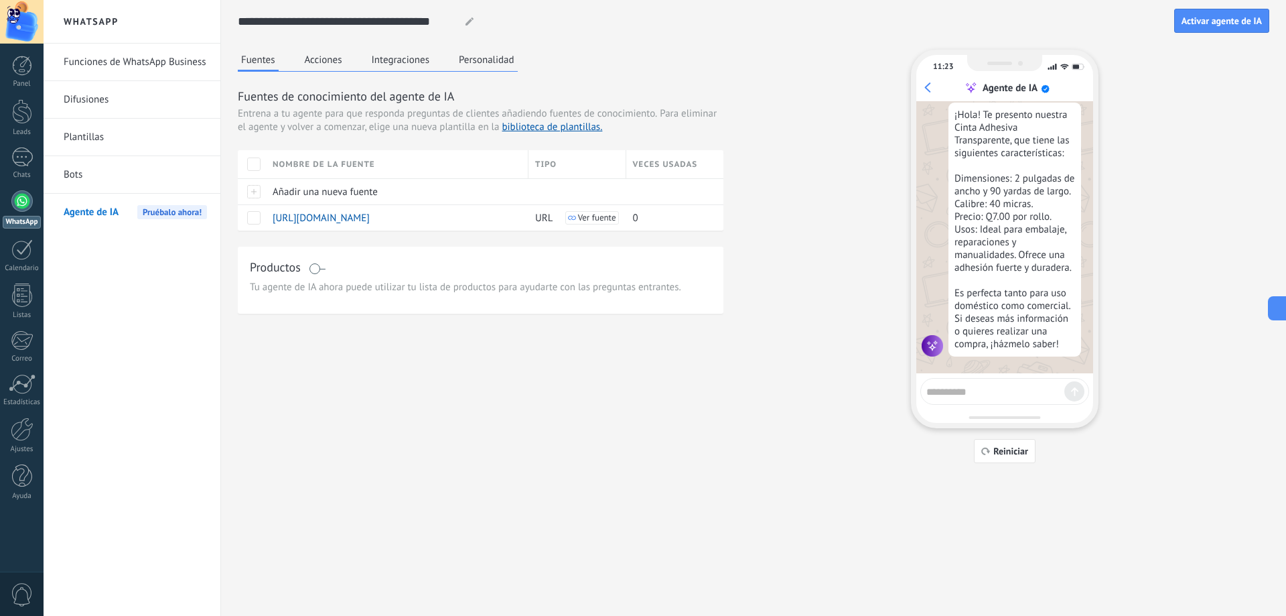
click at [188, 46] on link "Funciones de WhatsApp Business" at bounding box center [135, 63] width 143 height 38
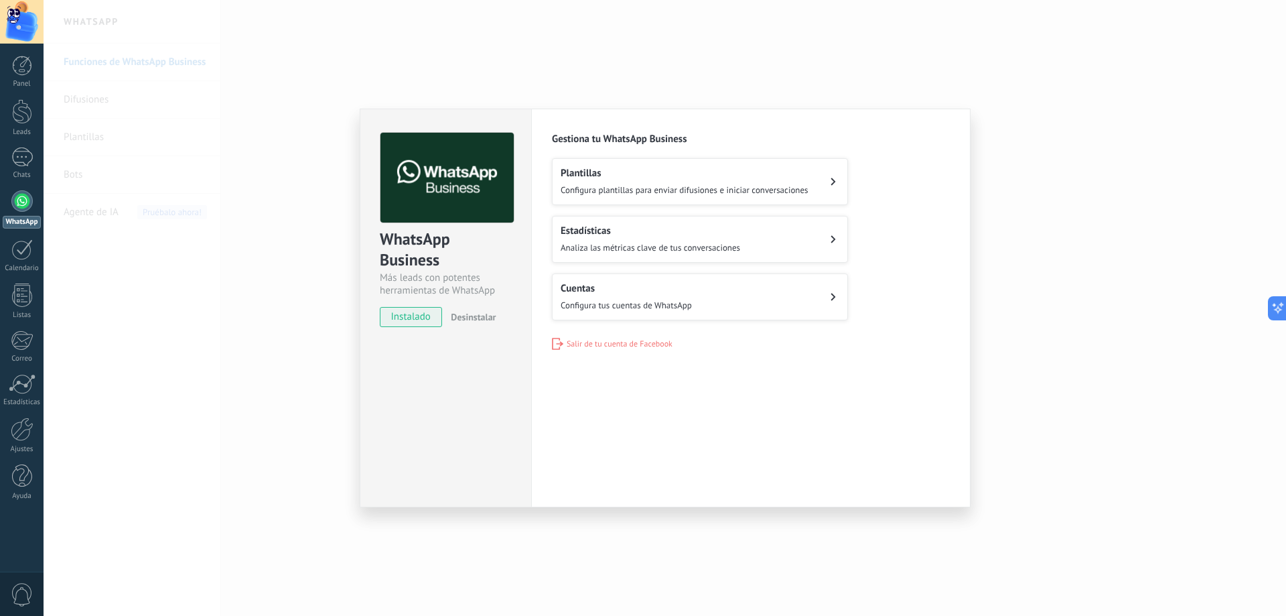
click at [675, 201] on button "Plantillas Configura plantillas para enviar difusiones e iniciar conversaciones" at bounding box center [700, 181] width 296 height 47
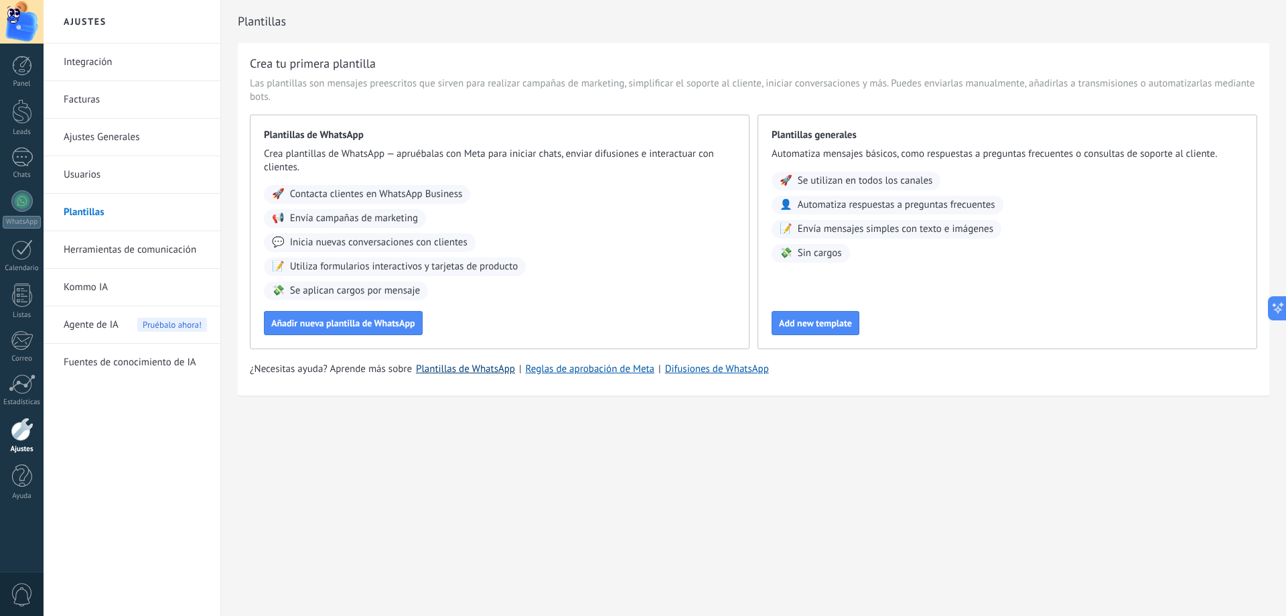
click at [480, 366] on link "Plantillas de WhatsApp" at bounding box center [465, 368] width 99 height 13
click at [24, 200] on div at bounding box center [21, 200] width 21 height 21
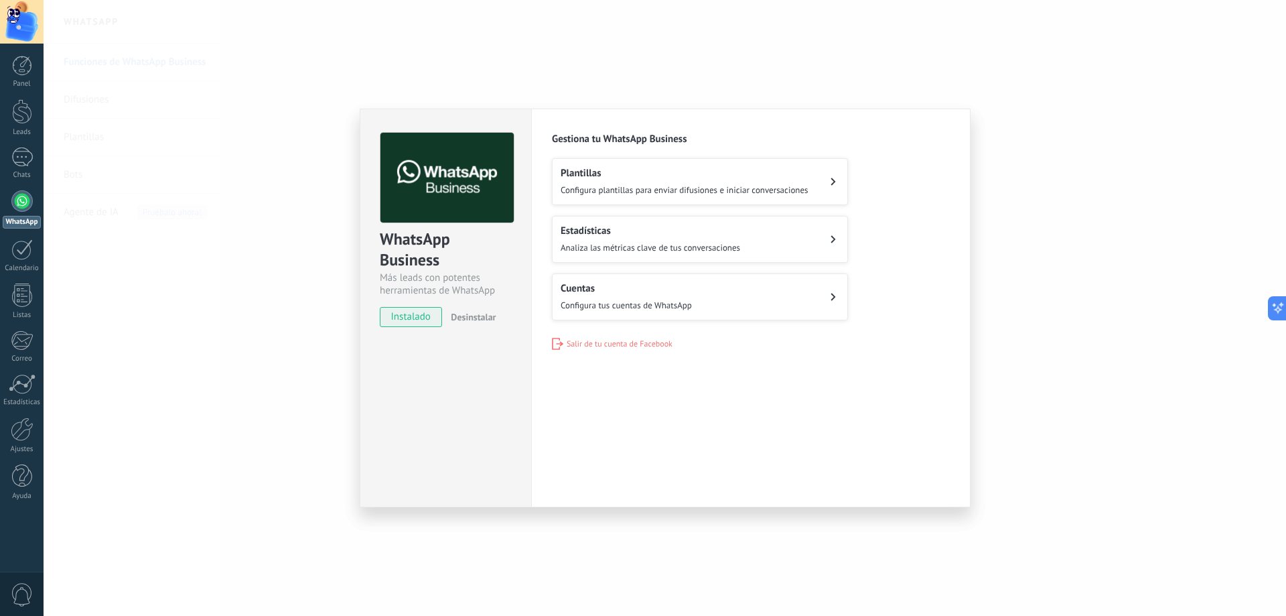
click at [734, 291] on button "Cuentas Configura tus cuentas de WhatsApp" at bounding box center [700, 296] width 296 height 47
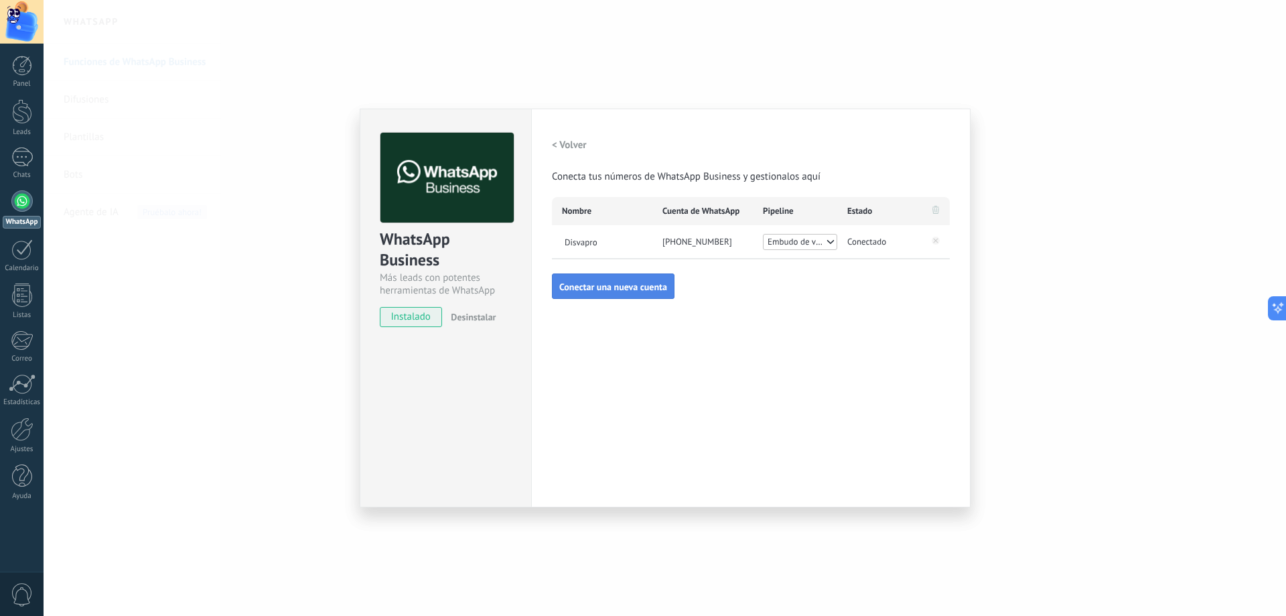
click at [634, 285] on span "Conectar una nueva cuenta" at bounding box center [613, 286] width 108 height 9
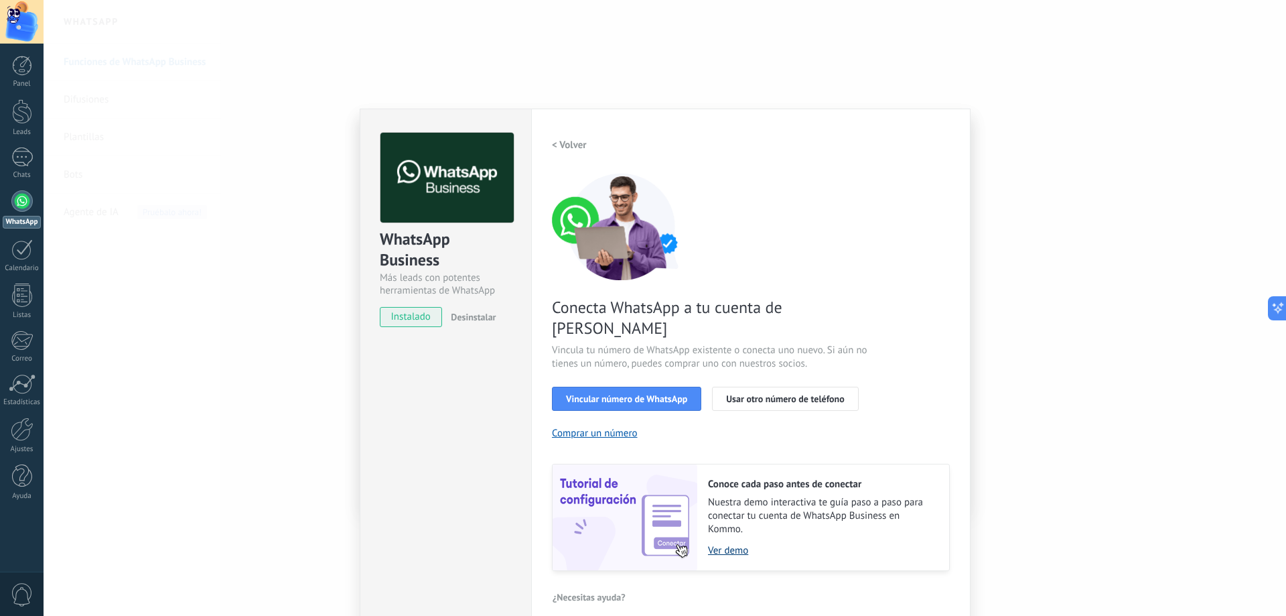
click at [724, 544] on link "Ver demo" at bounding box center [822, 550] width 228 height 13
click at [829, 33] on div "WhatsApp Business Más leads con potentes herramientas de WhatsApp instalado Des…" at bounding box center [665, 308] width 1243 height 616
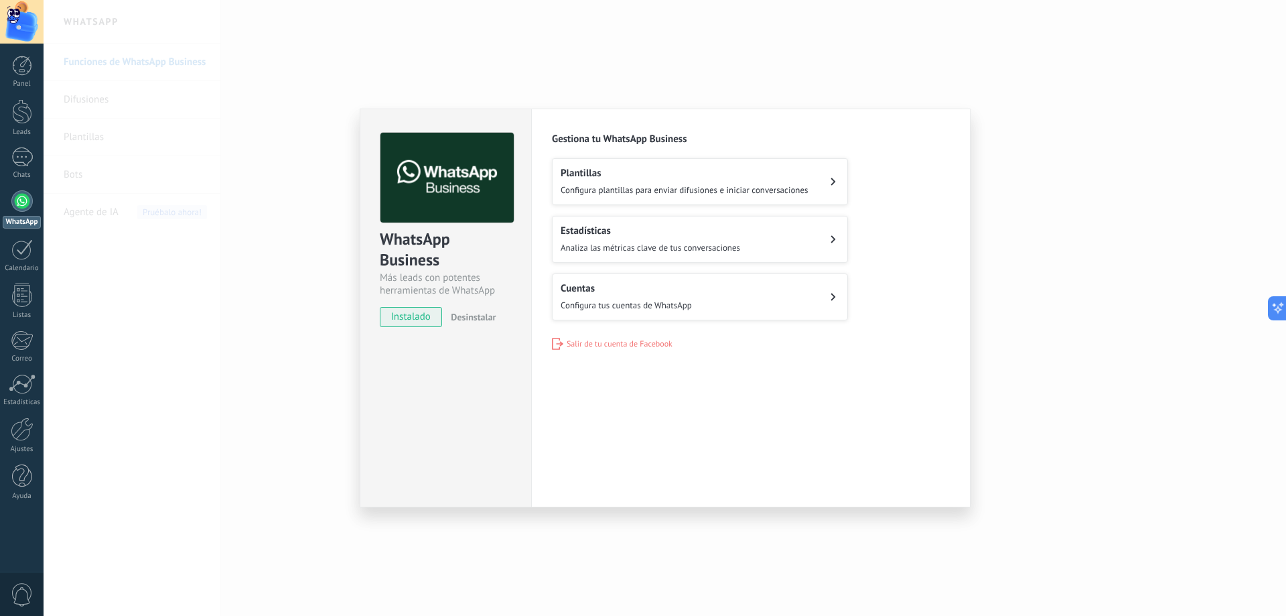
click at [756, 60] on div "WhatsApp Business Más leads con potentes herramientas de WhatsApp instalado Des…" at bounding box center [665, 308] width 1243 height 616
click at [681, 73] on div "WhatsApp Business Más leads con potentes herramientas de WhatsApp instalado Des…" at bounding box center [665, 308] width 1243 height 616
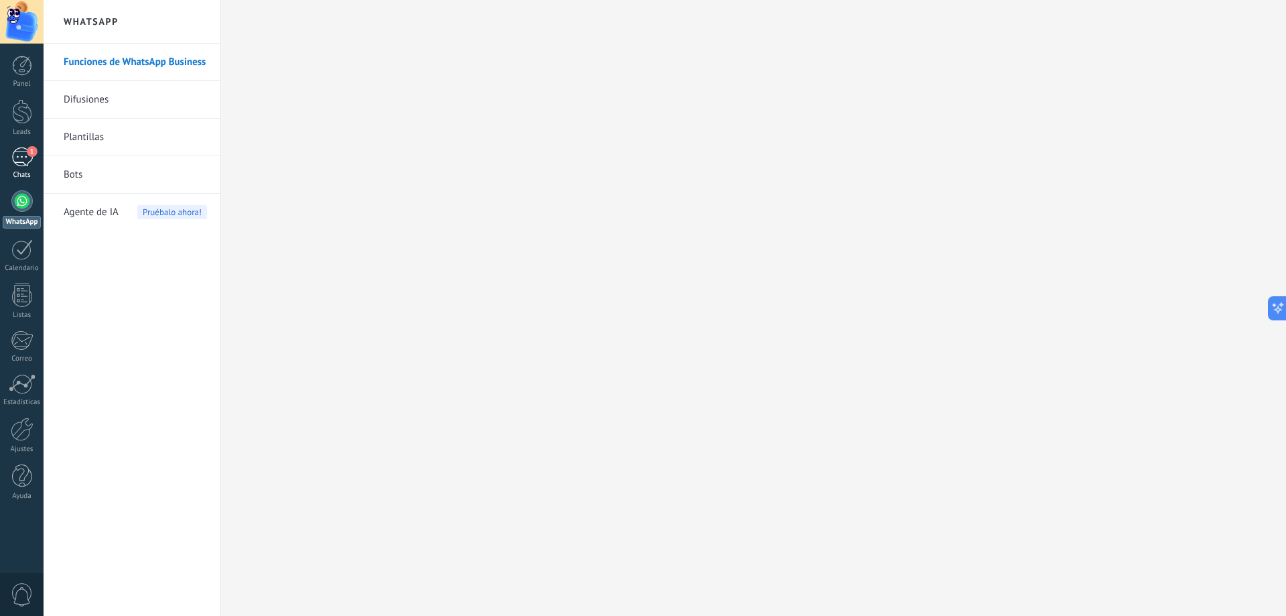
click at [12, 164] on div "1" at bounding box center [21, 156] width 21 height 19
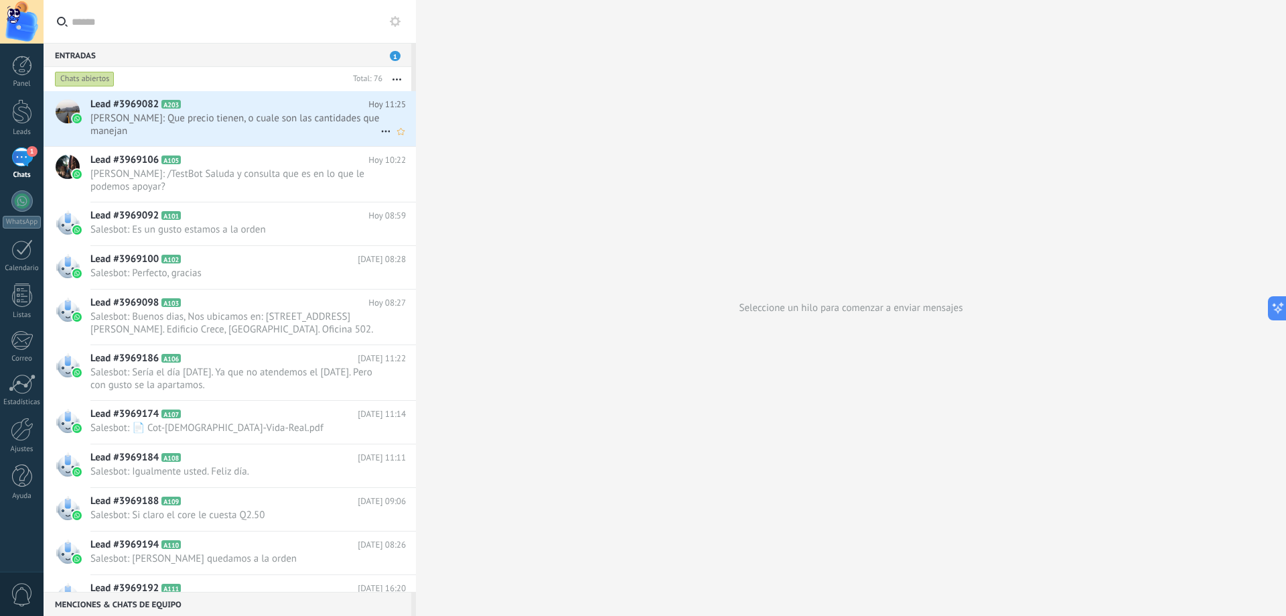
click at [239, 111] on div "Lead #3969082 A203 Hoy 11:25 Dulce Nahomy: Que precio tienen, o cuale son las c…" at bounding box center [253, 118] width 326 height 55
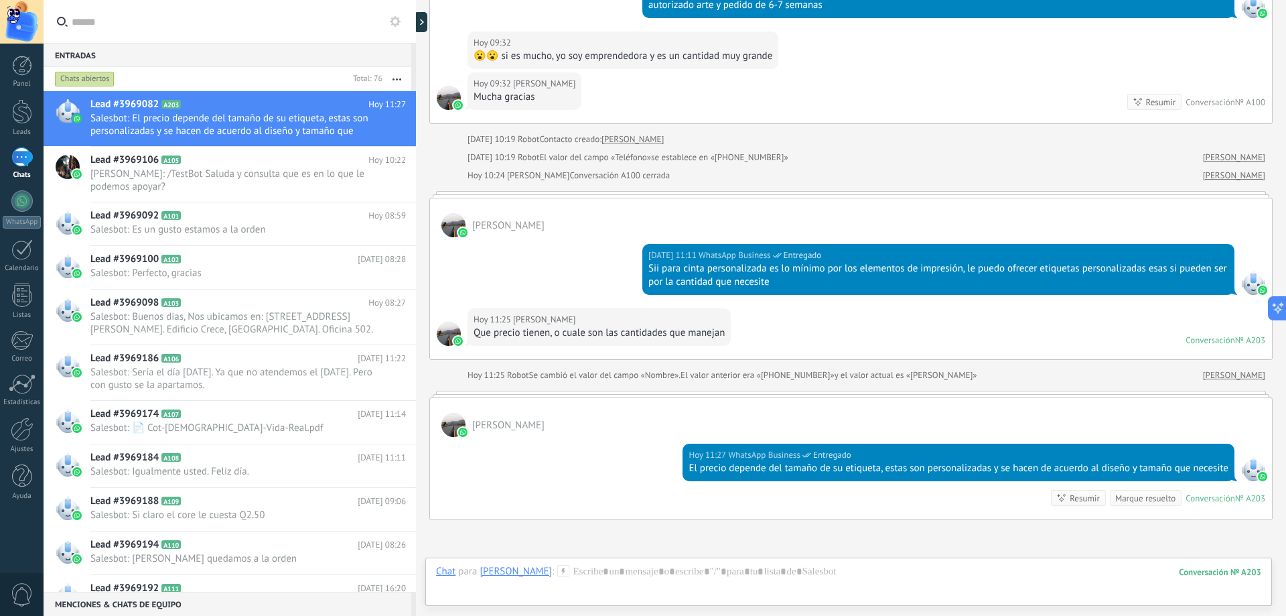
scroll to position [373, 0]
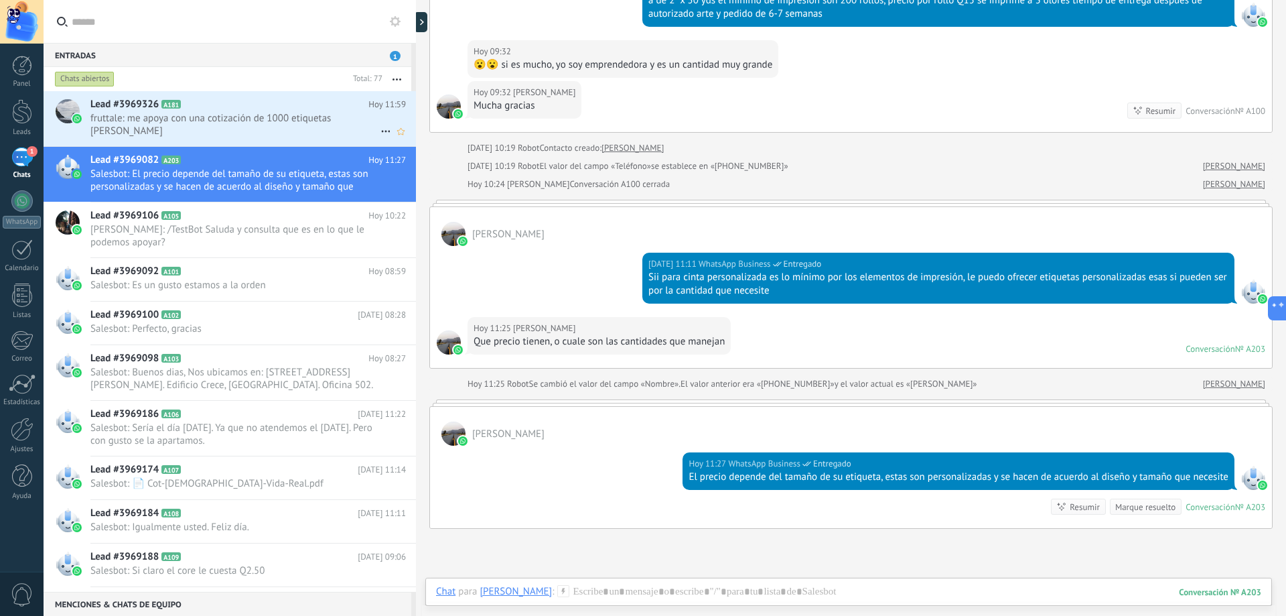
click at [220, 105] on h2 "Lead #3969326 A181" at bounding box center [229, 104] width 278 height 13
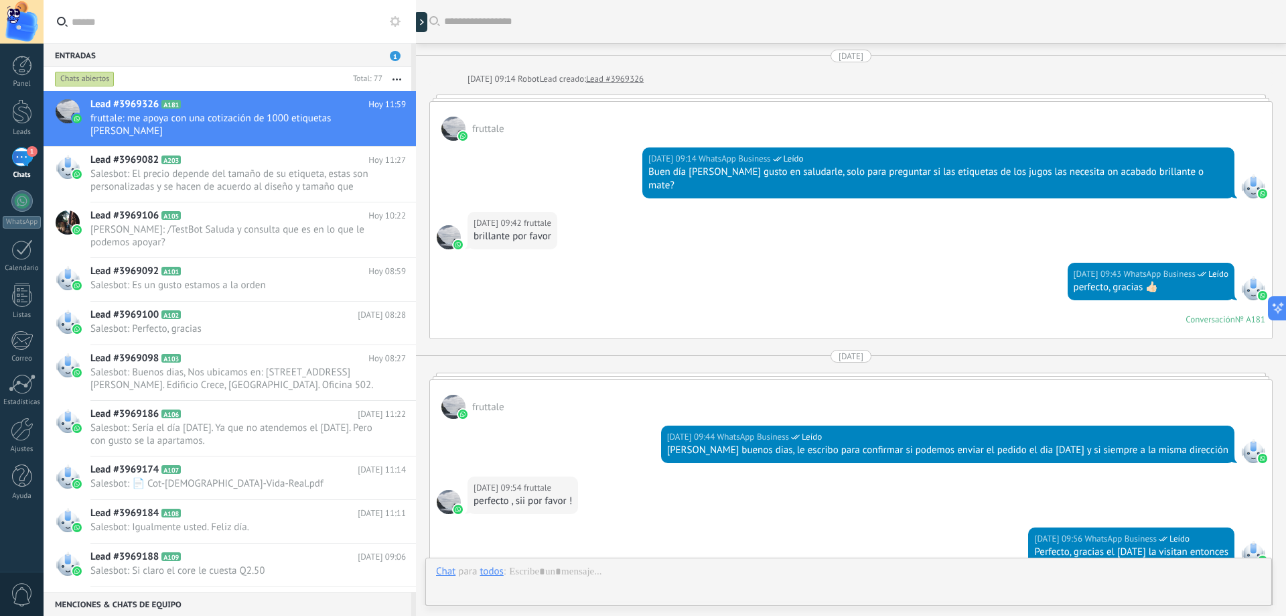
scroll to position [660, 0]
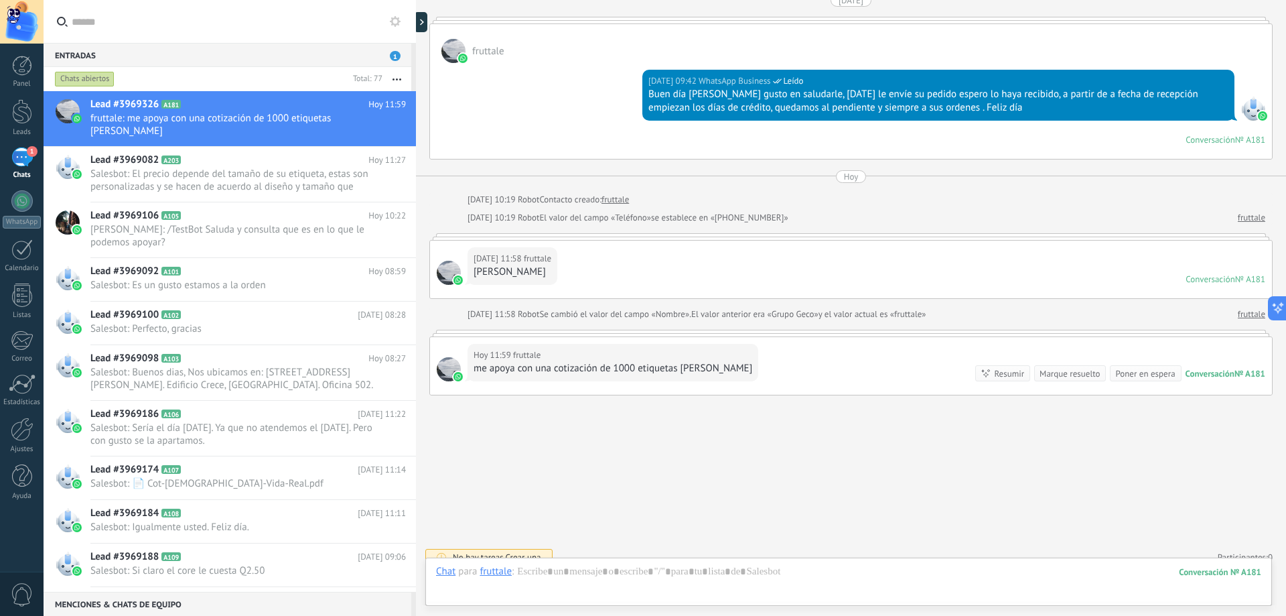
click at [611, 571] on div at bounding box center [848, 585] width 825 height 40
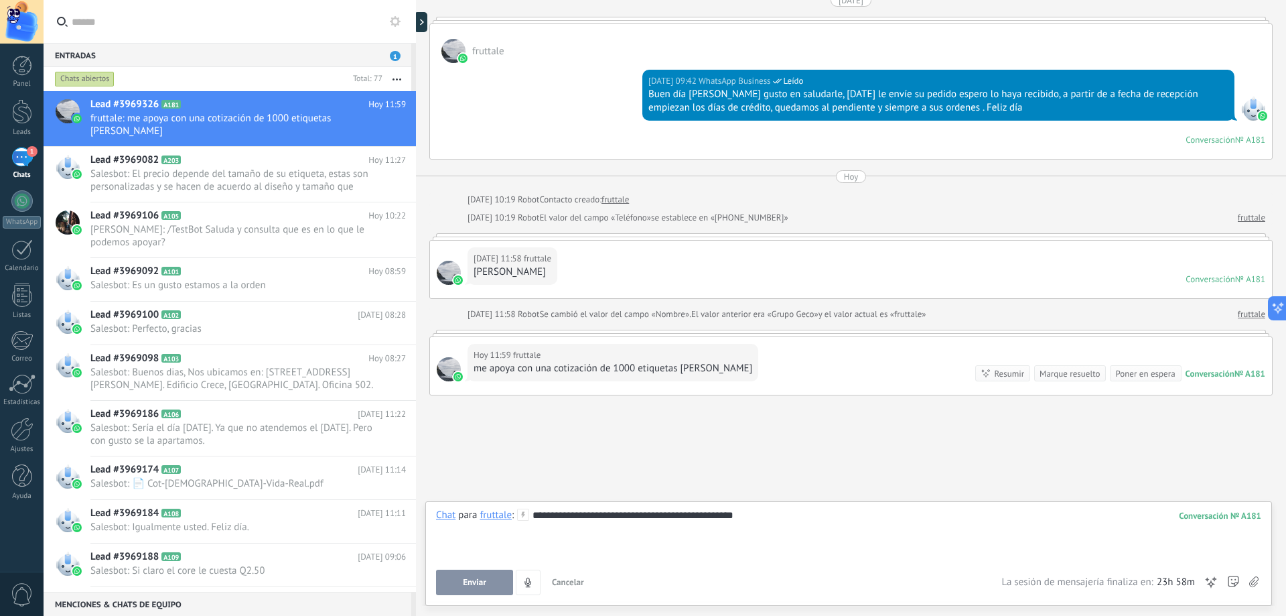
scroll to position [701, 0]
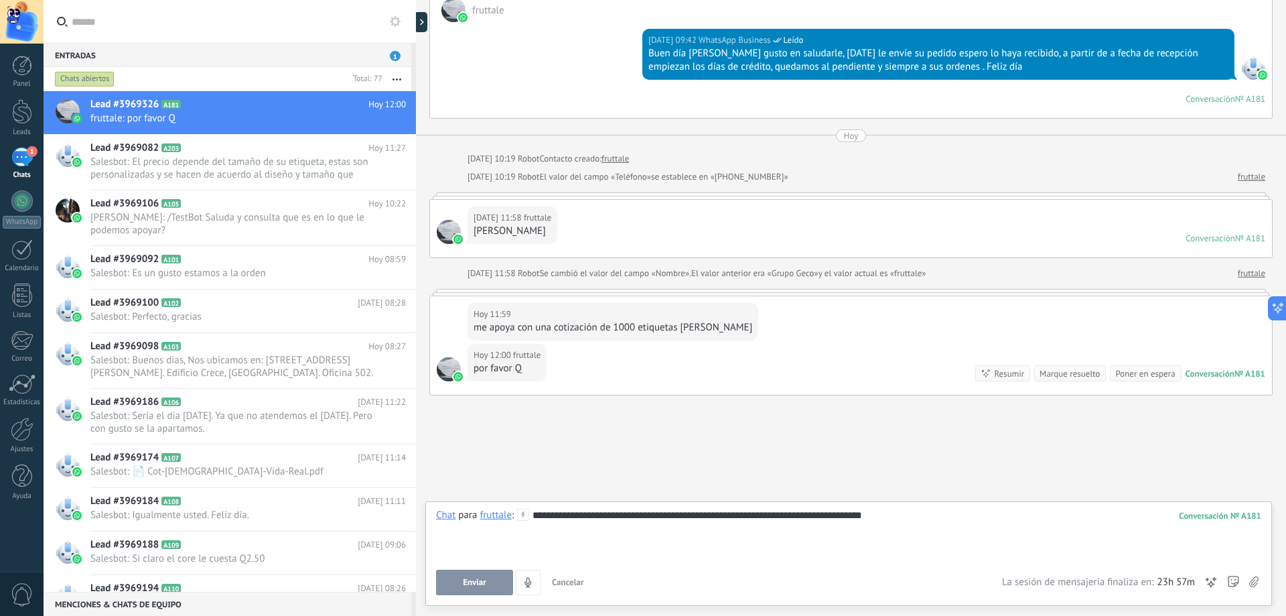
click at [503, 582] on button "Enviar" at bounding box center [474, 581] width 77 height 25
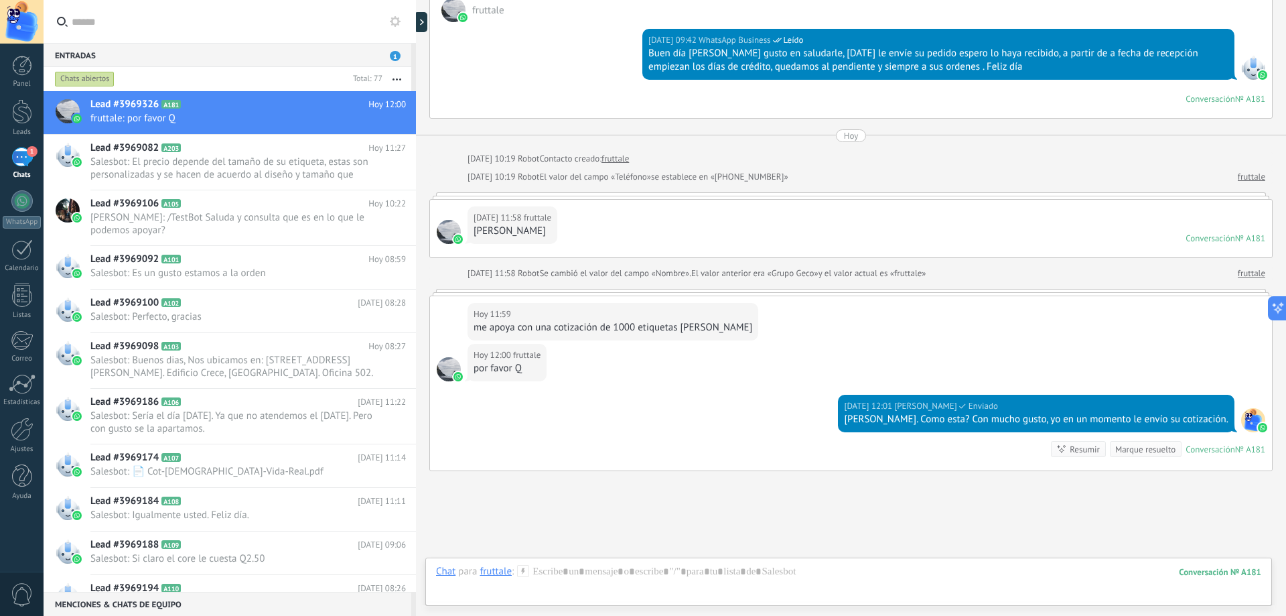
scroll to position [777, 0]
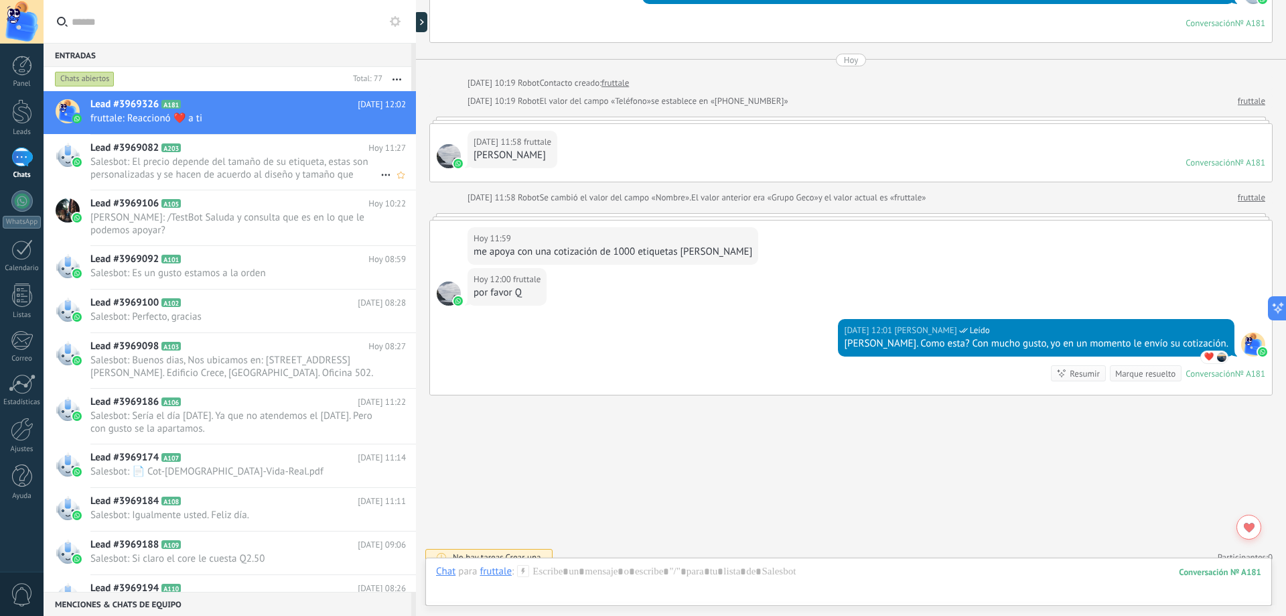
click at [250, 175] on span "Salesbot: El precio depende del tamaño de su etiqueta, estas son personalizadas…" at bounding box center [235, 167] width 290 height 25
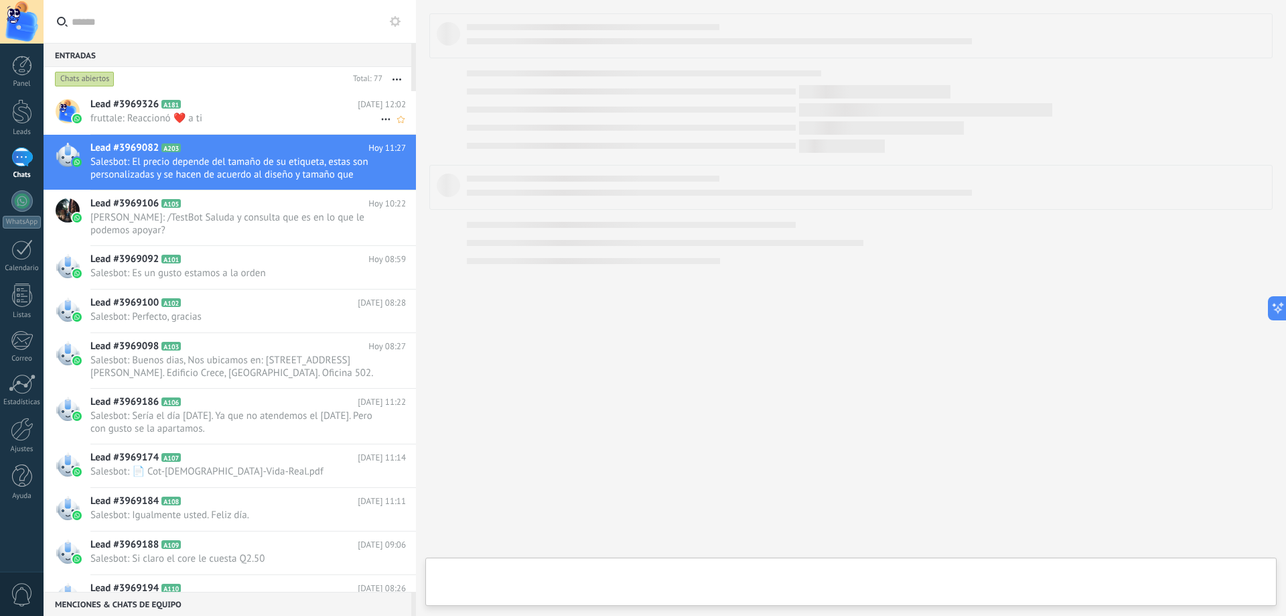
click at [259, 109] on h2 "Lead #3969326 A181" at bounding box center [223, 104] width 267 height 13
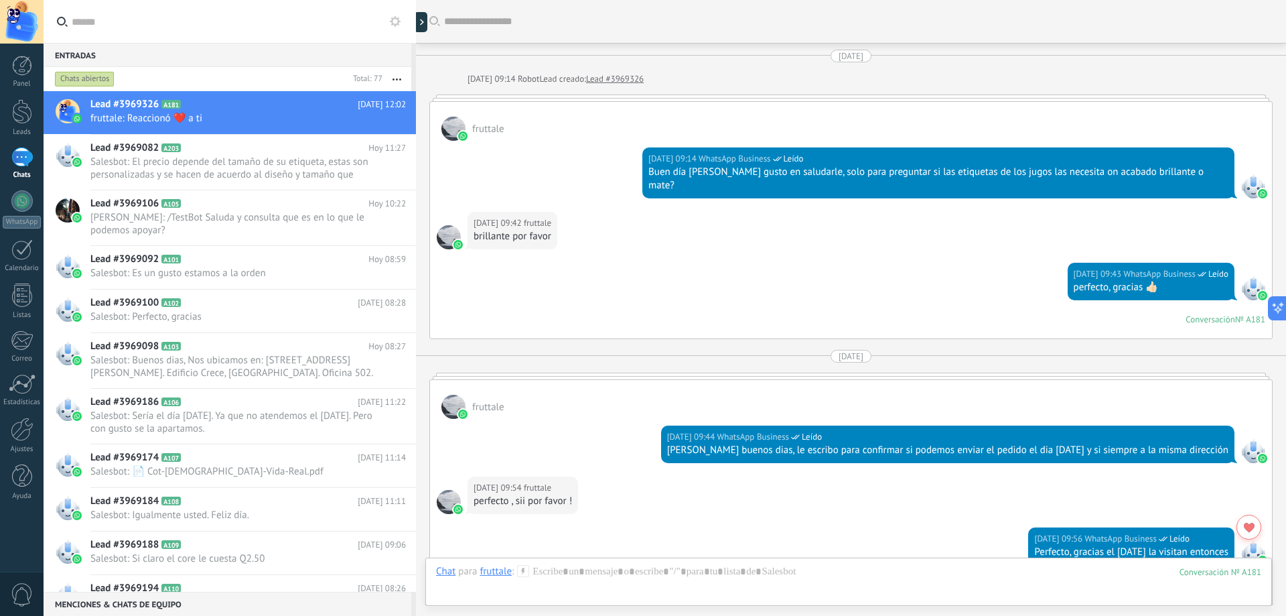
scroll to position [777, 0]
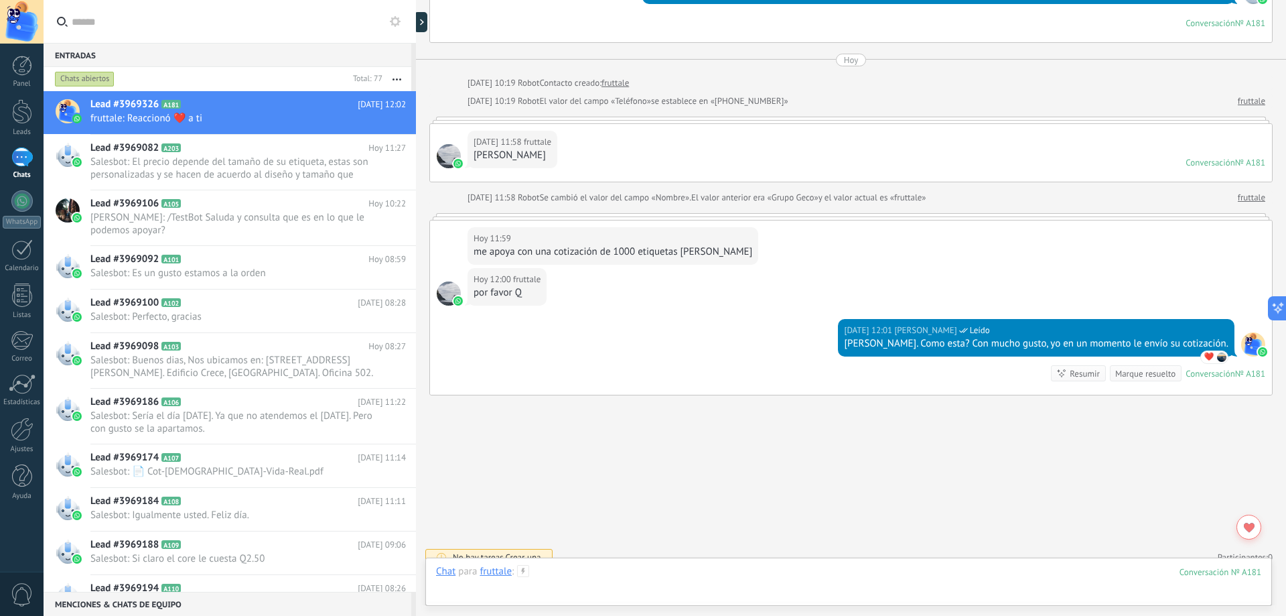
click at [569, 565] on div at bounding box center [848, 585] width 825 height 40
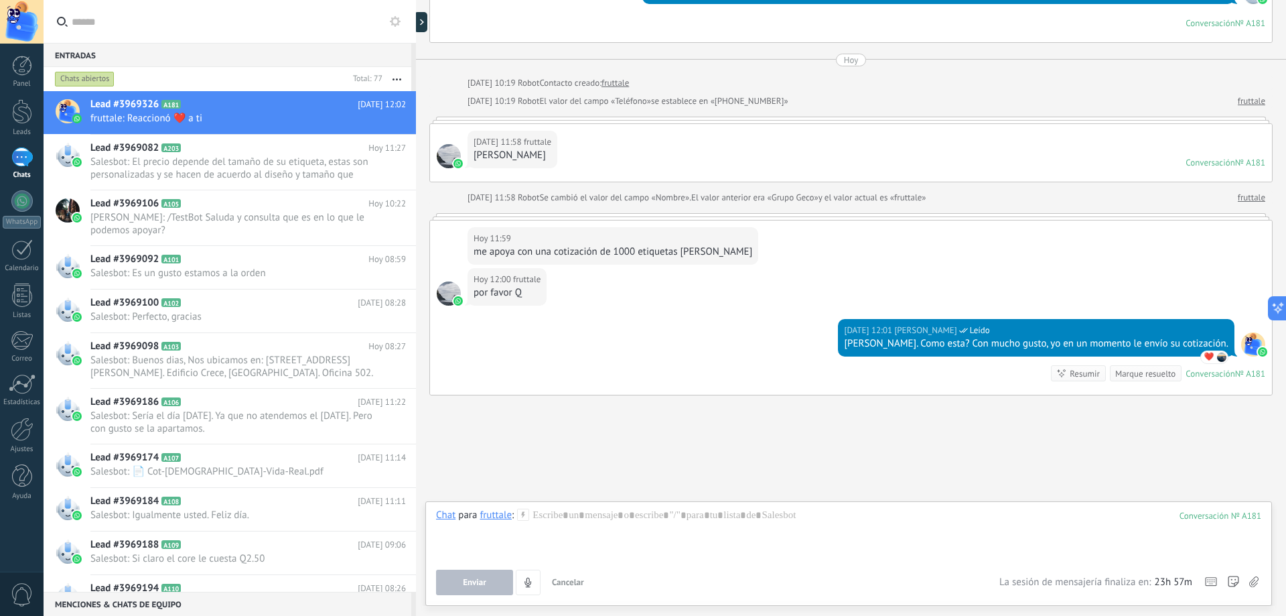
click at [1253, 578] on icon at bounding box center [1254, 581] width 9 height 11
click at [0, 0] on input "file" at bounding box center [0, 0] width 0 height 0
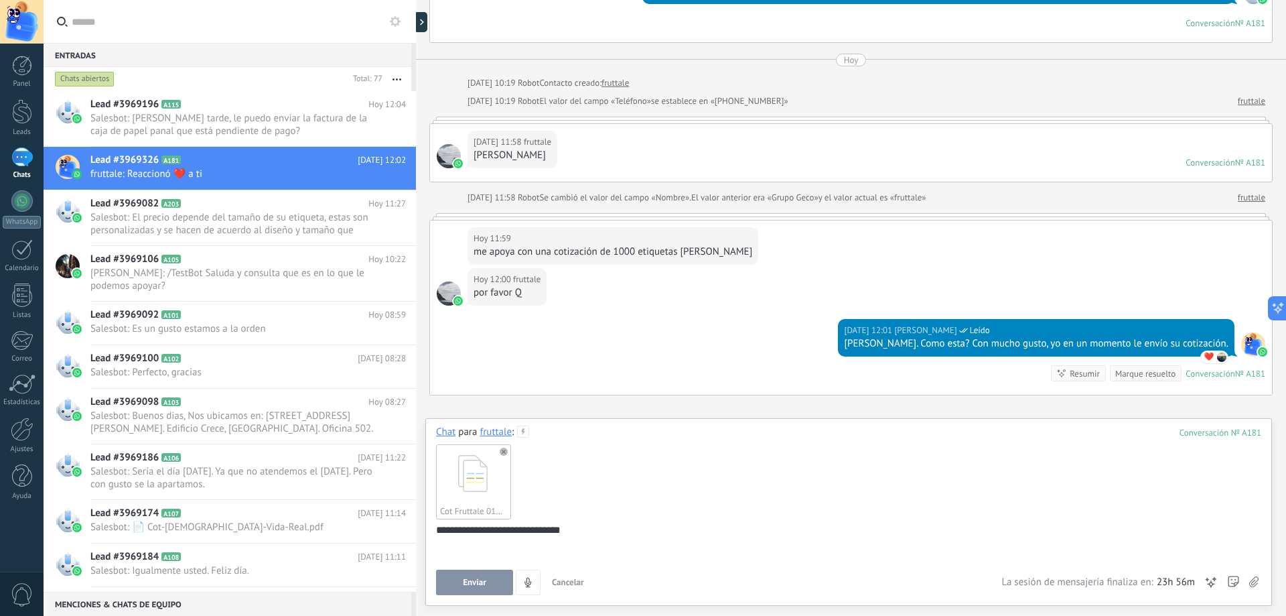
click at [472, 586] on span "Enviar" at bounding box center [474, 582] width 23 height 9
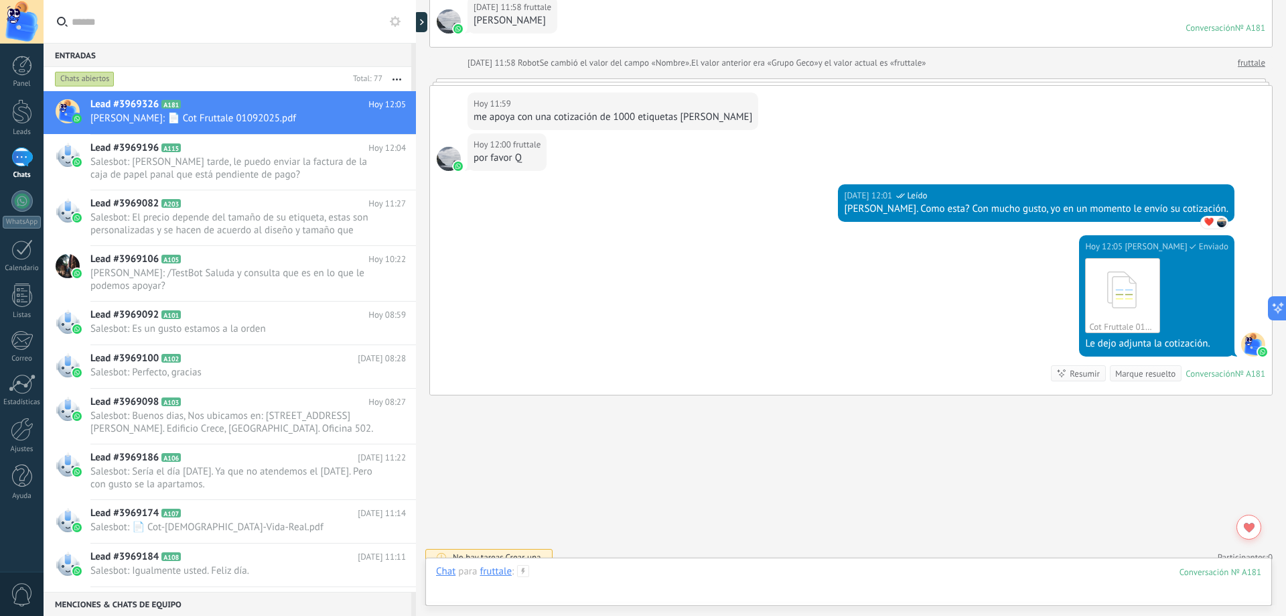
click at [580, 569] on div at bounding box center [848, 585] width 825 height 40
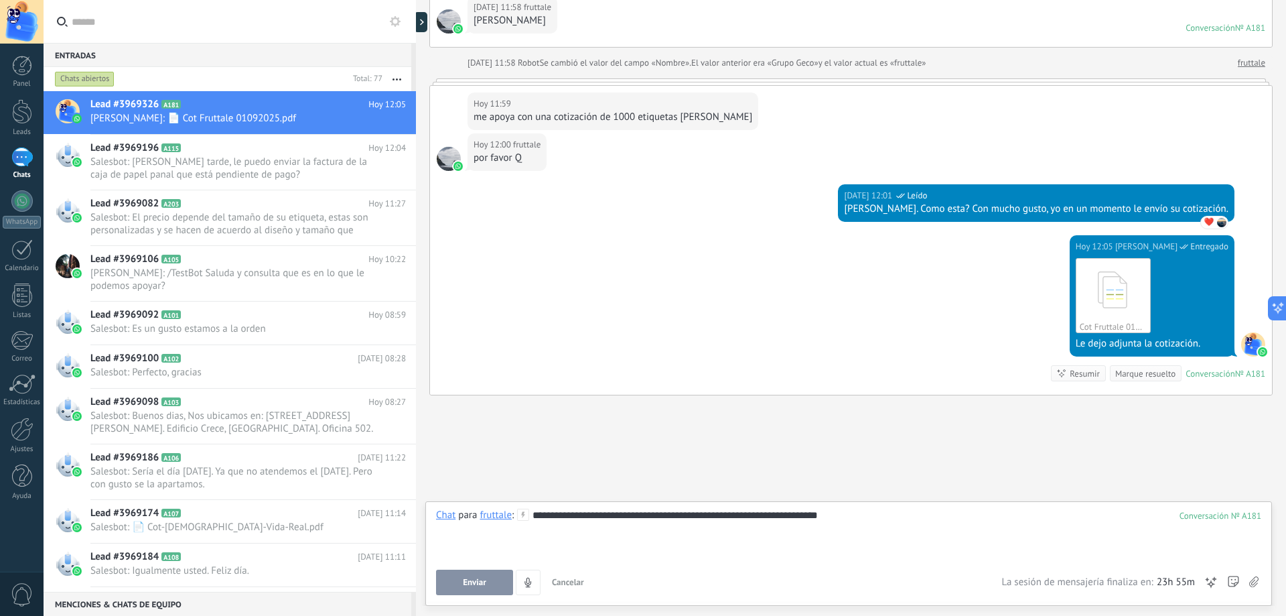
click at [862, 523] on div at bounding box center [848, 528] width 825 height 13
click at [489, 588] on button "Enviar" at bounding box center [474, 581] width 77 height 25
